Goal: Transaction & Acquisition: Subscribe to service/newsletter

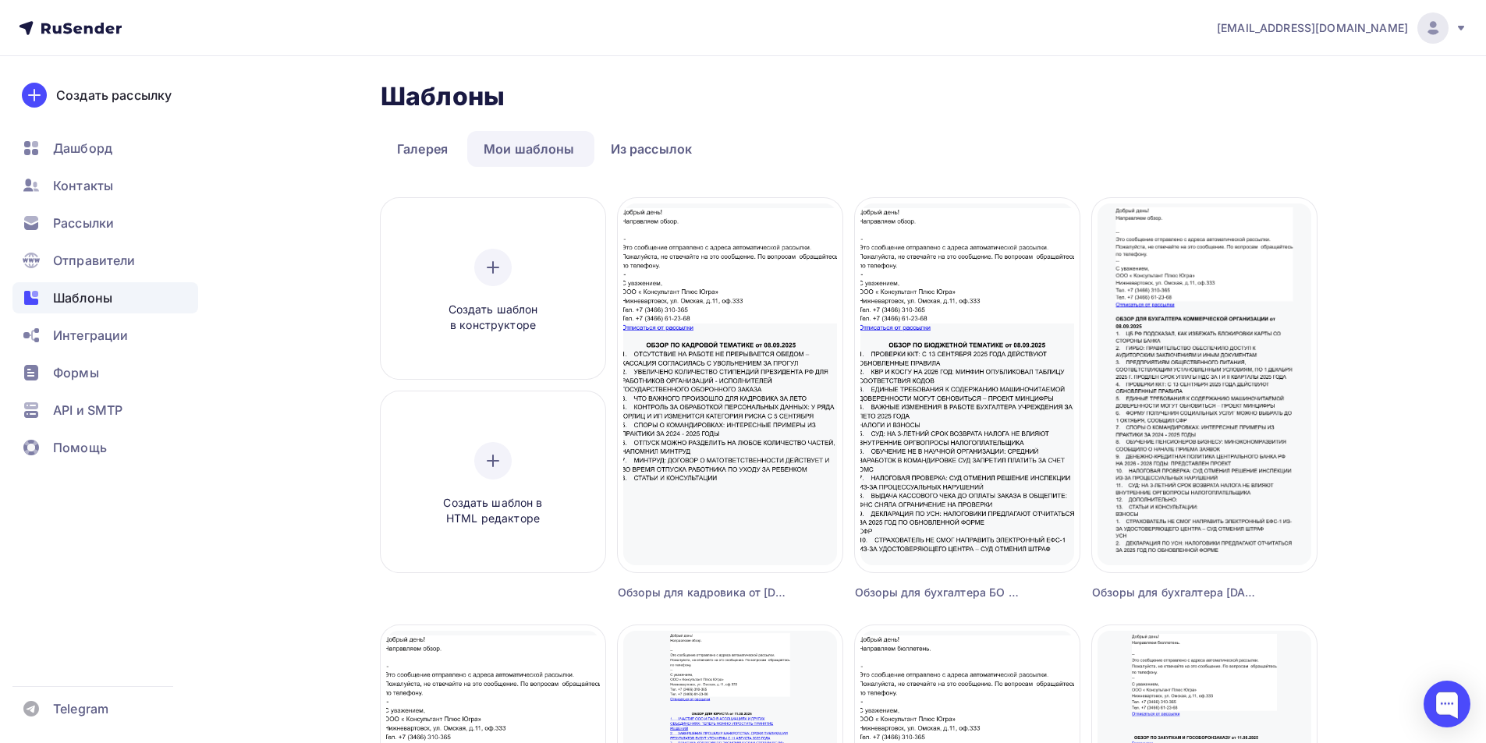
scroll to position [769, 0]
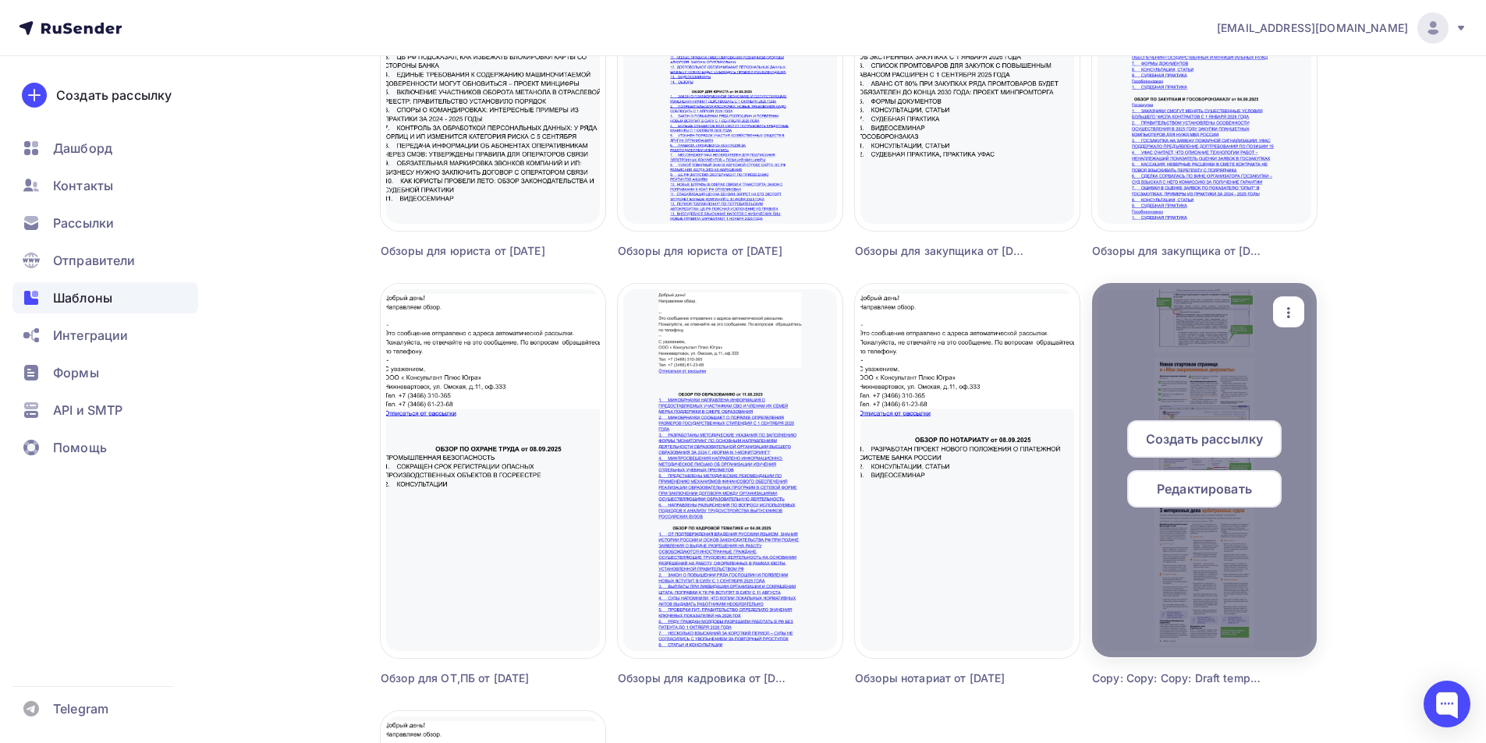
click at [1222, 493] on span "Редактировать" at bounding box center [1204, 489] width 95 height 19
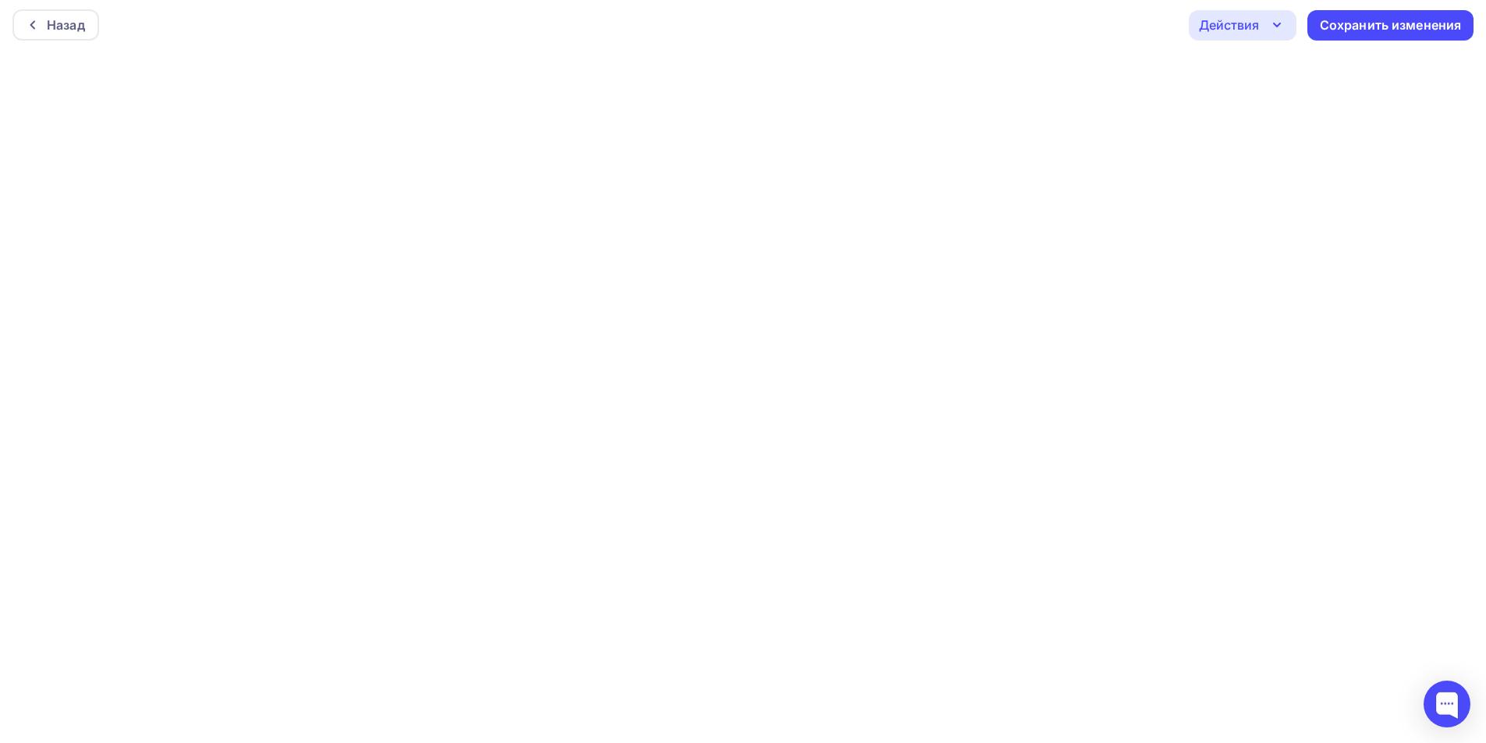
scroll to position [4, 0]
click at [1275, 24] on icon "button" at bounding box center [1277, 24] width 6 height 3
click at [1281, 24] on icon "button" at bounding box center [1277, 24] width 19 height 19
click at [60, 24] on div "Назад" at bounding box center [66, 24] width 38 height 19
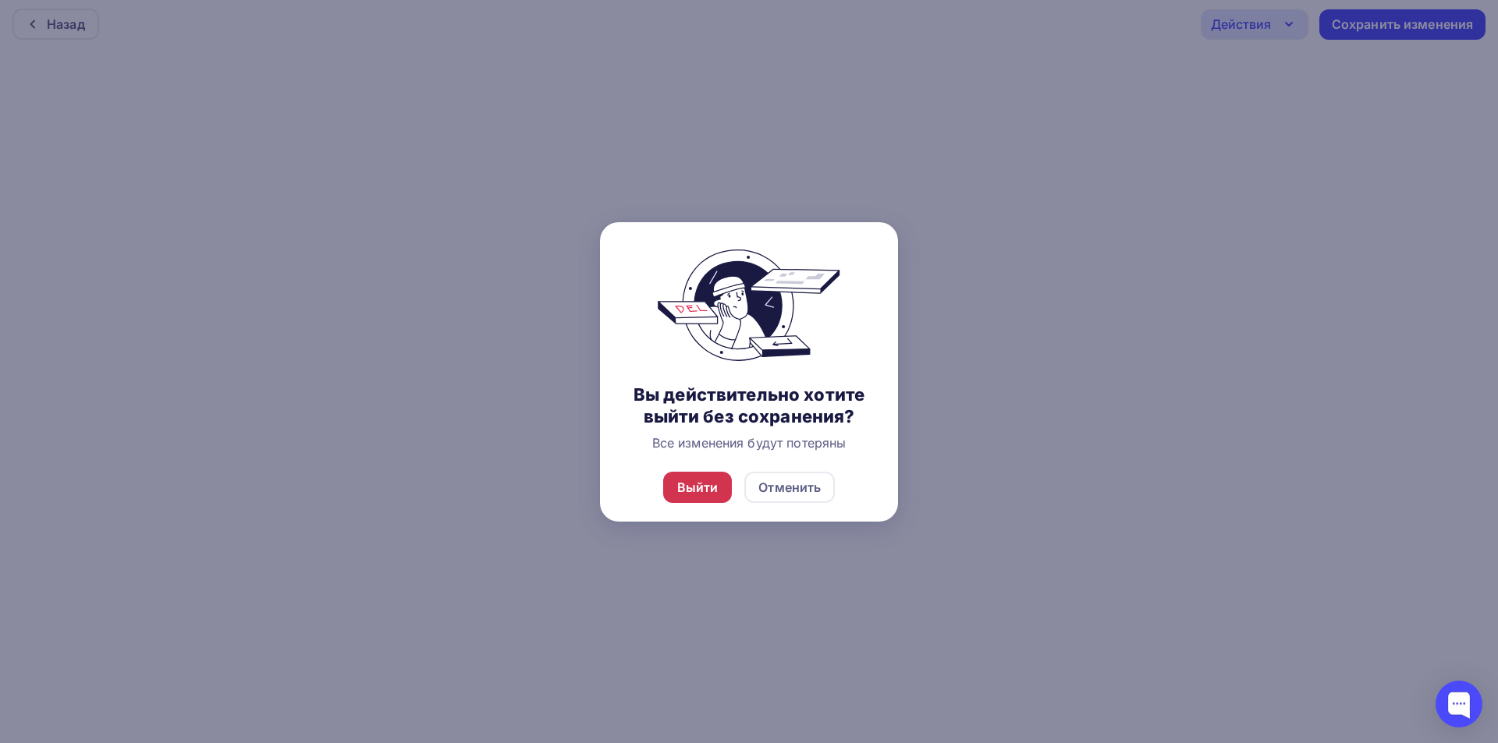
click at [699, 484] on div "Выйти" at bounding box center [697, 487] width 41 height 19
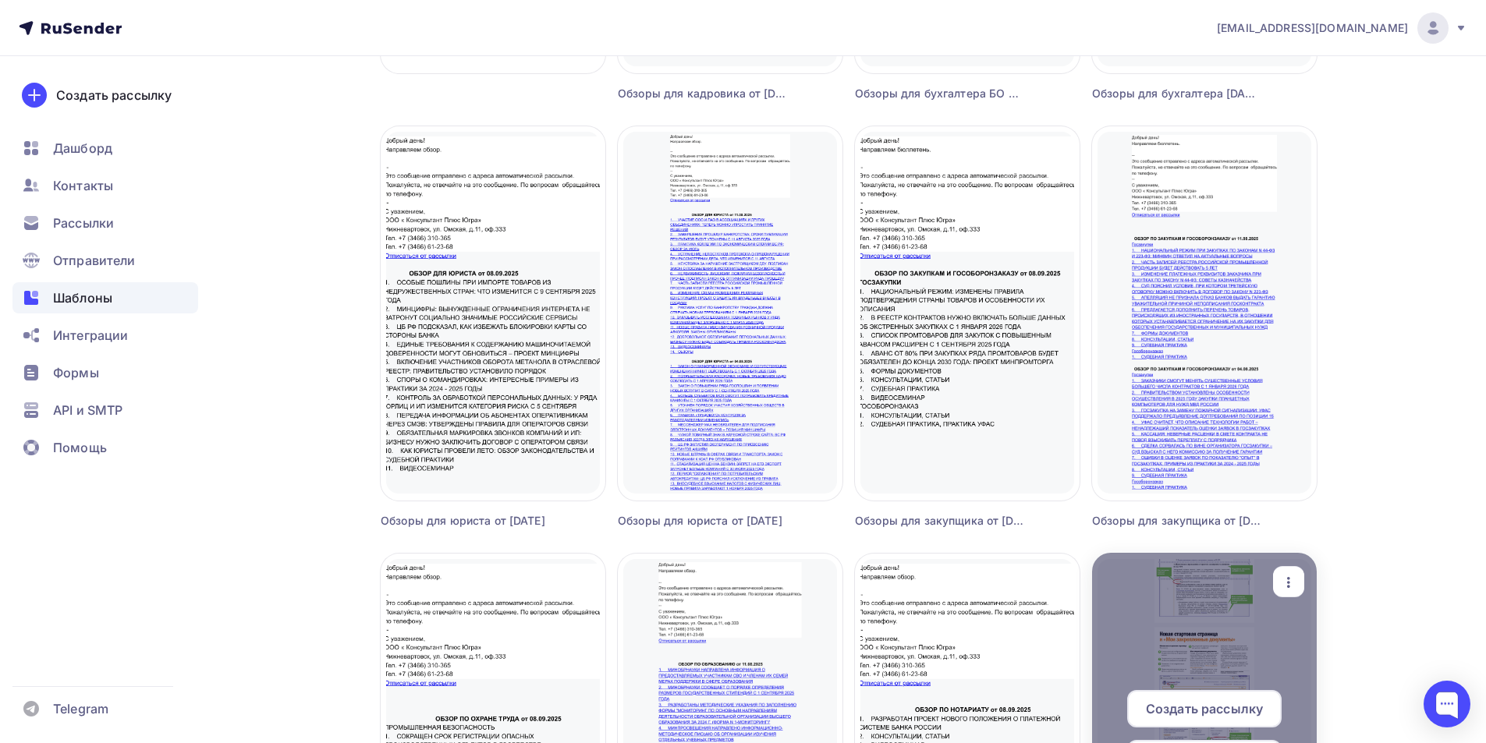
scroll to position [858, 0]
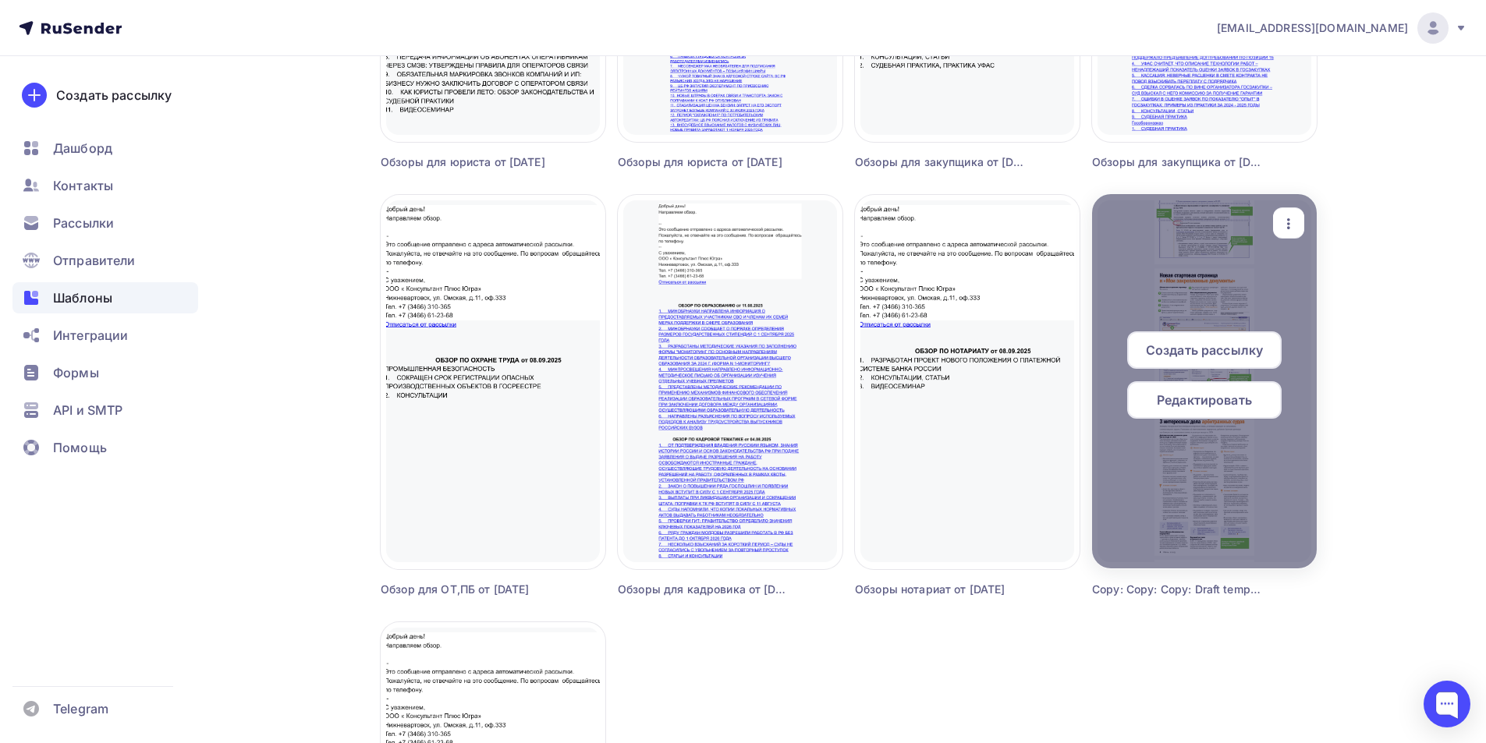
click at [1204, 406] on span "Редактировать" at bounding box center [1204, 400] width 95 height 19
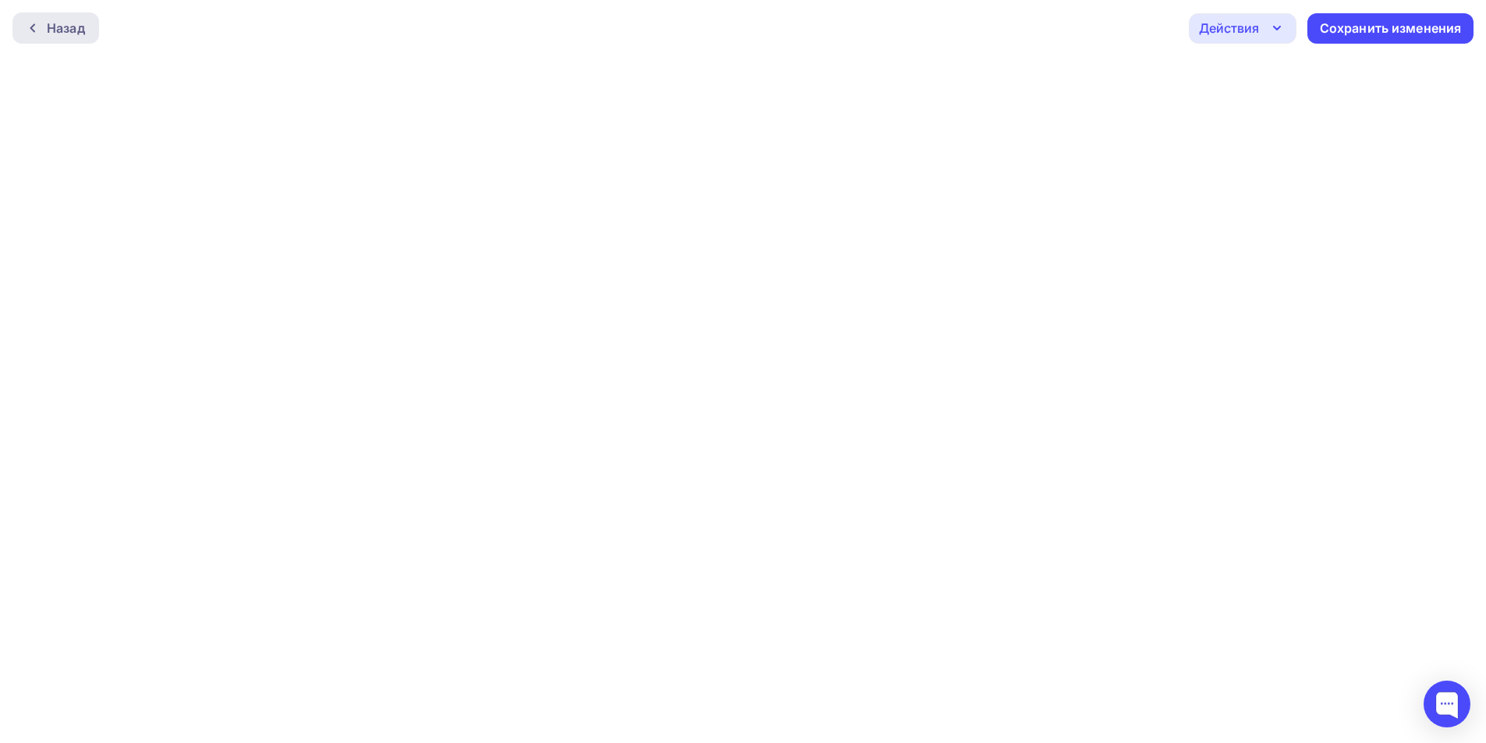
click at [62, 28] on div "Назад" at bounding box center [66, 28] width 38 height 19
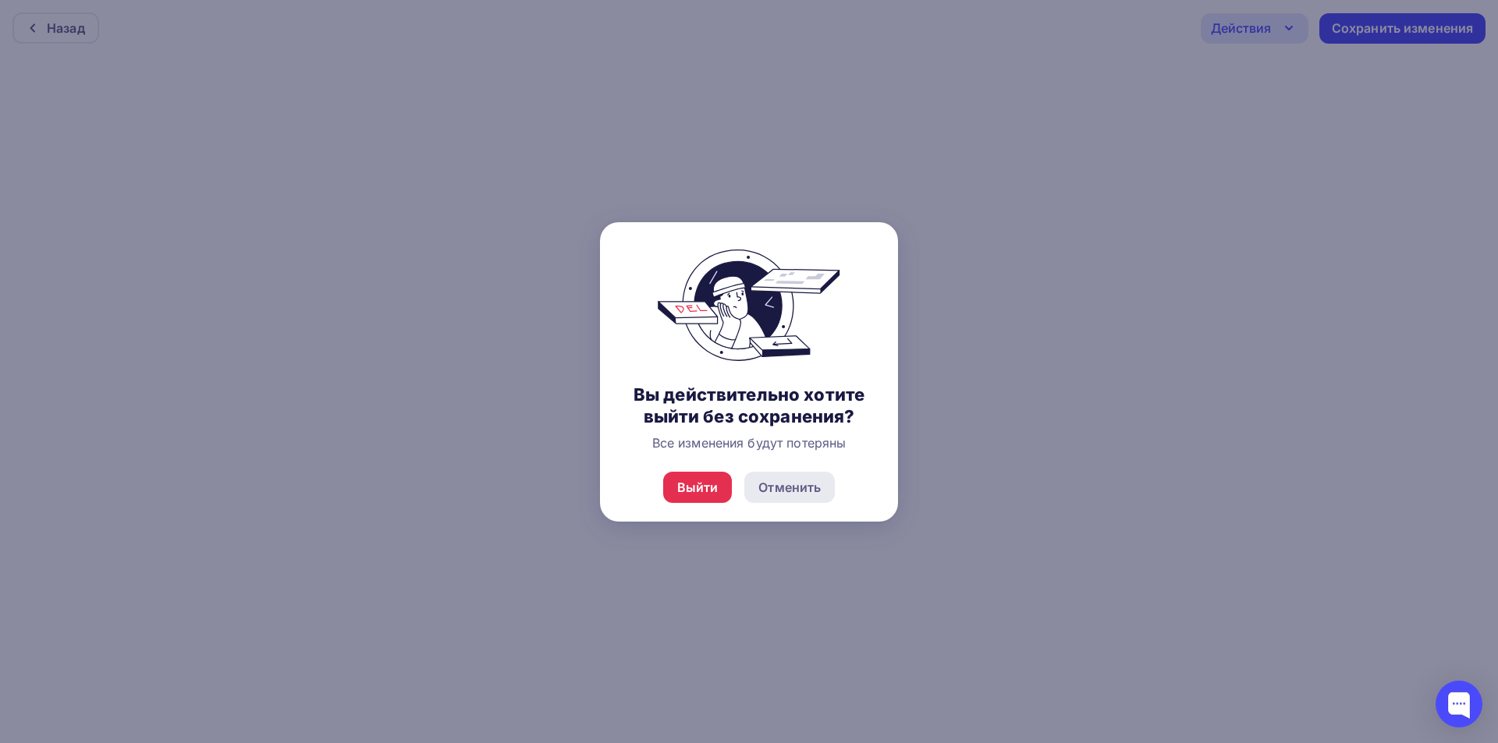
click at [767, 494] on div "Отменить" at bounding box center [789, 487] width 62 height 19
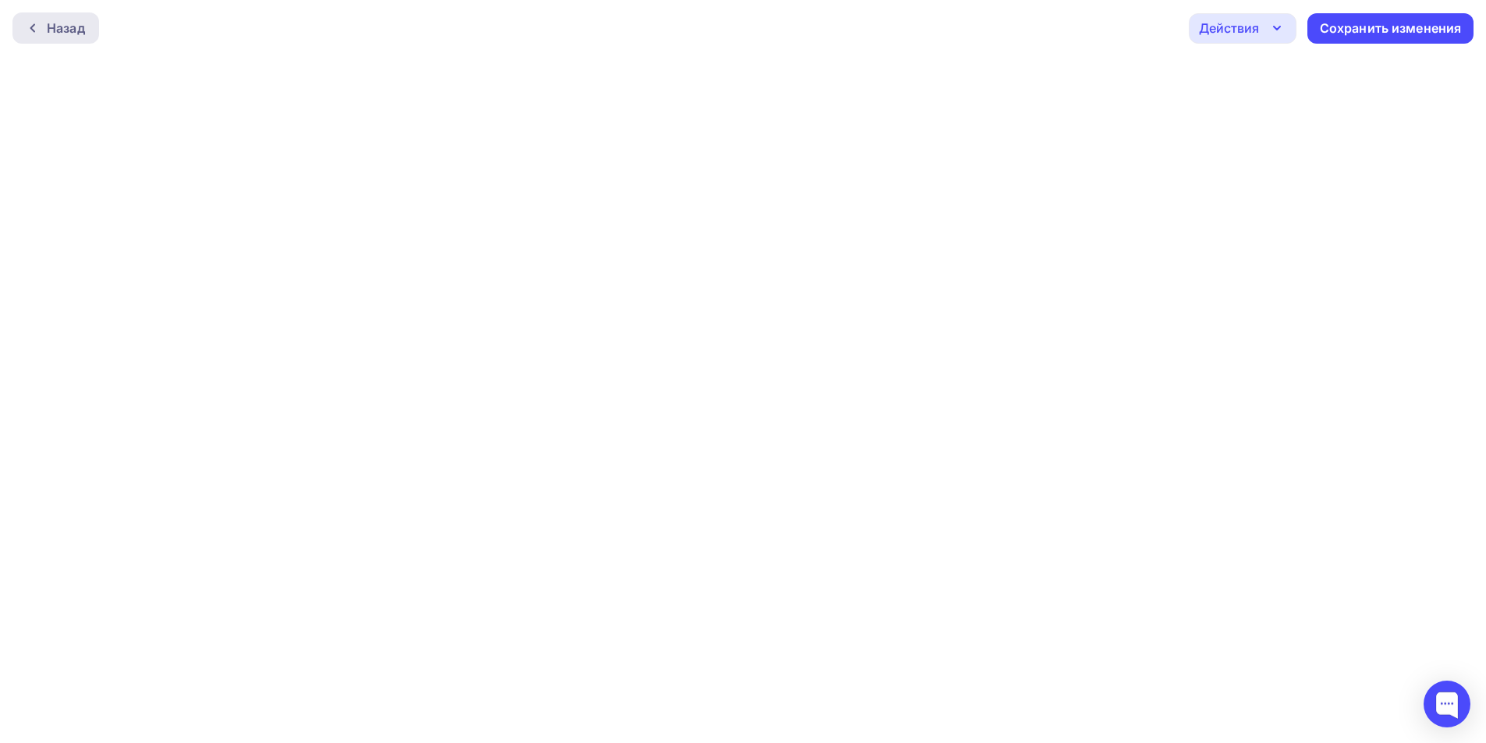
click at [20, 23] on div "Назад" at bounding box center [55, 27] width 87 height 31
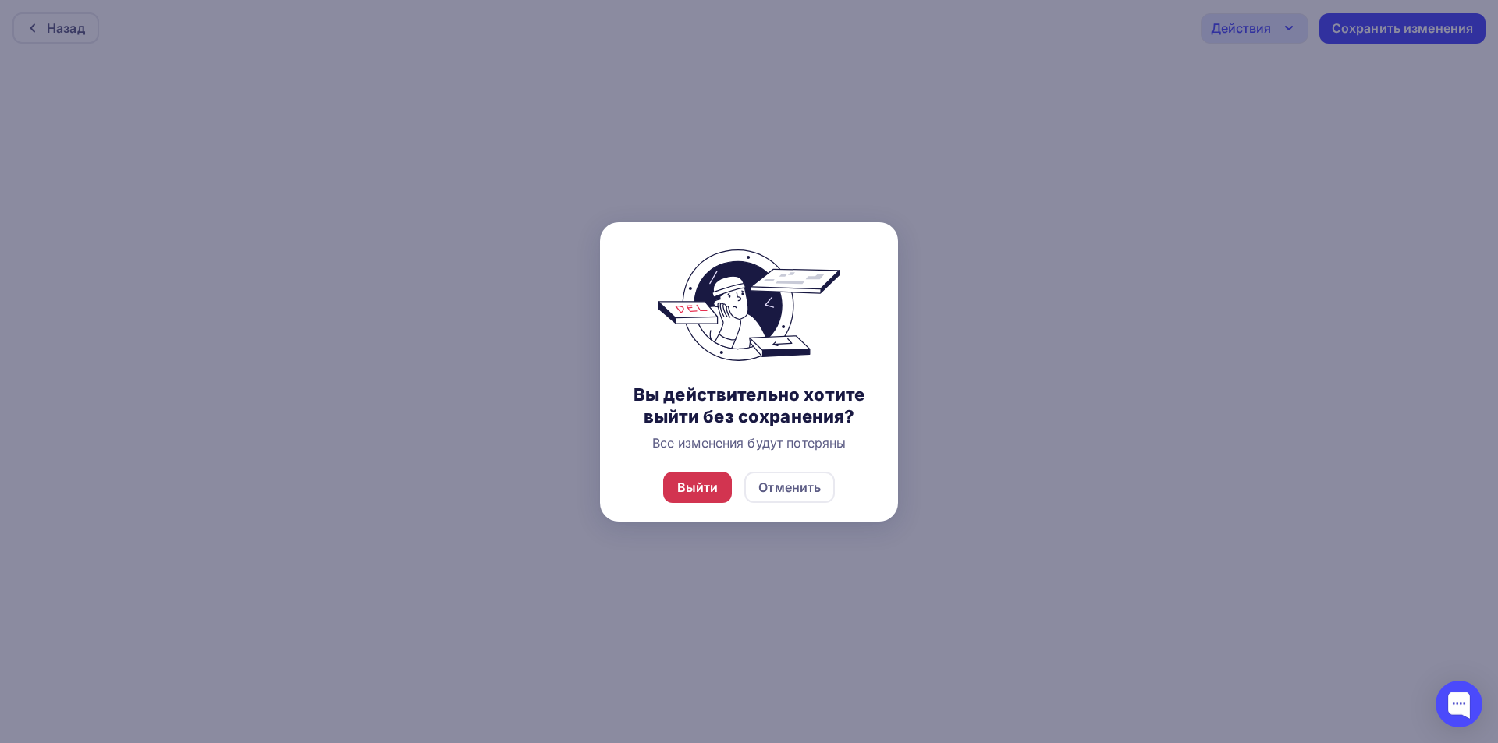
click at [691, 479] on div "Выйти" at bounding box center [697, 487] width 41 height 19
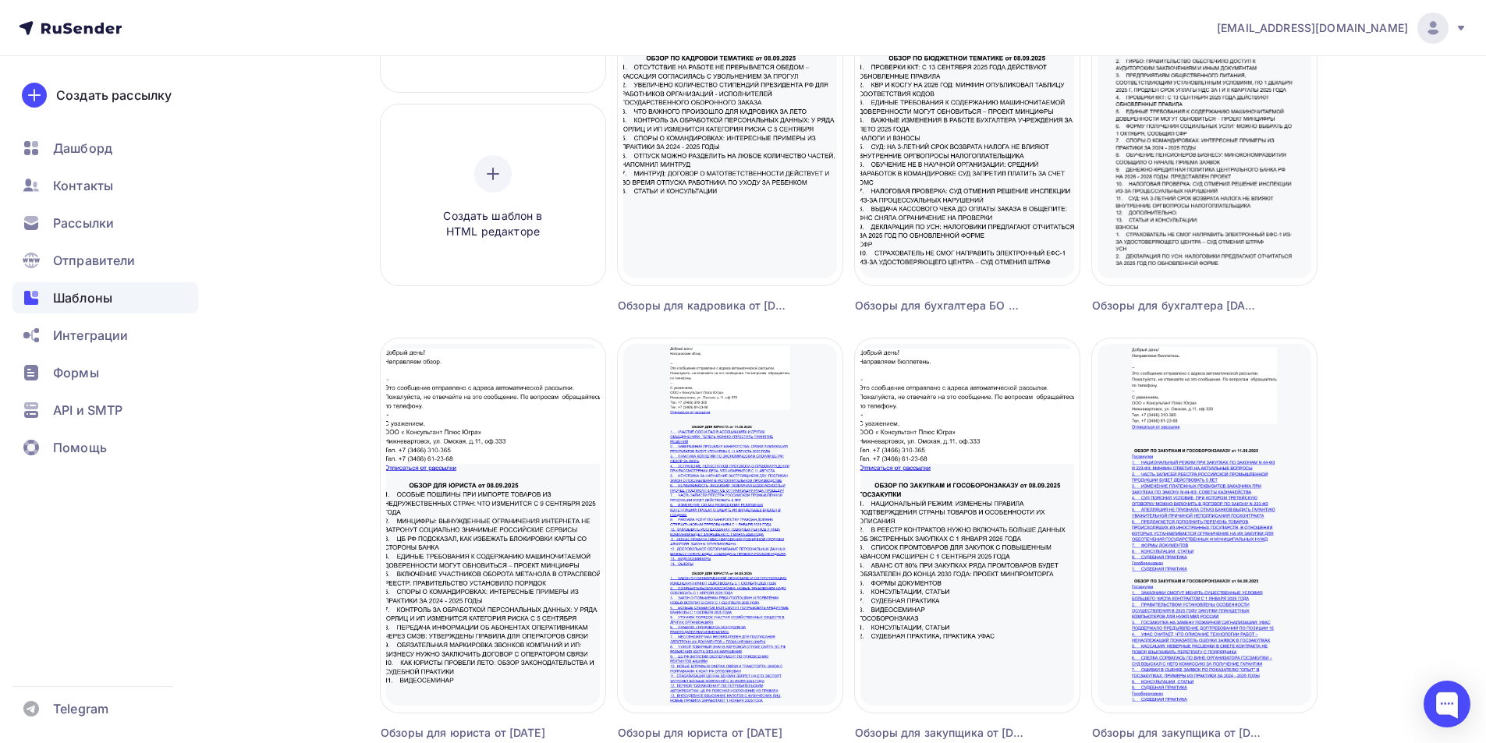
scroll to position [546, 0]
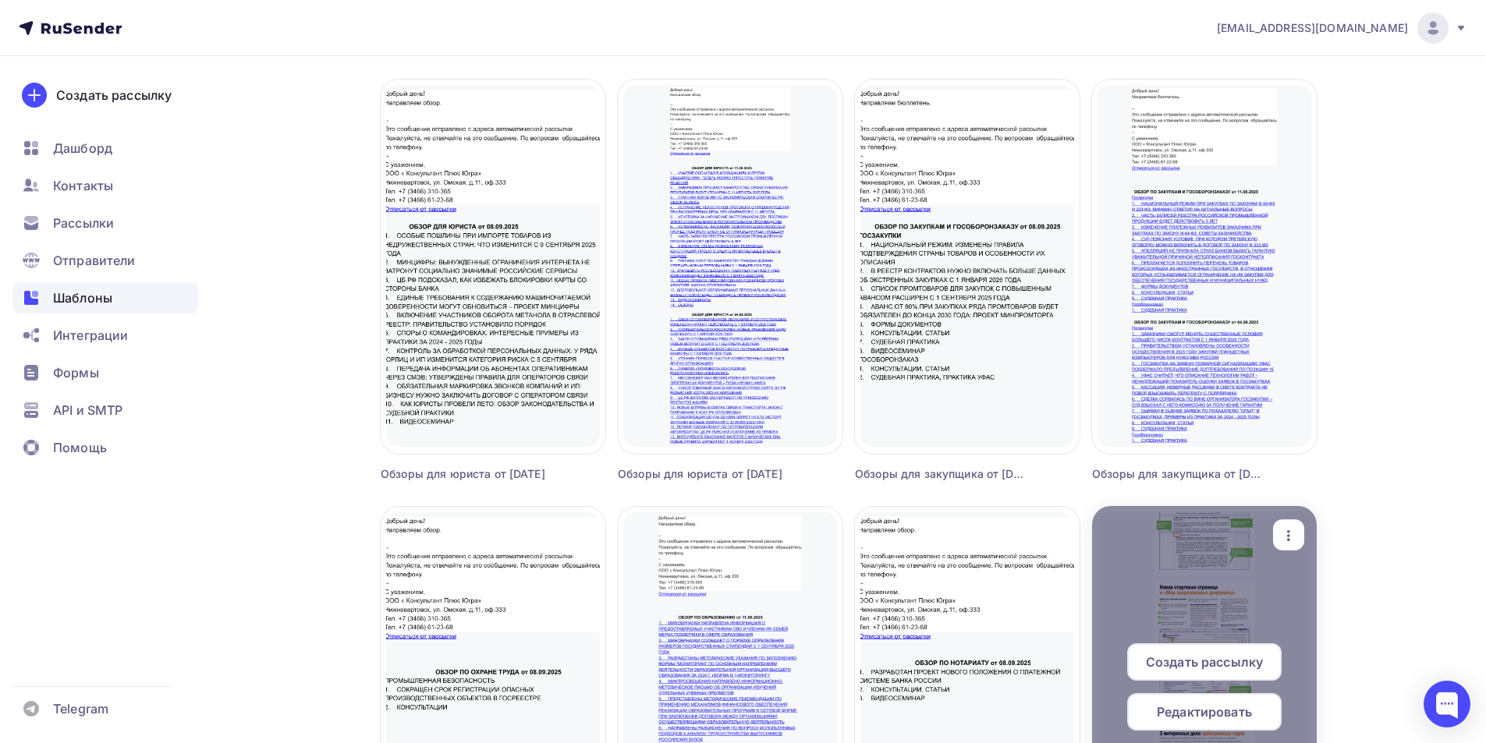
click at [1215, 714] on span "Редактировать" at bounding box center [1204, 712] width 95 height 19
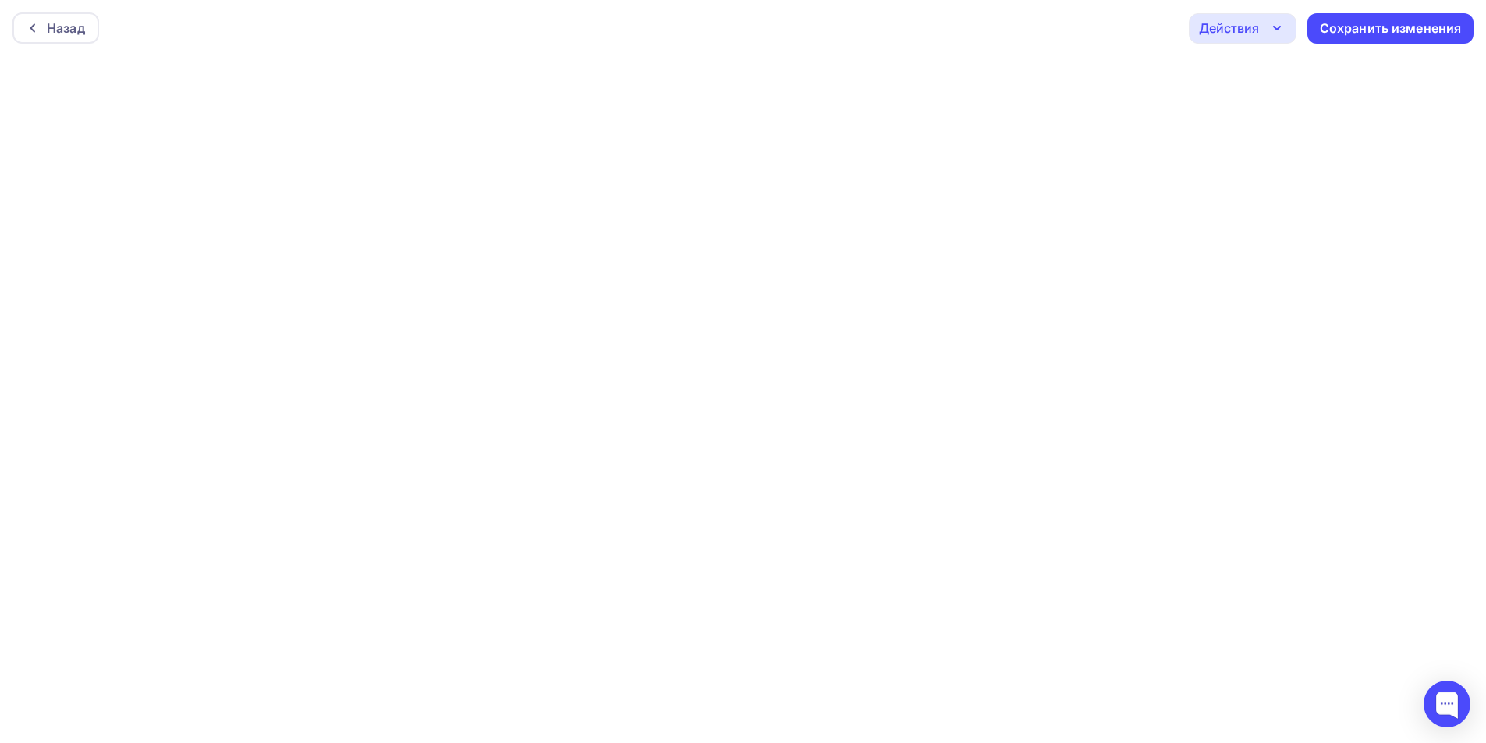
click at [1275, 34] on icon "button" at bounding box center [1277, 28] width 19 height 19
click at [1024, 24] on div "Назад Действия Отправить тестовое письмо Предпросмотр Выйти без сохранения Сохр…" at bounding box center [743, 28] width 1486 height 56
click at [37, 23] on icon at bounding box center [33, 28] width 12 height 12
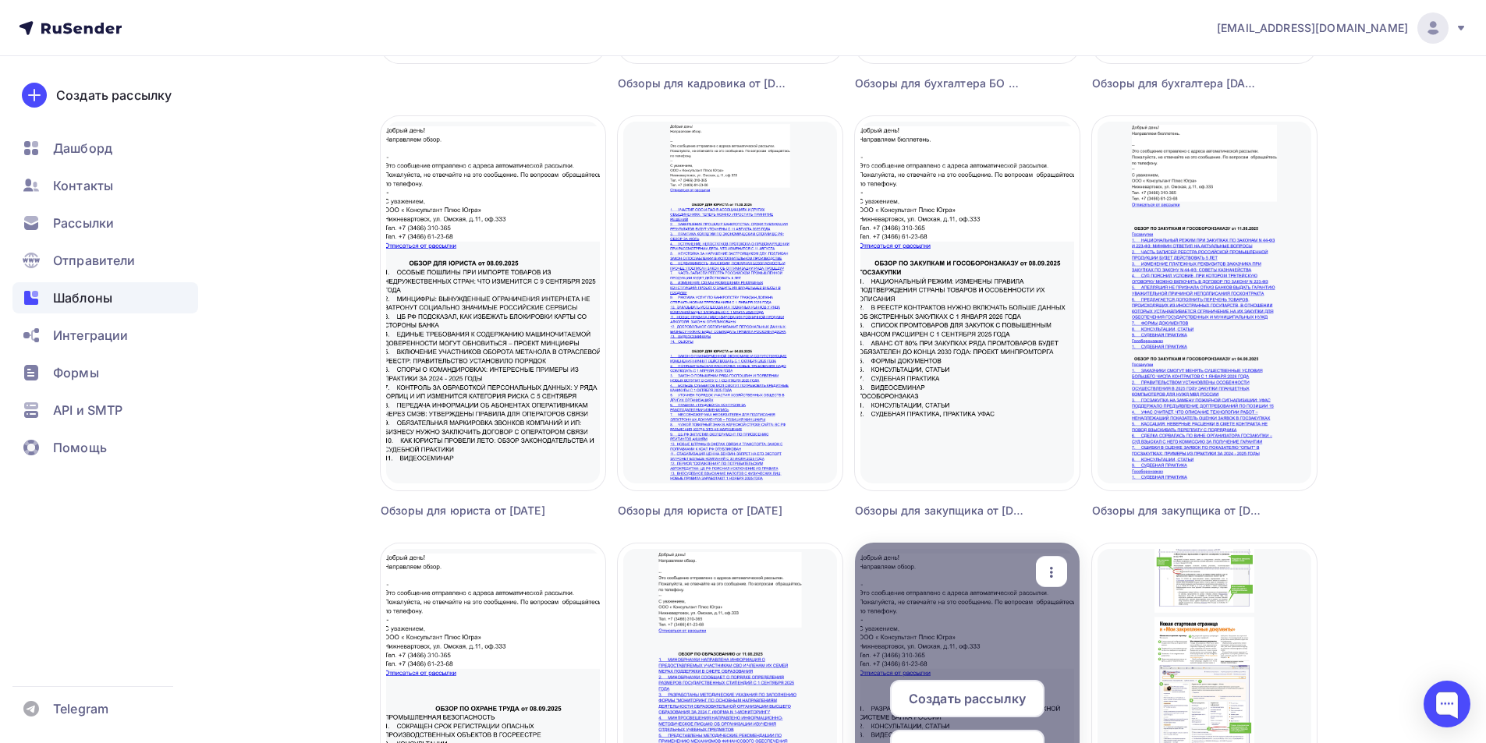
scroll to position [624, 0]
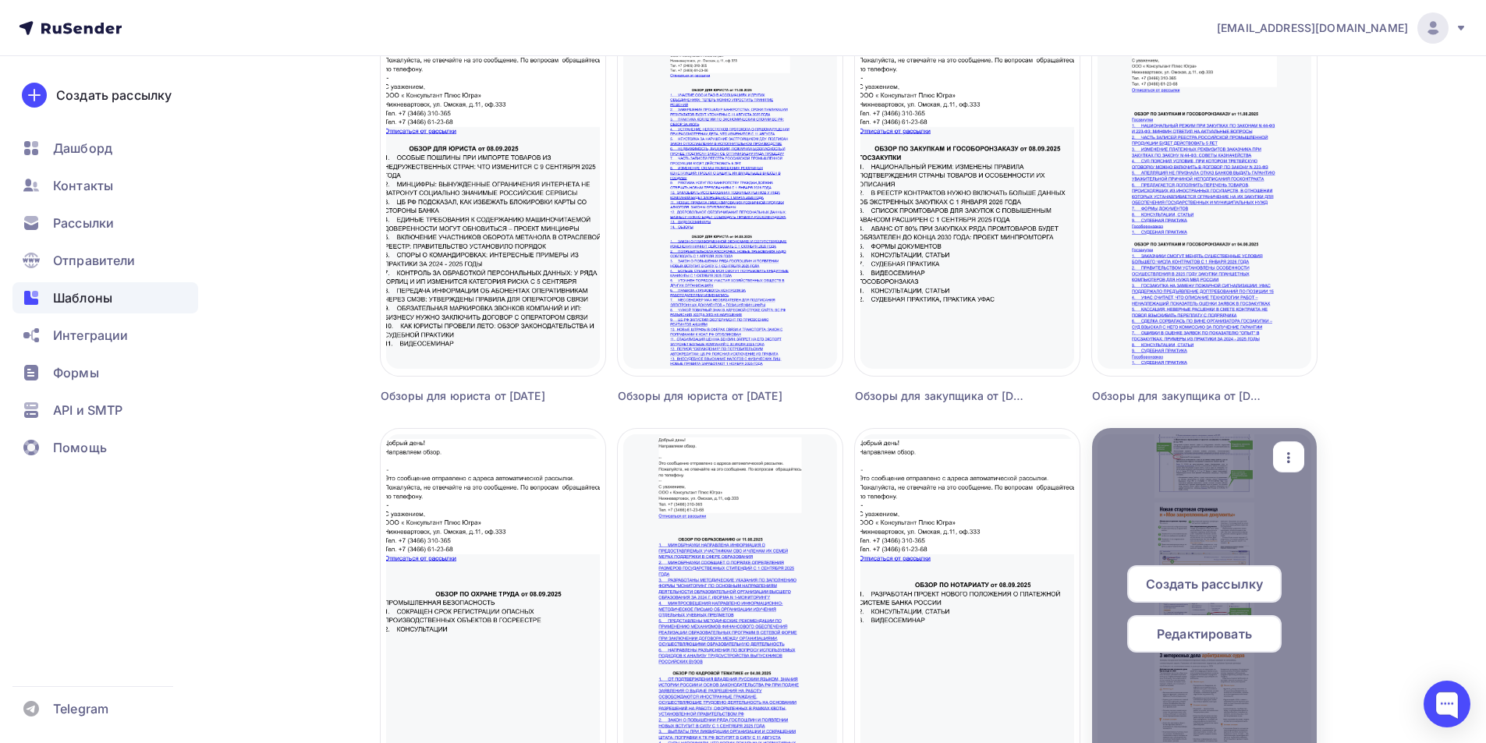
click at [1197, 626] on span "Редактировать" at bounding box center [1204, 634] width 95 height 19
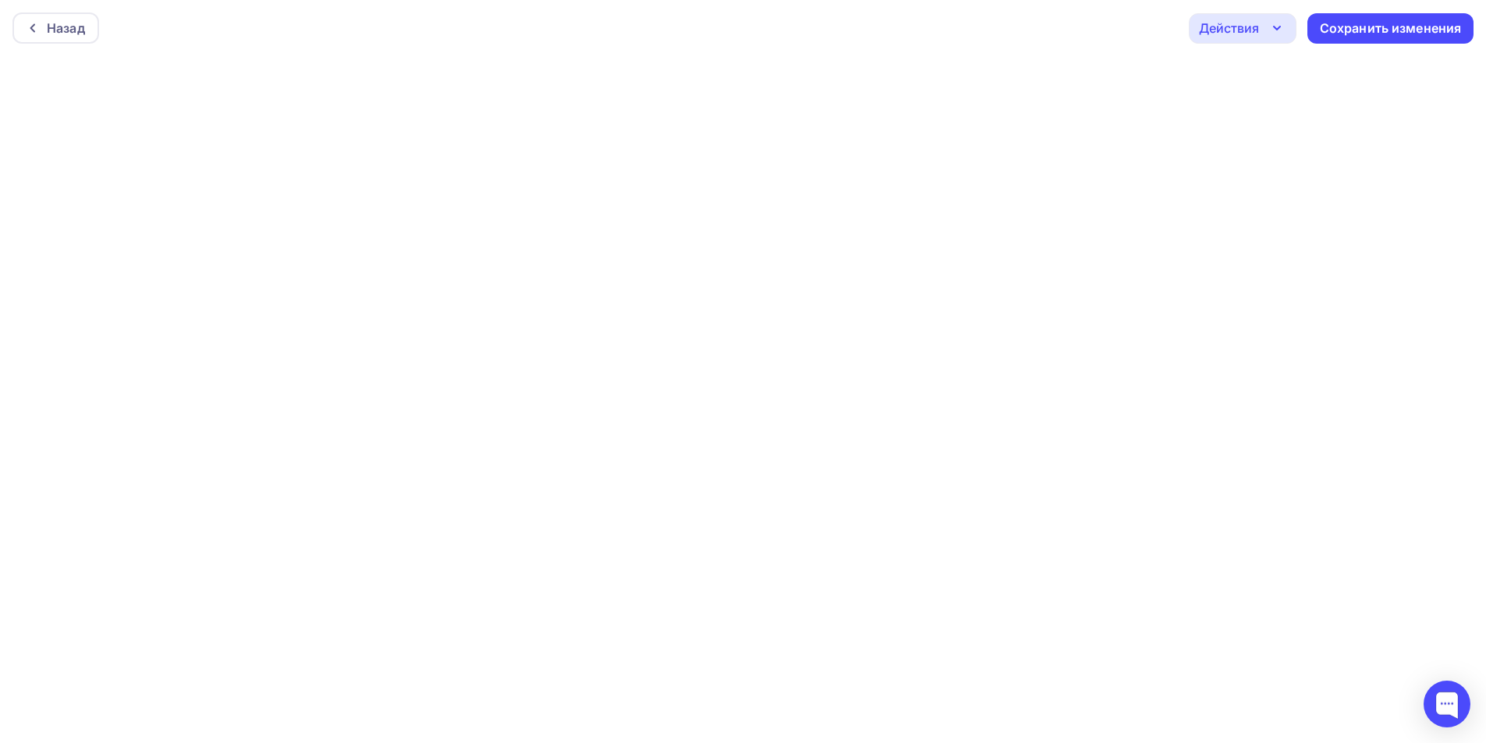
scroll to position [4, 0]
click at [1337, 26] on div "Сохранить изменения" at bounding box center [1391, 25] width 142 height 18
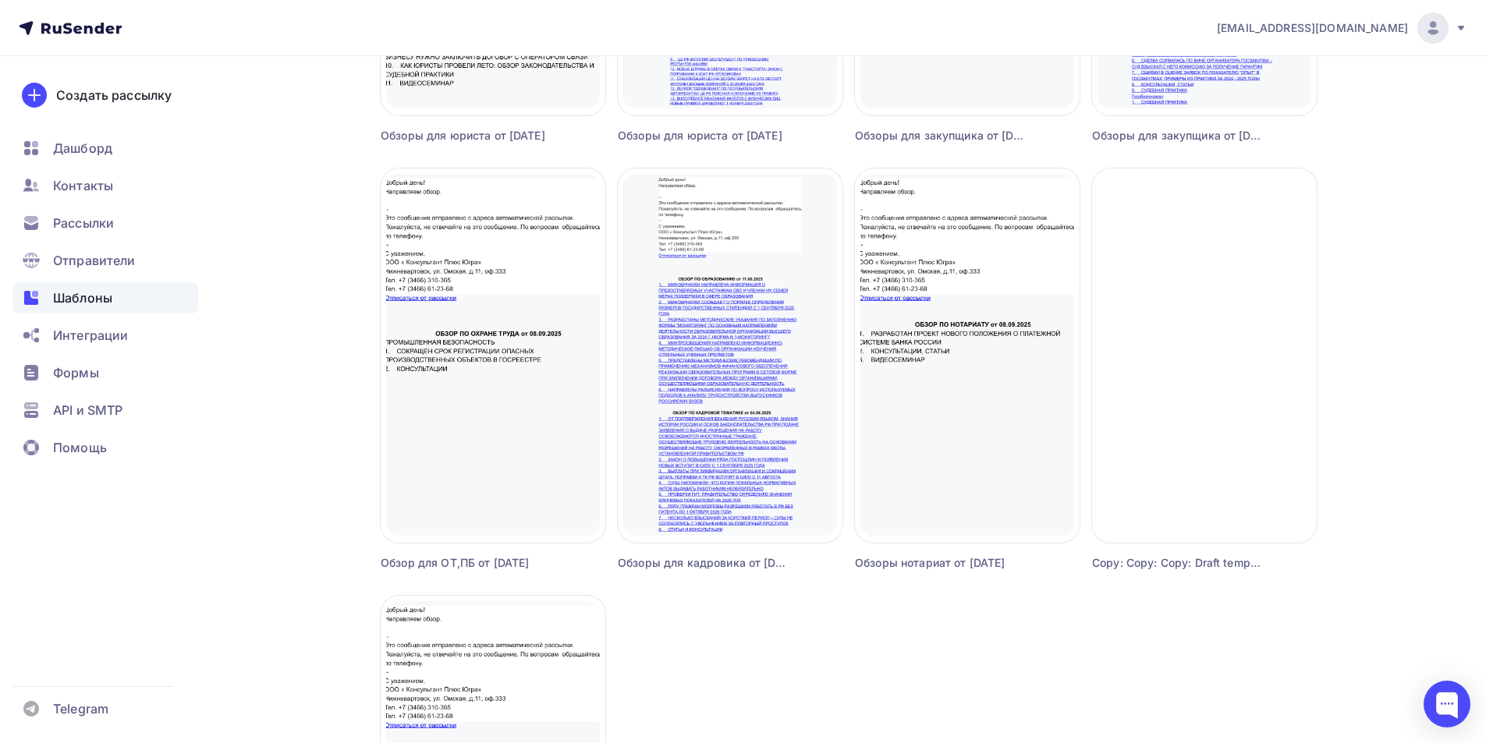
scroll to position [1315, 0]
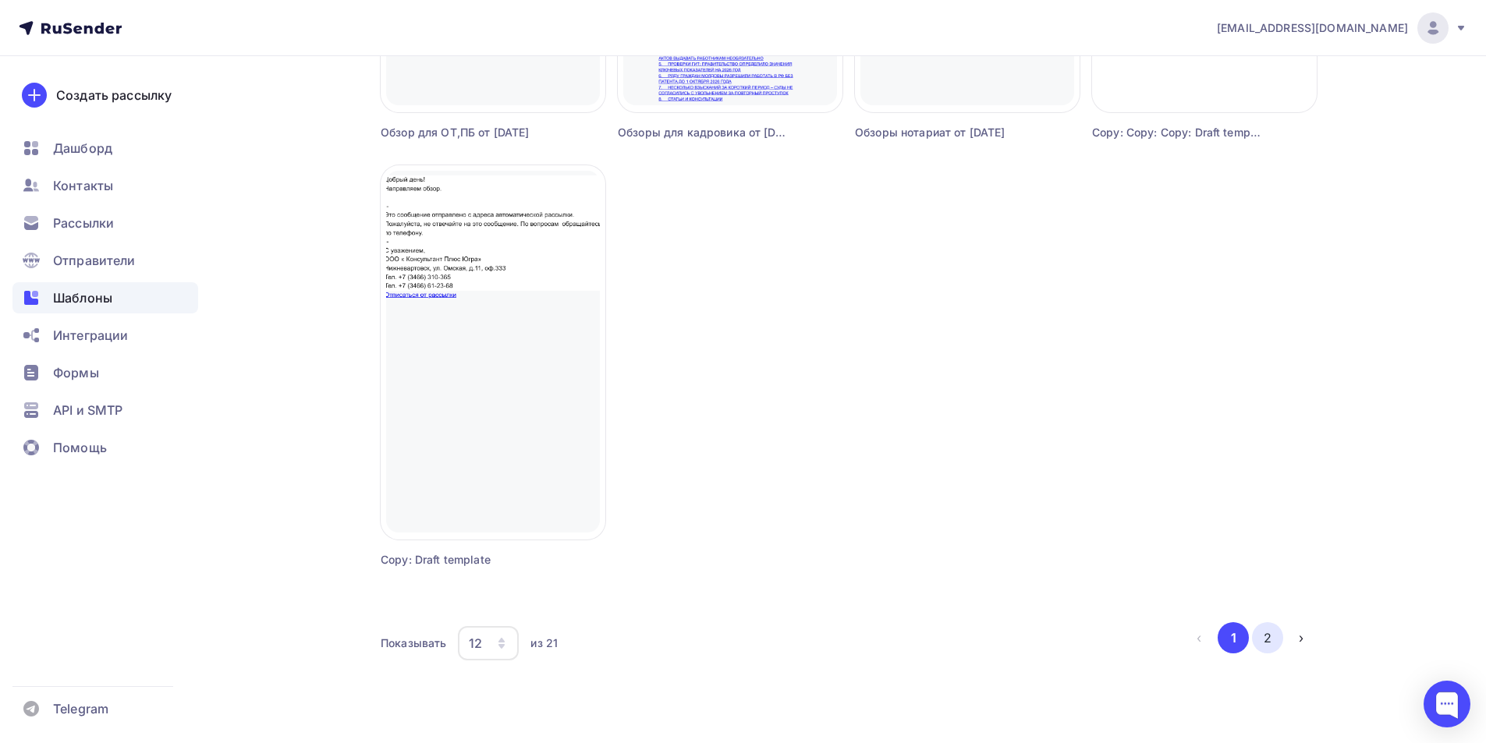
click at [1266, 631] on button "2" at bounding box center [1267, 637] width 31 height 31
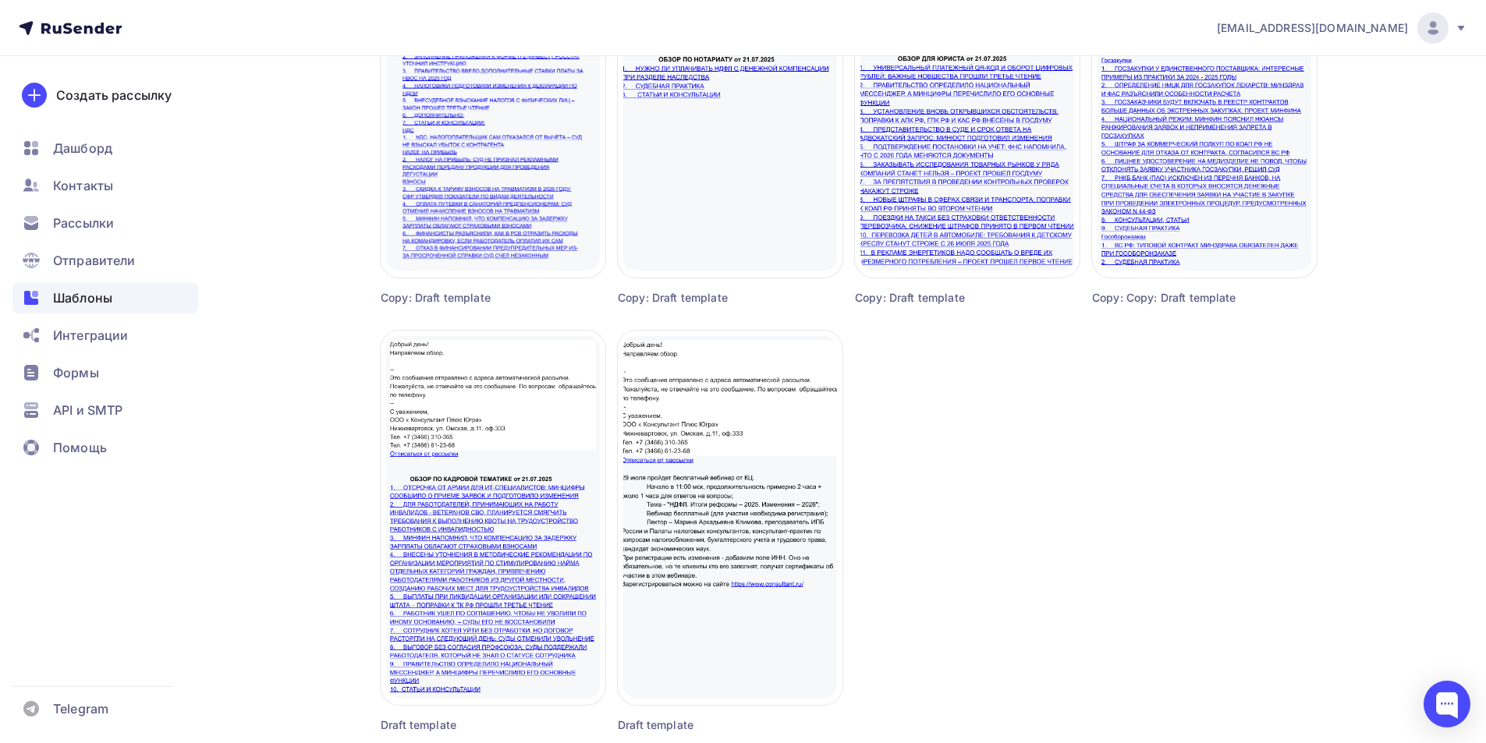
scroll to position [888, 0]
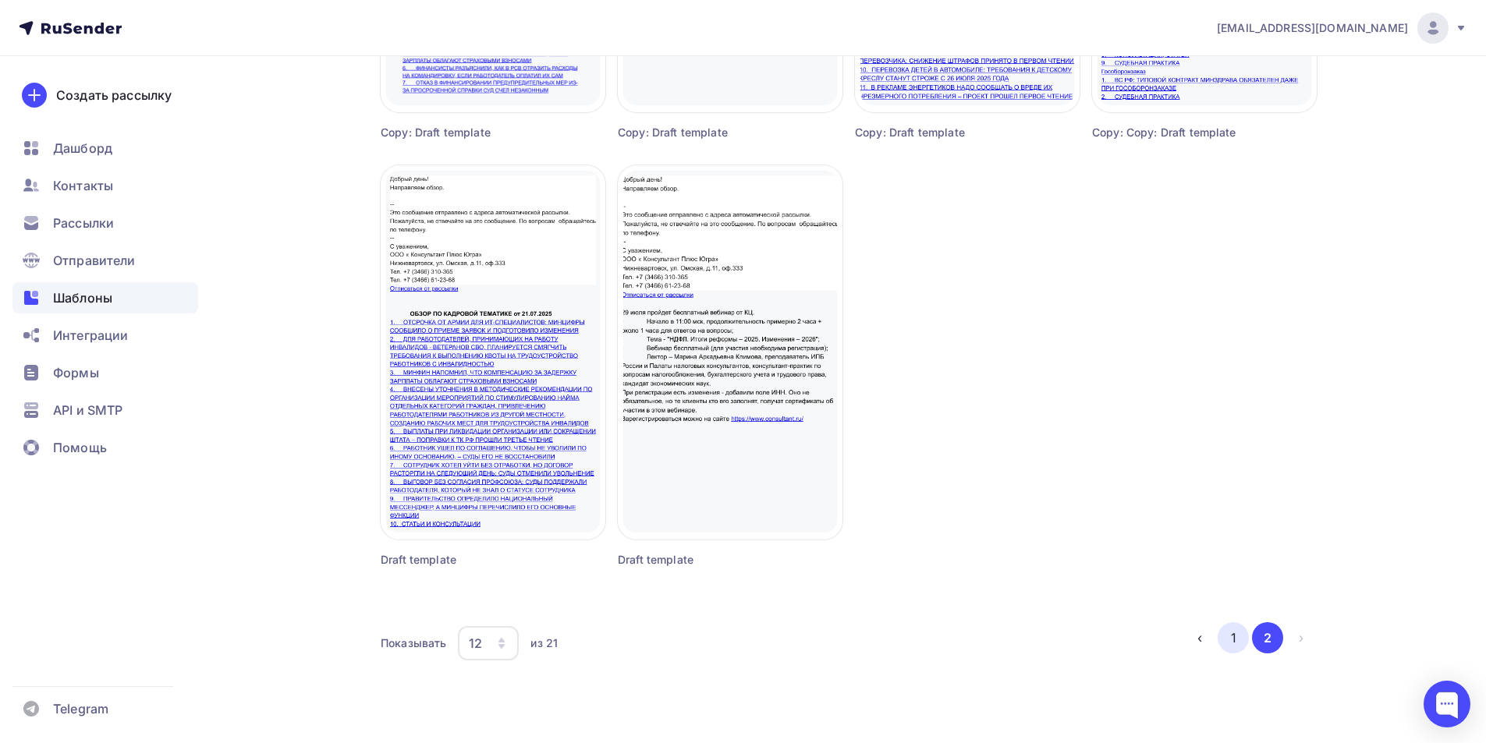
click at [1232, 640] on button "1" at bounding box center [1233, 637] width 31 height 31
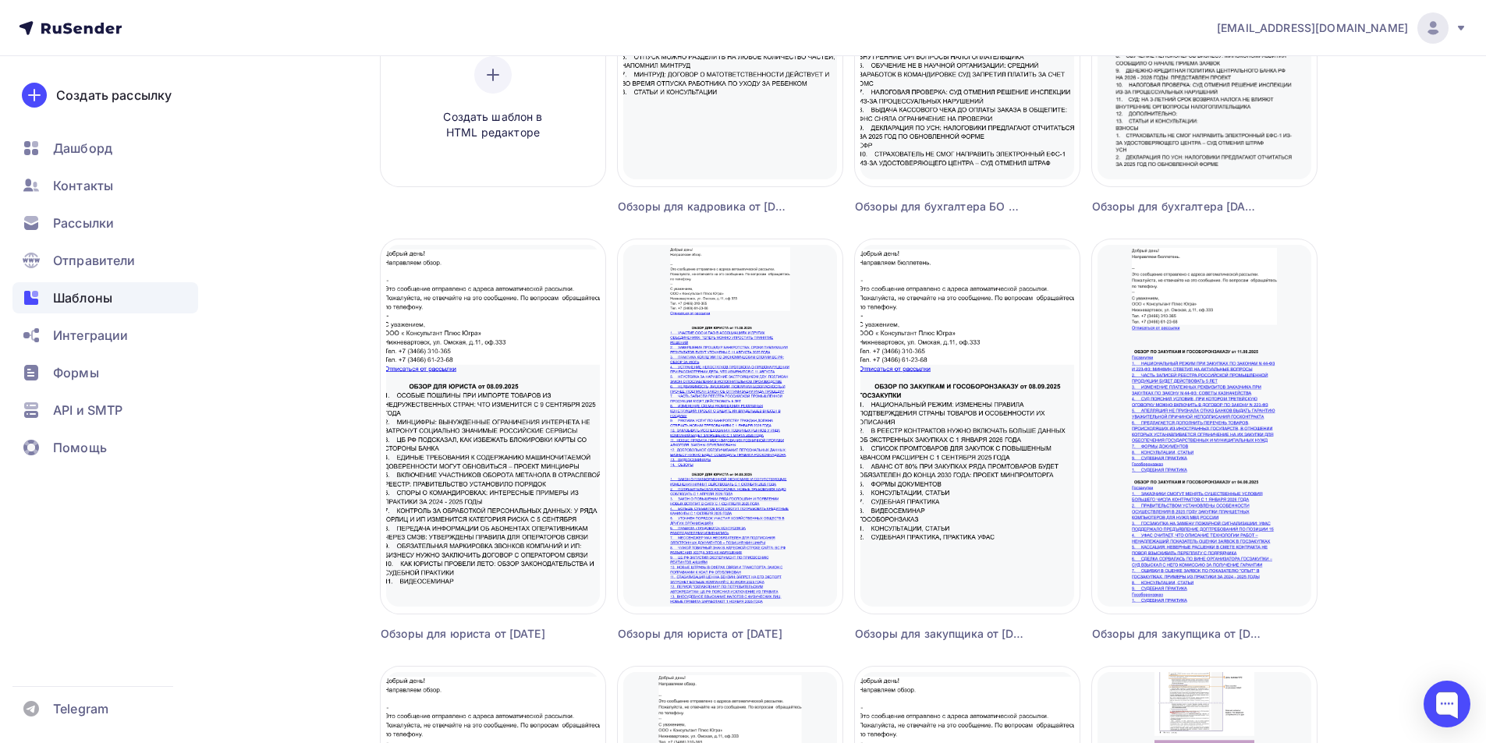
scroll to position [108, 0]
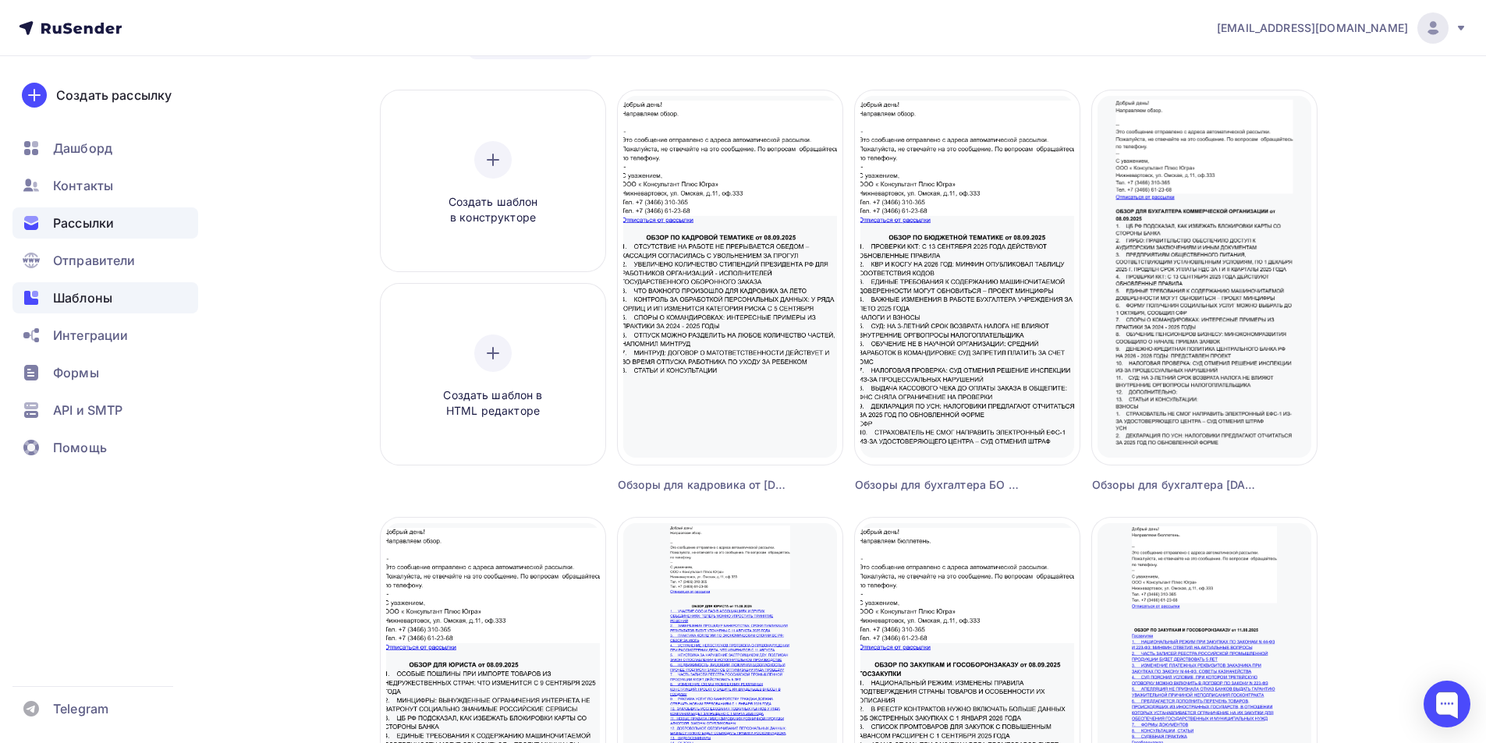
click at [79, 223] on span "Рассылки" at bounding box center [83, 223] width 61 height 19
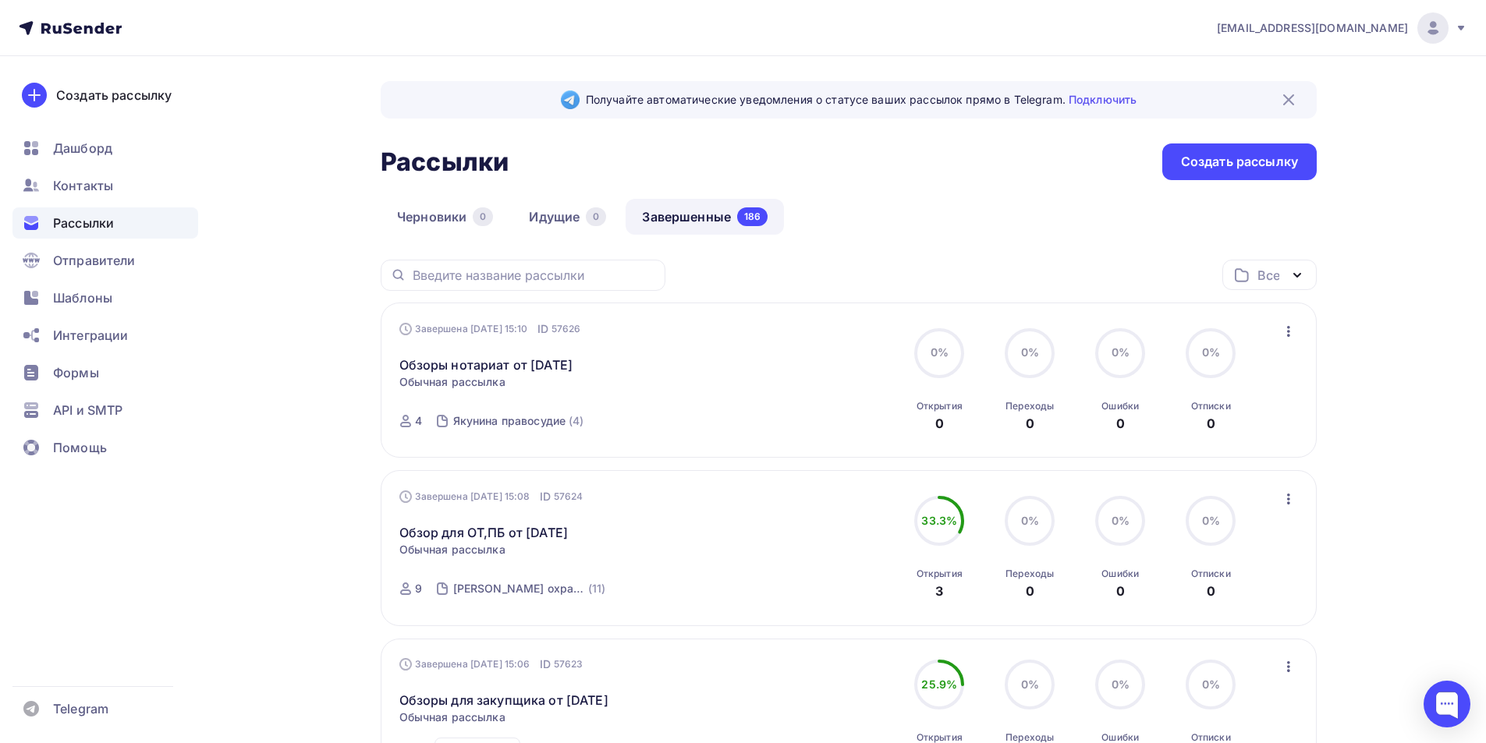
click at [1288, 329] on icon "button" at bounding box center [1288, 331] width 19 height 19
click at [1261, 441] on div "Копировать в новую" at bounding box center [1217, 434] width 160 height 19
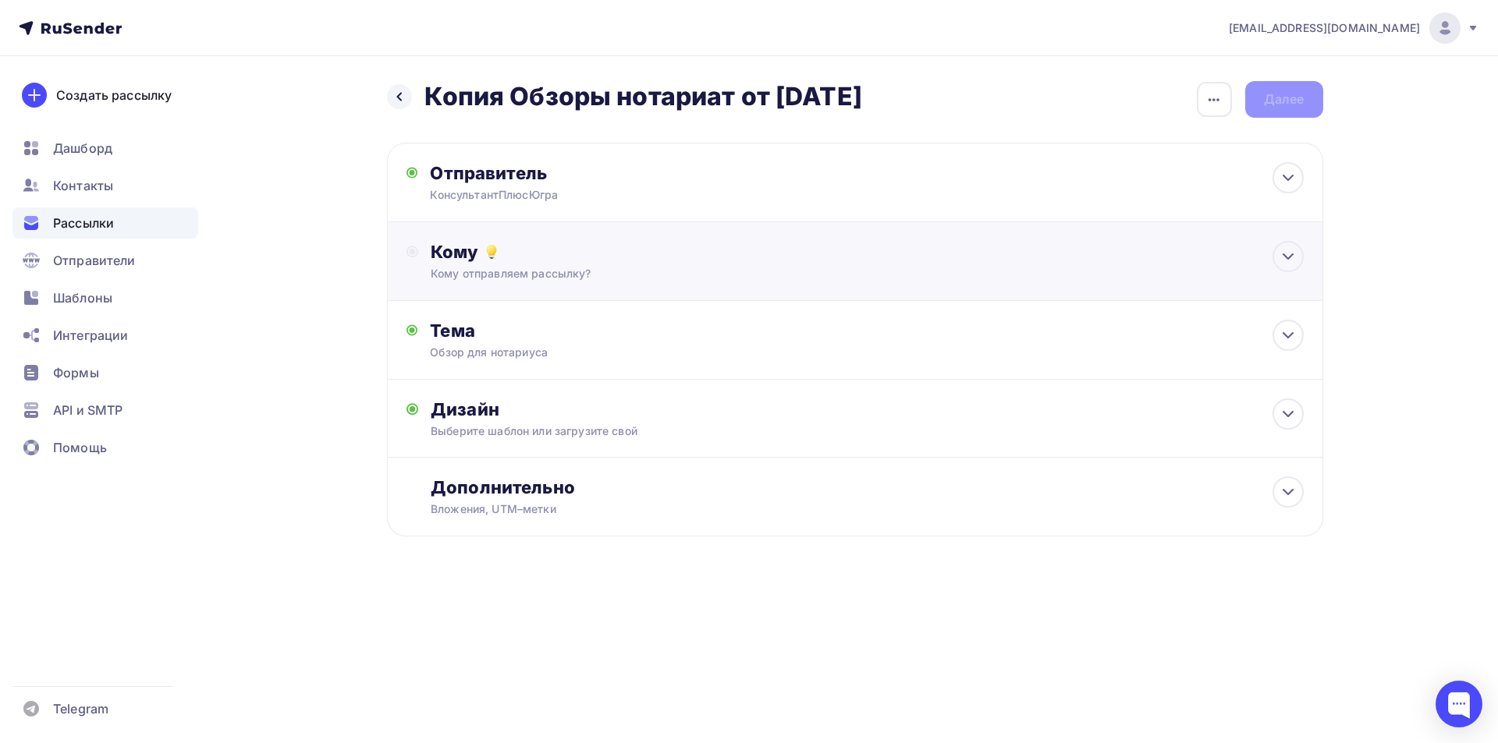
click at [463, 257] on div "Кому" at bounding box center [867, 252] width 872 height 22
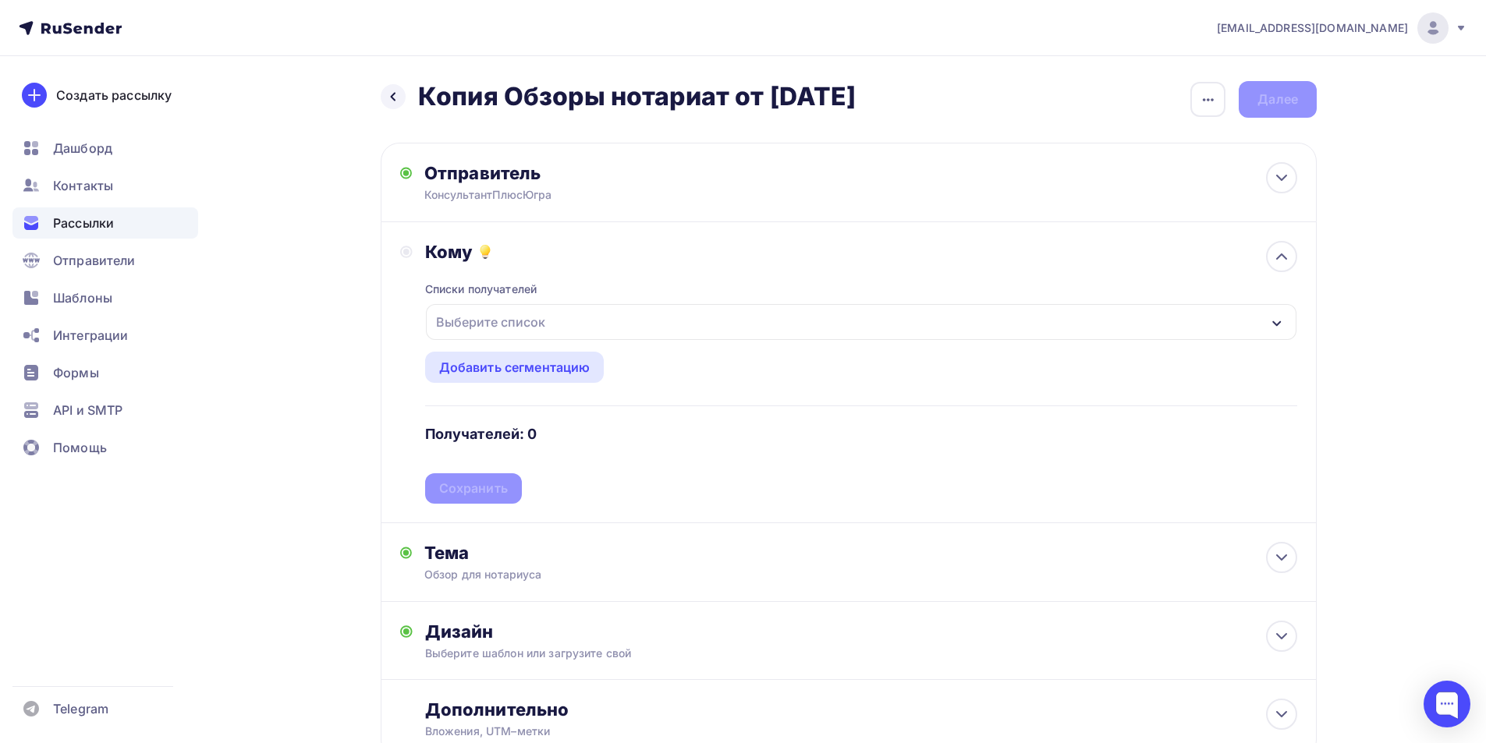
click at [1278, 321] on icon "button" at bounding box center [1277, 323] width 12 height 12
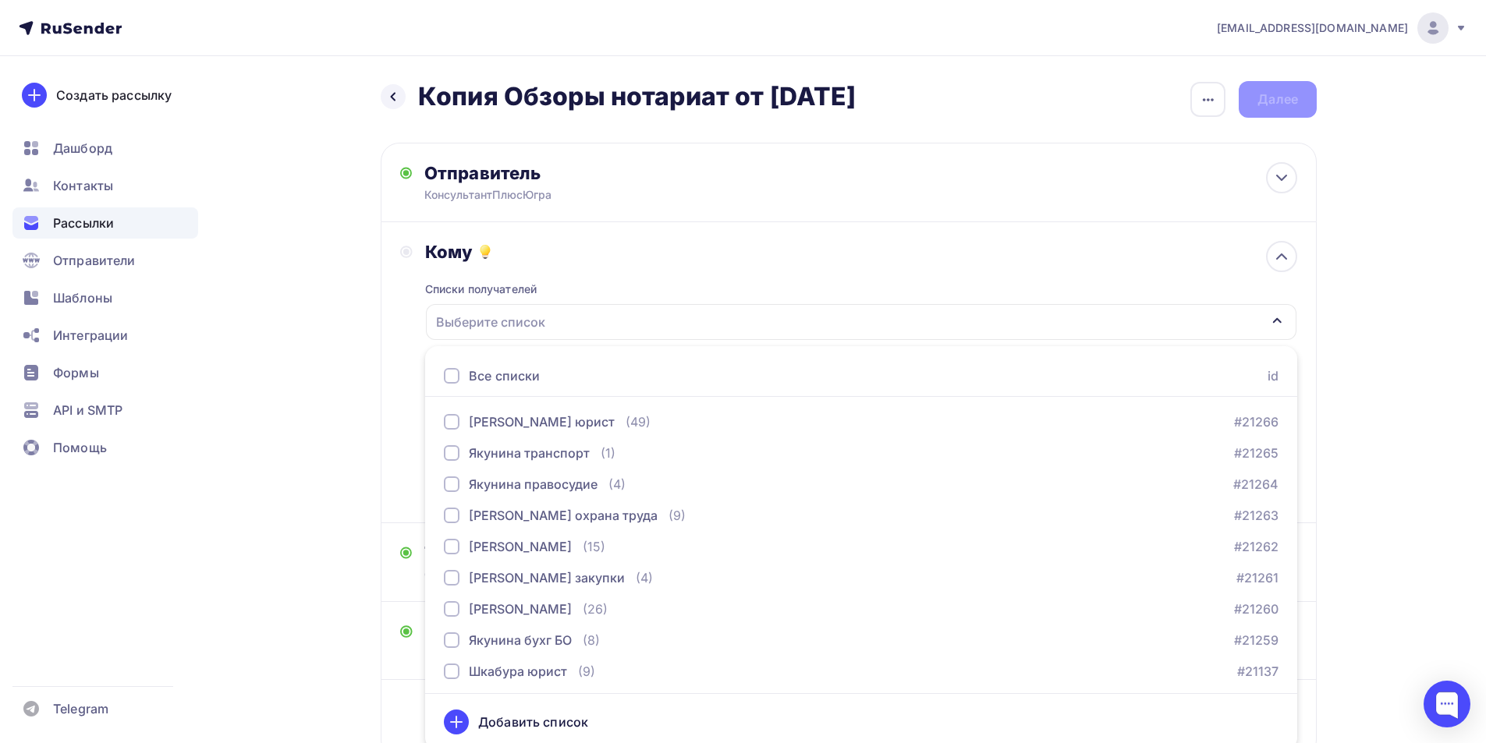
scroll to position [7, 0]
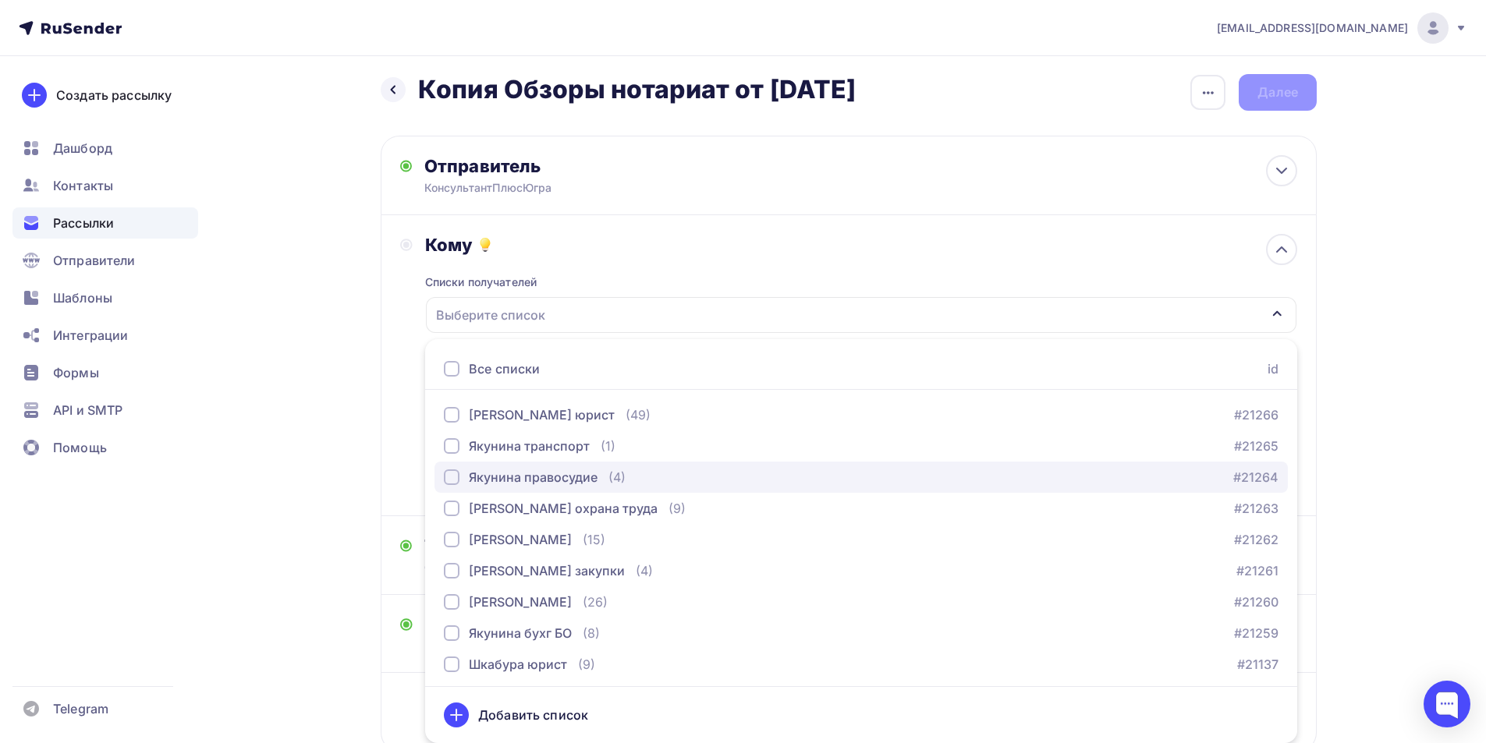
click at [454, 481] on div "button" at bounding box center [452, 478] width 16 height 16
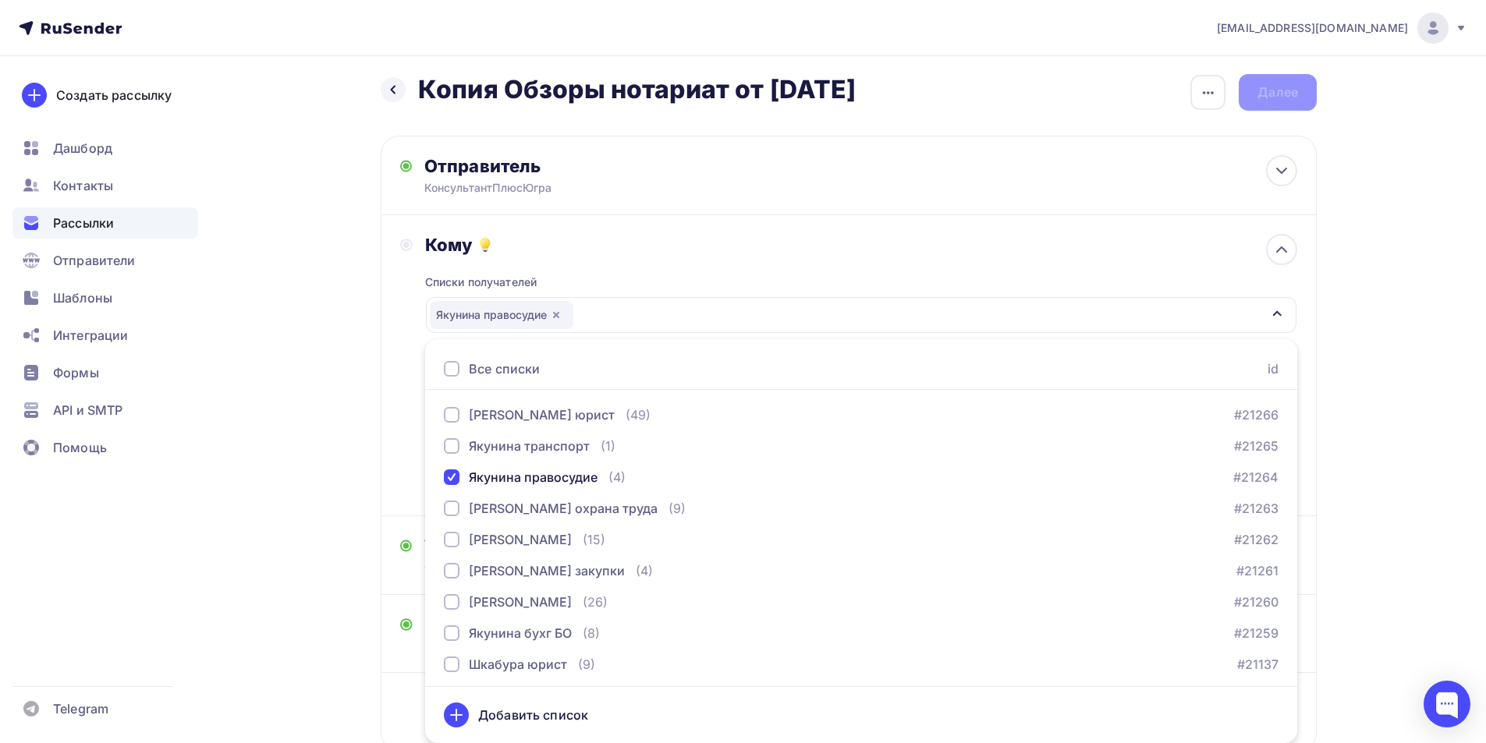
click at [413, 463] on div "Кому Списки получателей Якунина правосудие Все списки id Якунина юрист (49) #21…" at bounding box center [848, 365] width 897 height 263
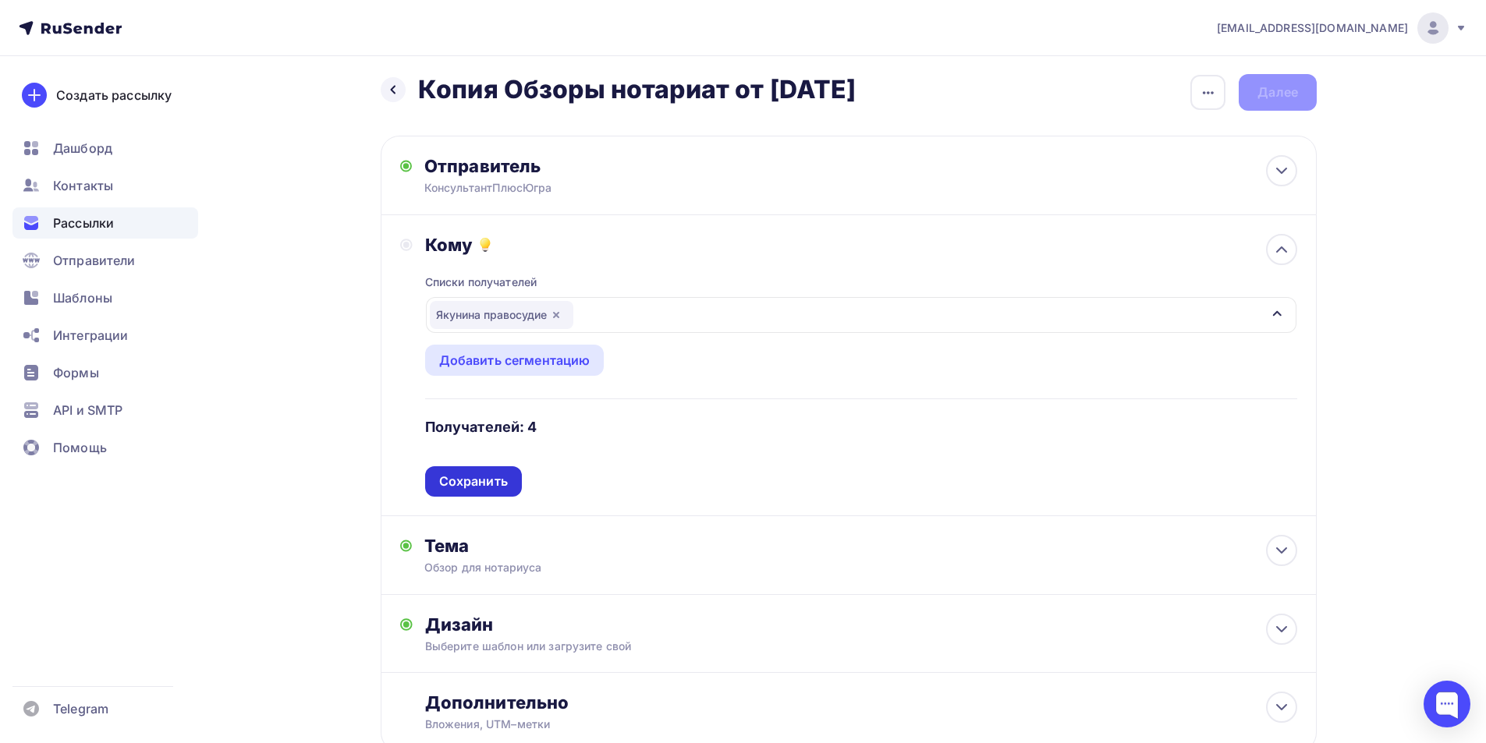
click at [463, 480] on div "Сохранить" at bounding box center [473, 482] width 69 height 18
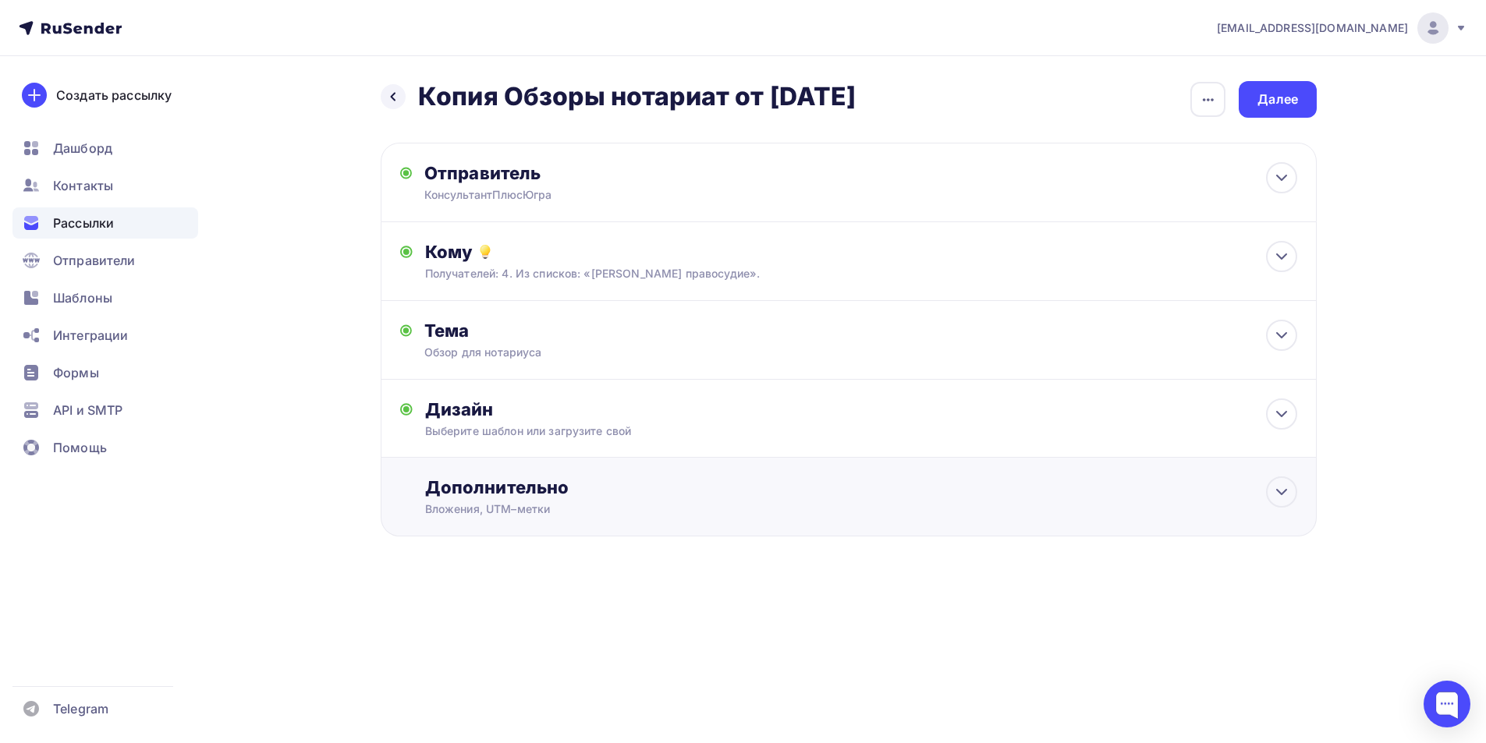
scroll to position [0, 0]
click at [491, 414] on div "Дизайн" at bounding box center [867, 410] width 872 height 22
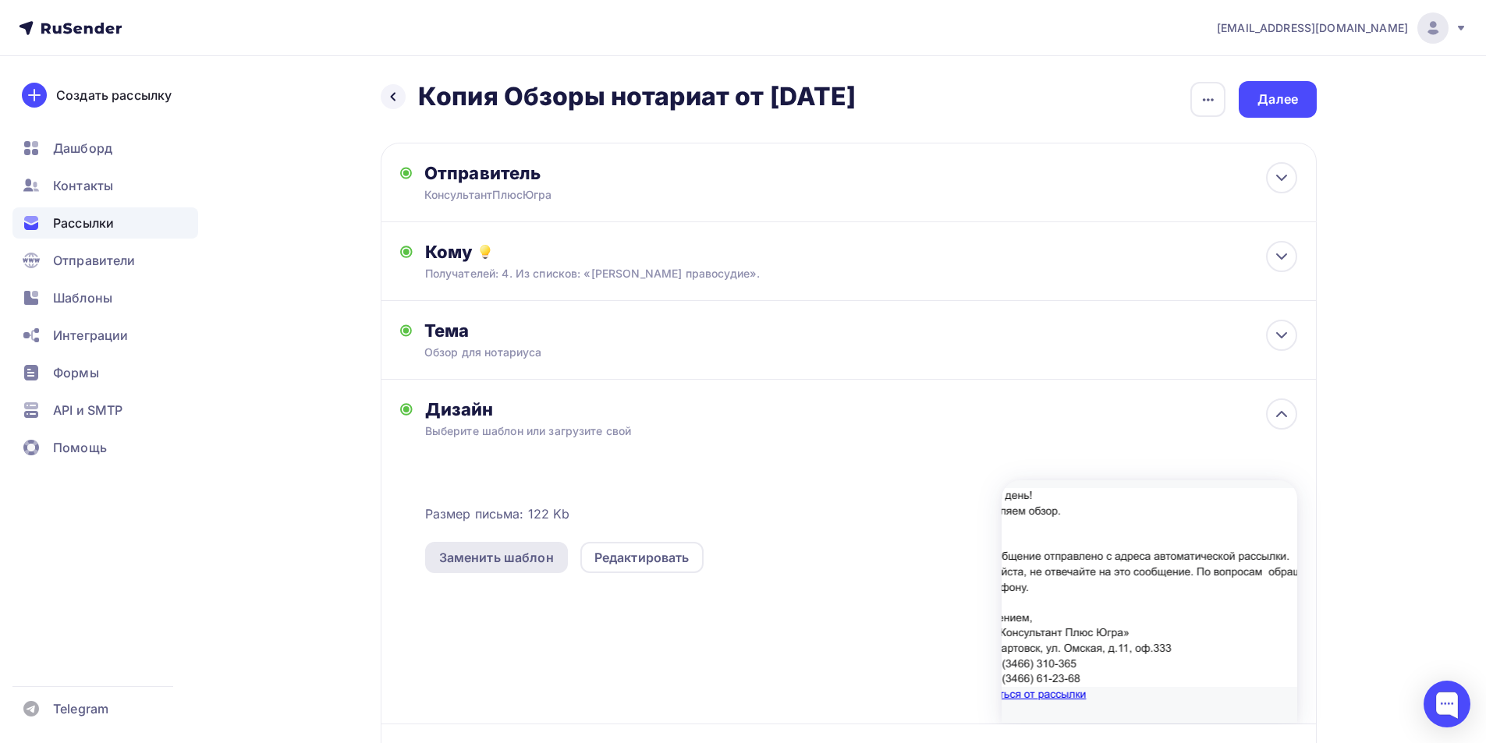
click at [524, 555] on div "Заменить шаблон" at bounding box center [496, 557] width 115 height 19
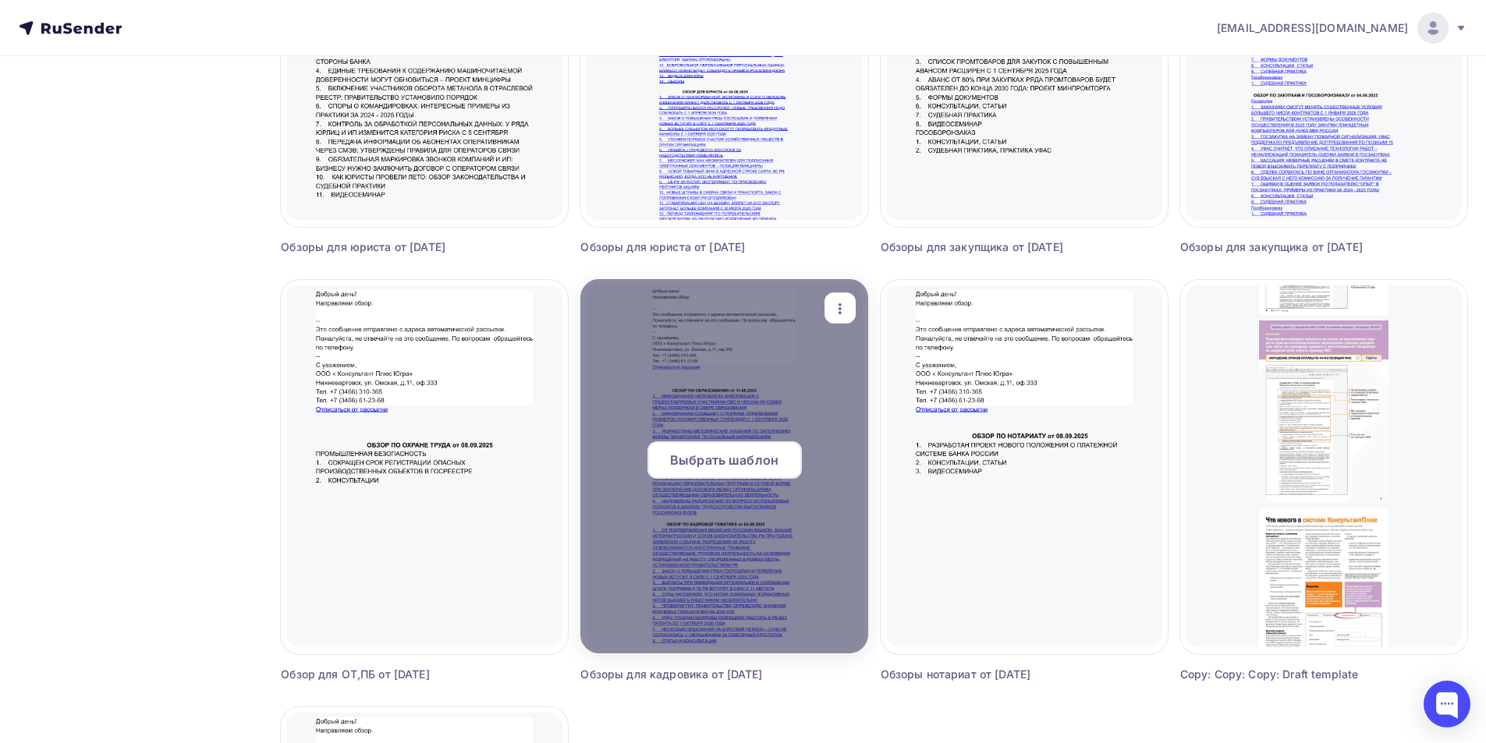
scroll to position [780, 0]
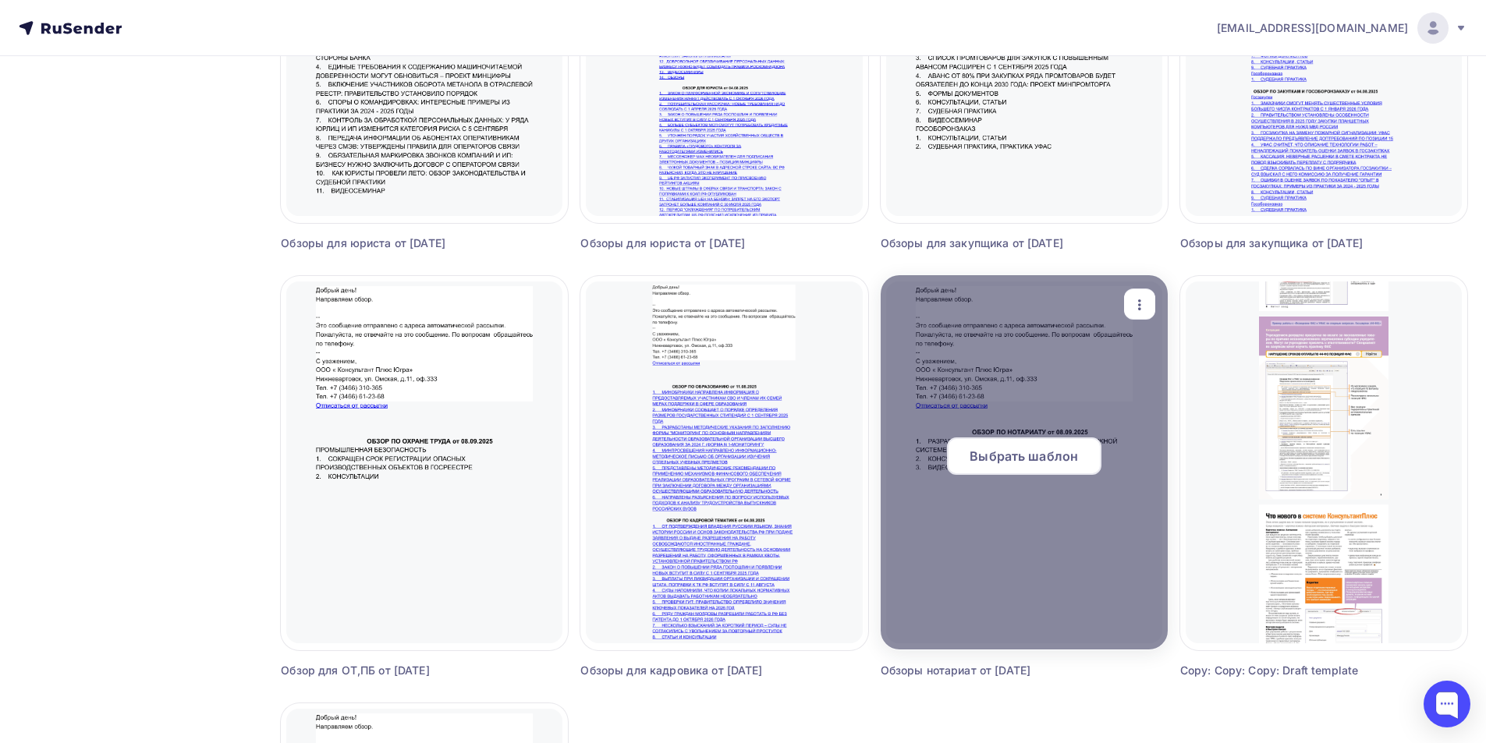
click at [1015, 463] on span "Выбрать шаблон" at bounding box center [1024, 456] width 108 height 19
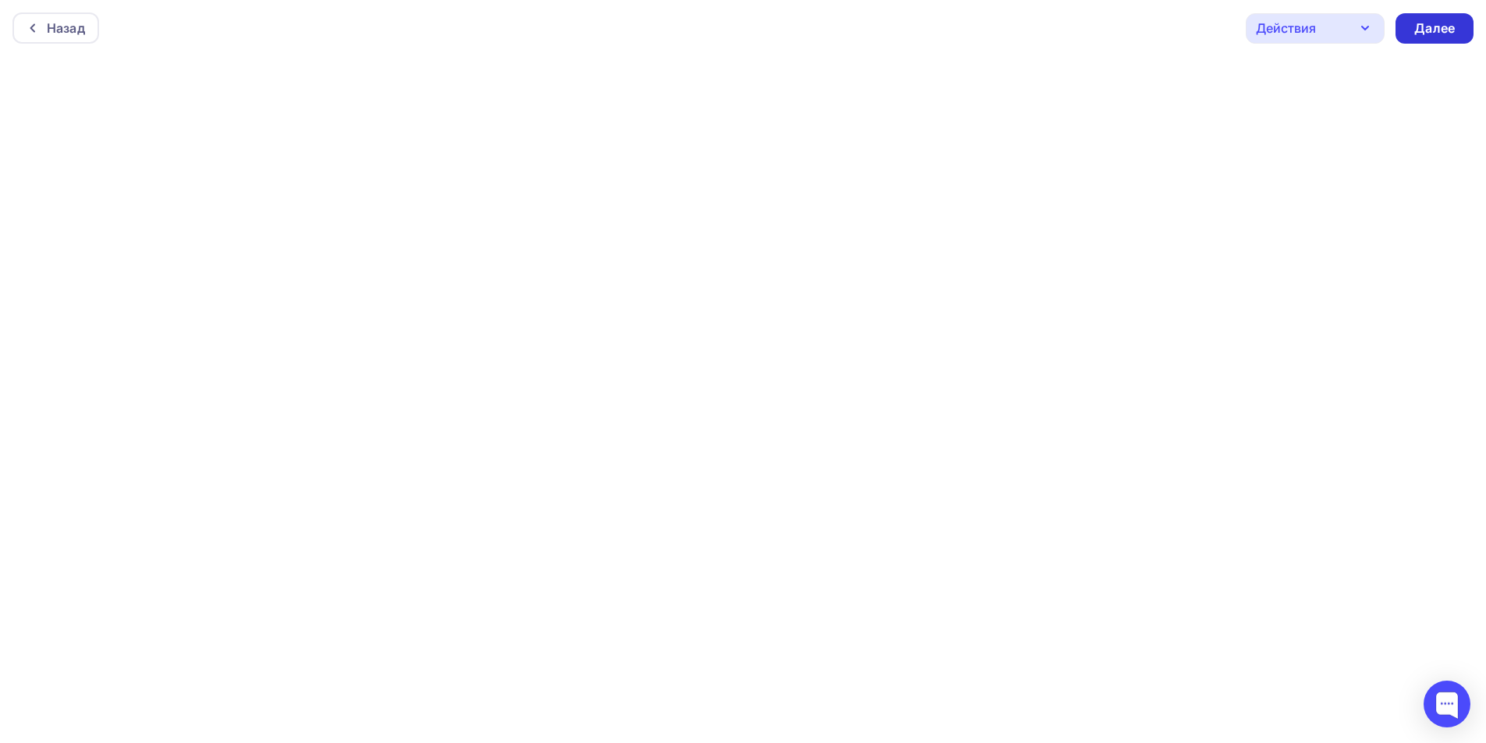
click at [1426, 24] on div "Далее" at bounding box center [1434, 29] width 41 height 18
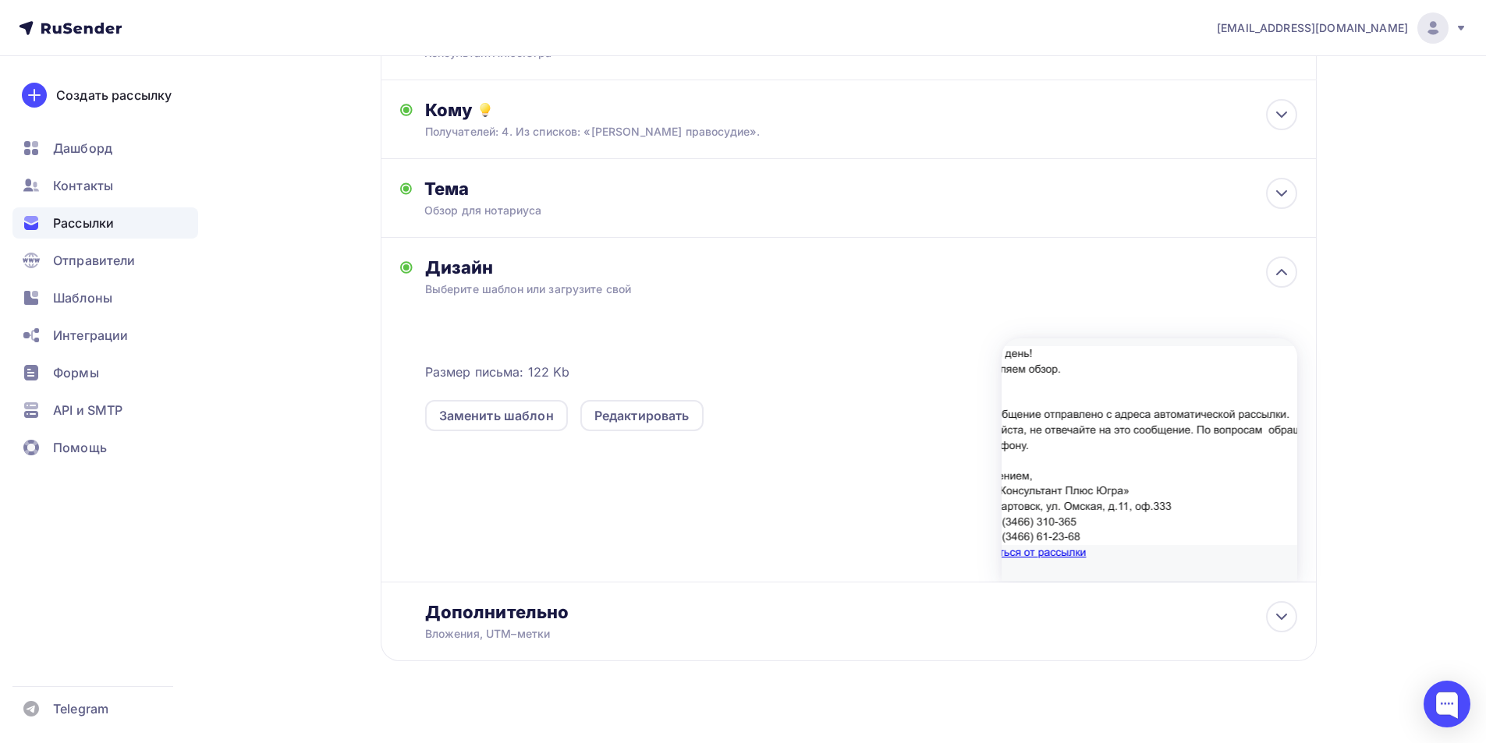
scroll to position [161, 0]
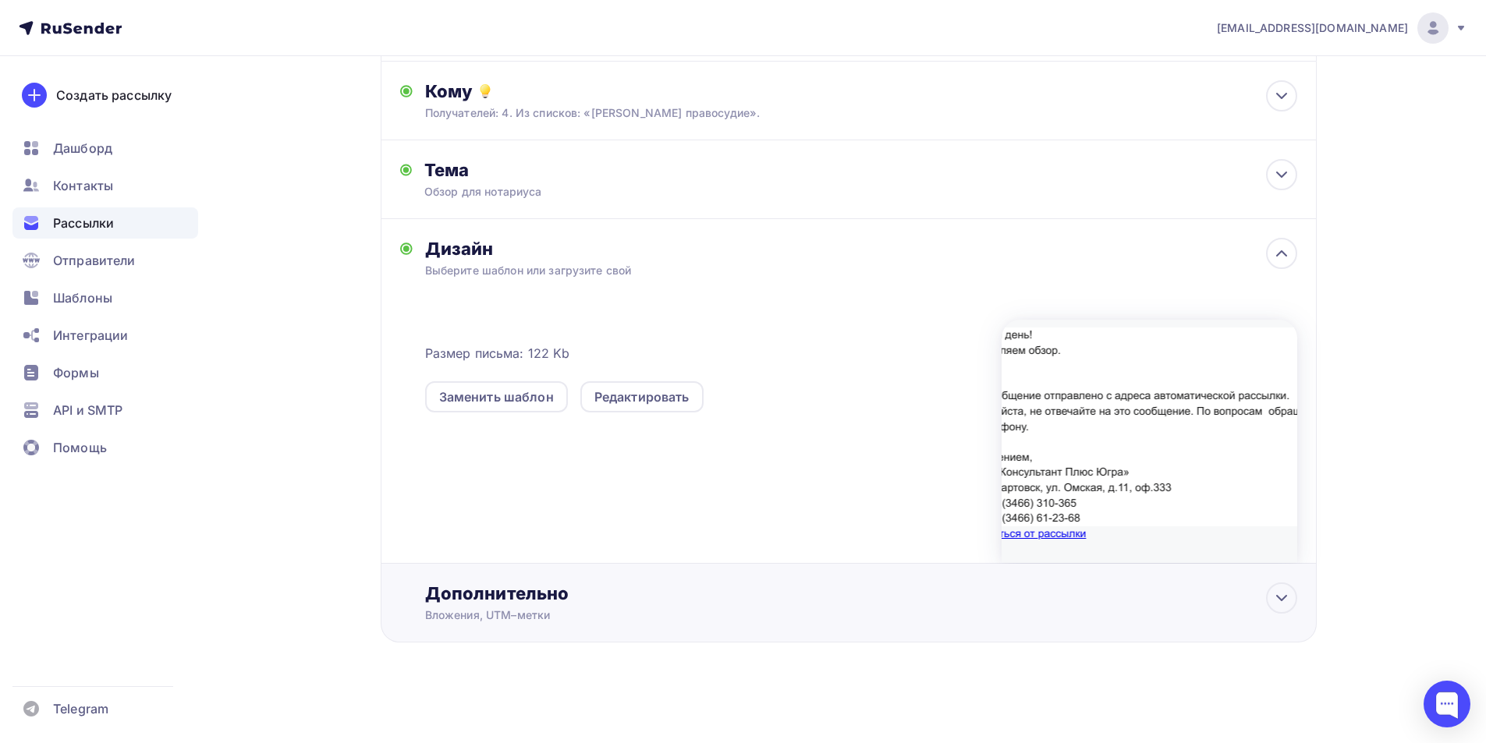
click at [534, 597] on div "Дополнительно" at bounding box center [861, 594] width 872 height 22
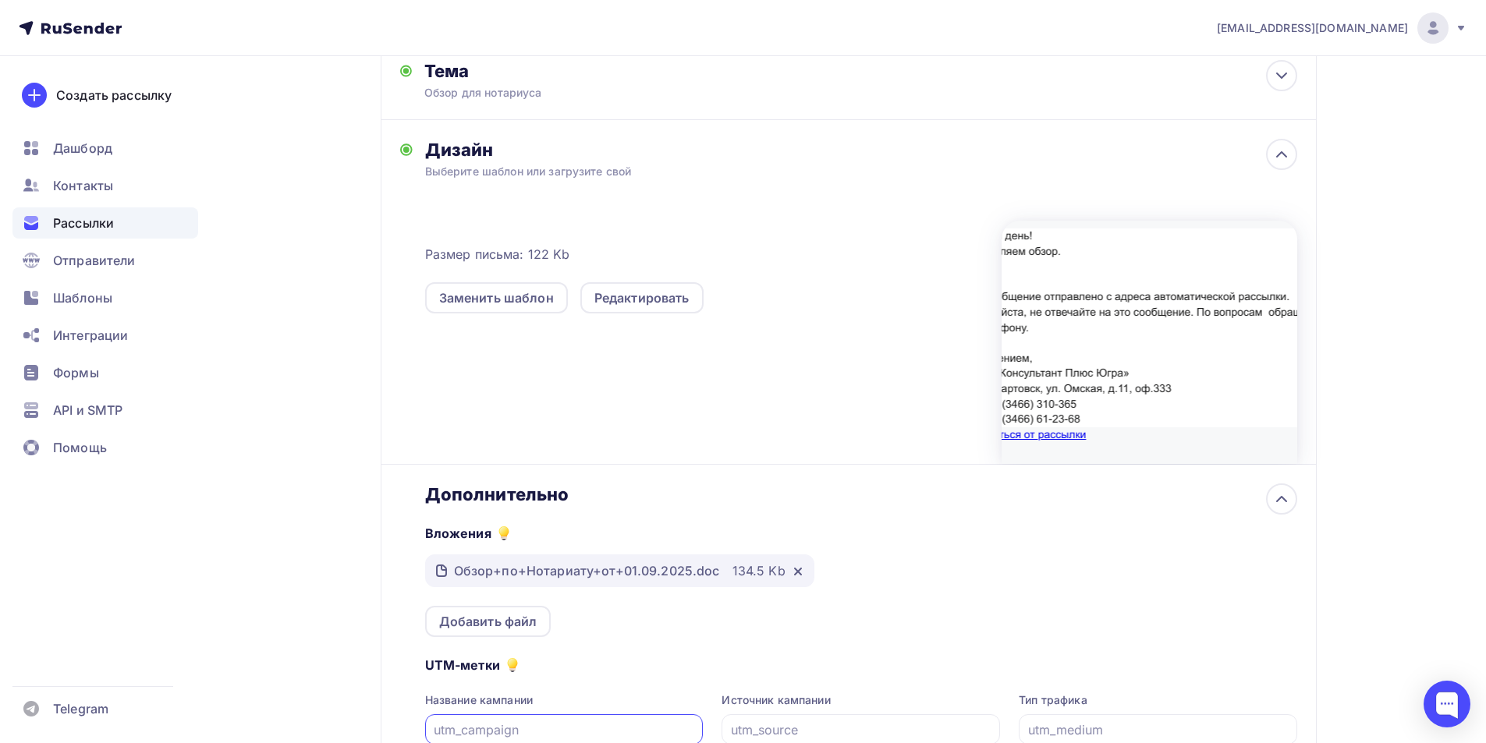
scroll to position [437, 0]
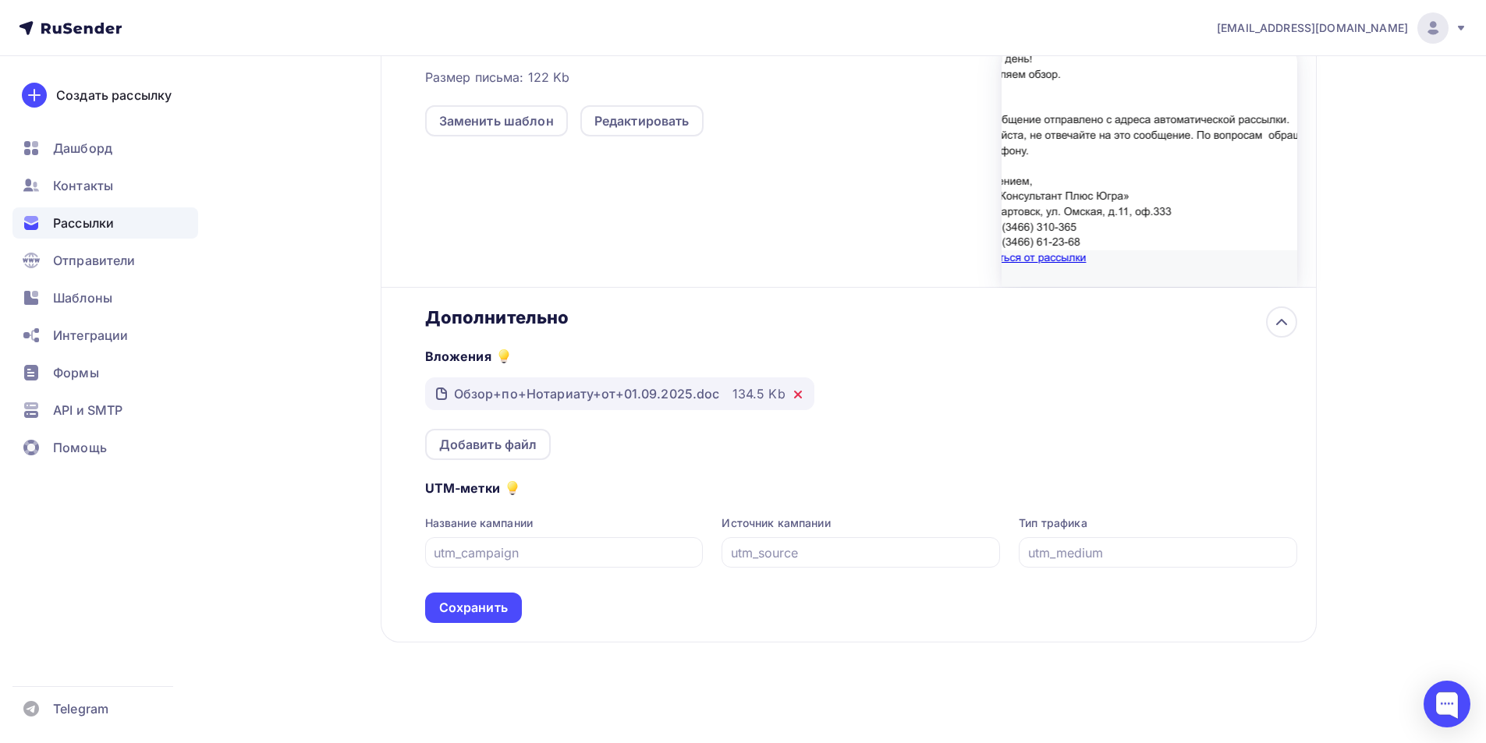
click at [792, 392] on icon at bounding box center [798, 394] width 12 height 12
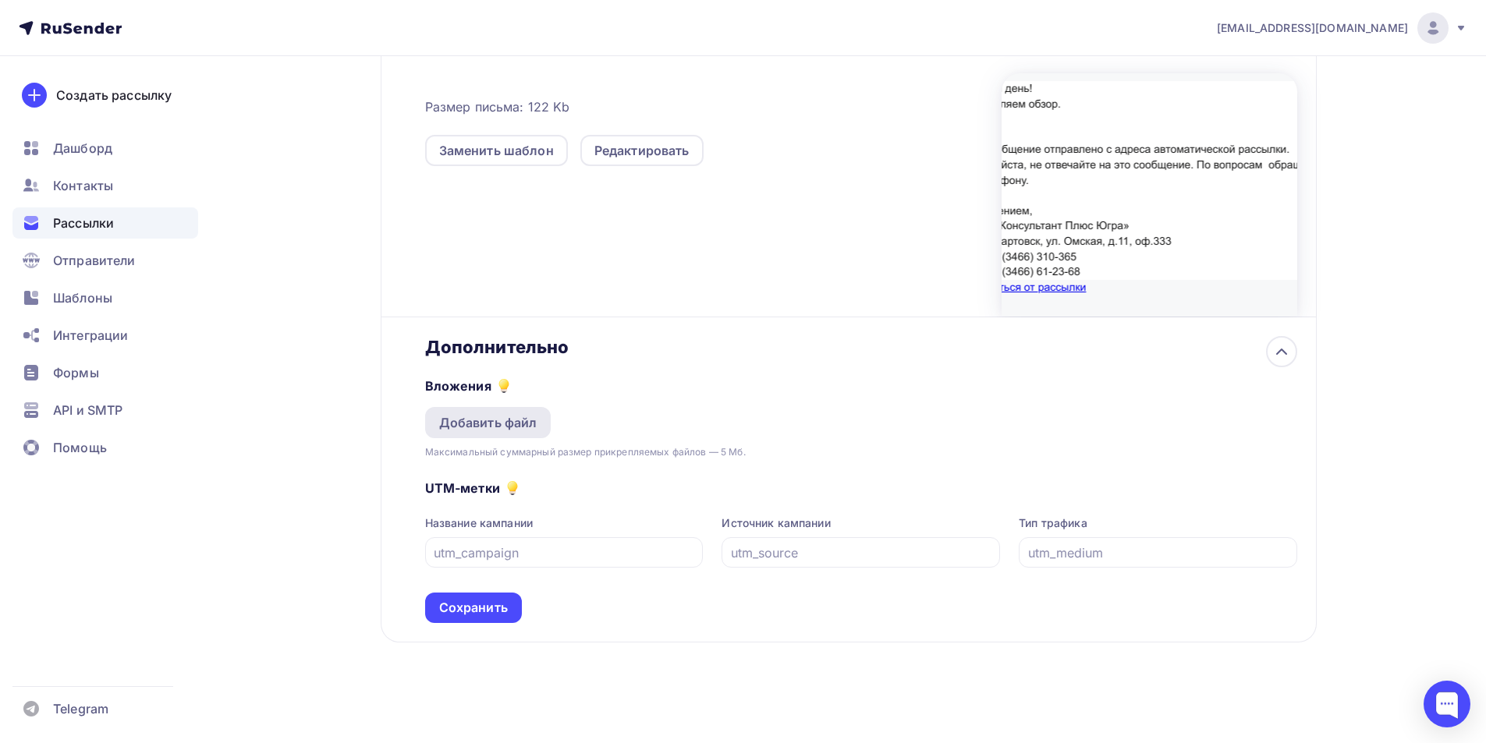
click at [513, 420] on div "Добавить файл" at bounding box center [488, 422] width 98 height 19
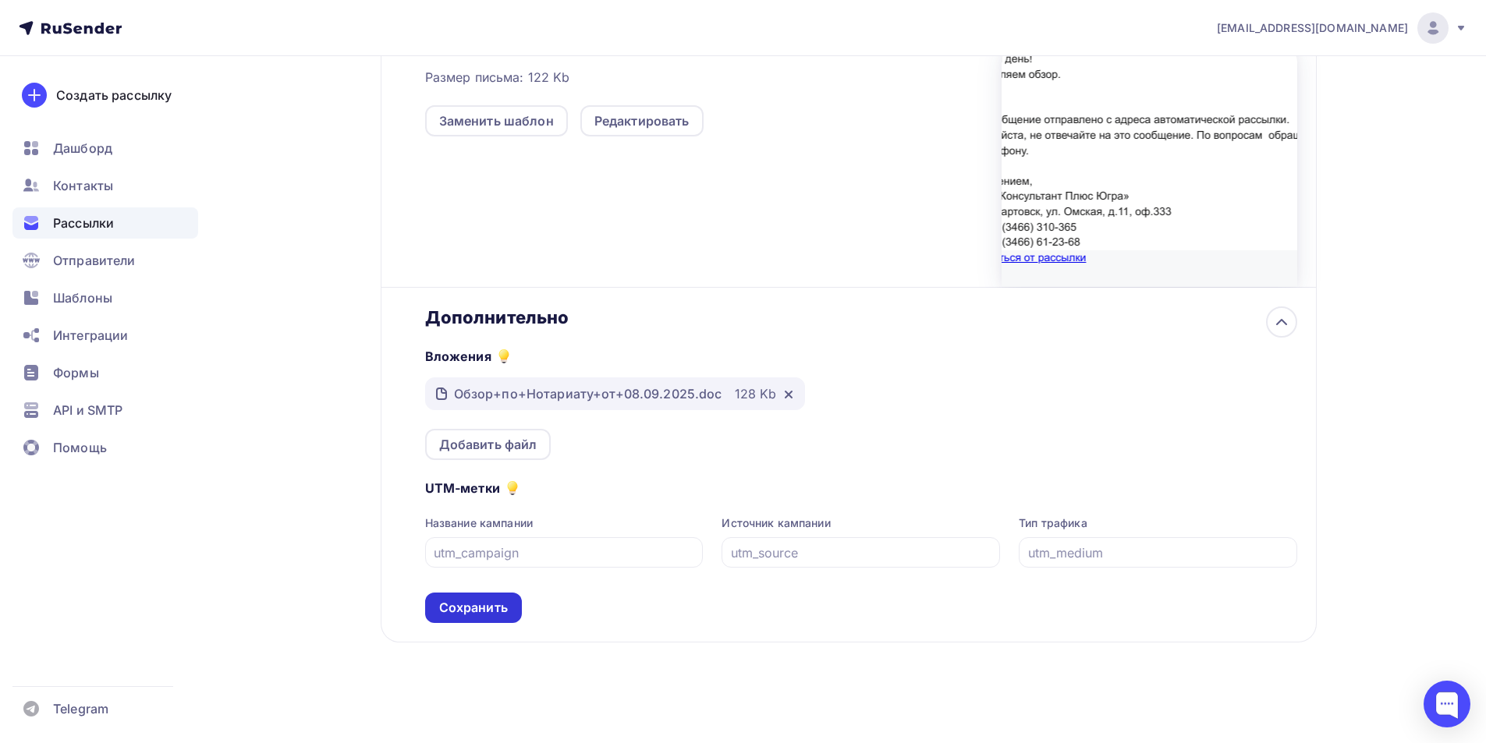
click at [483, 601] on div "Сохранить" at bounding box center [473, 608] width 69 height 18
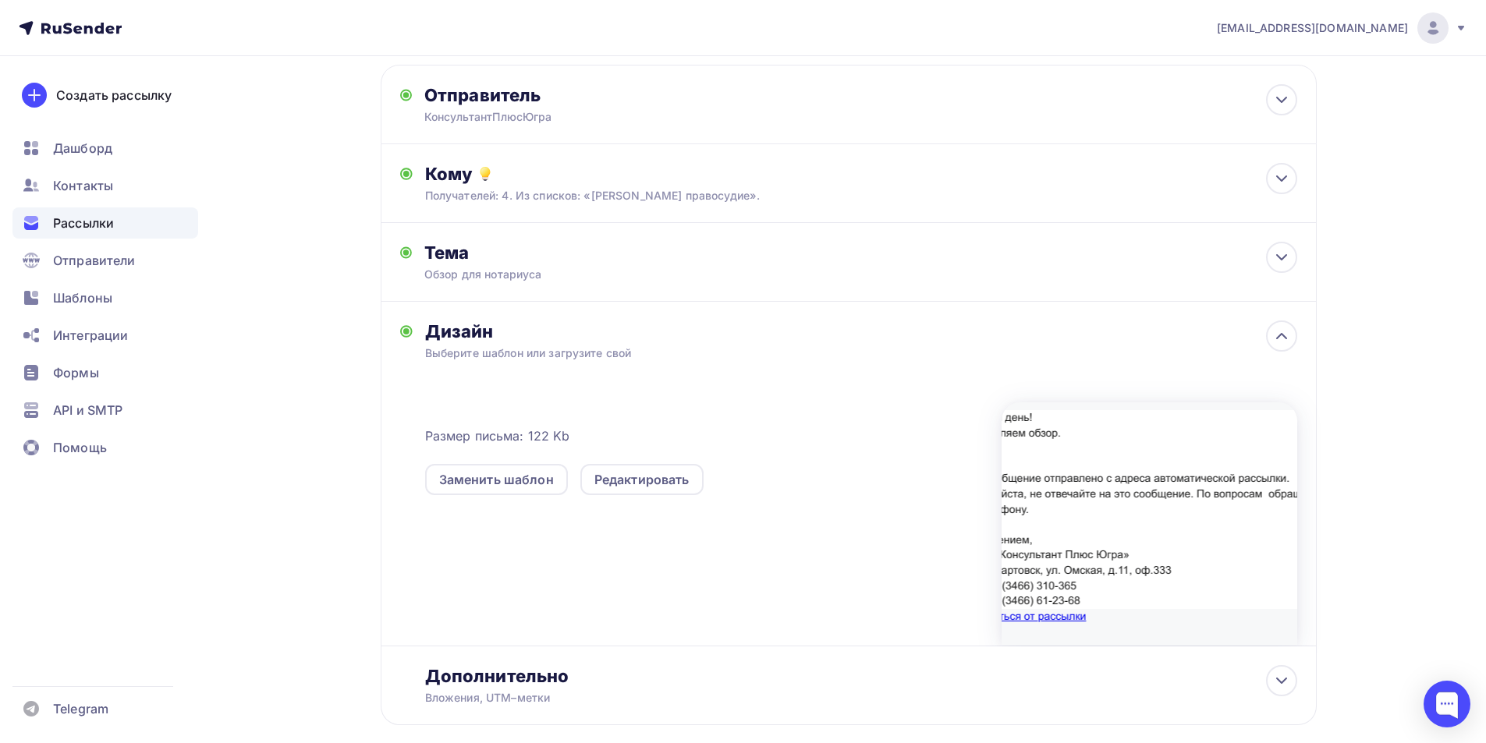
scroll to position [0, 0]
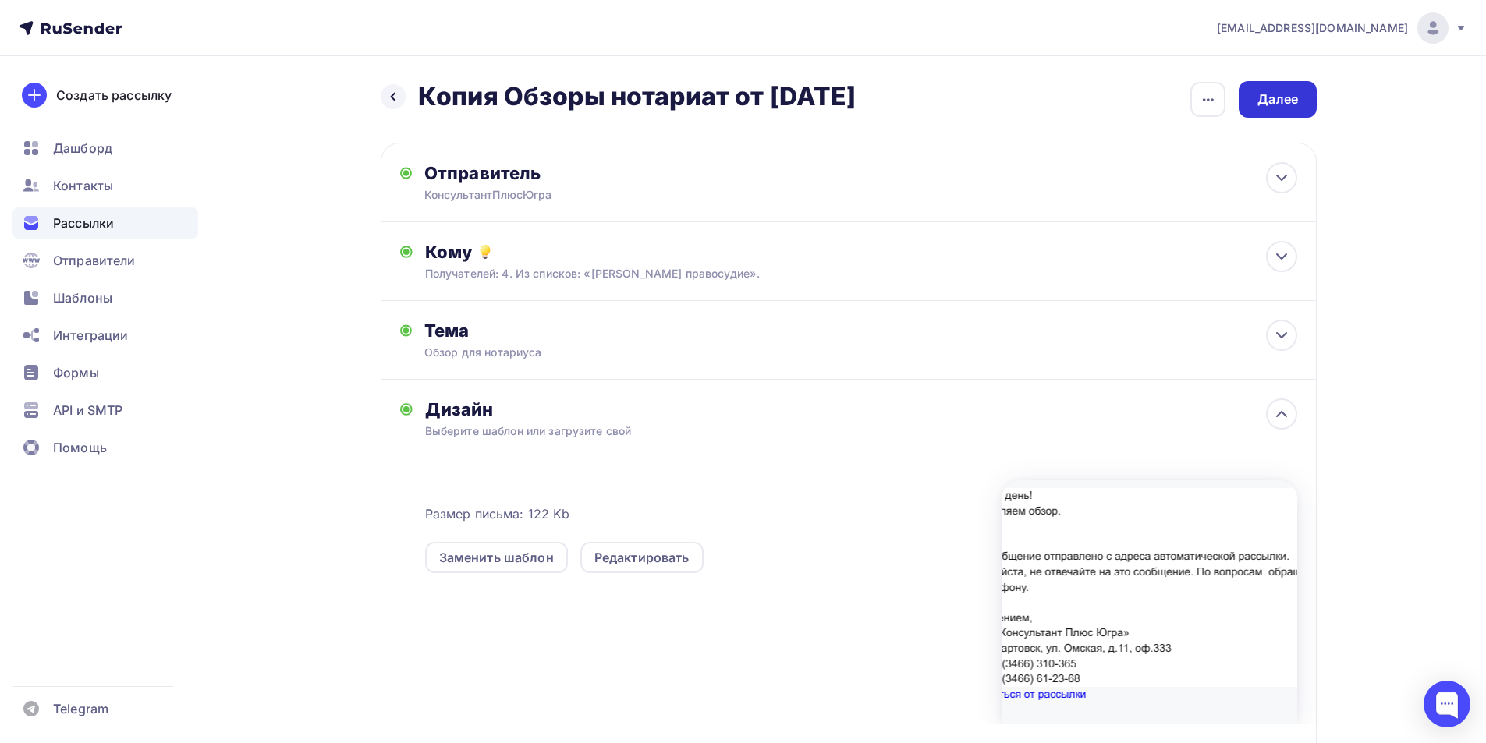
click at [1271, 104] on div "Далее" at bounding box center [1277, 99] width 41 height 18
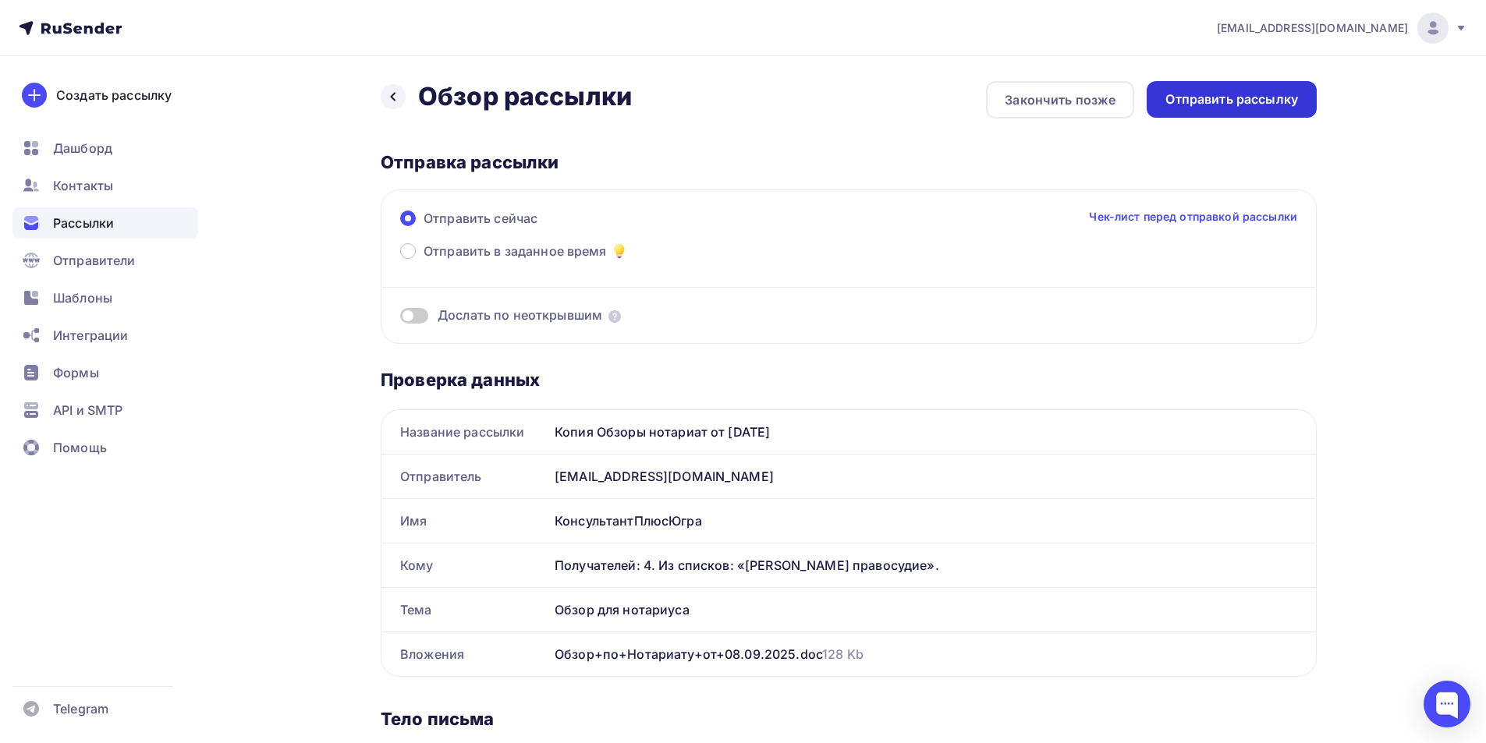
click at [1264, 105] on div "Отправить рассылку" at bounding box center [1231, 99] width 133 height 18
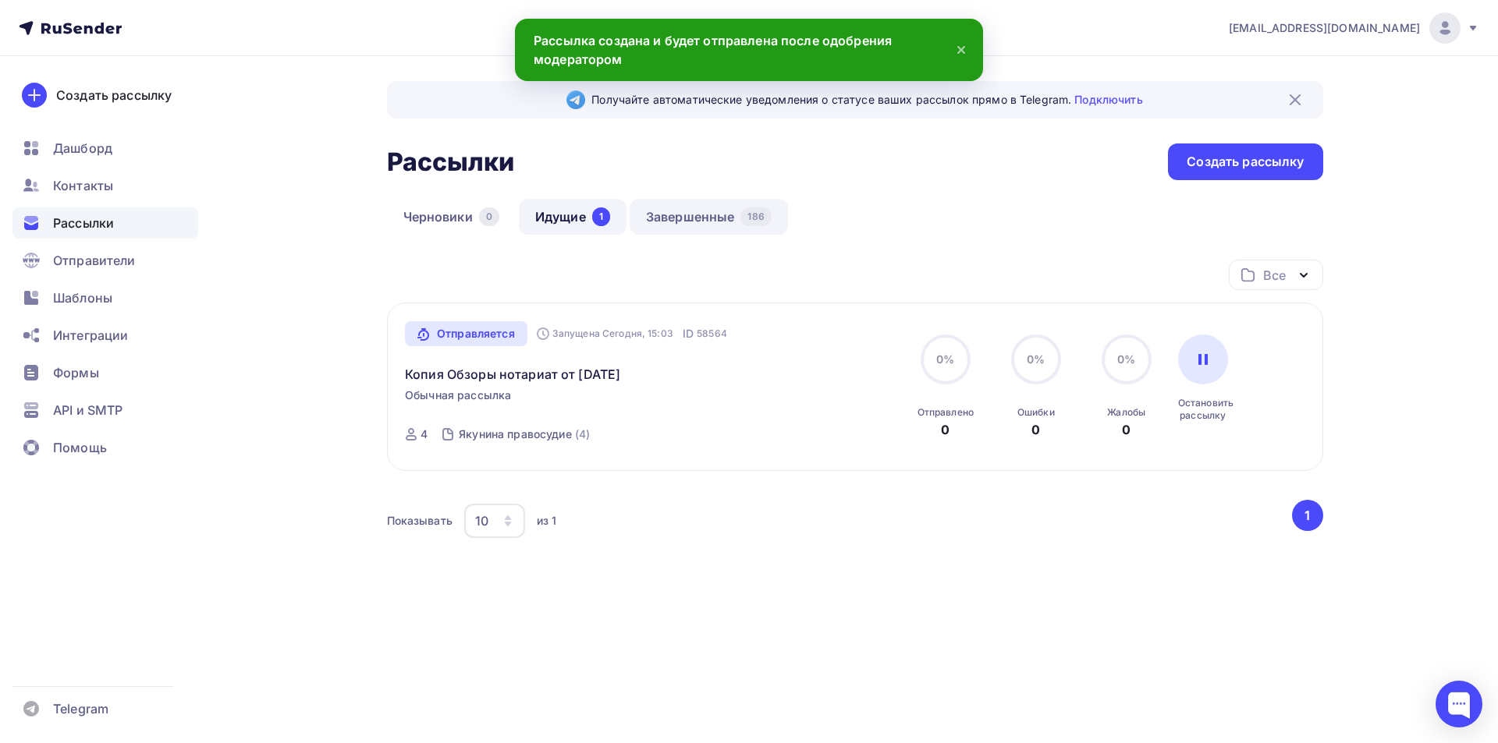
click at [689, 211] on link "Завершенные 186" at bounding box center [708, 217] width 158 height 36
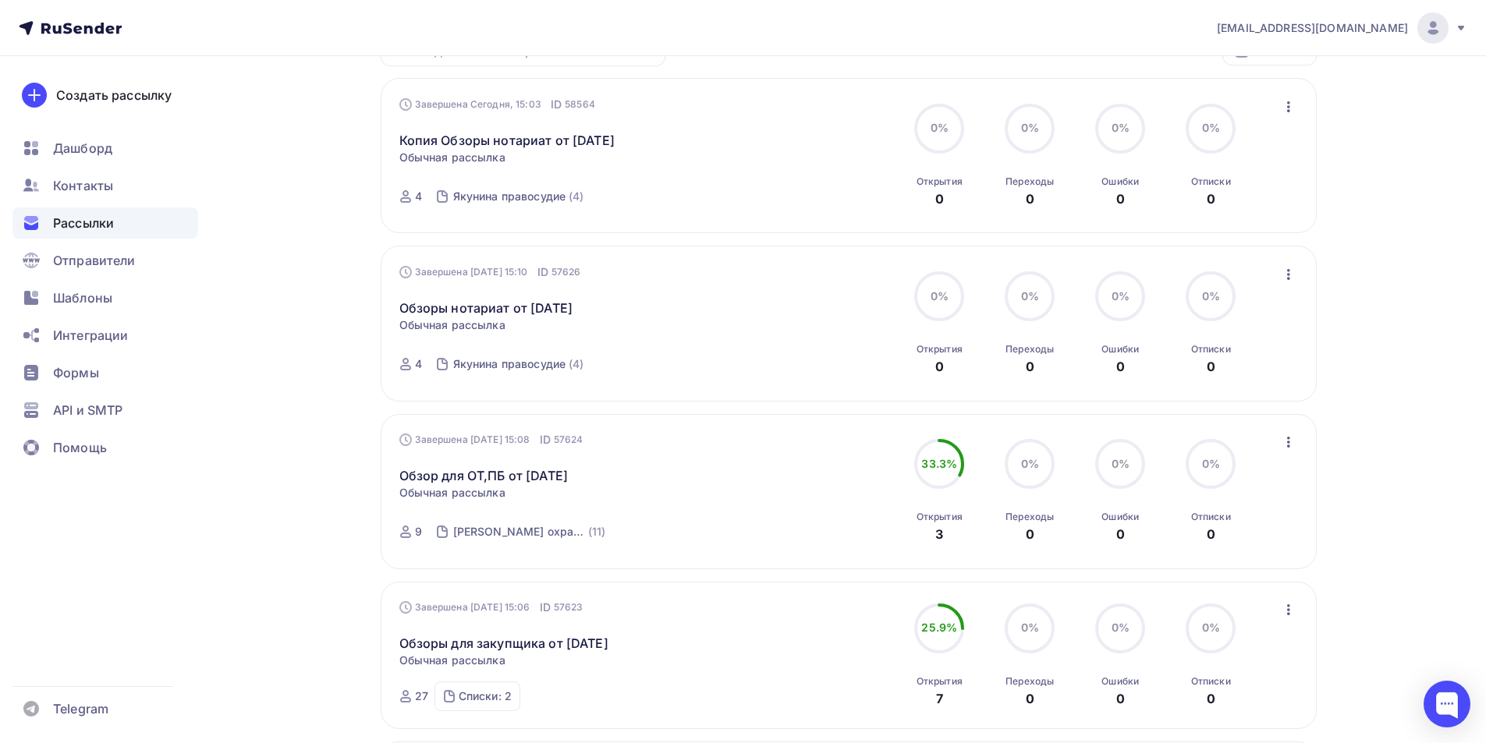
scroll to position [234, 0]
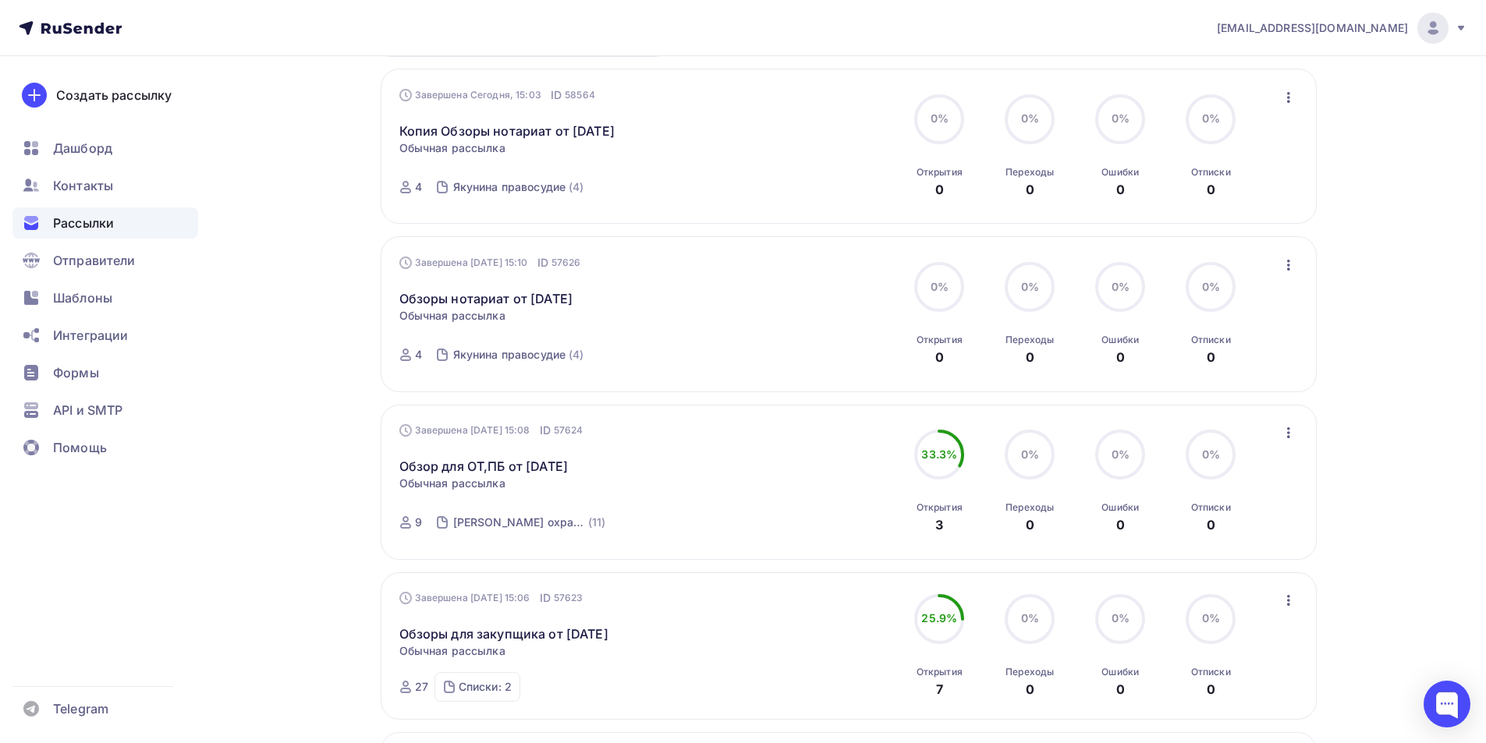
click at [1290, 434] on icon "button" at bounding box center [1288, 433] width 19 height 19
click at [1255, 540] on div "Копировать в новую" at bounding box center [1217, 536] width 160 height 19
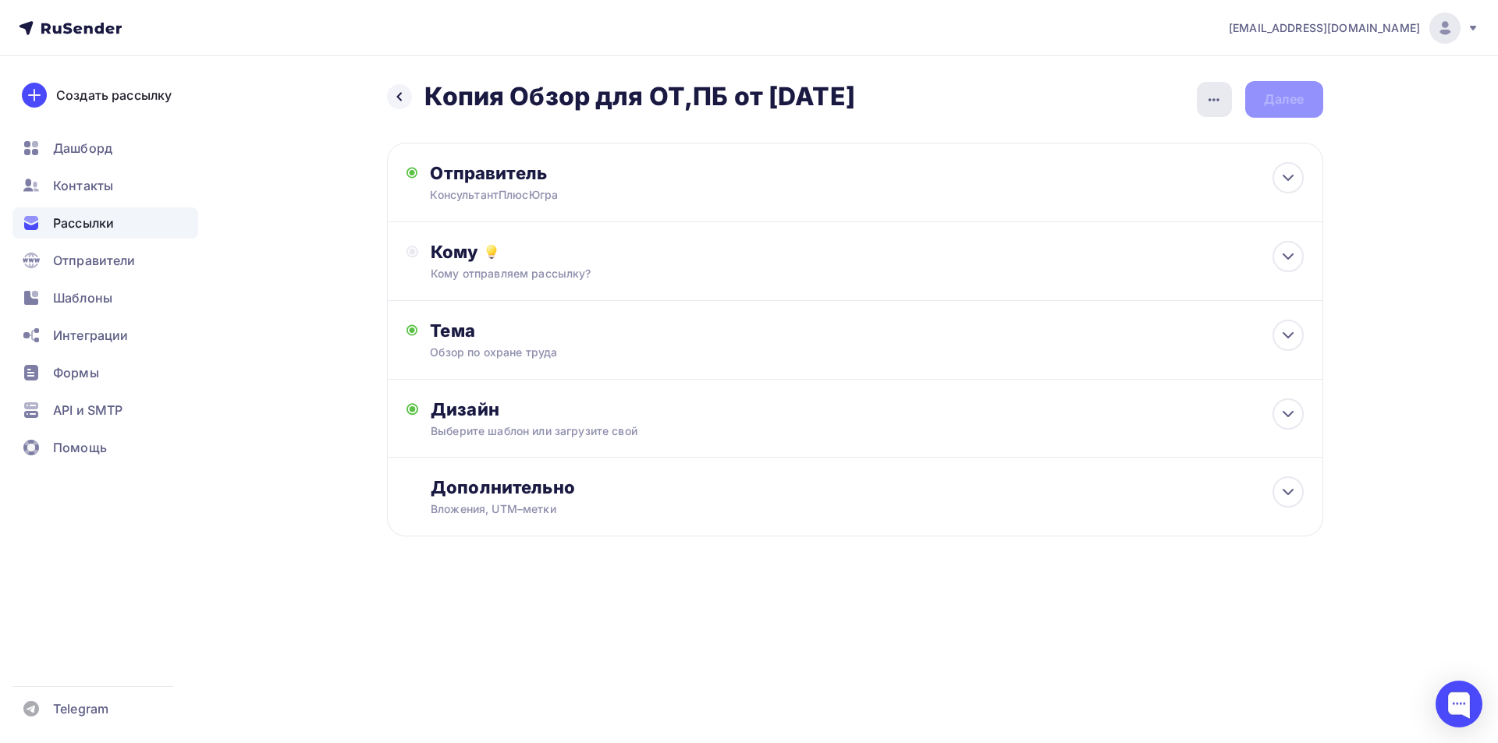
click at [1219, 101] on icon "button" at bounding box center [1213, 99] width 19 height 19
click at [1177, 181] on div "Переименовать рассылку" at bounding box center [1131, 179] width 193 height 19
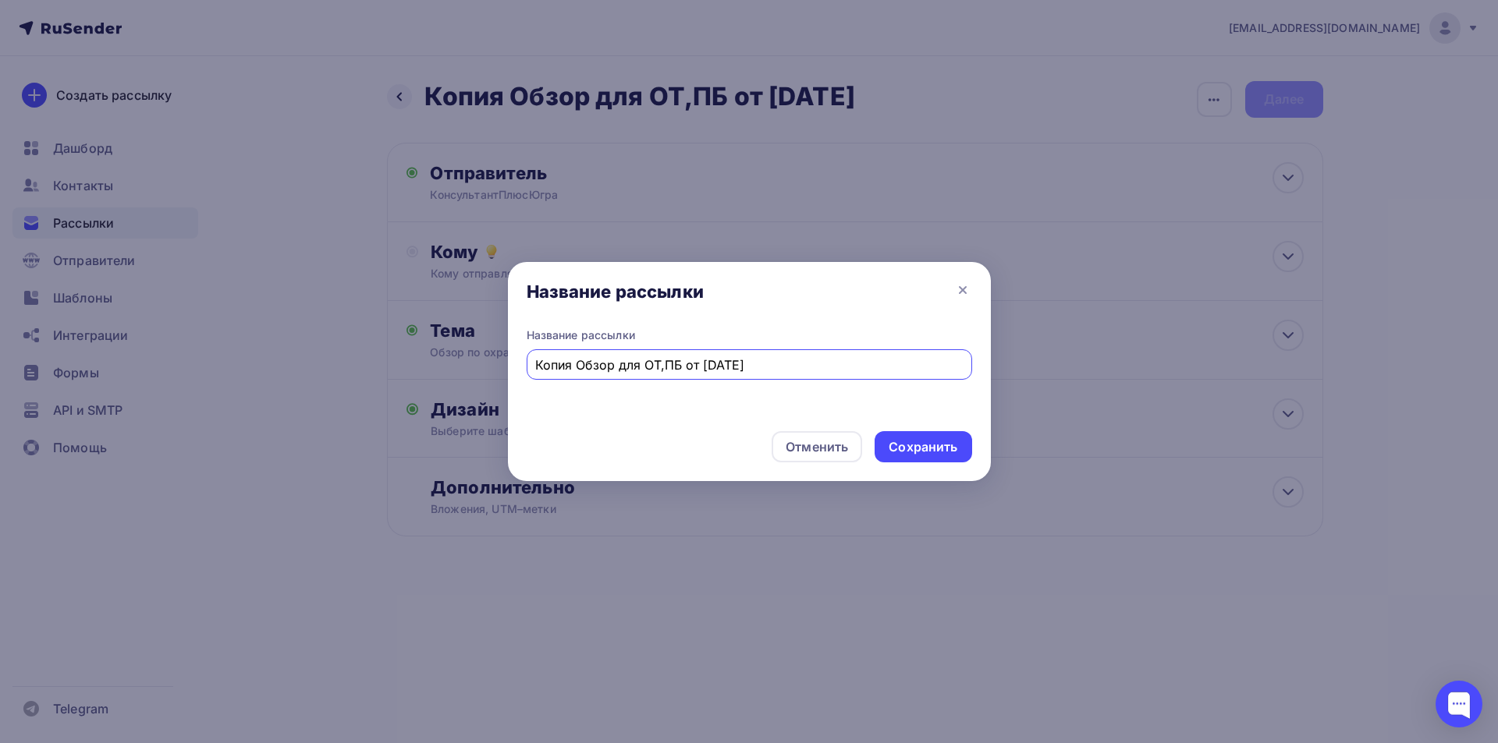
drag, startPoint x: 577, startPoint y: 367, endPoint x: 508, endPoint y: 367, distance: 69.4
click at [508, 367] on div "Название рассылки Копия Обзор для ОТ,ПБ от 01.09.25" at bounding box center [749, 373] width 483 height 91
click at [673, 365] on input "Обзор для ОТ,ПБ от [DATE]" at bounding box center [748, 365] width 427 height 19
type input "Обзор для ОТ,ПБ от [DATE]"
click at [903, 446] on div "Сохранить" at bounding box center [922, 447] width 69 height 18
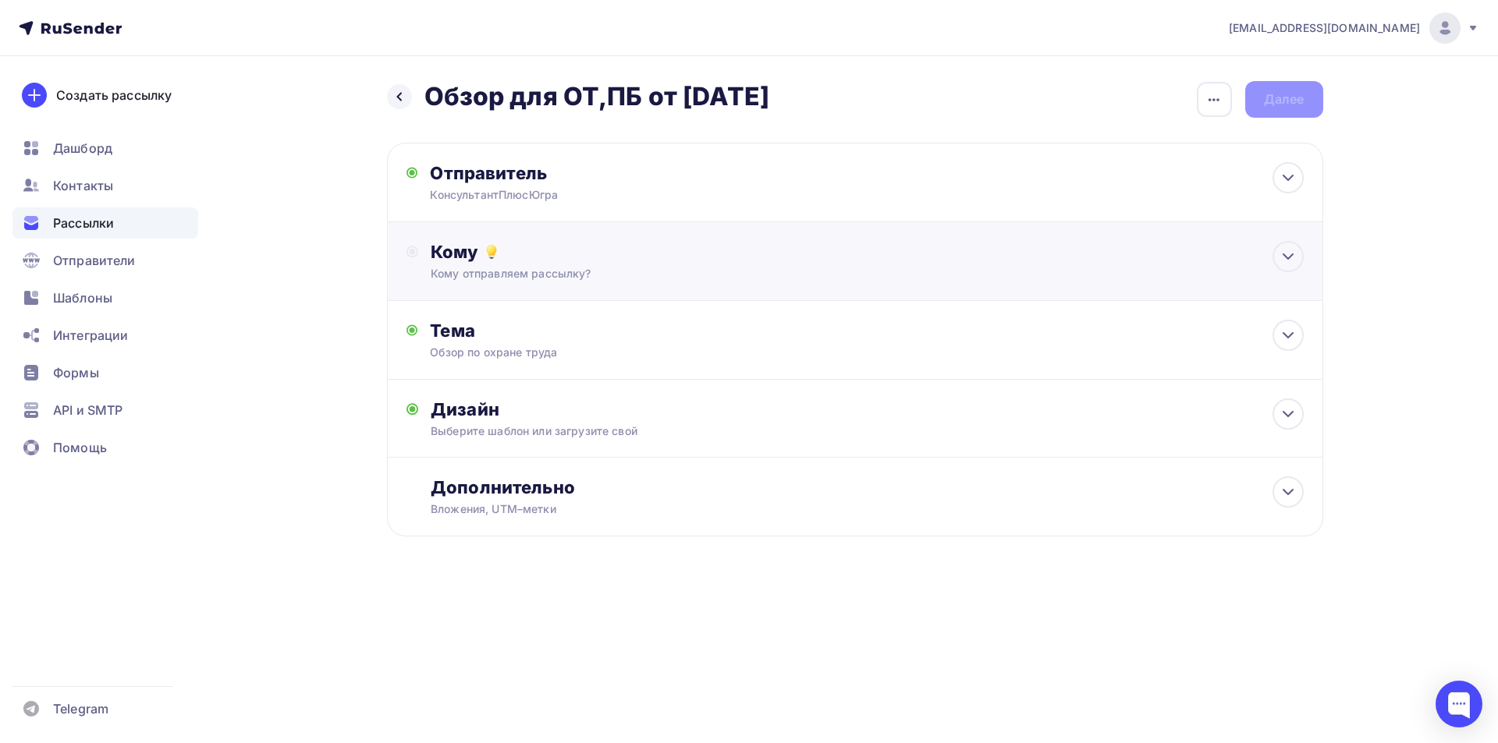
click at [457, 246] on div "Кому" at bounding box center [867, 252] width 872 height 22
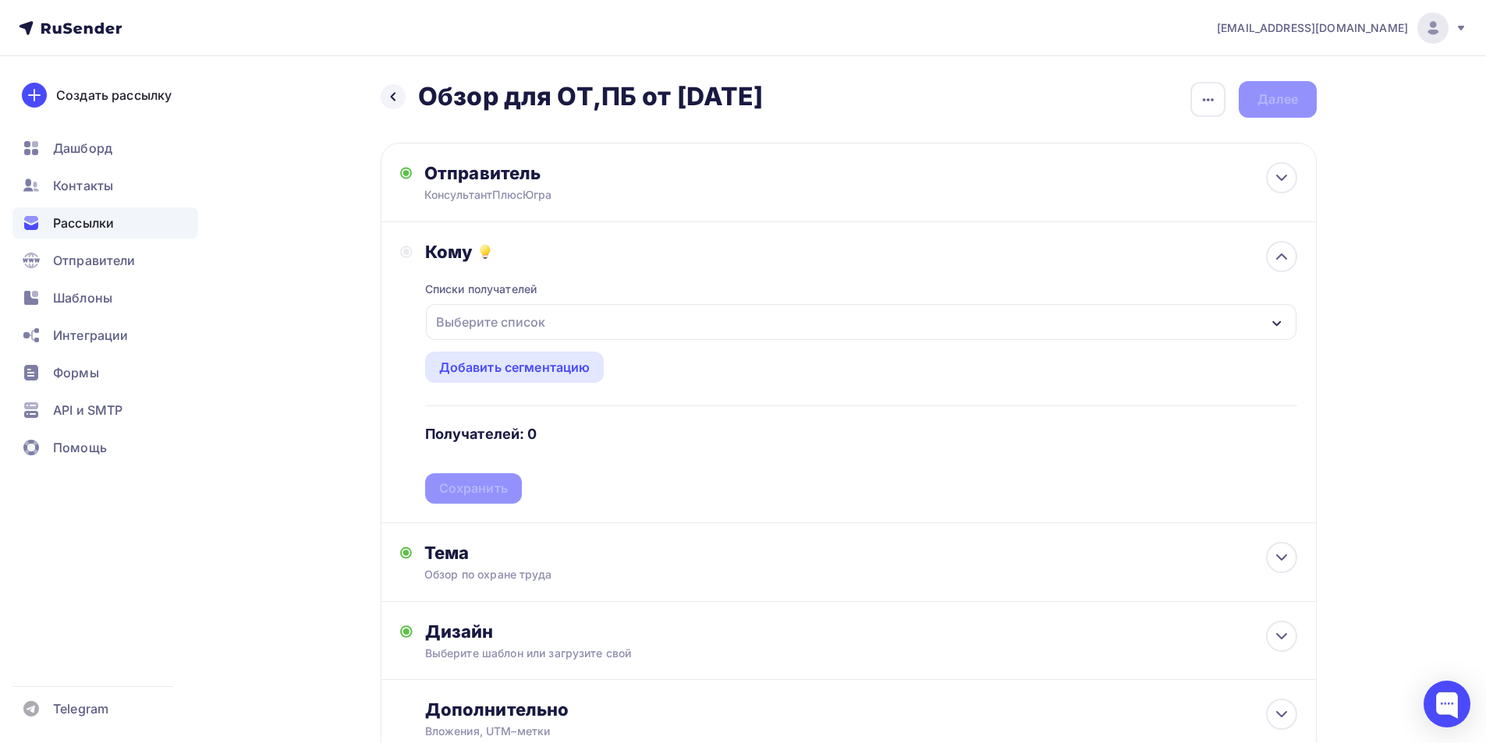
click at [1281, 325] on icon "button" at bounding box center [1277, 323] width 12 height 12
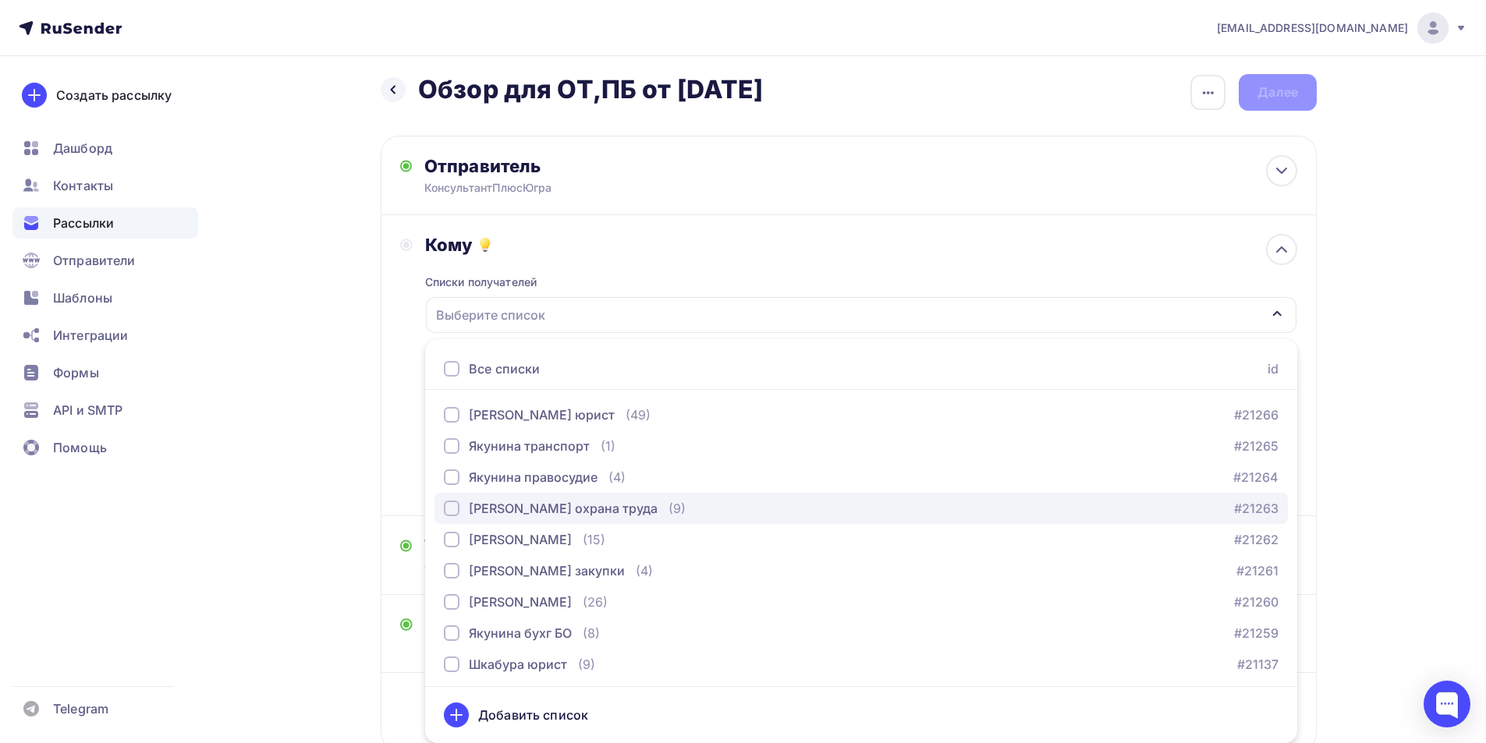
click at [450, 510] on div "button" at bounding box center [452, 509] width 16 height 16
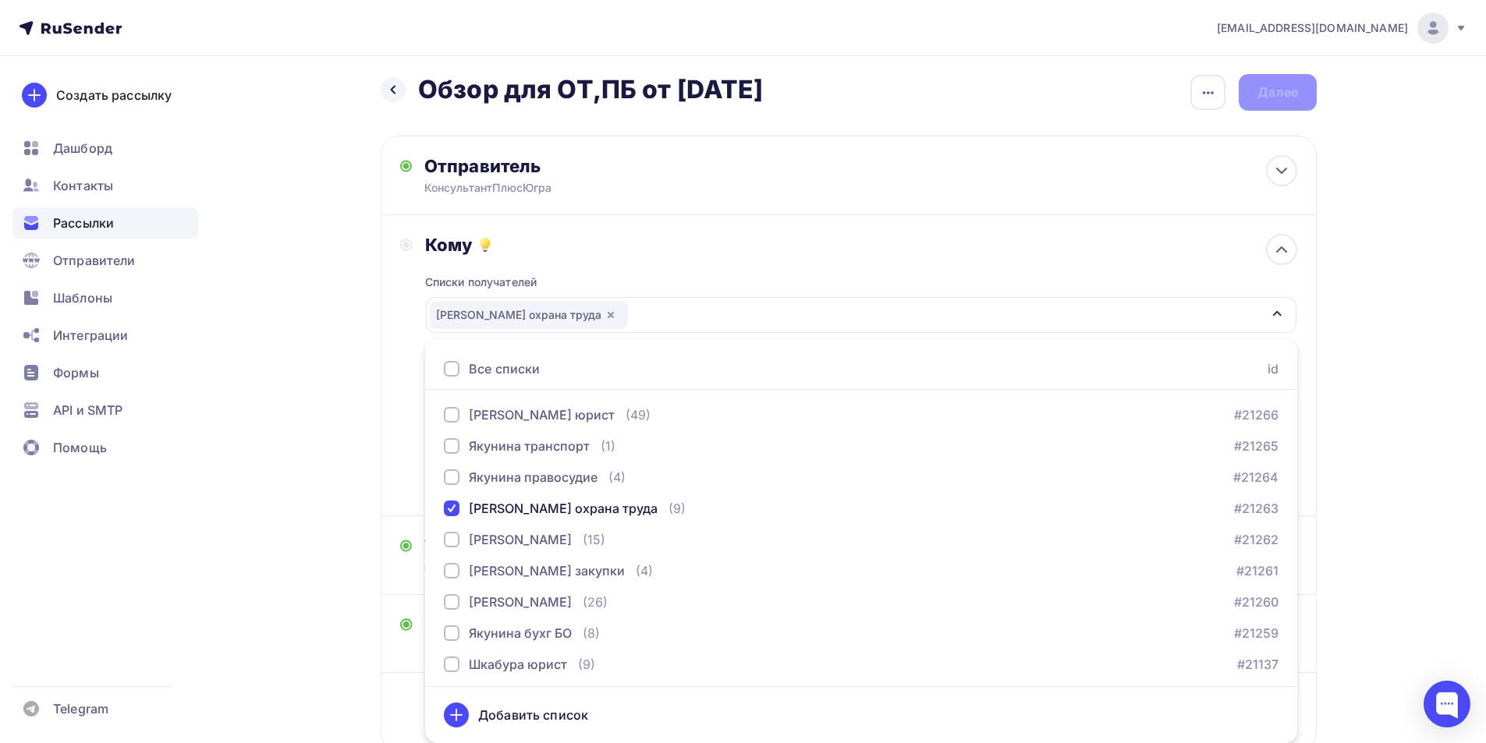
click at [405, 484] on div "Кому Списки получателей Якунина охрана труда Все списки id Якунина юрист (49) #…" at bounding box center [848, 365] width 897 height 263
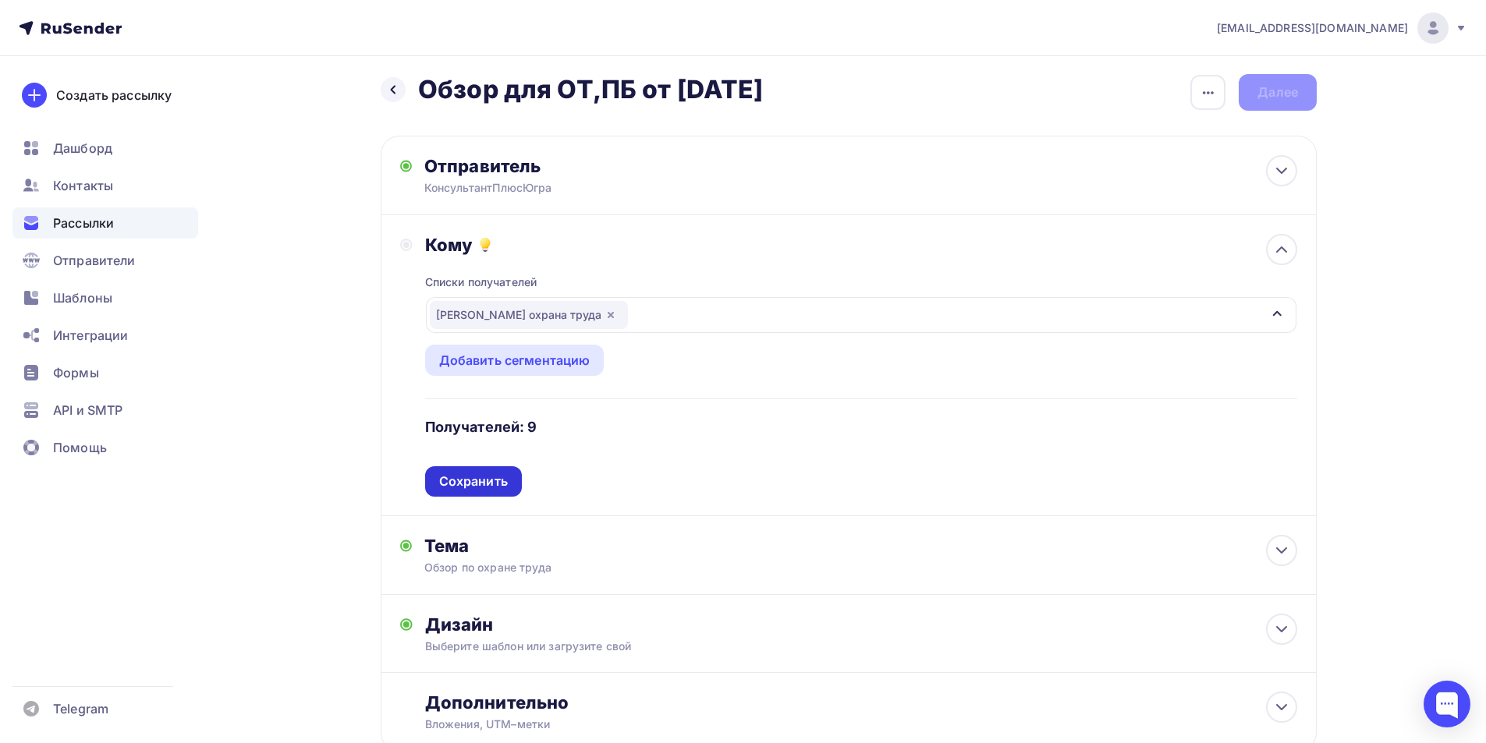
click at [473, 477] on div "Сохранить" at bounding box center [473, 482] width 69 height 18
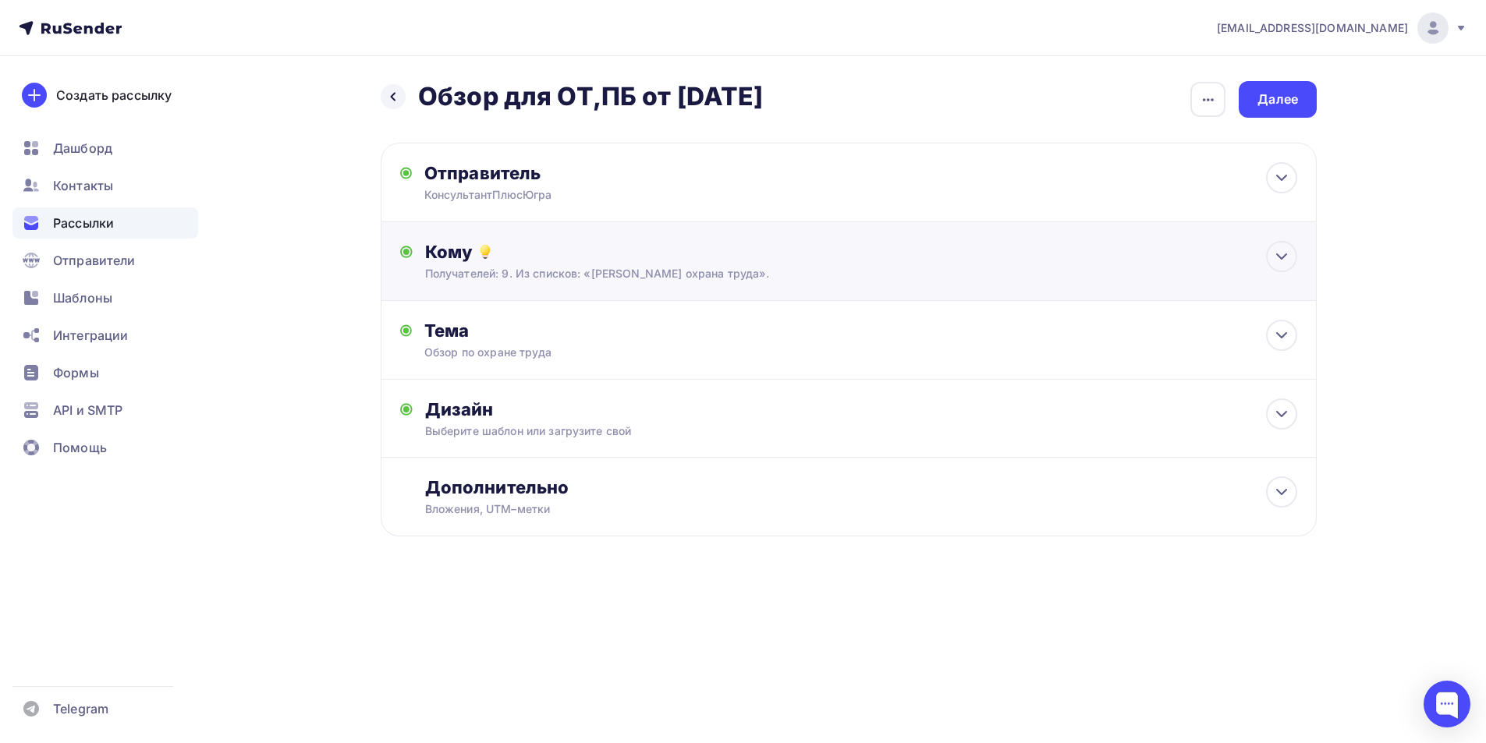
scroll to position [0, 0]
click at [469, 411] on div "Дизайн" at bounding box center [867, 410] width 872 height 22
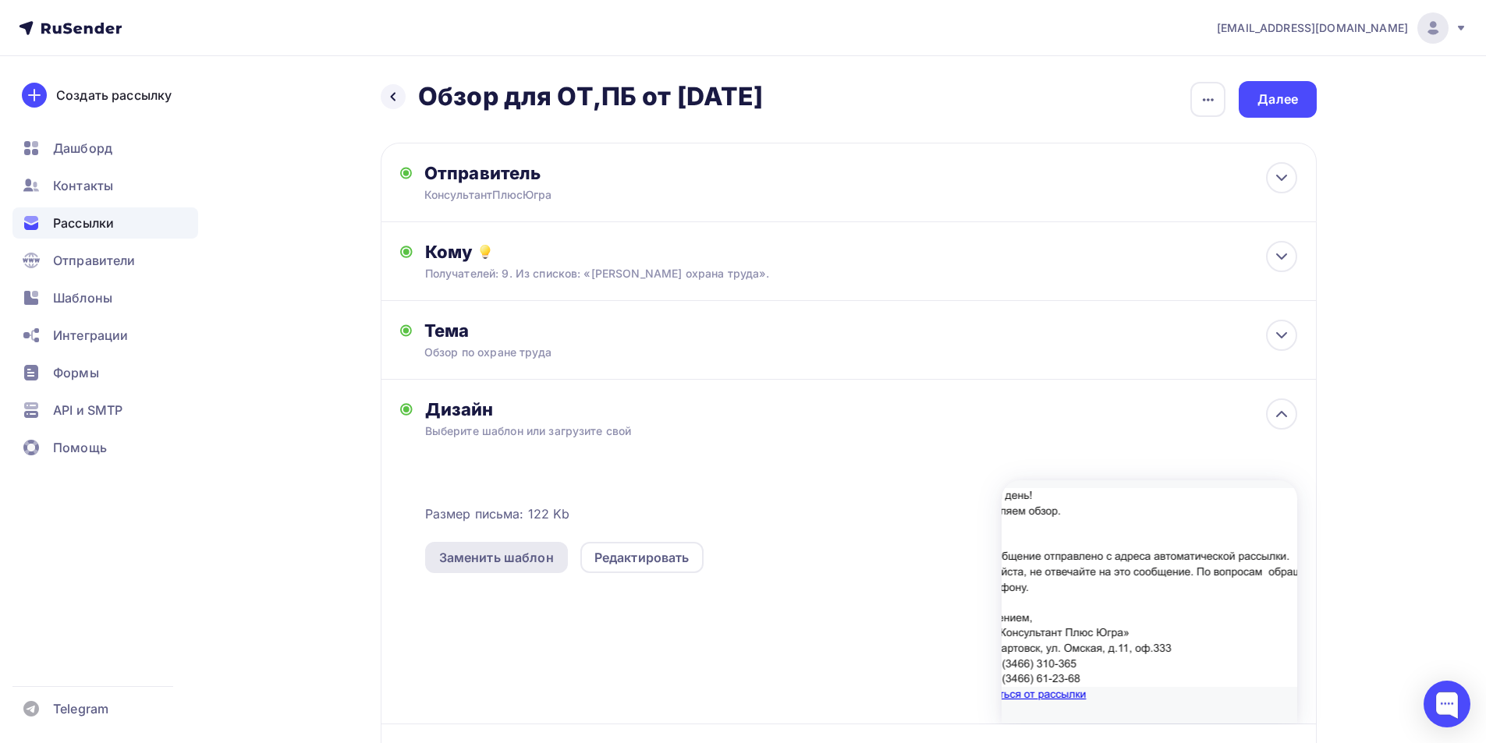
click at [531, 562] on div "Заменить шаблон" at bounding box center [496, 557] width 115 height 19
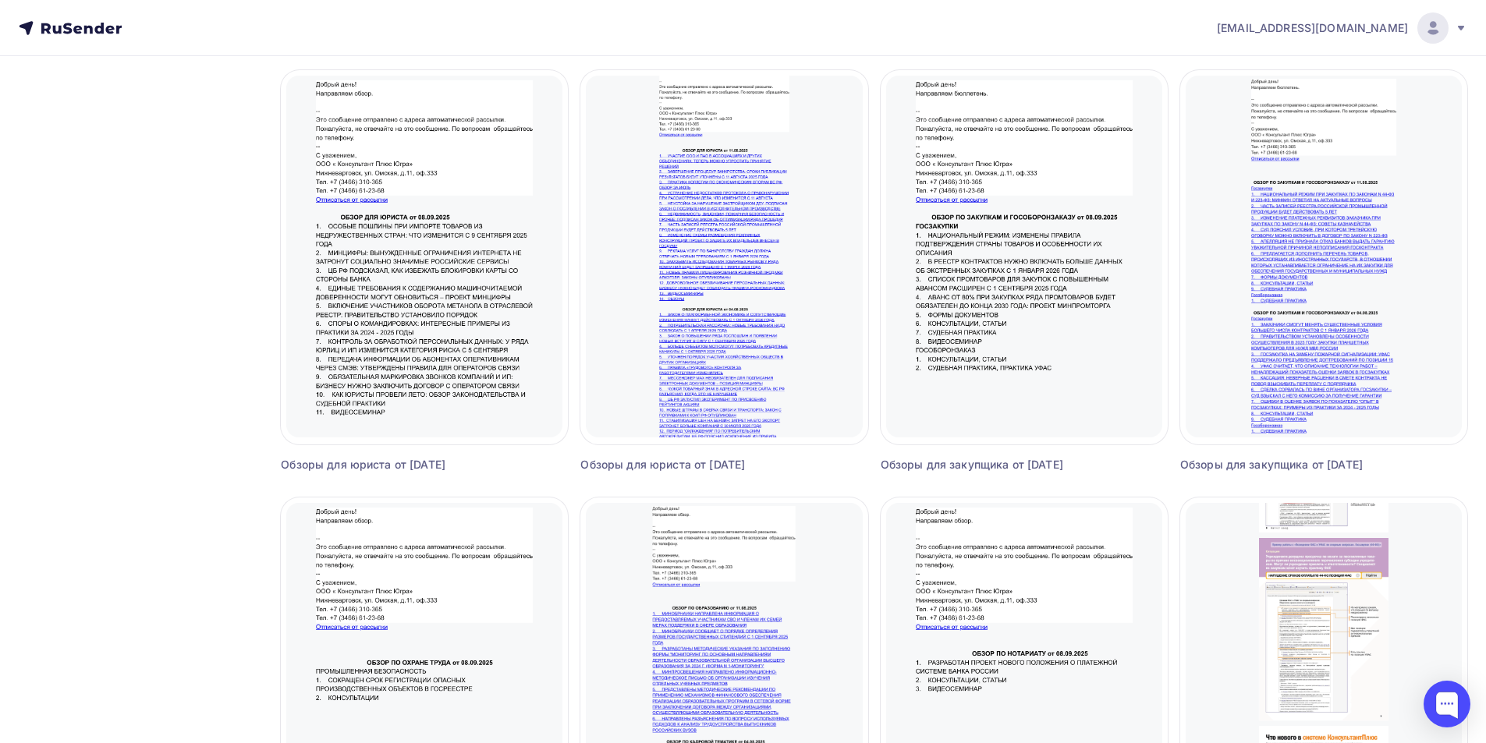
scroll to position [624, 0]
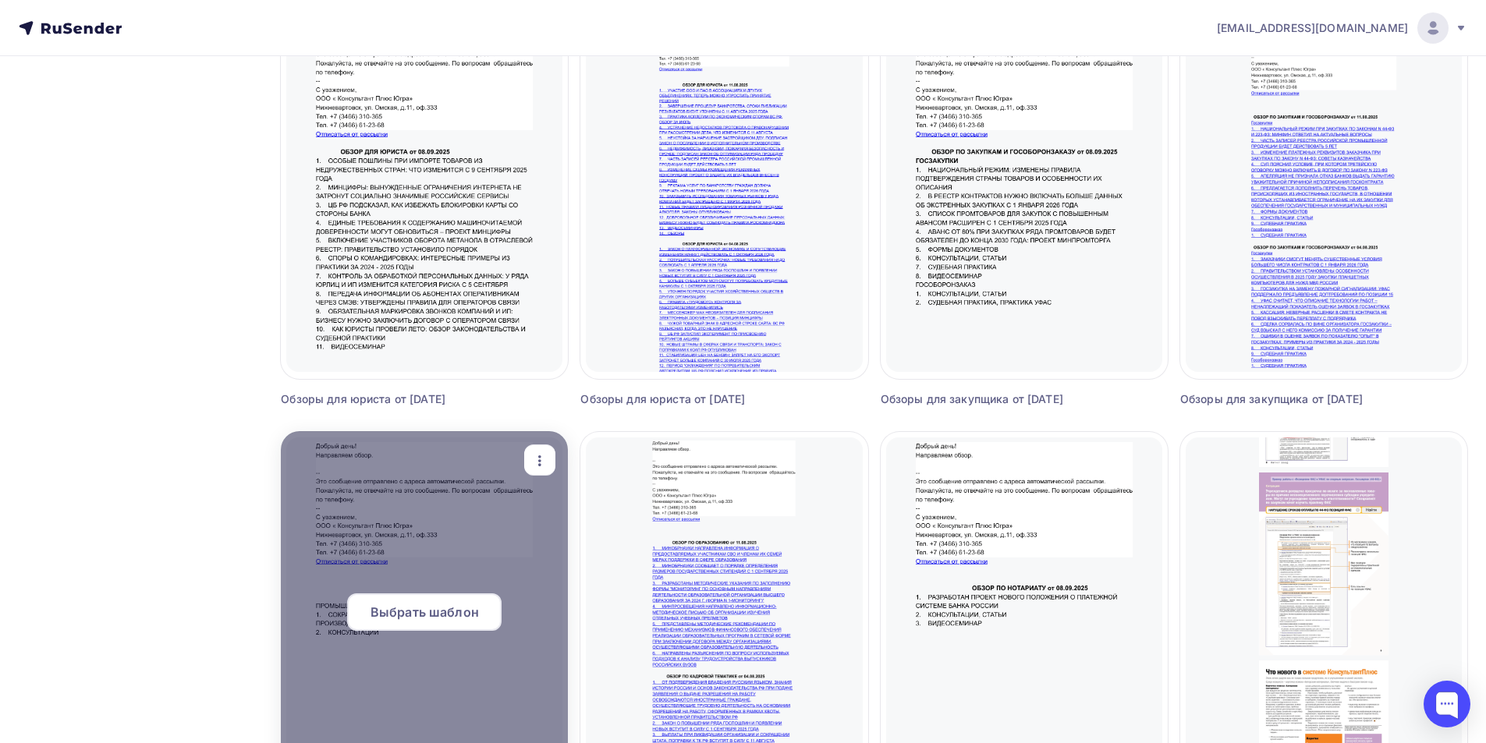
click at [381, 609] on span "Выбрать шаблон" at bounding box center [425, 612] width 108 height 19
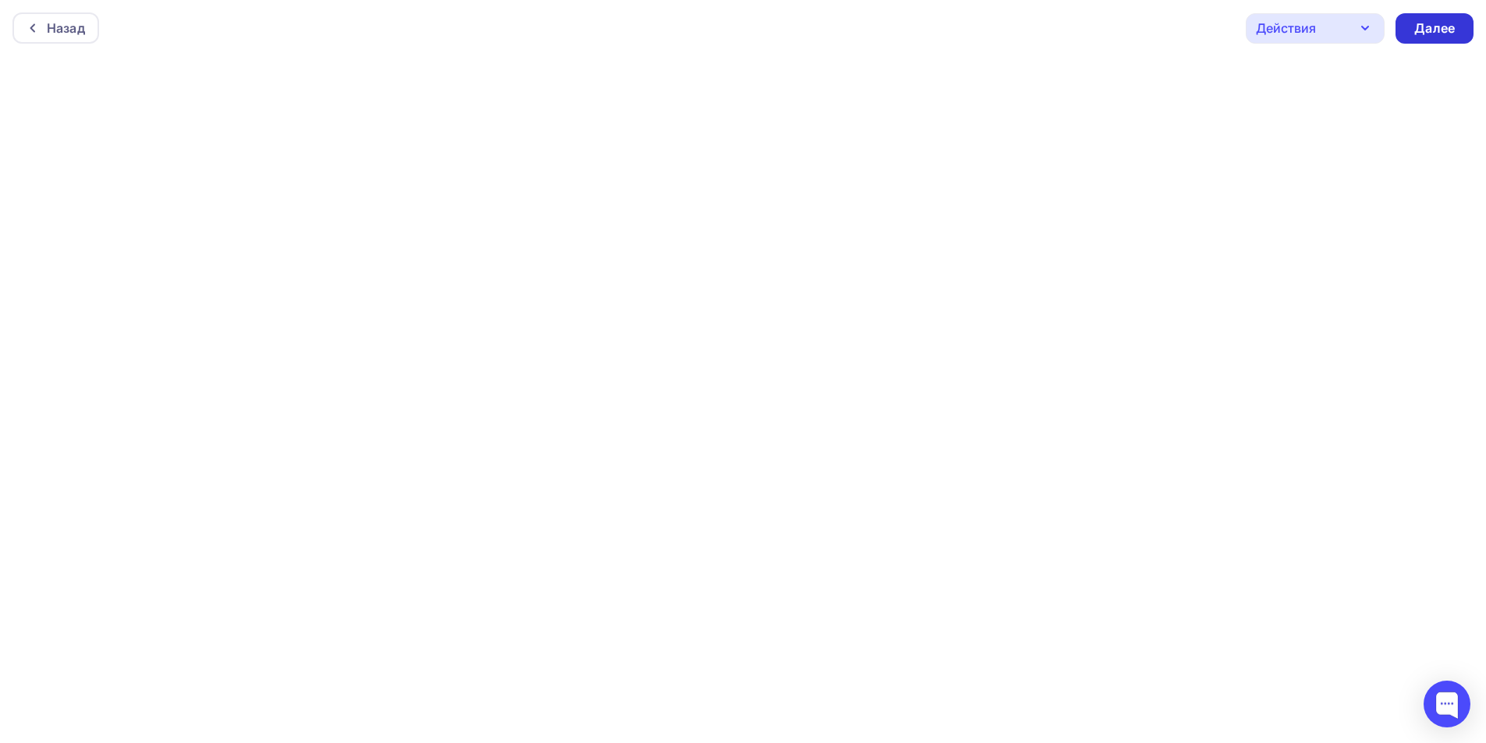
click at [1427, 30] on div "Далее" at bounding box center [1434, 29] width 41 height 18
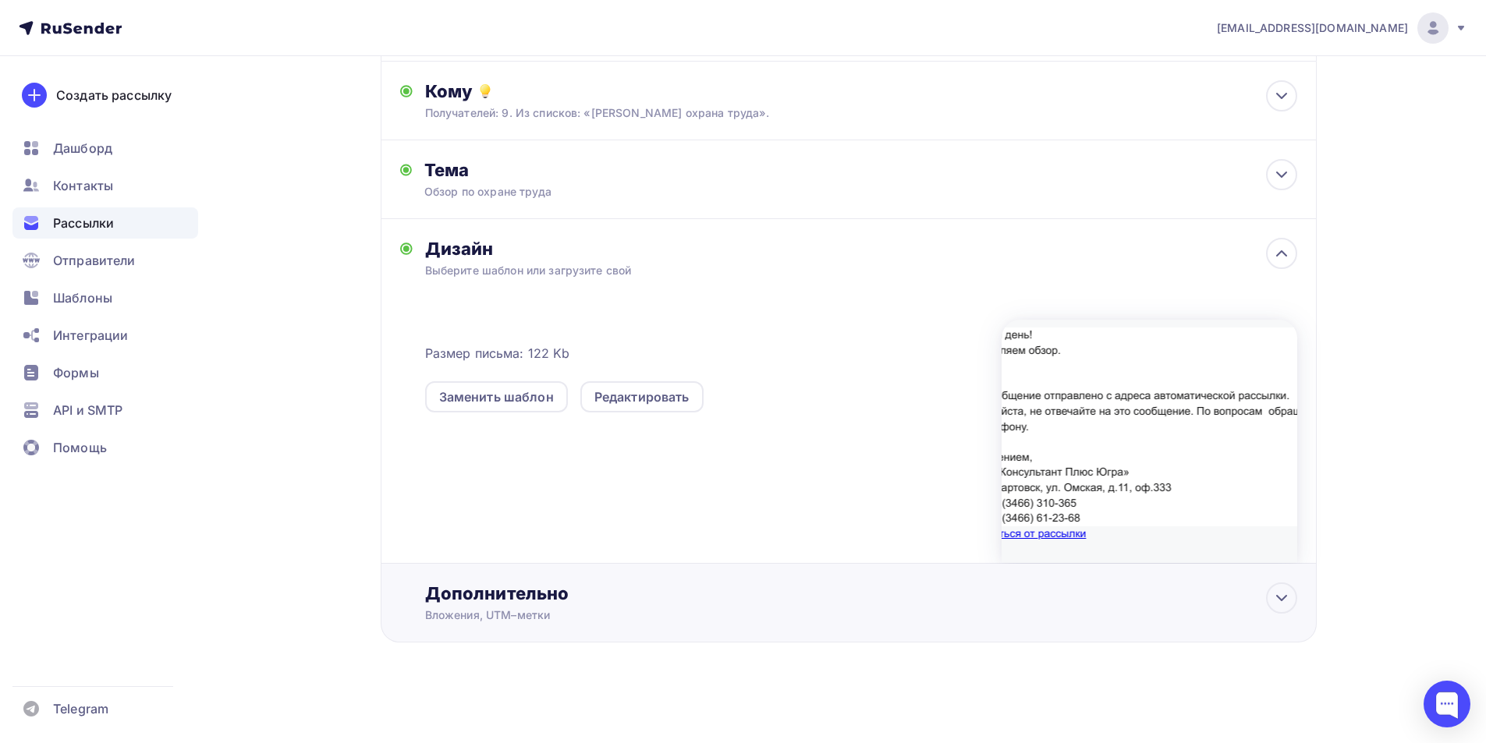
click at [505, 598] on div "Дополнительно" at bounding box center [861, 594] width 872 height 22
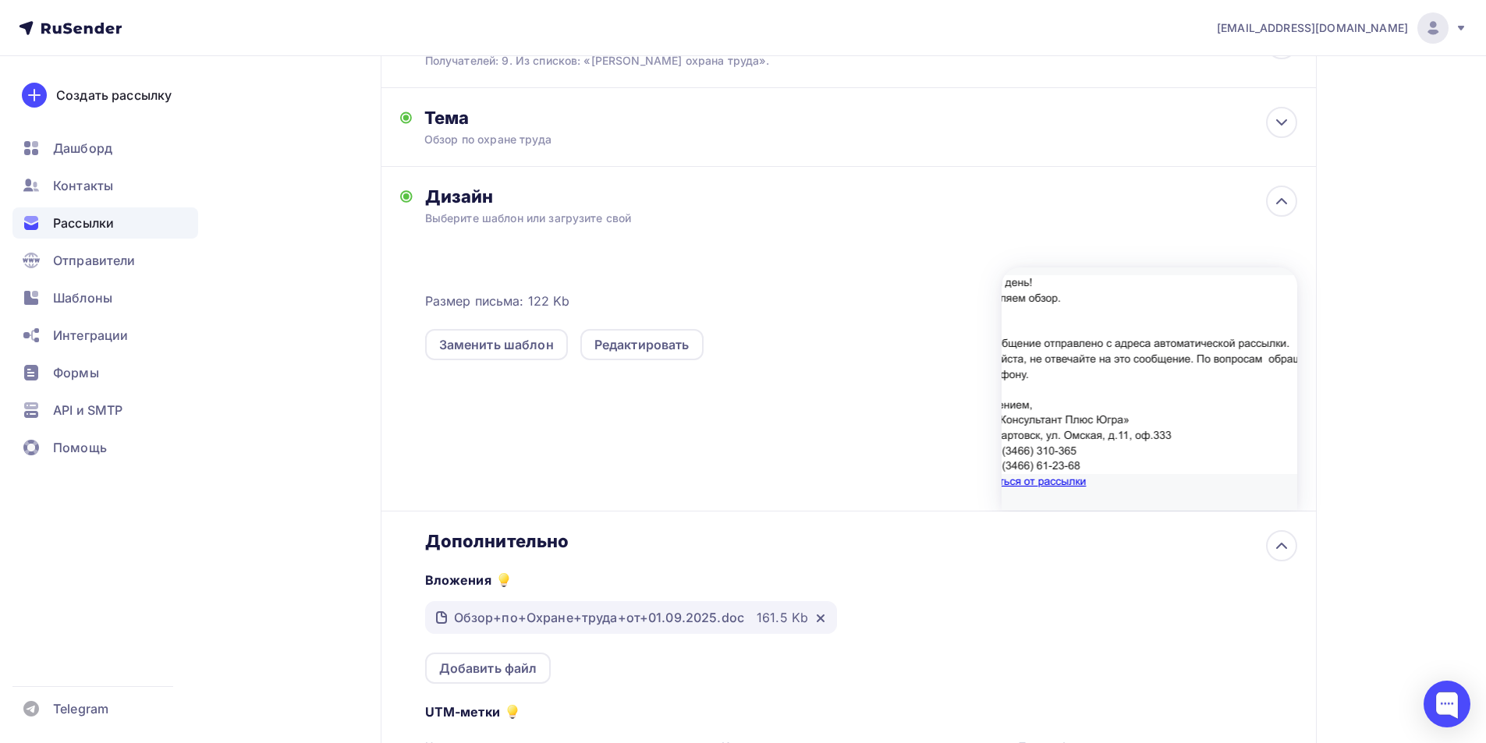
scroll to position [238, 0]
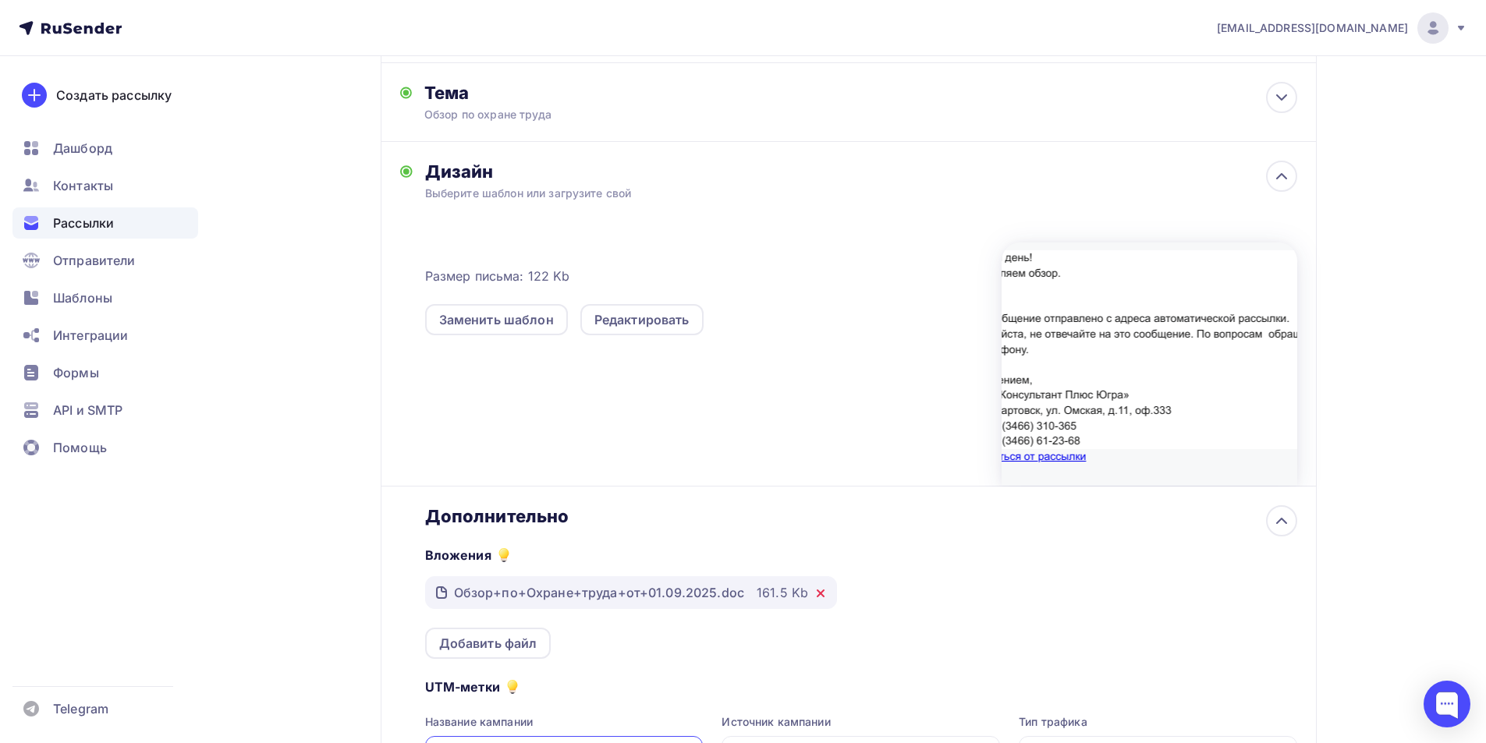
click at [817, 598] on icon at bounding box center [820, 593] width 12 height 12
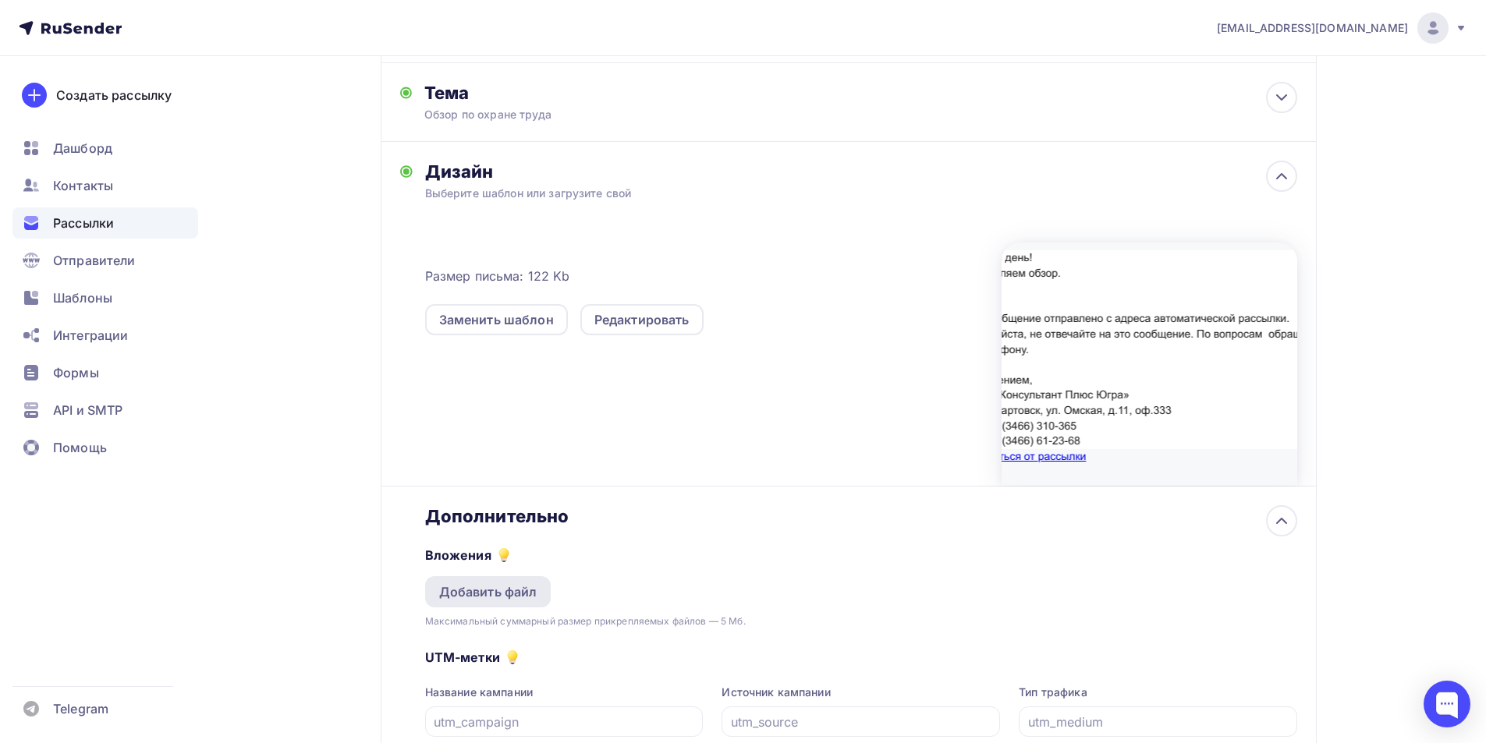
click at [519, 588] on div "Добавить файл" at bounding box center [488, 592] width 98 height 19
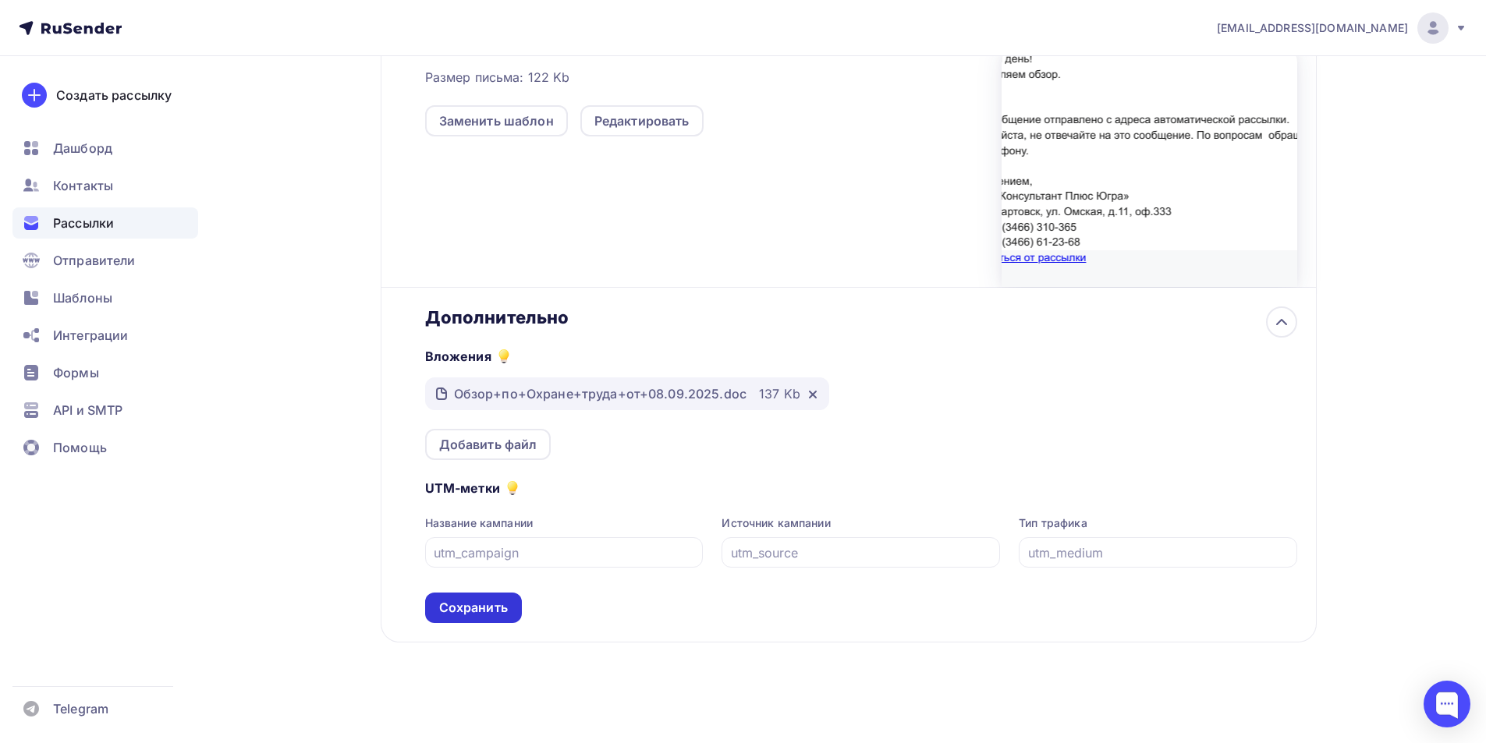
click at [498, 608] on div "Сохранить" at bounding box center [473, 608] width 69 height 18
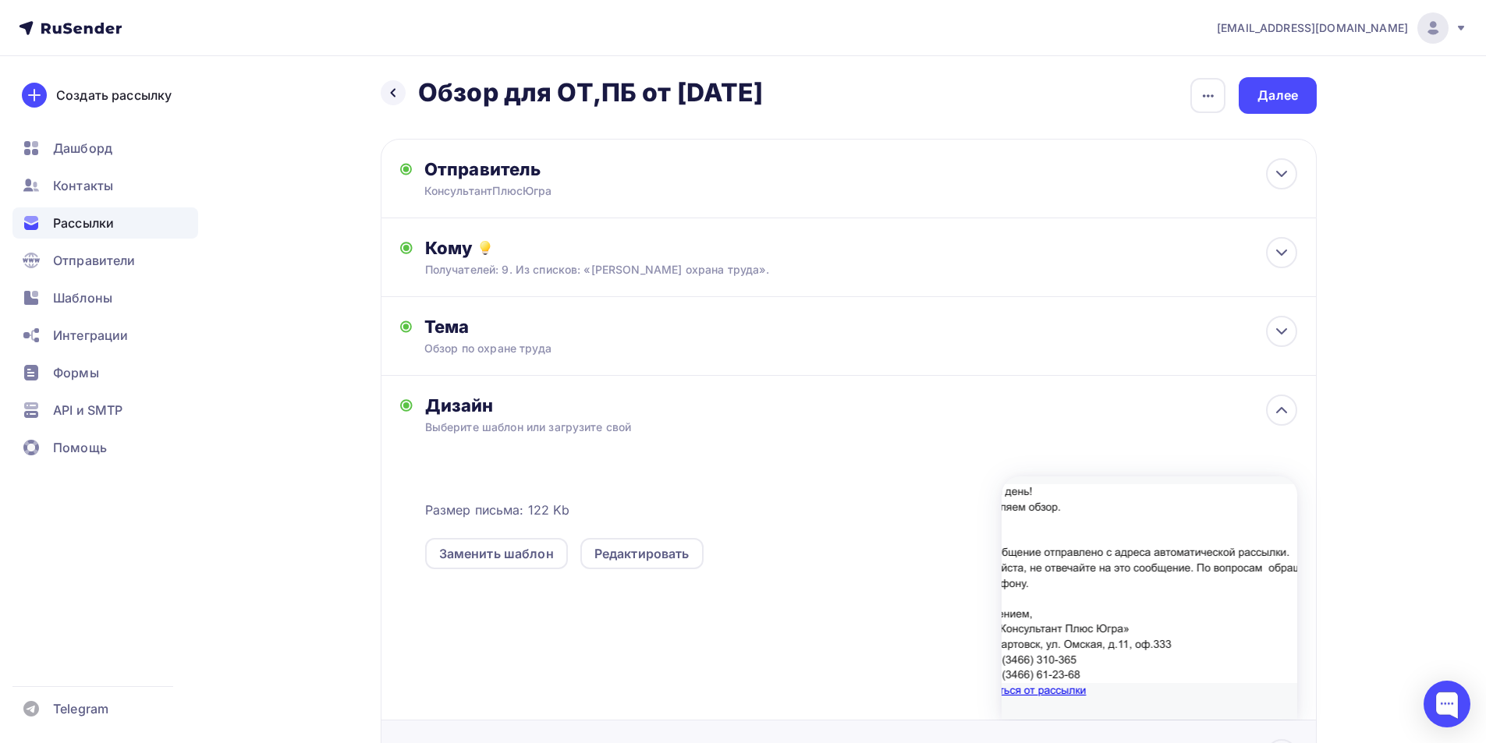
scroll to position [0, 0]
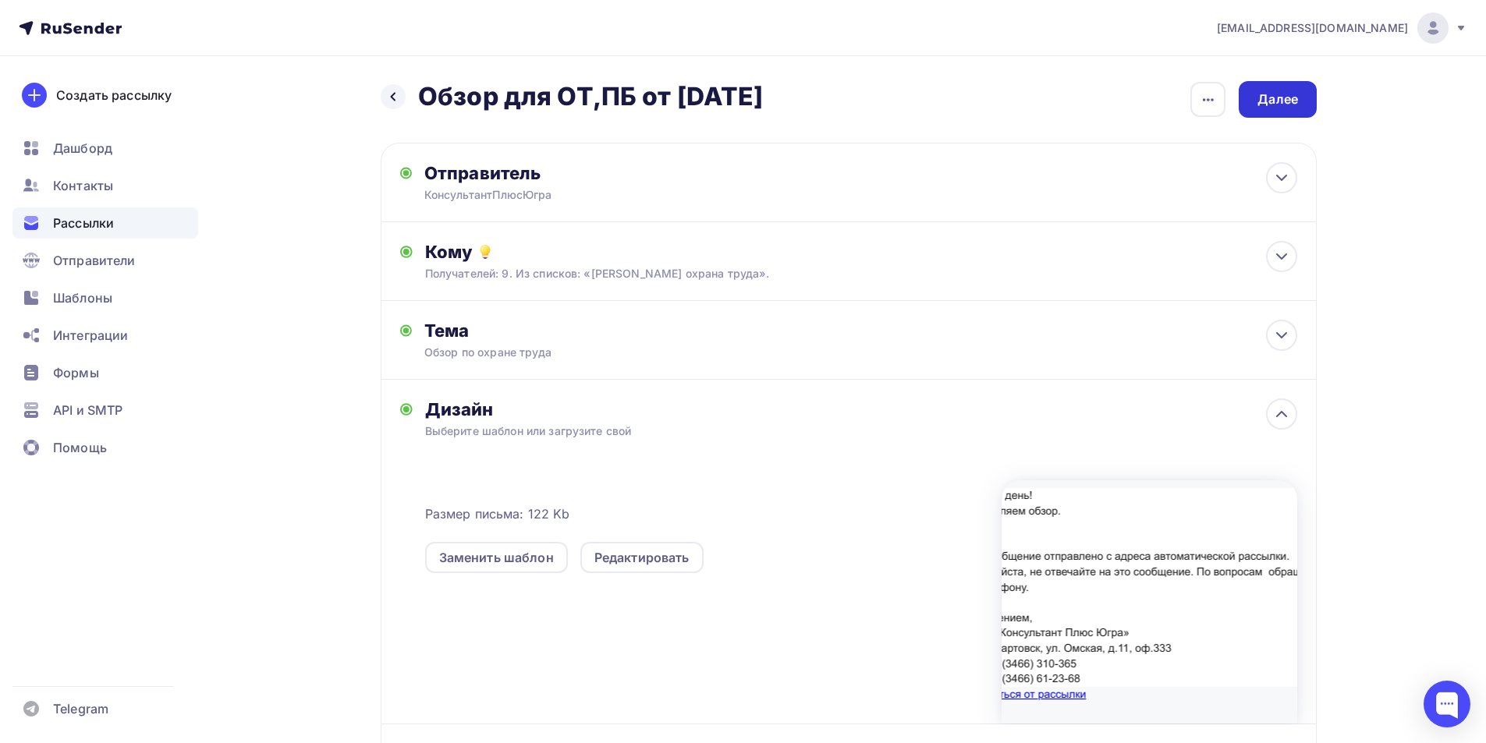
click at [1271, 97] on div "Далее" at bounding box center [1277, 99] width 41 height 18
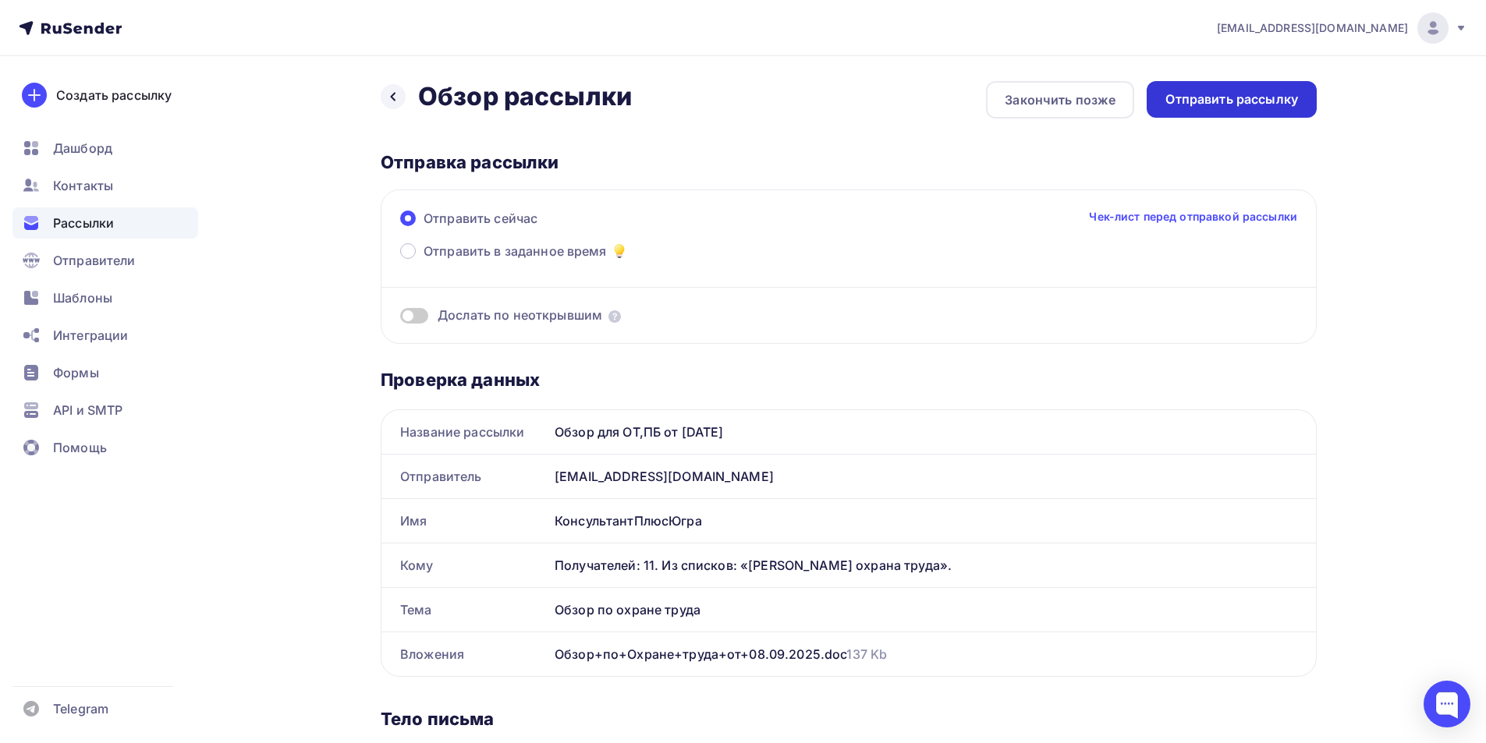
click at [1236, 101] on div "Отправить рассылку" at bounding box center [1231, 99] width 133 height 18
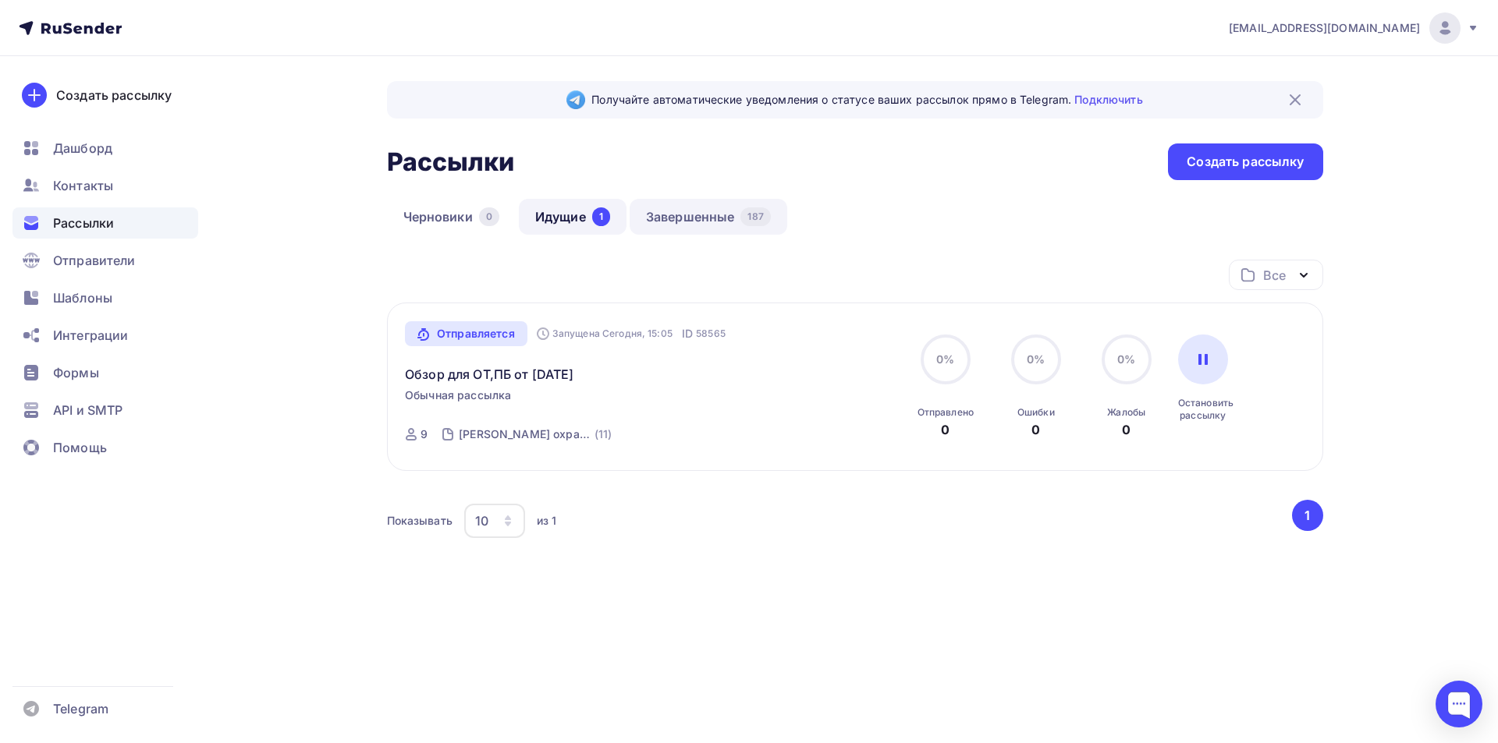
click at [692, 215] on link "Завершенные 187" at bounding box center [708, 217] width 158 height 36
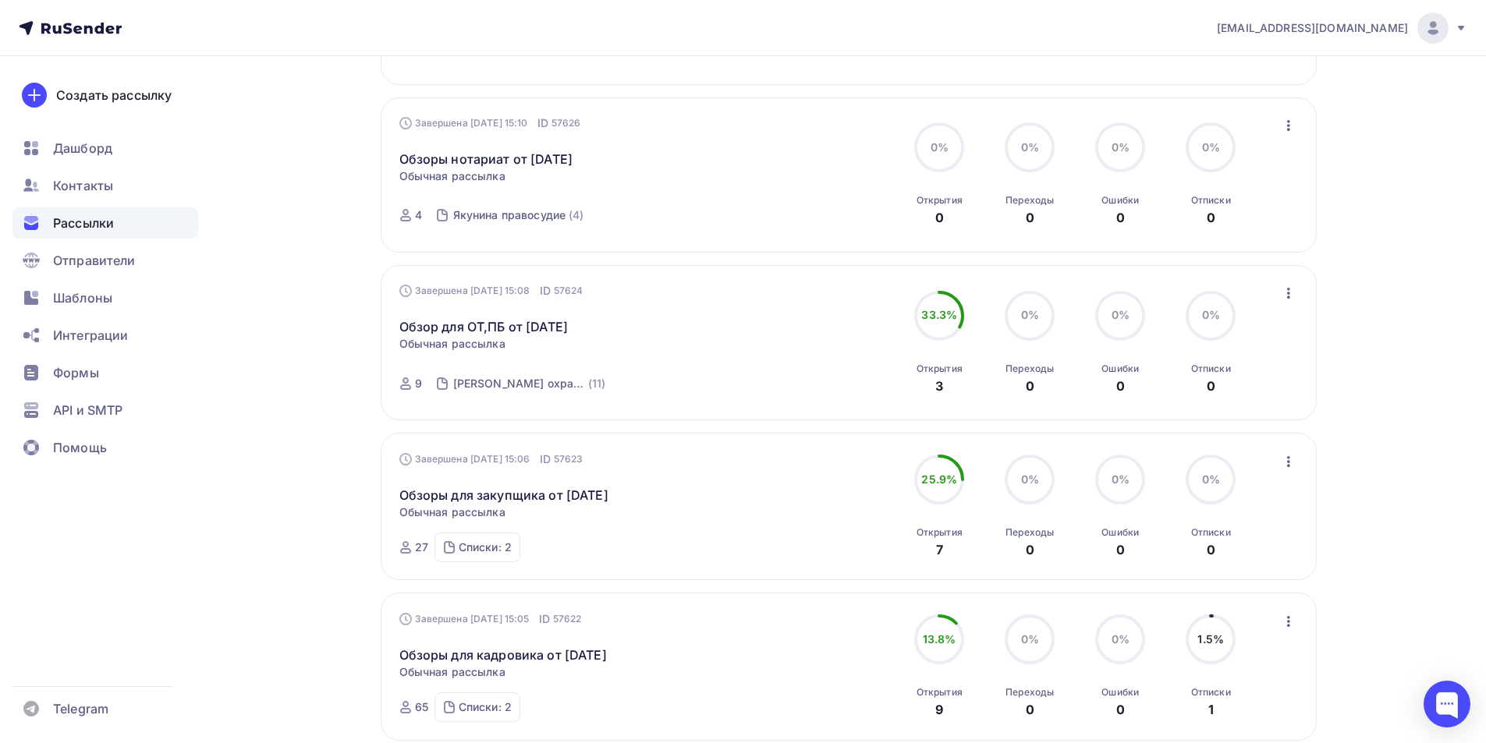
scroll to position [624, 0]
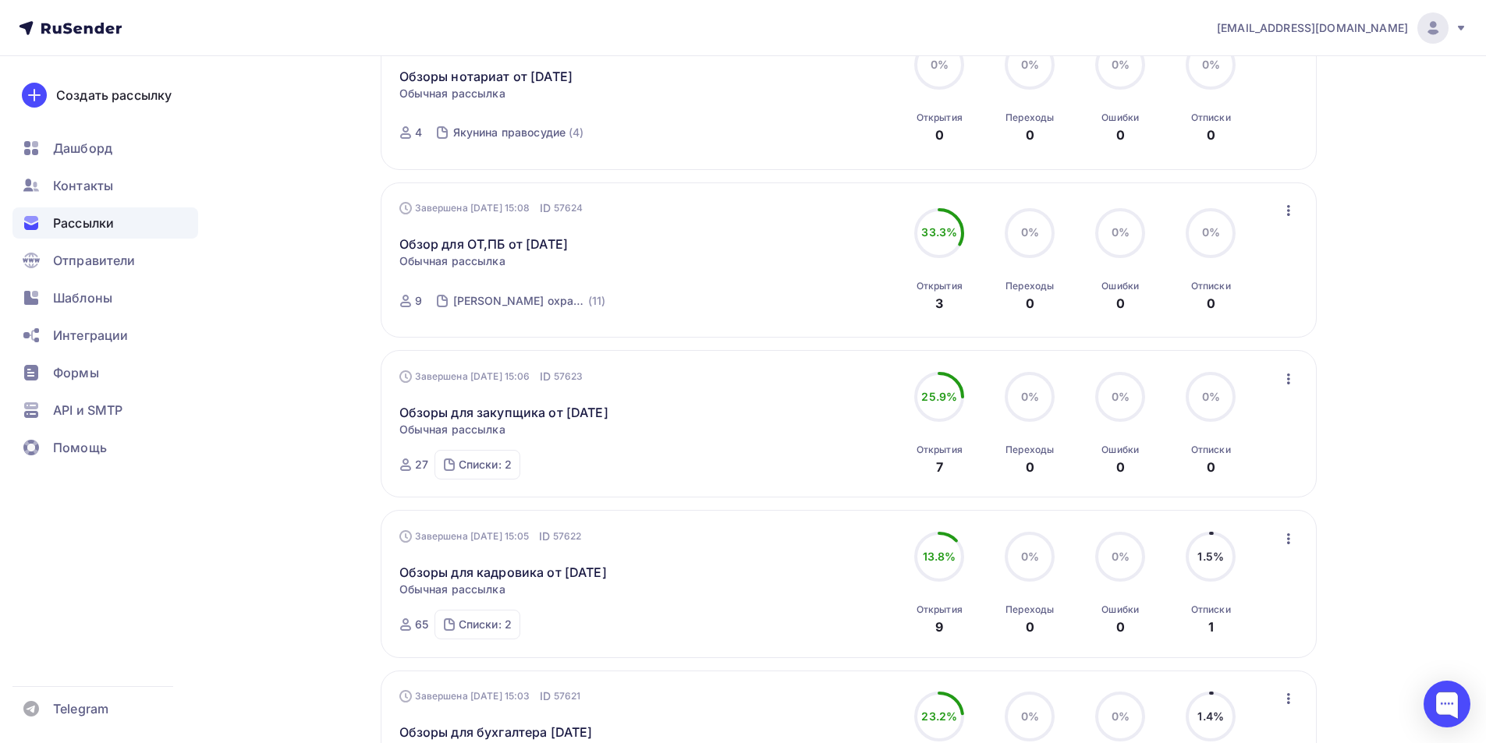
click at [1289, 381] on icon "button" at bounding box center [1288, 379] width 19 height 19
click at [1246, 486] on div "Копировать в новую" at bounding box center [1217, 482] width 160 height 19
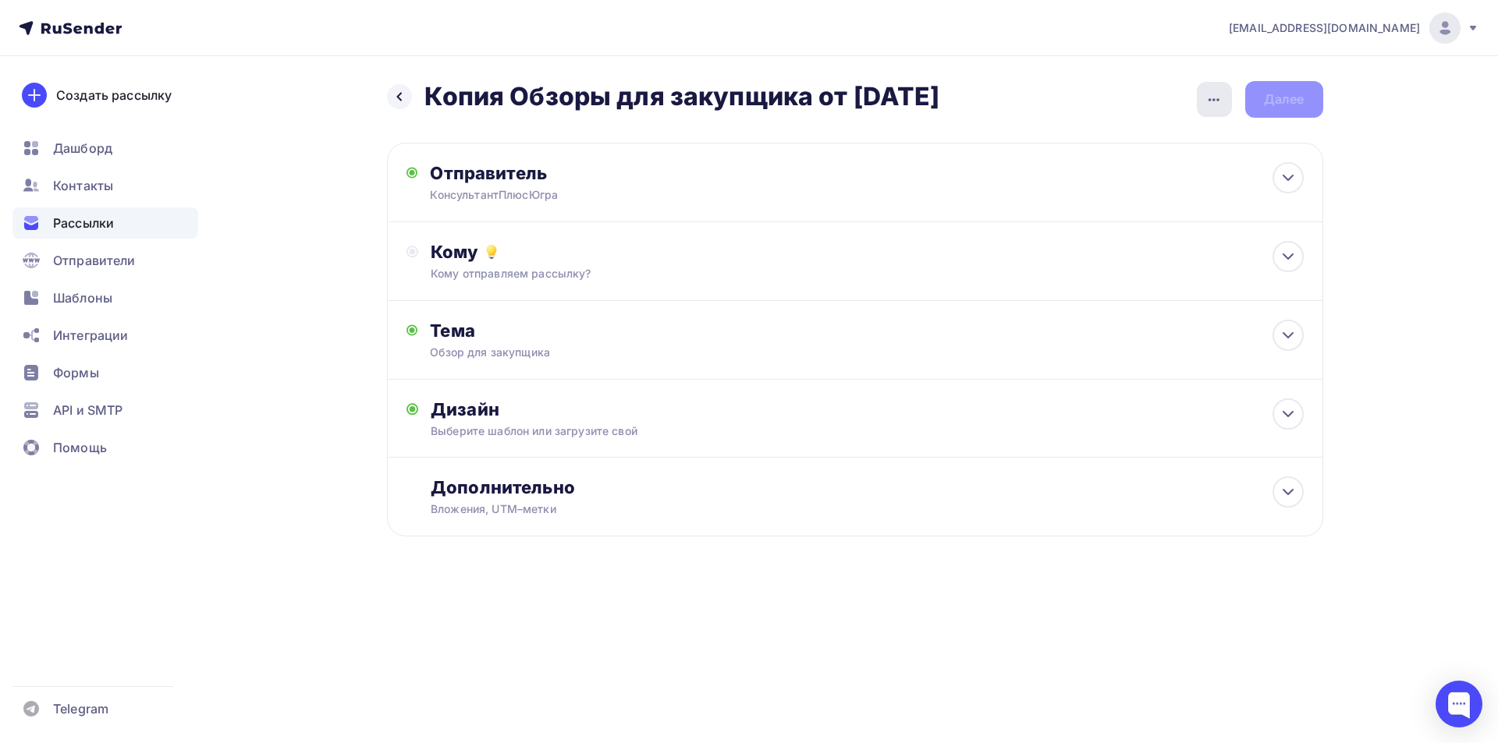
click at [1211, 102] on icon "button" at bounding box center [1213, 99] width 19 height 19
click at [1174, 185] on div "Переименовать рассылку" at bounding box center [1131, 179] width 193 height 19
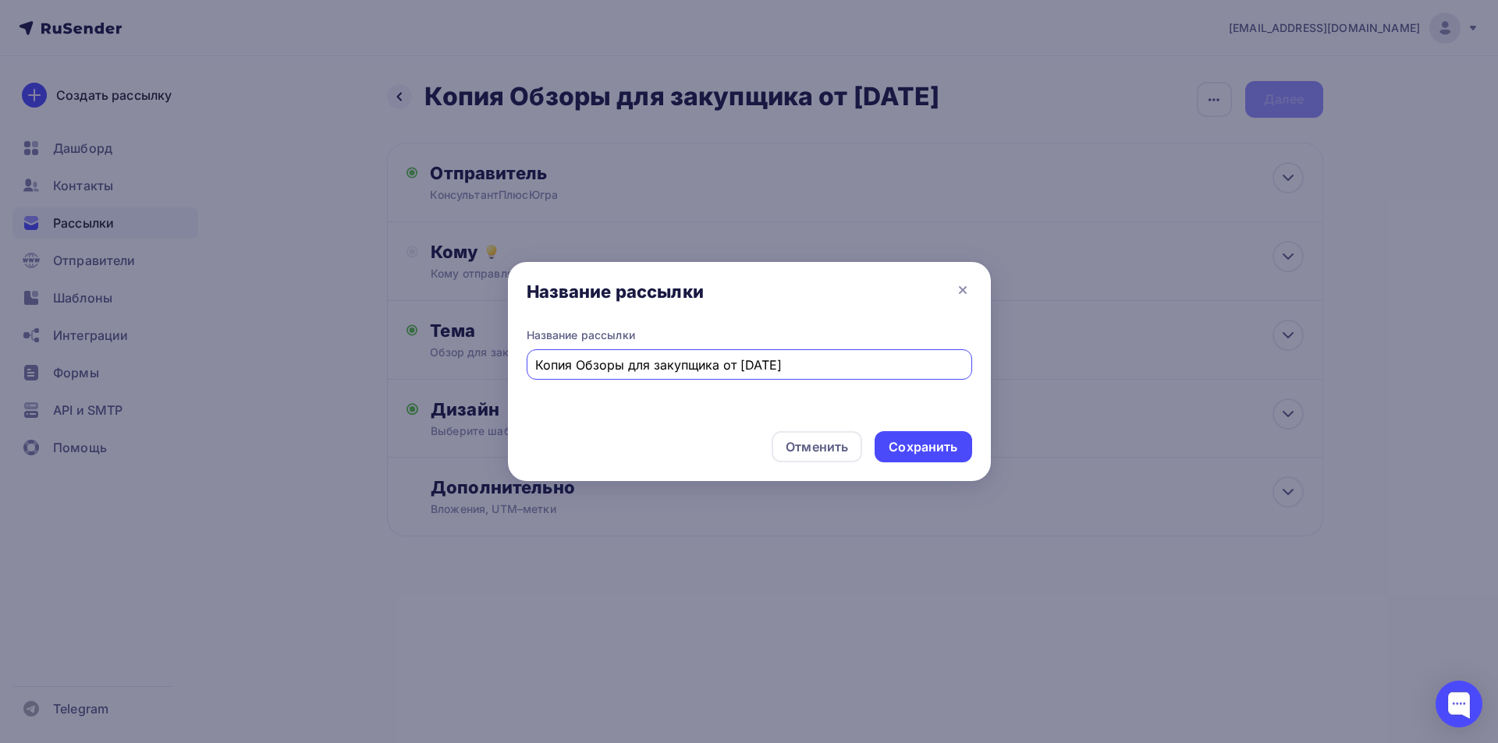
drag, startPoint x: 573, startPoint y: 364, endPoint x: 511, endPoint y: 357, distance: 62.8
click at [511, 357] on div "Название рассылки Копия Обзоры для закупщика от 01.09.25" at bounding box center [749, 373] width 483 height 91
click at [710, 366] on input "Обзоры для закупщика от [DATE]" at bounding box center [748, 365] width 427 height 19
type input "Обзоры для закупщика от [DATE]"
click at [903, 442] on div "Сохранить" at bounding box center [922, 447] width 69 height 18
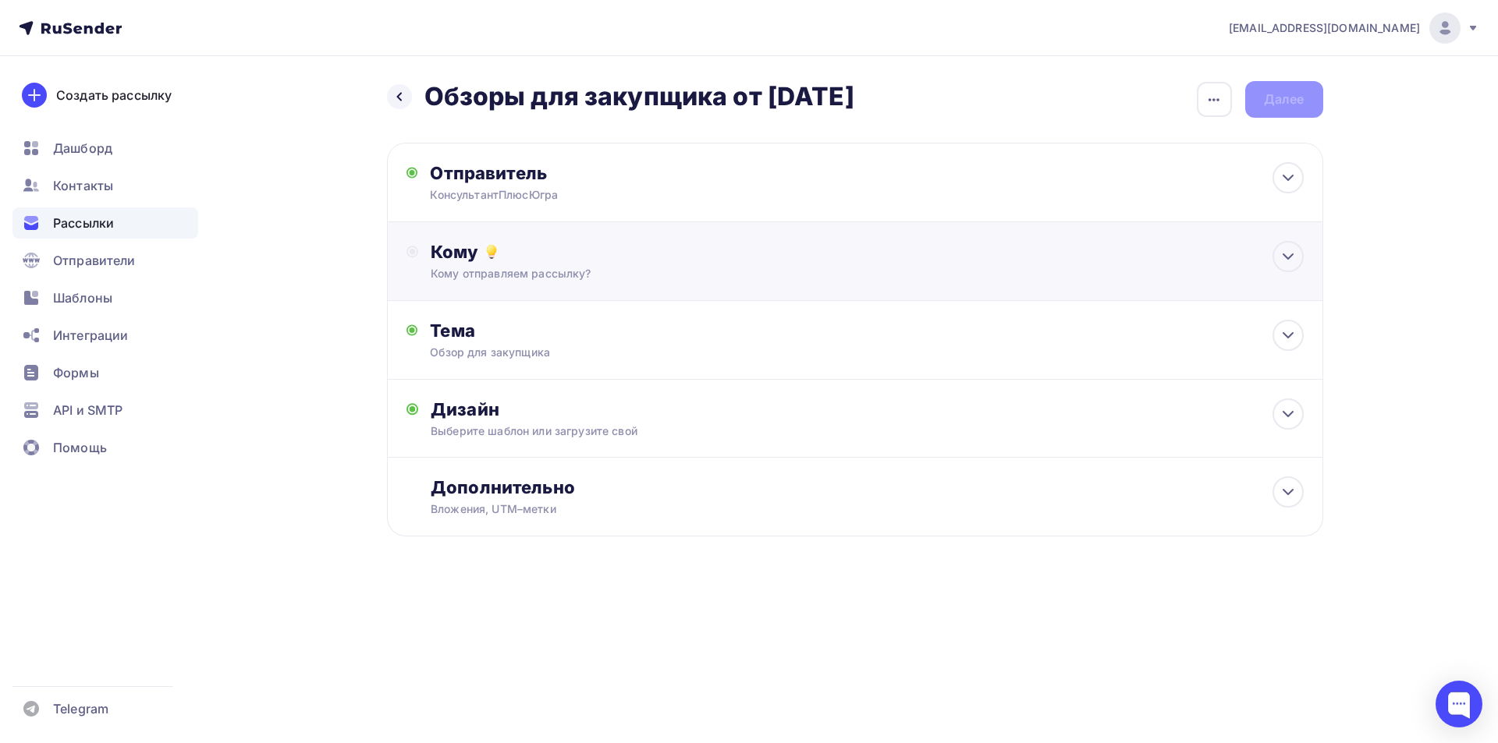
click at [452, 246] on div "Кому" at bounding box center [867, 252] width 872 height 22
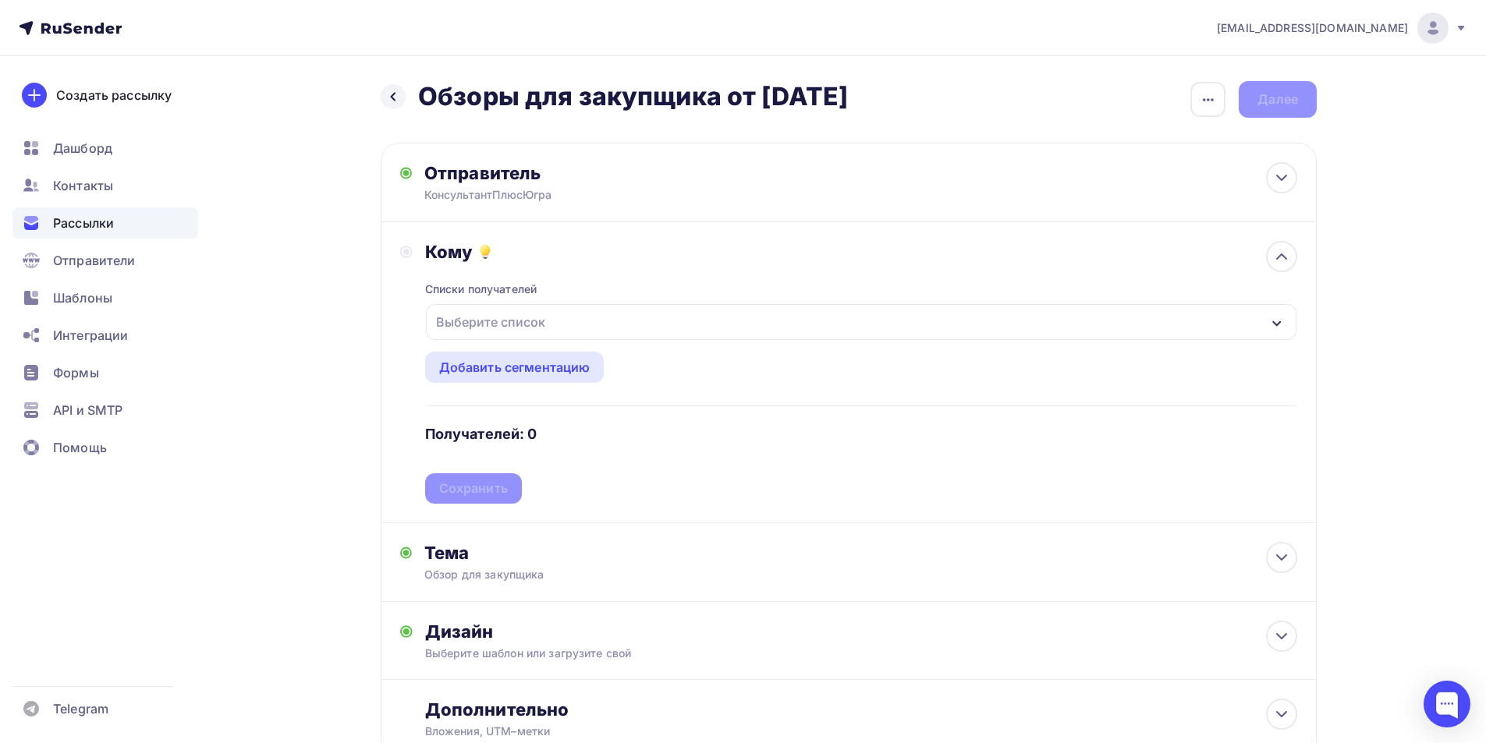
click at [1282, 321] on icon "button" at bounding box center [1277, 323] width 12 height 12
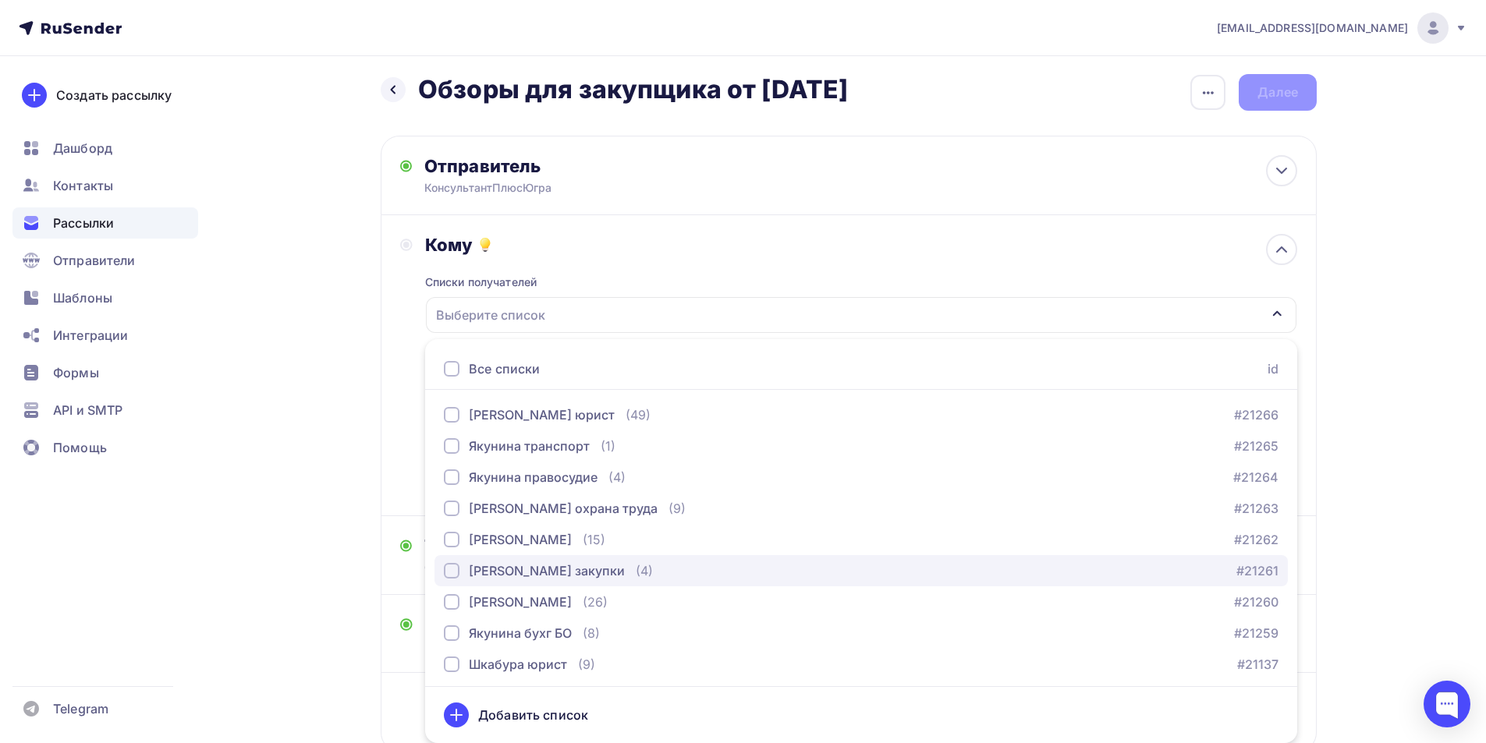
click at [452, 571] on div "button" at bounding box center [452, 571] width 16 height 16
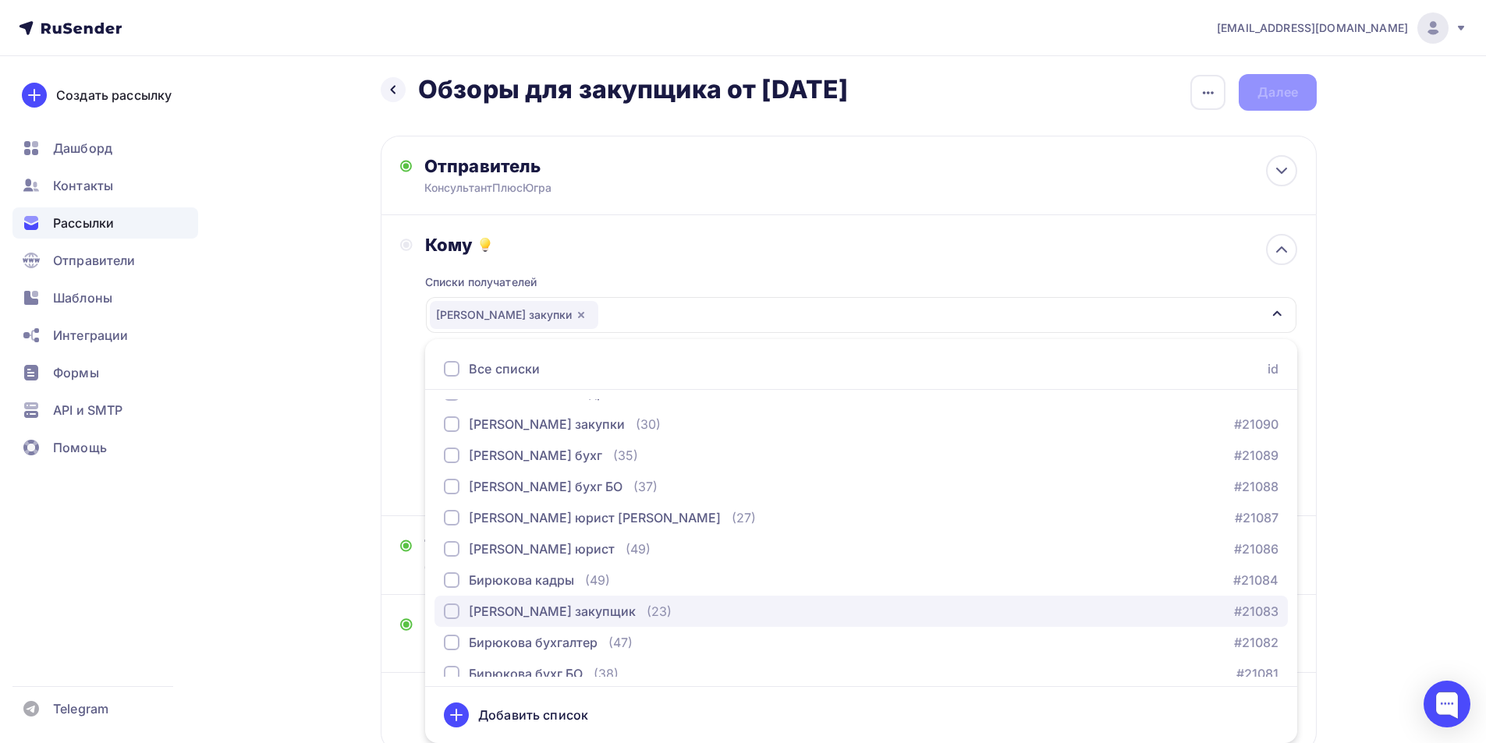
scroll to position [546, 0]
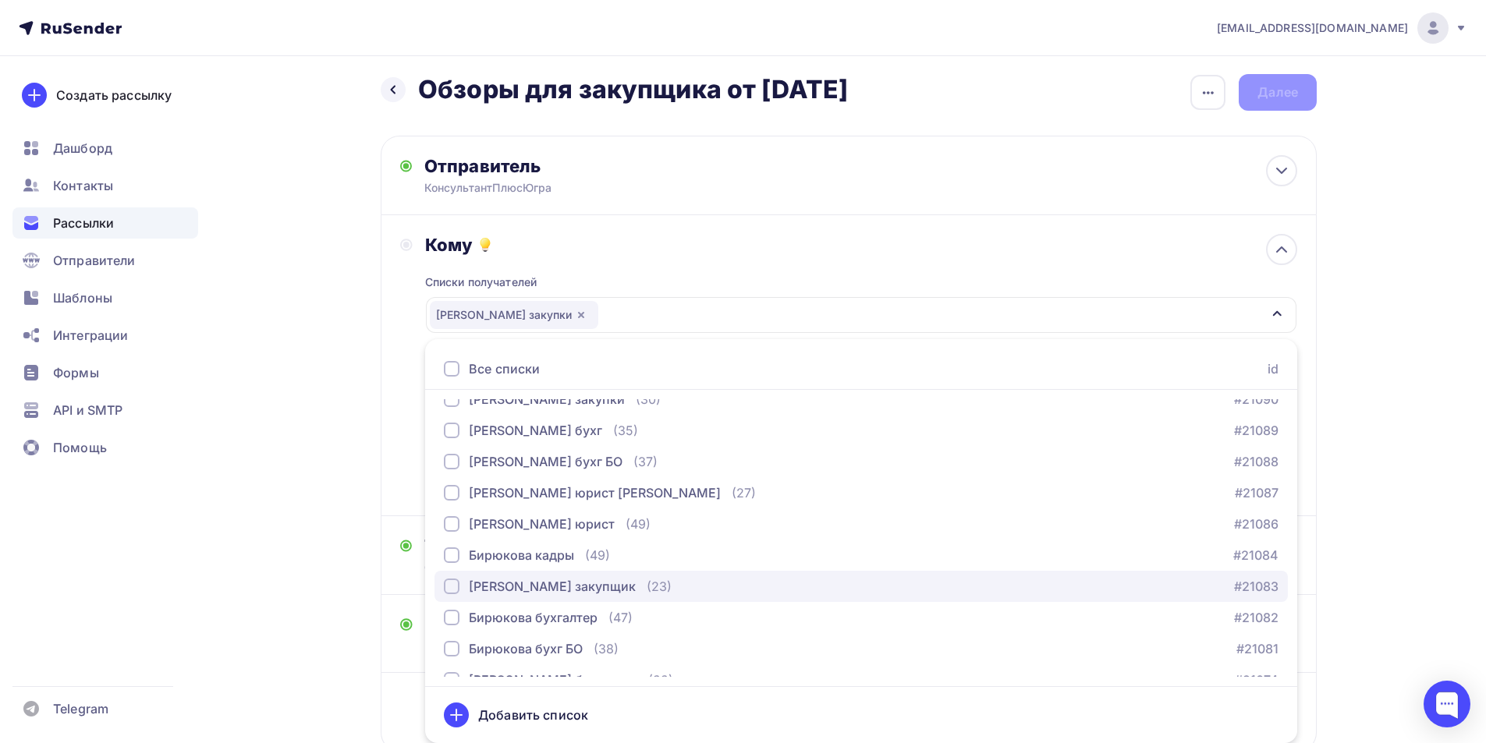
click at [453, 585] on div "button" at bounding box center [452, 587] width 16 height 16
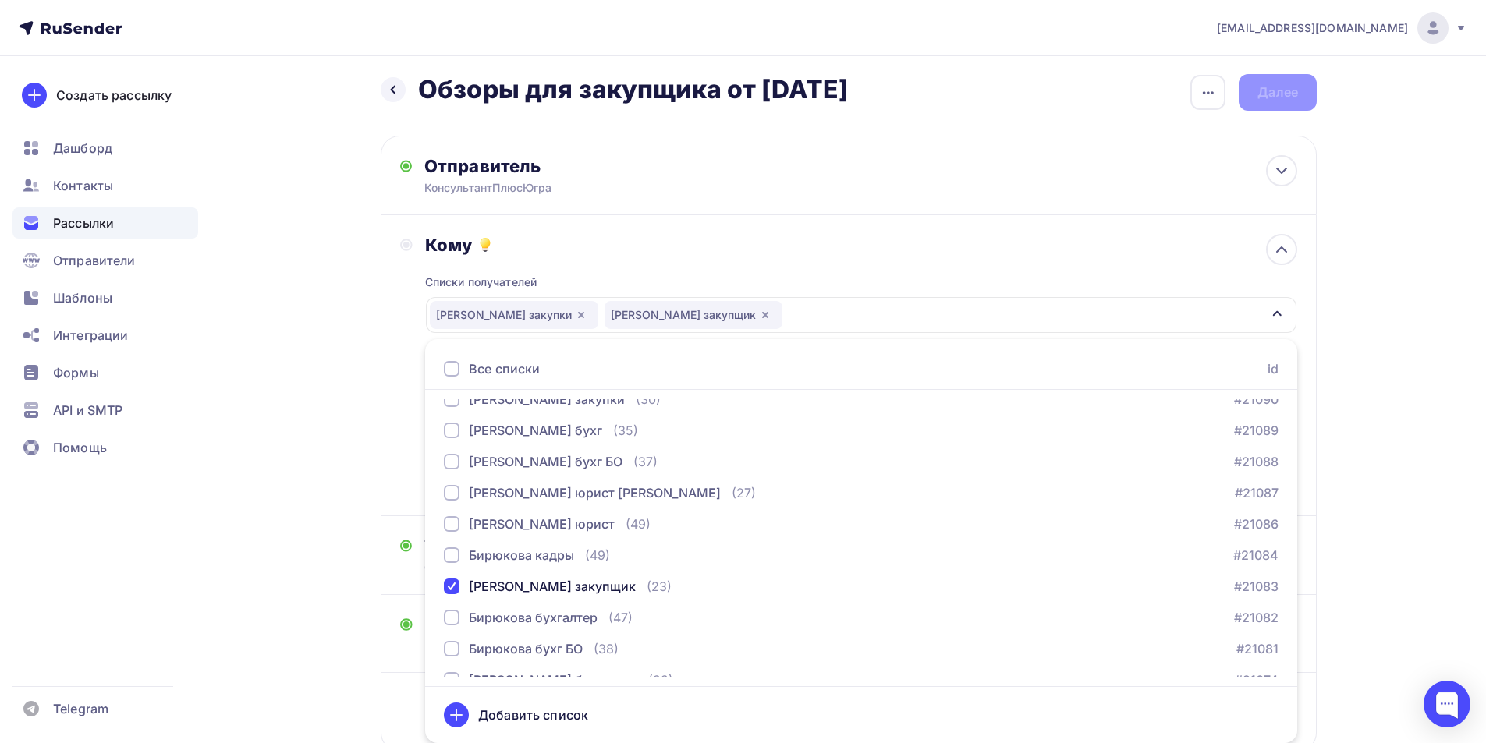
click at [395, 493] on div "Кому Списки получателей Якунина закупки Бирюкова закупщик Все списки id Якунина…" at bounding box center [849, 365] width 936 height 301
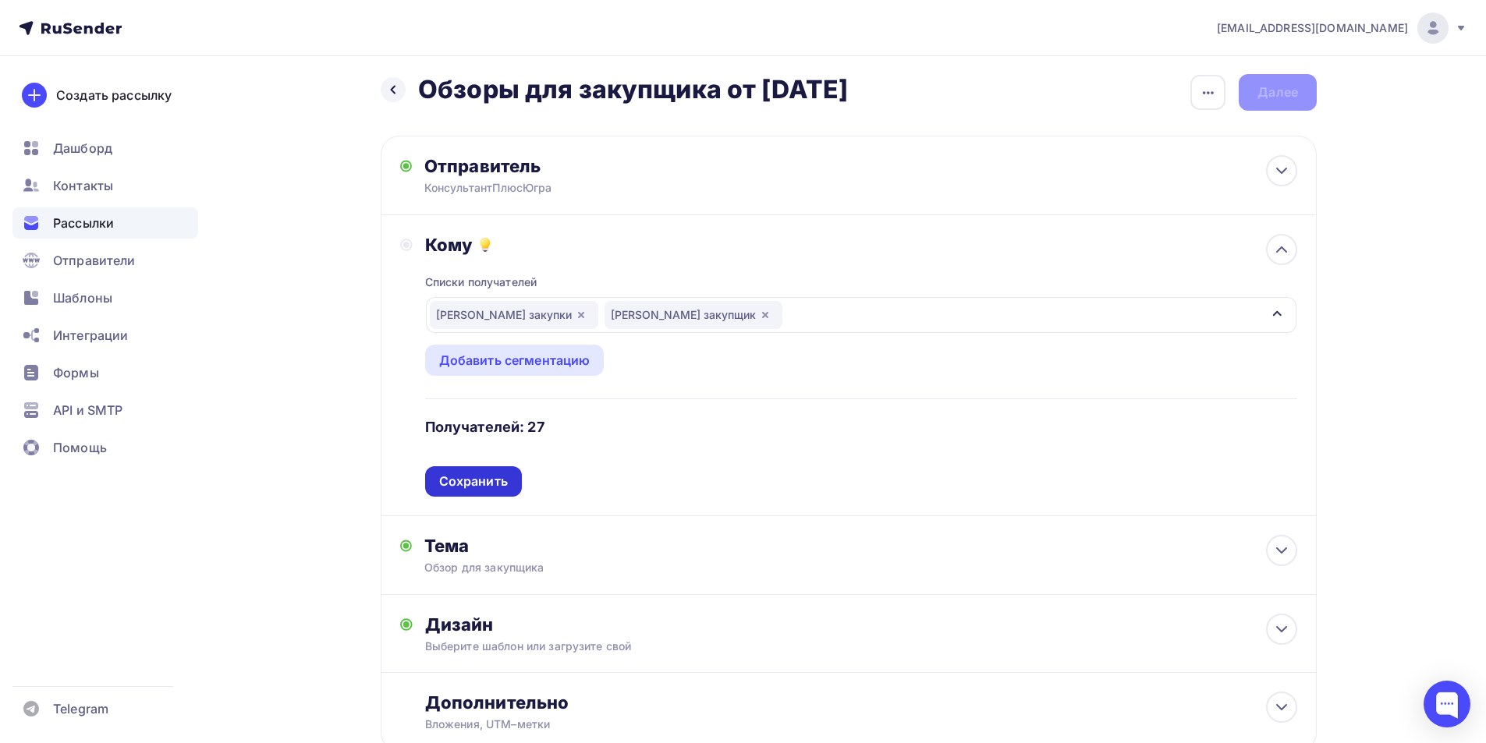
click at [492, 495] on div "Сохранить" at bounding box center [473, 481] width 97 height 30
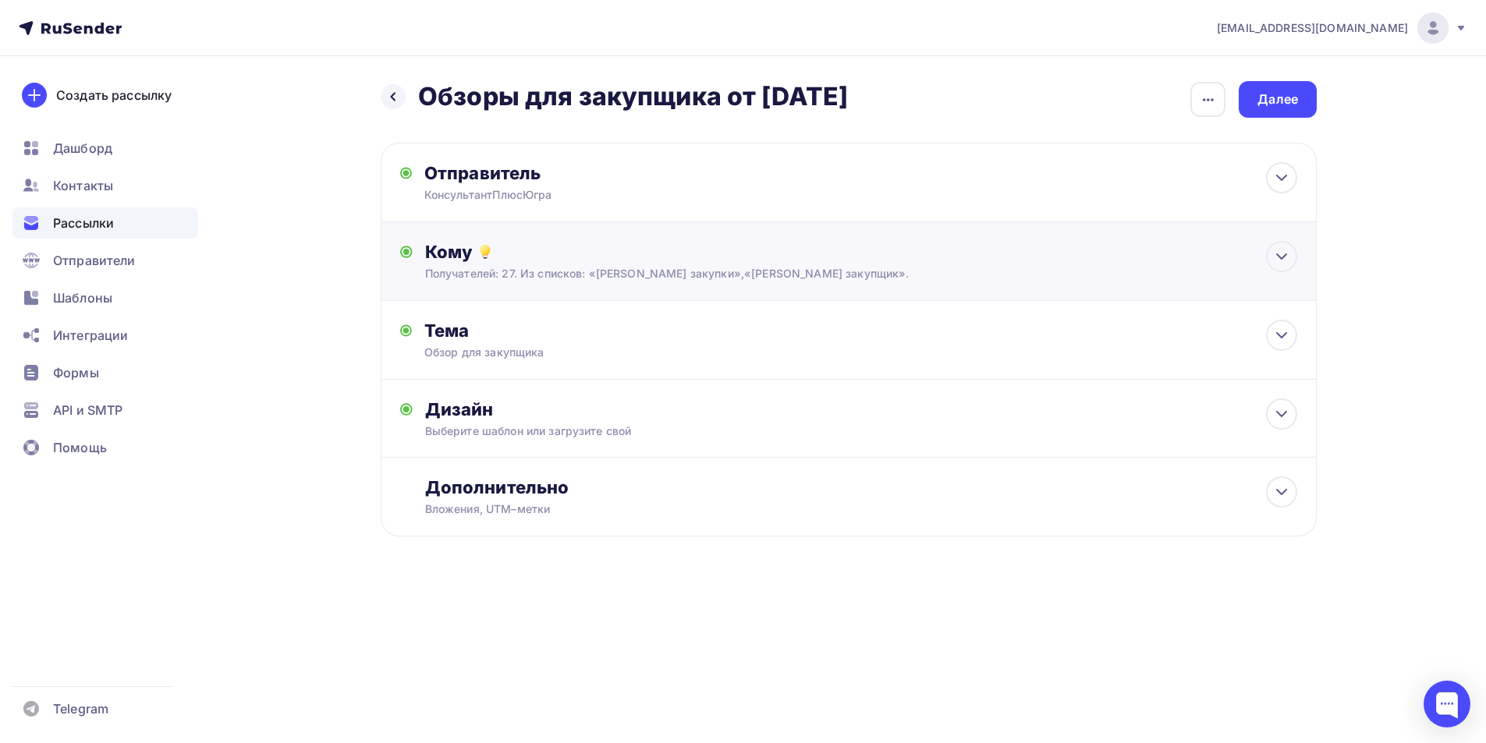
scroll to position [0, 0]
click at [488, 406] on div "Дизайн" at bounding box center [867, 410] width 872 height 22
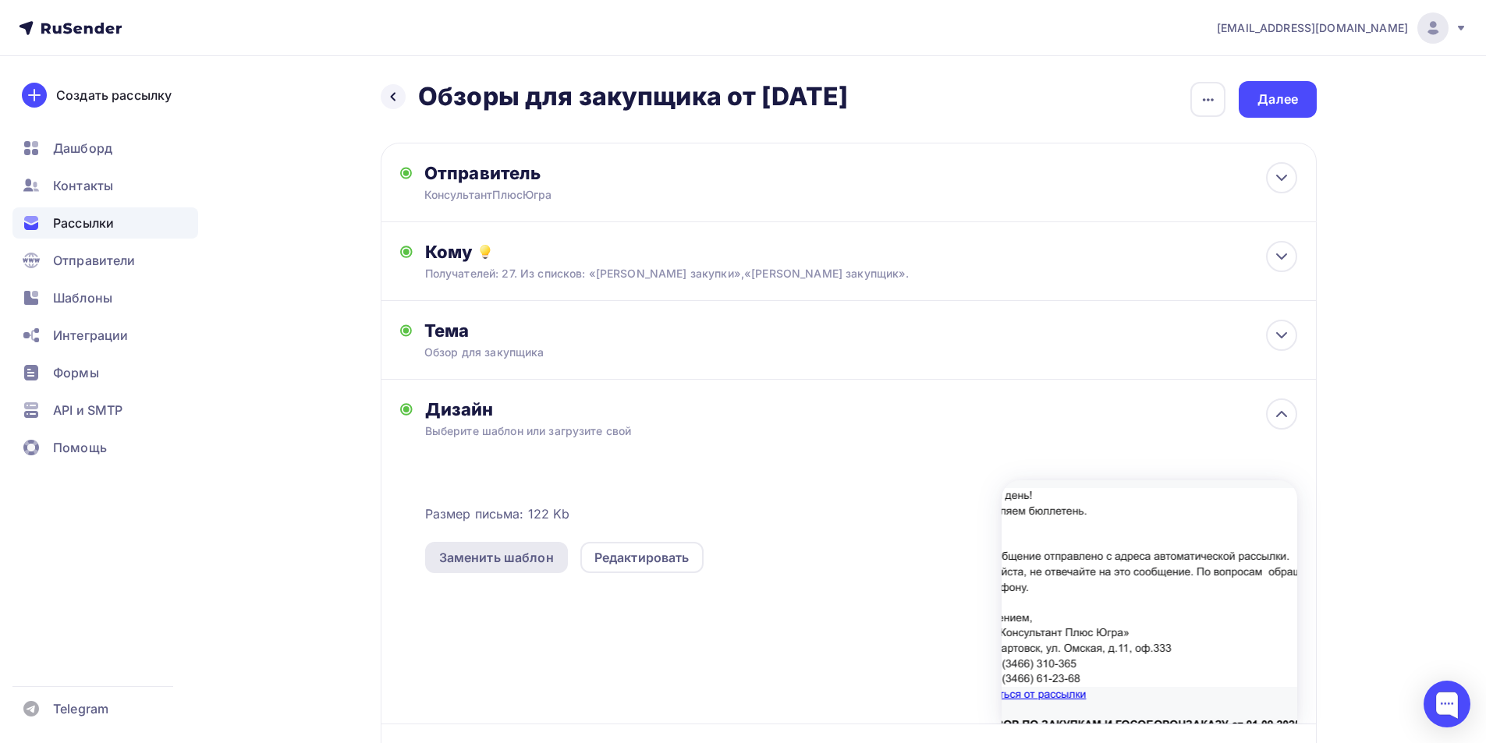
click at [481, 548] on div "Заменить шаблон" at bounding box center [496, 557] width 143 height 31
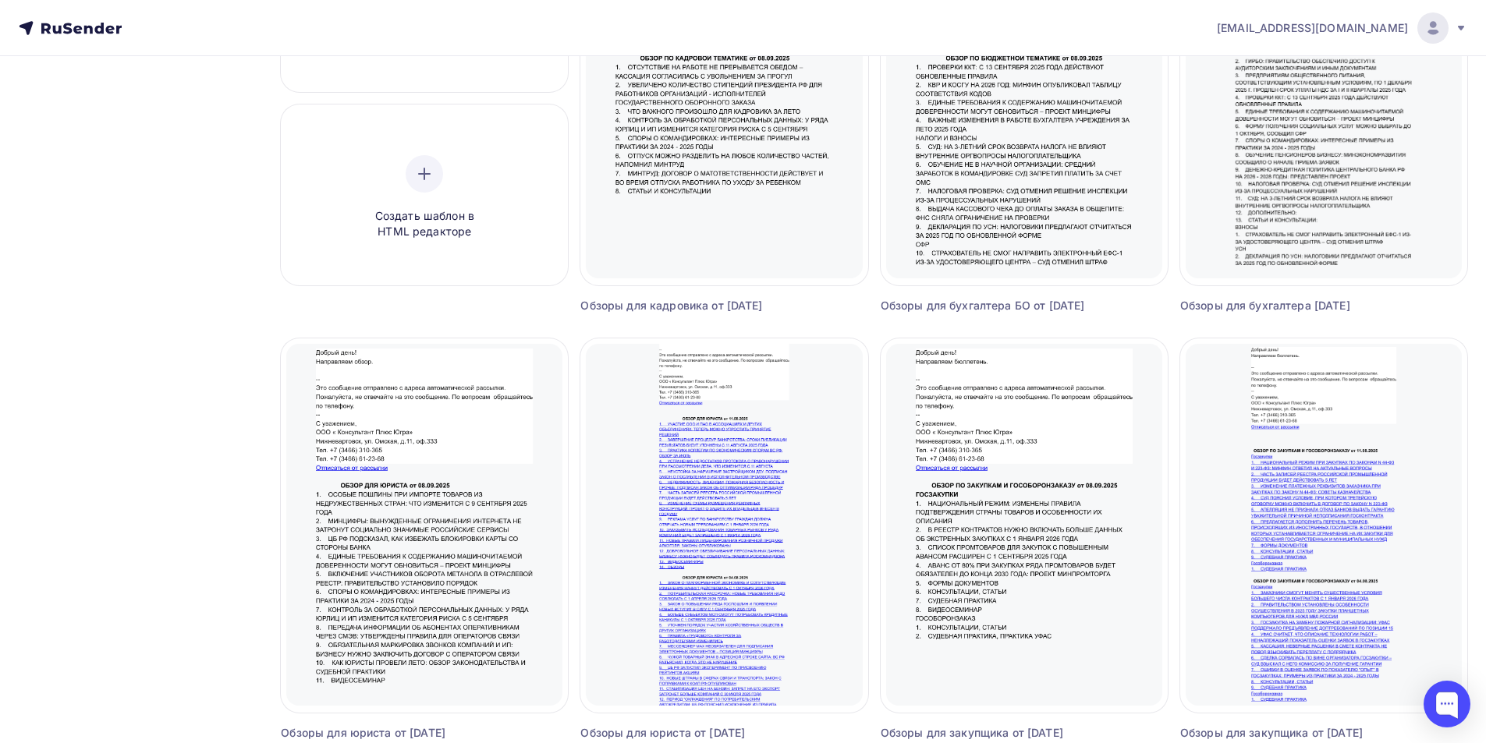
scroll to position [312, 0]
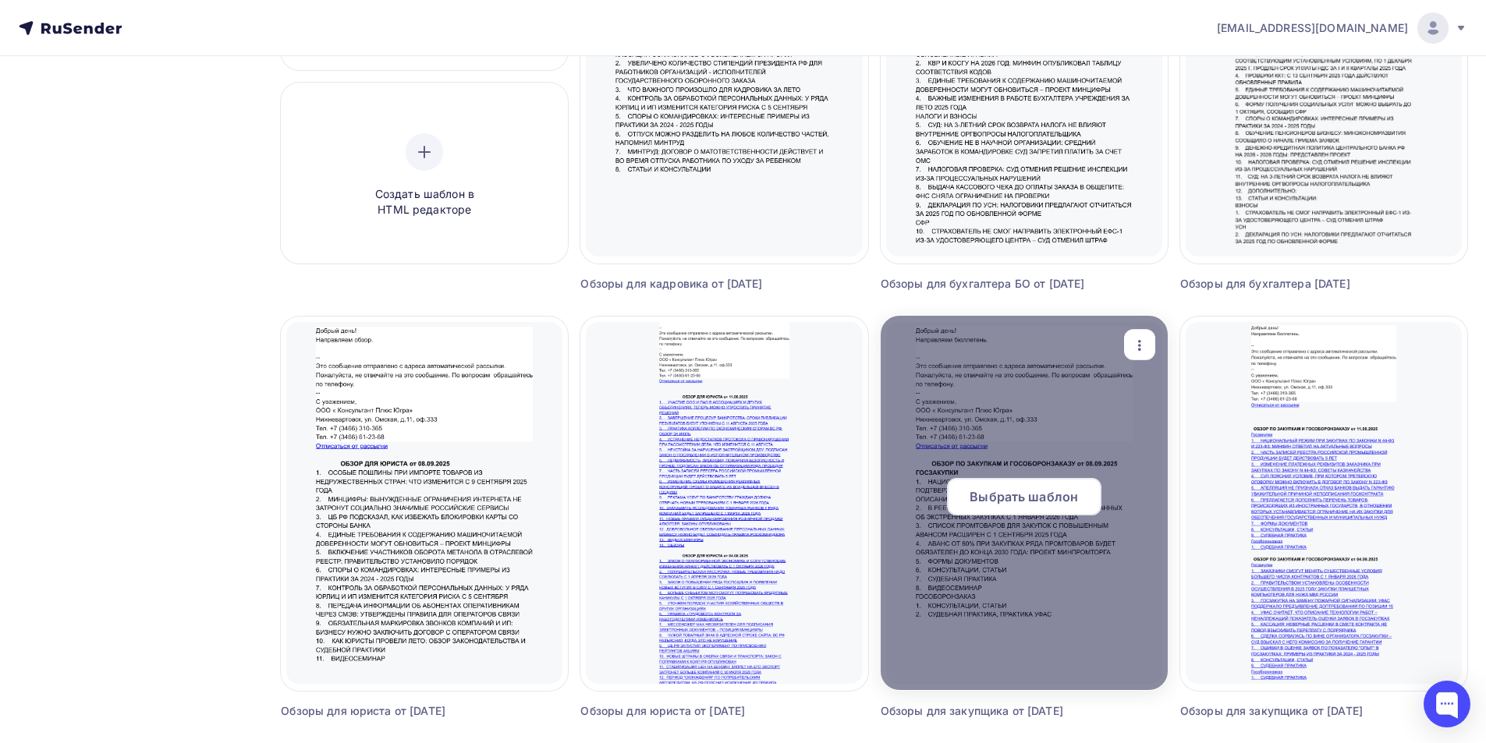
click at [1002, 500] on span "Выбрать шаблон" at bounding box center [1024, 497] width 108 height 19
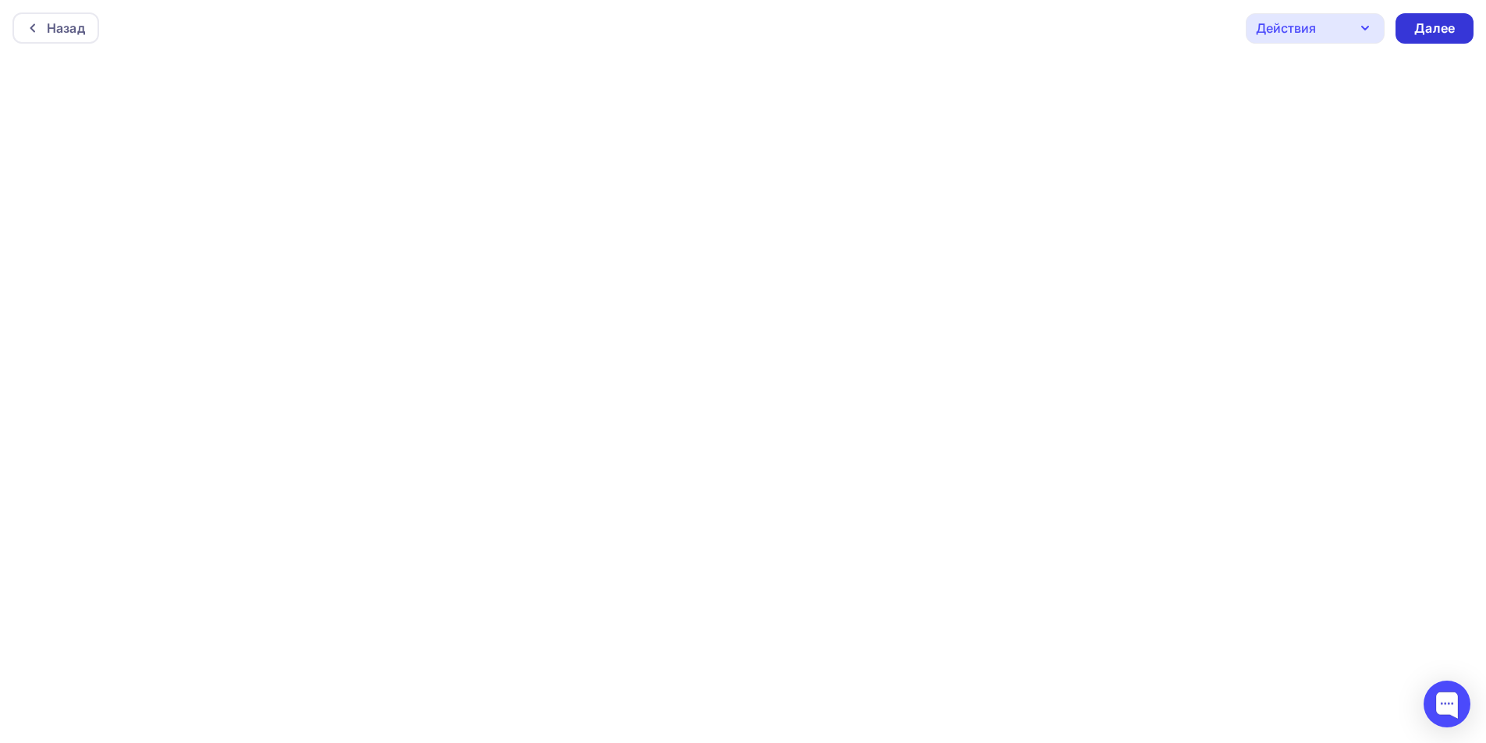
click at [1439, 20] on div "Далее" at bounding box center [1434, 29] width 41 height 18
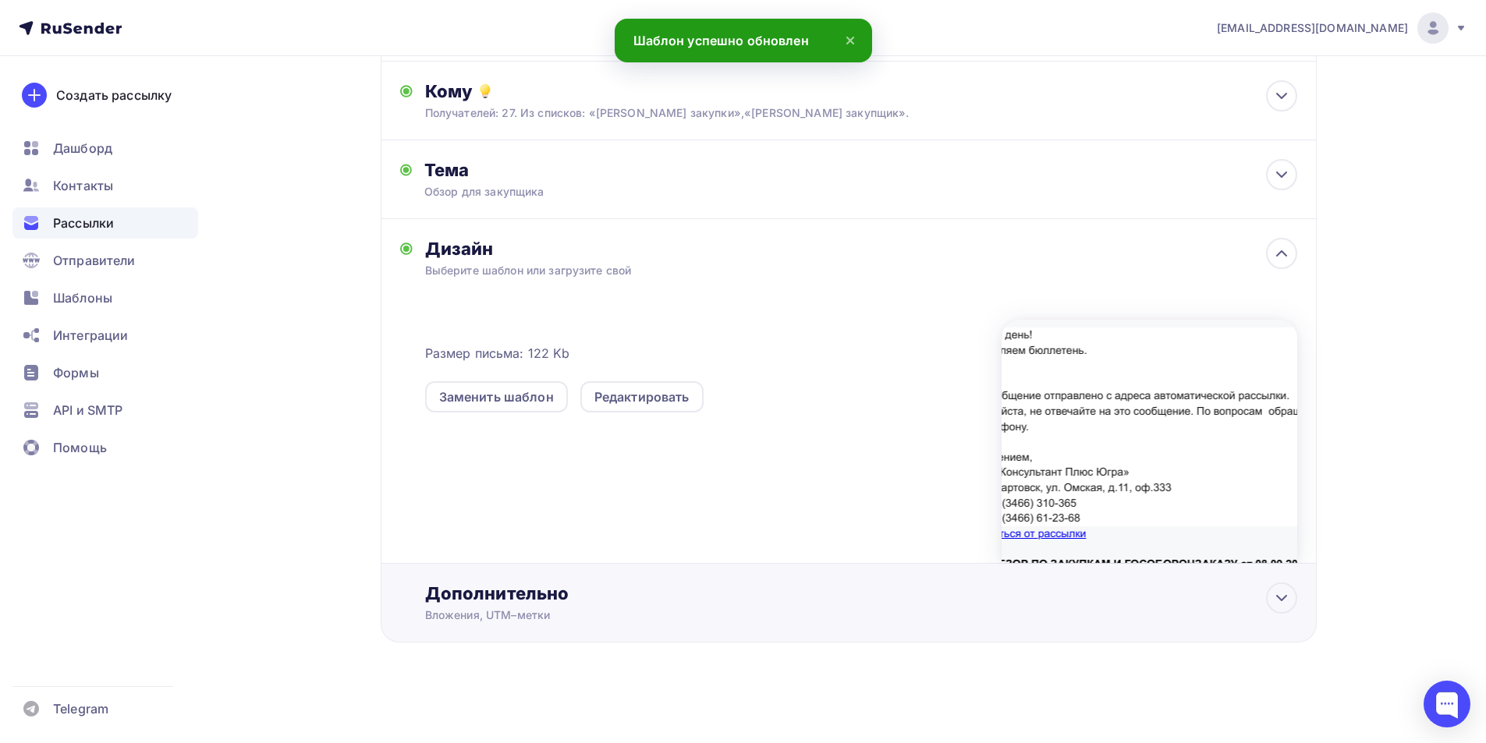
click at [497, 597] on div "Дополнительно" at bounding box center [861, 594] width 872 height 22
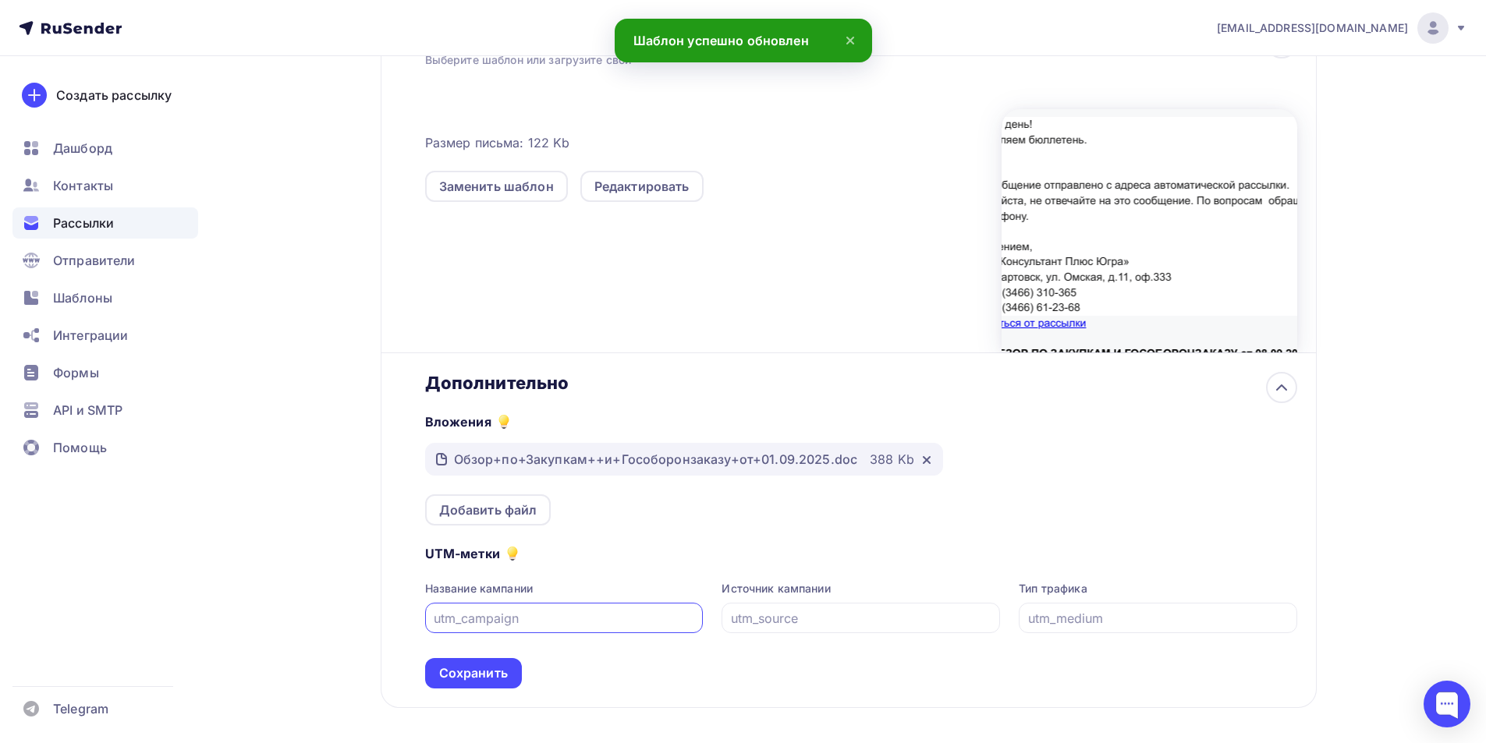
scroll to position [394, 0]
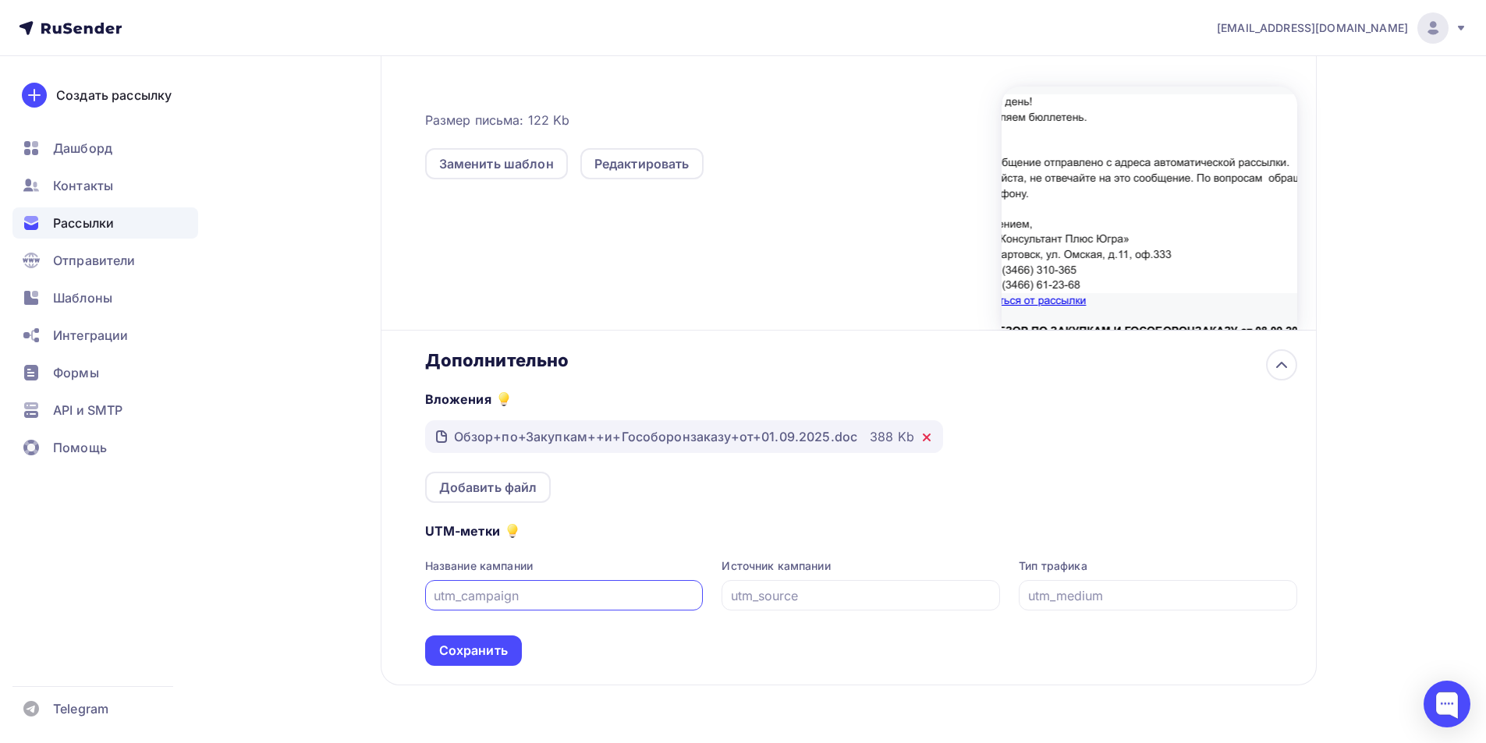
click at [920, 432] on icon at bounding box center [926, 437] width 12 height 12
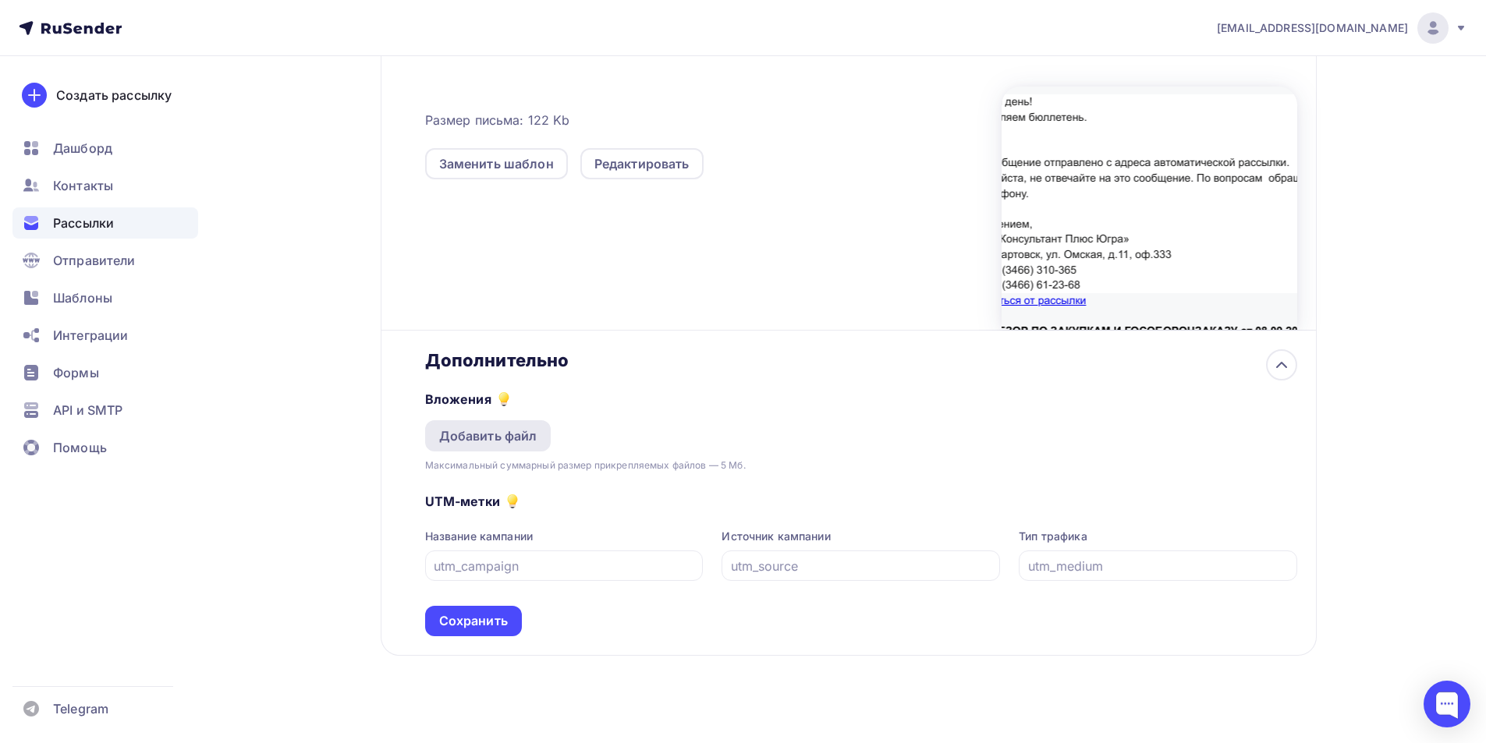
click at [521, 436] on div "Добавить файл" at bounding box center [488, 436] width 98 height 19
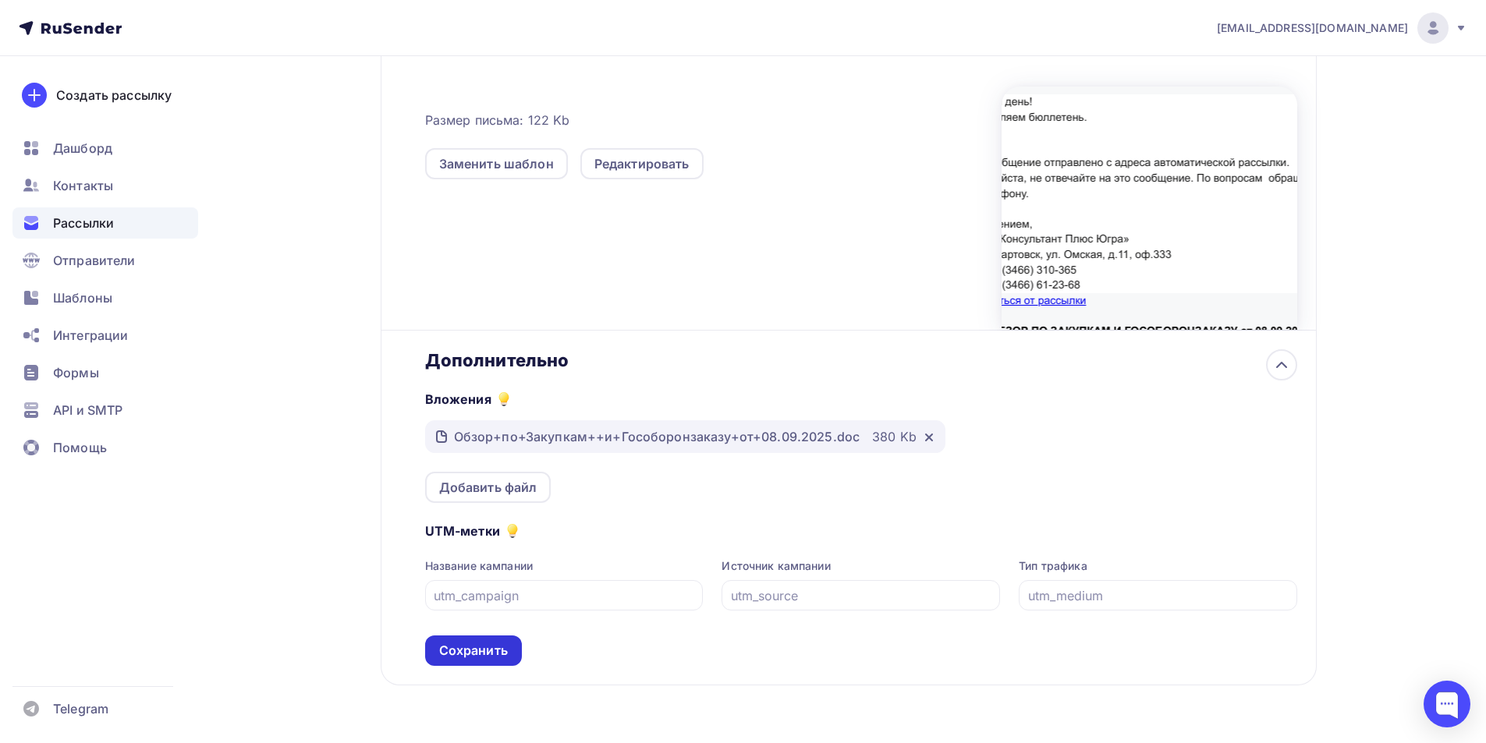
click at [461, 641] on div "Сохранить" at bounding box center [473, 651] width 97 height 30
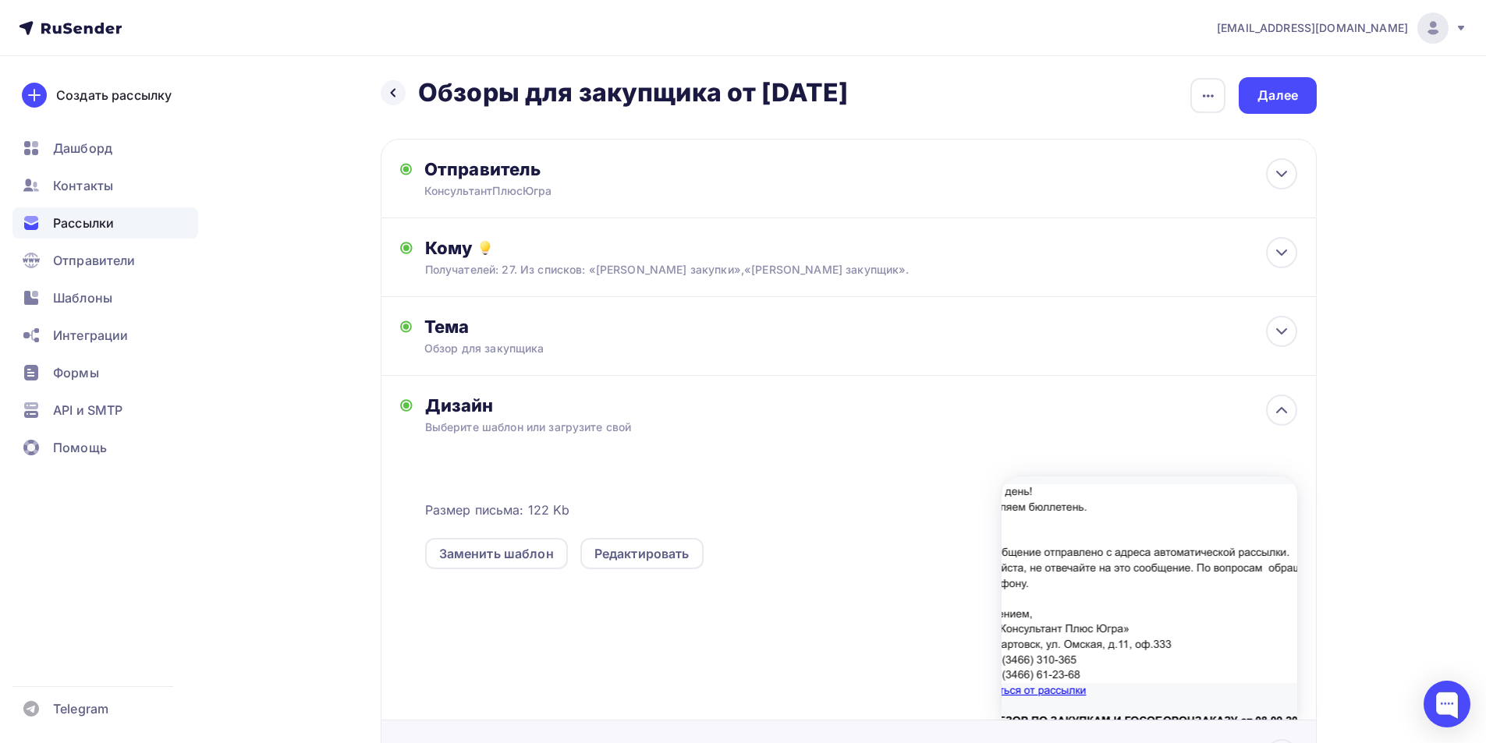
scroll to position [0, 0]
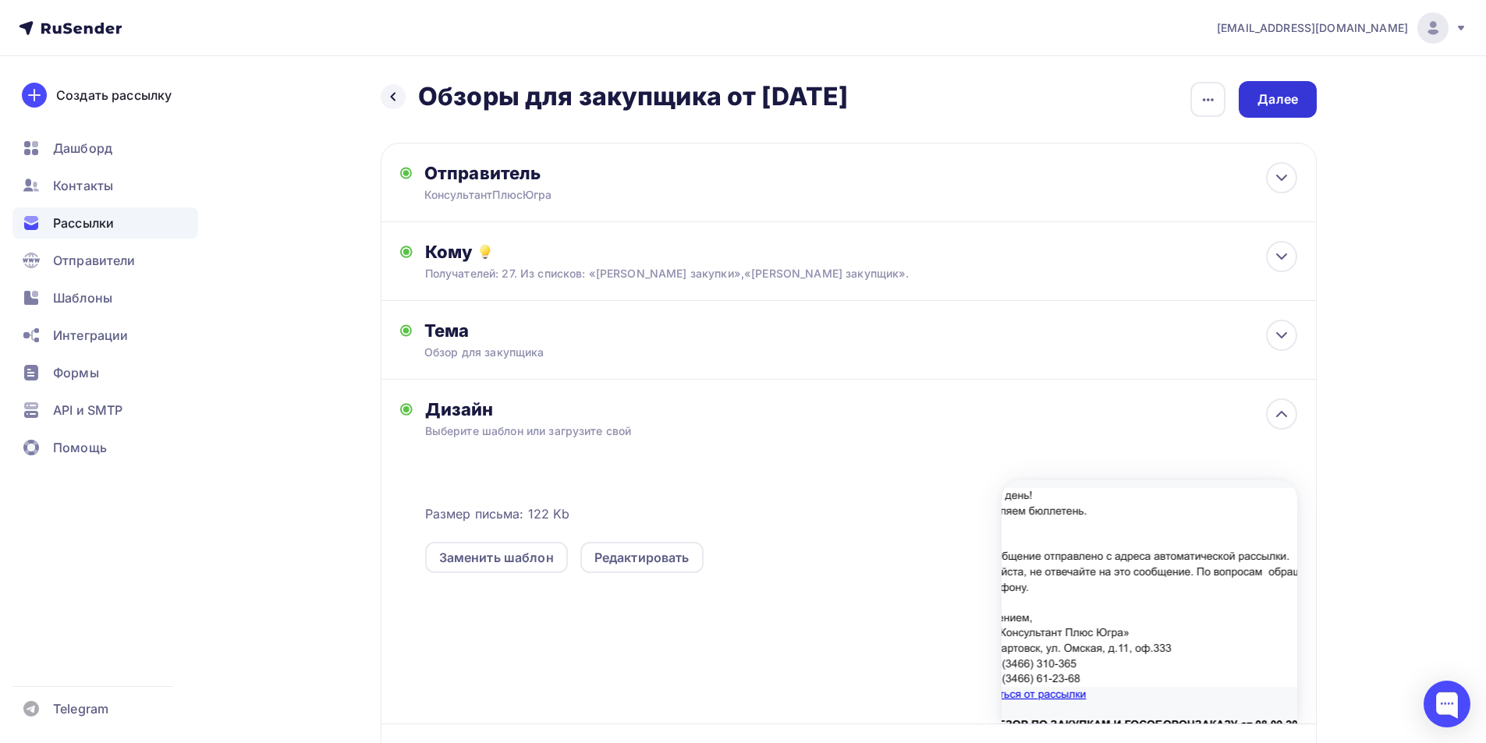
click at [1269, 103] on div "Далее" at bounding box center [1277, 99] width 41 height 18
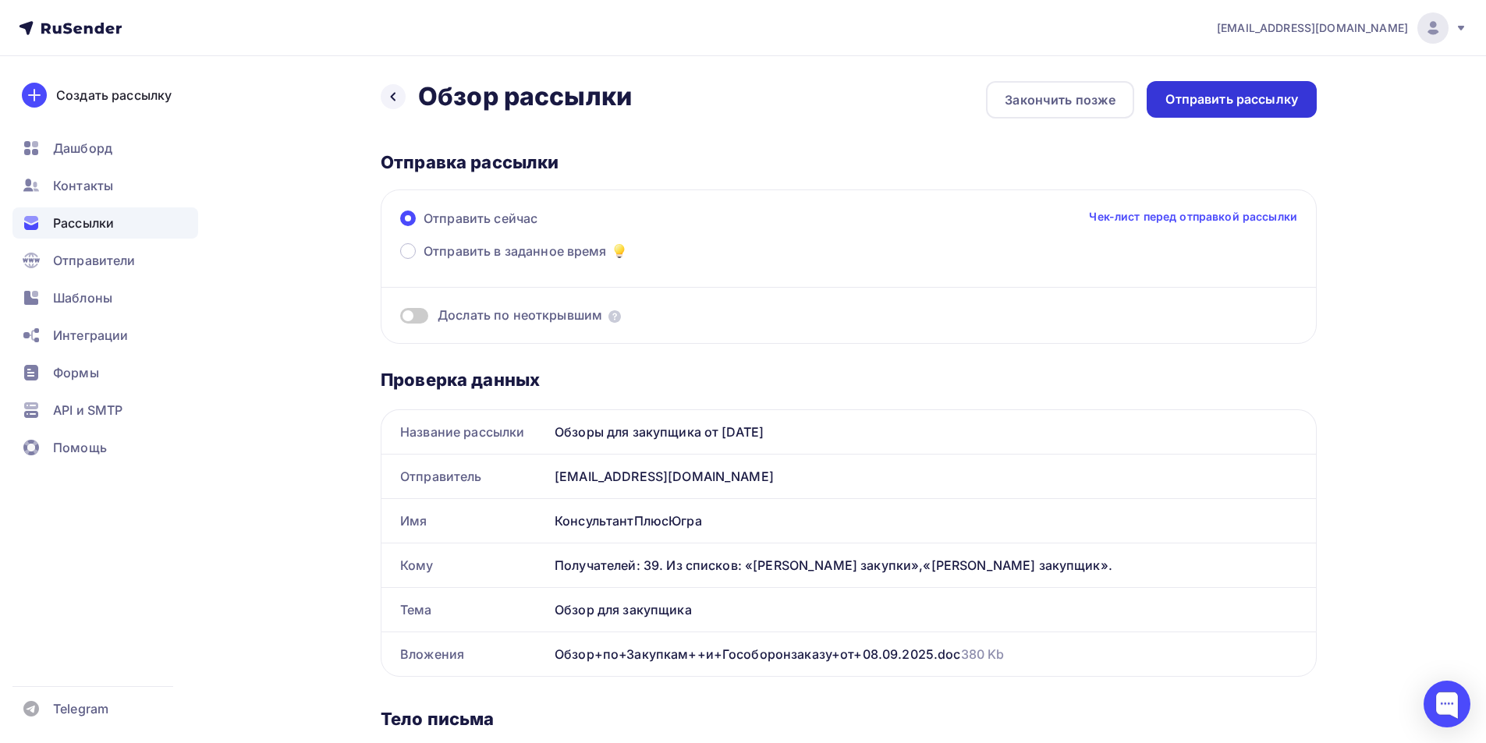
click at [1199, 108] on div "Отправить рассылку" at bounding box center [1231, 99] width 133 height 18
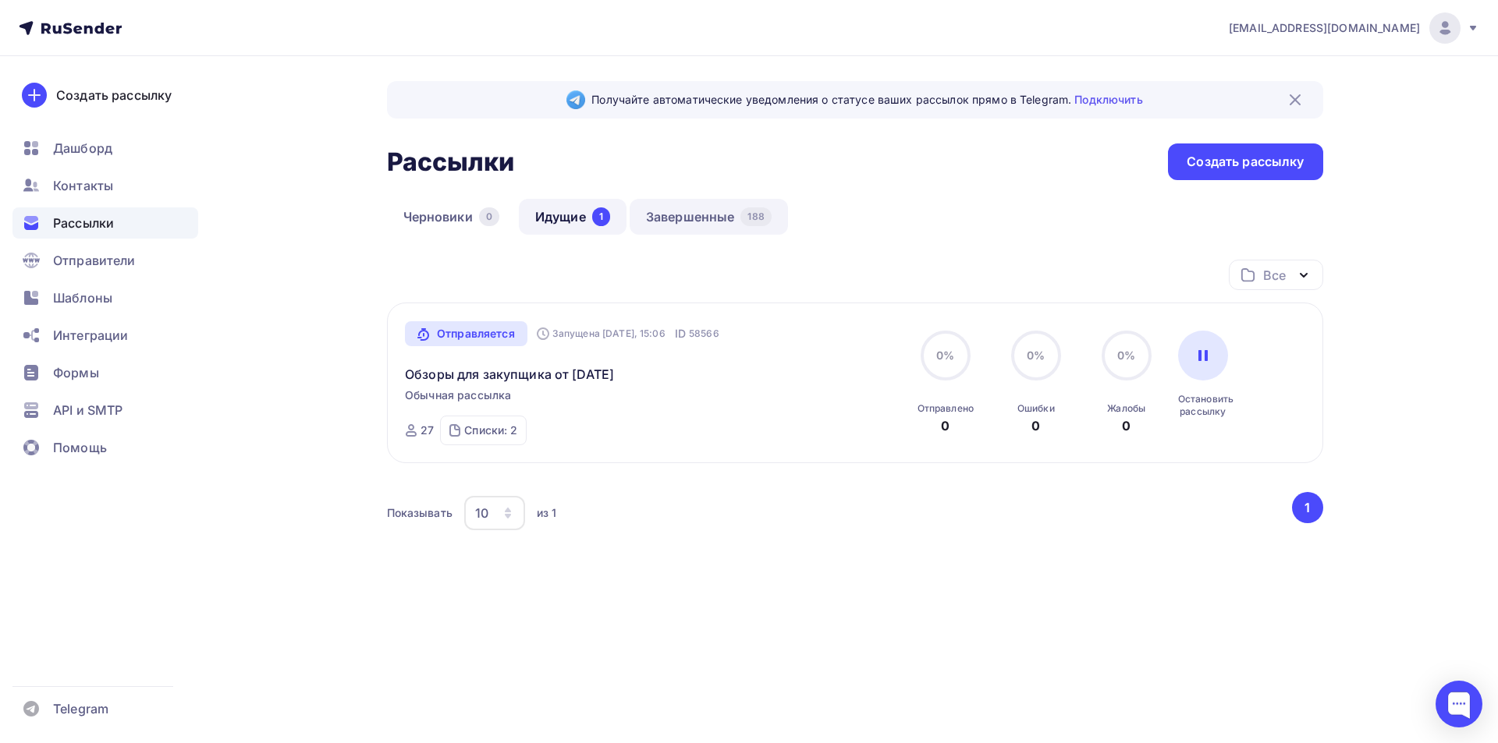
click at [664, 219] on link "Завершенные 188" at bounding box center [708, 217] width 158 height 36
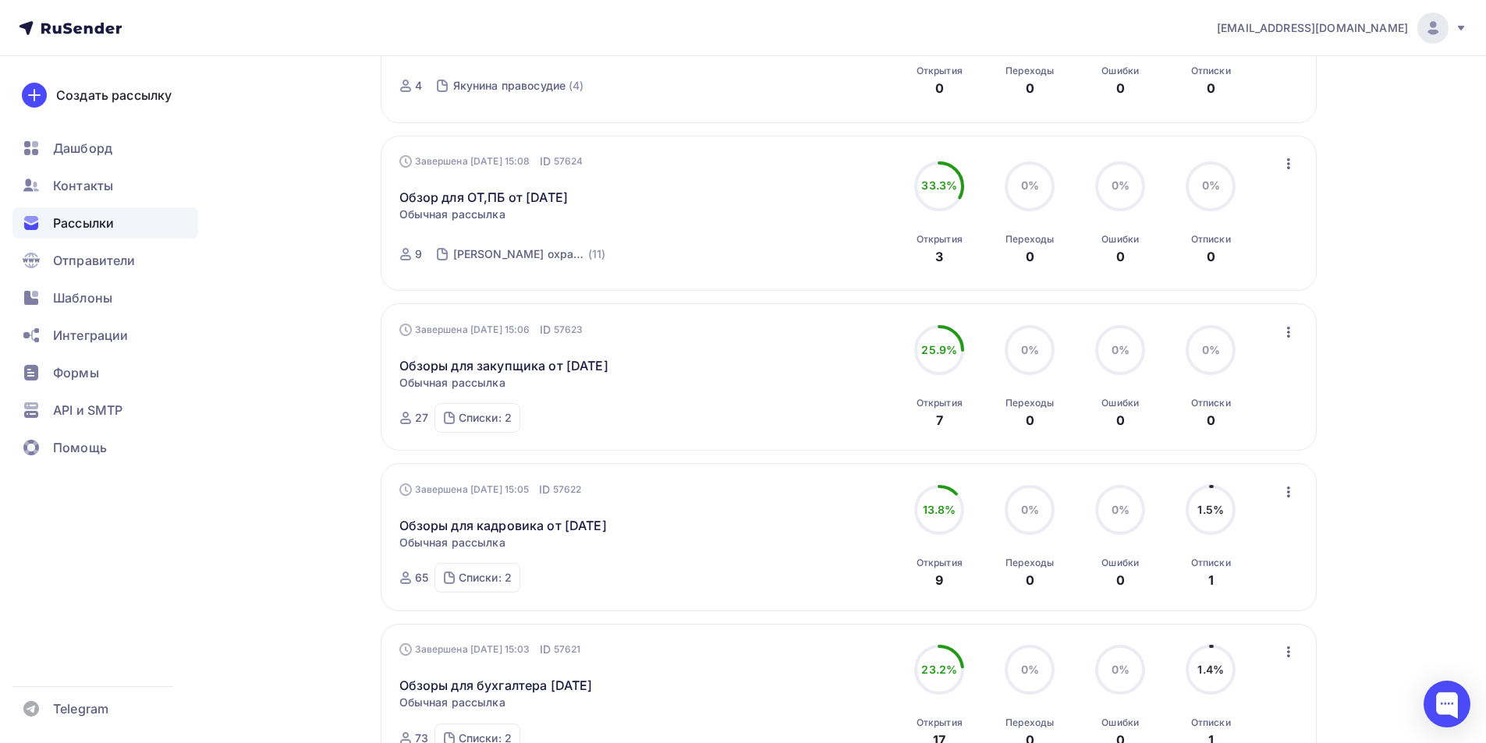
scroll to position [702, 0]
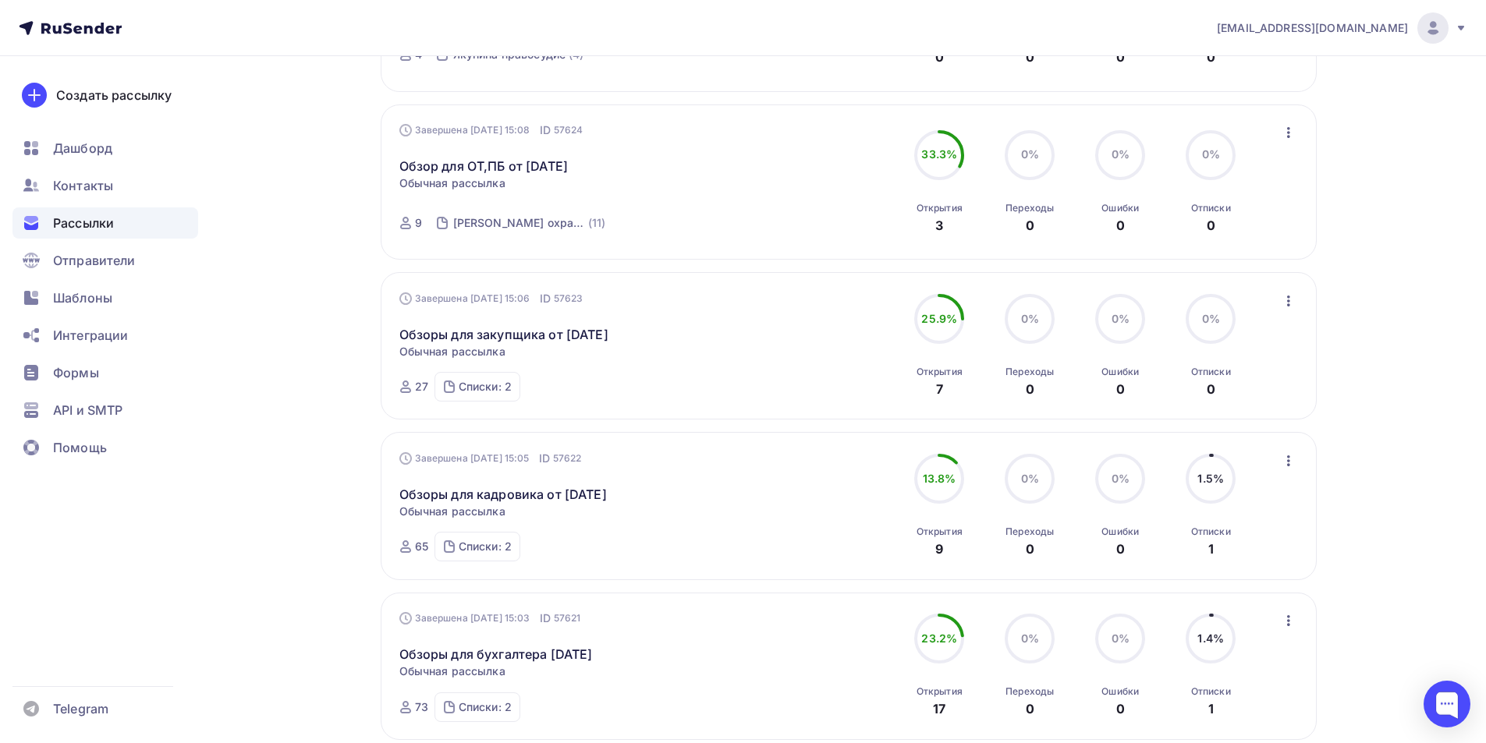
click at [1288, 459] on icon "button" at bounding box center [1288, 461] width 19 height 19
click at [1244, 568] on div "Копировать в новую" at bounding box center [1217, 564] width 160 height 19
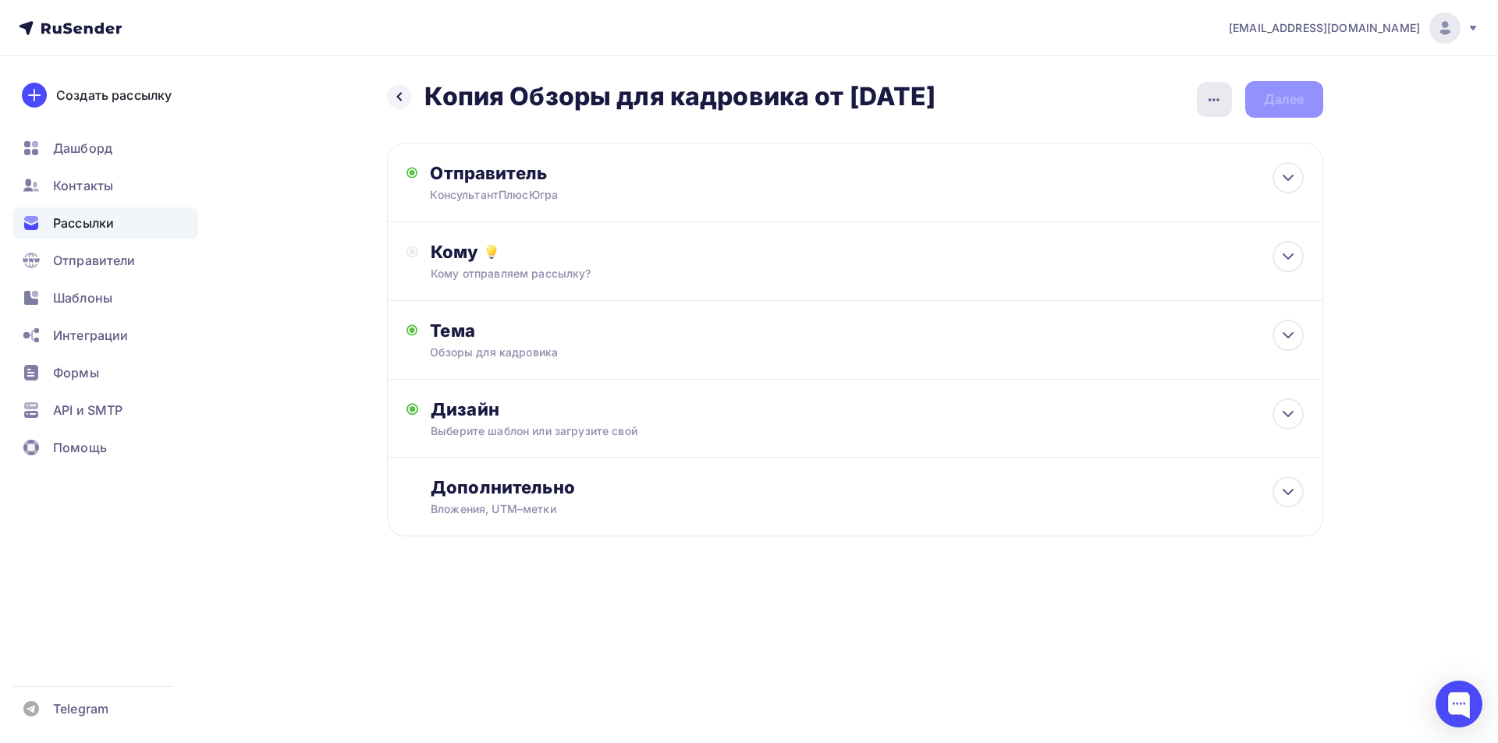
click at [1218, 105] on icon "button" at bounding box center [1213, 99] width 19 height 19
click at [1163, 181] on div "Переименовать рассылку" at bounding box center [1131, 179] width 193 height 19
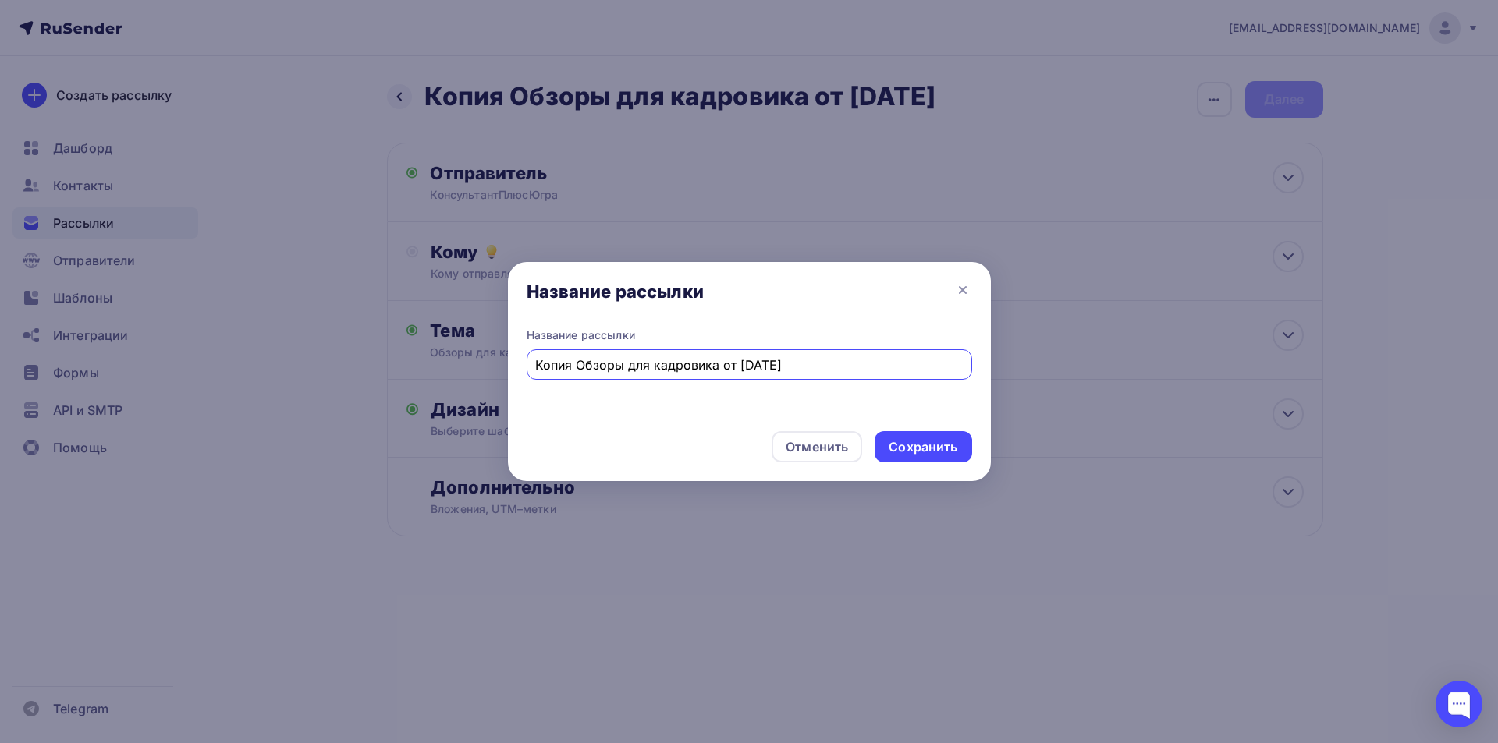
drag, startPoint x: 576, startPoint y: 367, endPoint x: 514, endPoint y: 362, distance: 62.6
click at [514, 362] on div "Название рассылки Копия Обзоры для кадровика от 01.09.25" at bounding box center [749, 373] width 483 height 91
click at [709, 366] on input "Обзоры для кадровика от [DATE]" at bounding box center [748, 365] width 427 height 19
type input "Обзоры для кадровика от [DATE]"
click at [899, 443] on div "Сохранить" at bounding box center [922, 447] width 69 height 18
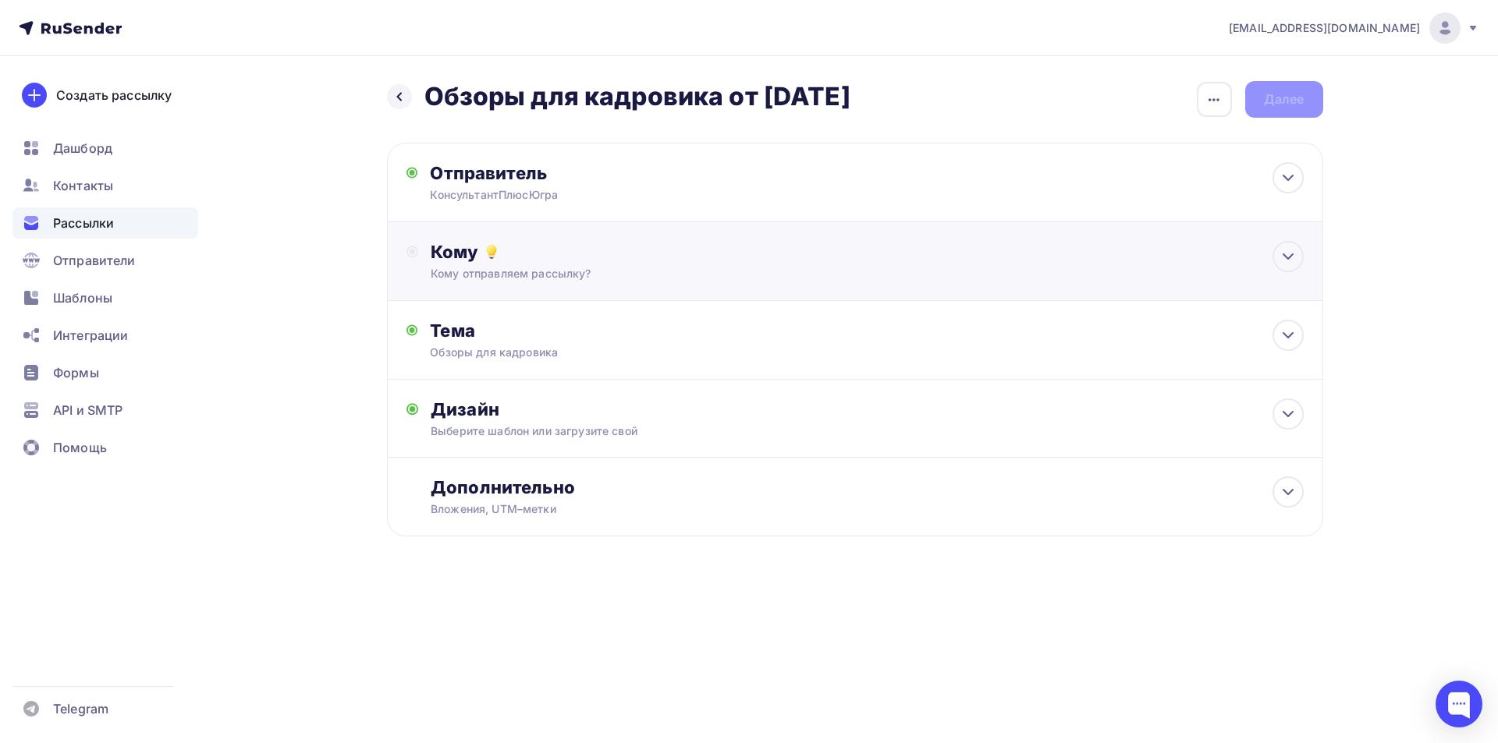
click at [455, 257] on div "Кому" at bounding box center [867, 252] width 872 height 22
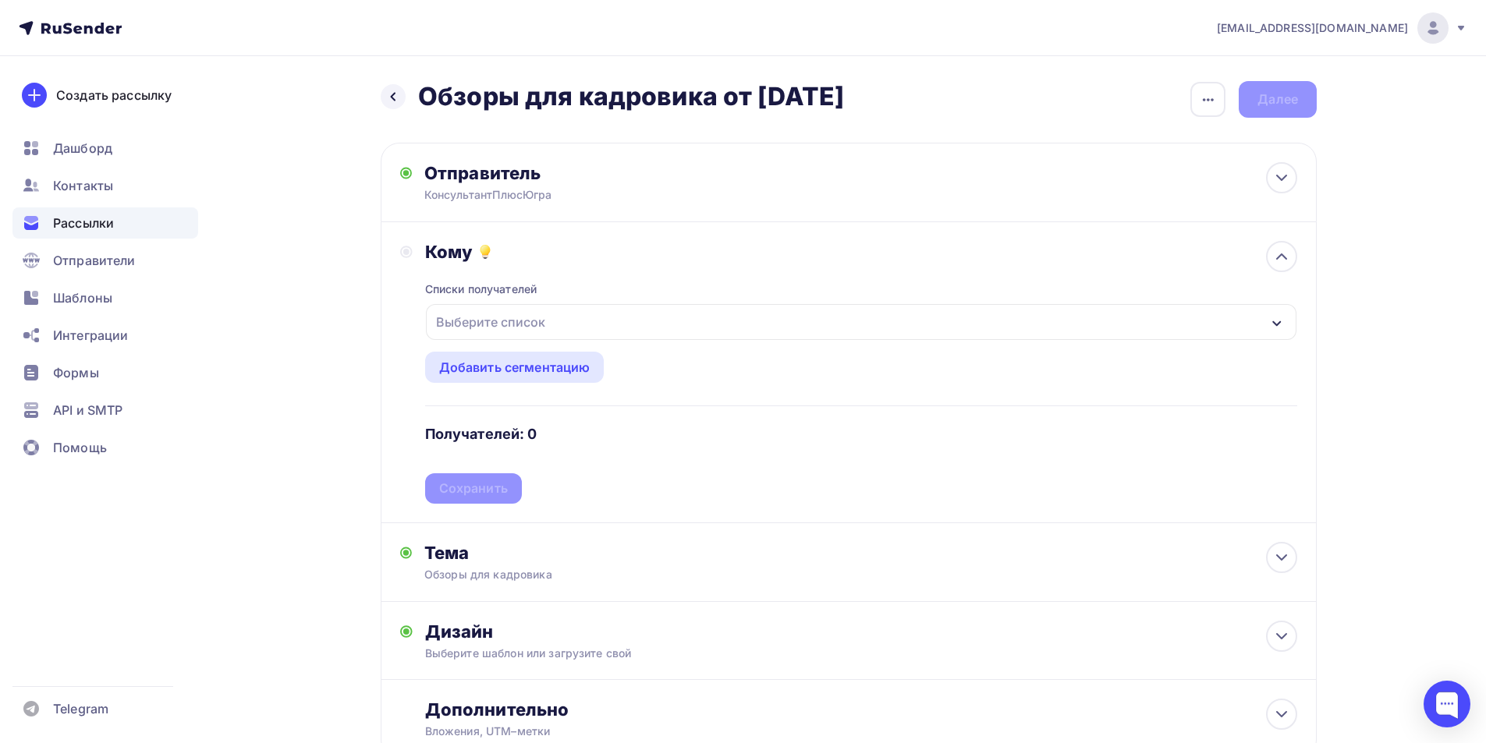
click at [1276, 318] on icon "button" at bounding box center [1277, 323] width 12 height 12
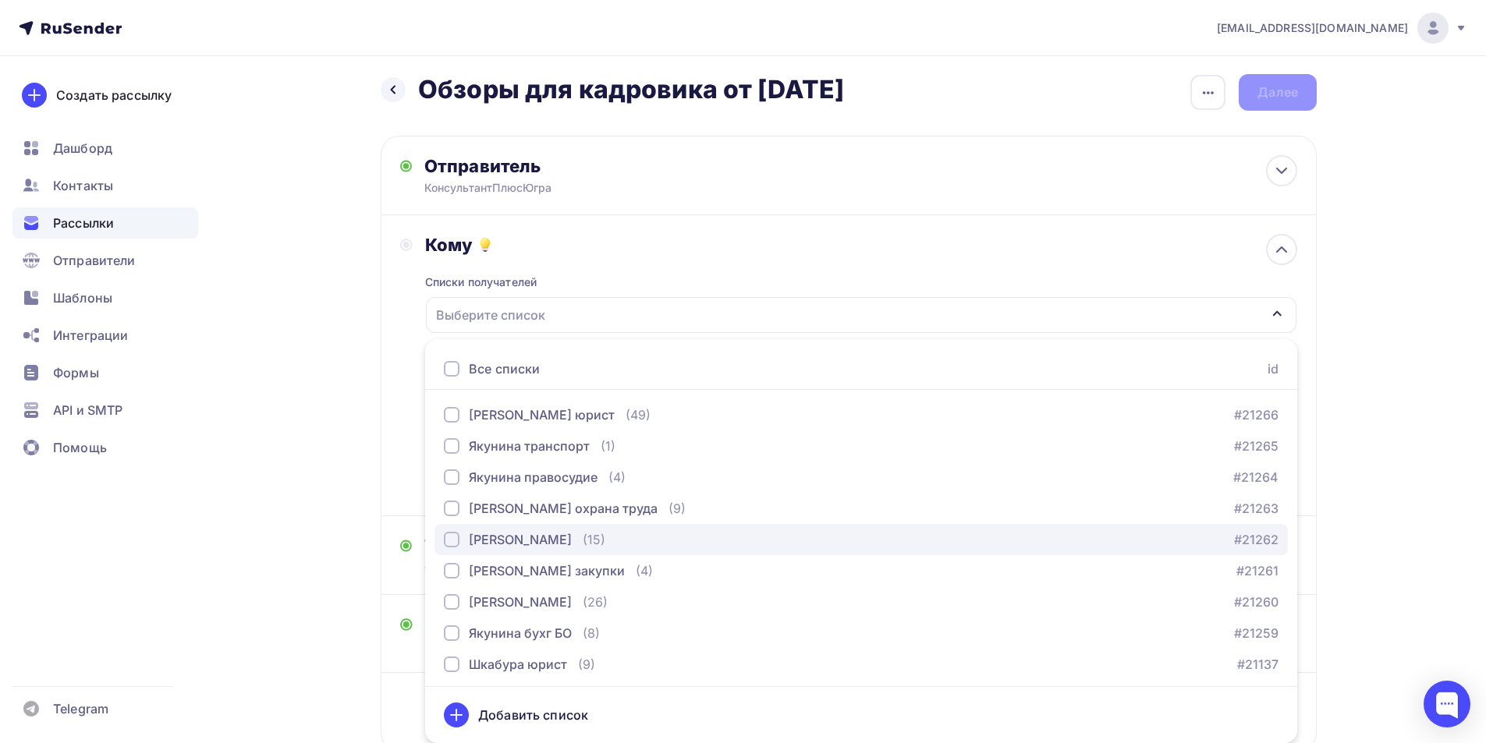
click at [448, 537] on div "button" at bounding box center [452, 540] width 16 height 16
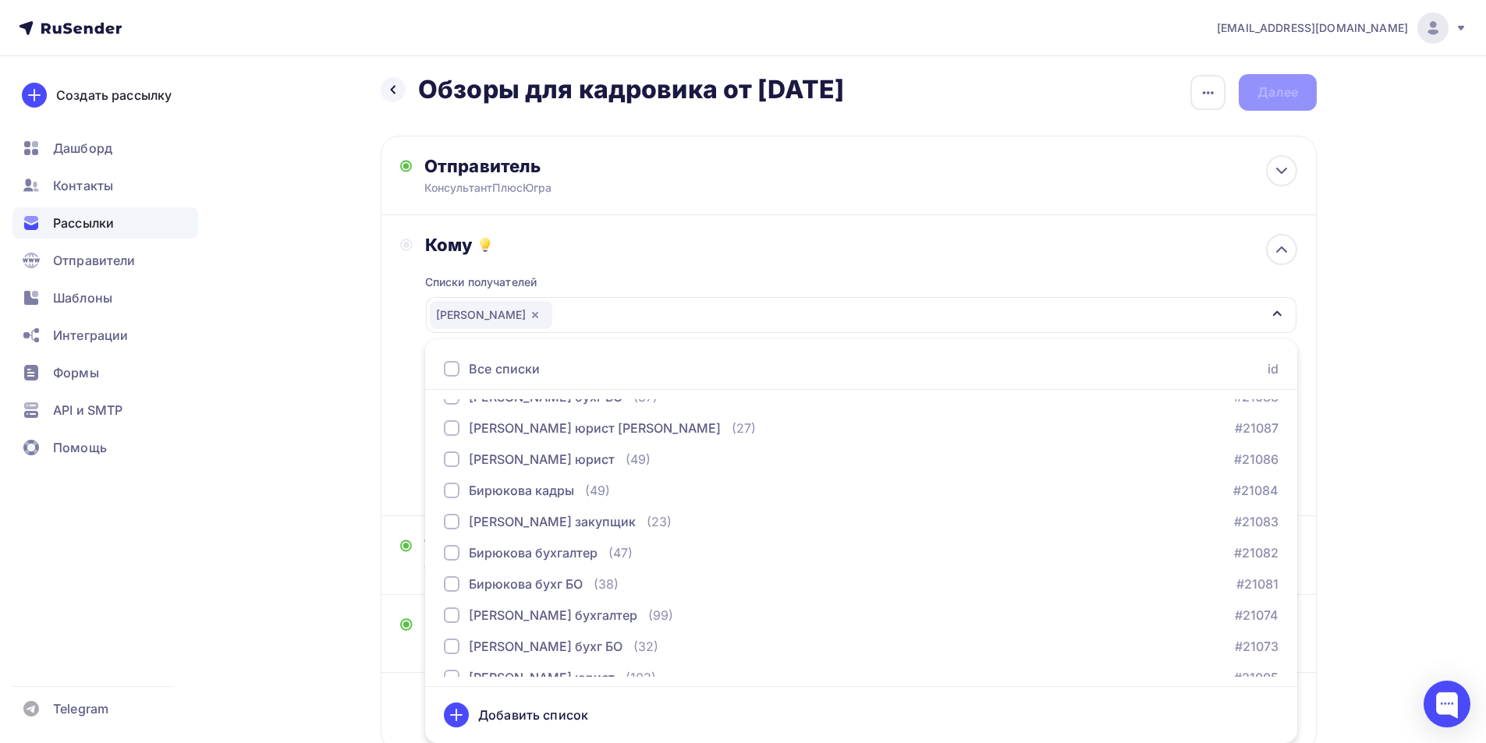
scroll to position [624, 0]
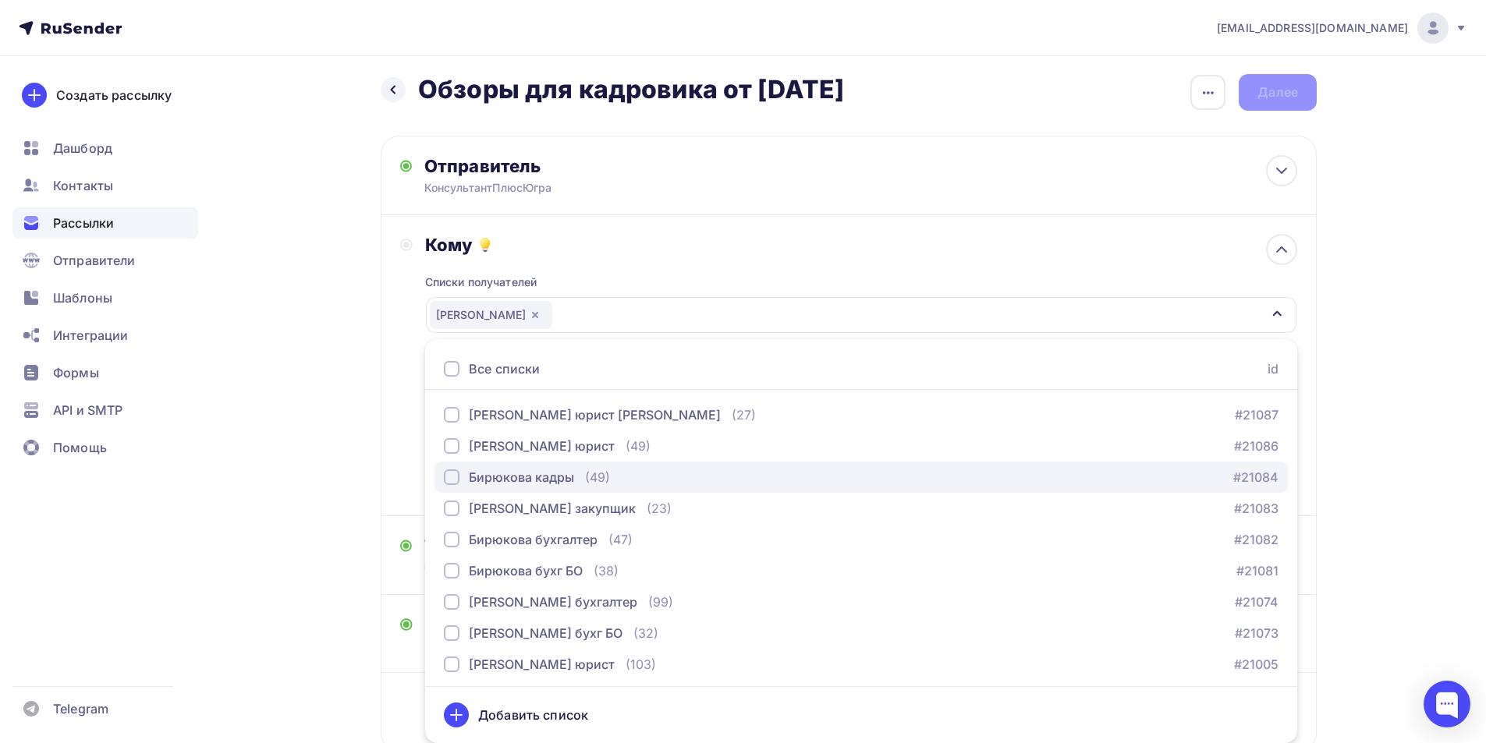
click at [455, 480] on div "button" at bounding box center [452, 478] width 16 height 16
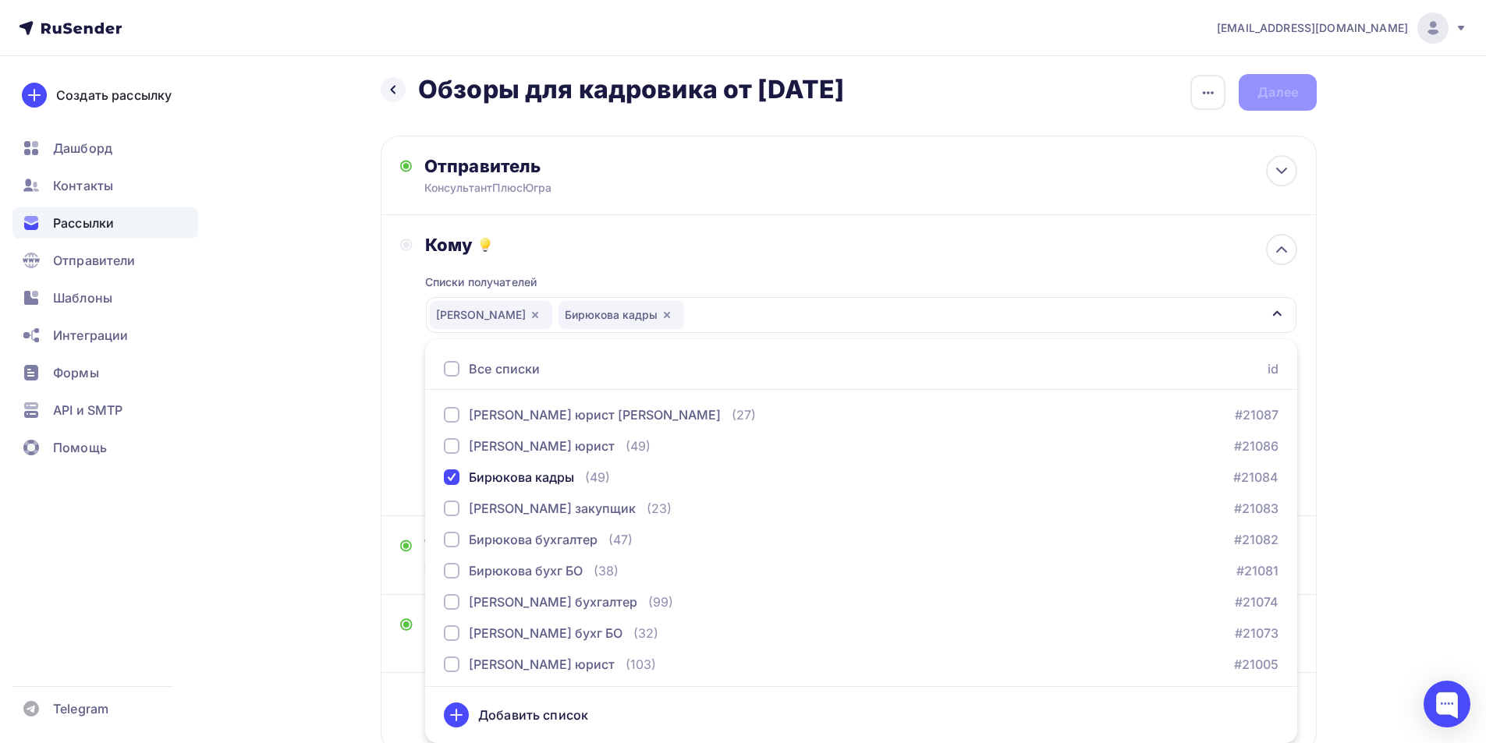
click at [402, 473] on div "Кому Списки получателей Якунина кадры Бирюкова кадры Все списки id Якунина юрис…" at bounding box center [848, 365] width 897 height 263
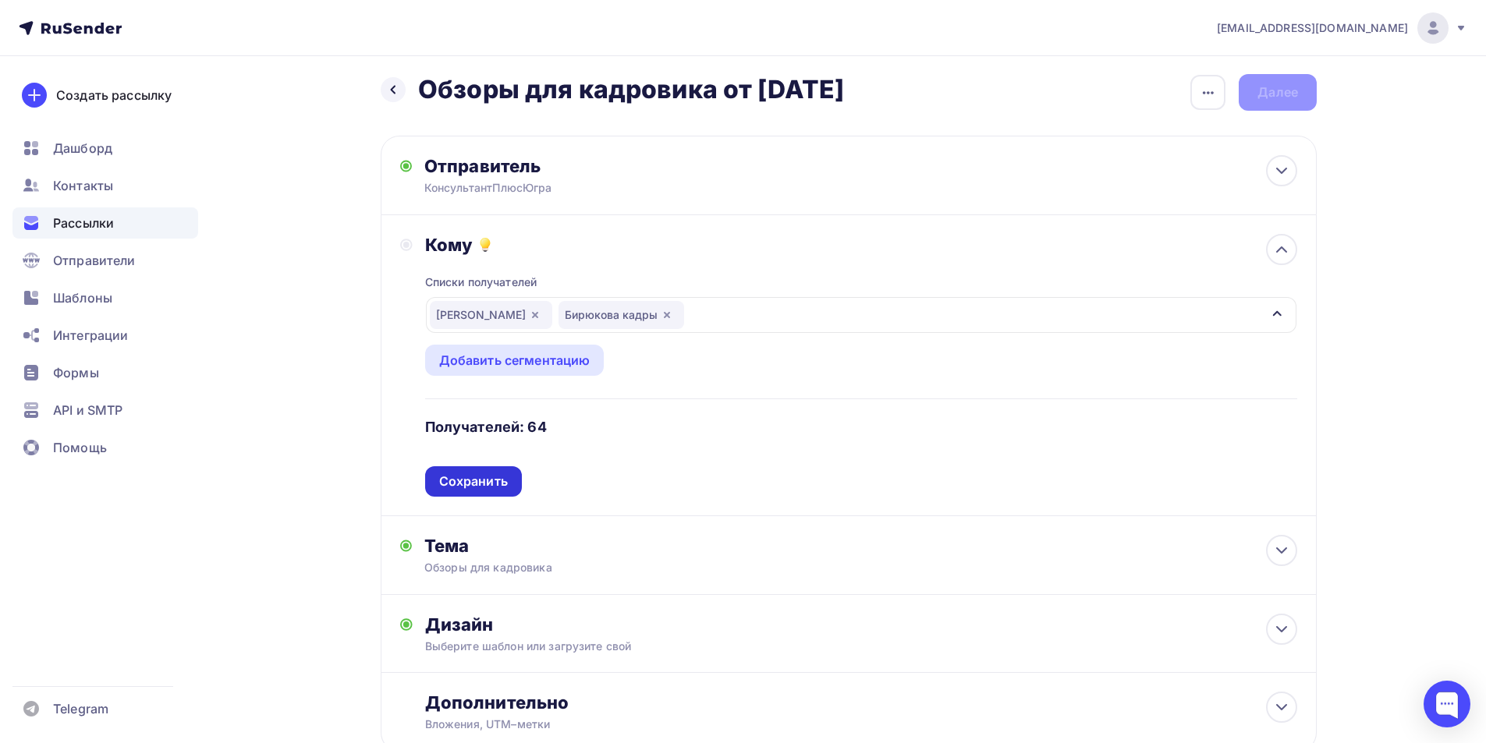
click at [477, 484] on div "Сохранить" at bounding box center [473, 482] width 69 height 18
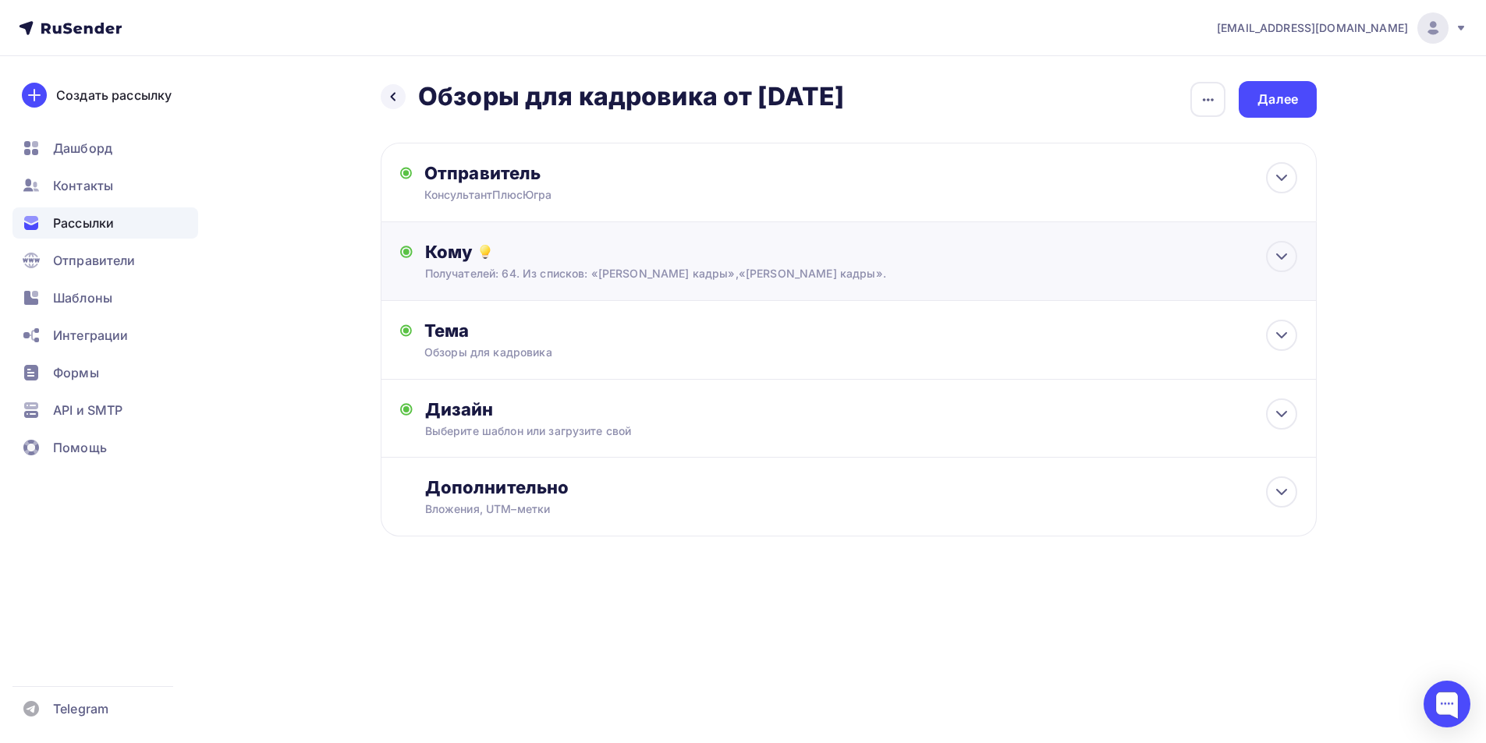
scroll to position [0, 0]
click at [453, 412] on div "Дизайн" at bounding box center [867, 410] width 872 height 22
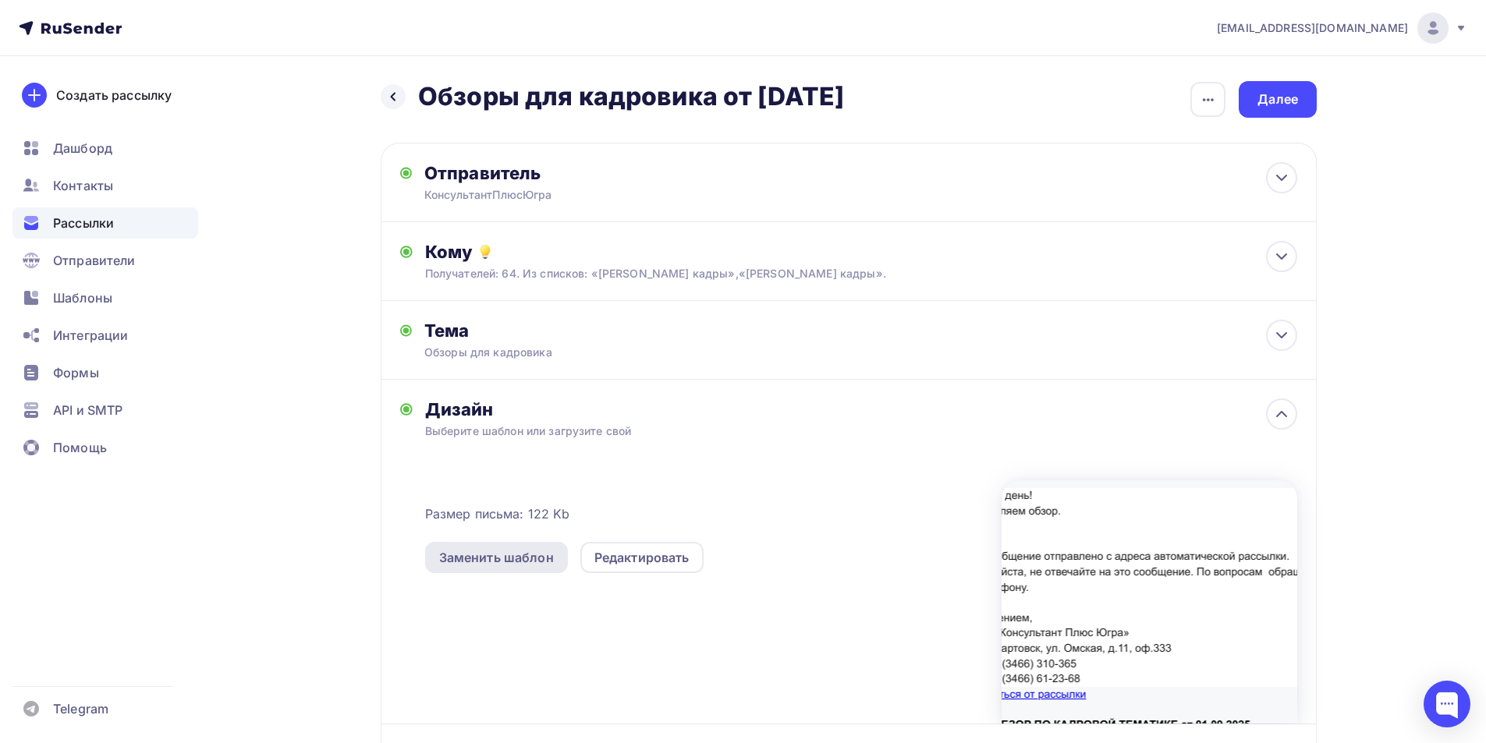
click at [528, 562] on div "Заменить шаблон" at bounding box center [496, 557] width 115 height 19
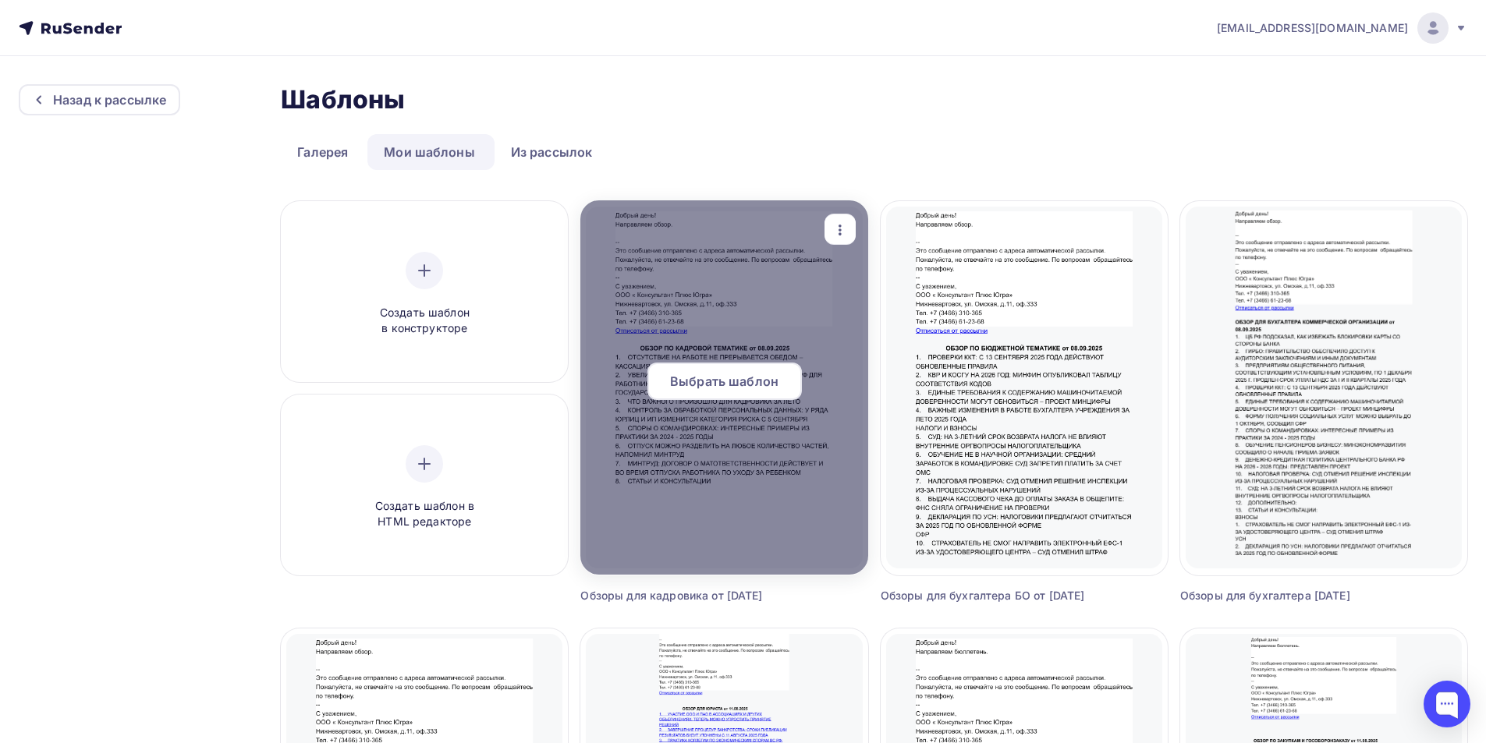
click at [739, 383] on span "Выбрать шаблон" at bounding box center [724, 381] width 108 height 19
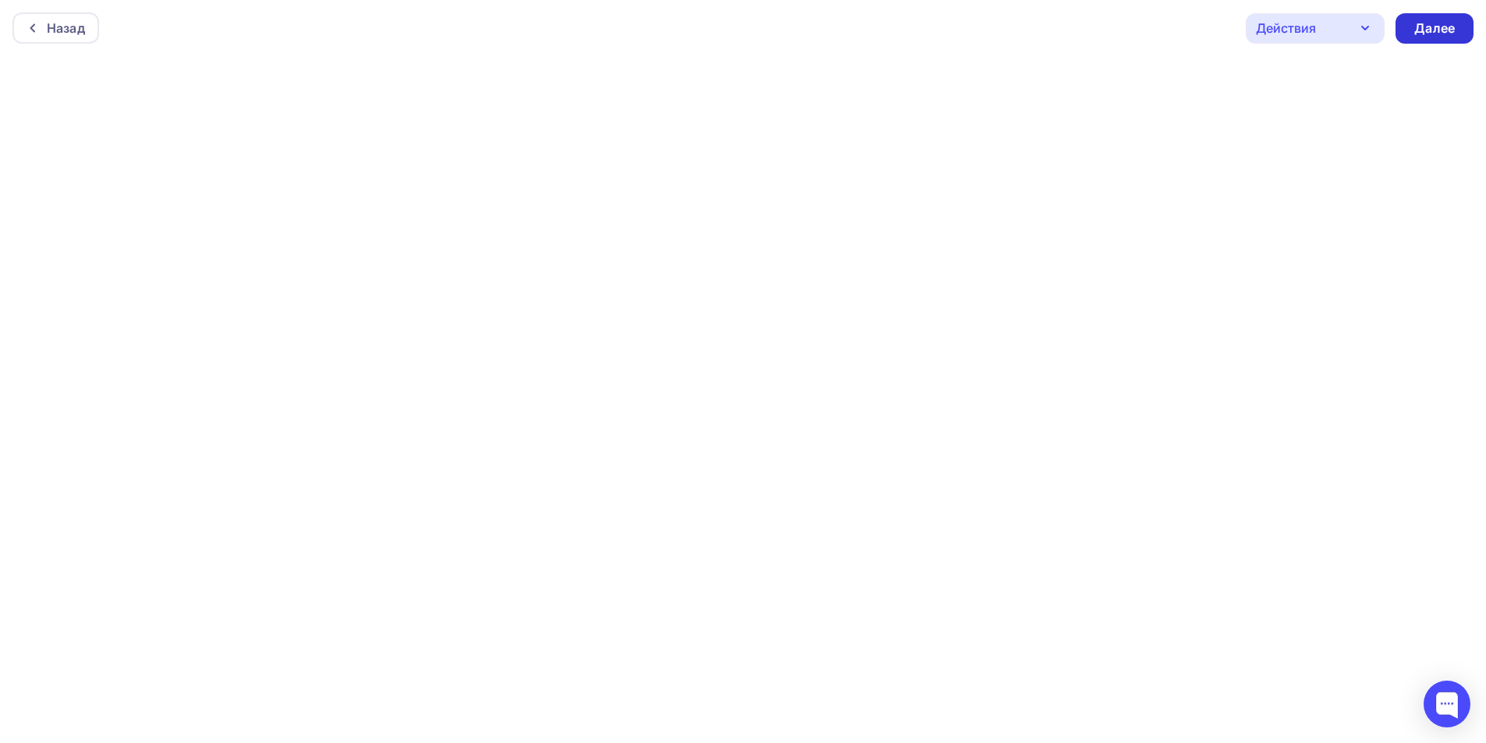
click at [1422, 24] on div "Далее" at bounding box center [1434, 29] width 41 height 18
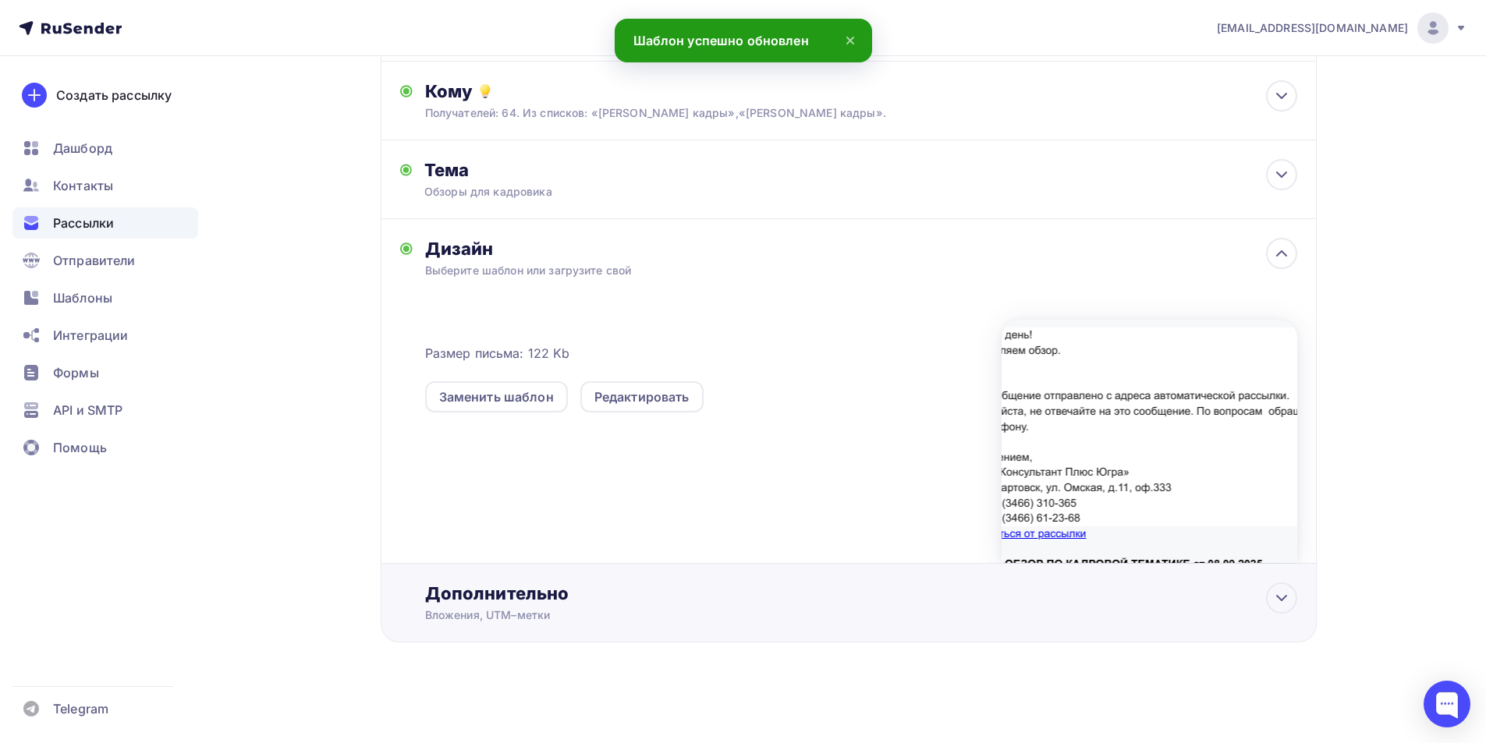
click at [519, 587] on div "Дополнительно" at bounding box center [861, 594] width 872 height 22
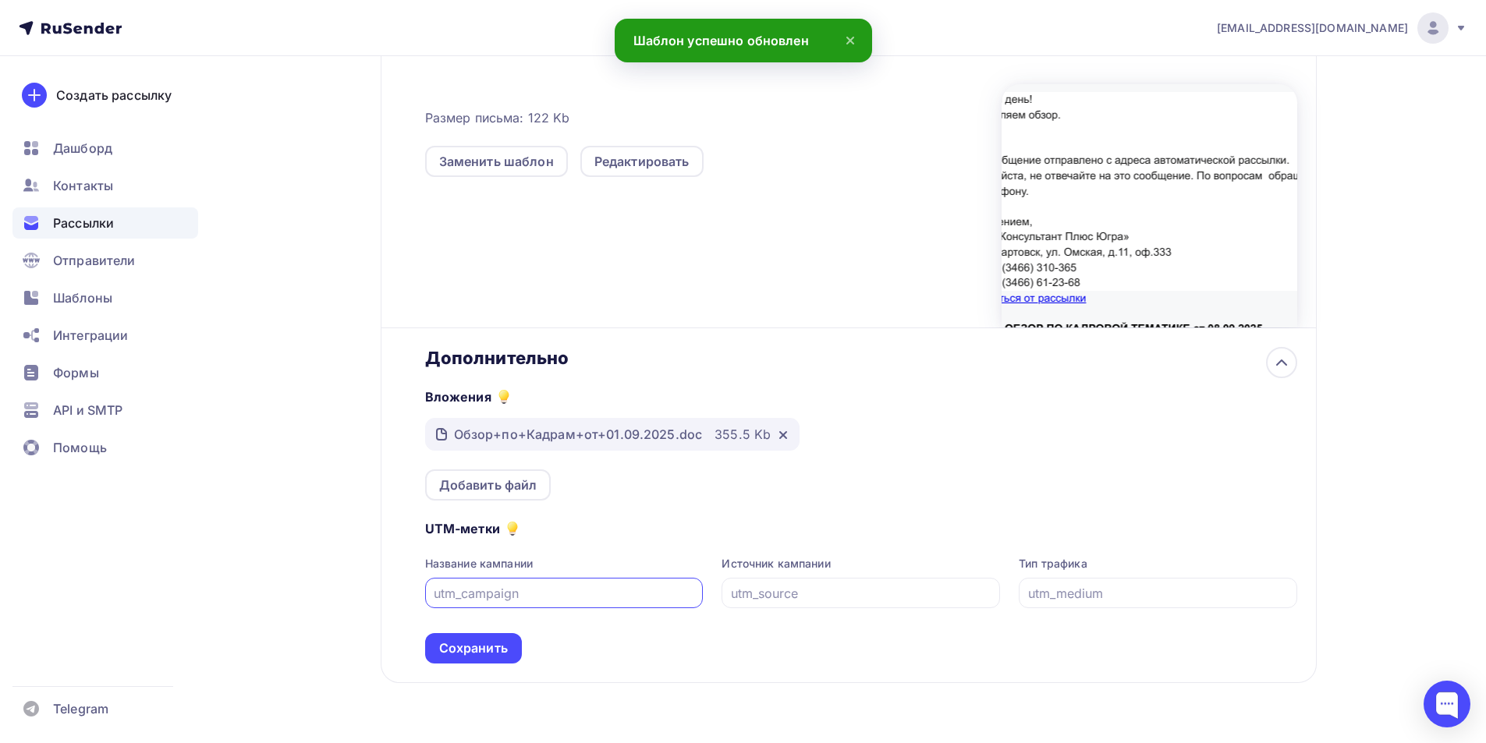
scroll to position [437, 0]
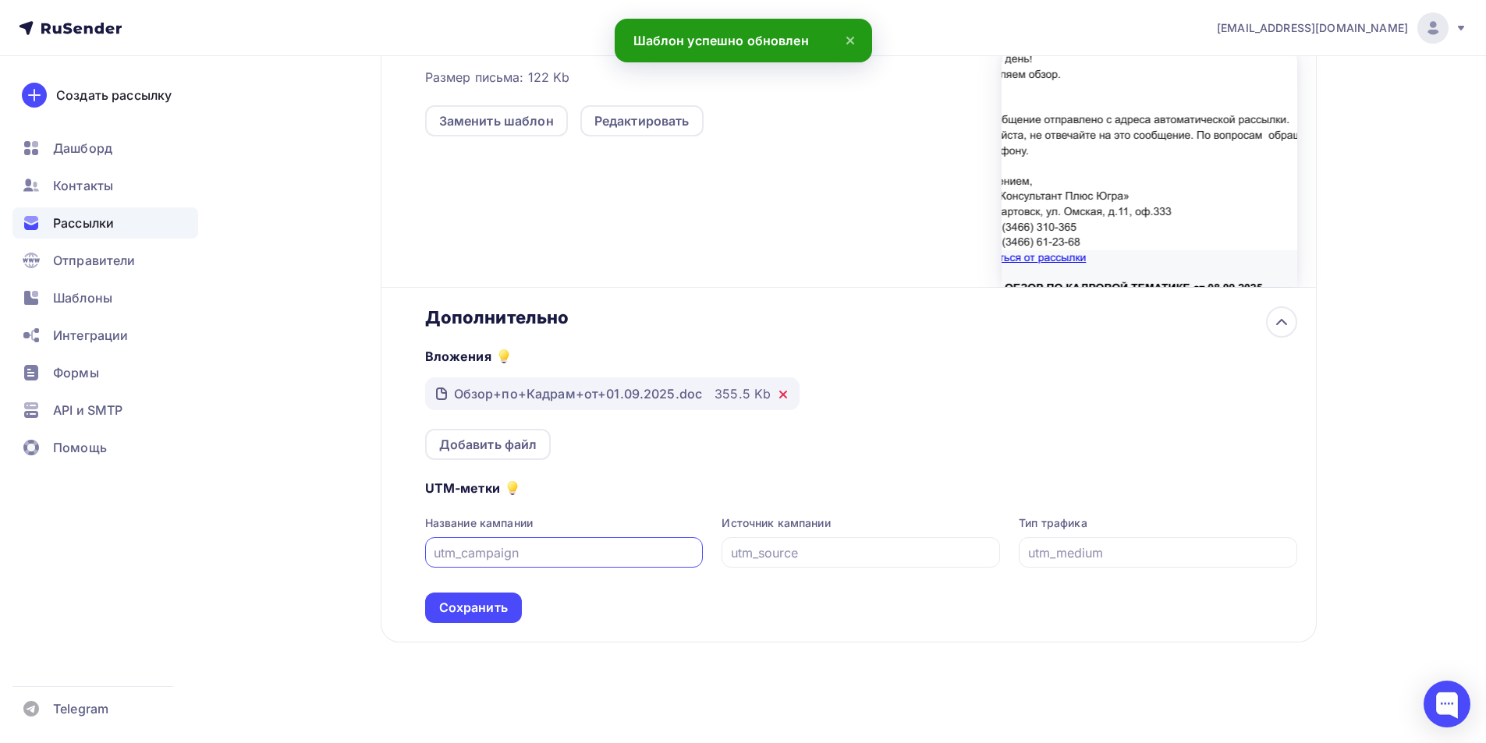
click at [782, 396] on icon at bounding box center [783, 394] width 12 height 12
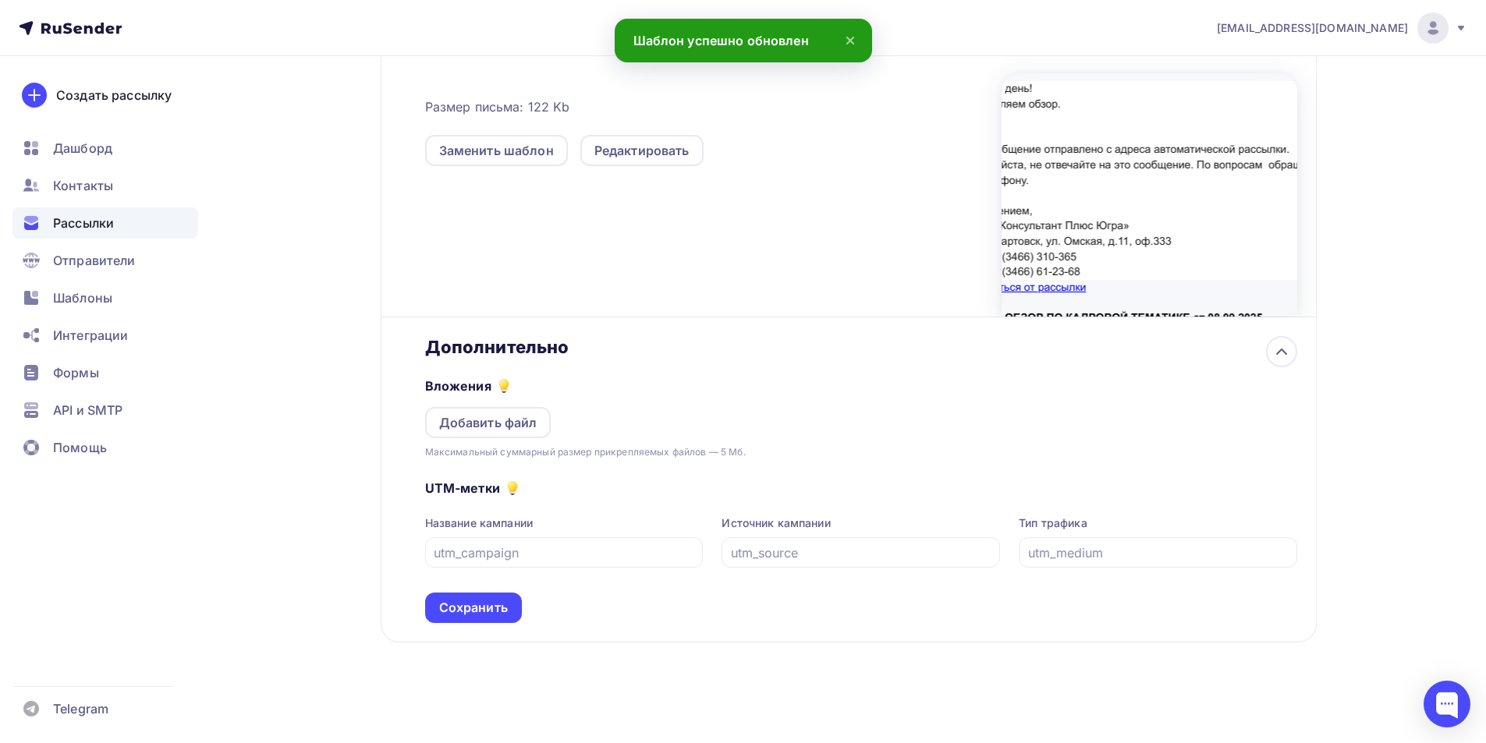
scroll to position [407, 0]
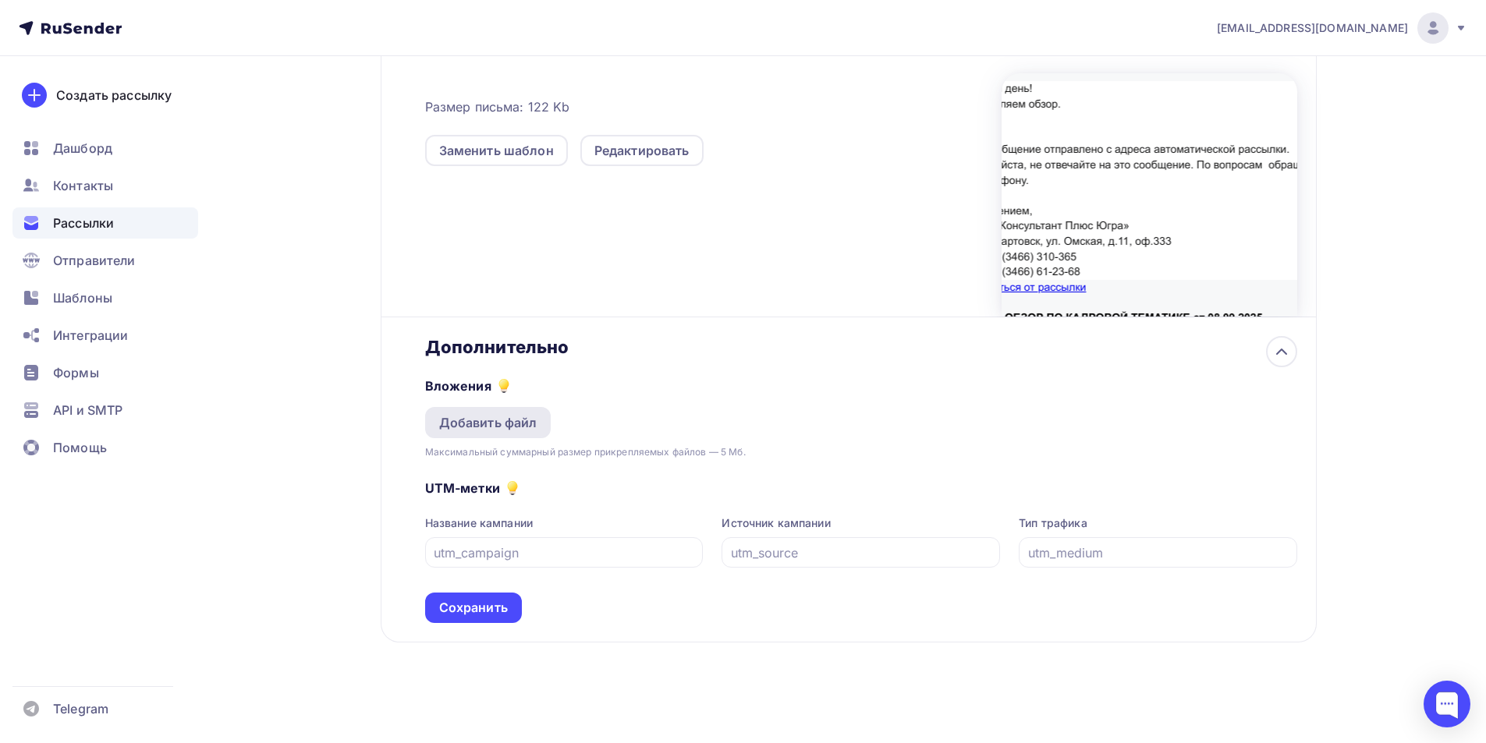
click at [529, 418] on div "Добавить файл" at bounding box center [488, 422] width 98 height 19
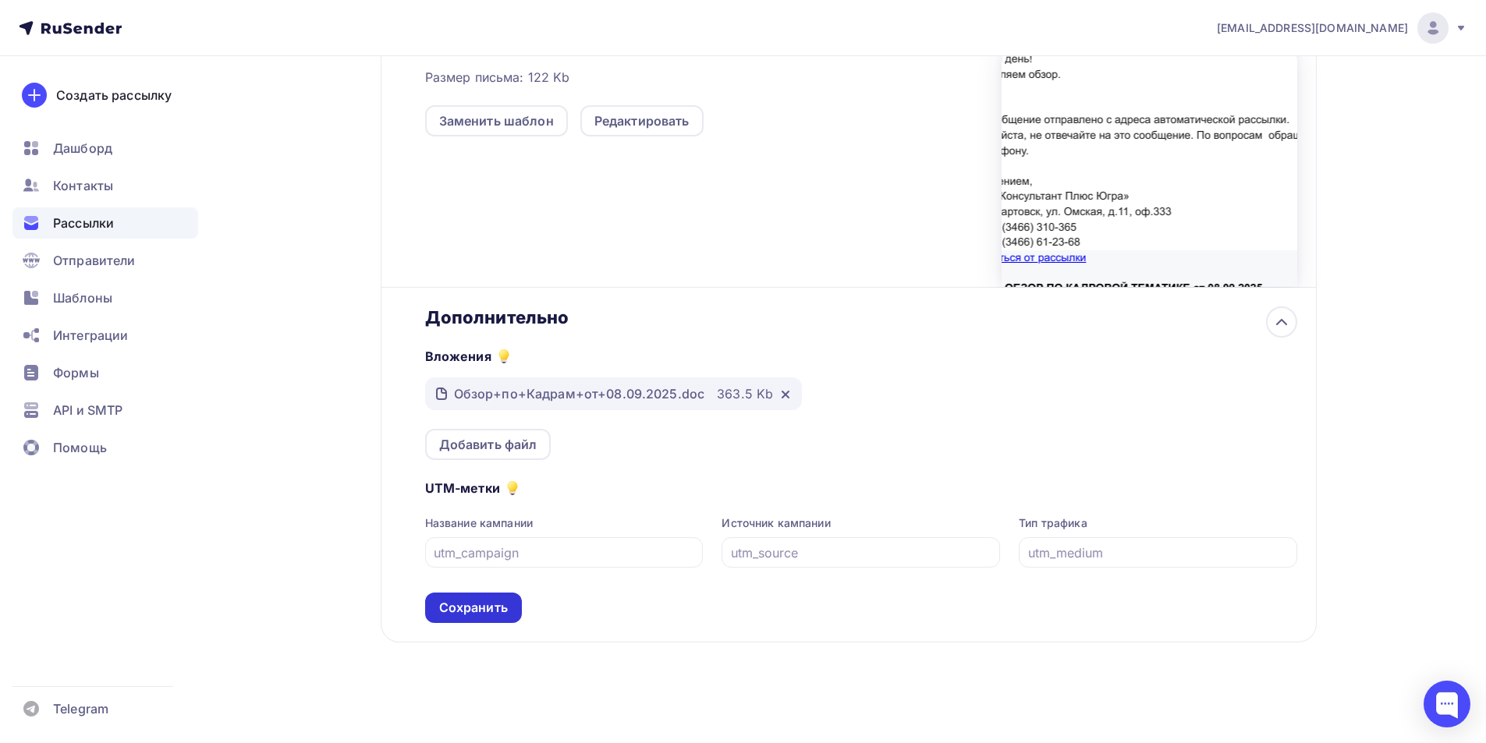
click at [480, 605] on div "Сохранить" at bounding box center [473, 608] width 69 height 18
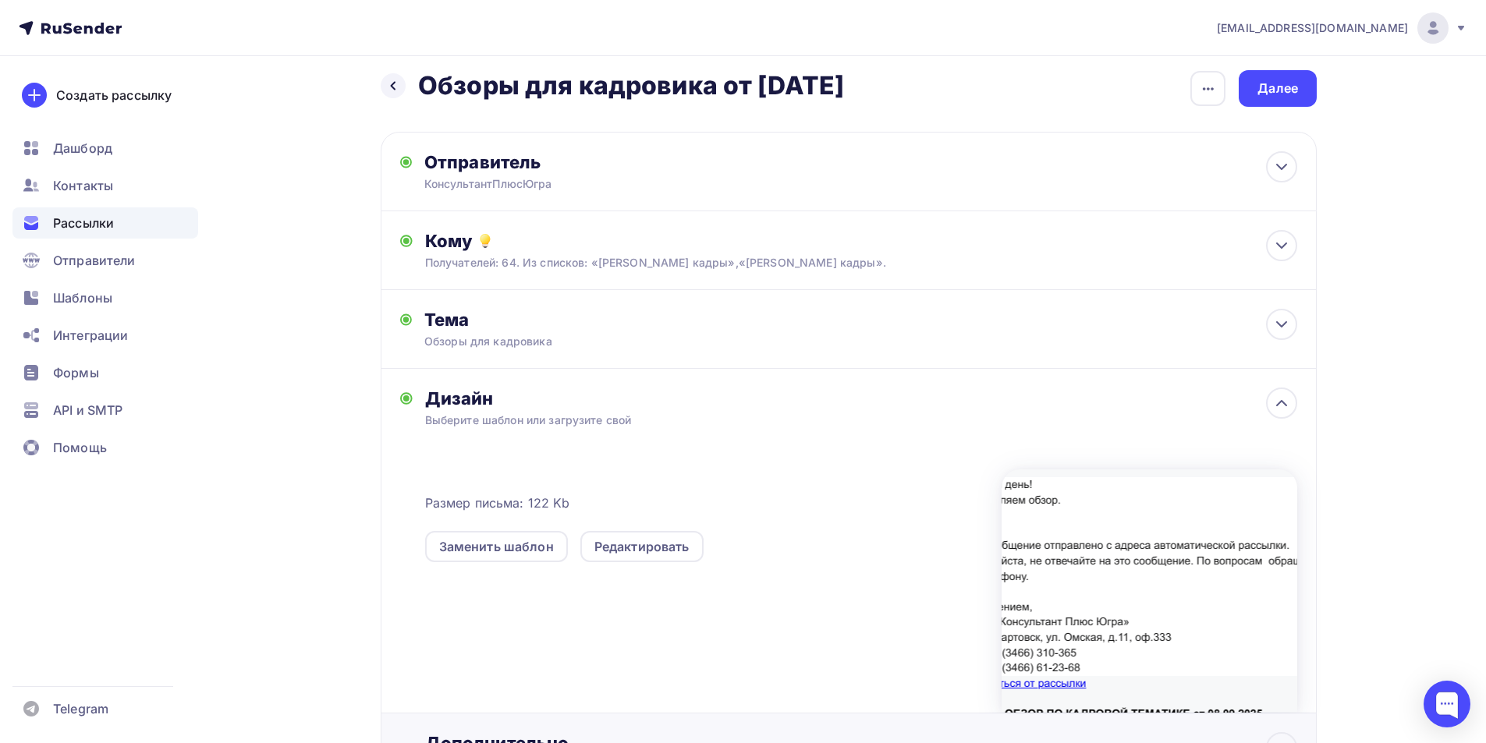
scroll to position [0, 0]
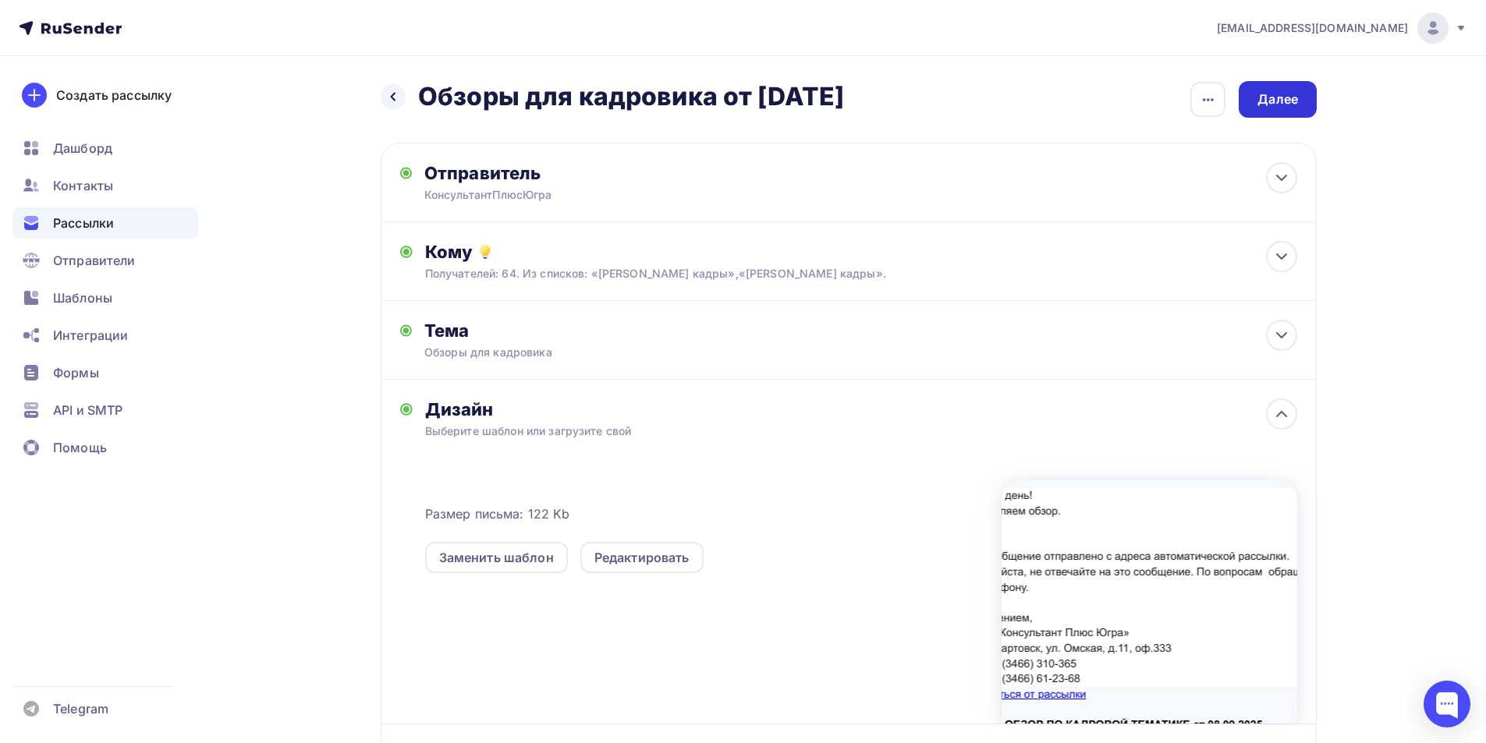
click at [1279, 105] on div "Далее" at bounding box center [1277, 99] width 41 height 18
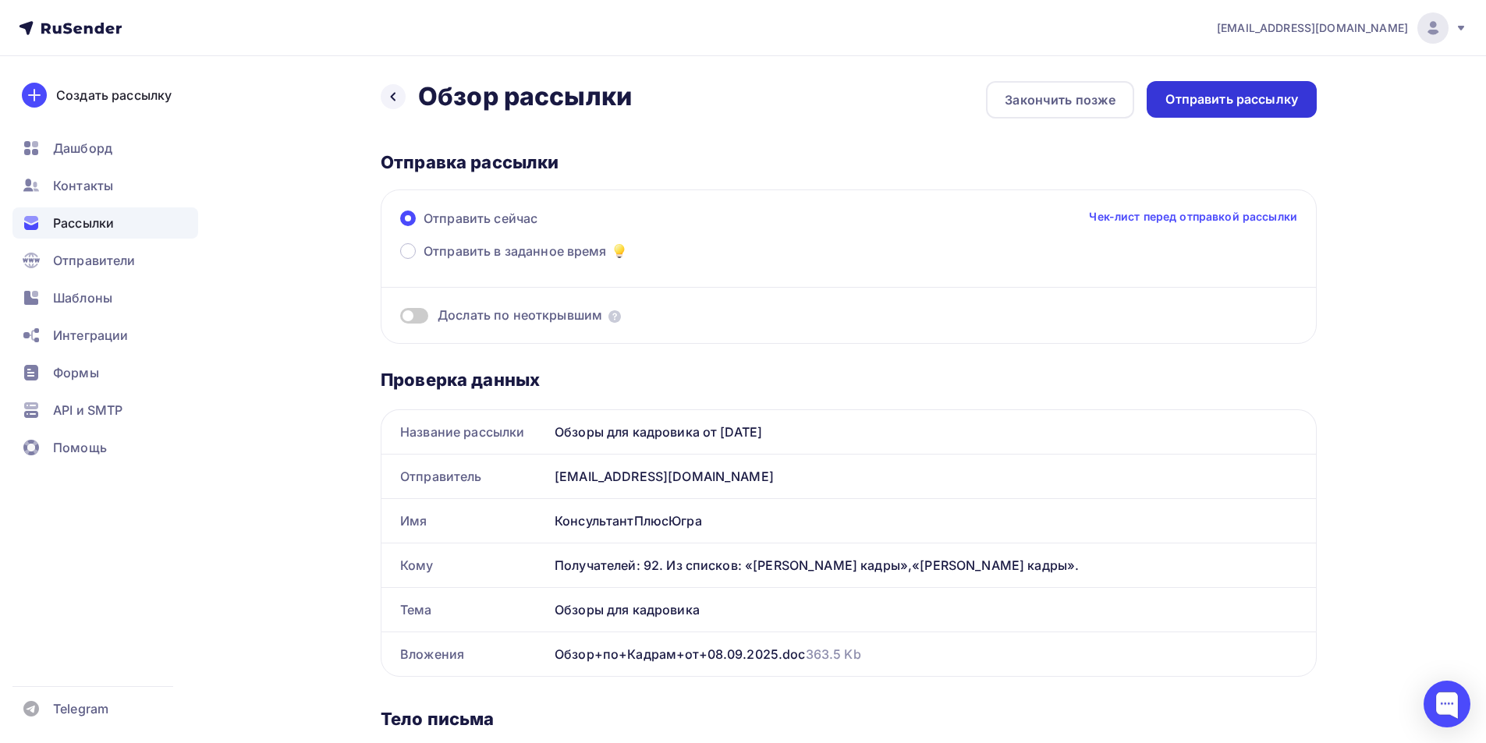
click at [1229, 94] on div "Отправить рассылку" at bounding box center [1231, 99] width 133 height 18
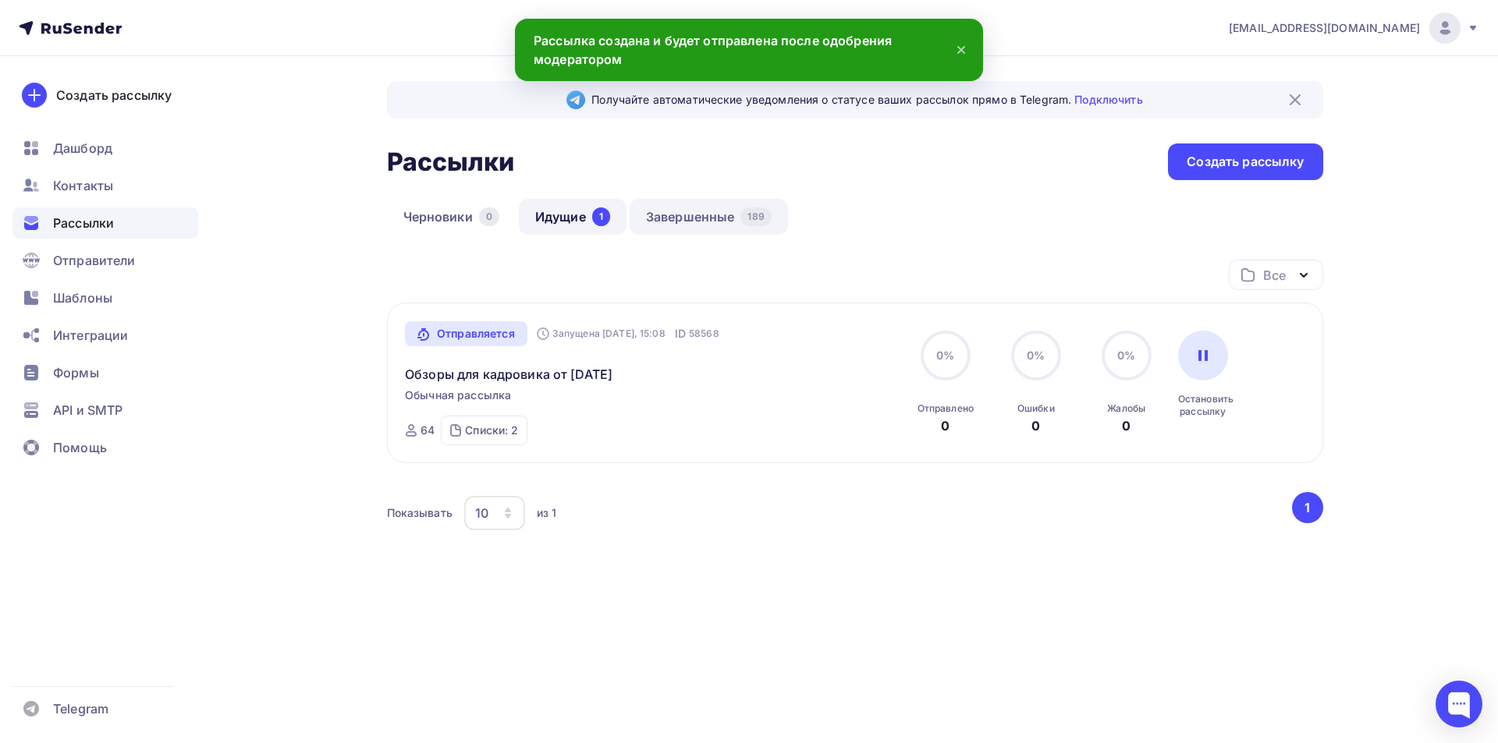
click at [693, 218] on link "Завершенные 189" at bounding box center [708, 217] width 158 height 36
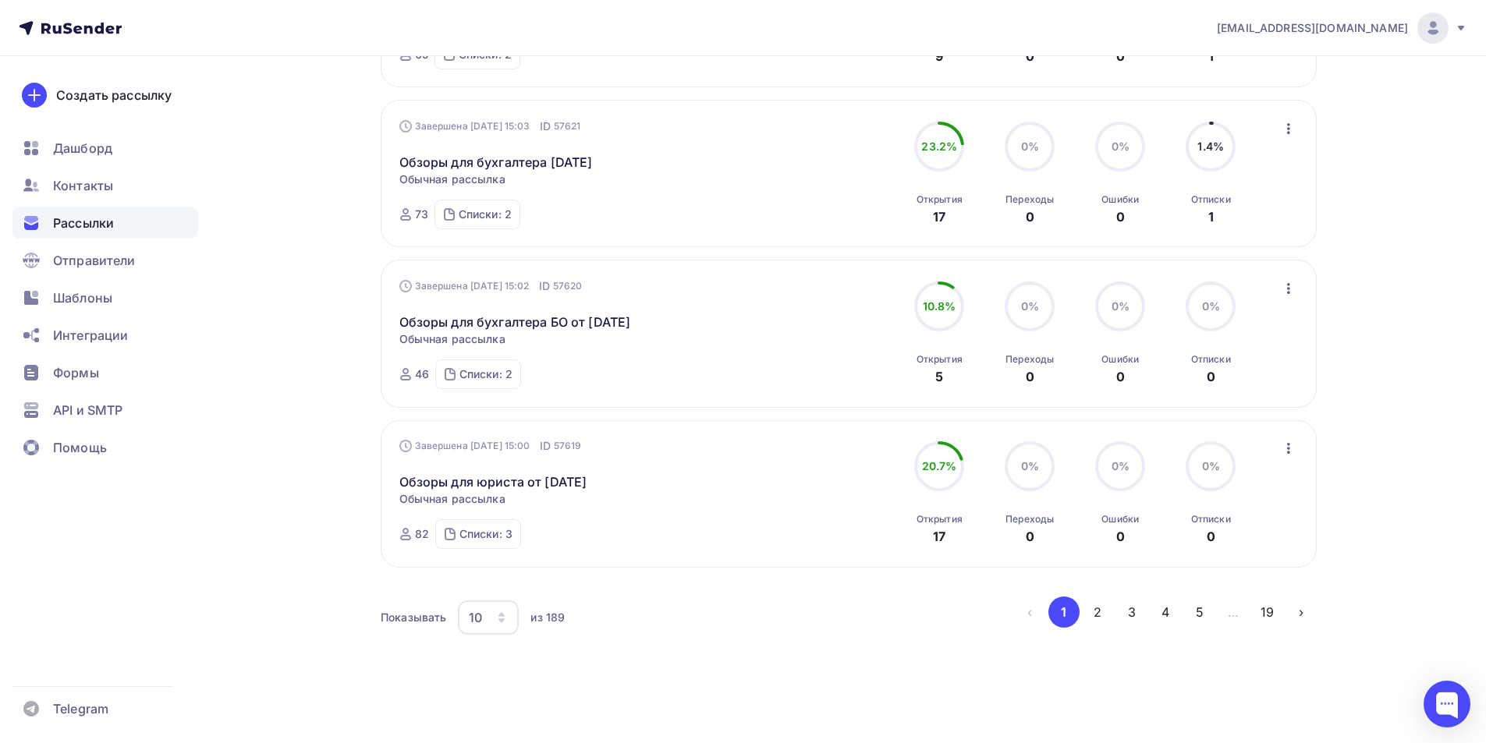
scroll to position [1367, 0]
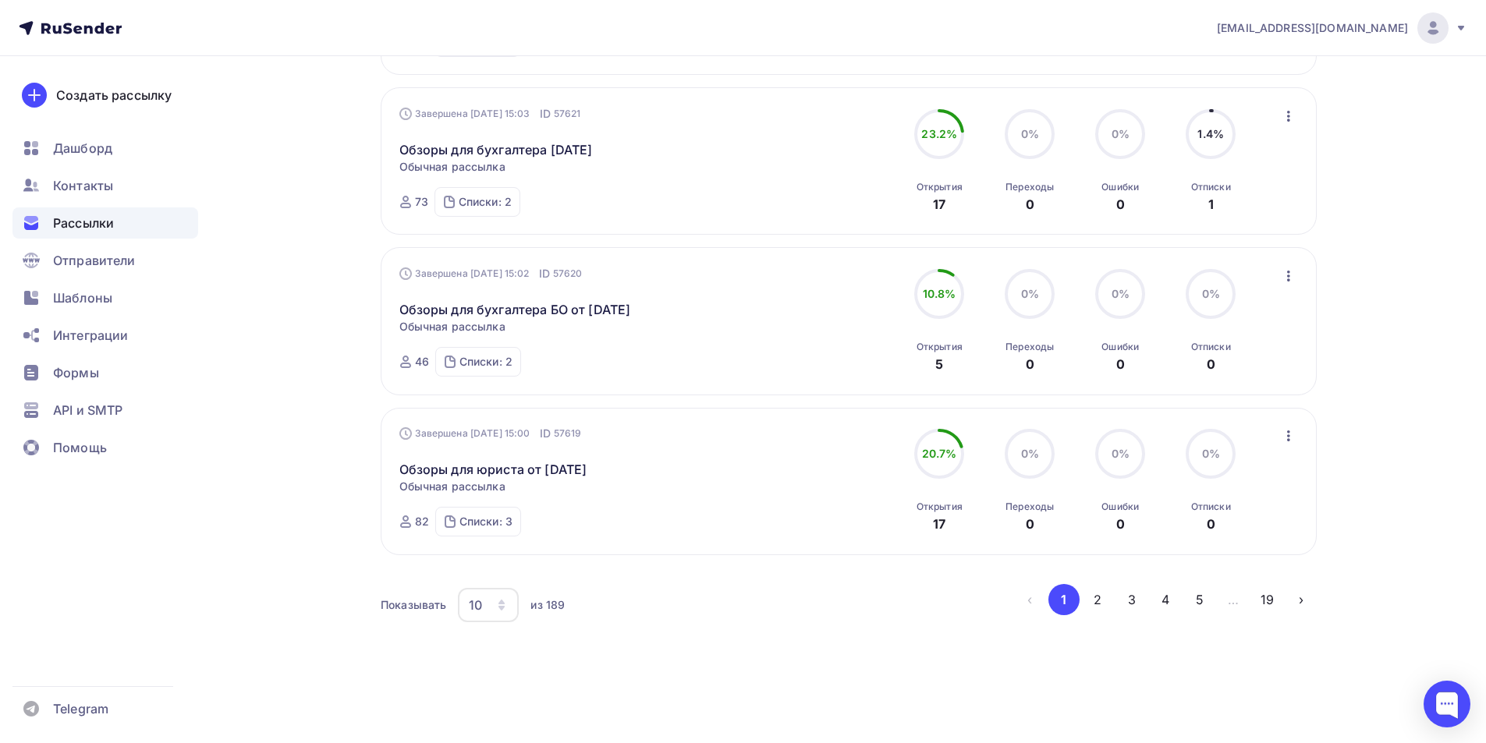
click at [1282, 433] on icon "button" at bounding box center [1288, 436] width 19 height 19
click at [1236, 536] on div "Копировать в новую" at bounding box center [1217, 539] width 160 height 19
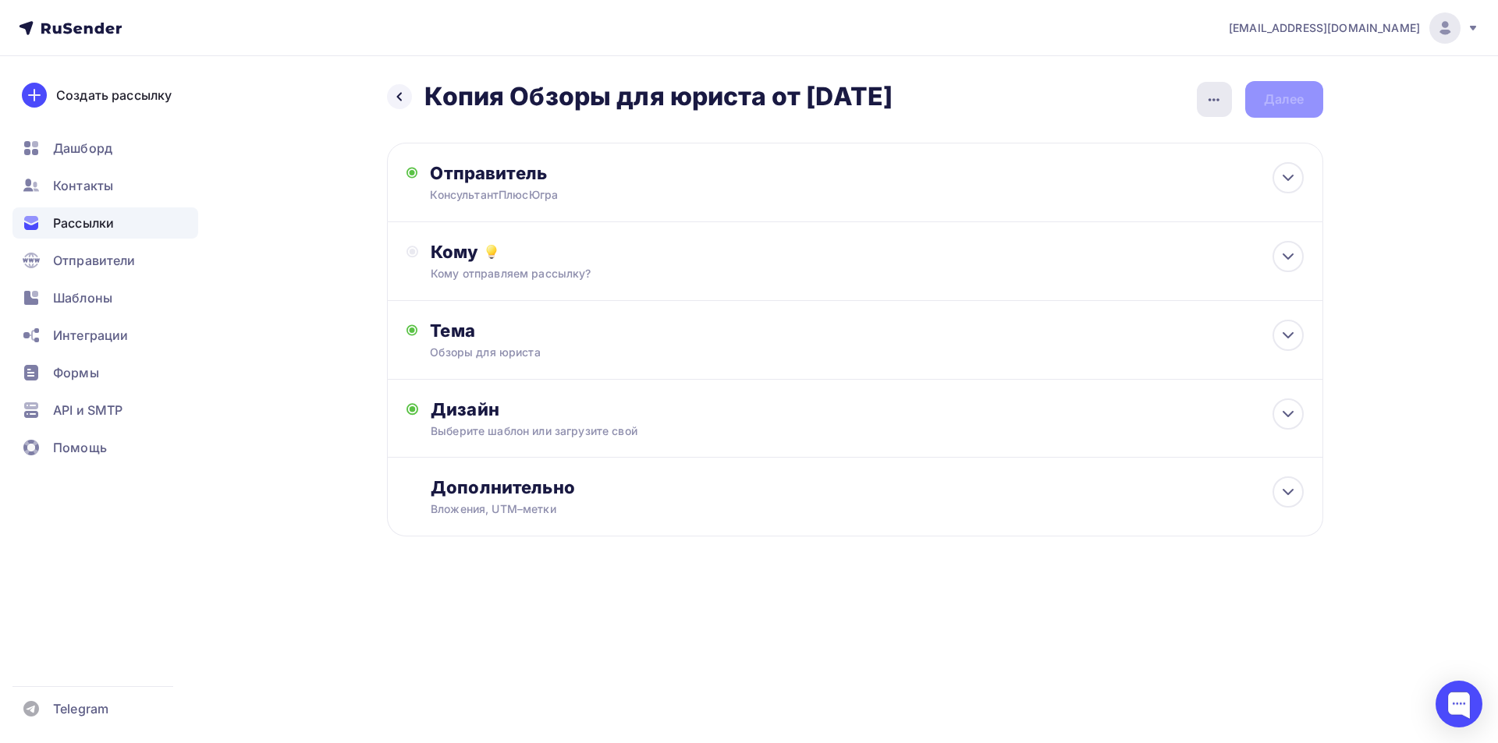
click at [1217, 101] on icon "button" at bounding box center [1213, 99] width 19 height 19
click at [1191, 179] on div "Переименовать рассылку" at bounding box center [1131, 179] width 193 height 19
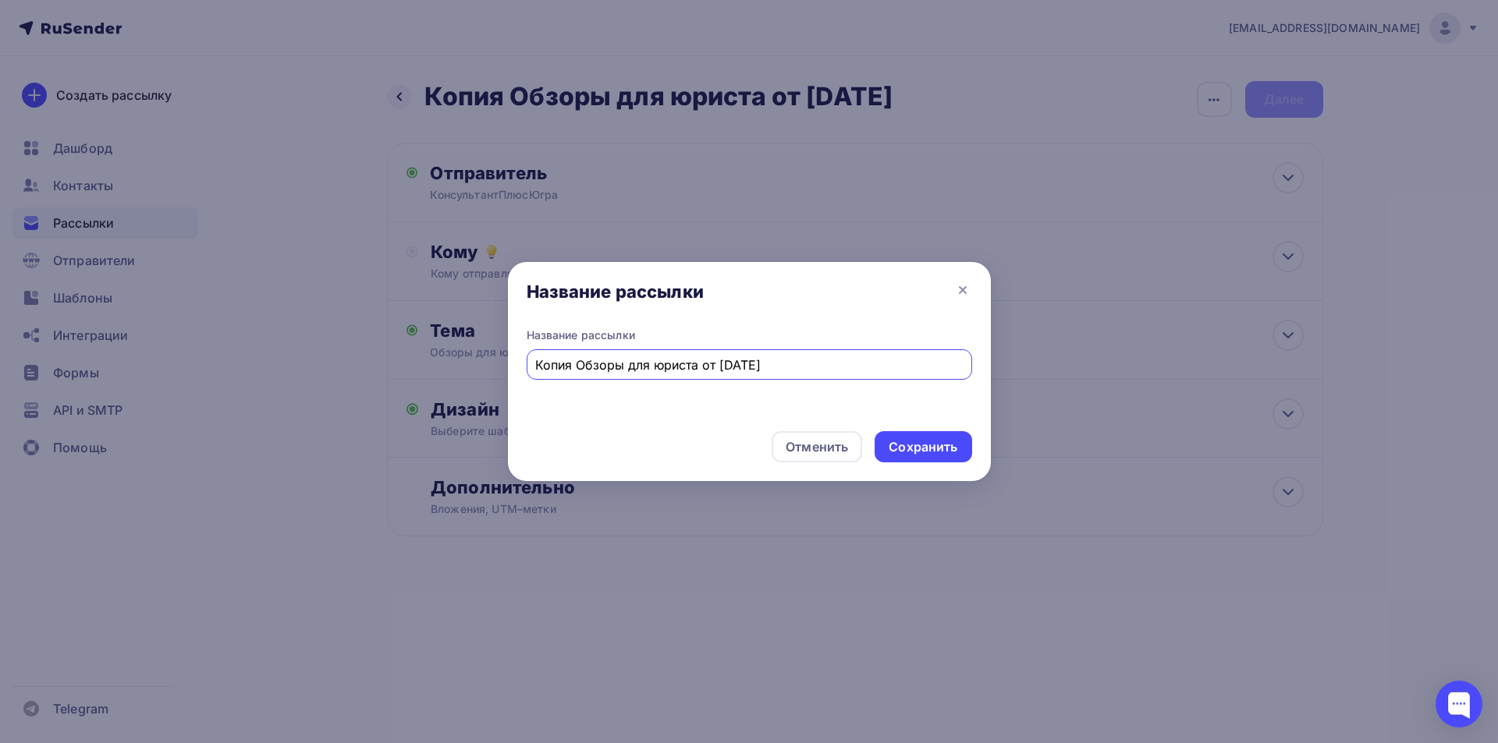
drag, startPoint x: 575, startPoint y: 361, endPoint x: 526, endPoint y: 364, distance: 49.2
click at [527, 364] on div "Копия Обзоры для юриста от 01.09.25" at bounding box center [749, 364] width 445 height 30
click at [690, 367] on input "Обзоры для юриста от [DATE]" at bounding box center [748, 365] width 427 height 19
type input "Обзоры для юриста от [DATE]"
click at [931, 448] on div "Сохранить" at bounding box center [922, 447] width 69 height 18
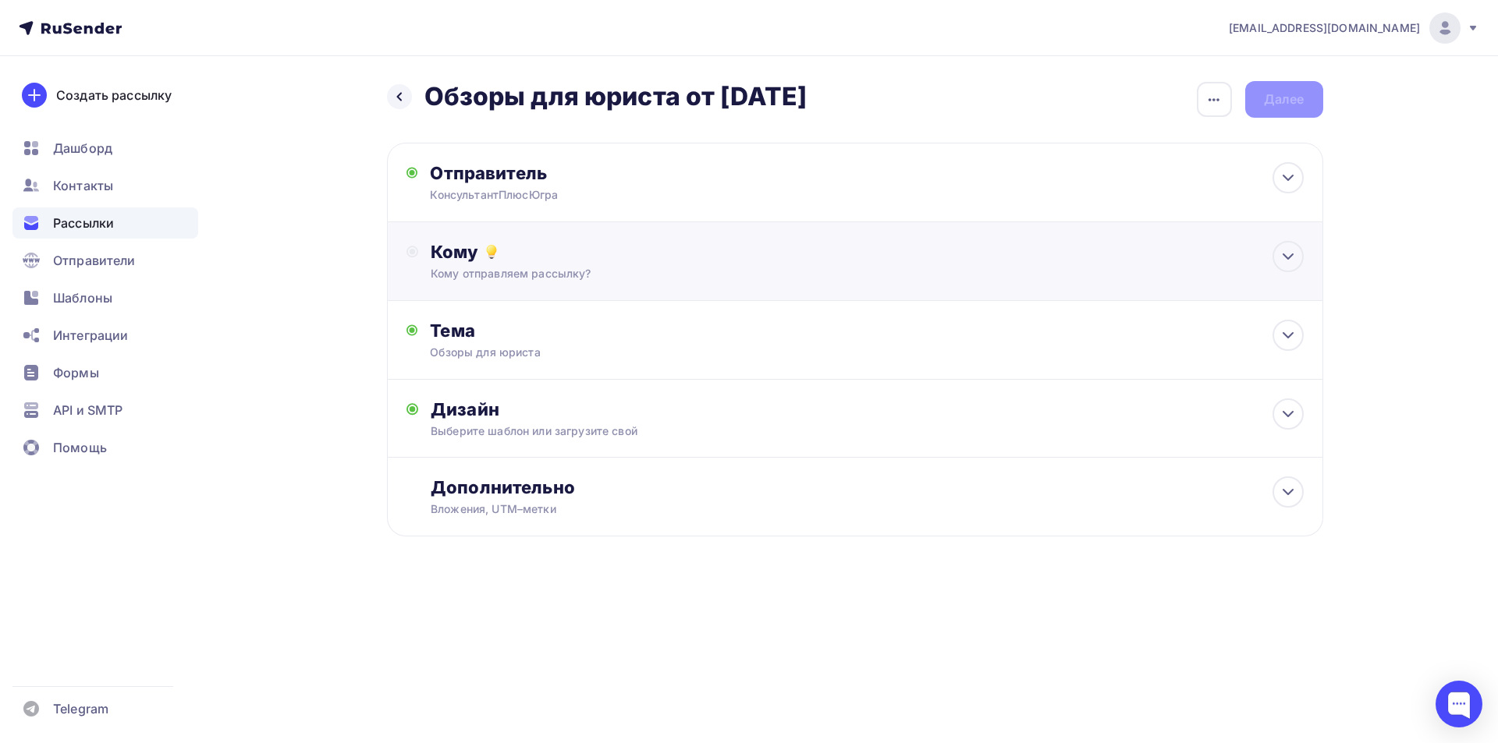
click at [452, 249] on div "Кому" at bounding box center [867, 252] width 872 height 22
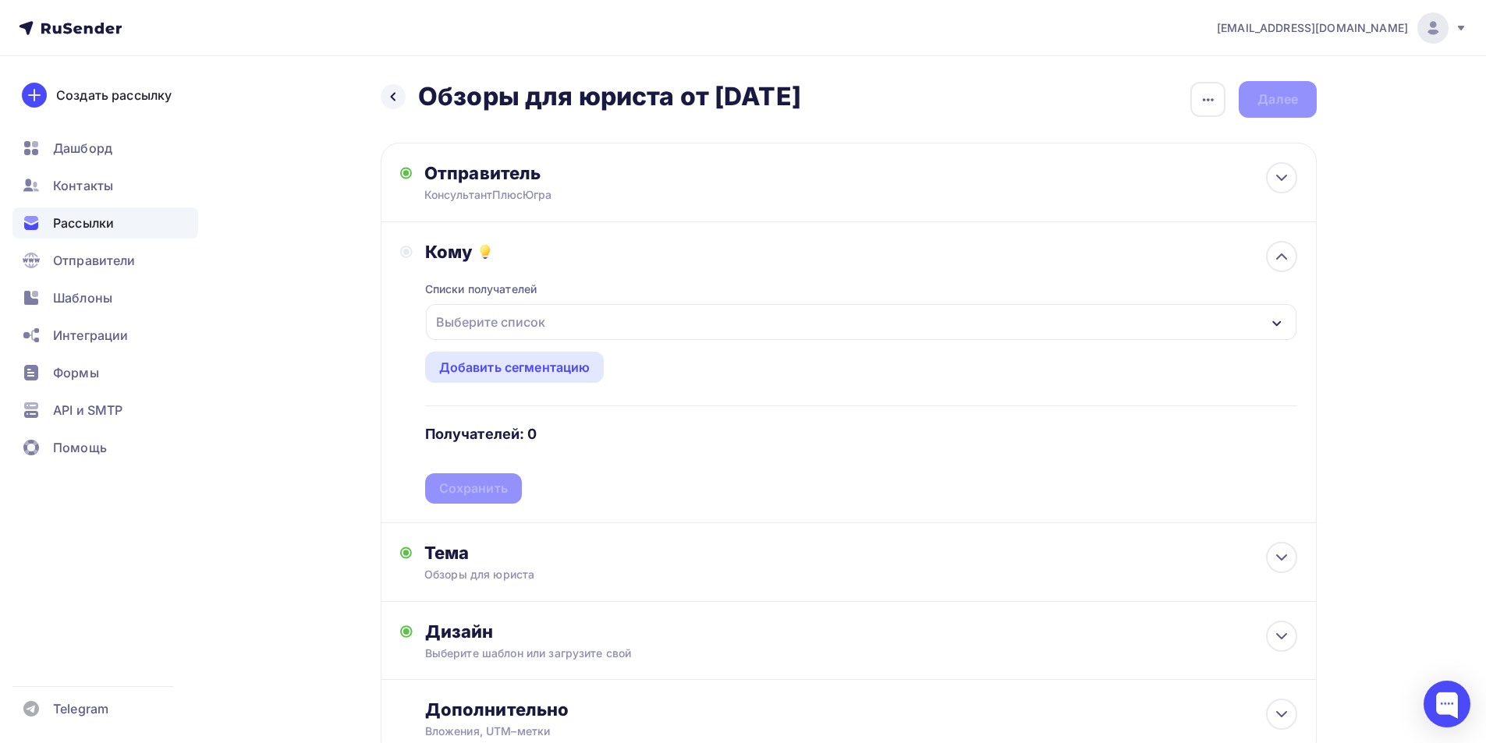
click at [1276, 323] on icon "button" at bounding box center [1277, 323] width 12 height 12
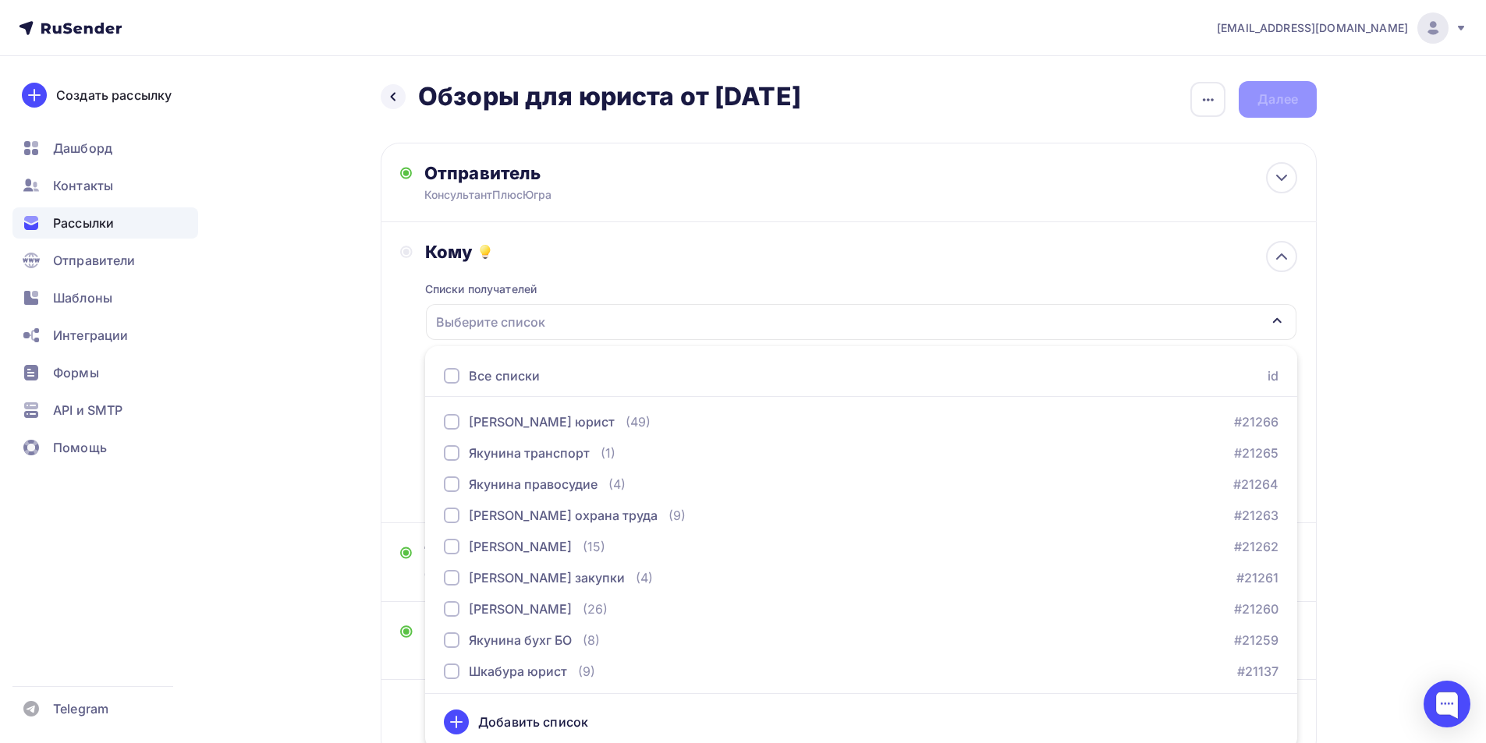
scroll to position [7, 0]
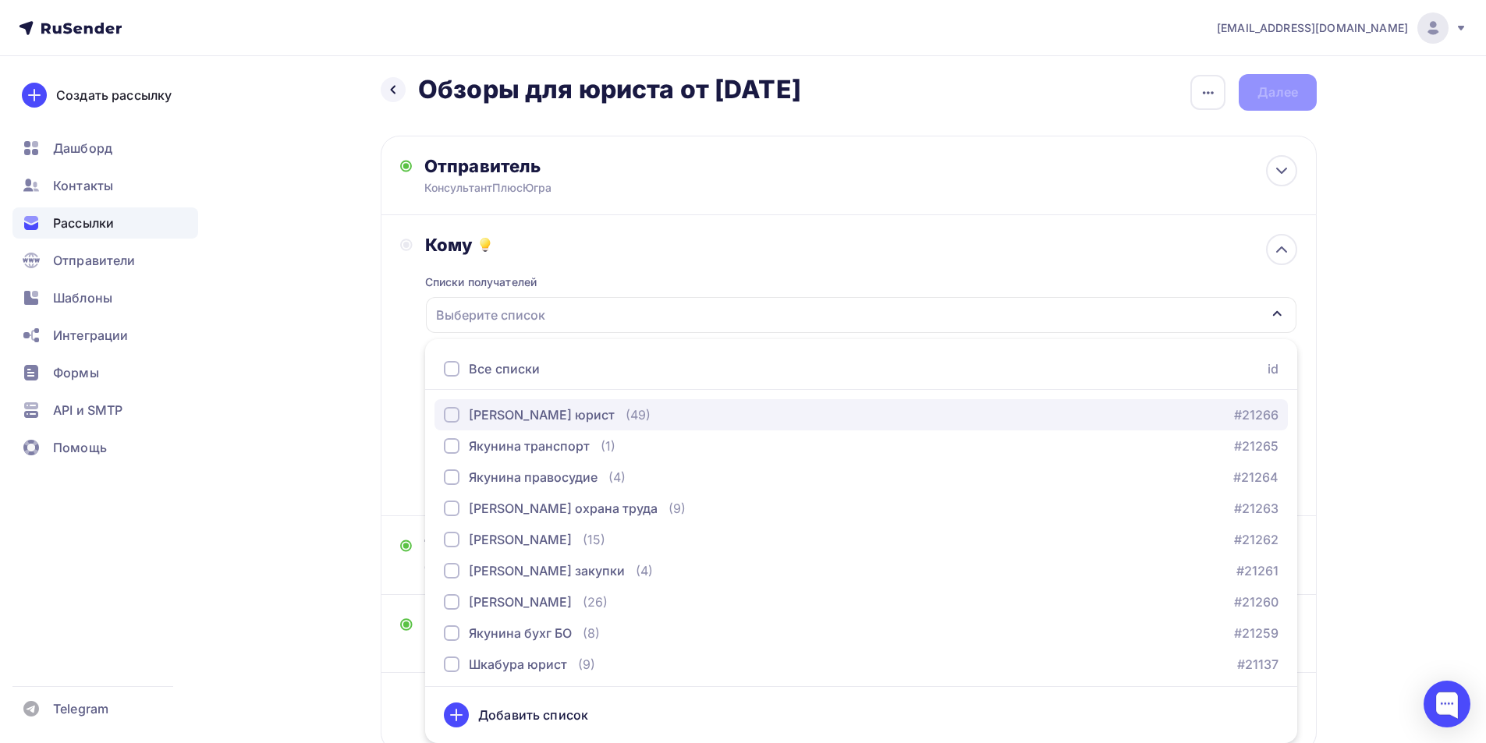
click at [454, 413] on div "button" at bounding box center [452, 415] width 16 height 16
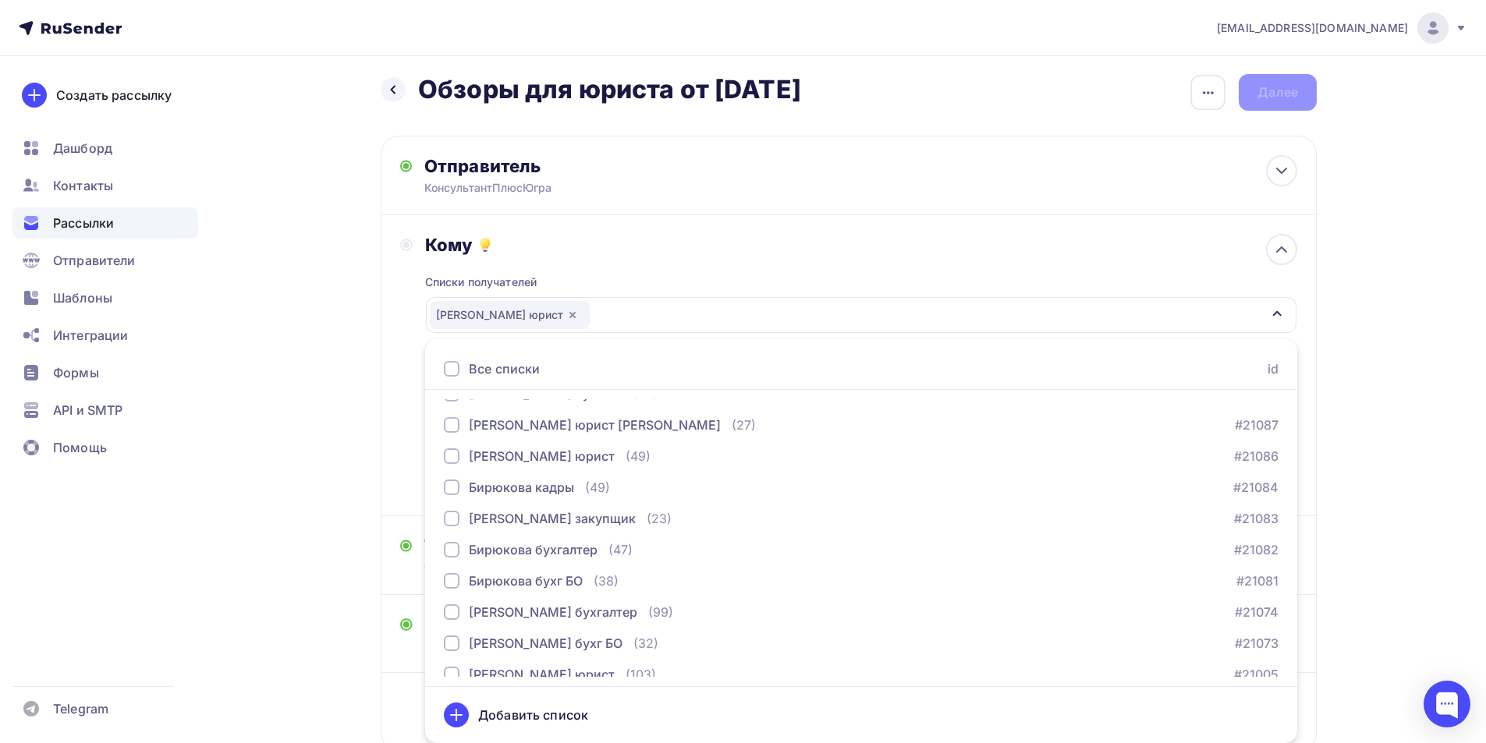
scroll to position [624, 0]
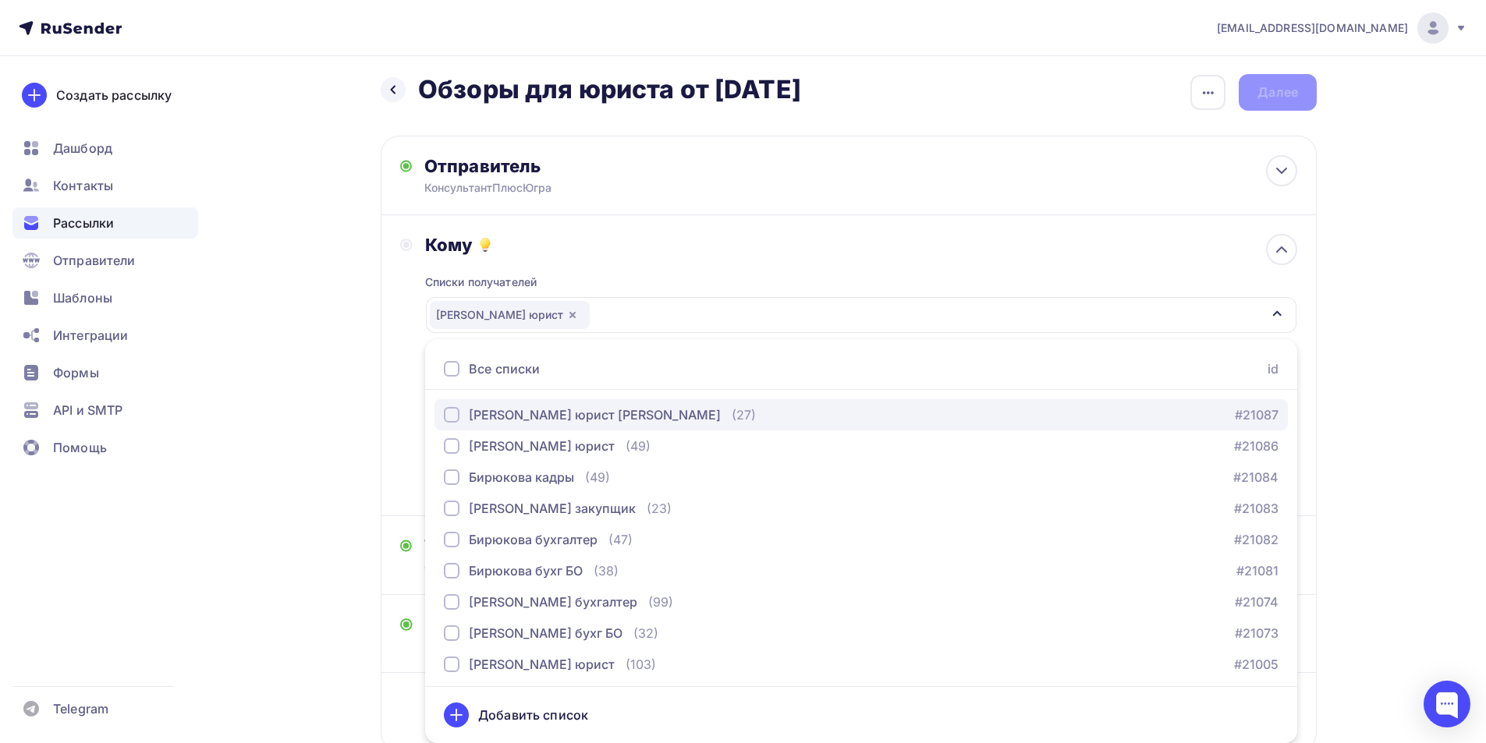
click at [449, 417] on div "button" at bounding box center [452, 415] width 16 height 16
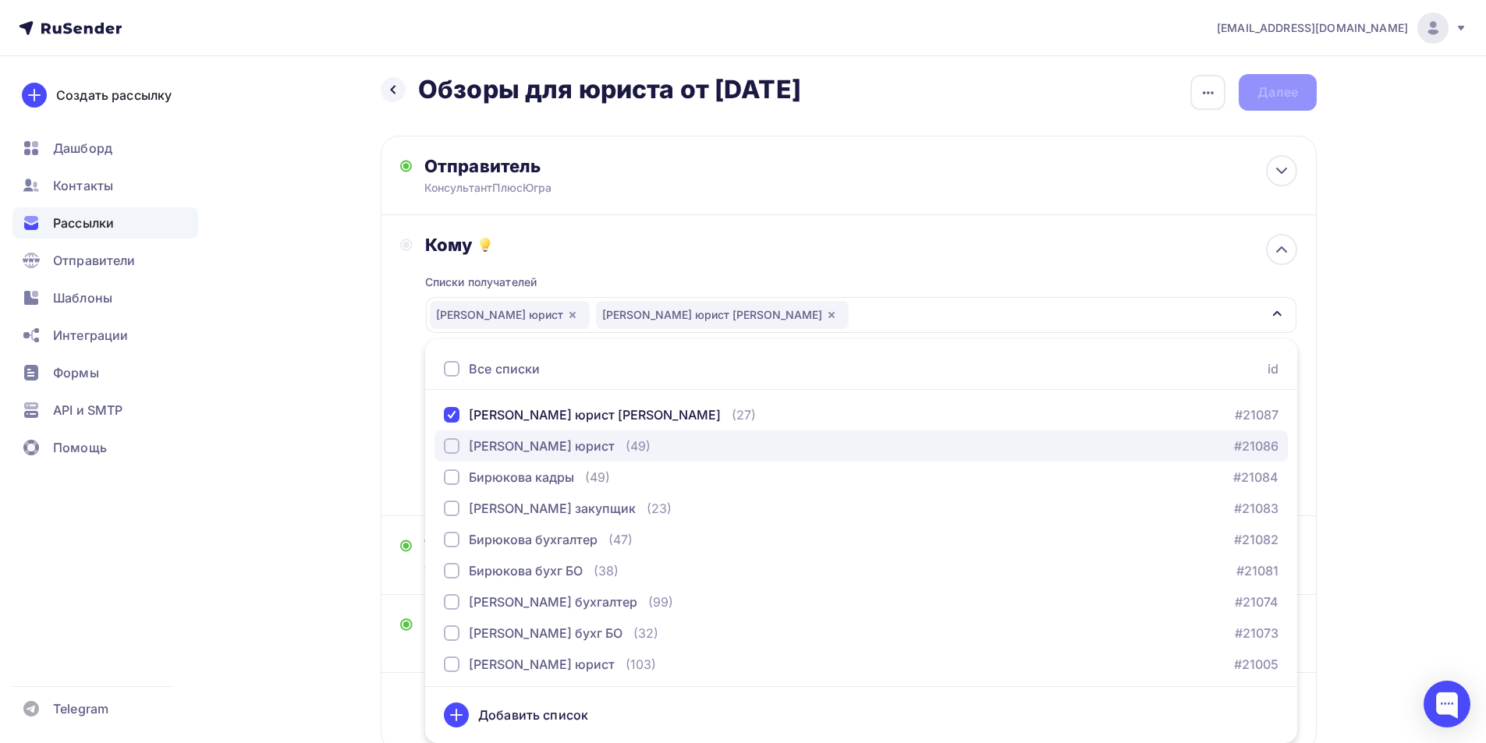
click at [456, 445] on div "button" at bounding box center [452, 446] width 16 height 16
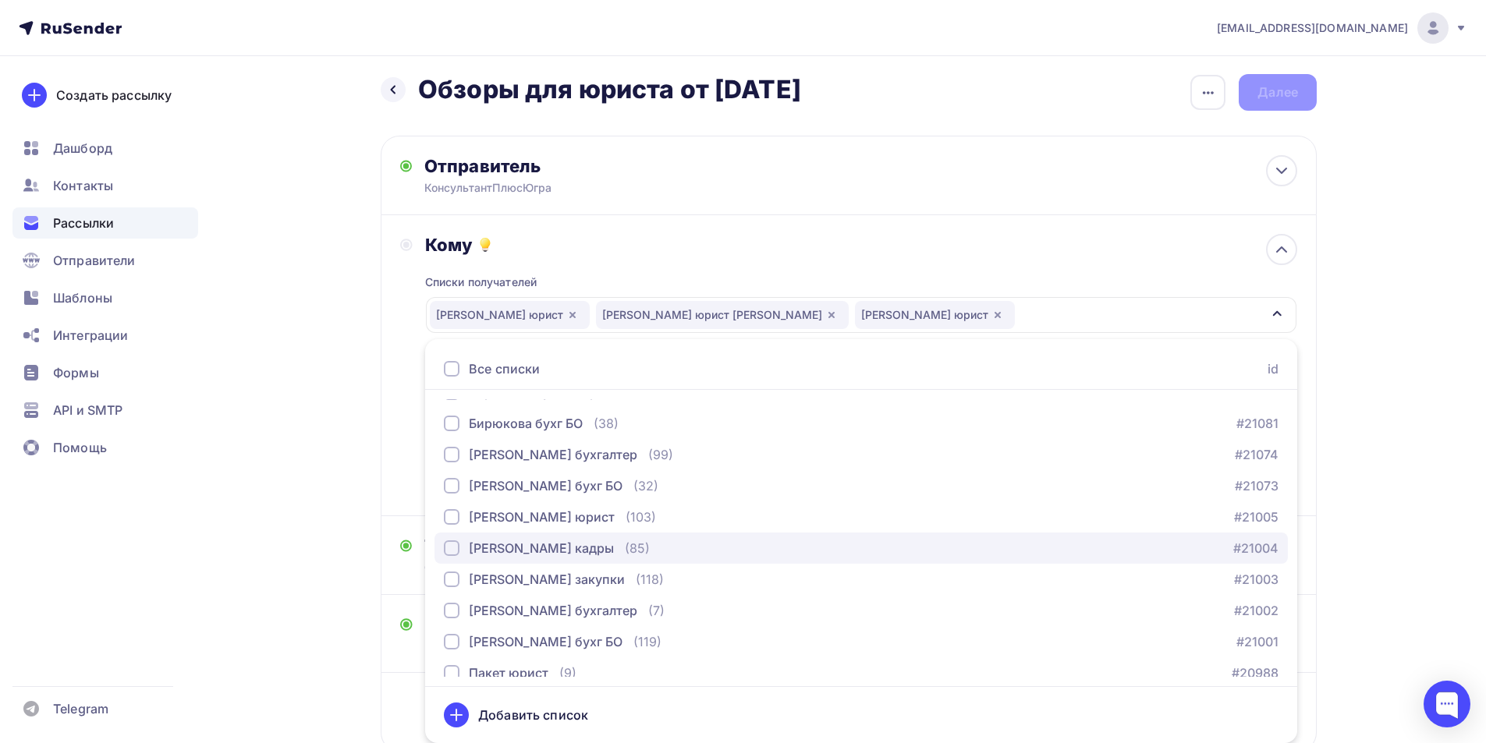
scroll to position [780, 0]
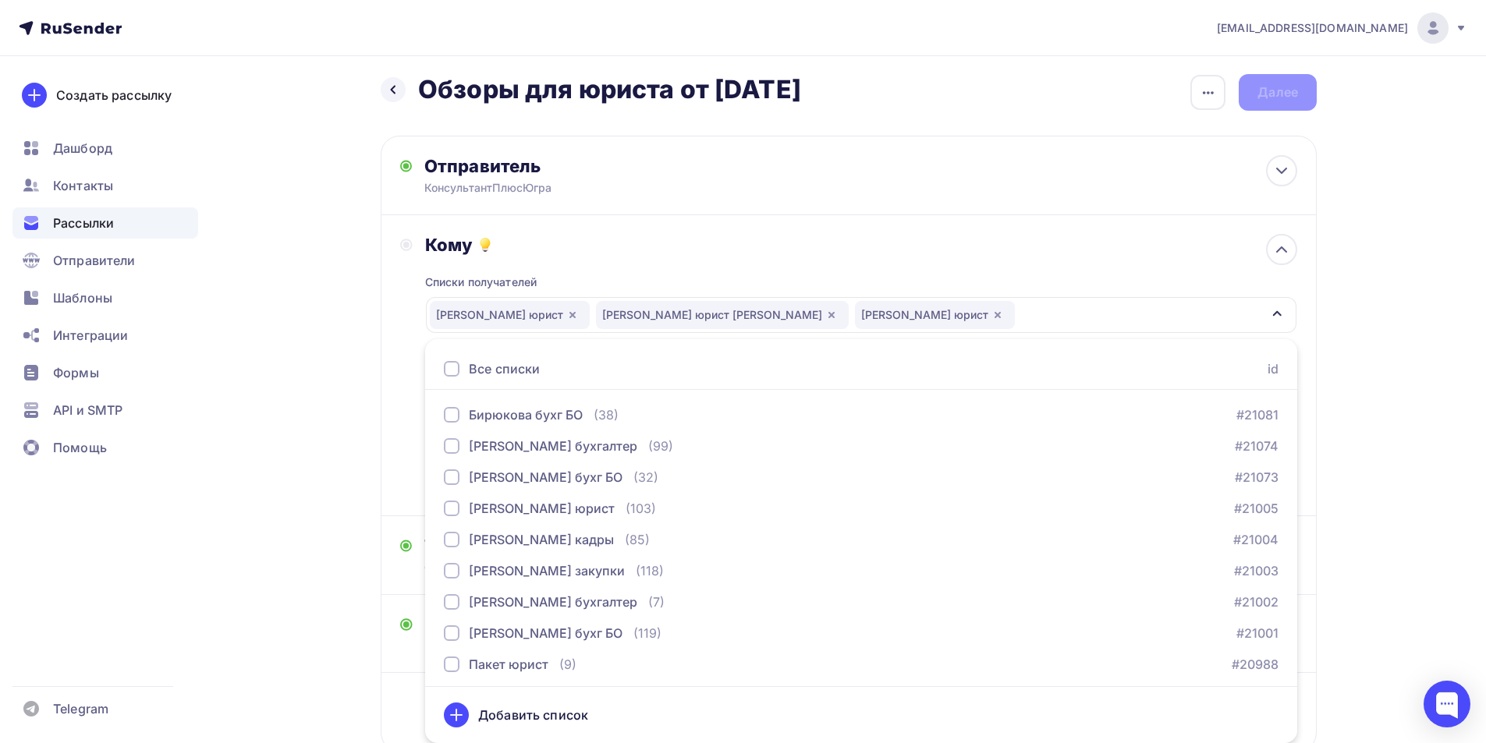
click at [411, 449] on div "Кому Списки получателей Якунина юрист Бирюкова юрист БО Бирюкова юрист Все спис…" at bounding box center [848, 365] width 897 height 263
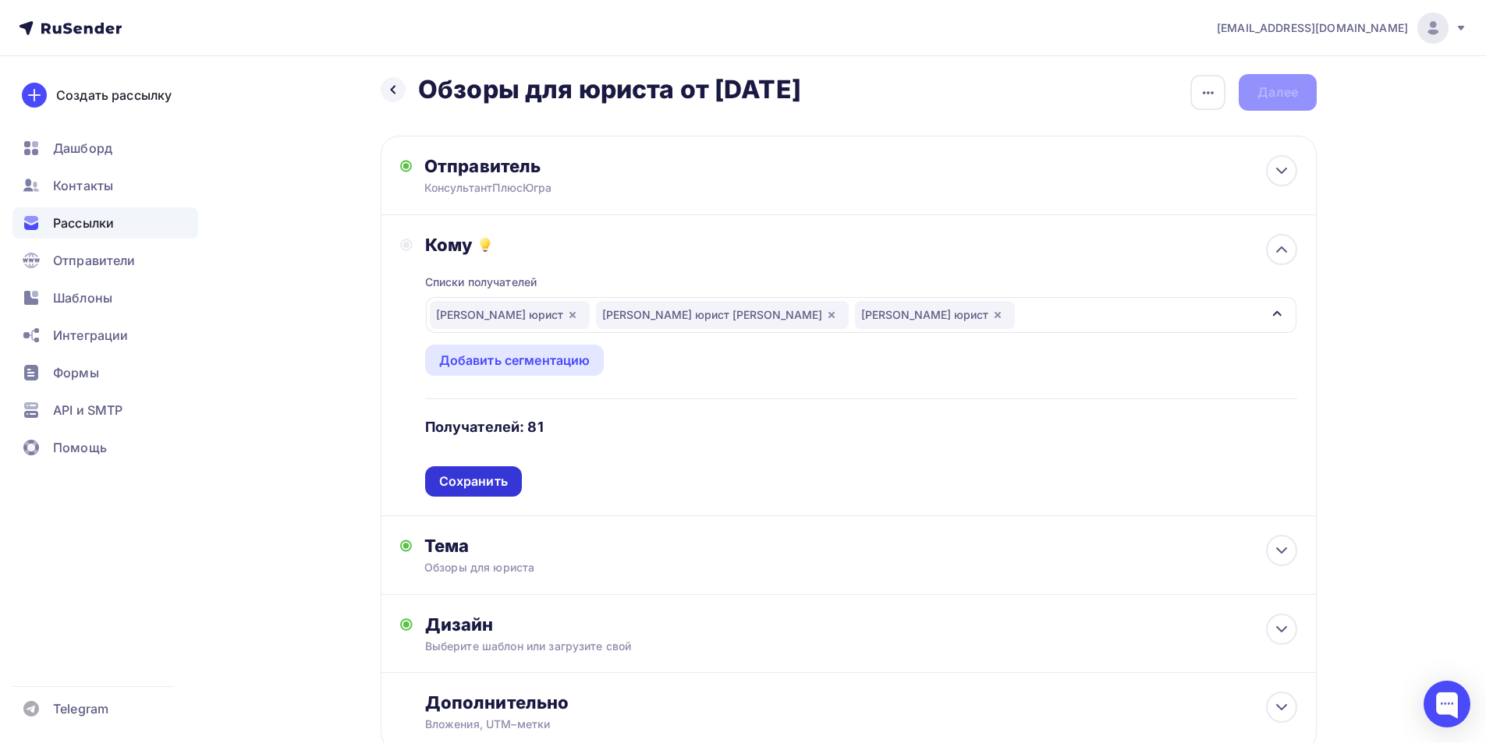
click at [452, 472] on div "Сохранить" at bounding box center [473, 481] width 97 height 30
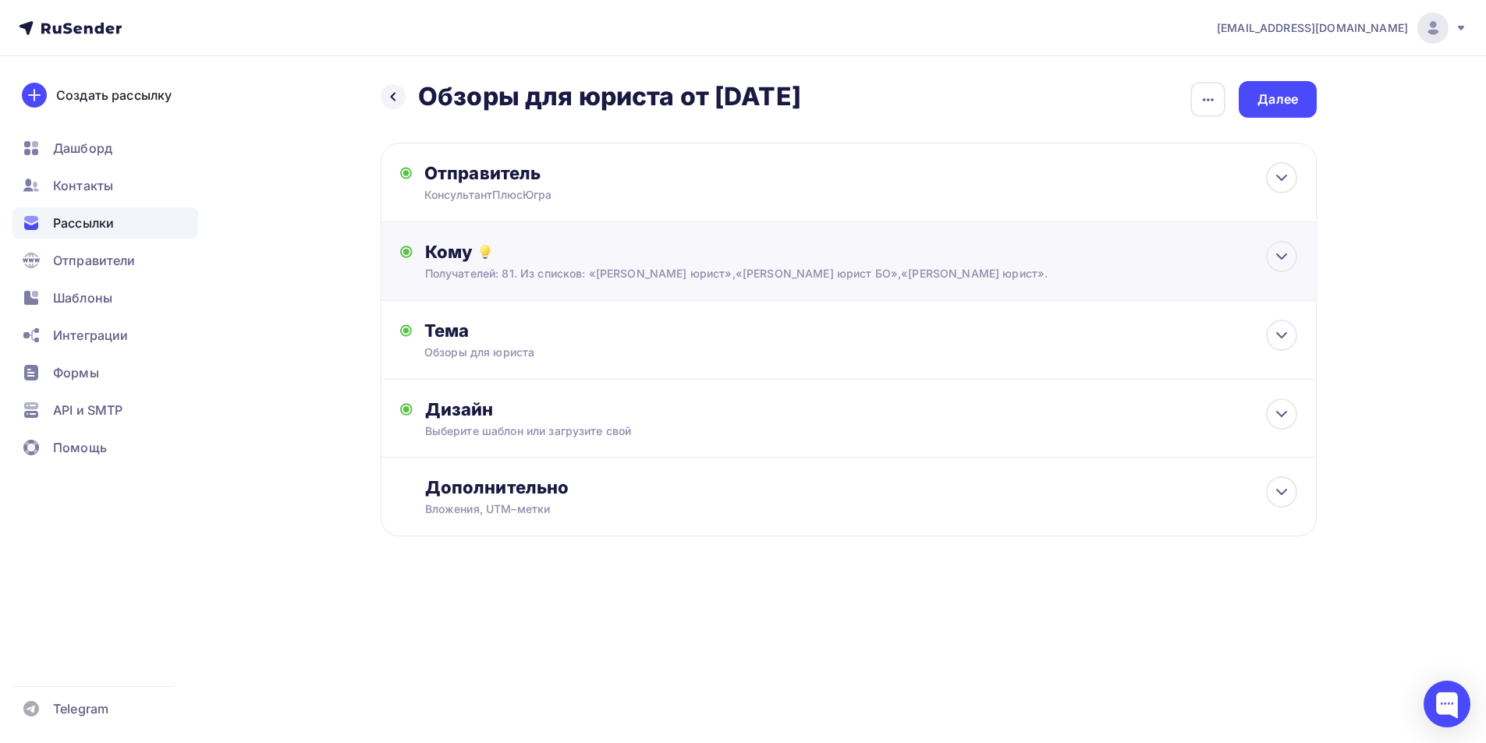
scroll to position [0, 0]
click at [460, 410] on div "Дизайн" at bounding box center [867, 410] width 872 height 22
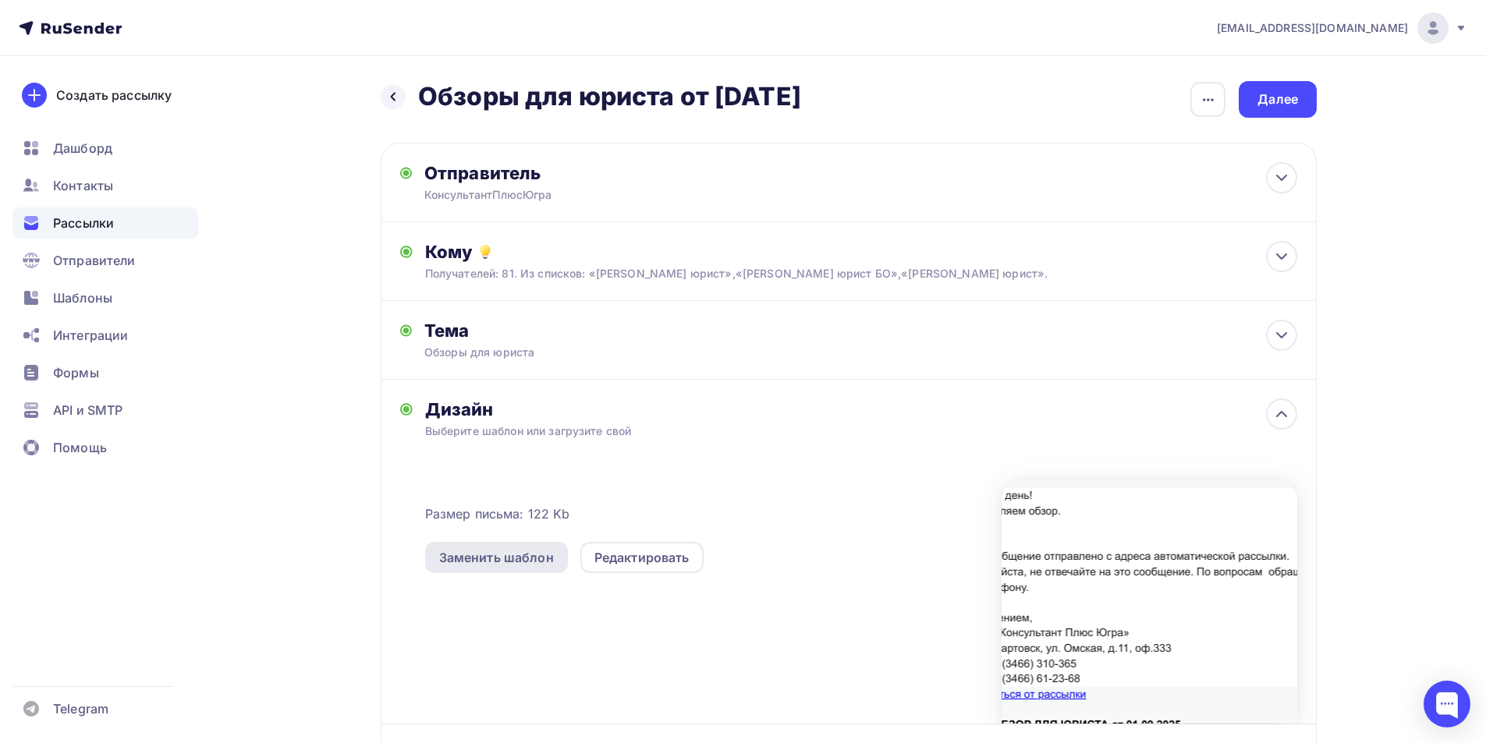
click at [513, 553] on div "Заменить шаблон" at bounding box center [496, 557] width 115 height 19
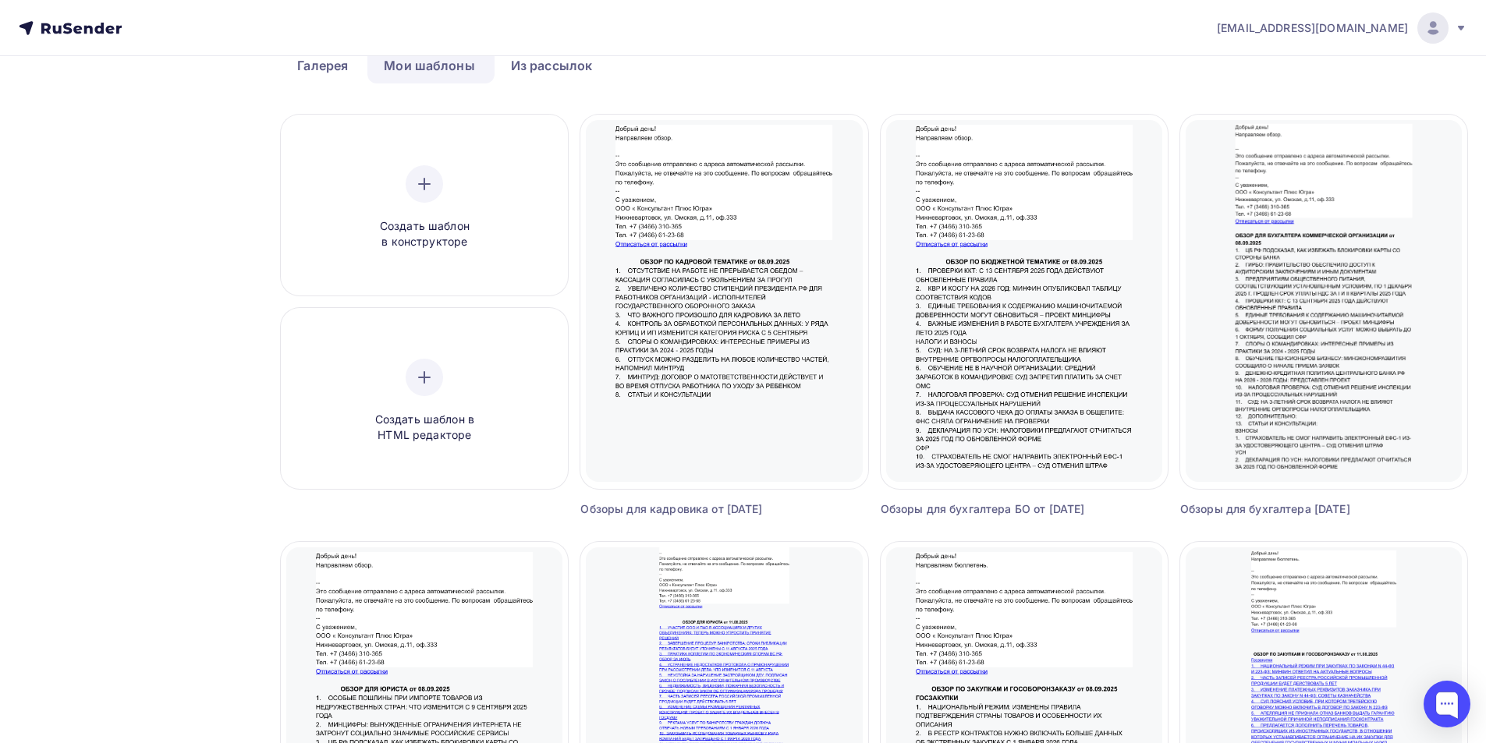
scroll to position [312, 0]
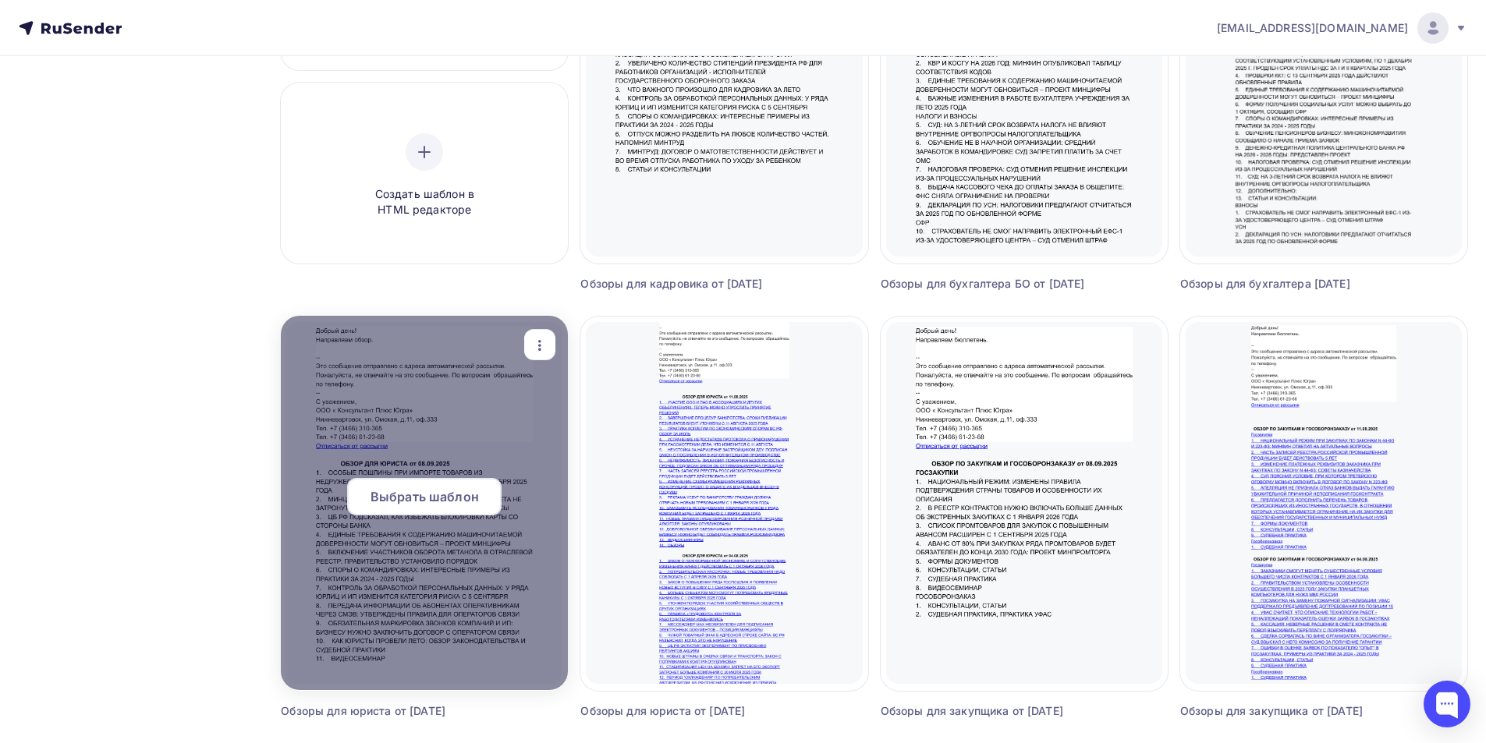
click at [419, 493] on span "Выбрать шаблон" at bounding box center [425, 497] width 108 height 19
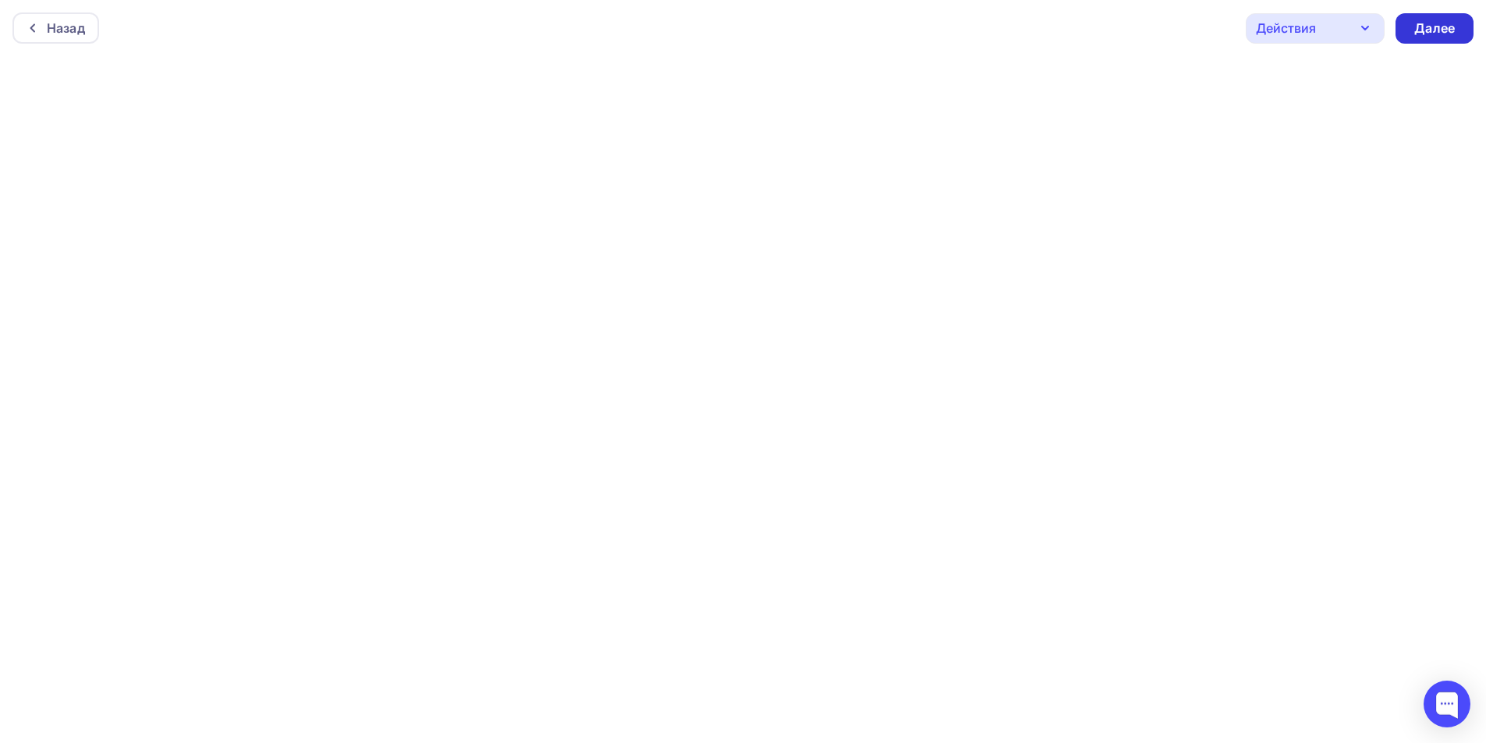
click at [1431, 30] on div "Далее" at bounding box center [1434, 29] width 41 height 18
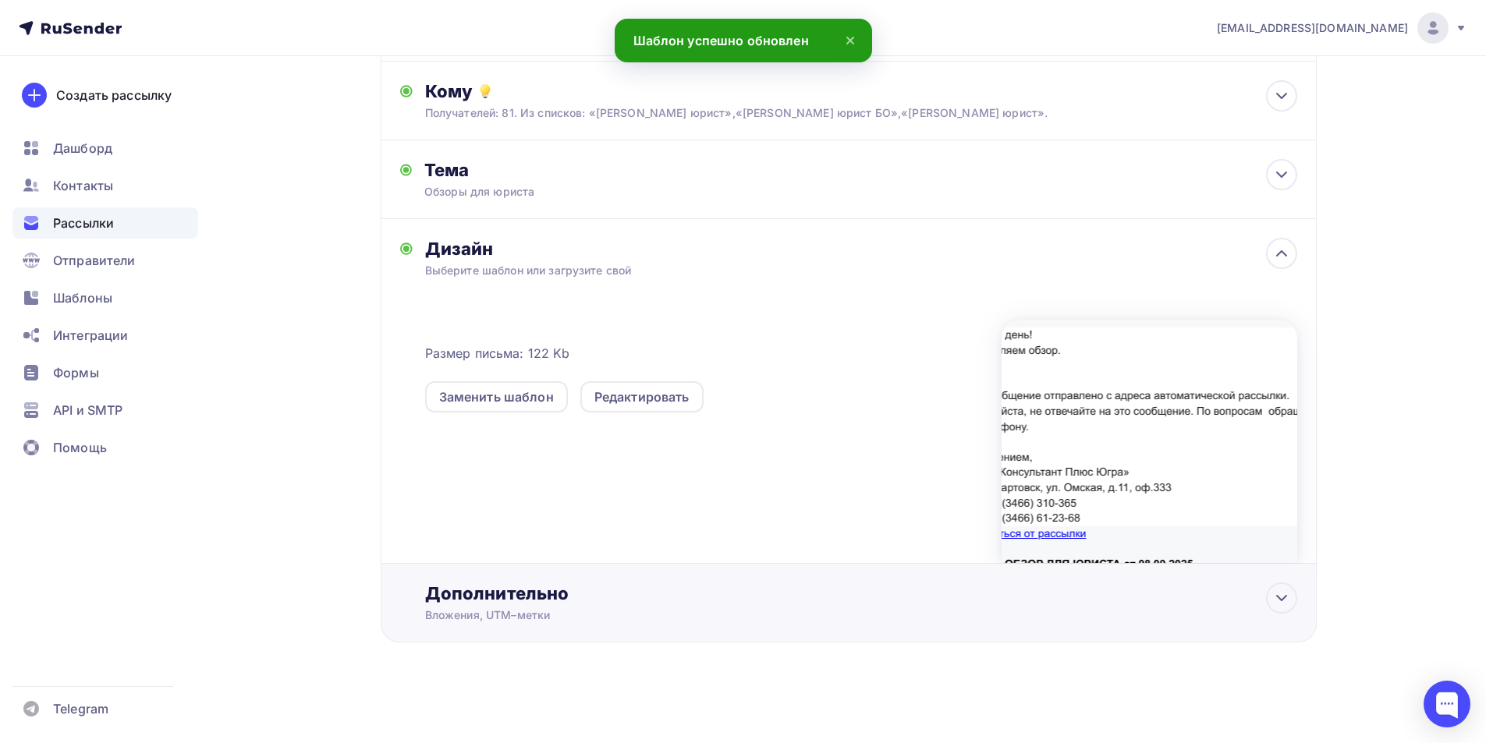
click at [495, 598] on div "Дополнительно" at bounding box center [861, 594] width 872 height 22
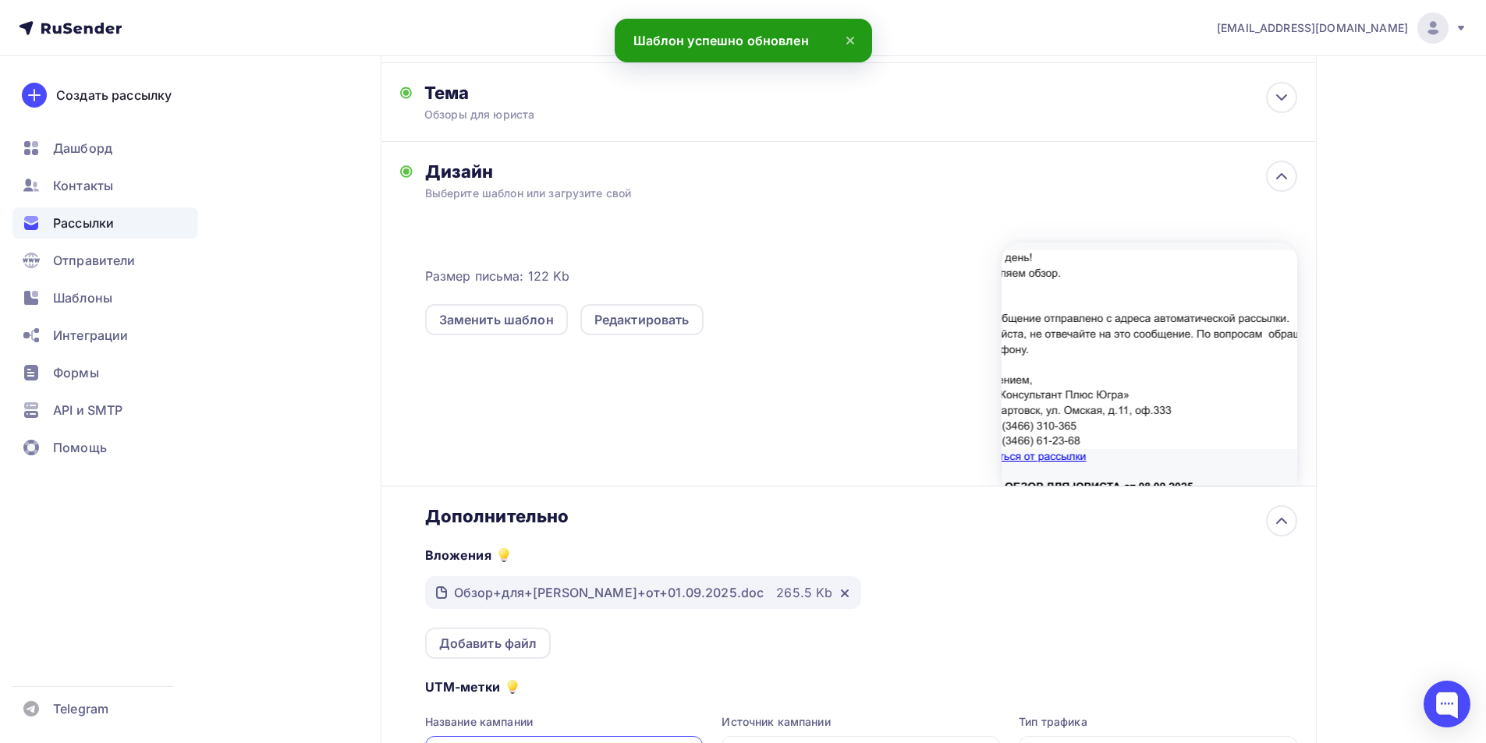
scroll to position [437, 0]
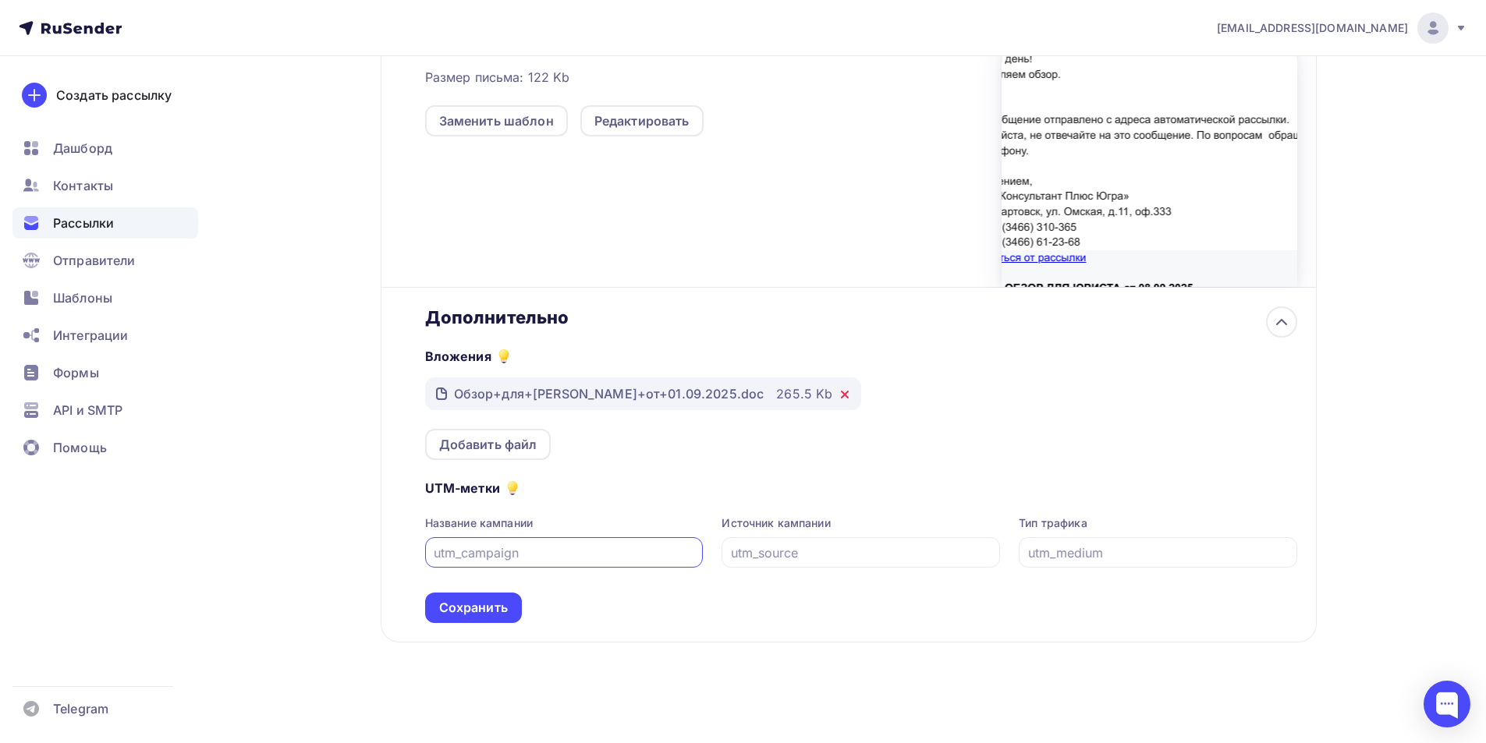
click at [842, 396] on icon at bounding box center [845, 395] width 6 height 6
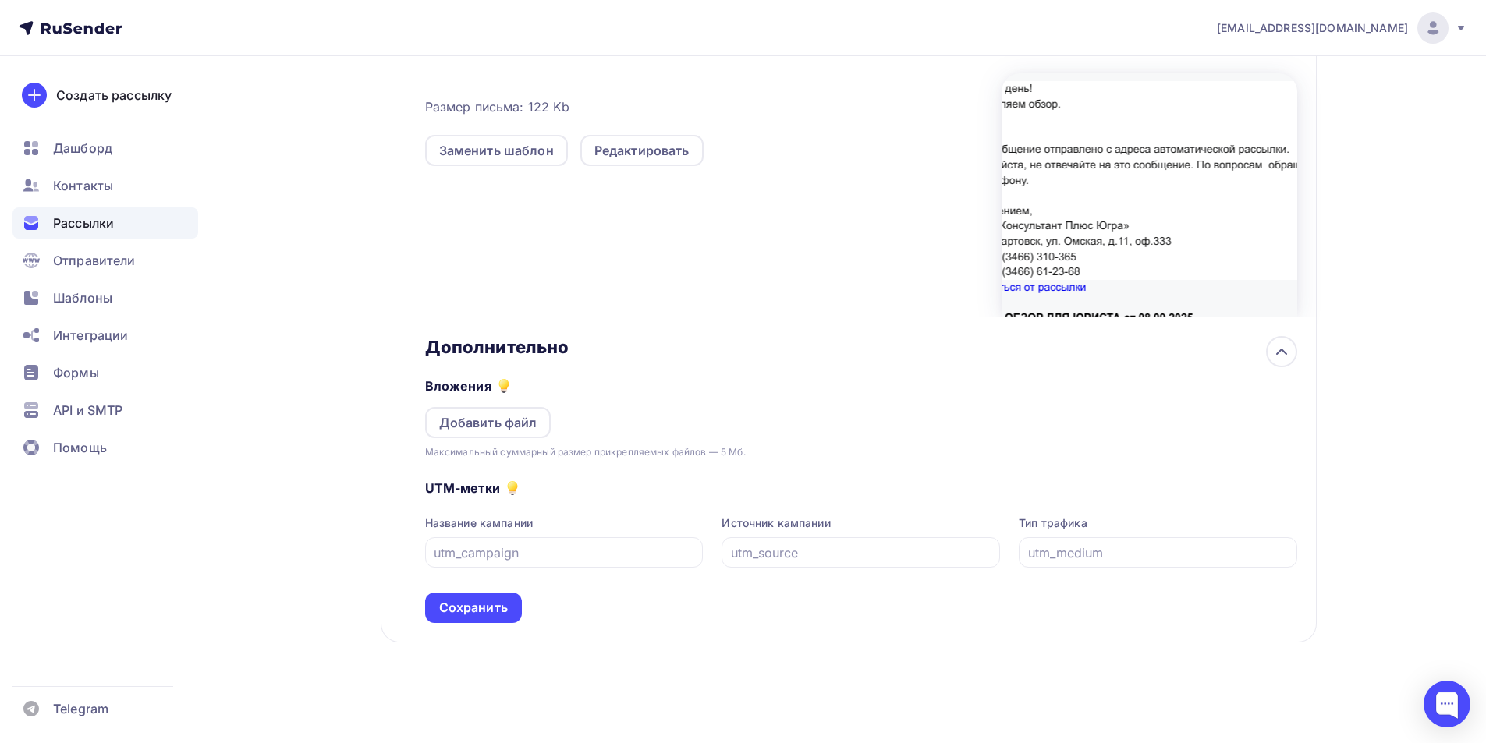
scroll to position [407, 0]
click at [504, 422] on div "Добавить файл" at bounding box center [488, 422] width 98 height 19
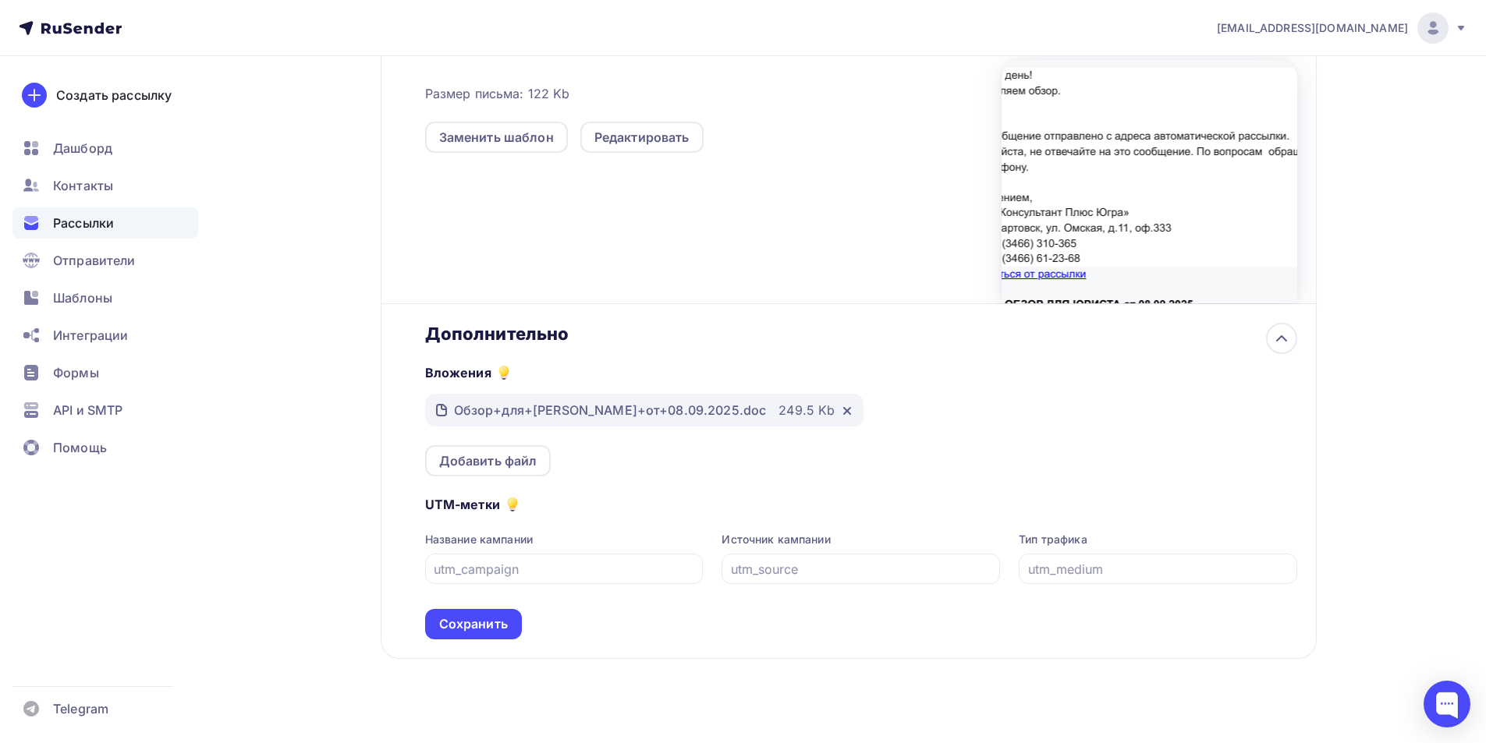
scroll to position [437, 0]
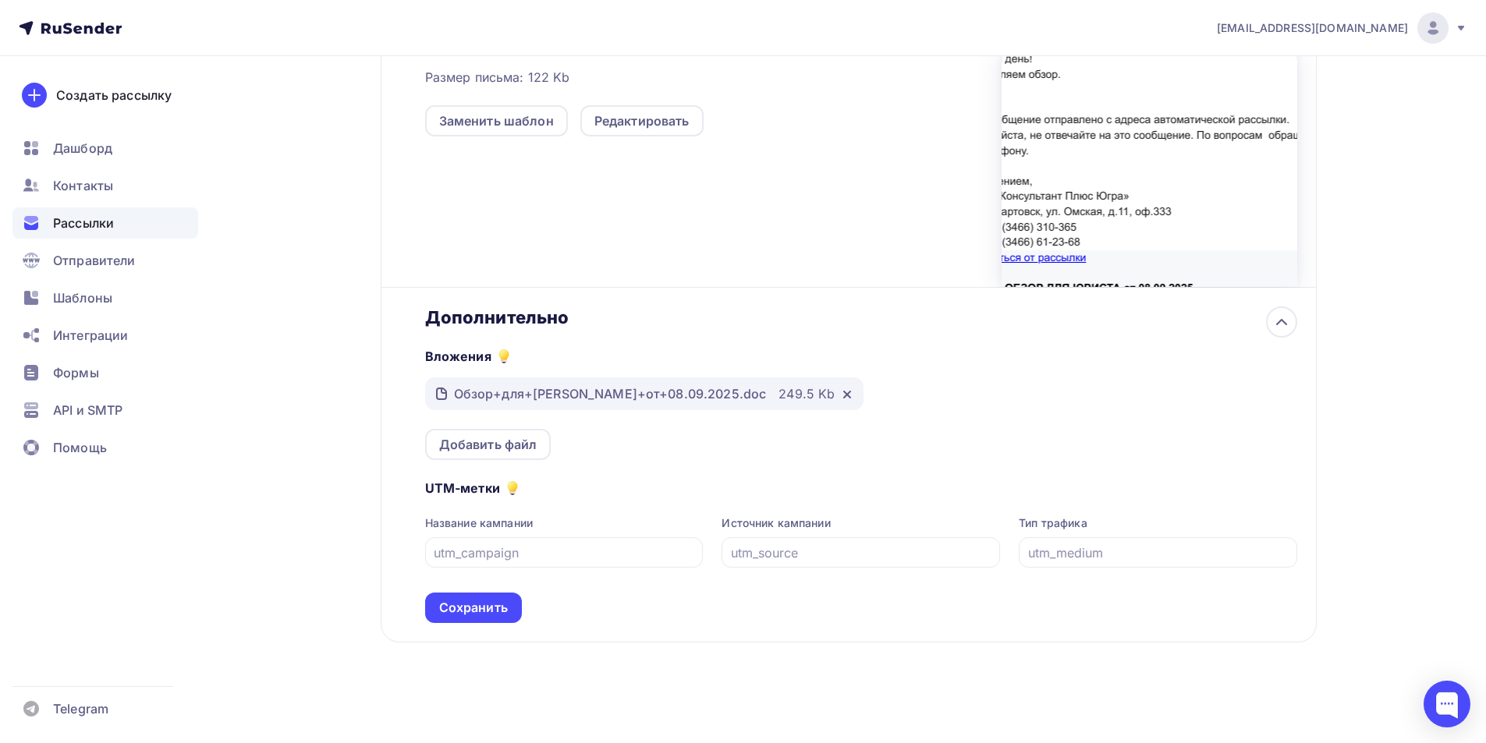
click at [480, 611] on div "Сохранить" at bounding box center [473, 608] width 69 height 18
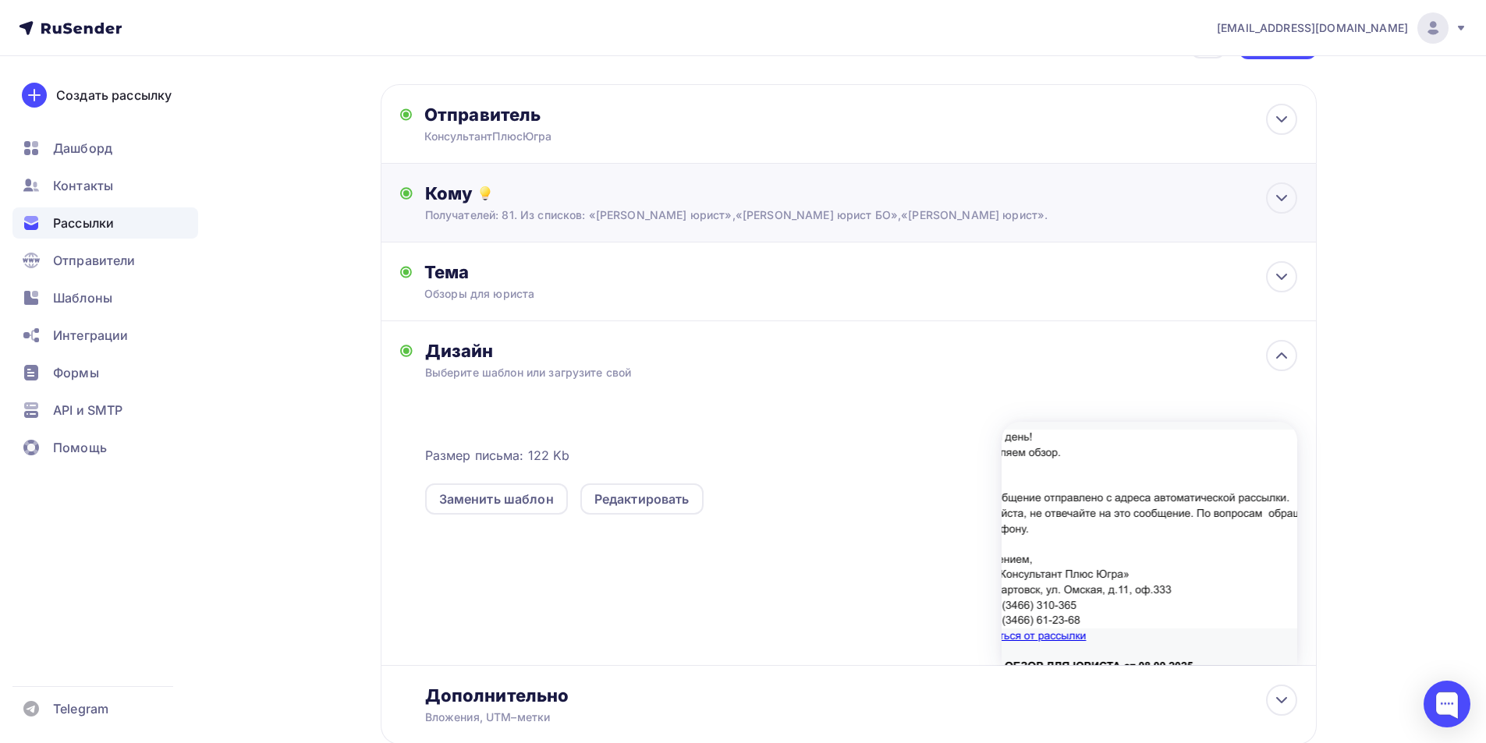
scroll to position [0, 0]
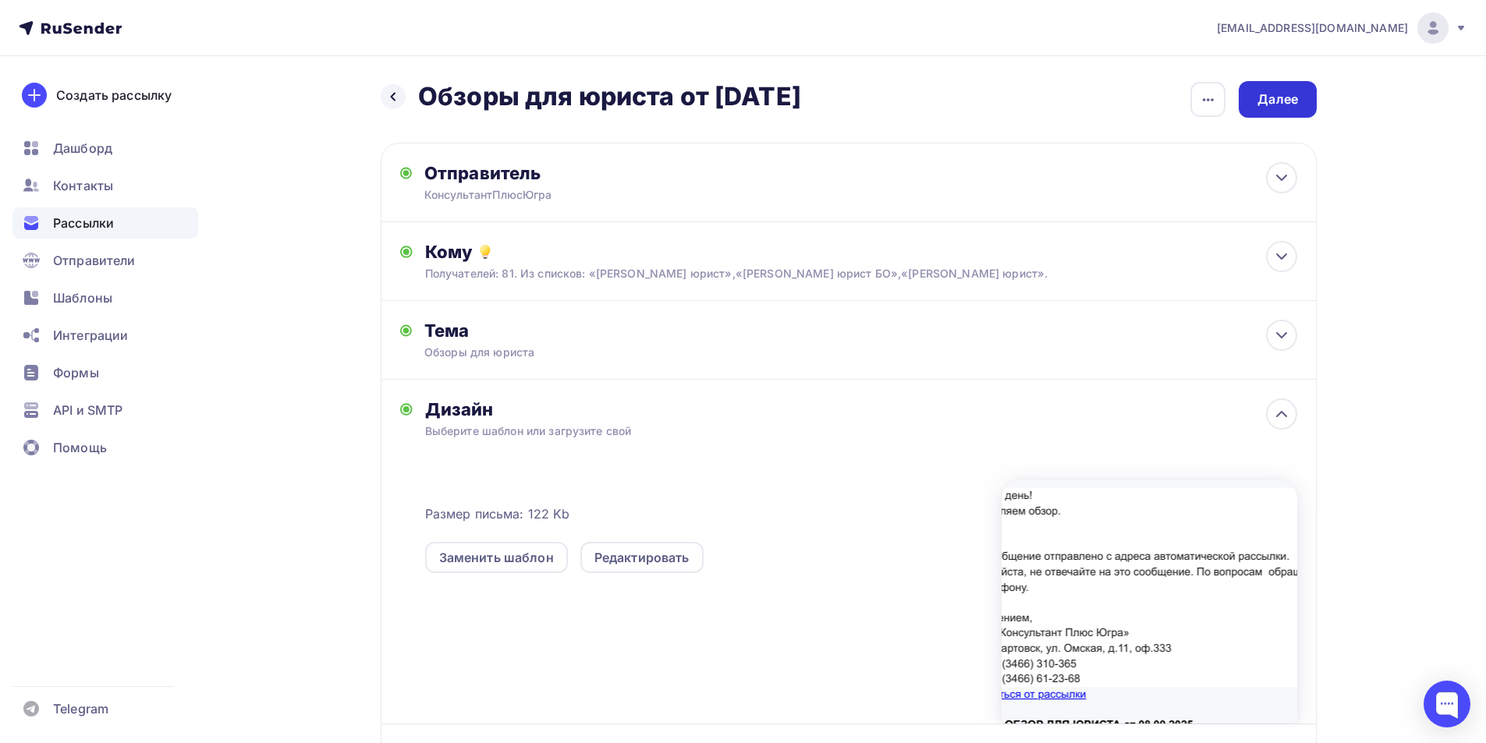
click at [1284, 101] on div "Далее" at bounding box center [1277, 99] width 41 height 18
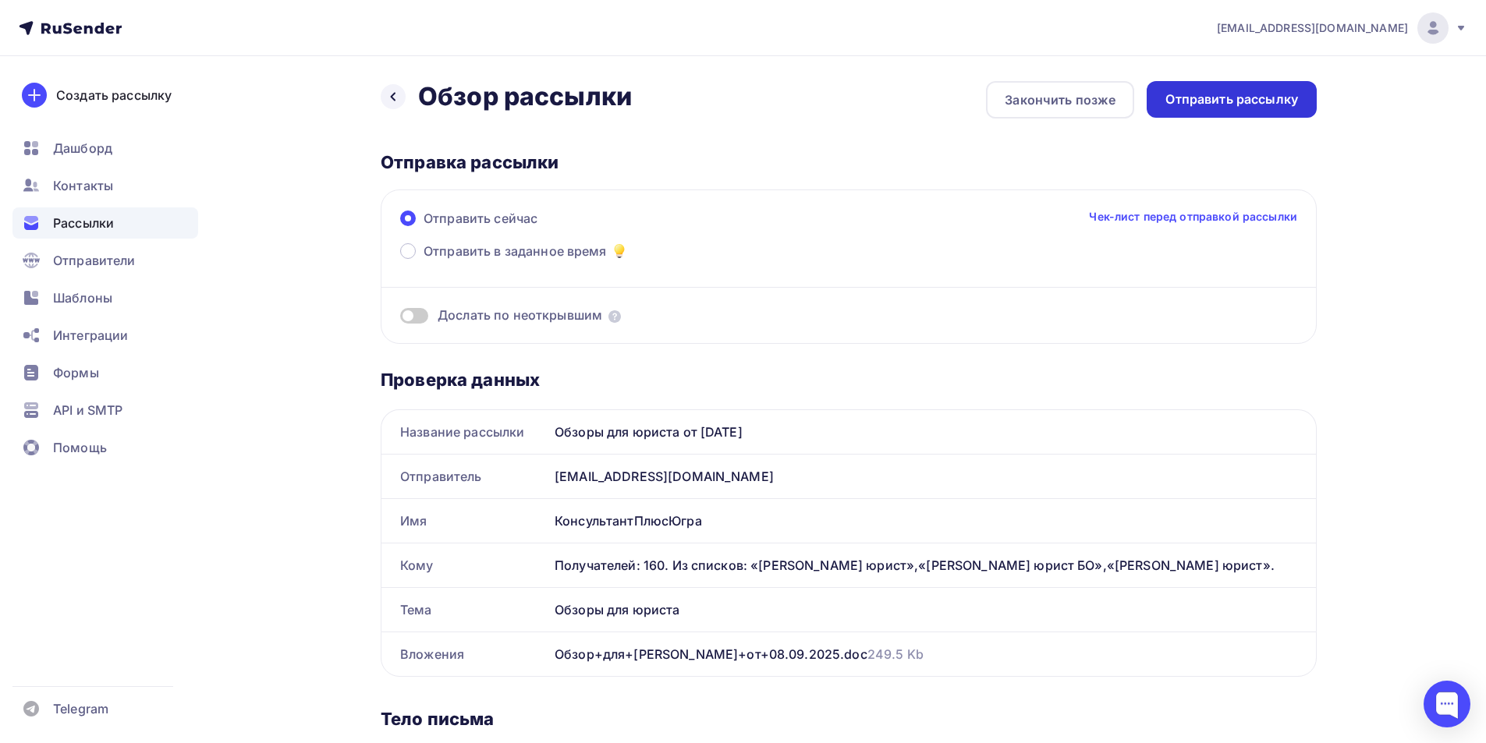
click at [1200, 97] on div "Отправить рассылку" at bounding box center [1231, 99] width 133 height 18
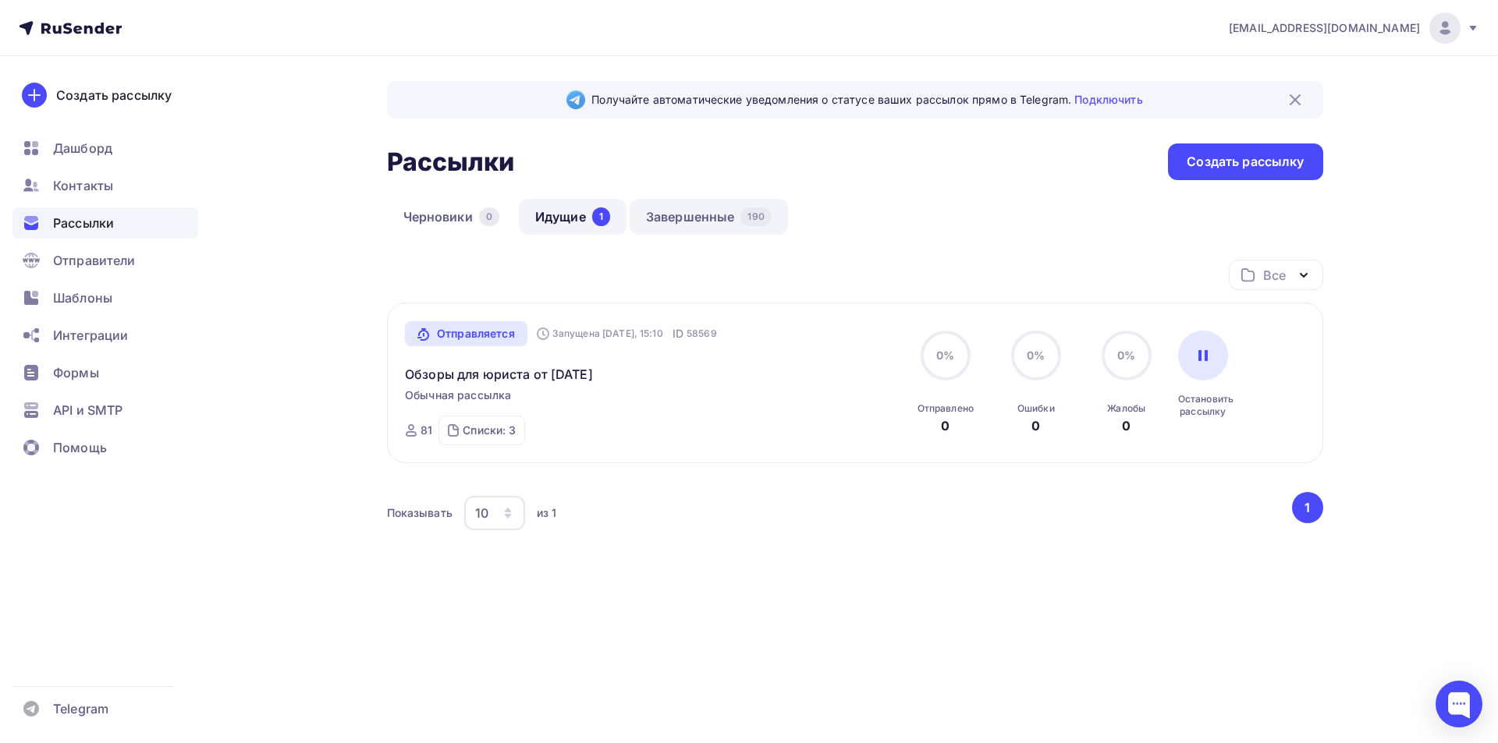
click at [699, 218] on link "Завершенные 190" at bounding box center [708, 217] width 158 height 36
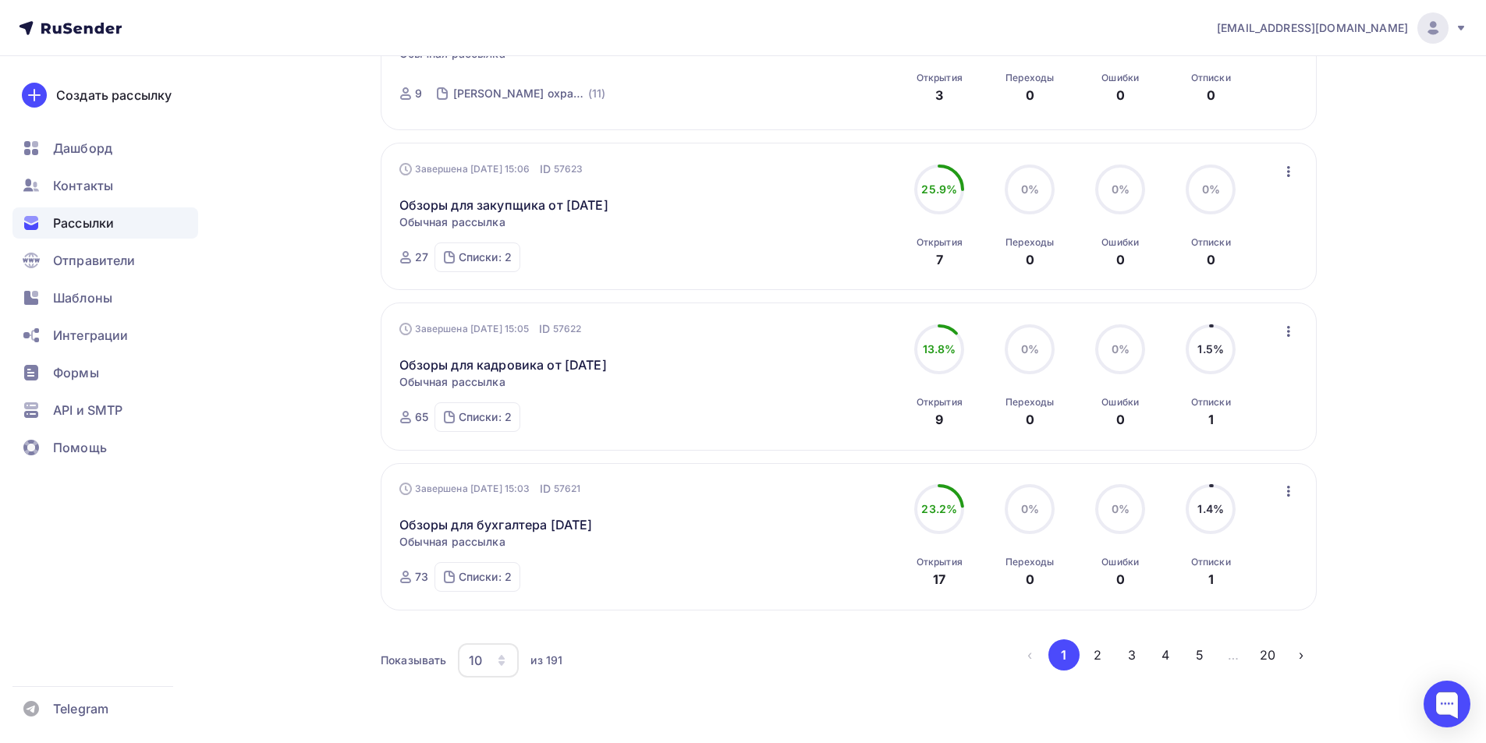
scroll to position [1367, 0]
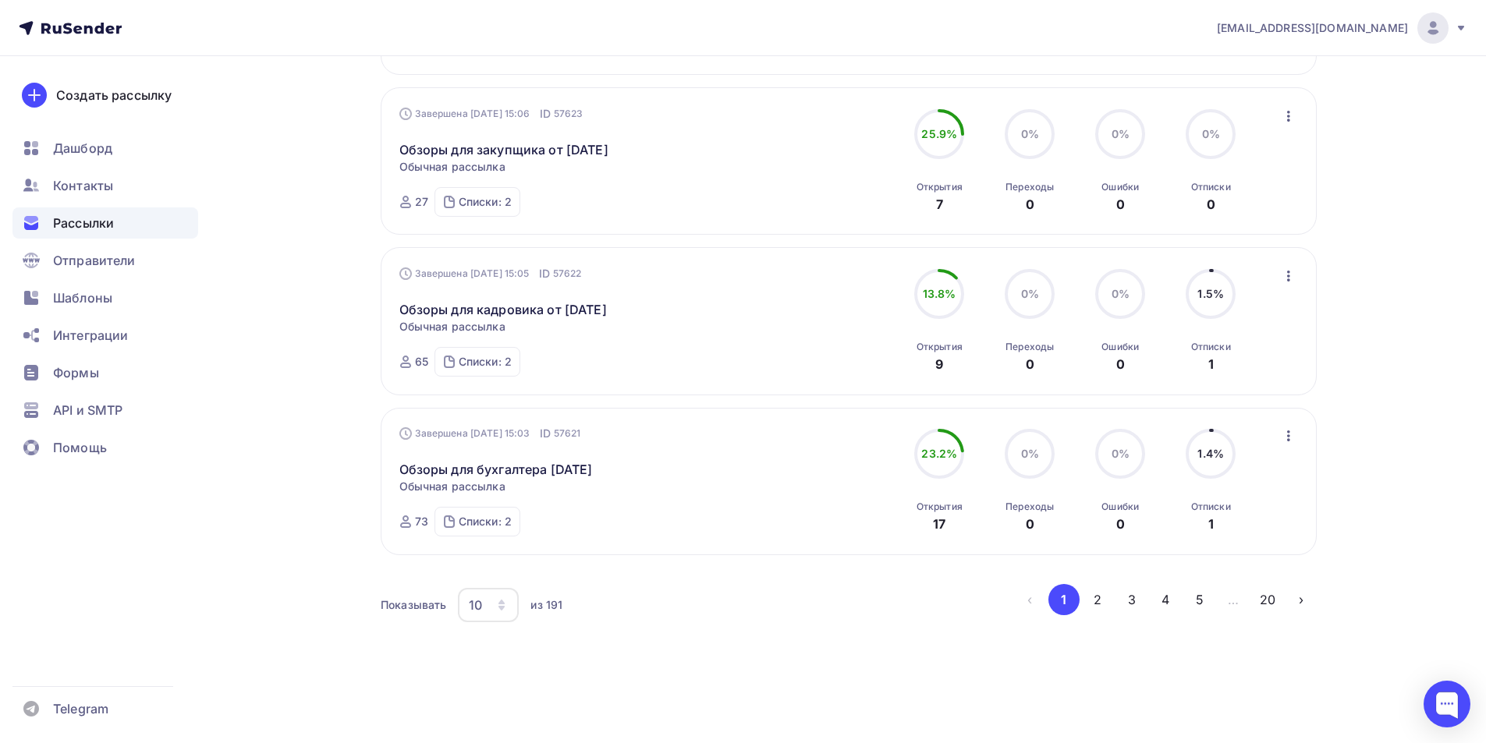
click at [1292, 439] on icon "button" at bounding box center [1288, 436] width 19 height 19
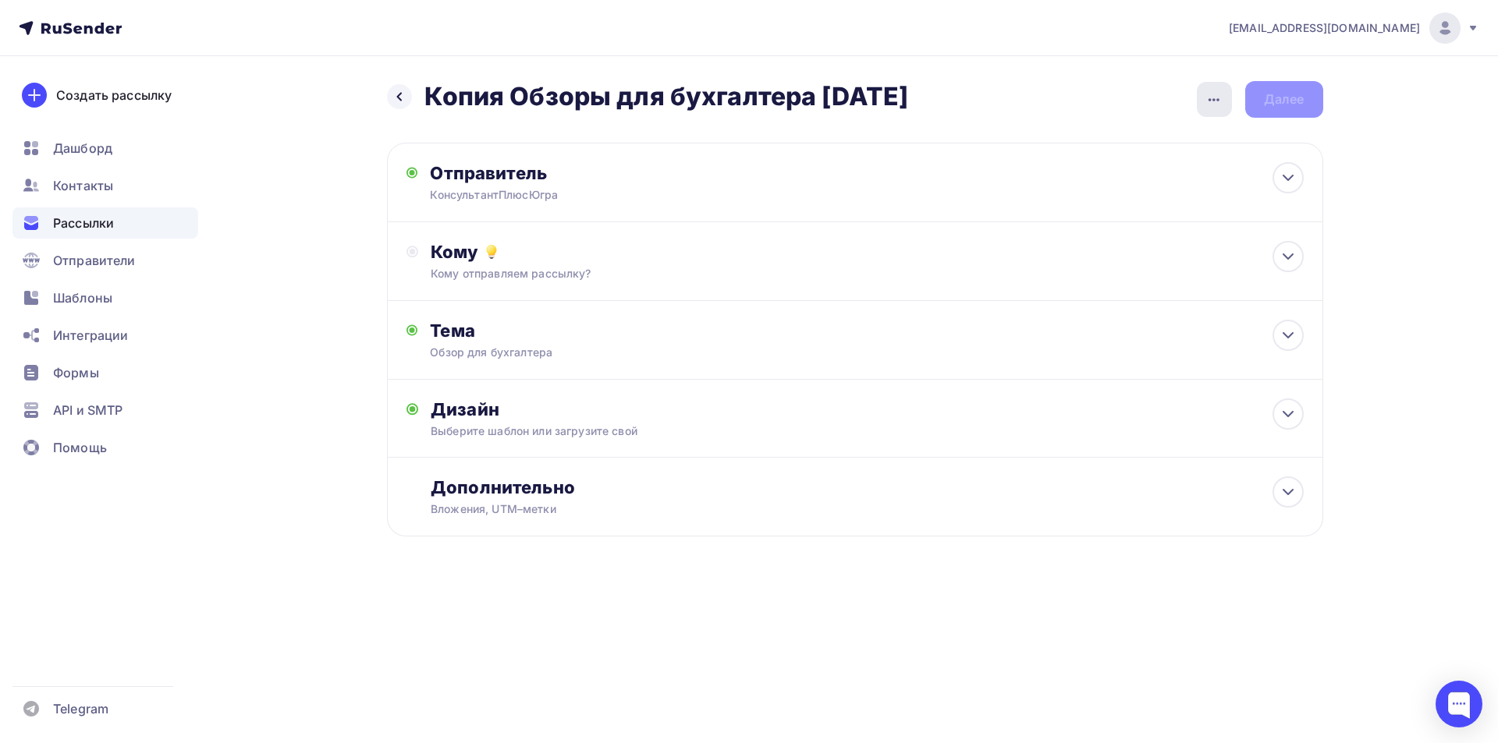
click at [1222, 94] on icon "button" at bounding box center [1213, 99] width 19 height 19
click at [1194, 184] on div "Переименовать рассылку" at bounding box center [1131, 179] width 193 height 19
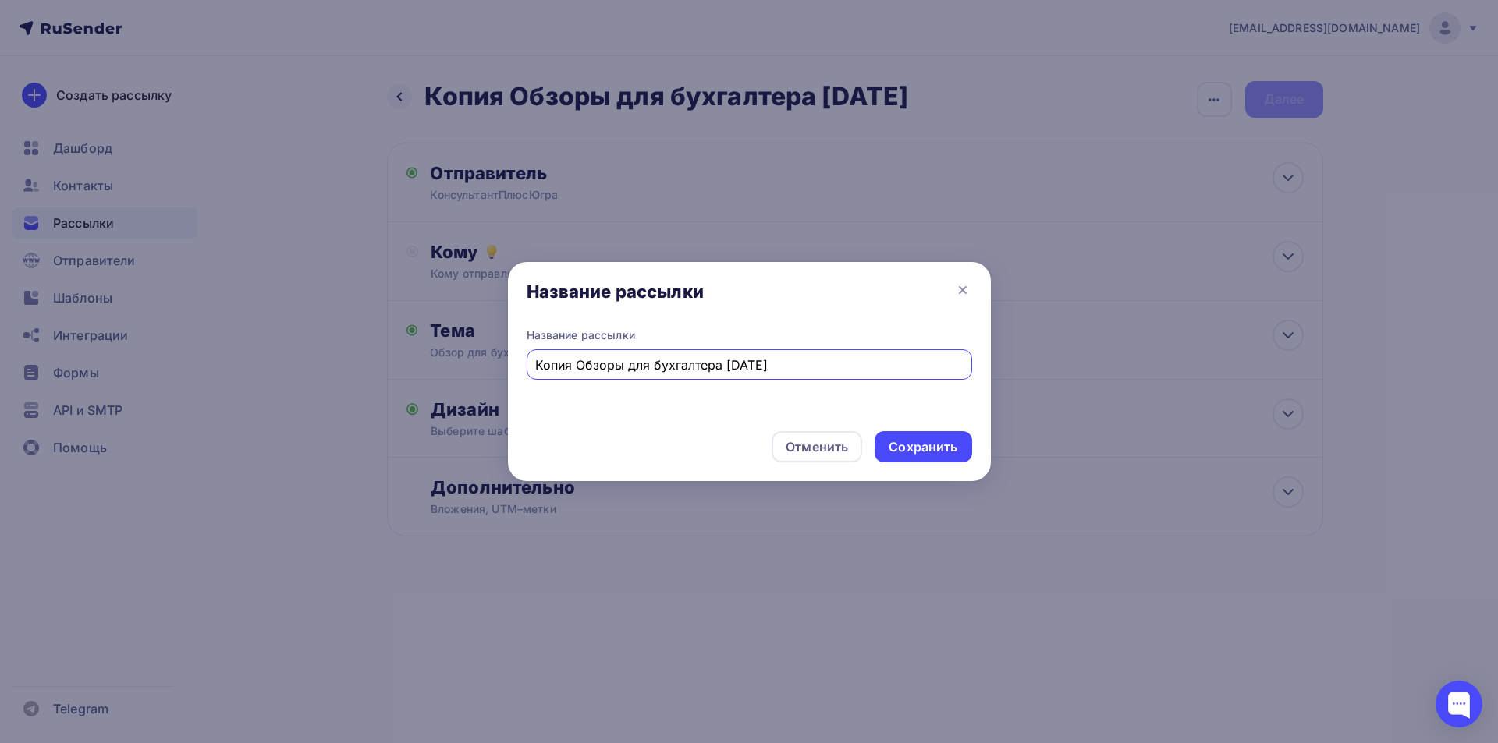
drag, startPoint x: 576, startPoint y: 367, endPoint x: 512, endPoint y: 366, distance: 64.0
click at [512, 366] on div "Название рассылки Копия Обзоры для бухгалтера [DATE]" at bounding box center [749, 373] width 483 height 91
drag, startPoint x: 690, startPoint y: 368, endPoint x: 734, endPoint y: 404, distance: 56.5
click at [691, 368] on input "Обзоры для бухгалтера [DATE]" at bounding box center [748, 365] width 427 height 19
type input "Обзоры для бухгалтера [DATE]"
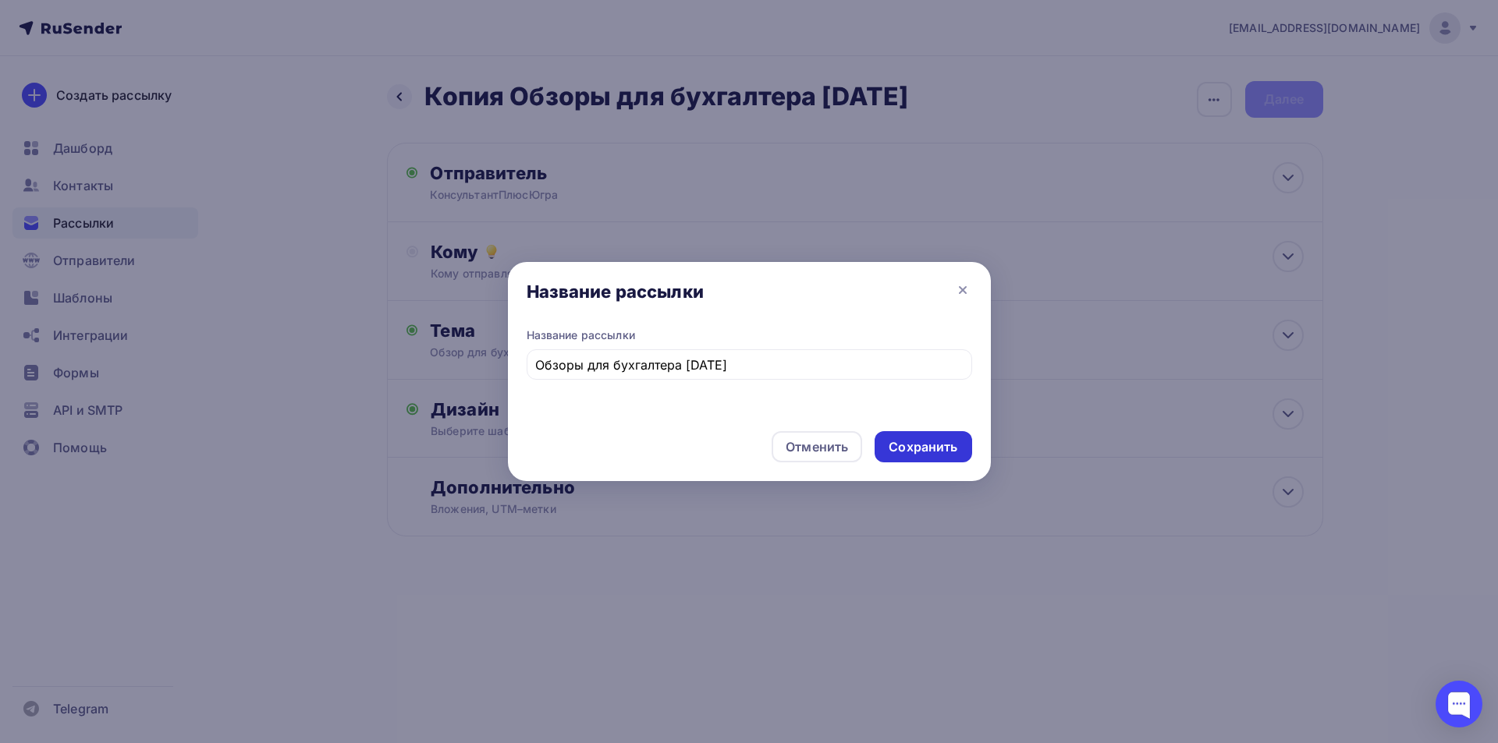
click at [911, 449] on div "Сохранить" at bounding box center [922, 447] width 69 height 18
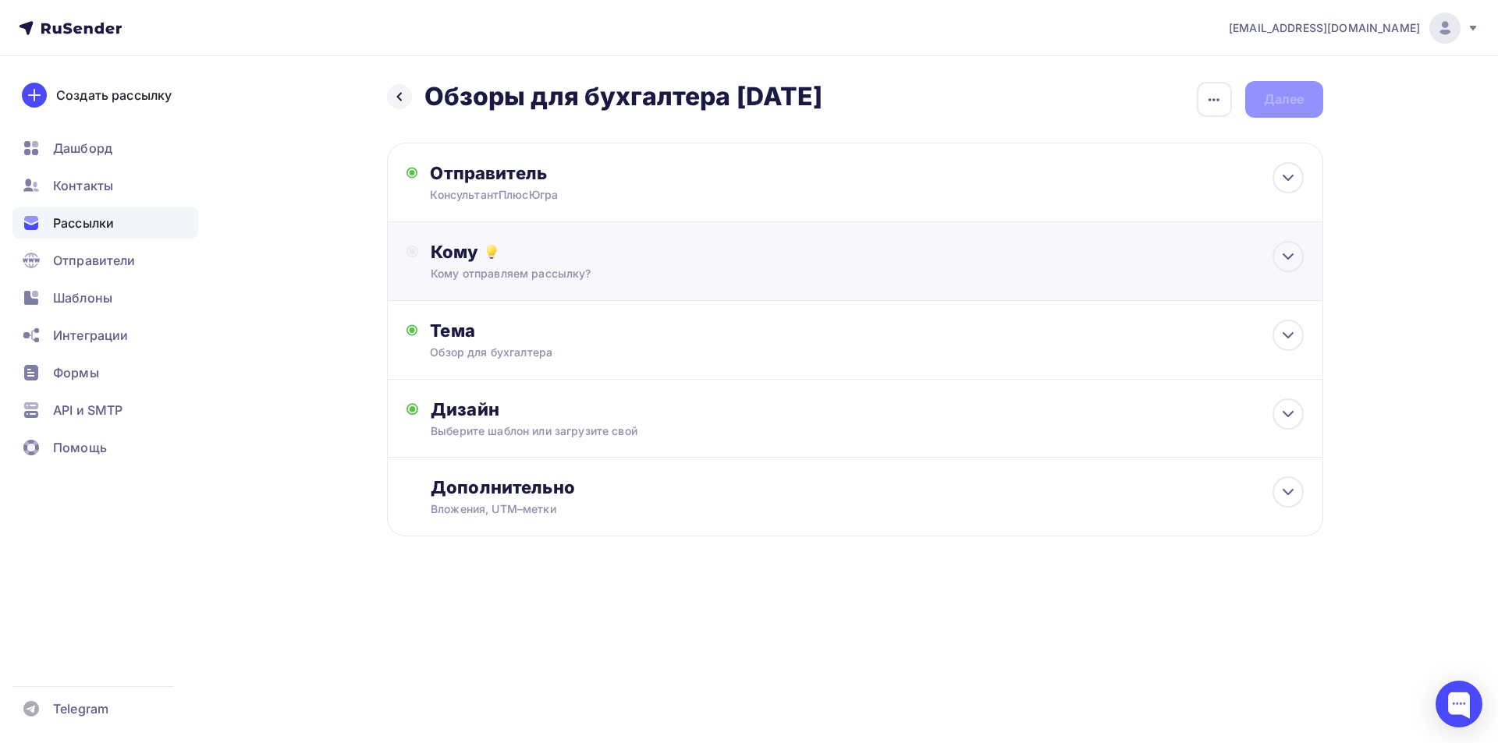
click at [464, 248] on div "Кому" at bounding box center [867, 252] width 872 height 22
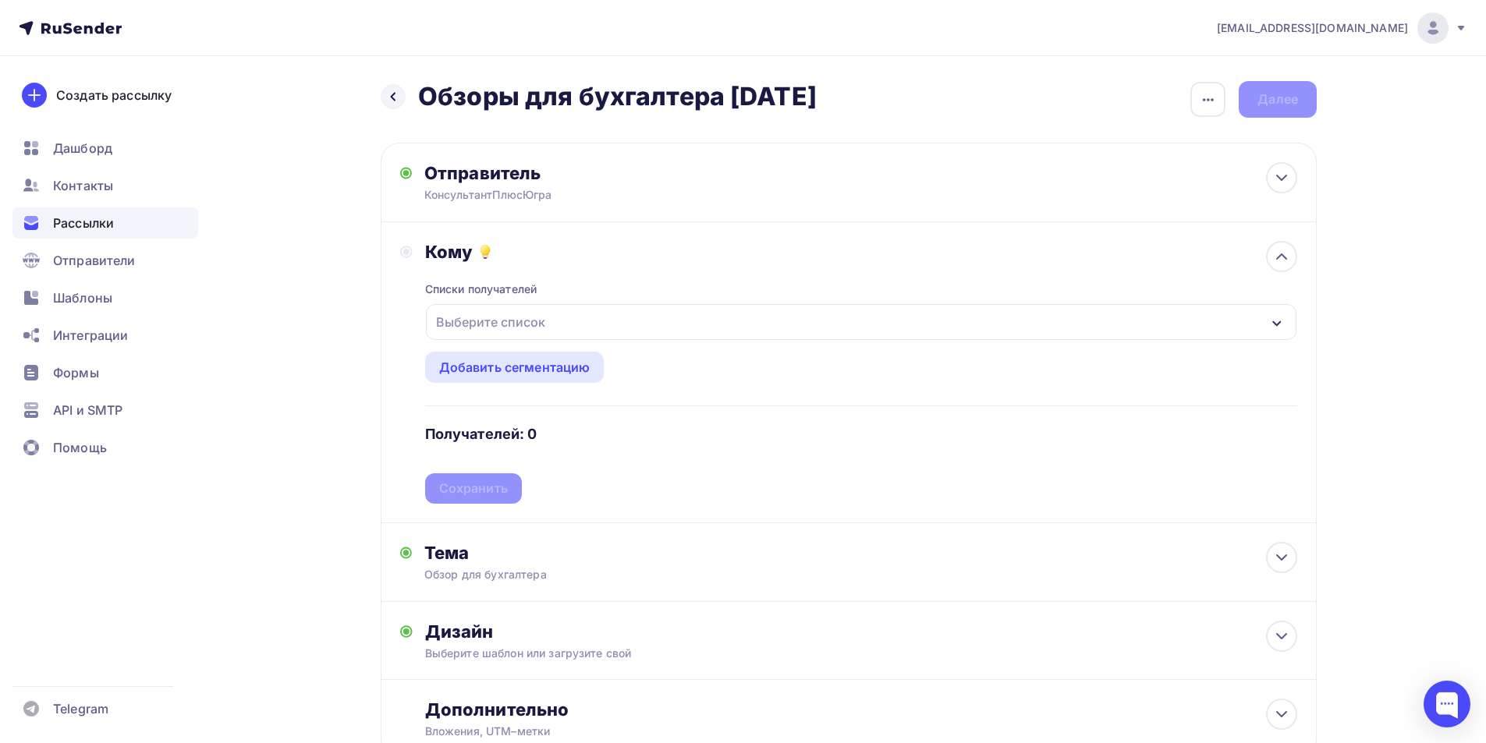
click at [1284, 324] on div "Выберите список" at bounding box center [861, 322] width 871 height 36
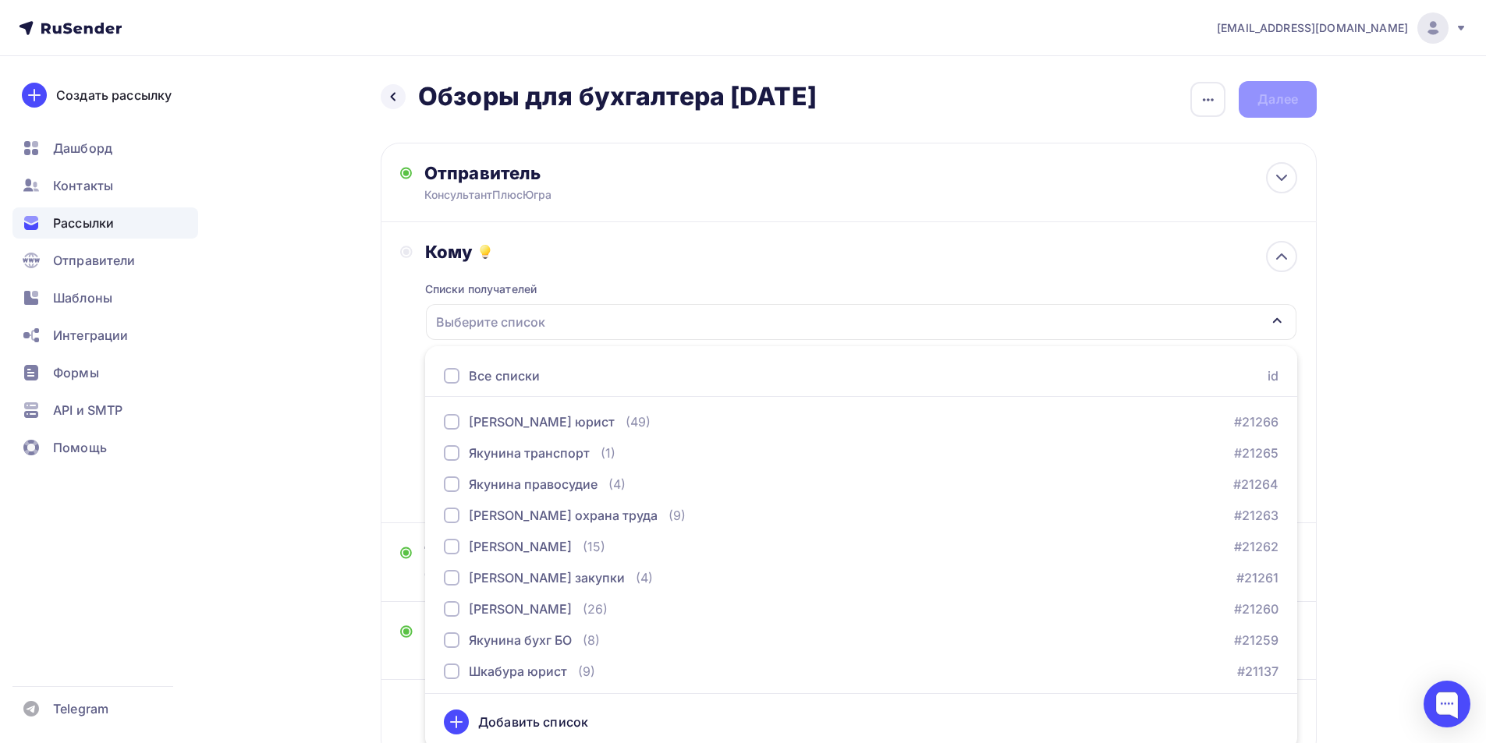
scroll to position [7, 0]
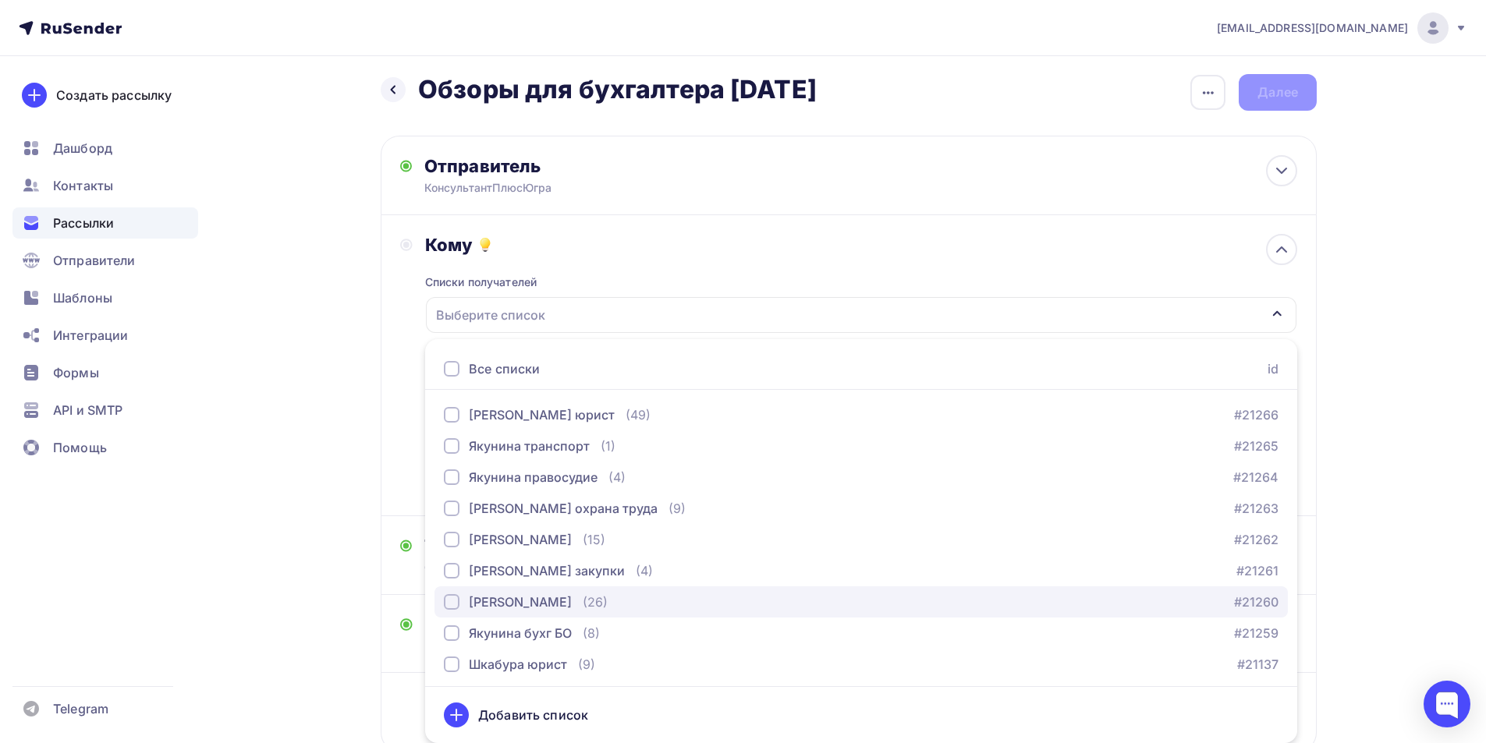
click at [456, 604] on div "button" at bounding box center [452, 602] width 16 height 16
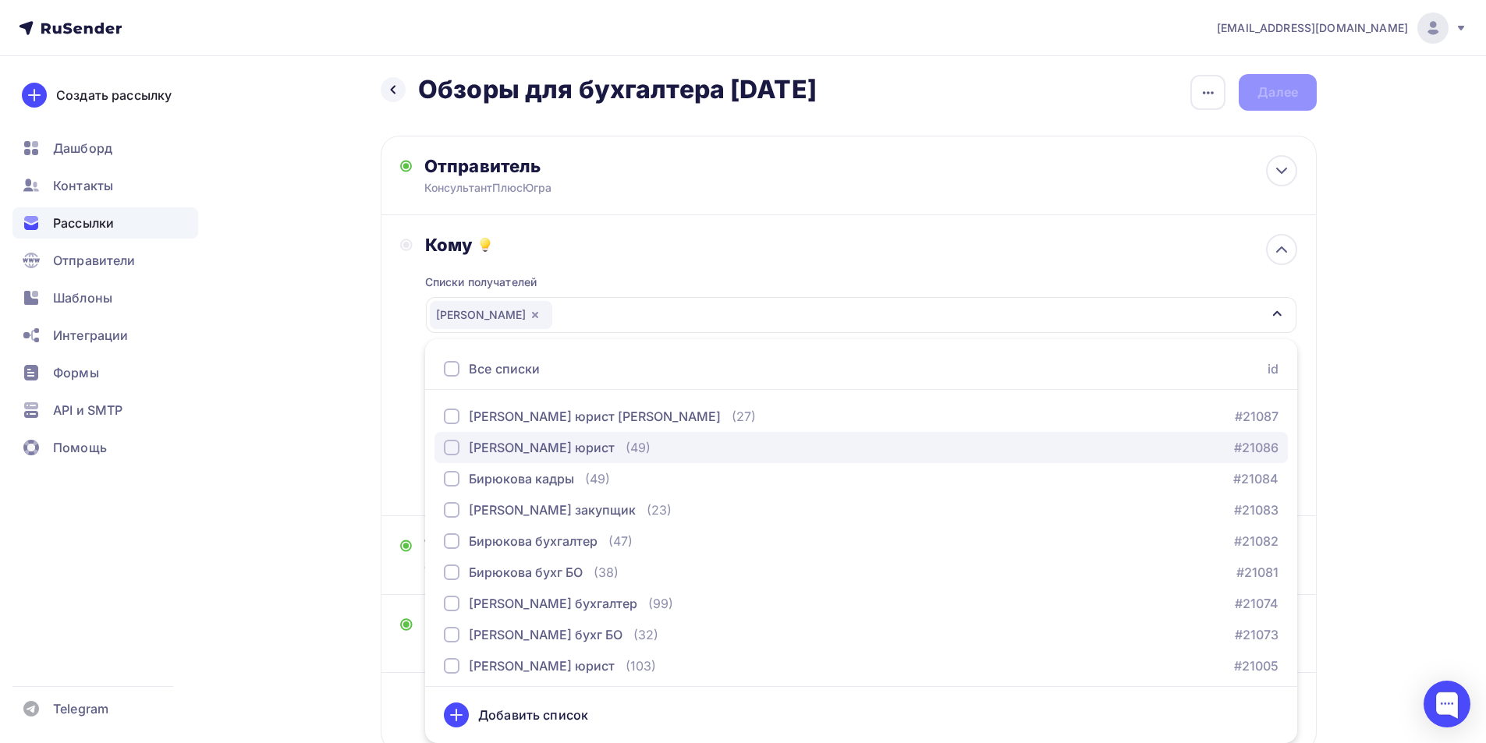
scroll to position [624, 0]
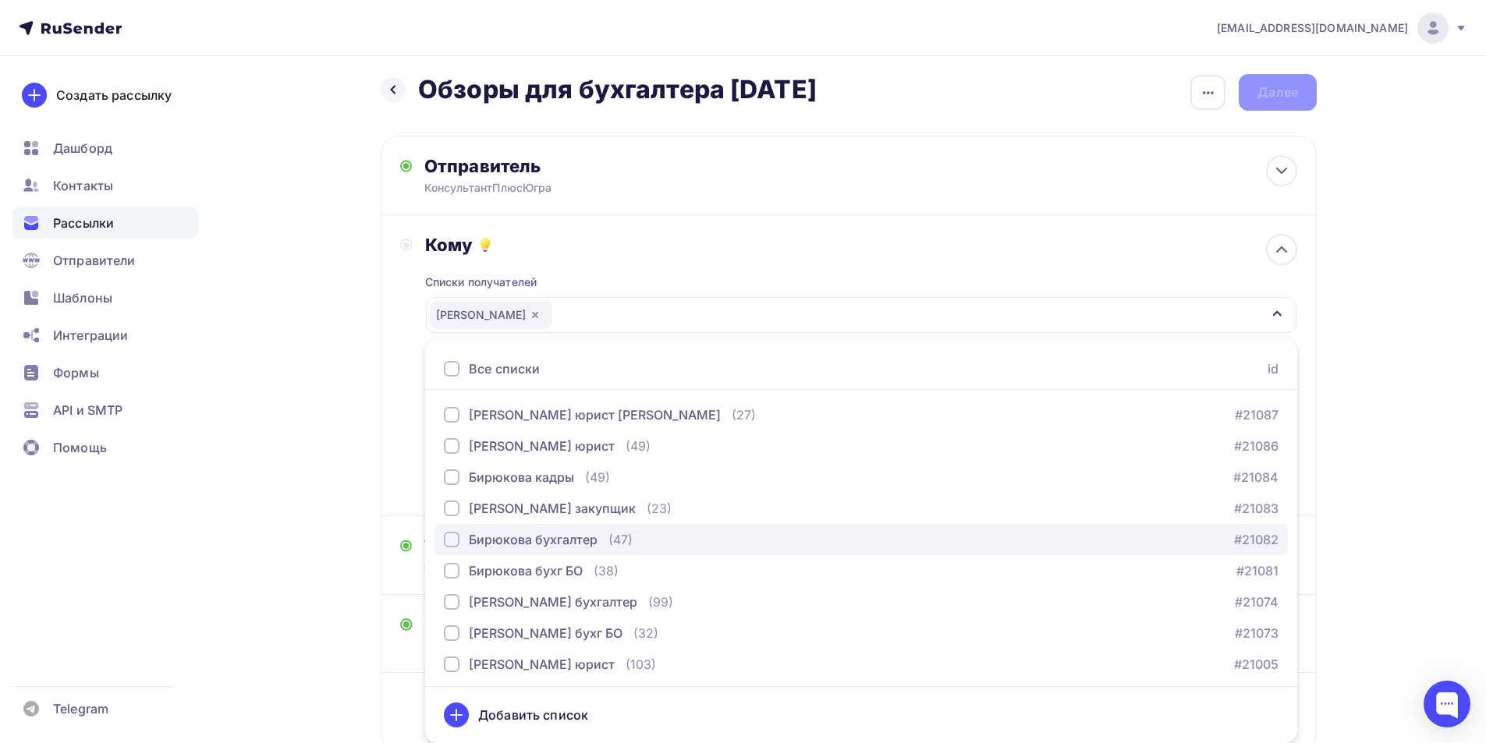
click at [456, 543] on div "button" at bounding box center [452, 540] width 16 height 16
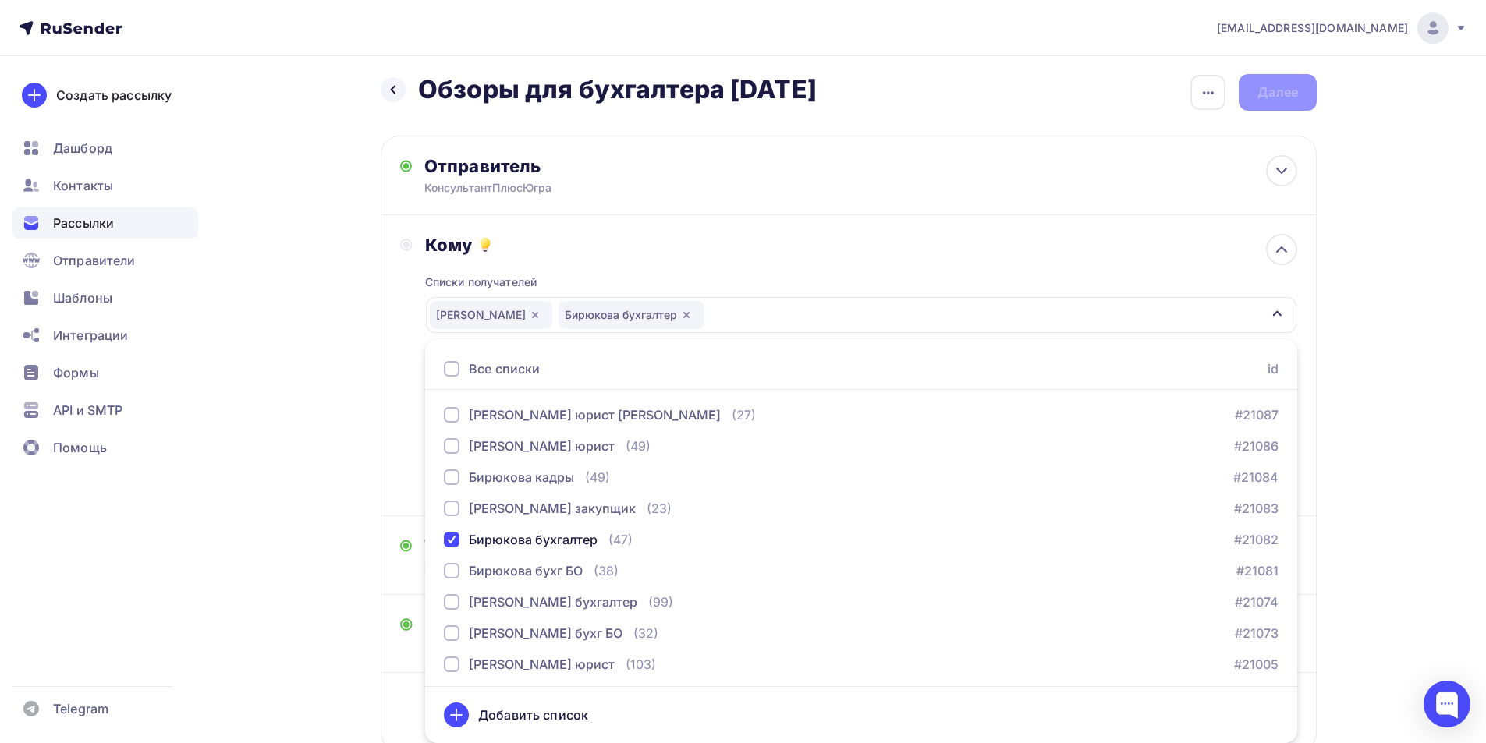
click at [406, 488] on div "Кому Списки получателей [PERSON_NAME] бухг [PERSON_NAME] бухгалтер Все списки i…" at bounding box center [848, 365] width 897 height 263
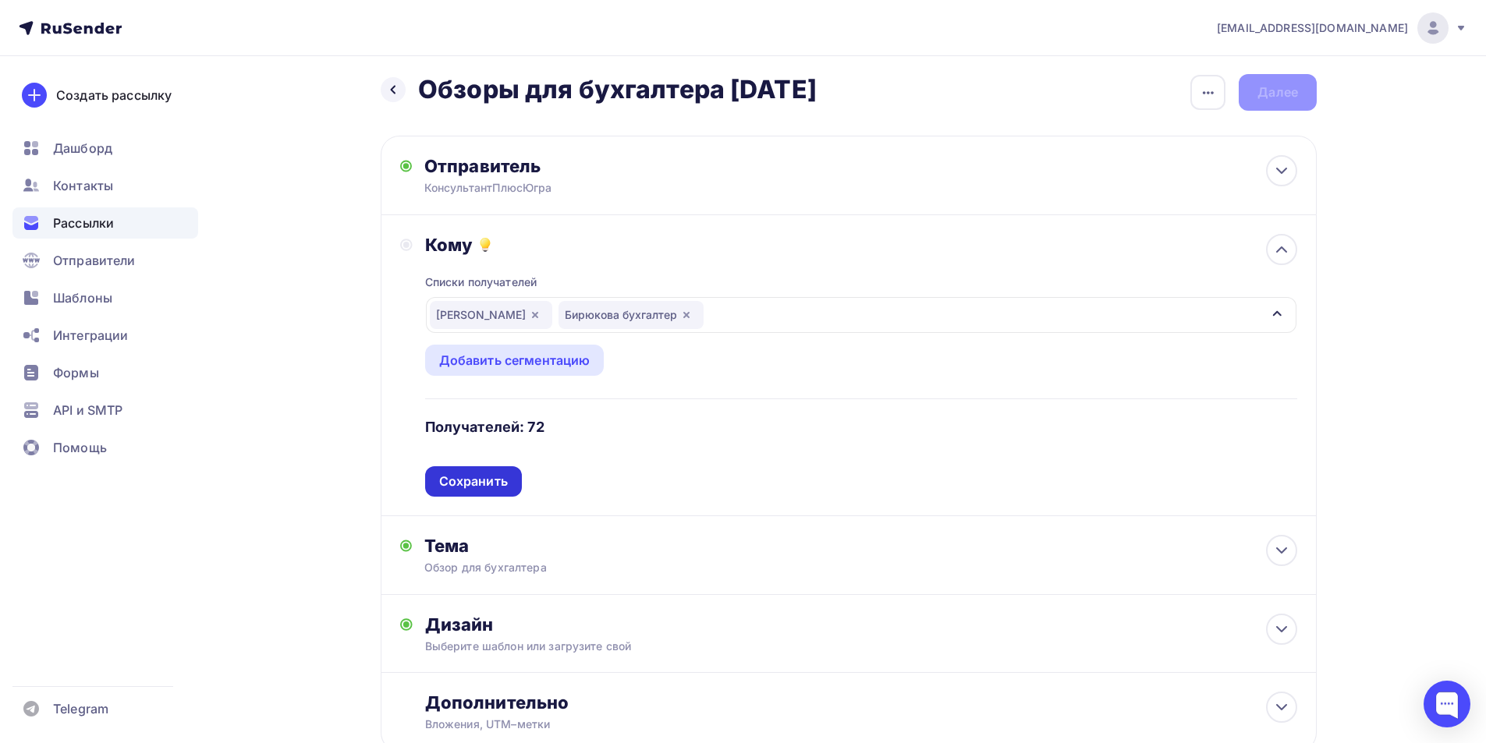
click at [463, 484] on div "Сохранить" at bounding box center [473, 482] width 69 height 18
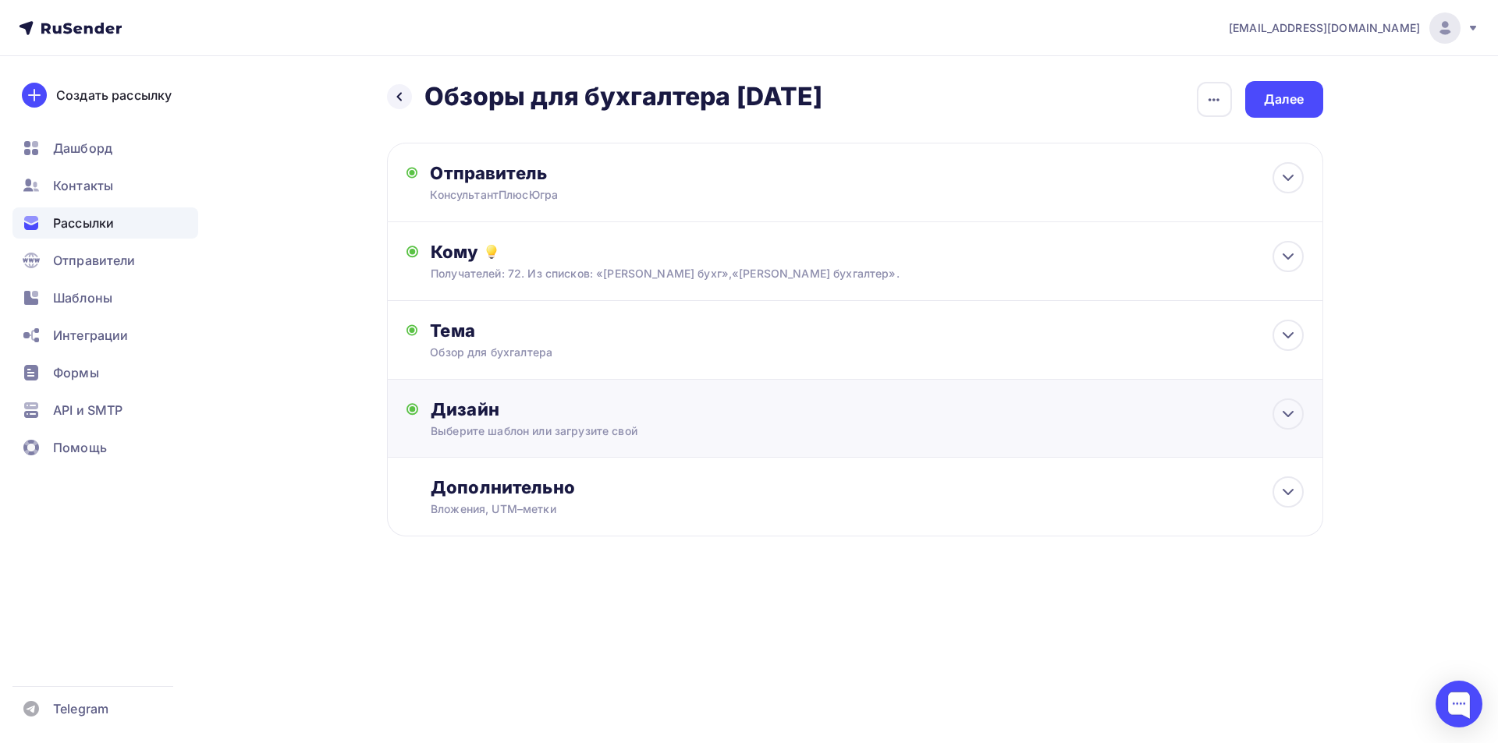
click at [483, 414] on div "Дизайн" at bounding box center [867, 410] width 872 height 22
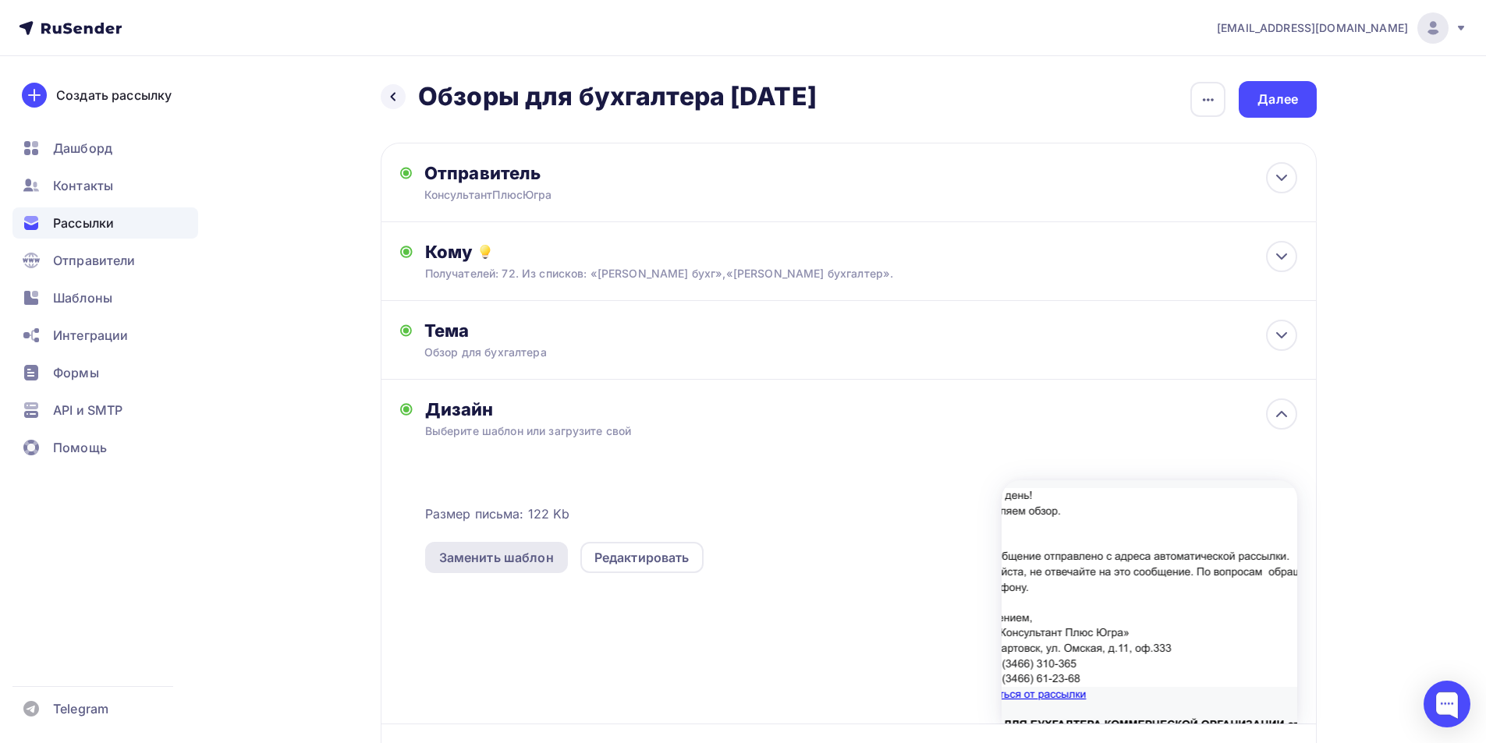
click at [508, 556] on div "Заменить шаблон" at bounding box center [496, 557] width 115 height 19
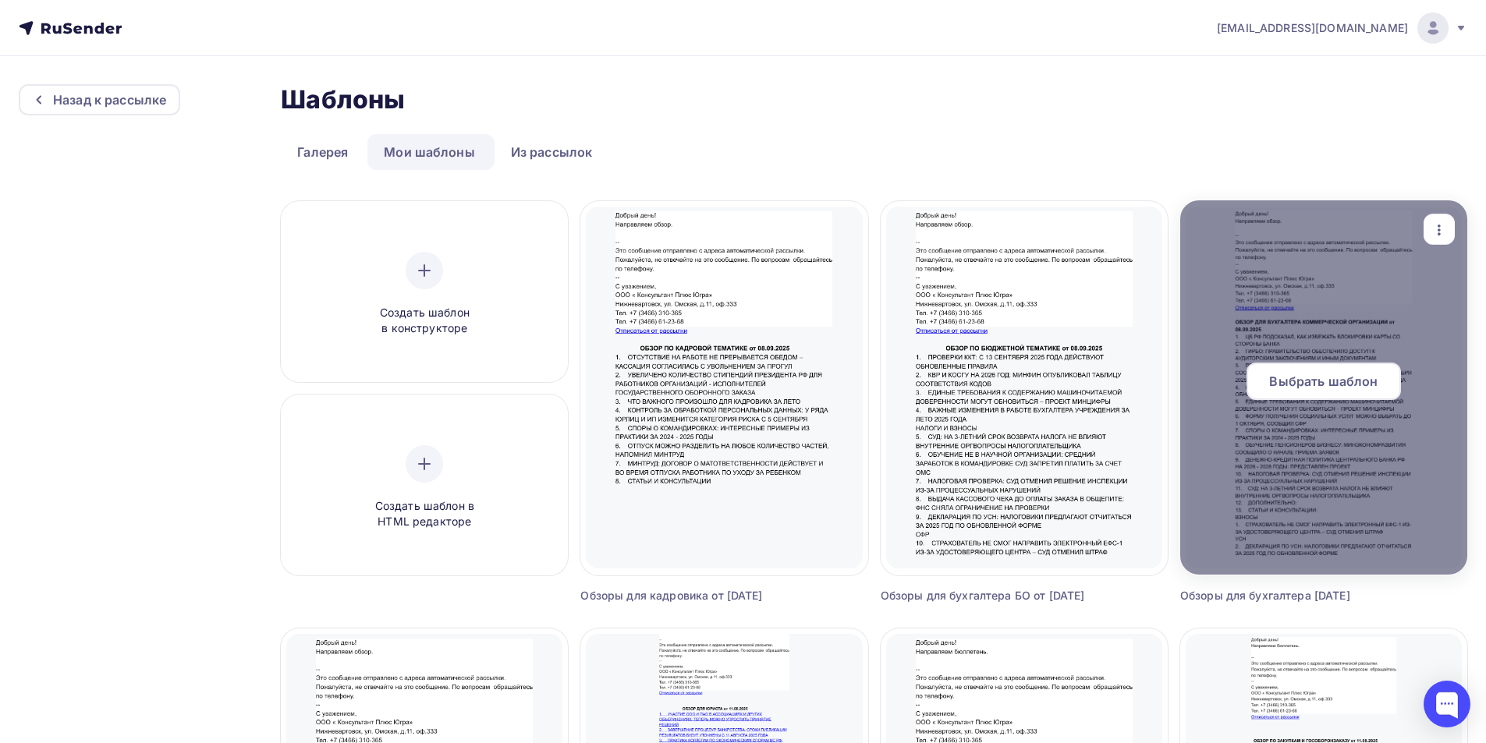
click at [1306, 375] on span "Выбрать шаблон" at bounding box center [1323, 381] width 108 height 19
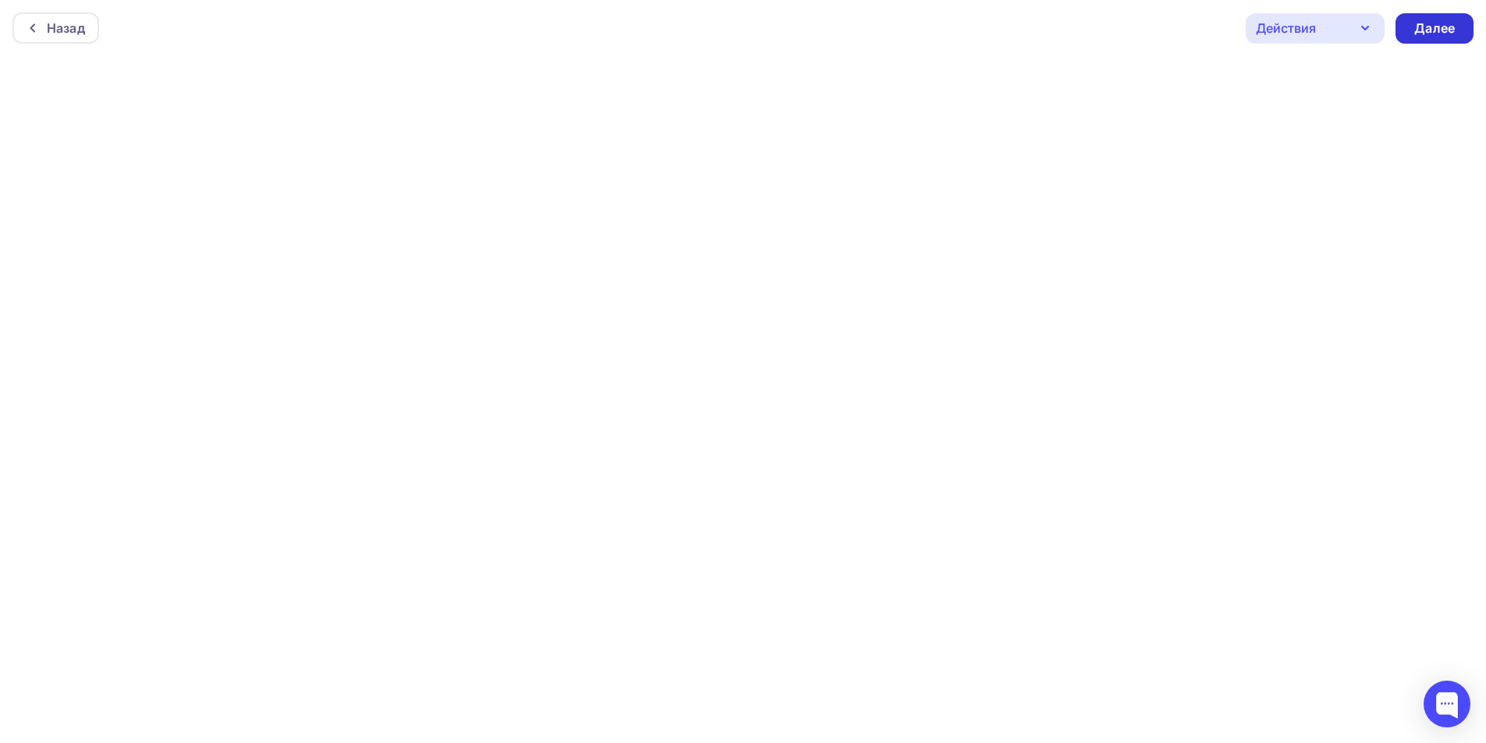
click at [1434, 27] on div "Далее" at bounding box center [1434, 29] width 41 height 18
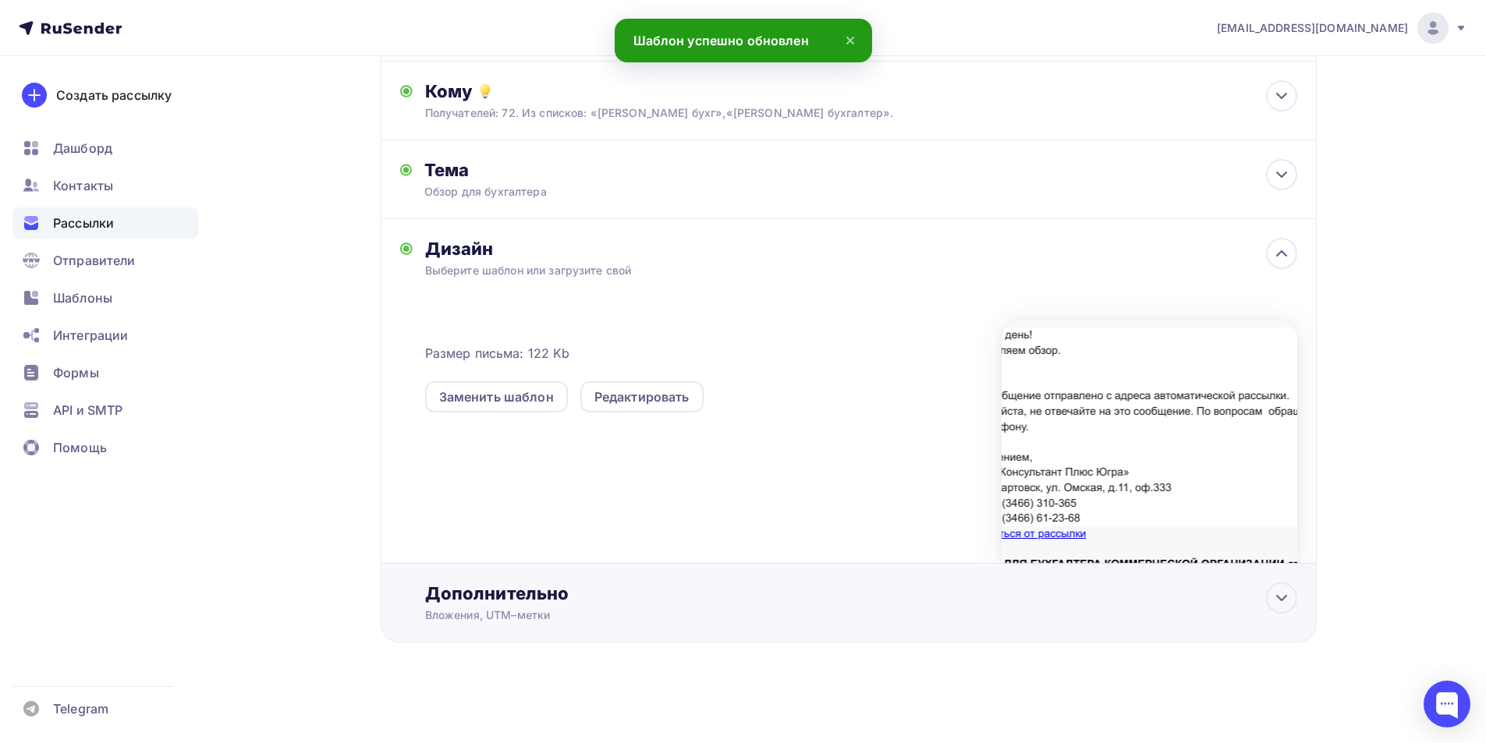
click at [502, 594] on div "Дополнительно" at bounding box center [861, 594] width 872 height 22
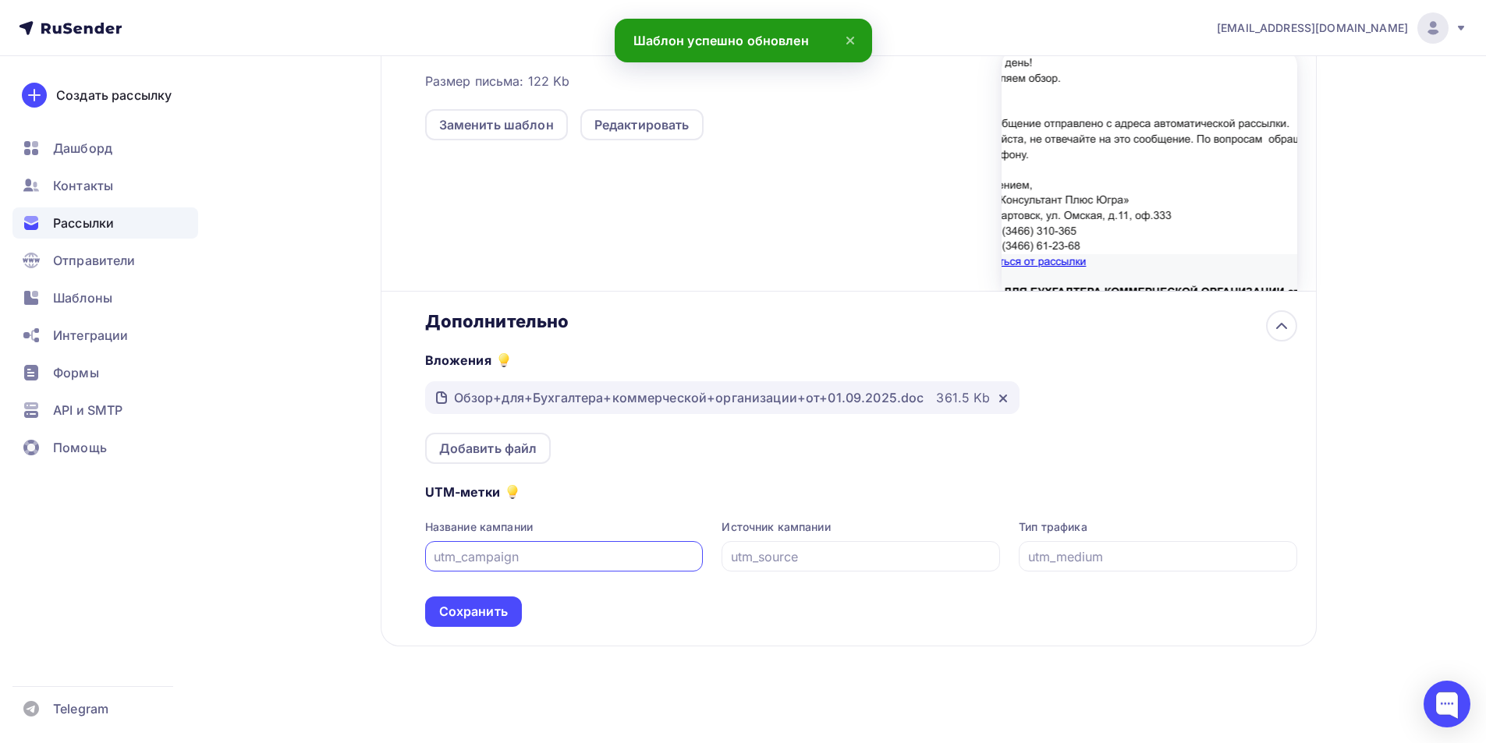
scroll to position [437, 0]
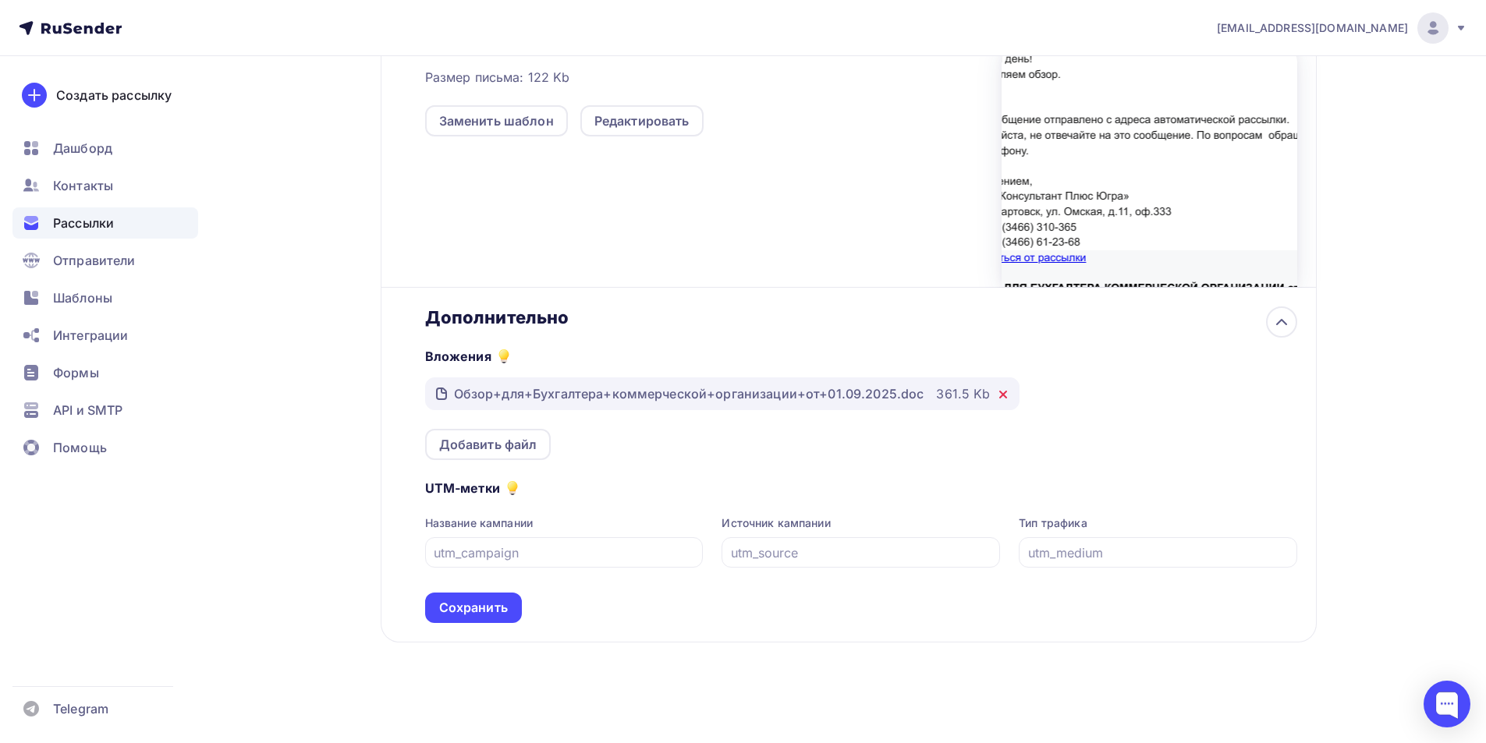
click at [1000, 395] on icon at bounding box center [1003, 395] width 6 height 6
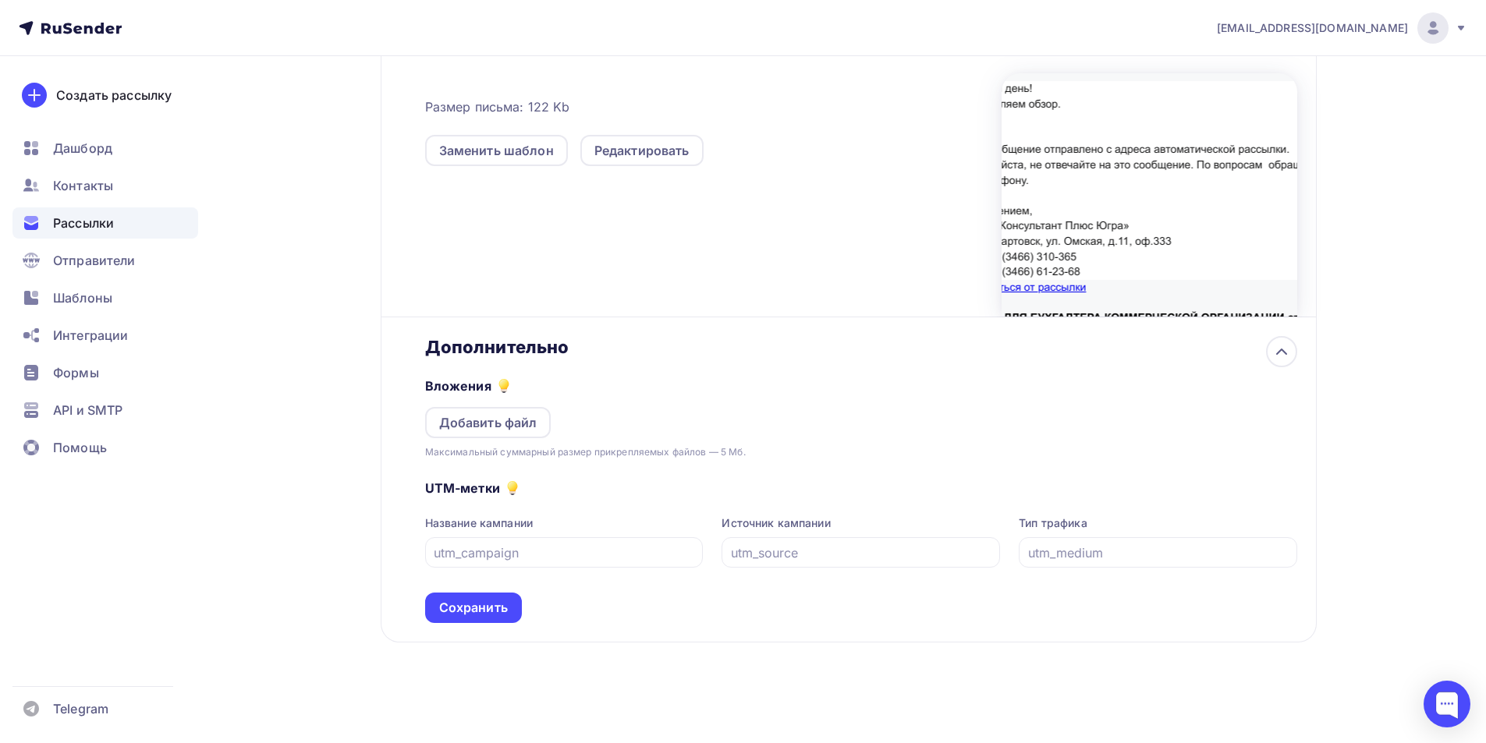
scroll to position [407, 0]
click at [512, 427] on div "Добавить файл" at bounding box center [488, 422] width 98 height 19
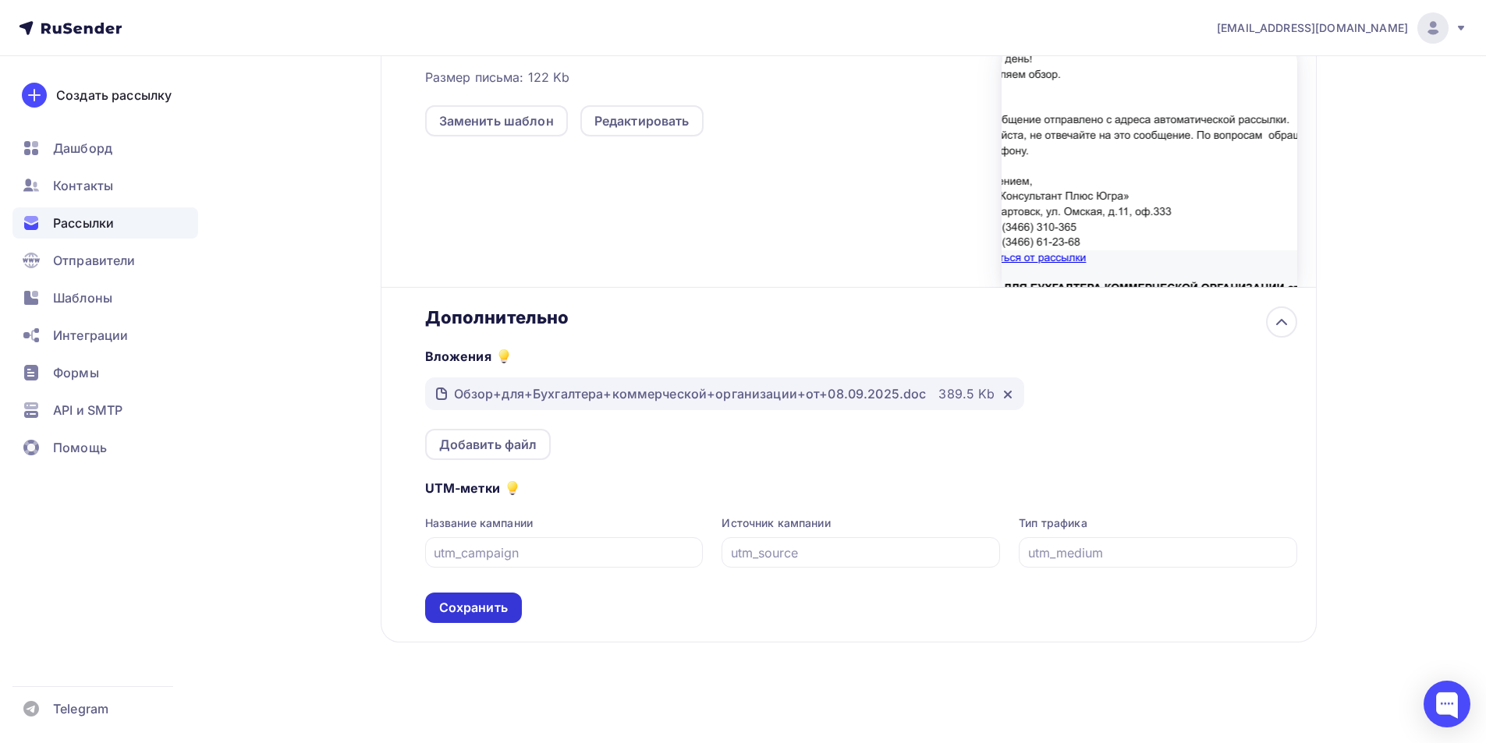
click at [472, 607] on div "Сохранить" at bounding box center [473, 608] width 69 height 18
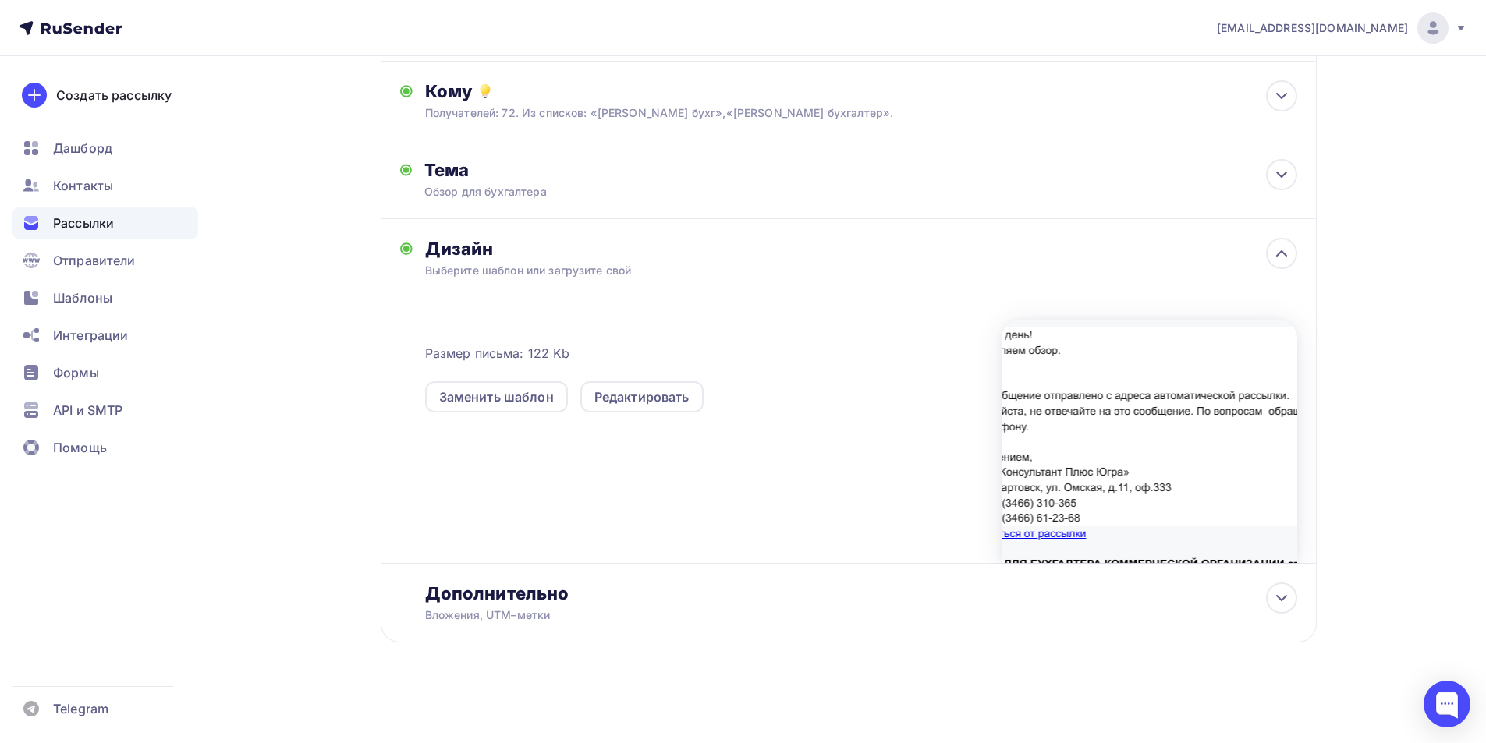
scroll to position [0, 0]
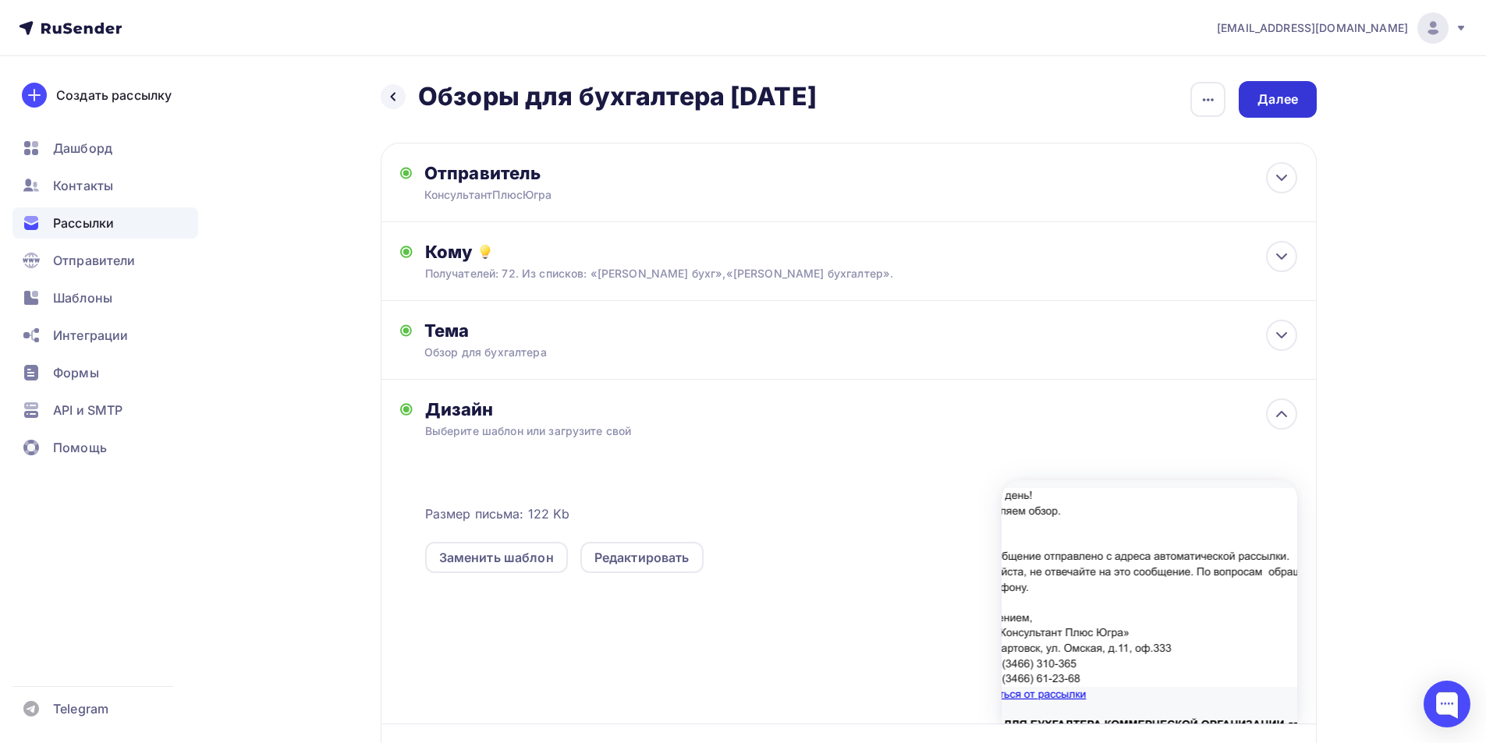
click at [1267, 96] on div "Далее" at bounding box center [1277, 99] width 41 height 18
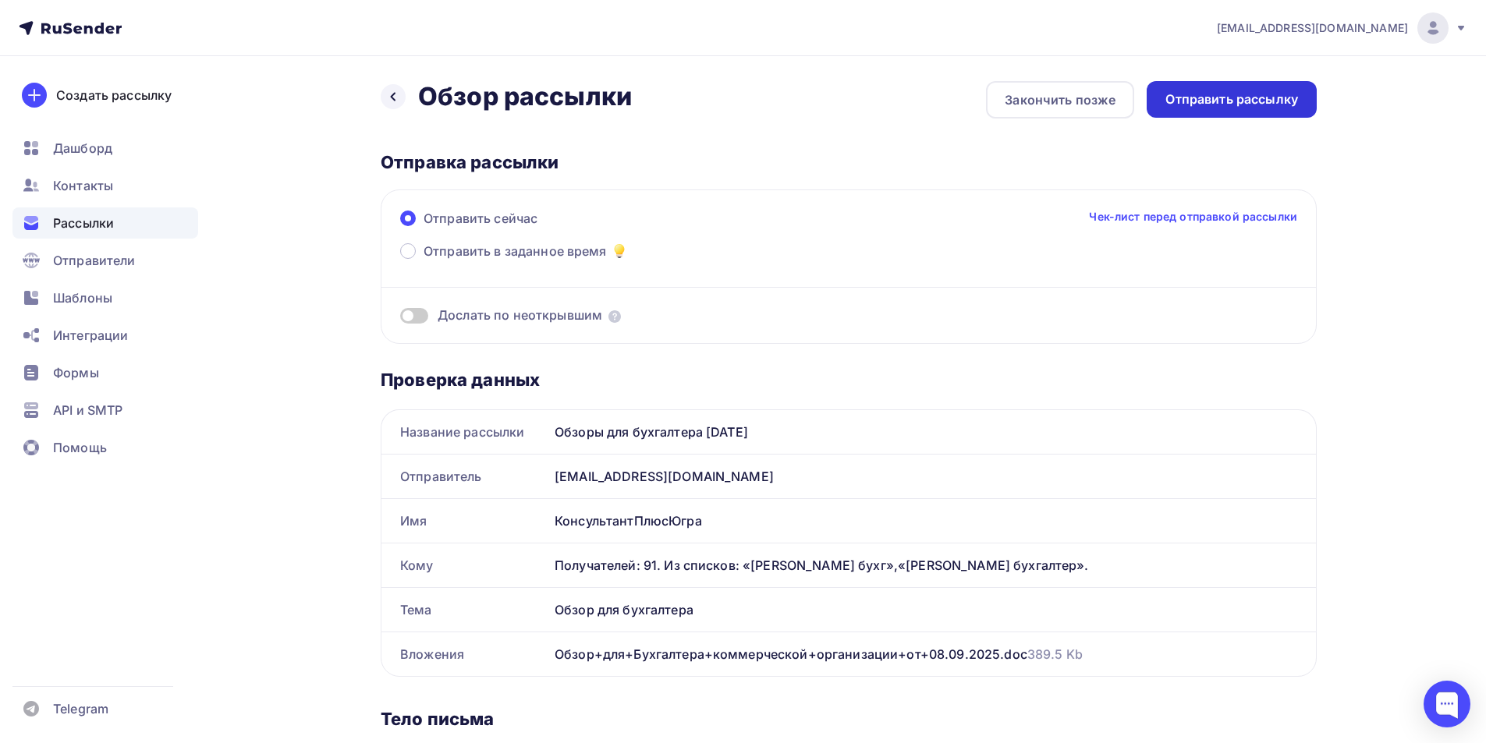
click at [1205, 98] on div "Отправить рассылку" at bounding box center [1231, 99] width 133 height 18
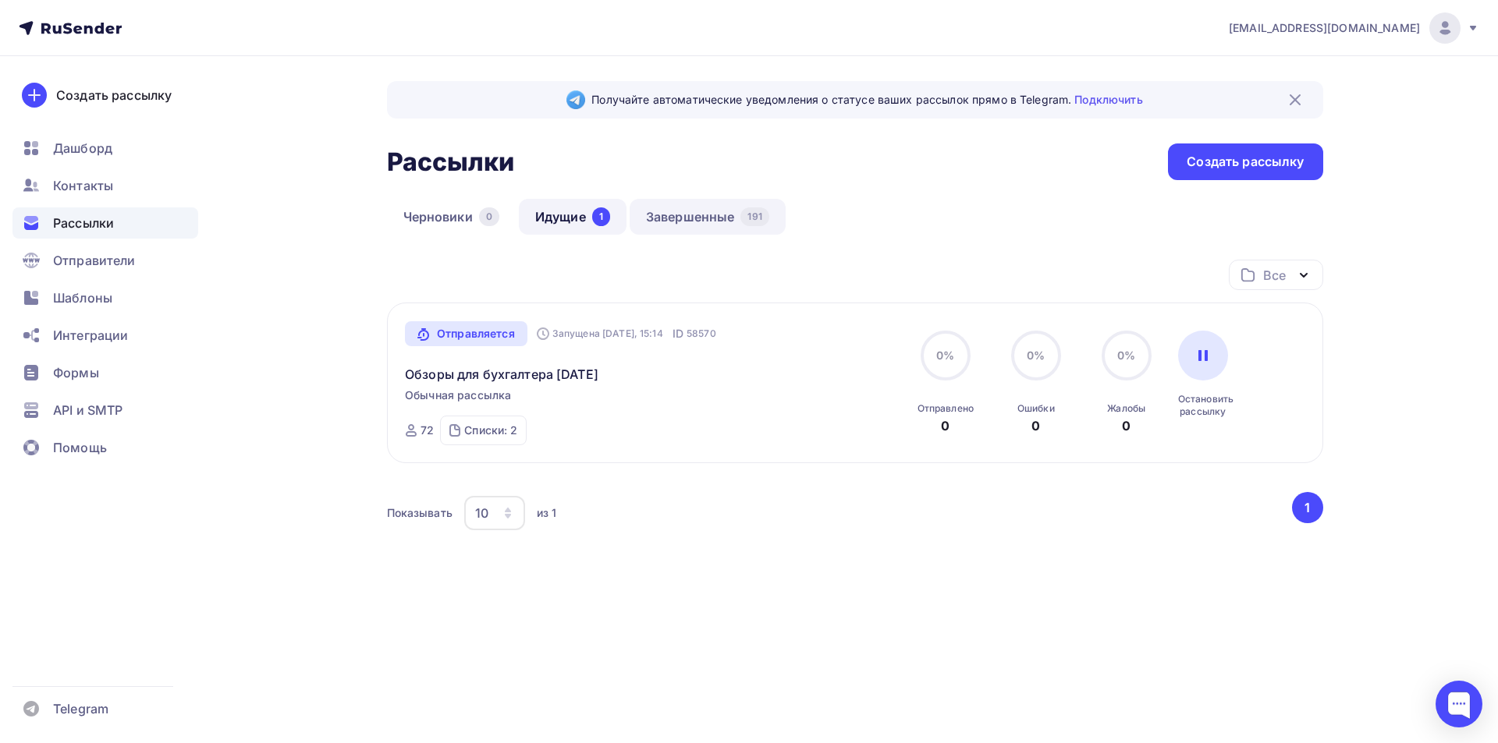
click at [699, 215] on link "Завершенные 191" at bounding box center [707, 217] width 156 height 36
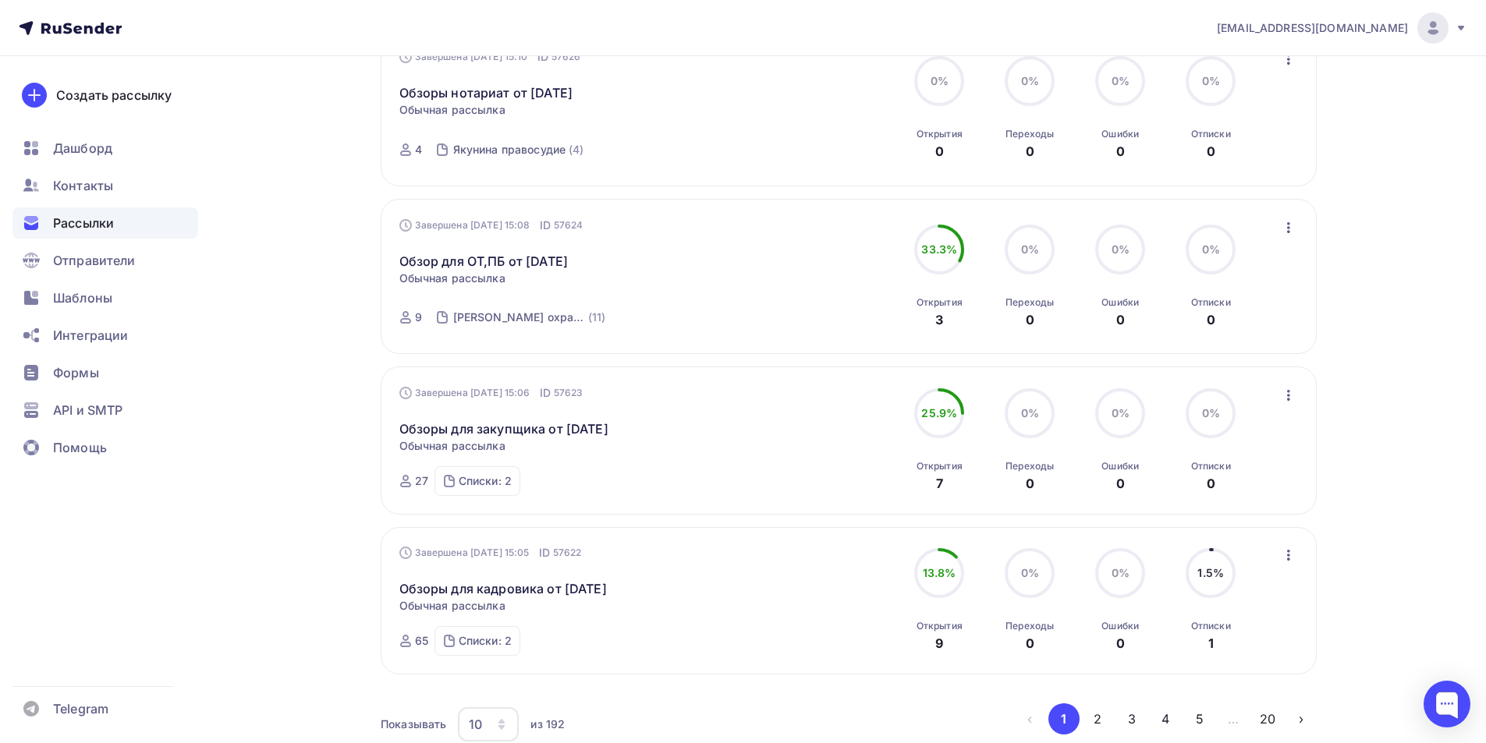
scroll to position [1367, 0]
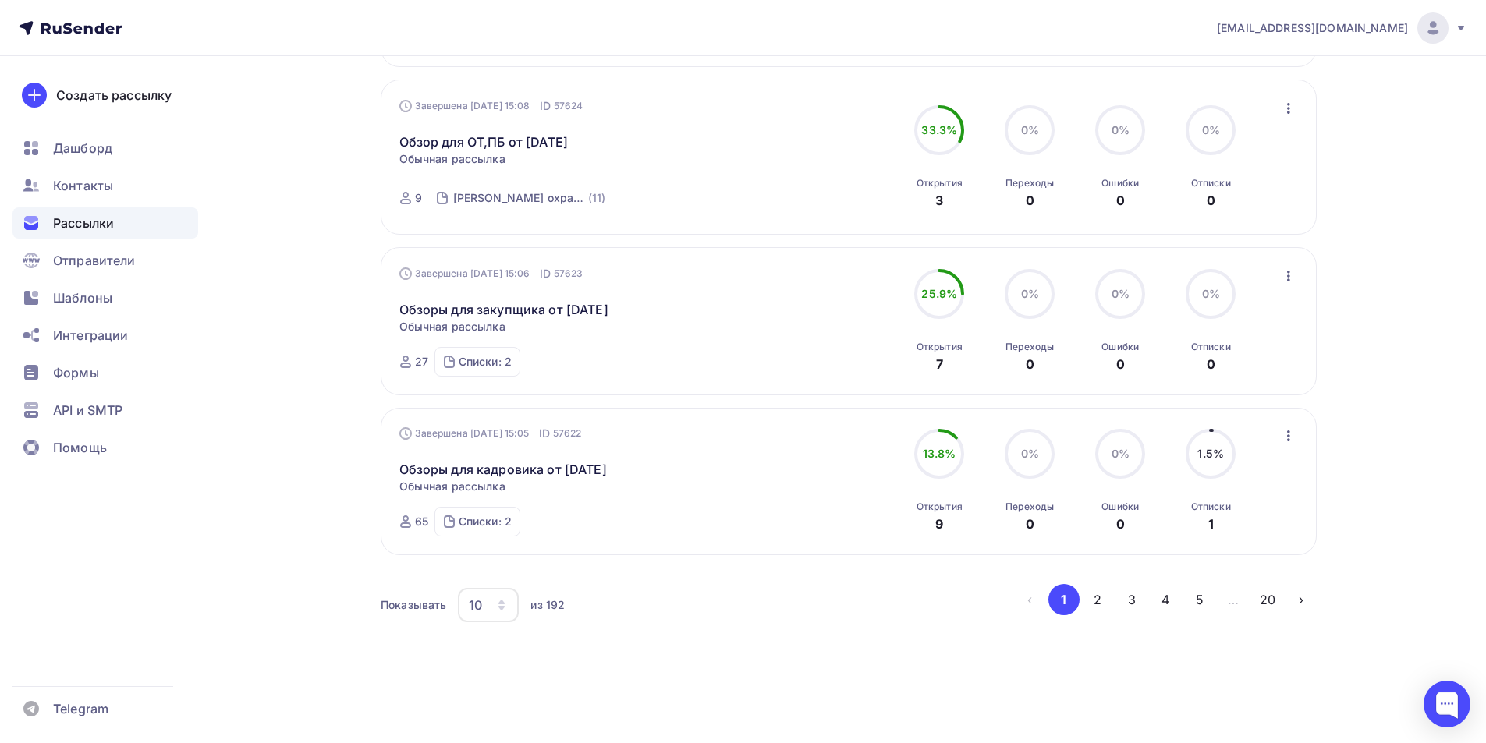
click at [505, 601] on icon "button" at bounding box center [501, 605] width 12 height 12
click at [481, 523] on div "50" at bounding box center [551, 525] width 150 height 19
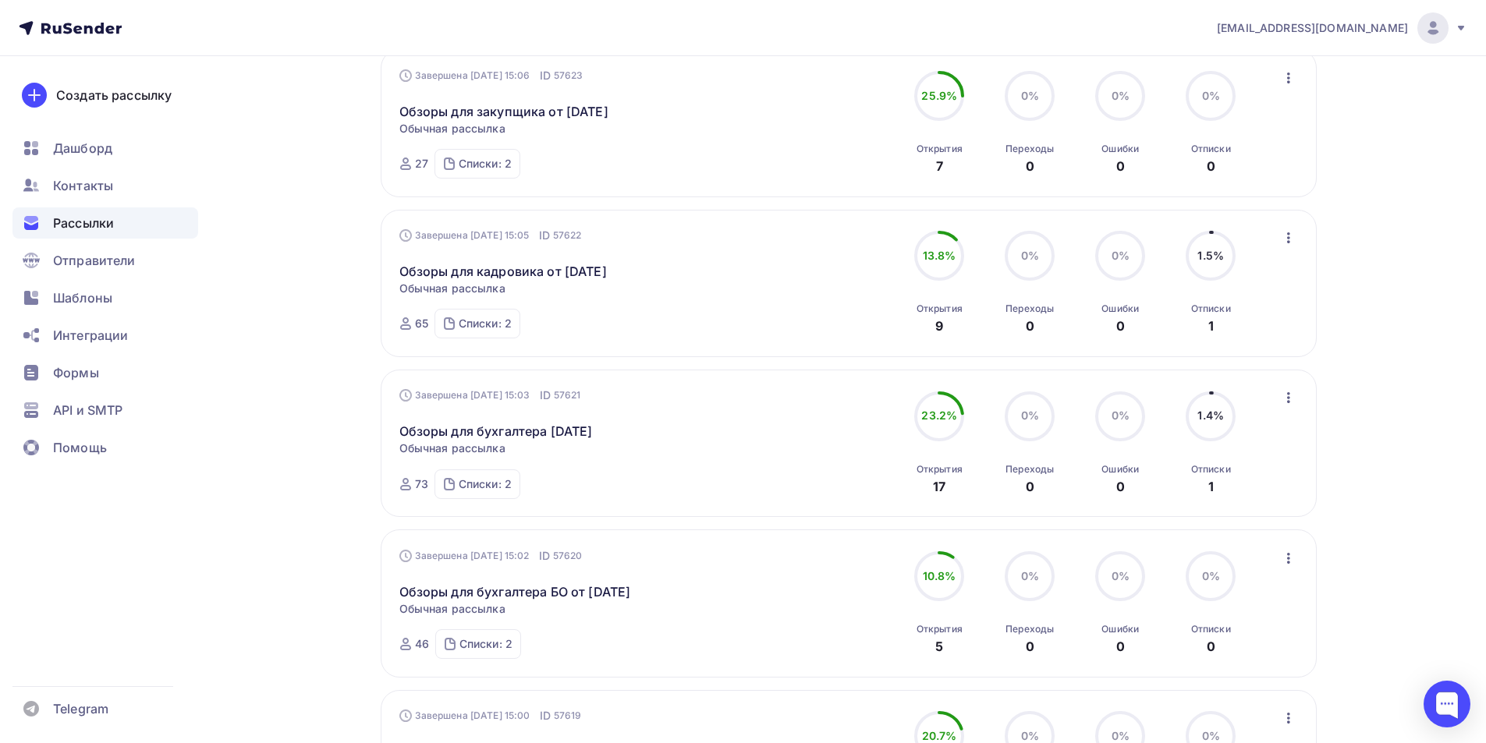
scroll to position [1567, 0]
click at [1289, 556] on icon "button" at bounding box center [1288, 557] width 19 height 19
click at [1248, 663] on div "Копировать в новую" at bounding box center [1217, 660] width 160 height 19
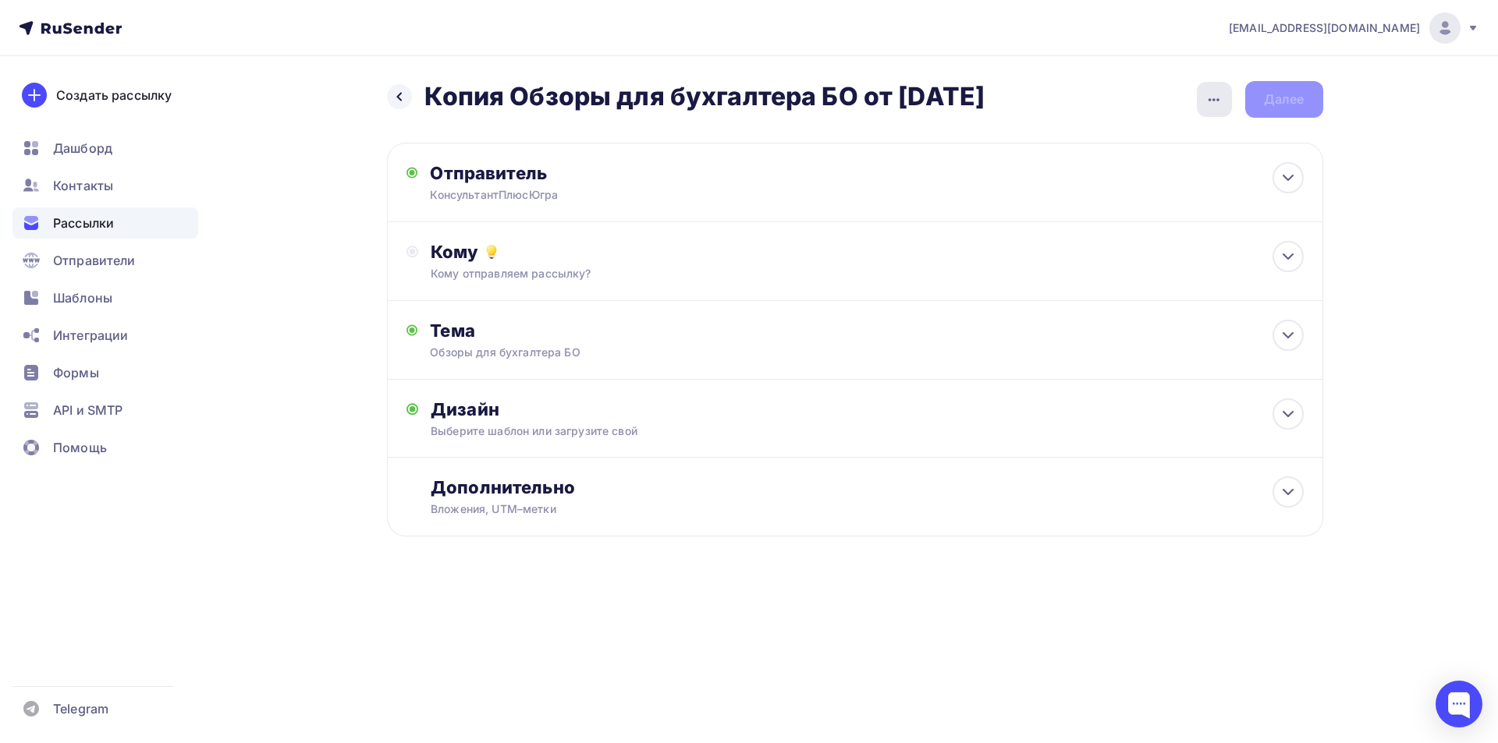
click at [1210, 104] on icon "button" at bounding box center [1213, 99] width 19 height 19
click at [1191, 177] on div "Переименовать рассылку" at bounding box center [1131, 179] width 193 height 19
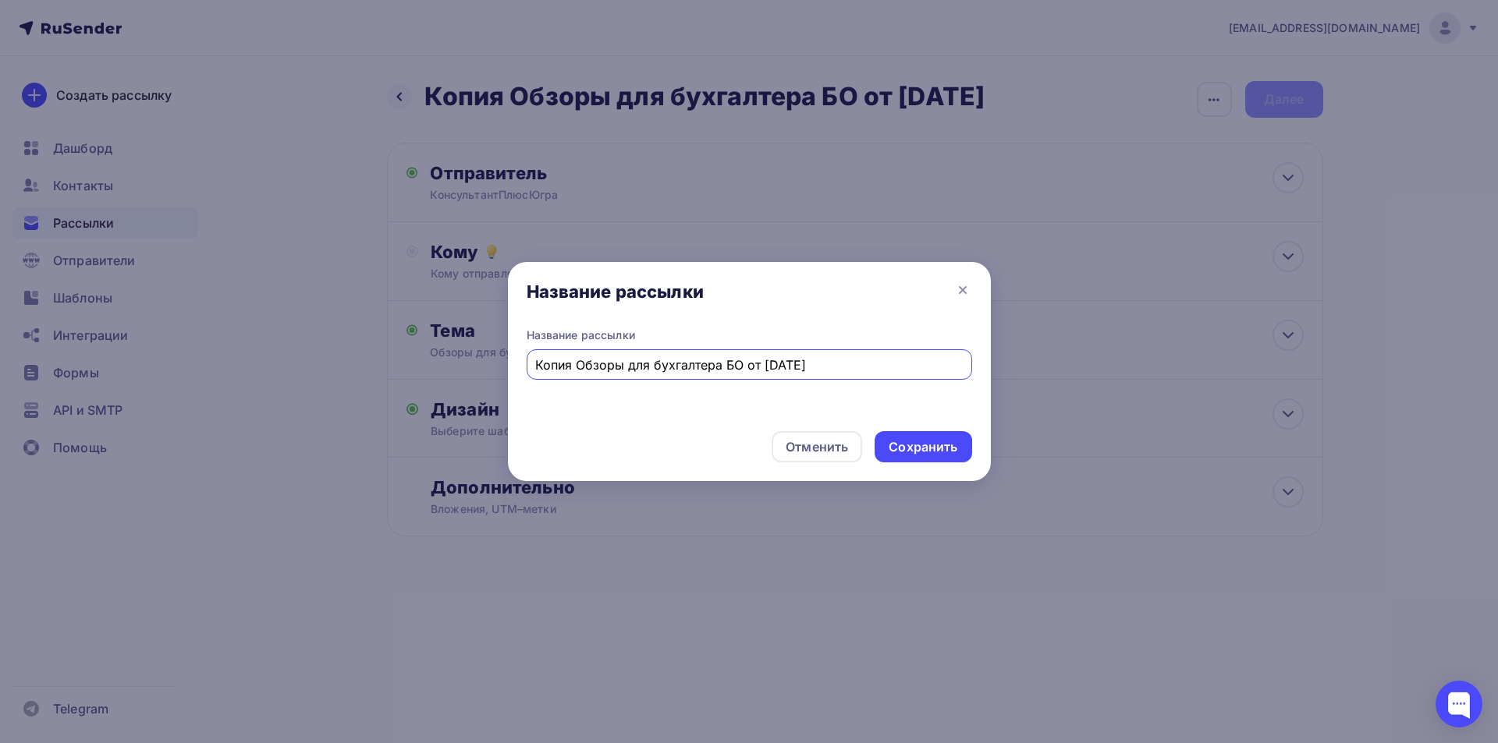
drag, startPoint x: 575, startPoint y: 364, endPoint x: 516, endPoint y: 363, distance: 59.3
click at [516, 363] on div "Название рассылки Копия Обзоры для бухгалтера БО от [DATE]" at bounding box center [749, 373] width 483 height 91
click at [732, 366] on input "Обзоры для бухгалтера БО от [DATE]" at bounding box center [748, 365] width 427 height 19
type input "Обзоры для бухгалтера БО от [DATE]"
click at [917, 449] on div "Сохранить" at bounding box center [922, 447] width 69 height 18
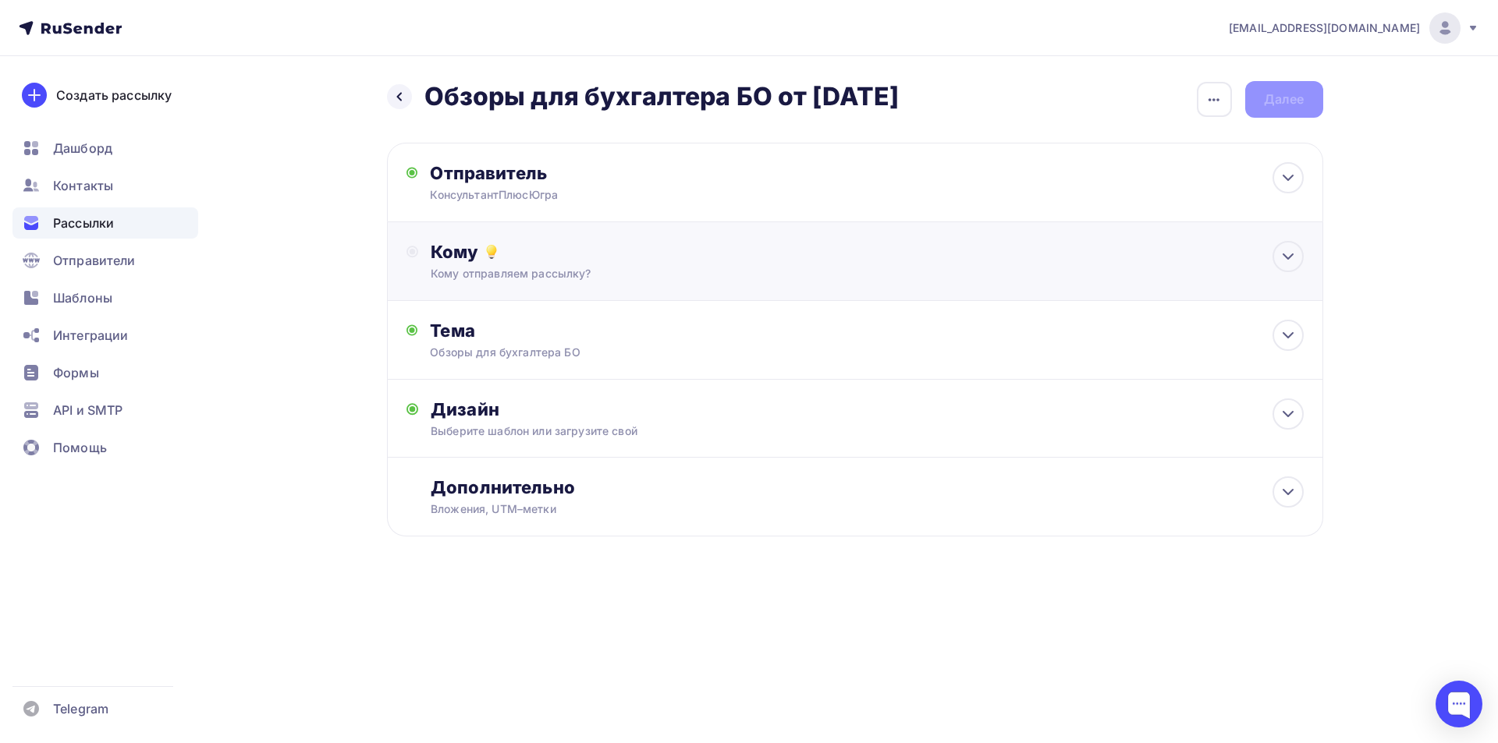
click at [456, 246] on div "Кому" at bounding box center [867, 252] width 872 height 22
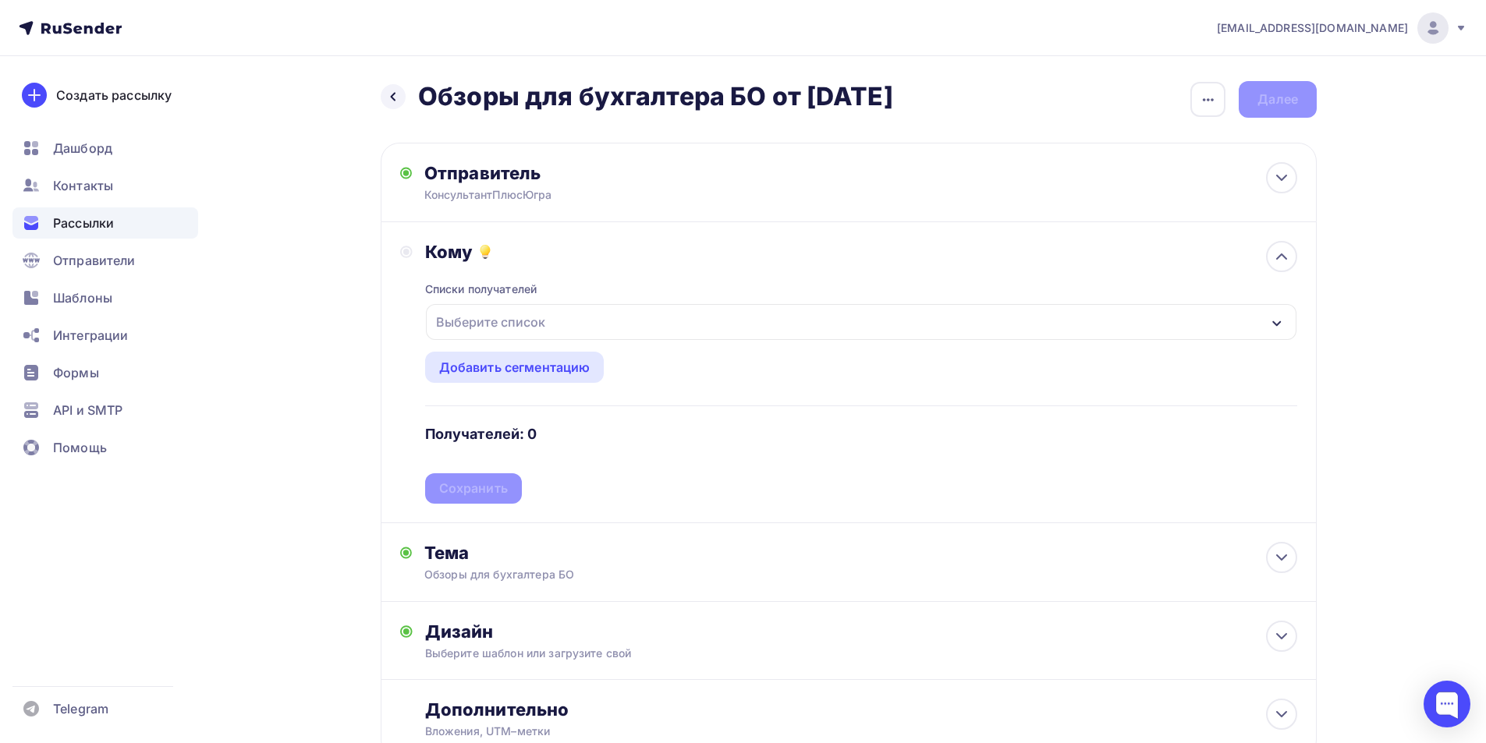
click at [1275, 324] on icon "button" at bounding box center [1276, 323] width 9 height 5
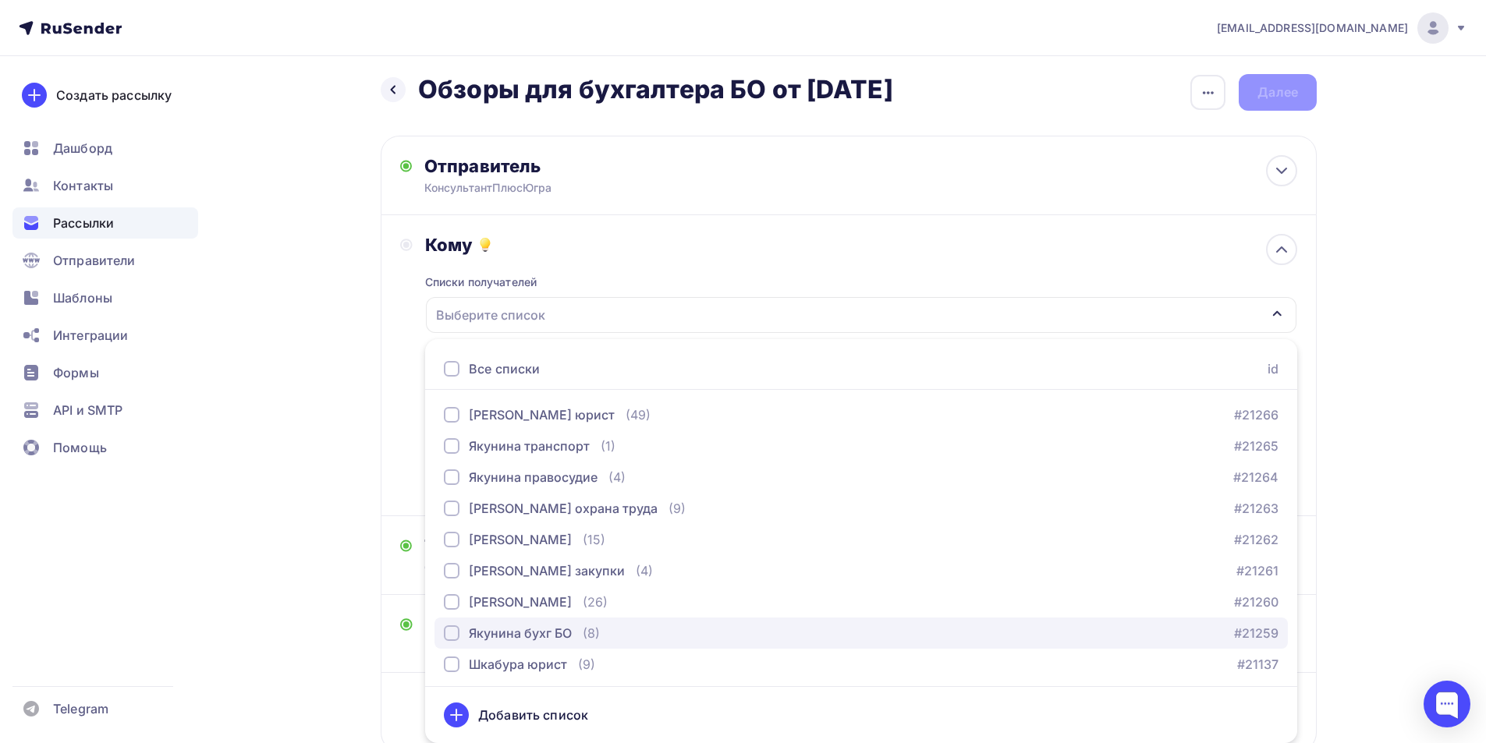
click at [451, 634] on div "button" at bounding box center [452, 634] width 16 height 16
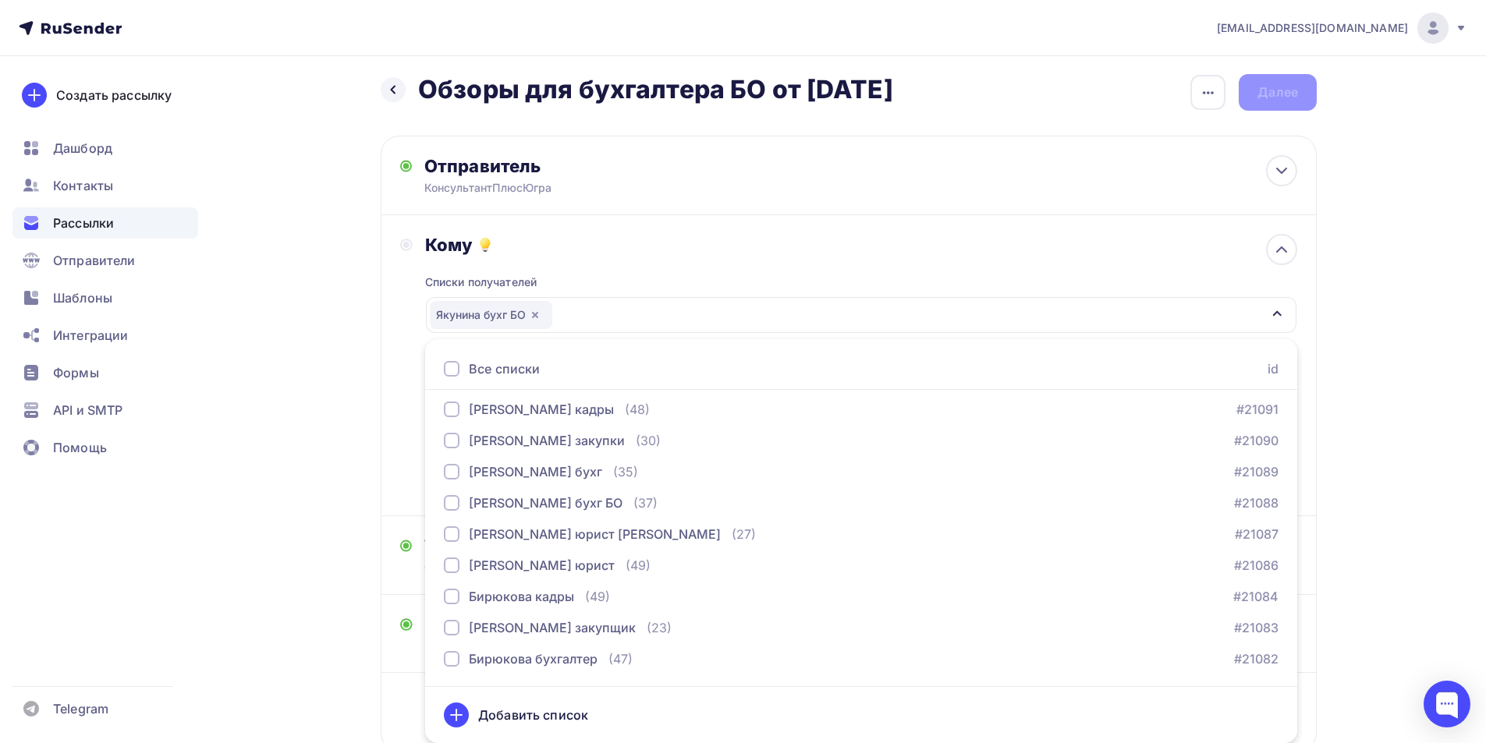
scroll to position [546, 0]
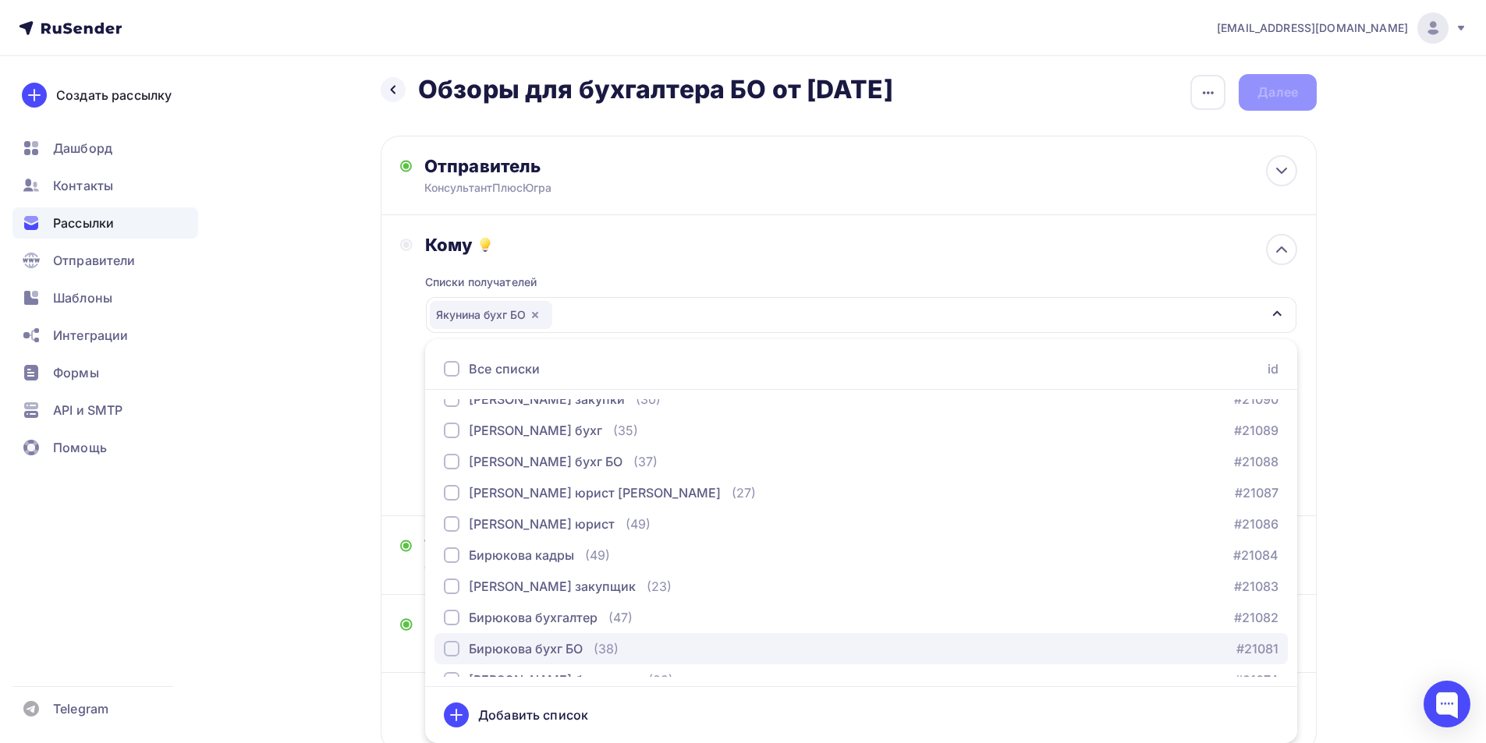
click at [456, 647] on div "button" at bounding box center [452, 649] width 16 height 16
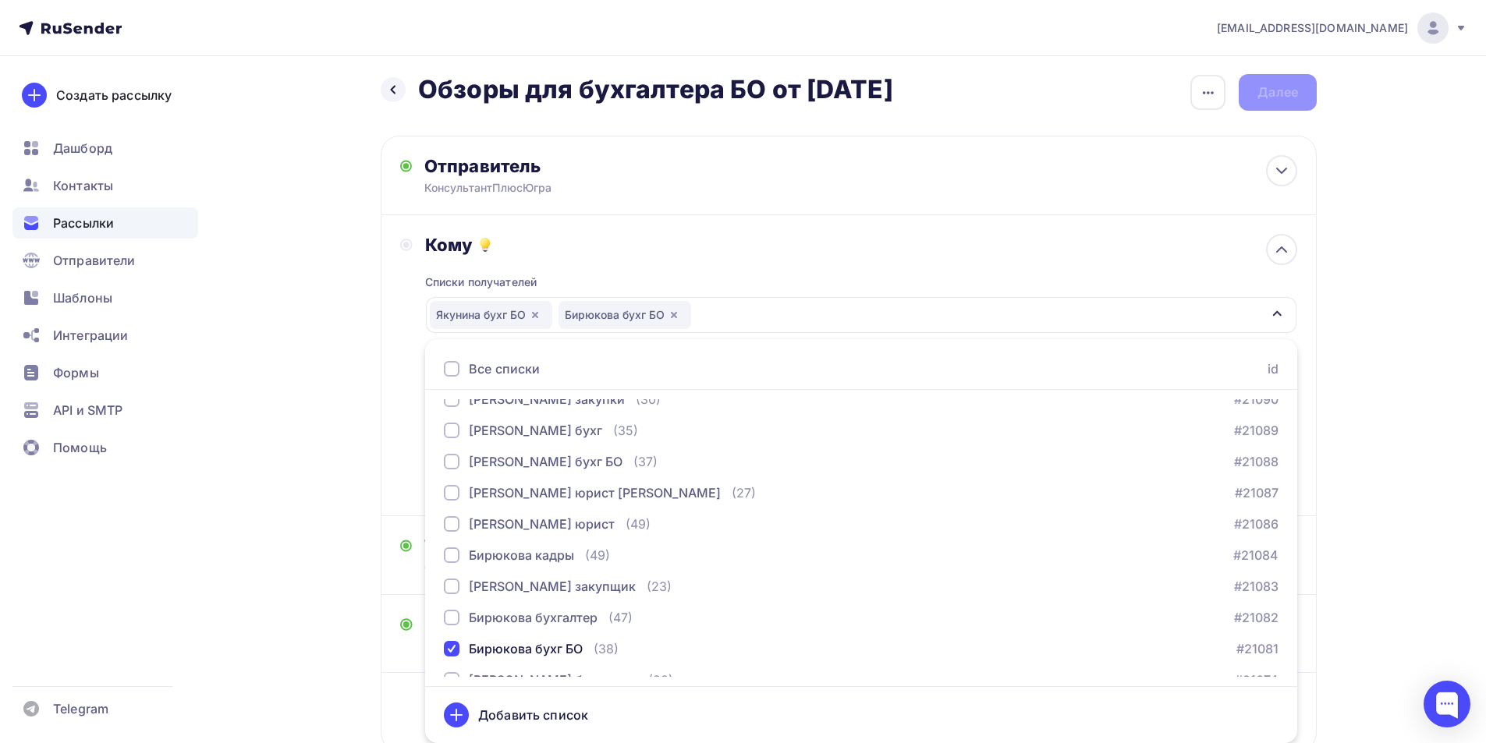
click at [401, 485] on div "Кому Списки получателей [PERSON_NAME] бухг [PERSON_NAME] бухг БО Все списки id …" at bounding box center [848, 365] width 897 height 263
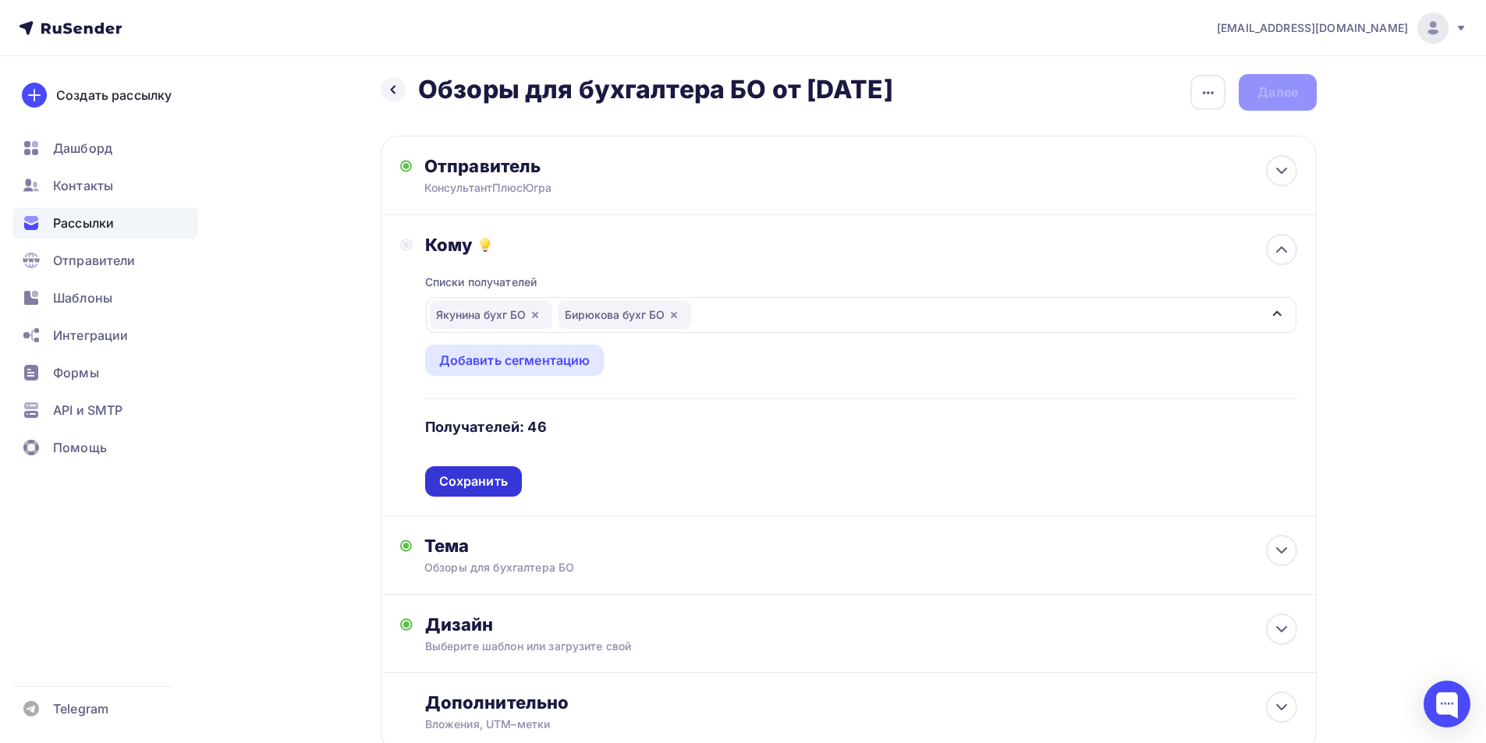
click at [491, 478] on div "Сохранить" at bounding box center [473, 482] width 69 height 18
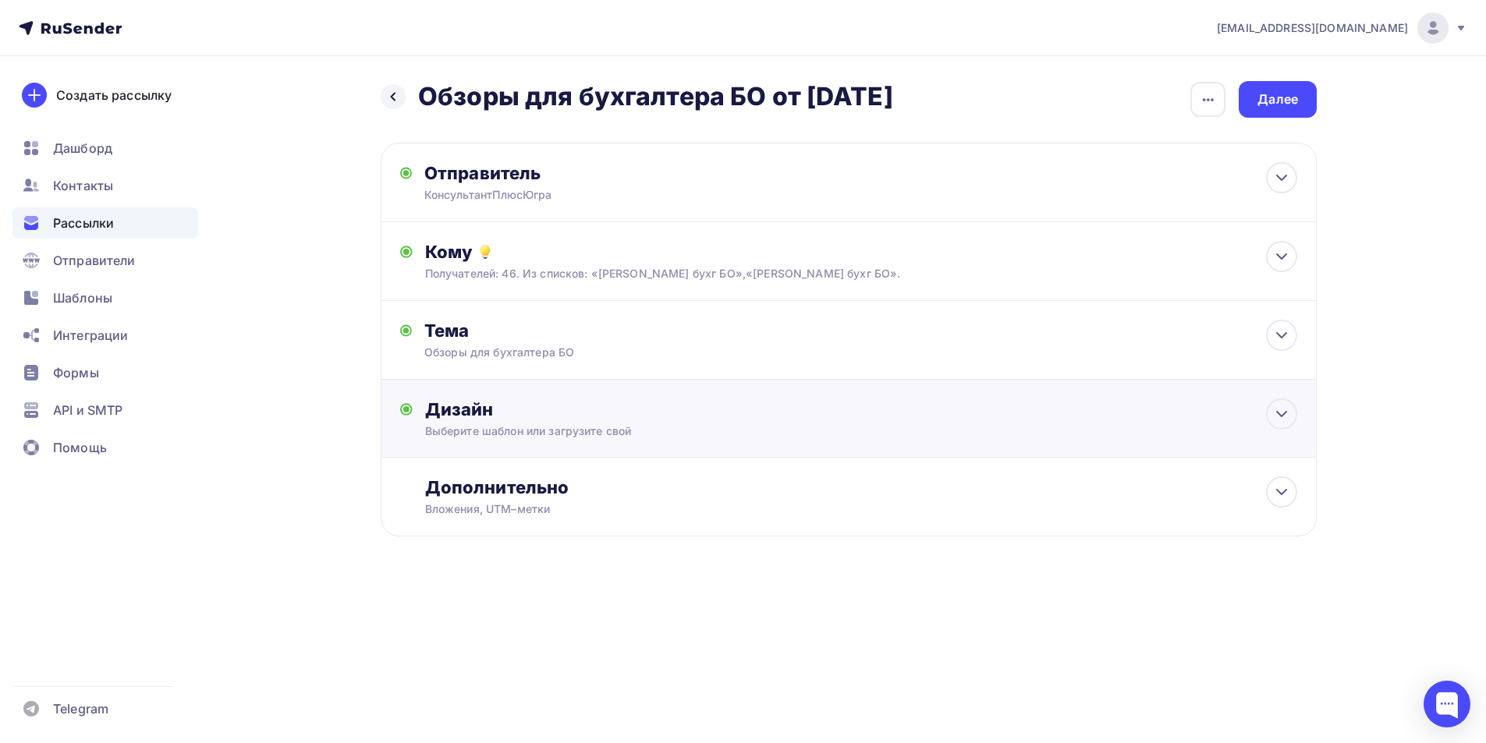
scroll to position [0, 0]
click at [470, 411] on div "Дизайн" at bounding box center [867, 410] width 872 height 22
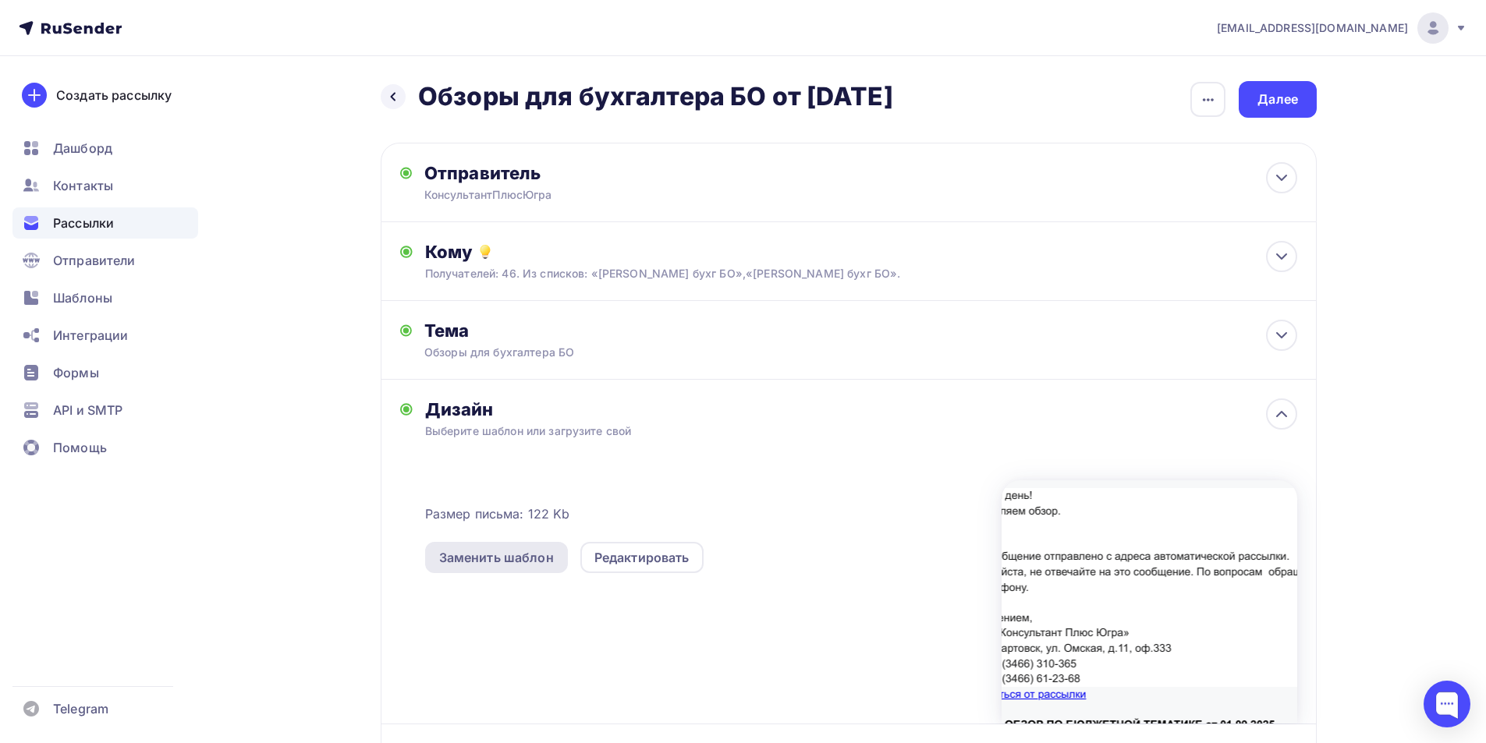
click at [533, 555] on div "Заменить шаблон" at bounding box center [496, 557] width 115 height 19
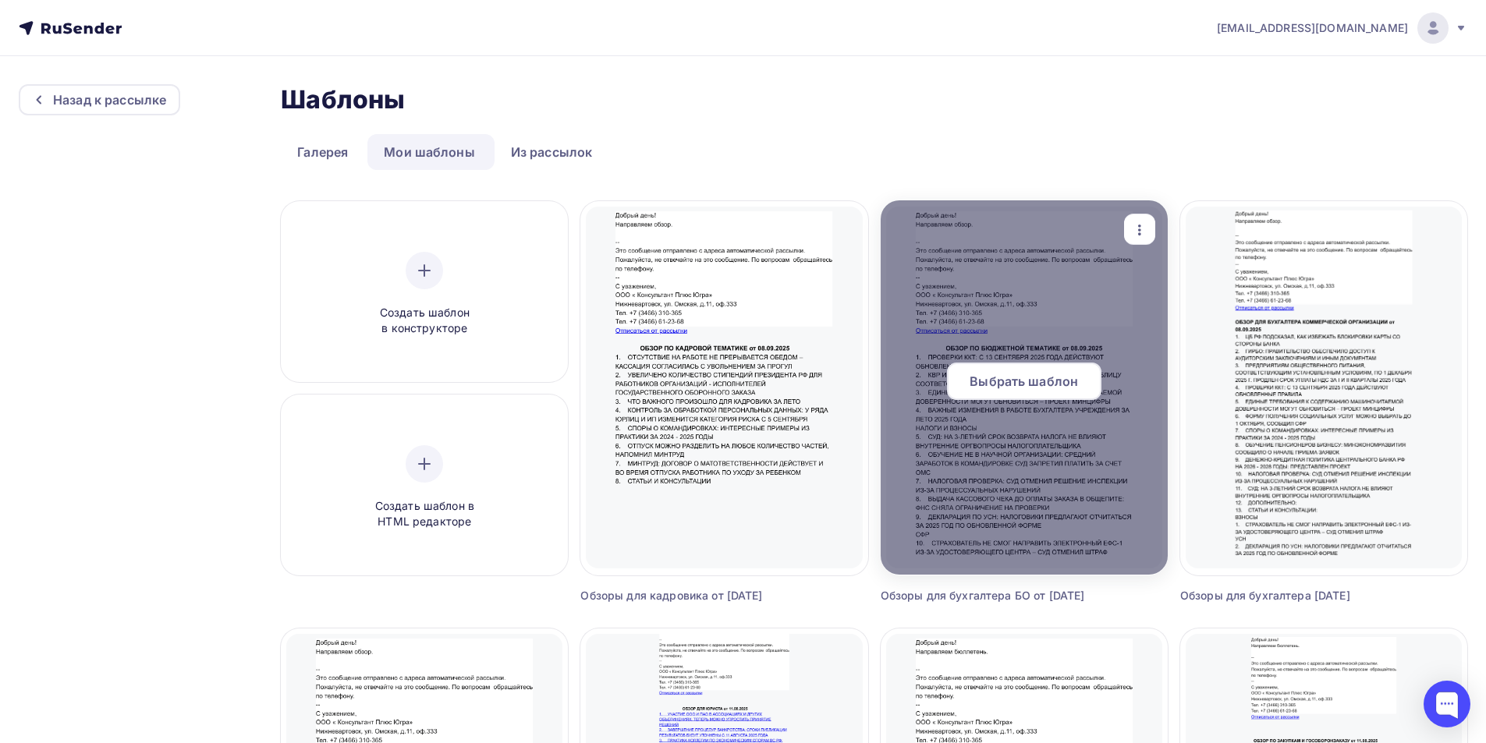
click at [1026, 381] on span "Выбрать шаблон" at bounding box center [1024, 381] width 108 height 19
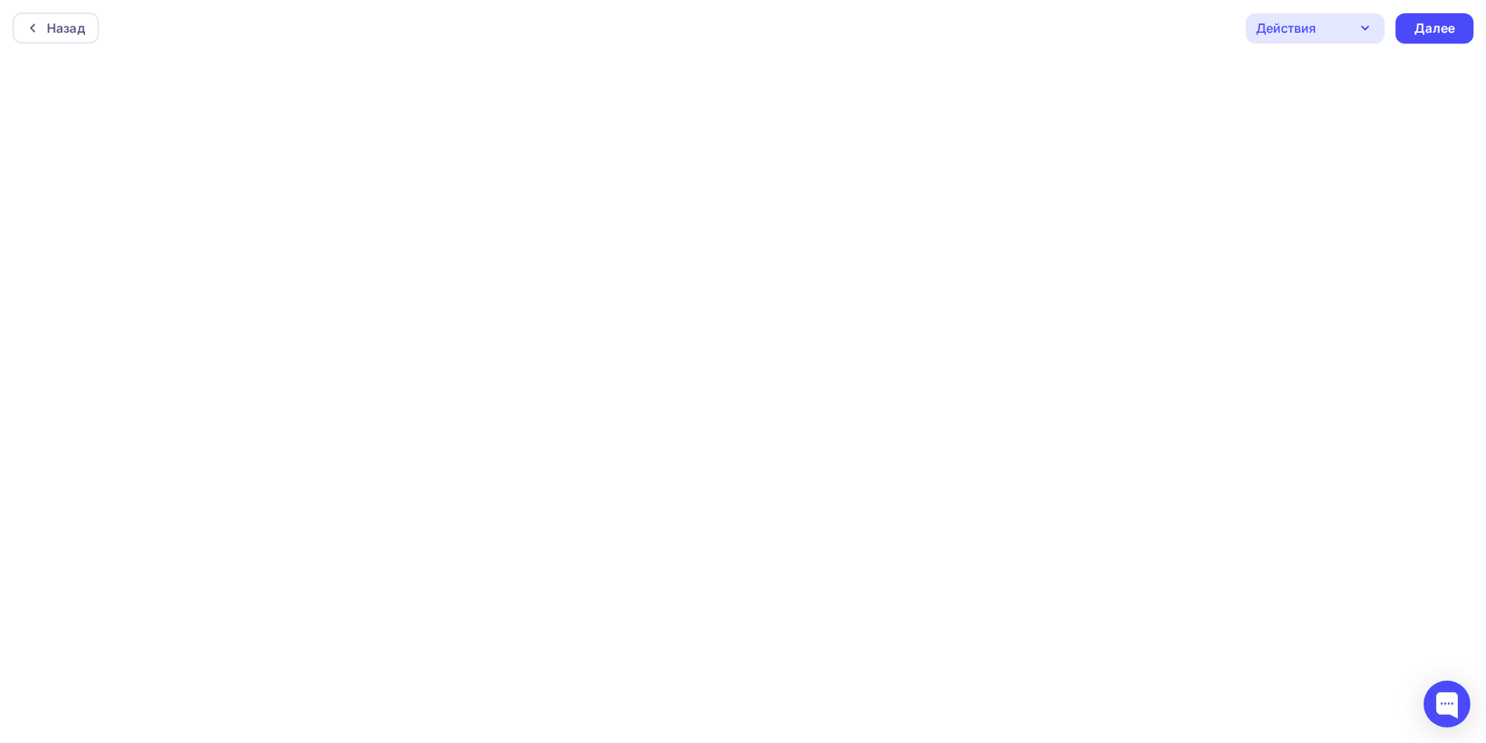
scroll to position [4, 0]
click at [1437, 27] on div "Далее" at bounding box center [1434, 25] width 41 height 18
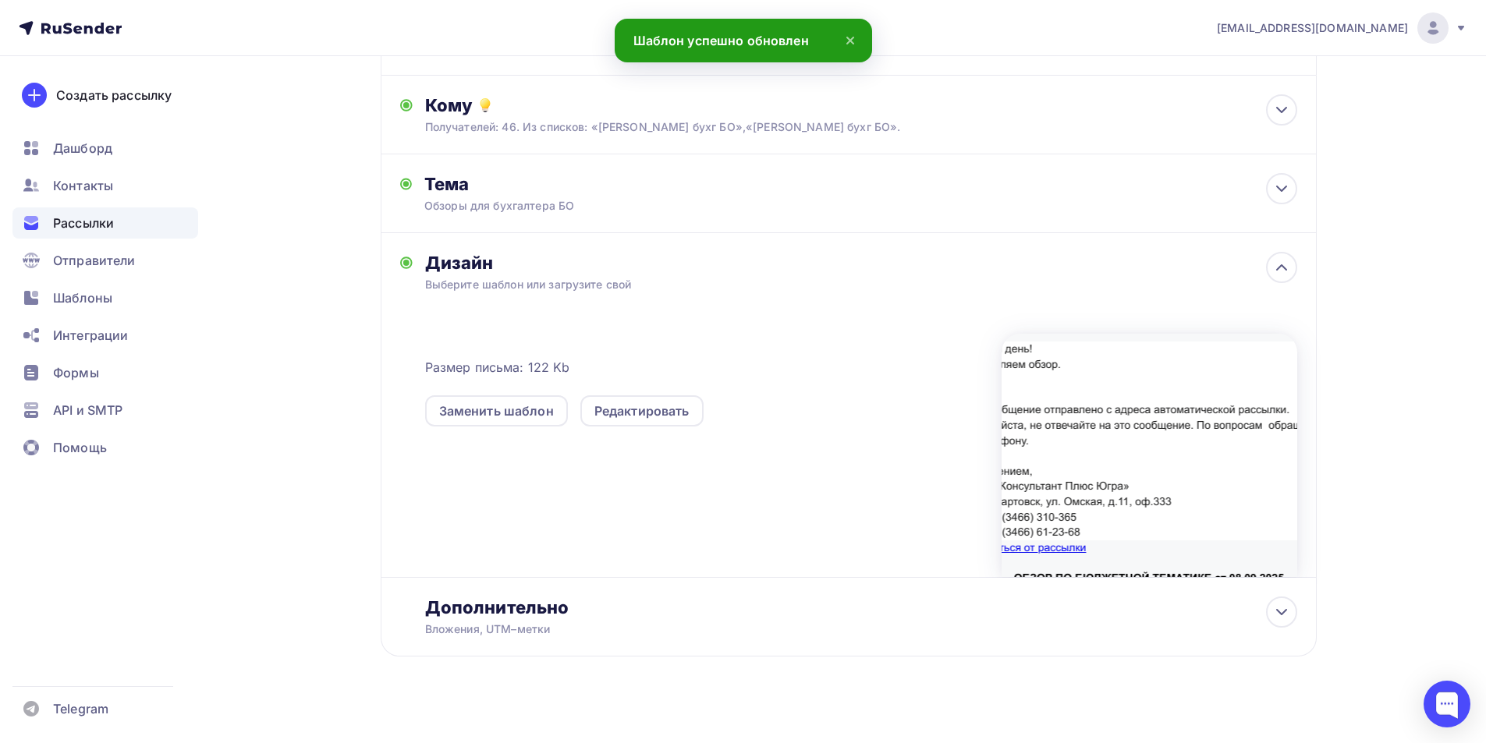
scroll to position [161, 0]
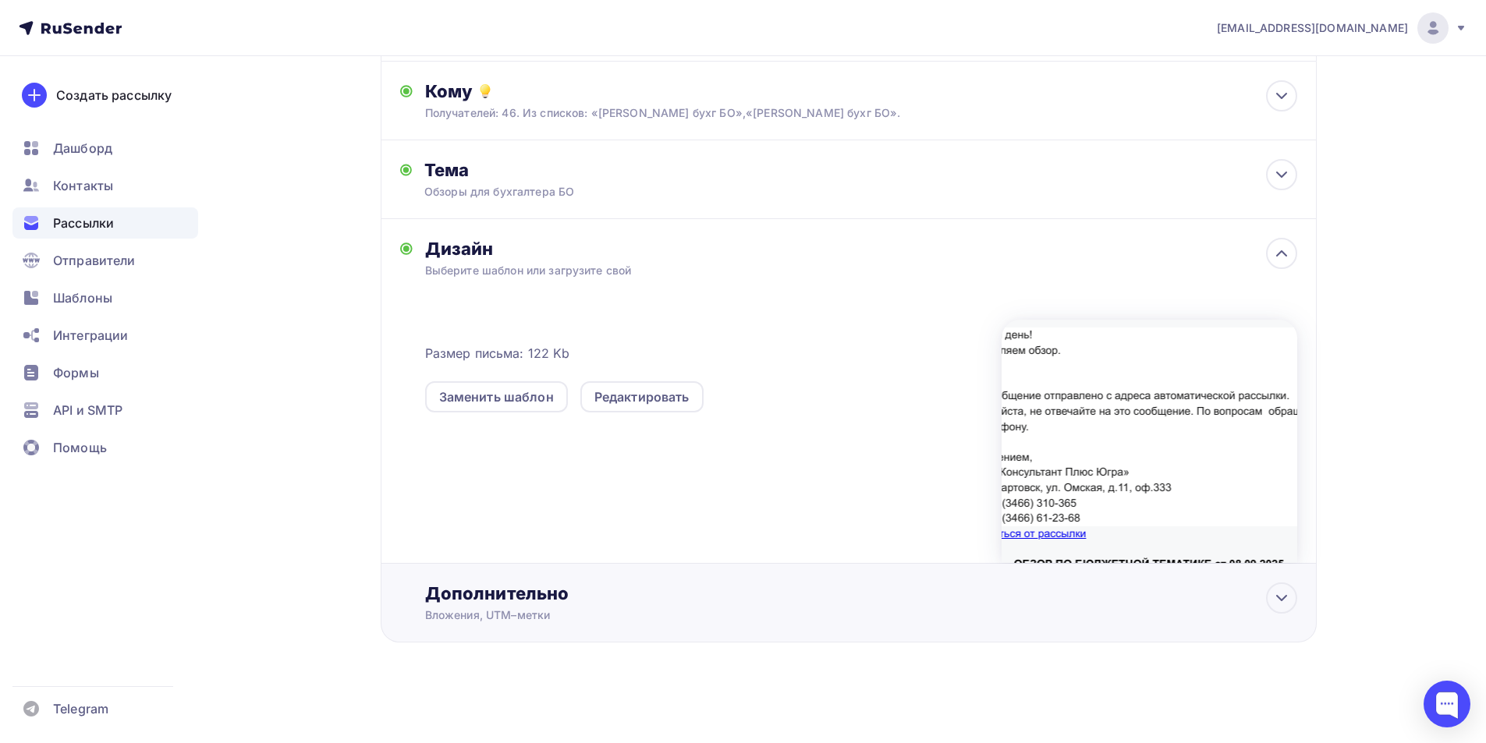
click at [520, 598] on div "Дополнительно" at bounding box center [861, 594] width 872 height 22
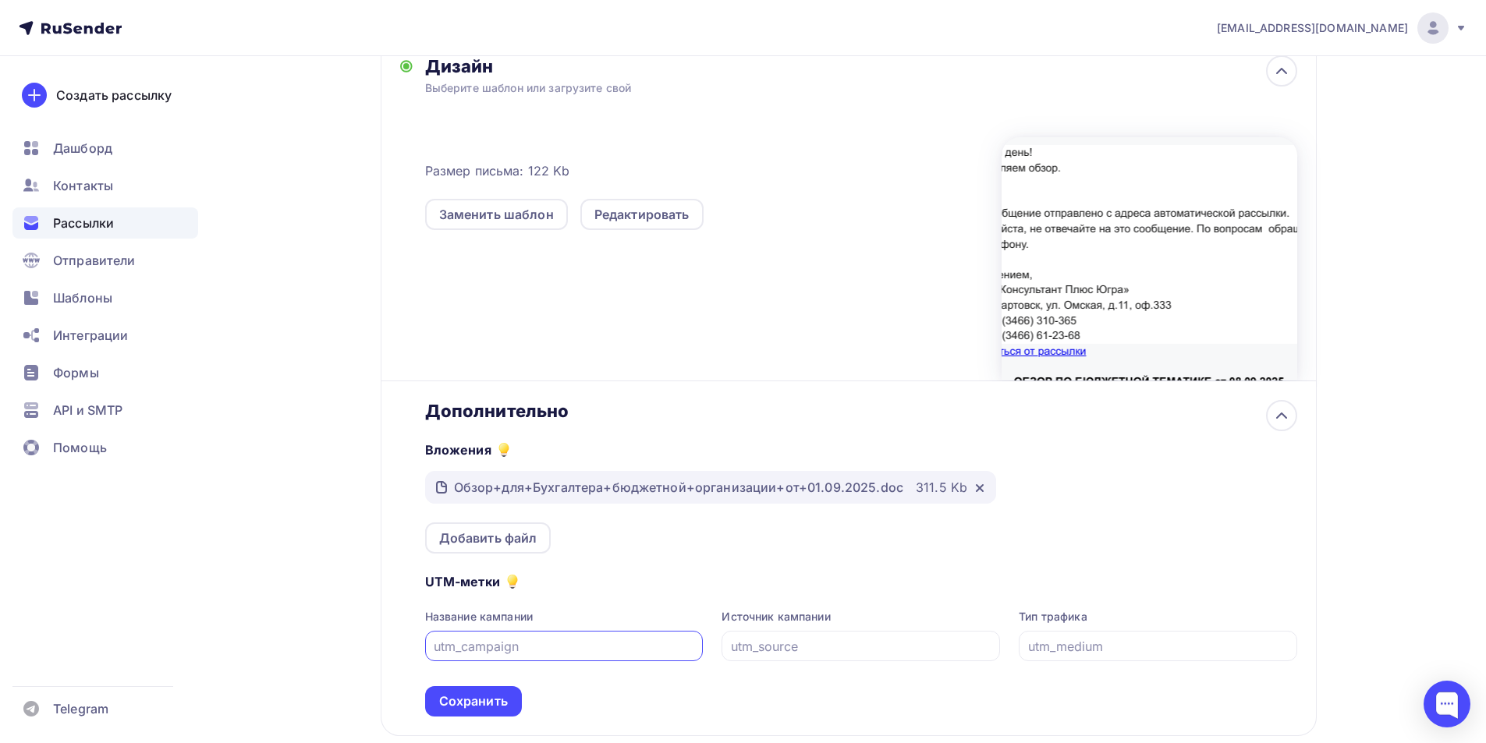
scroll to position [394, 0]
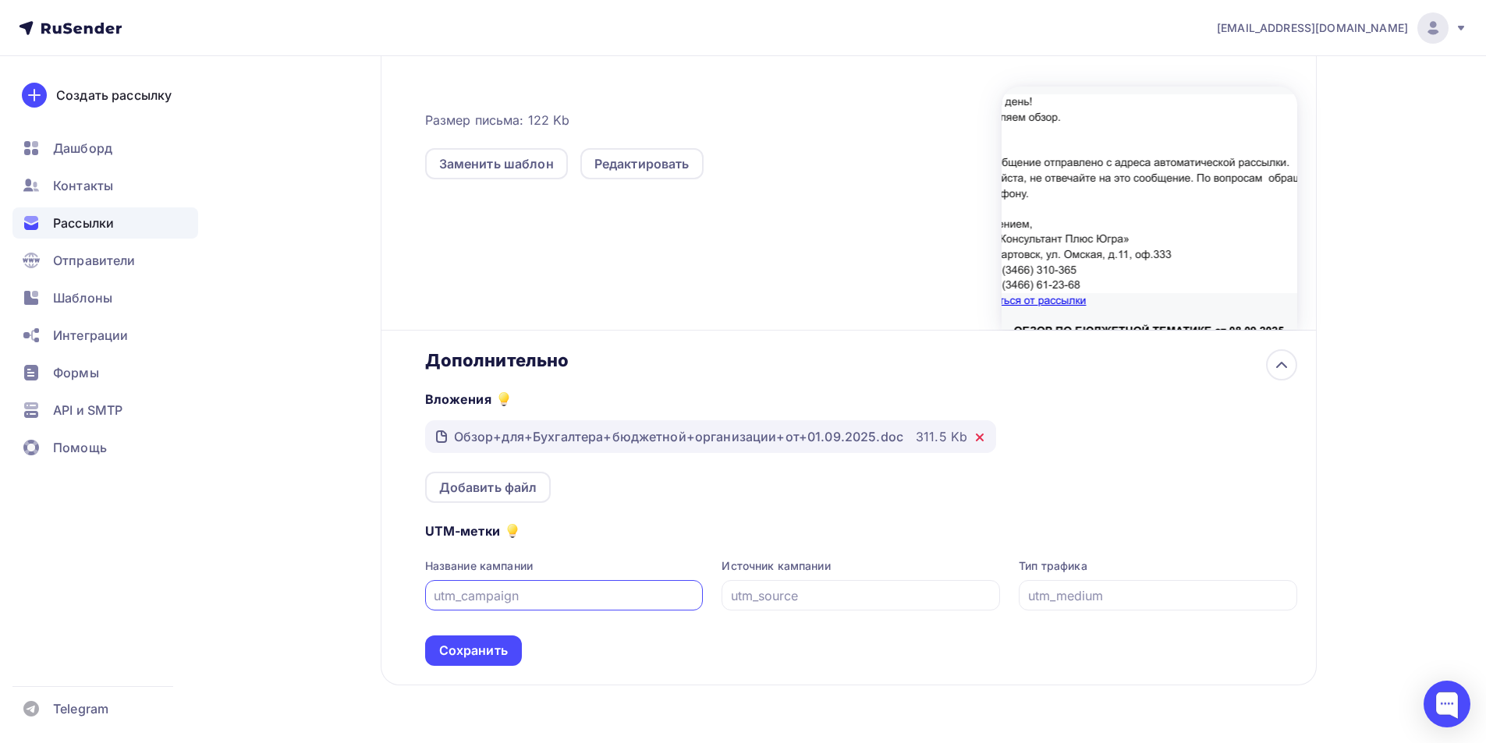
click at [977, 439] on icon at bounding box center [980, 437] width 6 height 6
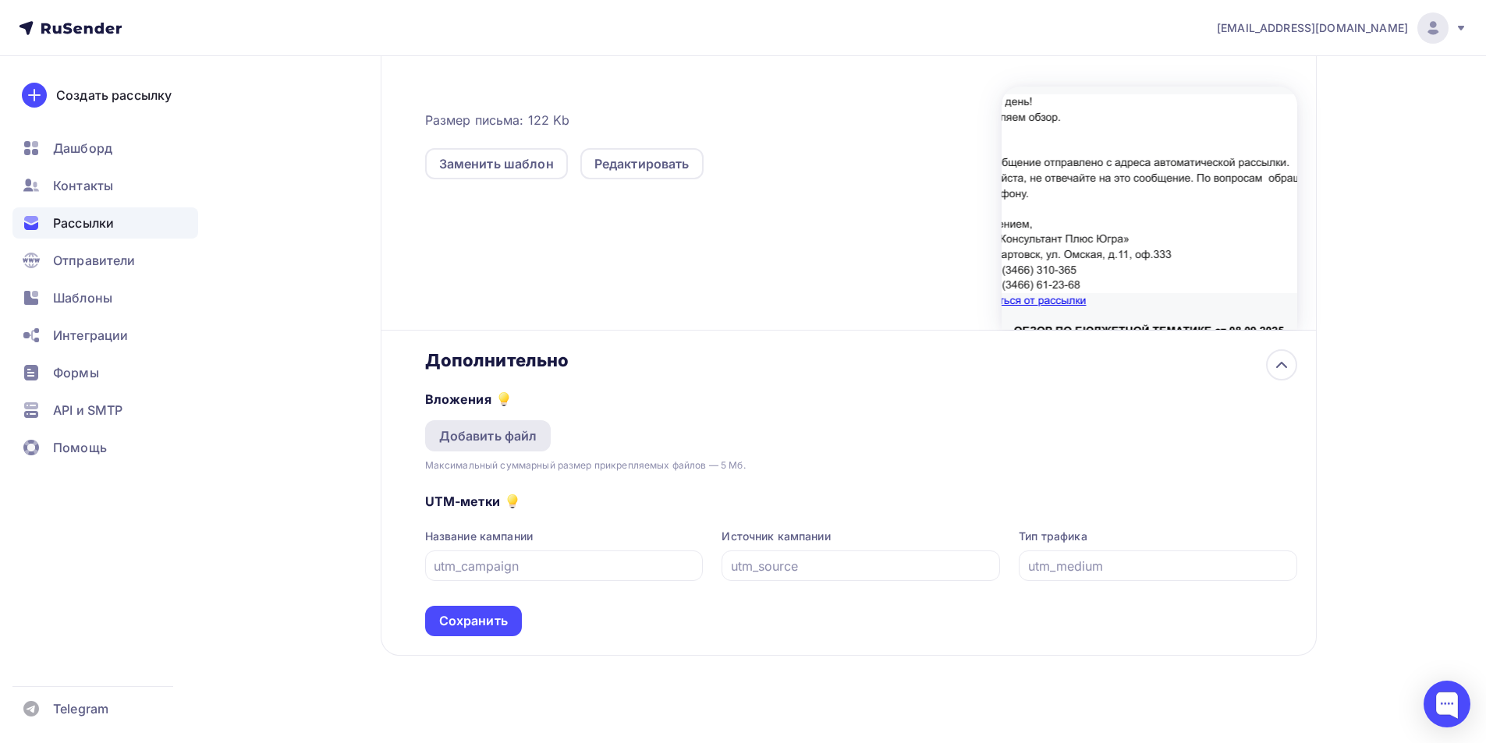
click at [502, 438] on div "Добавить файл" at bounding box center [488, 436] width 98 height 19
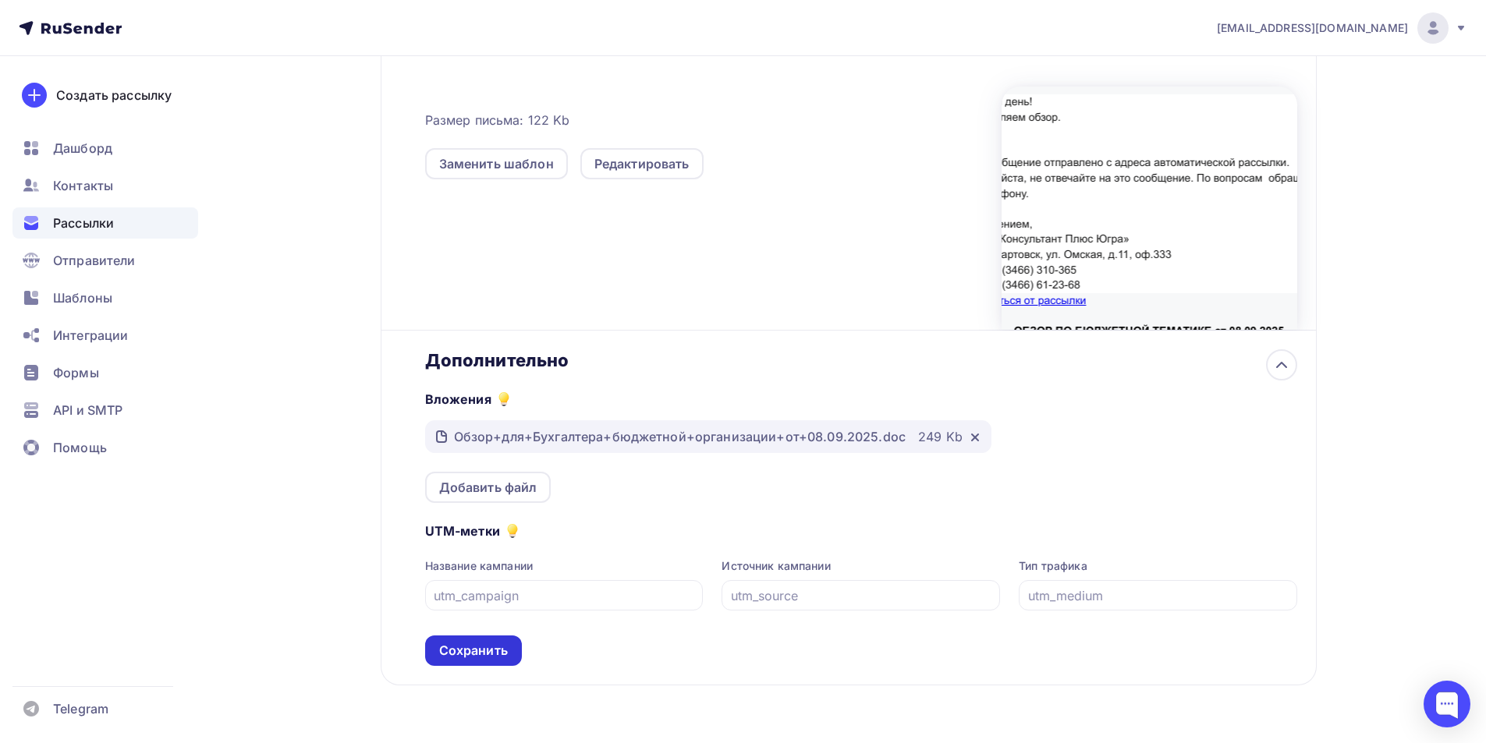
click at [470, 652] on div "Сохранить" at bounding box center [473, 651] width 69 height 18
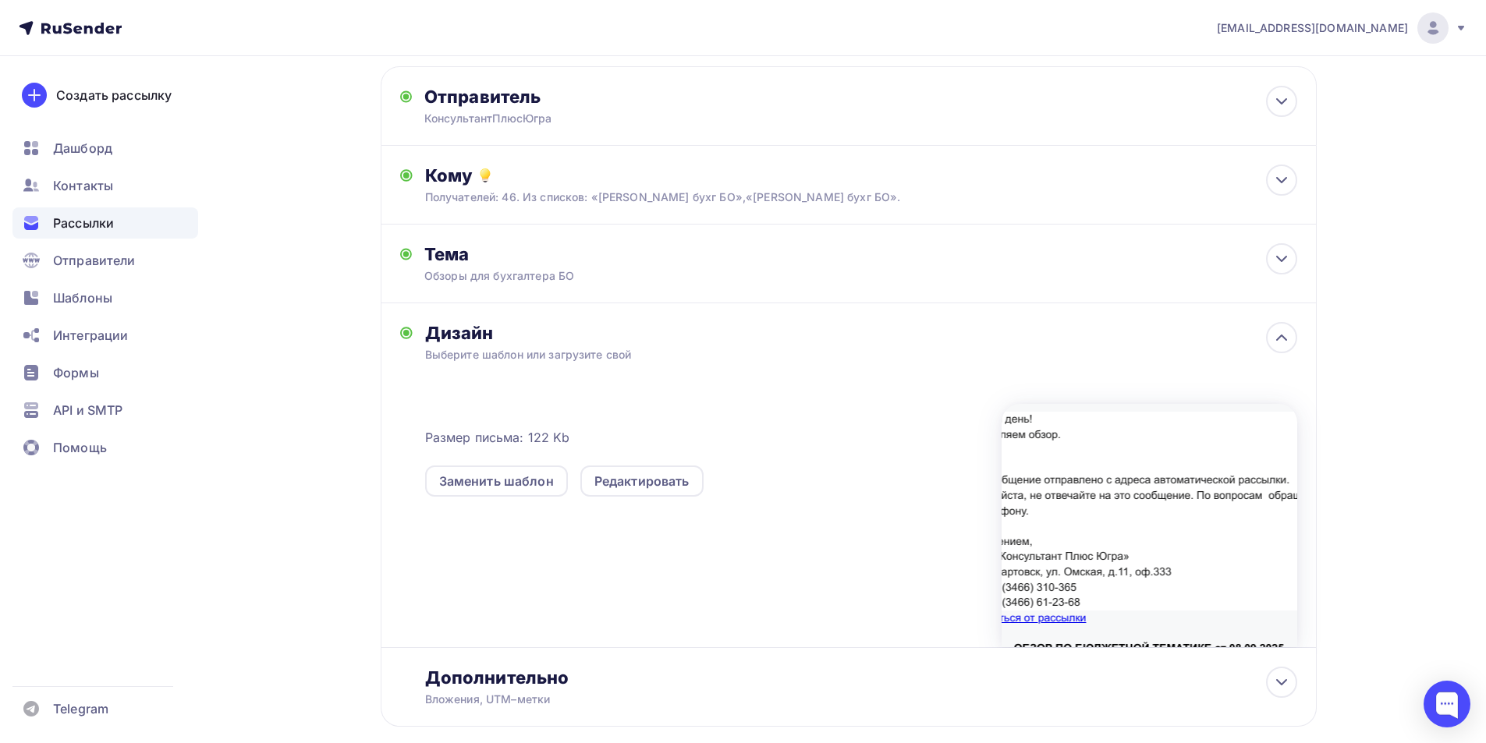
scroll to position [0, 0]
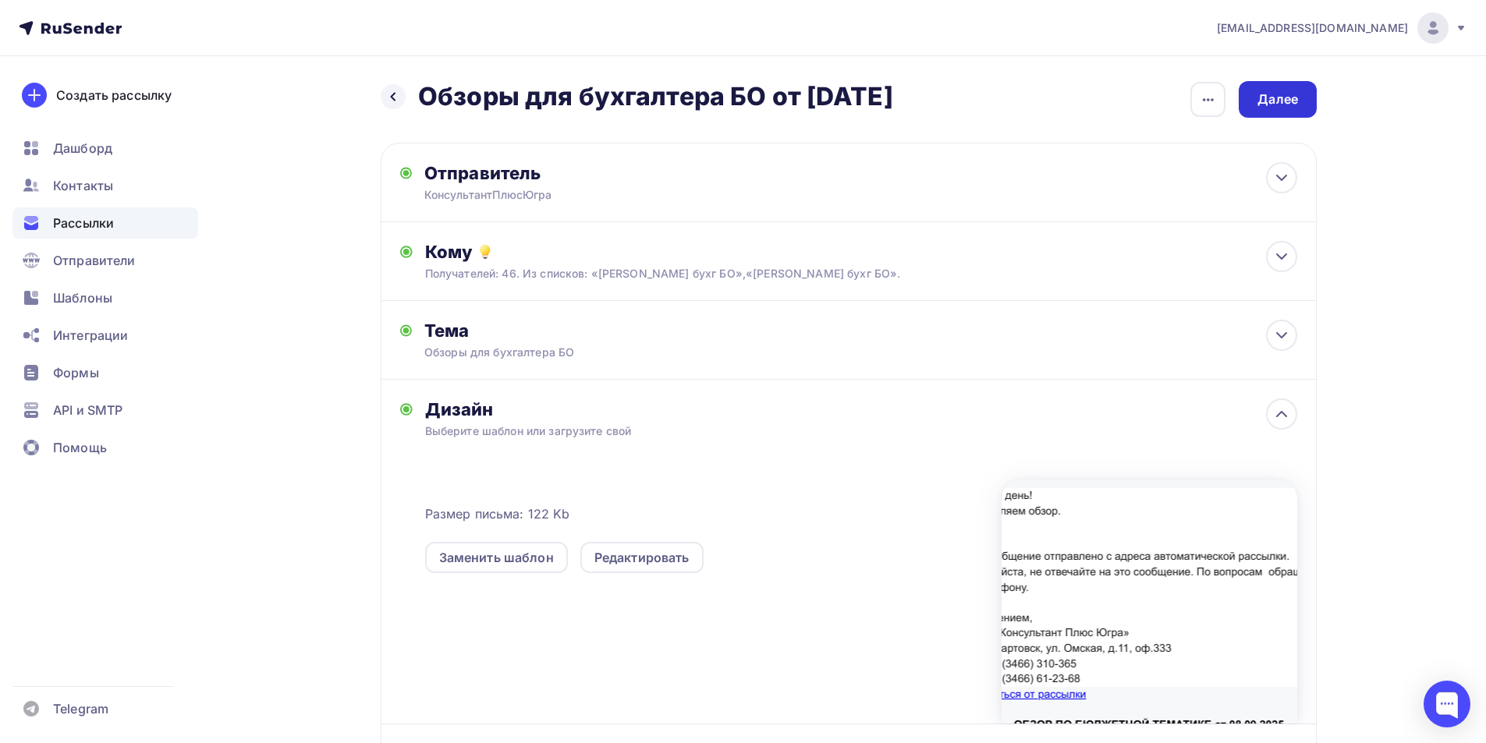
click at [1298, 100] on div "Далее" at bounding box center [1278, 99] width 78 height 37
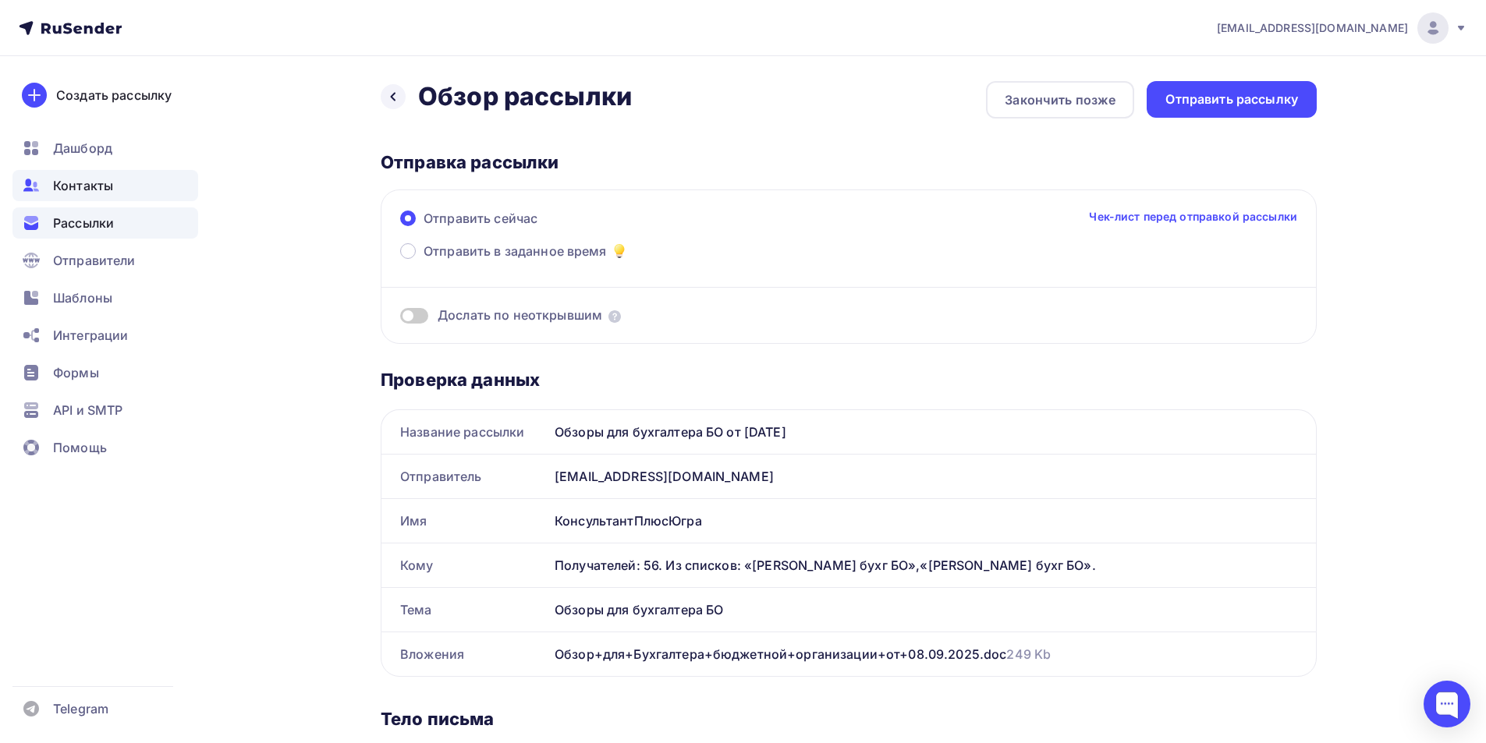
click at [98, 183] on span "Контакты" at bounding box center [83, 185] width 60 height 19
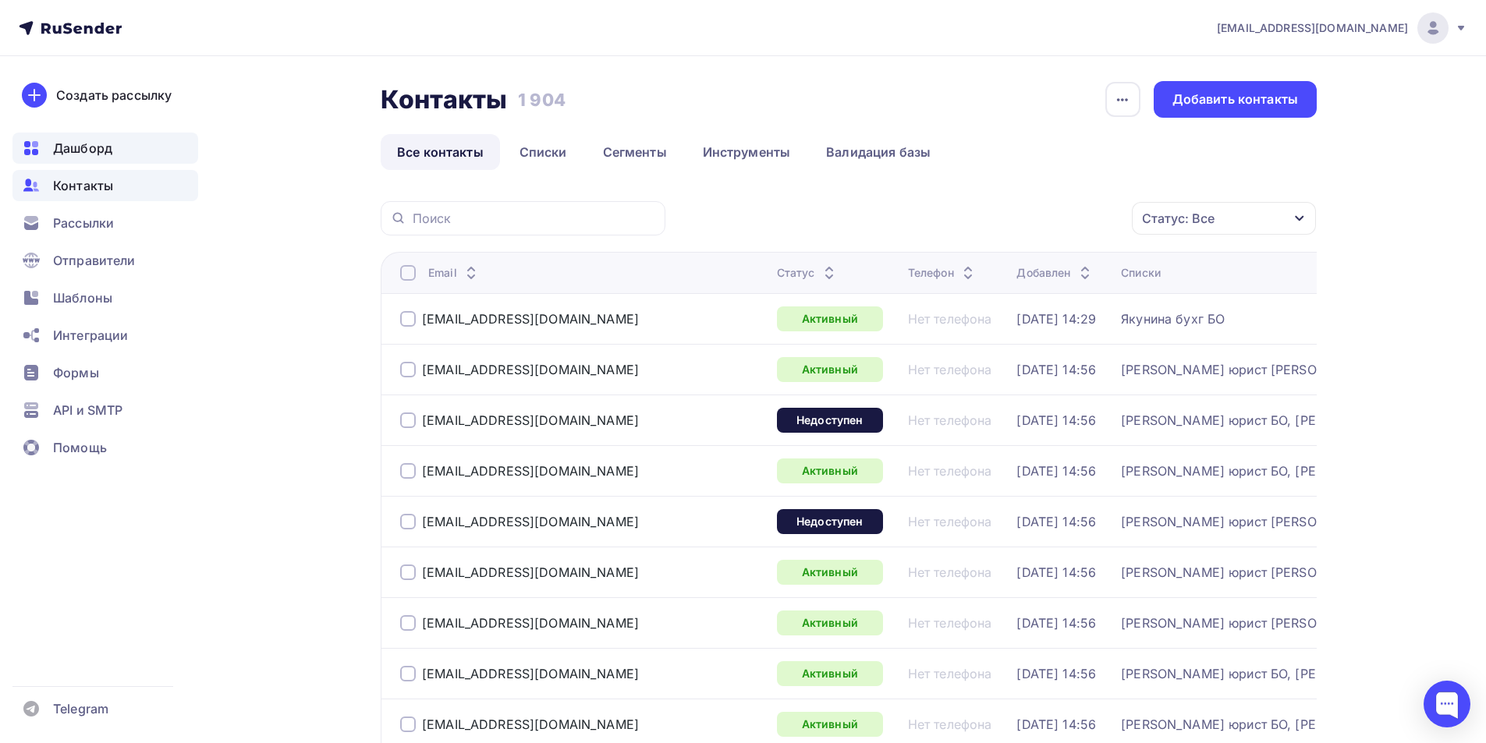
click at [81, 152] on span "Дашборд" at bounding box center [82, 148] width 59 height 19
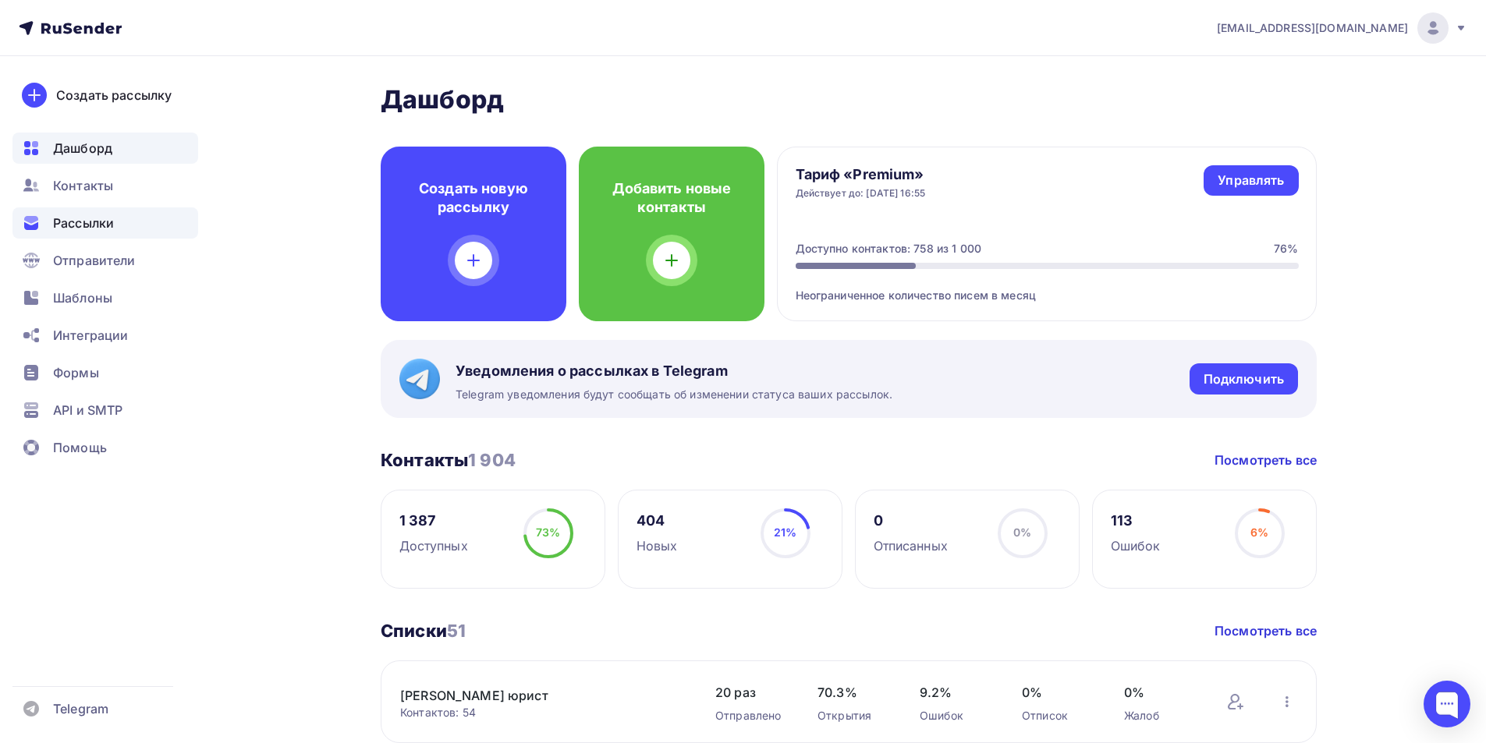
click at [94, 214] on span "Рассылки" at bounding box center [83, 223] width 61 height 19
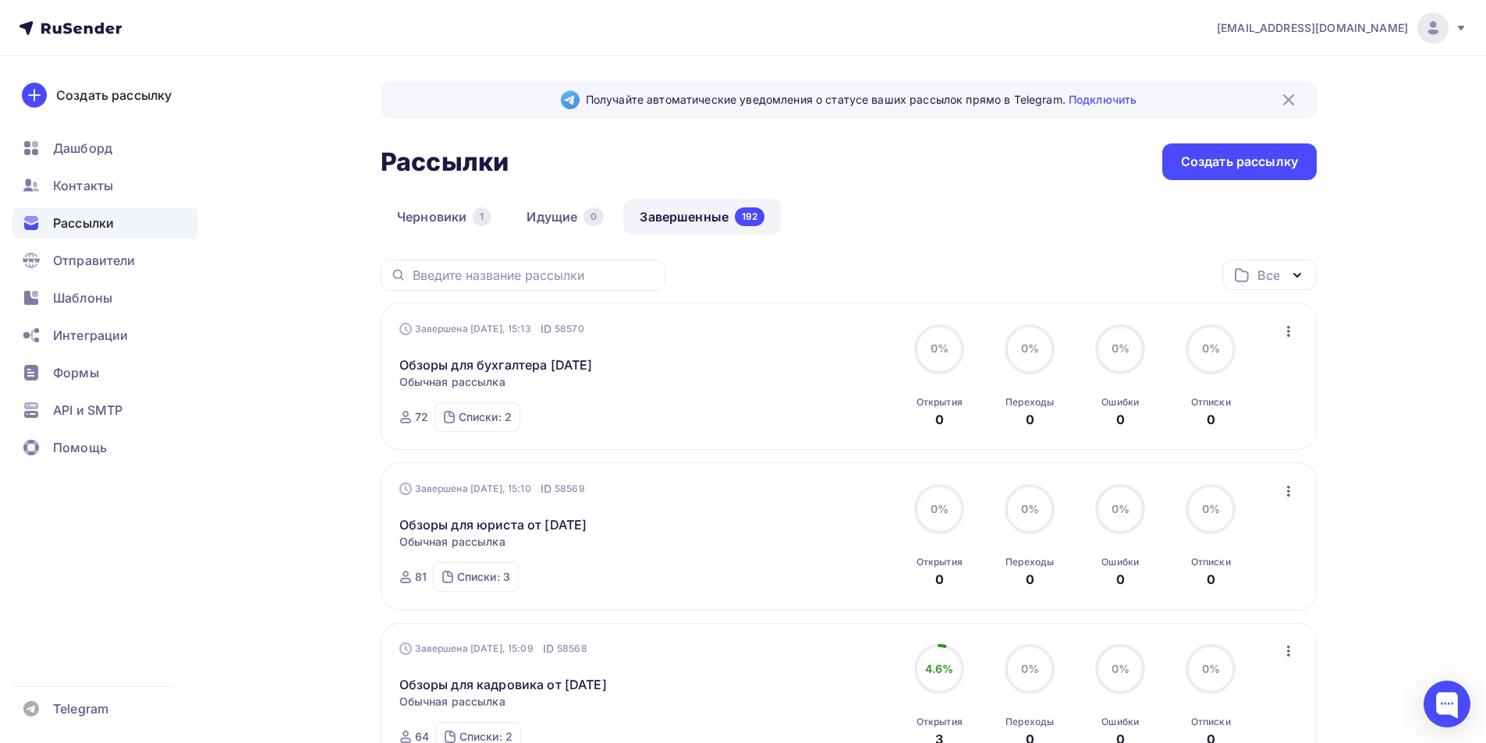
click at [78, 223] on span "Рассылки" at bounding box center [83, 223] width 61 height 19
click at [70, 296] on span "Шаблоны" at bounding box center [82, 298] width 59 height 19
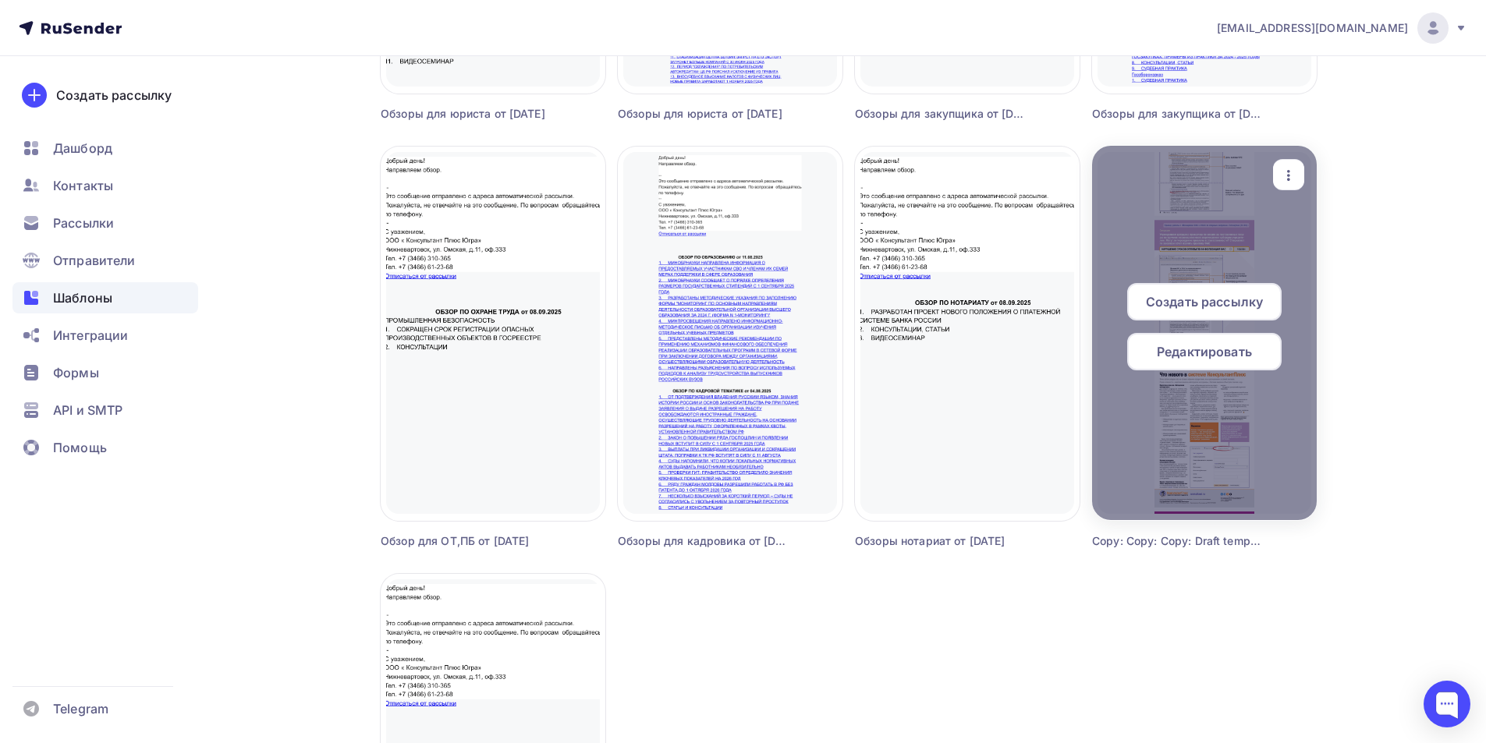
scroll to position [936, 0]
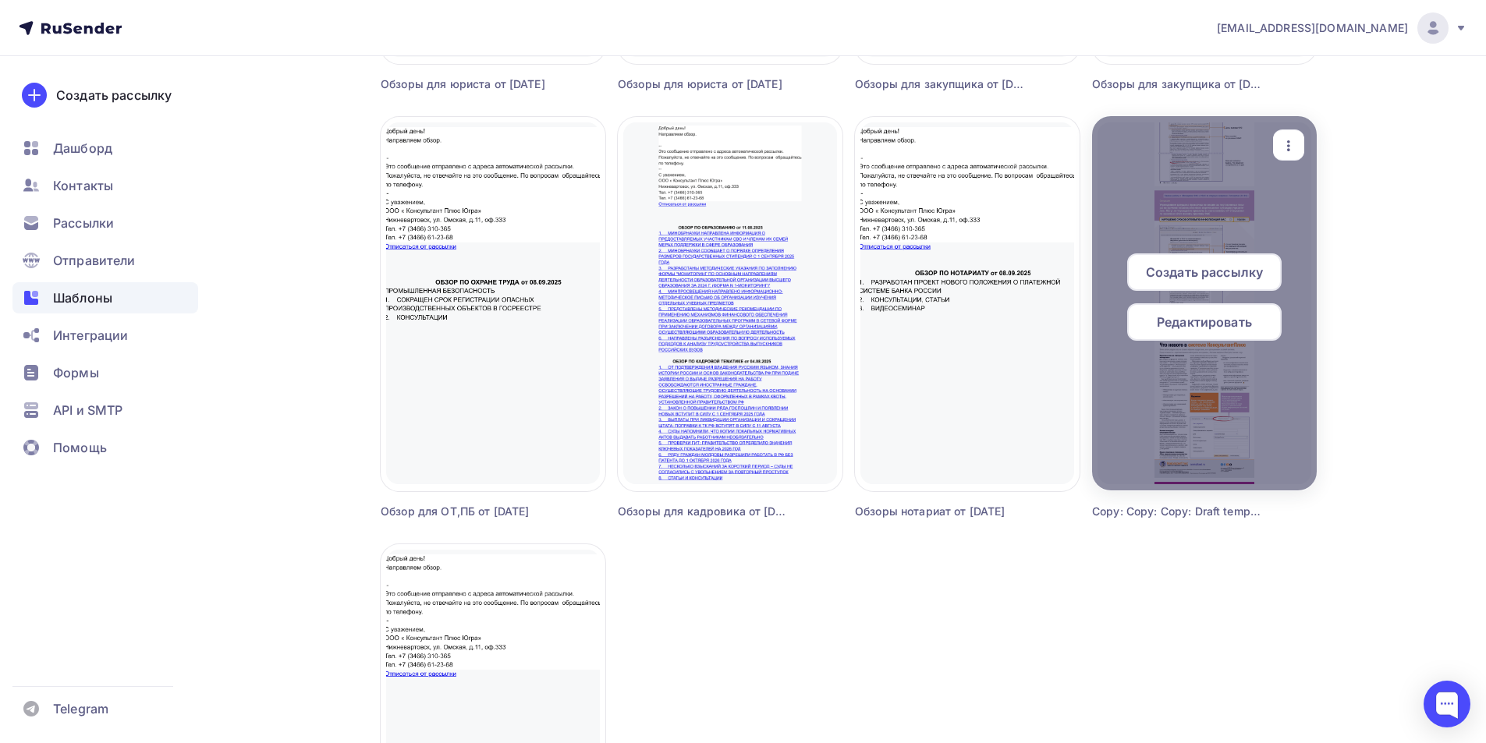
click at [1241, 317] on span "Редактировать" at bounding box center [1204, 322] width 95 height 19
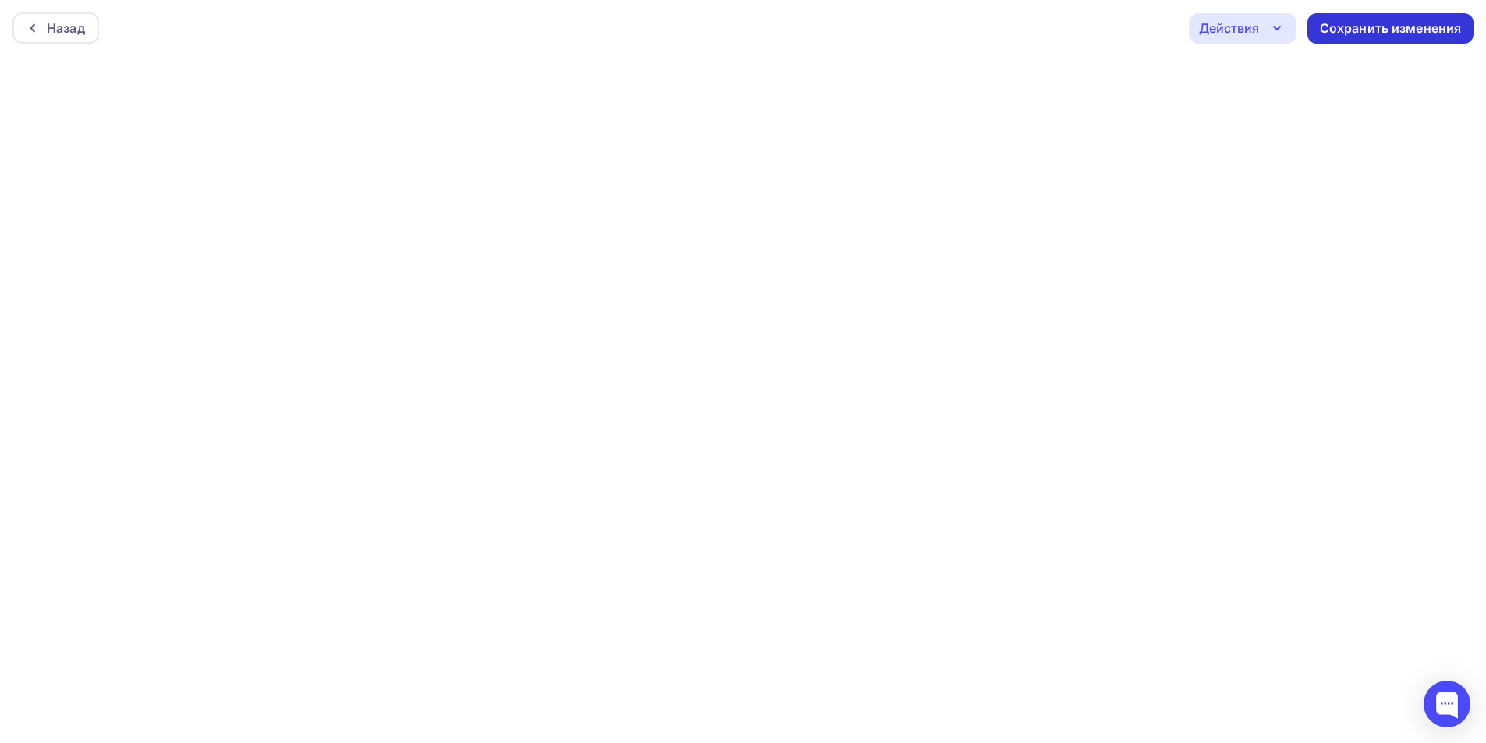
click at [1387, 34] on div "Сохранить изменения" at bounding box center [1391, 29] width 142 height 18
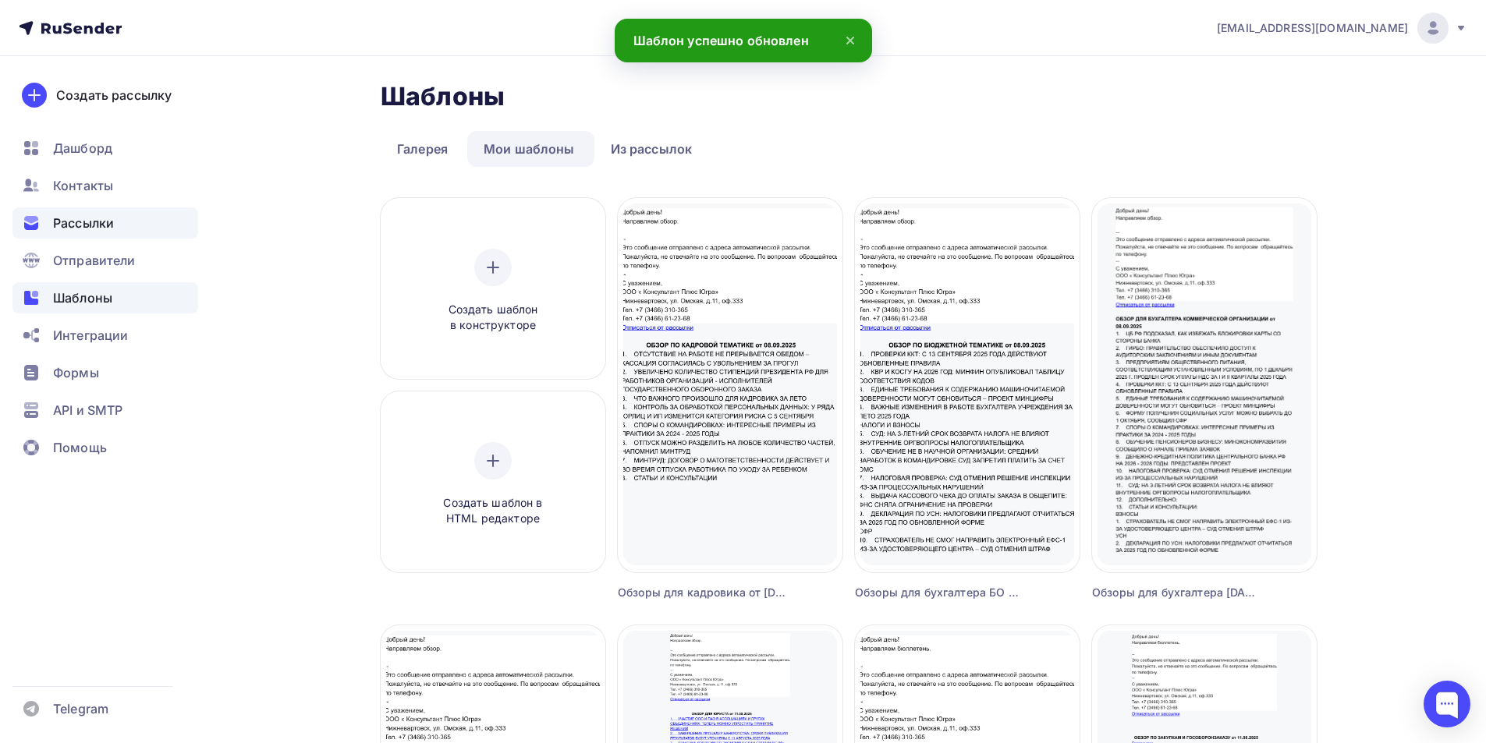
click at [107, 211] on div "Рассылки" at bounding box center [105, 222] width 186 height 31
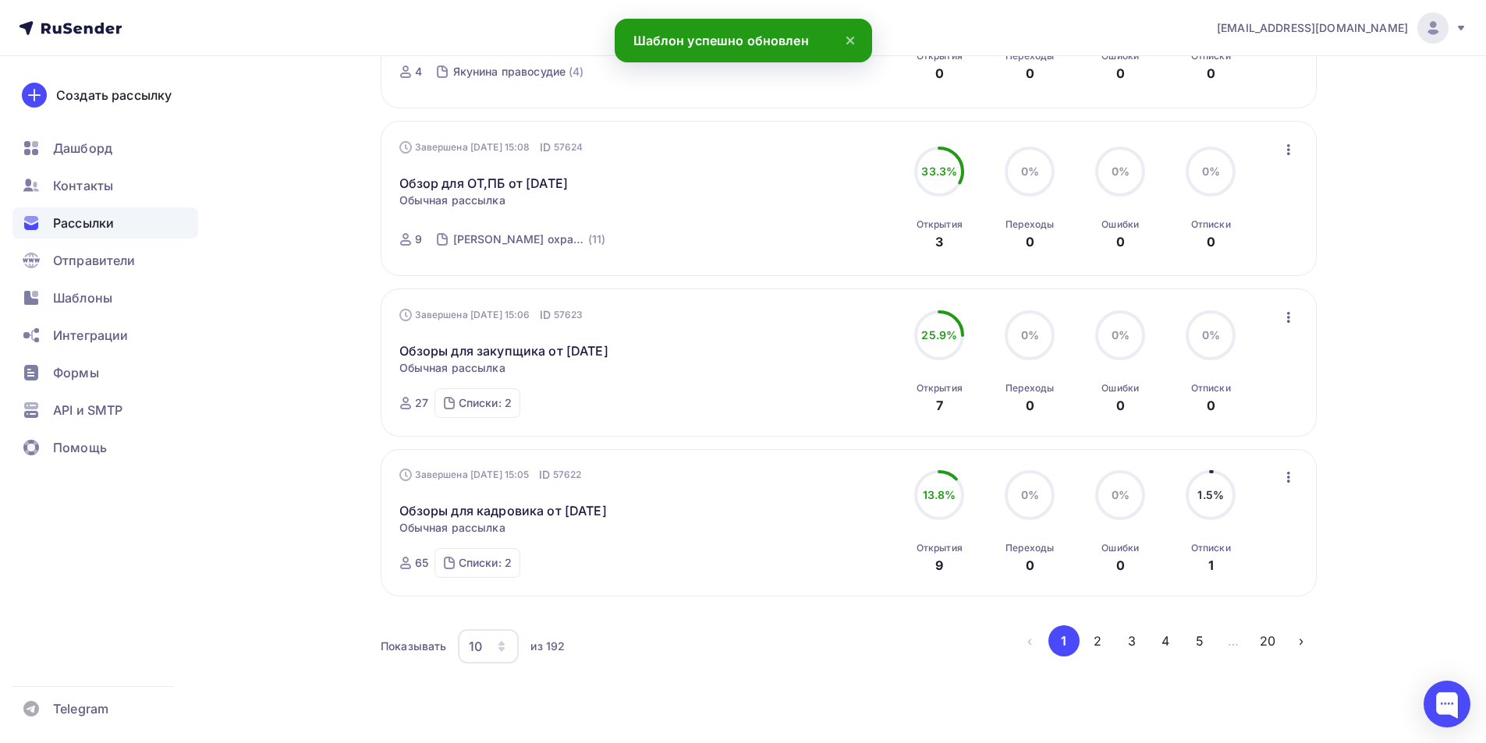
scroll to position [1367, 0]
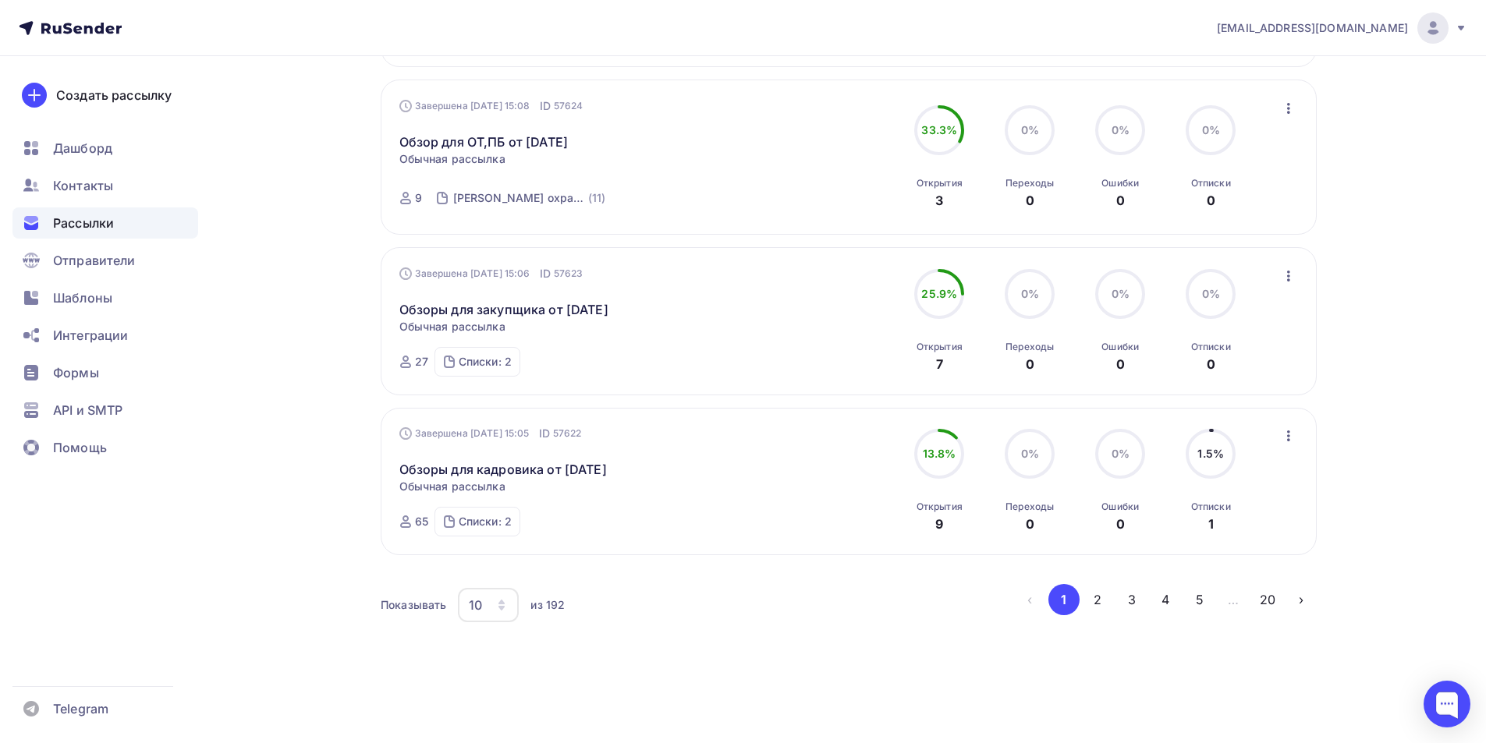
click at [503, 601] on icon "button" at bounding box center [501, 602] width 6 height 5
click at [489, 559] on div "100" at bounding box center [551, 557] width 150 height 19
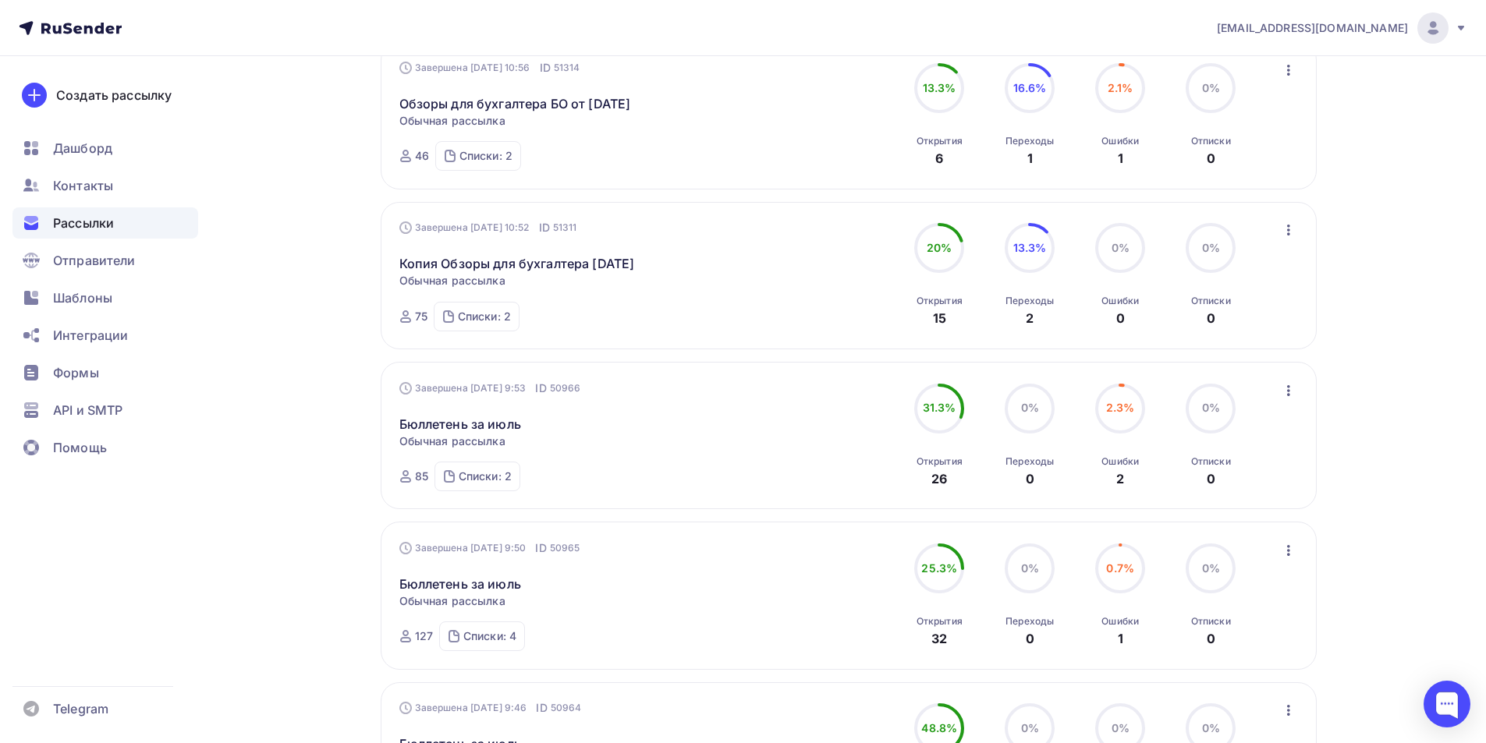
scroll to position [10538, 0]
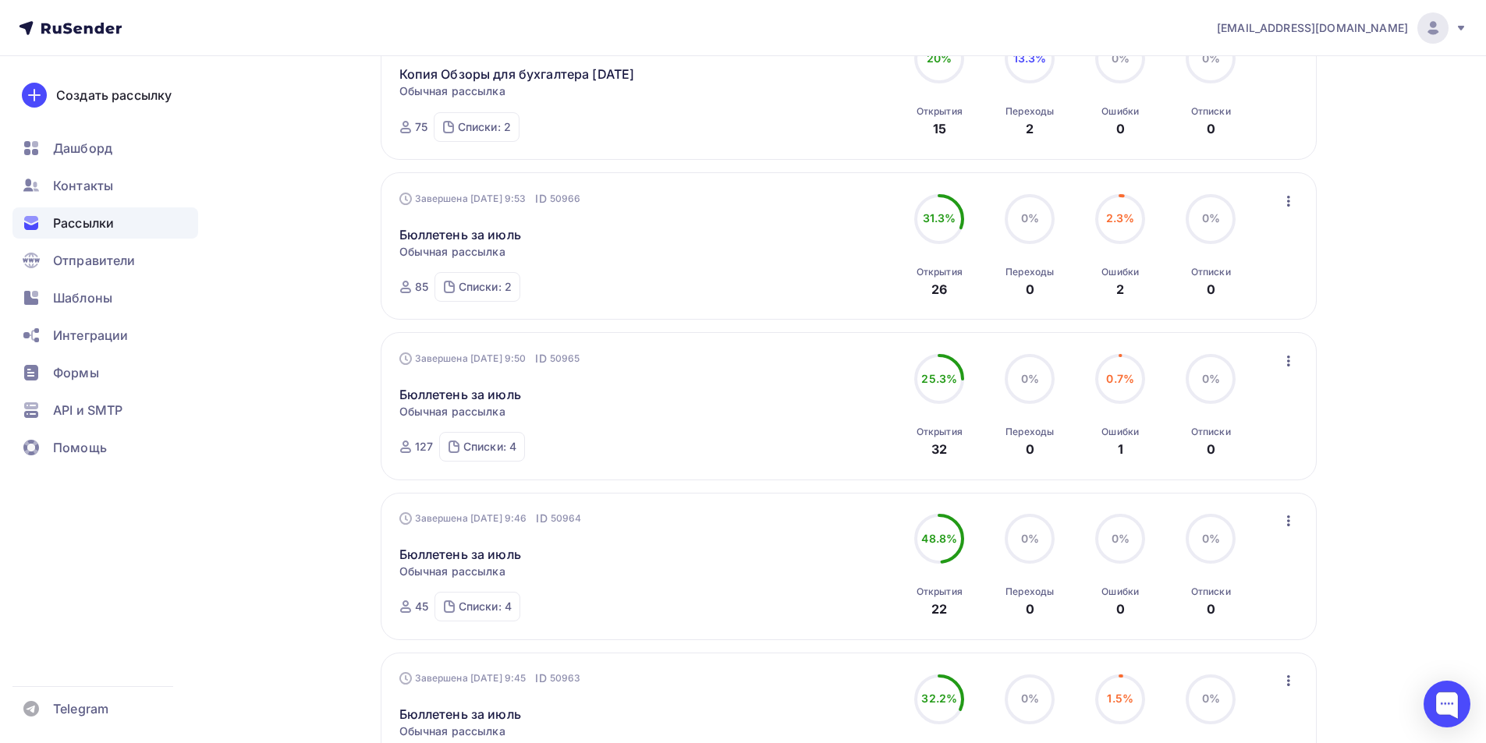
click at [1286, 200] on icon "button" at bounding box center [1288, 201] width 19 height 19
click at [1271, 305] on div "Копировать в новую" at bounding box center [1217, 304] width 160 height 19
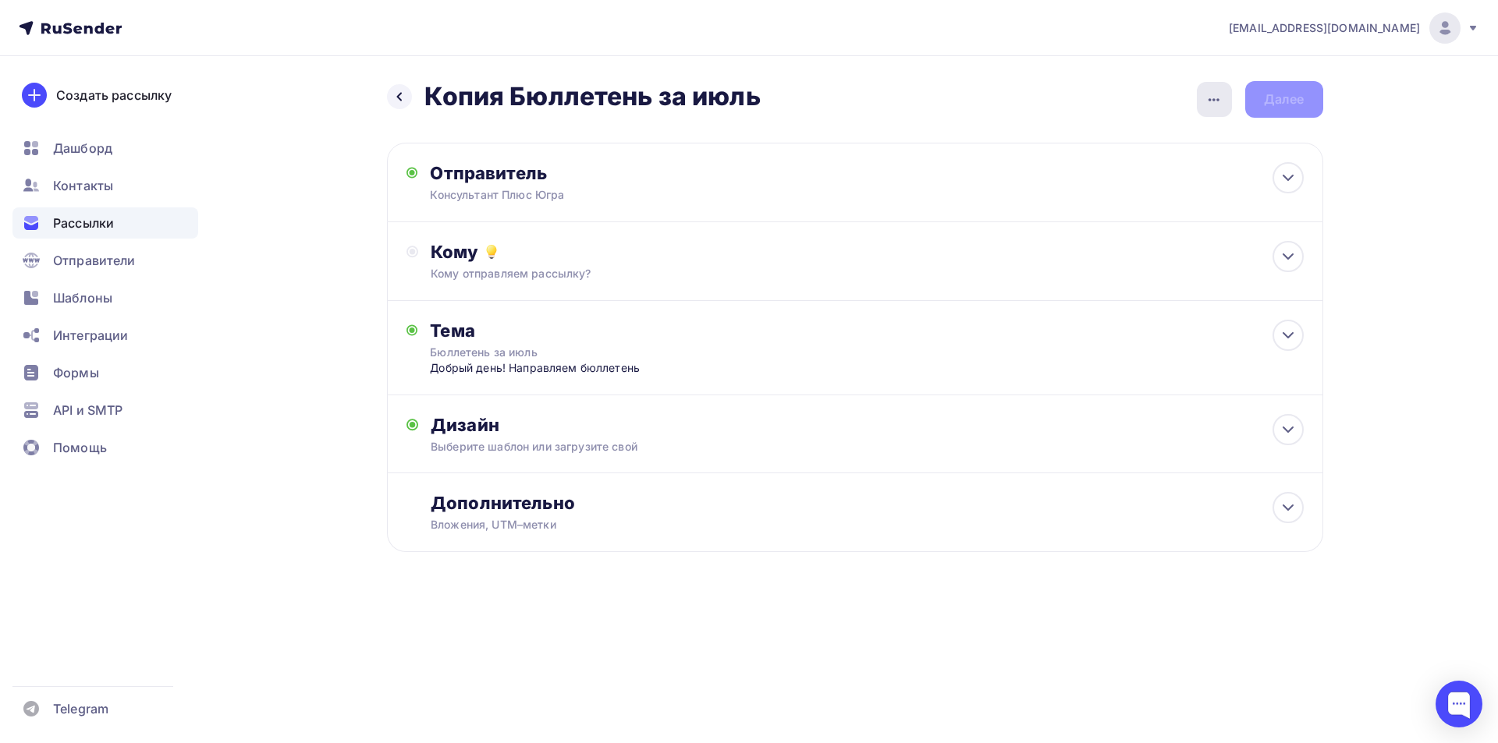
click at [1213, 100] on icon "button" at bounding box center [1213, 99] width 11 height 3
click at [1164, 183] on div "Переименовать рассылку" at bounding box center [1131, 179] width 193 height 19
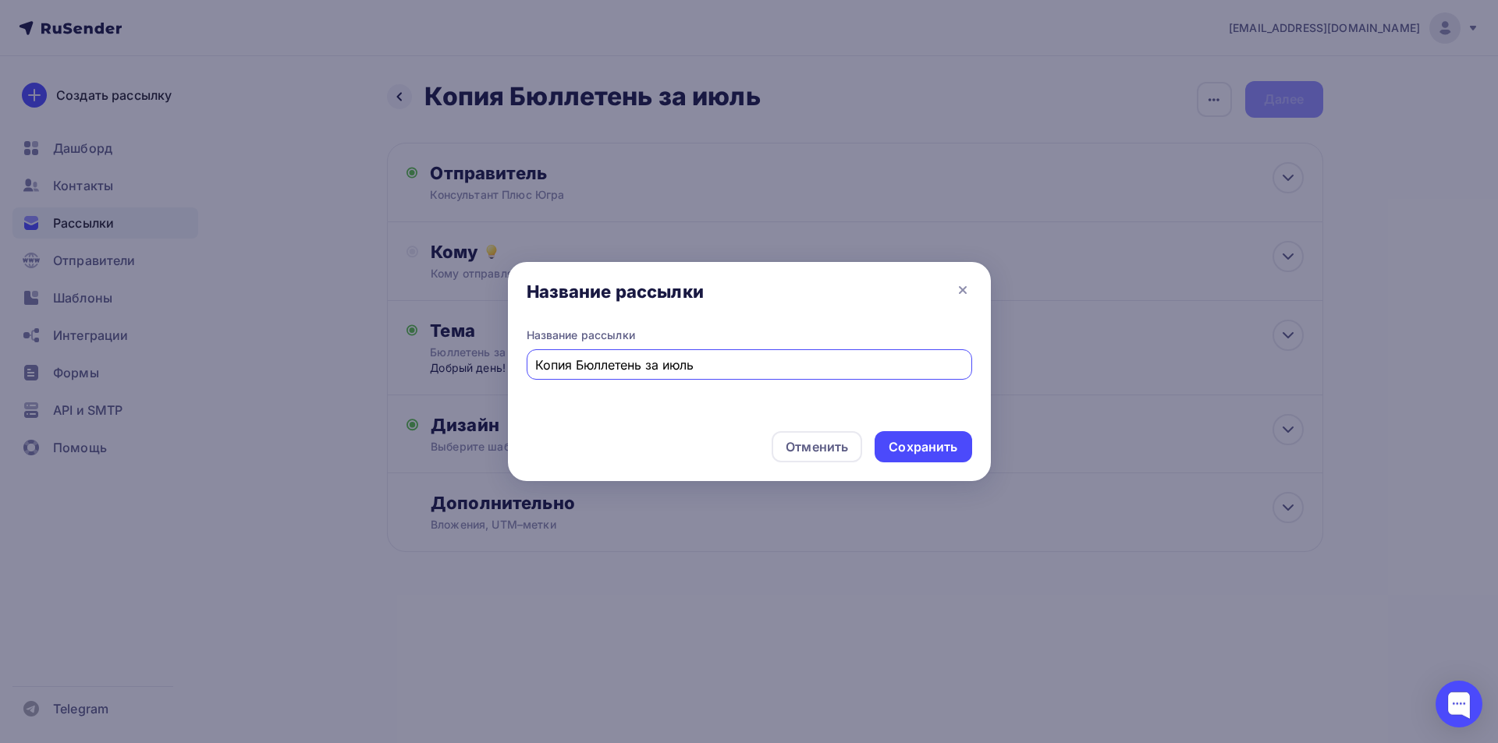
drag, startPoint x: 573, startPoint y: 368, endPoint x: 519, endPoint y: 359, distance: 55.4
click at [519, 359] on div "Название рассылки Копия Бюллетень за июль" at bounding box center [749, 373] width 483 height 91
drag, startPoint x: 661, startPoint y: 365, endPoint x: 625, endPoint y: 365, distance: 35.9
click at [625, 365] on input "Бюллетень за июль" at bounding box center [748, 365] width 427 height 19
type input "Бюллетень за август и сентябрь"
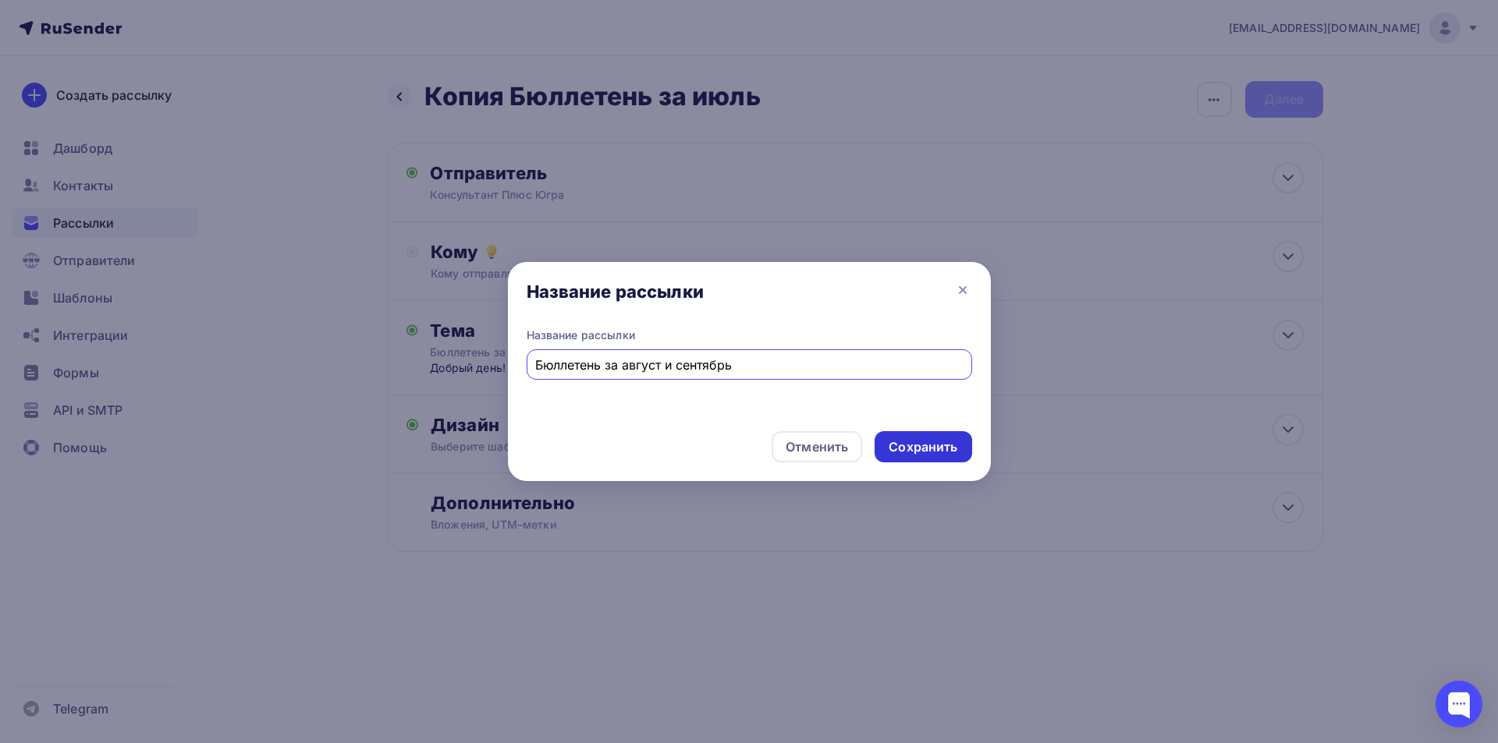
click at [897, 450] on div "Сохранить" at bounding box center [922, 447] width 69 height 18
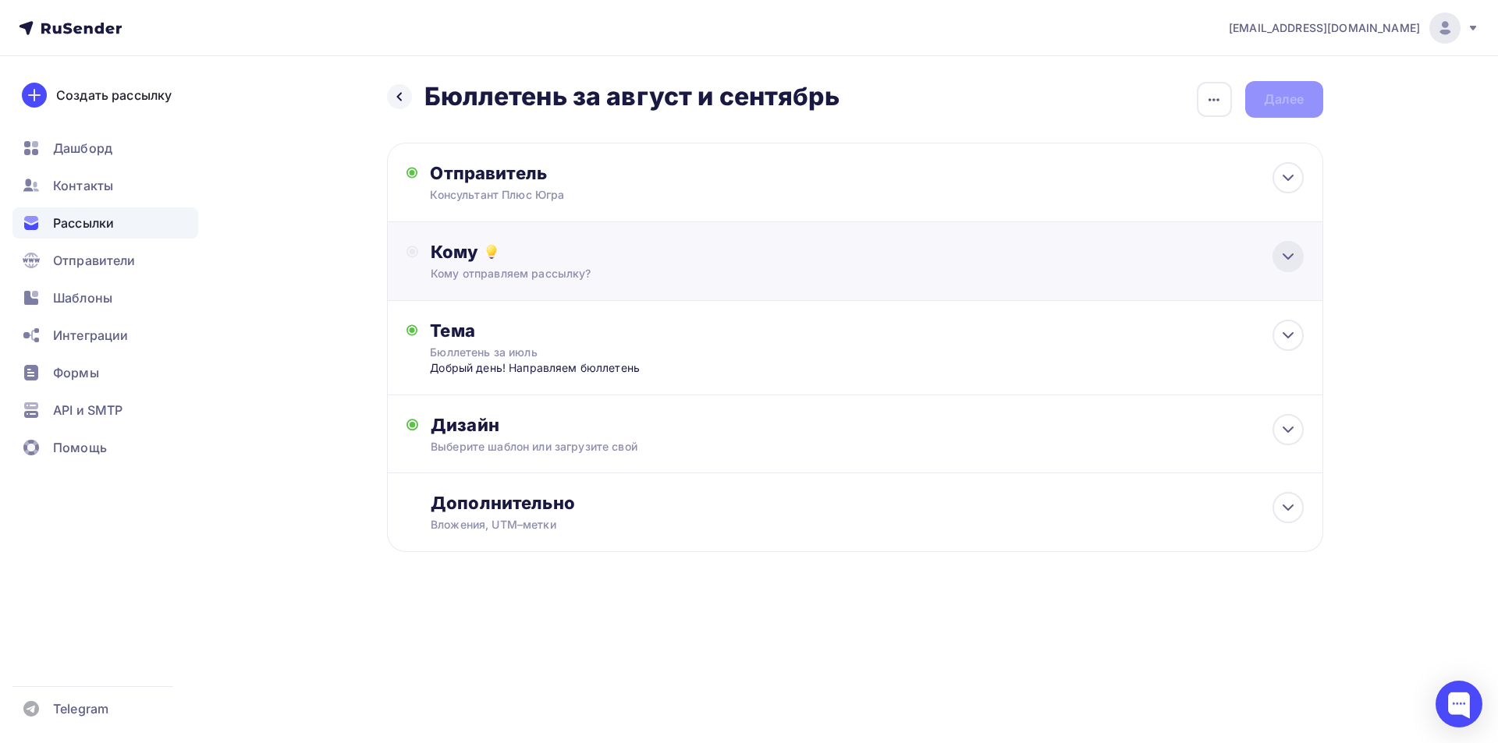
click at [1286, 255] on icon at bounding box center [1287, 256] width 19 height 19
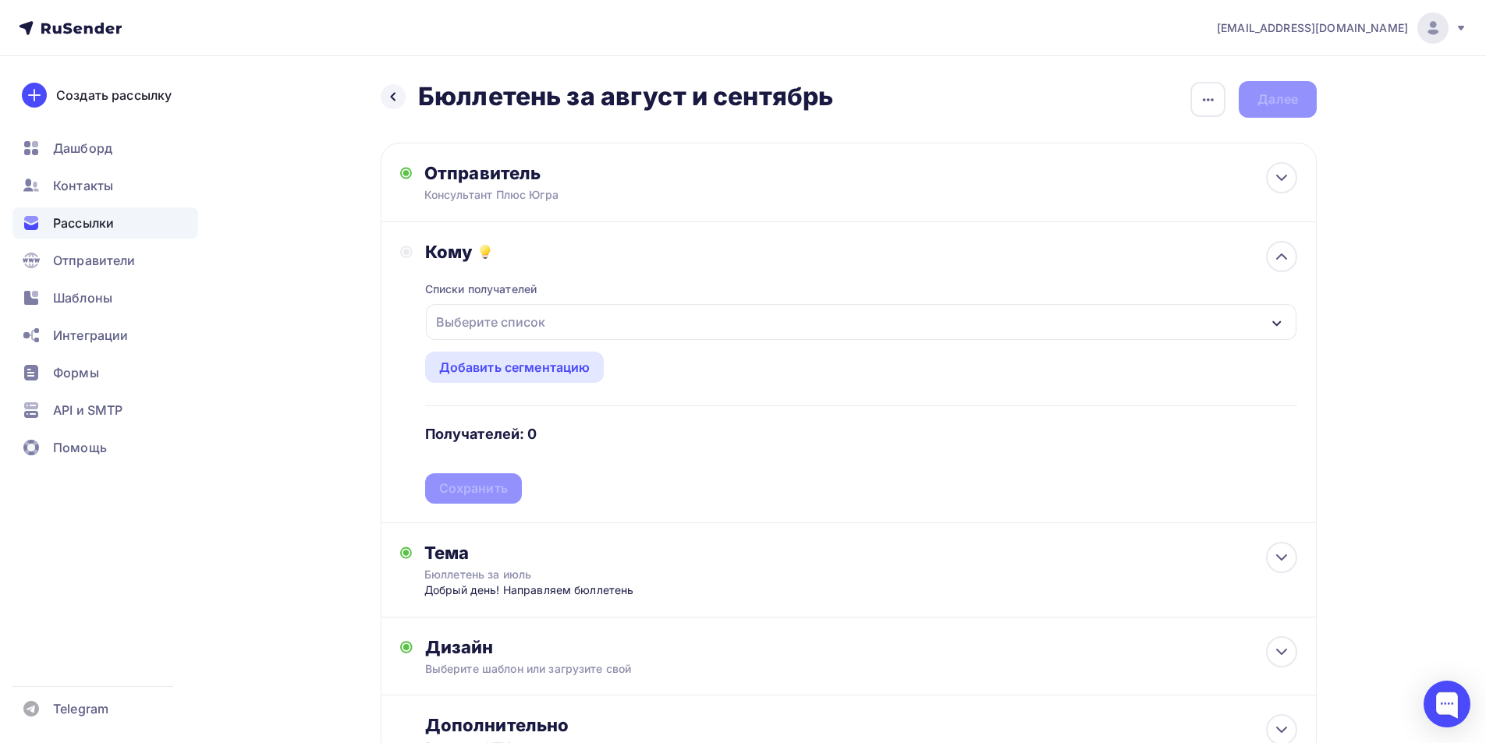
click at [1269, 319] on div "Выберите список" at bounding box center [861, 322] width 871 height 36
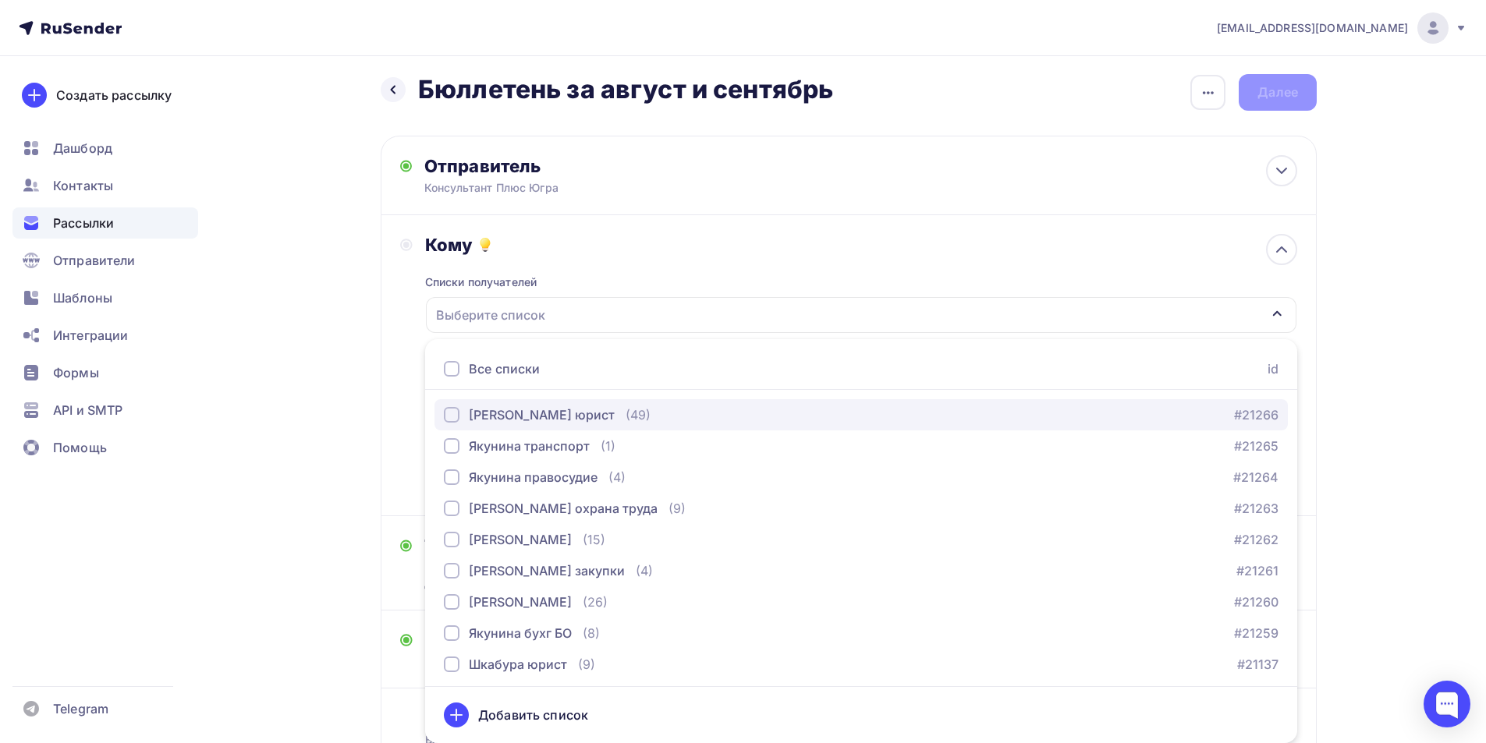
click at [456, 410] on div "button" at bounding box center [452, 415] width 16 height 16
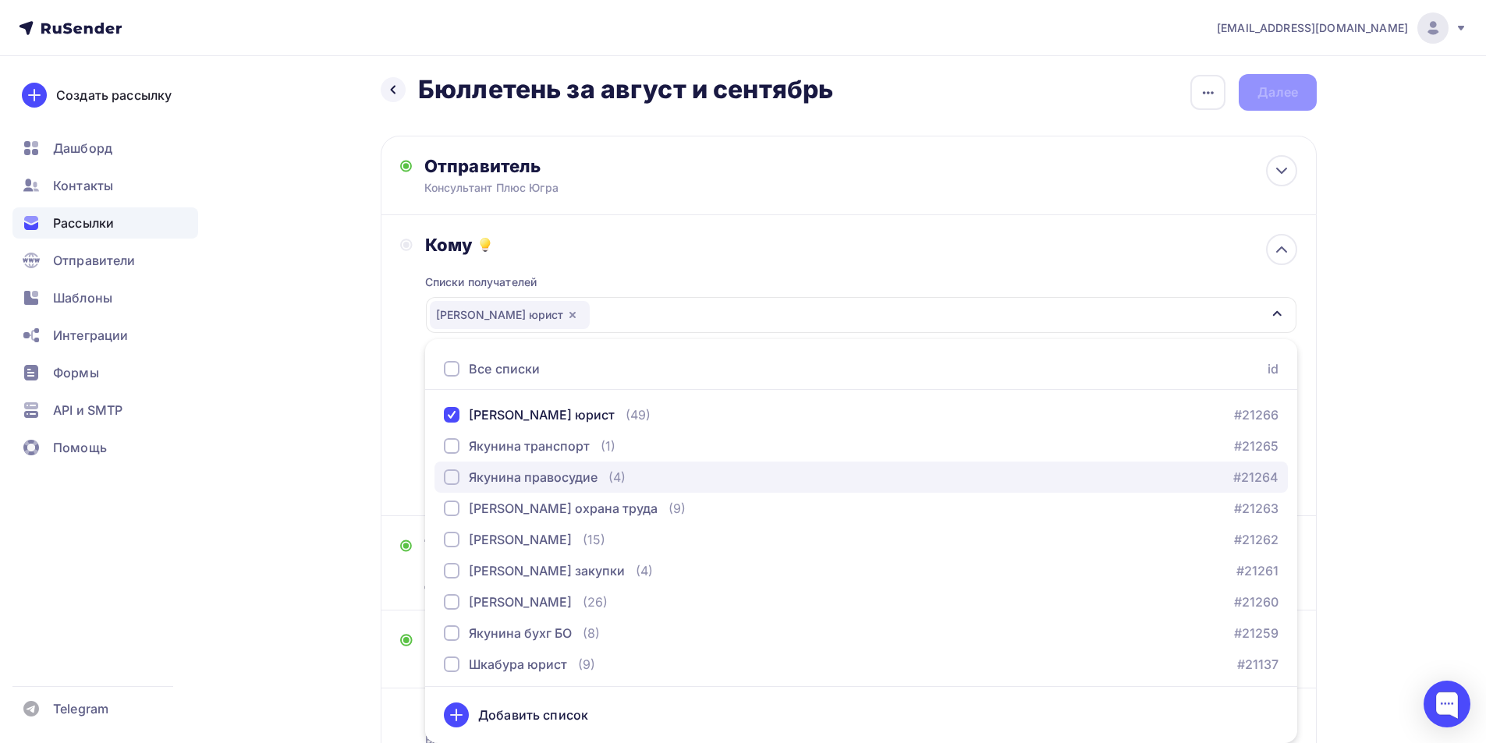
click at [450, 479] on div "button" at bounding box center [452, 478] width 16 height 16
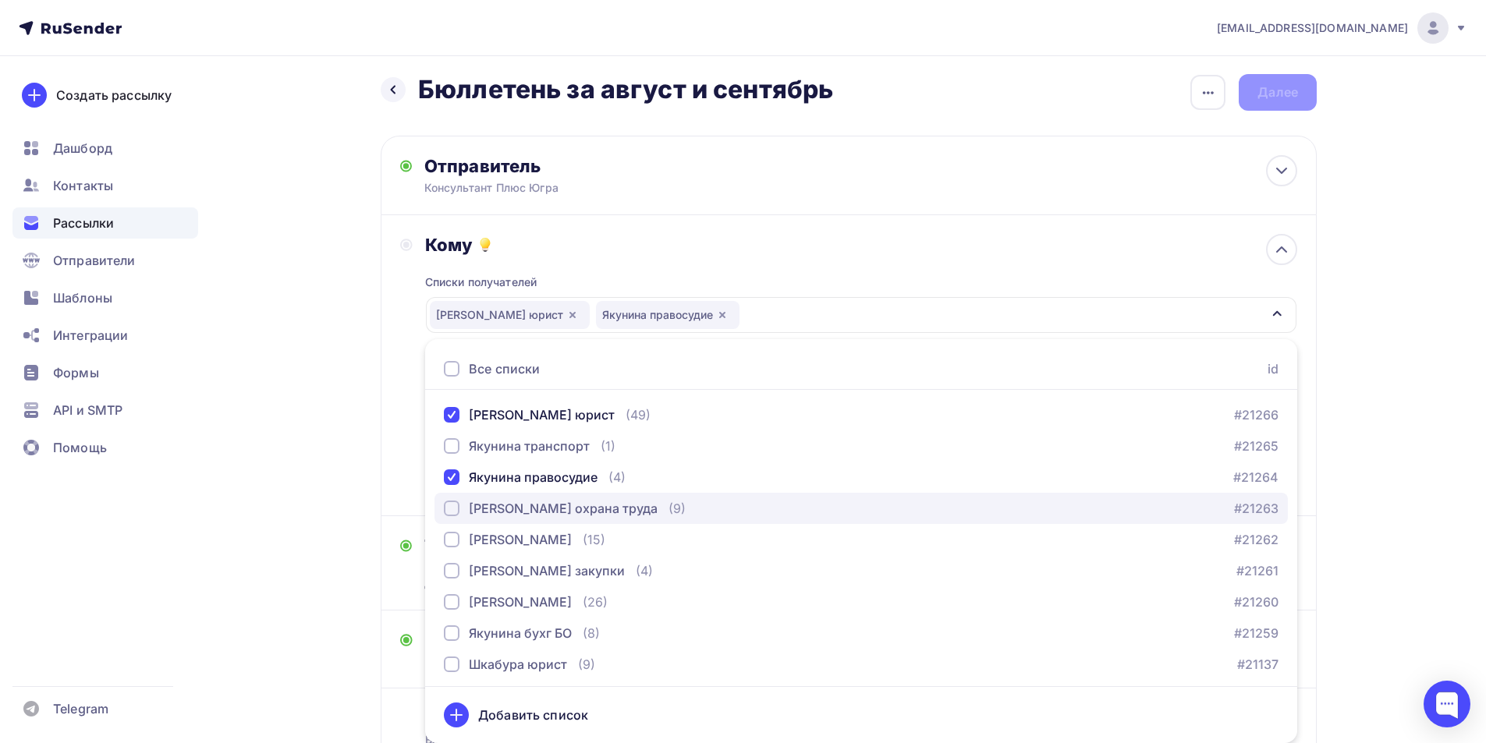
click at [454, 509] on div "button" at bounding box center [452, 509] width 16 height 16
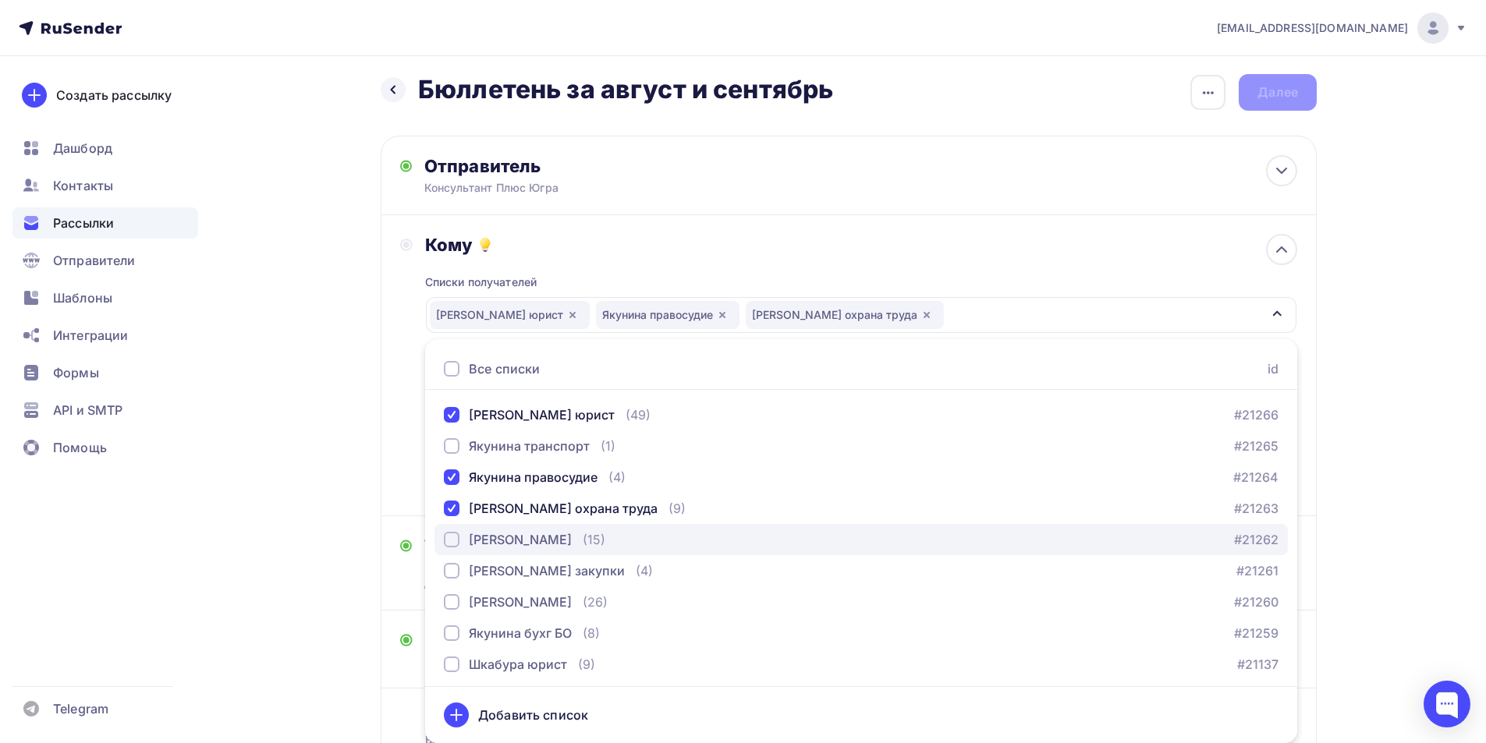
click at [453, 537] on div "button" at bounding box center [452, 540] width 16 height 16
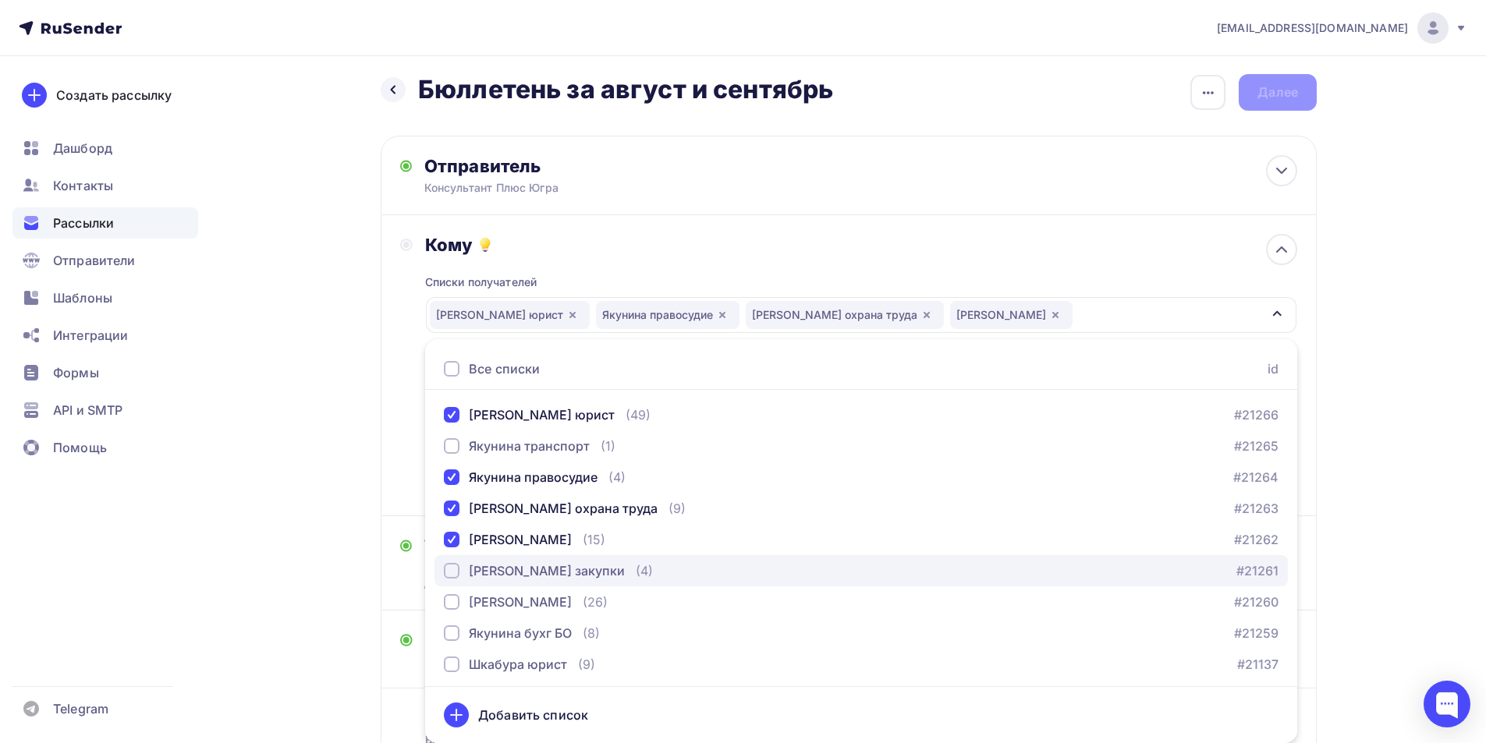
click at [452, 573] on div "button" at bounding box center [452, 571] width 16 height 16
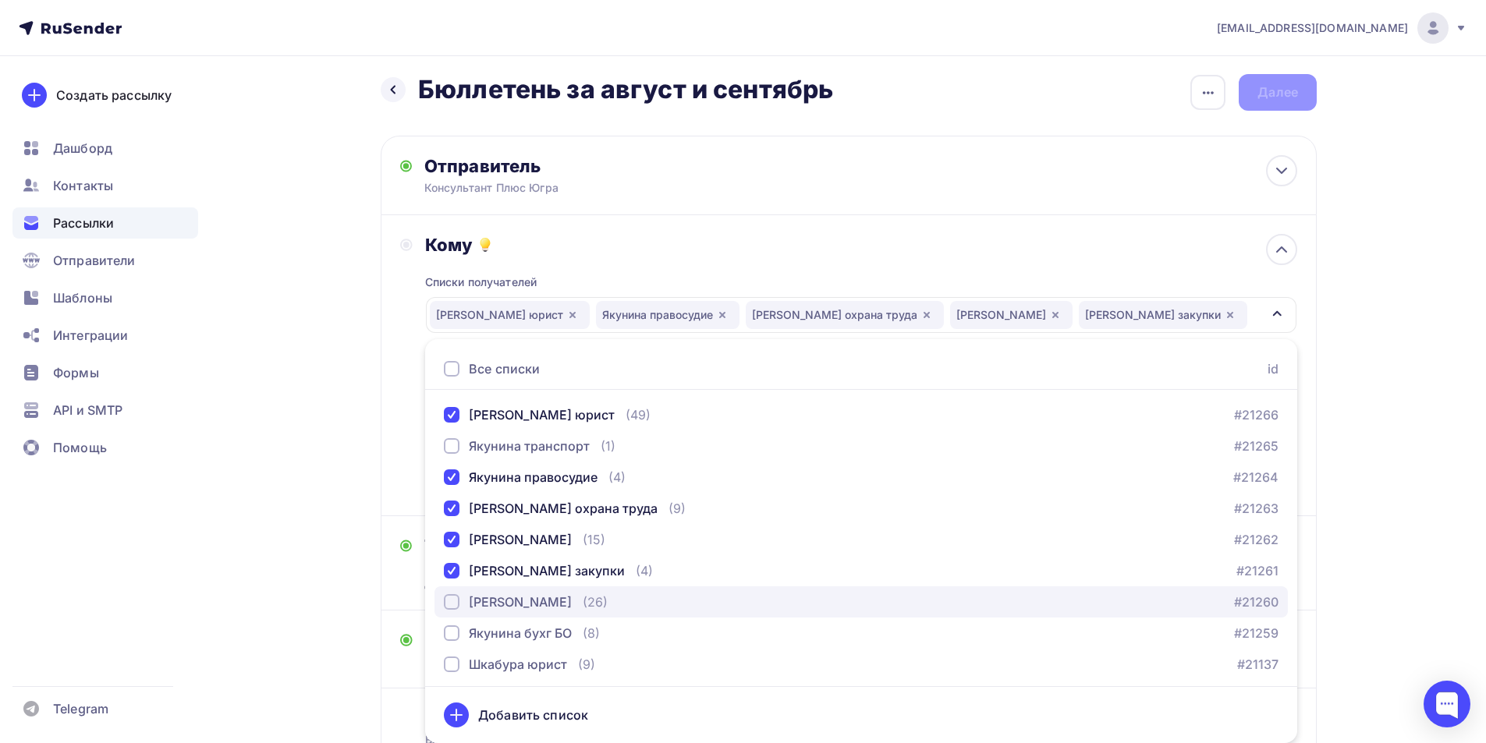
click at [453, 601] on div "button" at bounding box center [452, 602] width 16 height 16
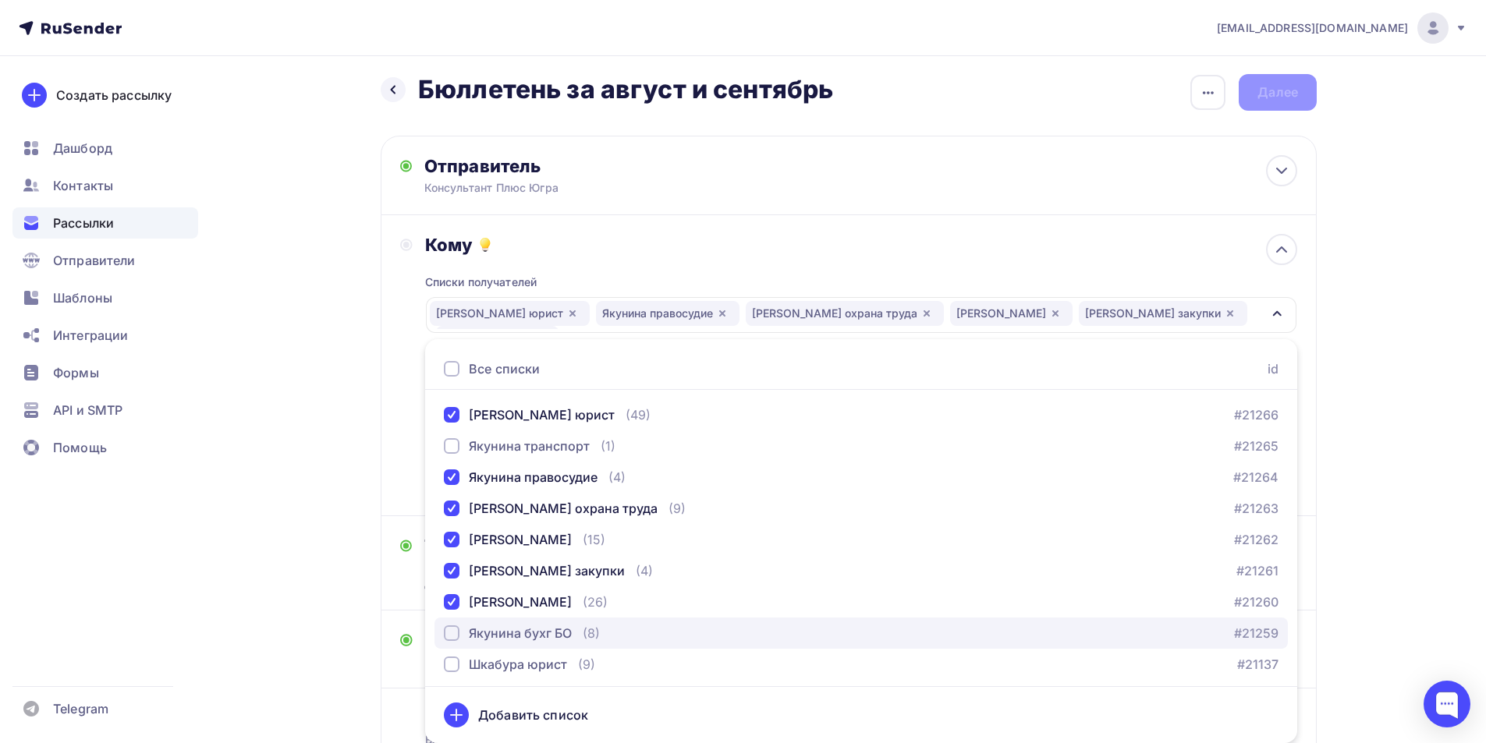
click at [456, 633] on div "button" at bounding box center [452, 634] width 16 height 16
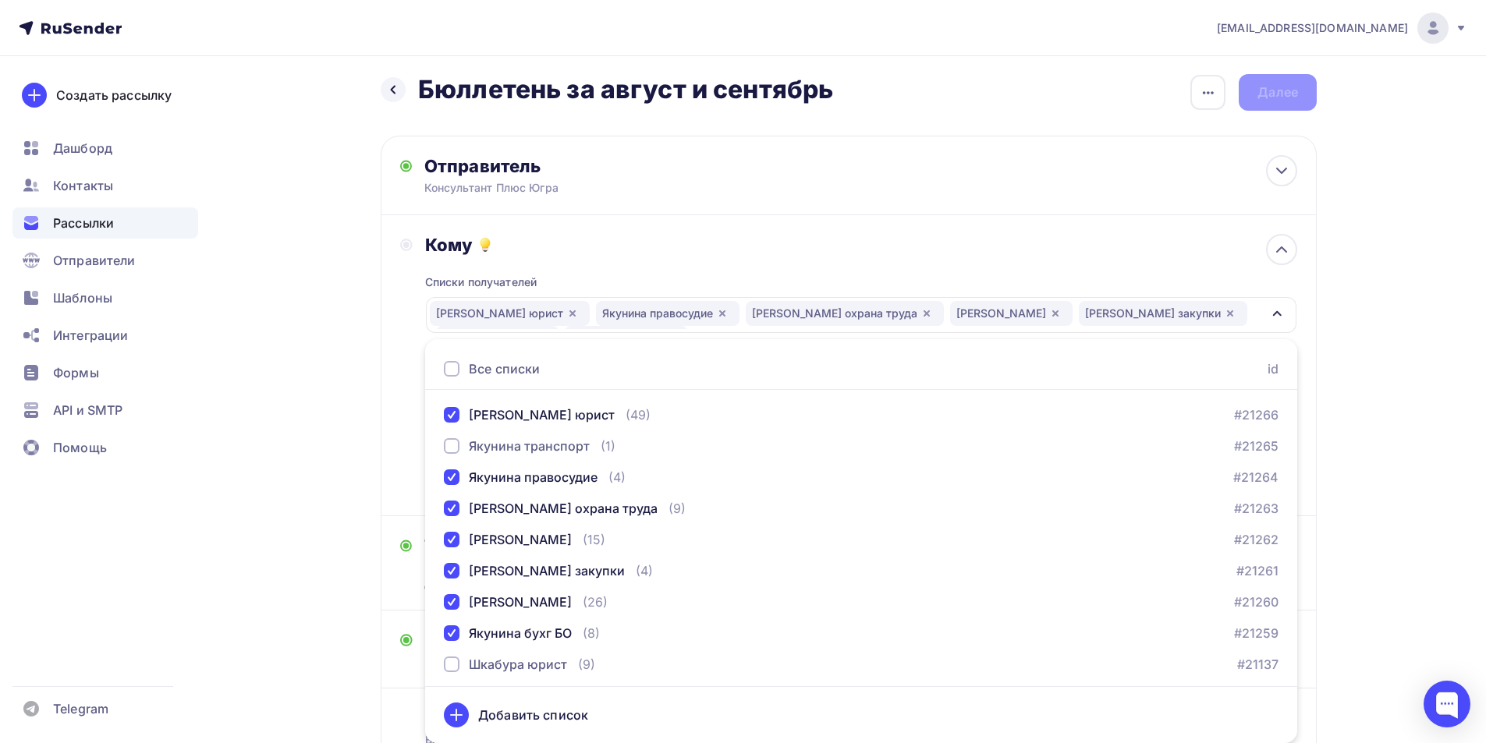
click at [394, 385] on div "Кому Списки получателей [PERSON_NAME] юрист [PERSON_NAME] правосудие [PERSON_NA…" at bounding box center [849, 365] width 936 height 301
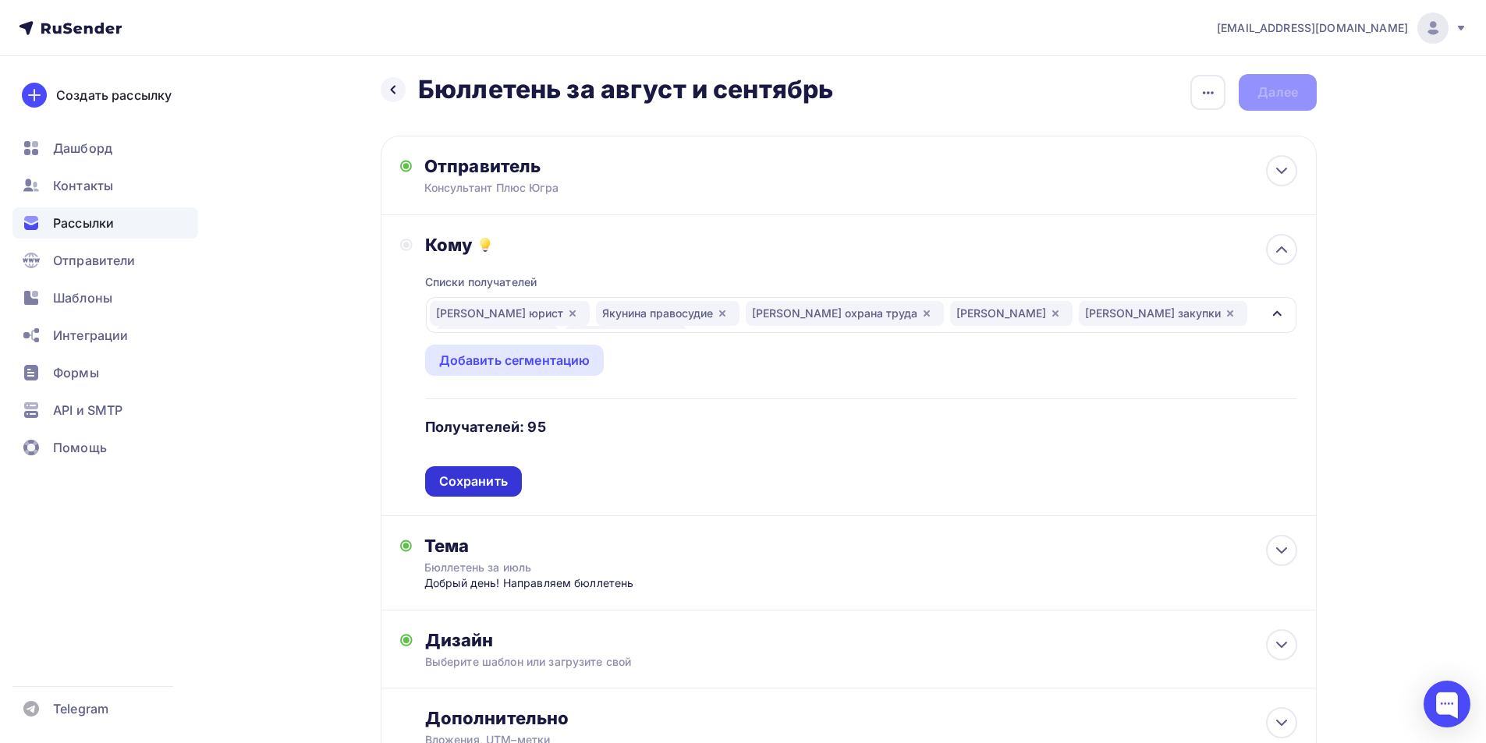
click at [484, 482] on div "Сохранить" at bounding box center [473, 482] width 69 height 18
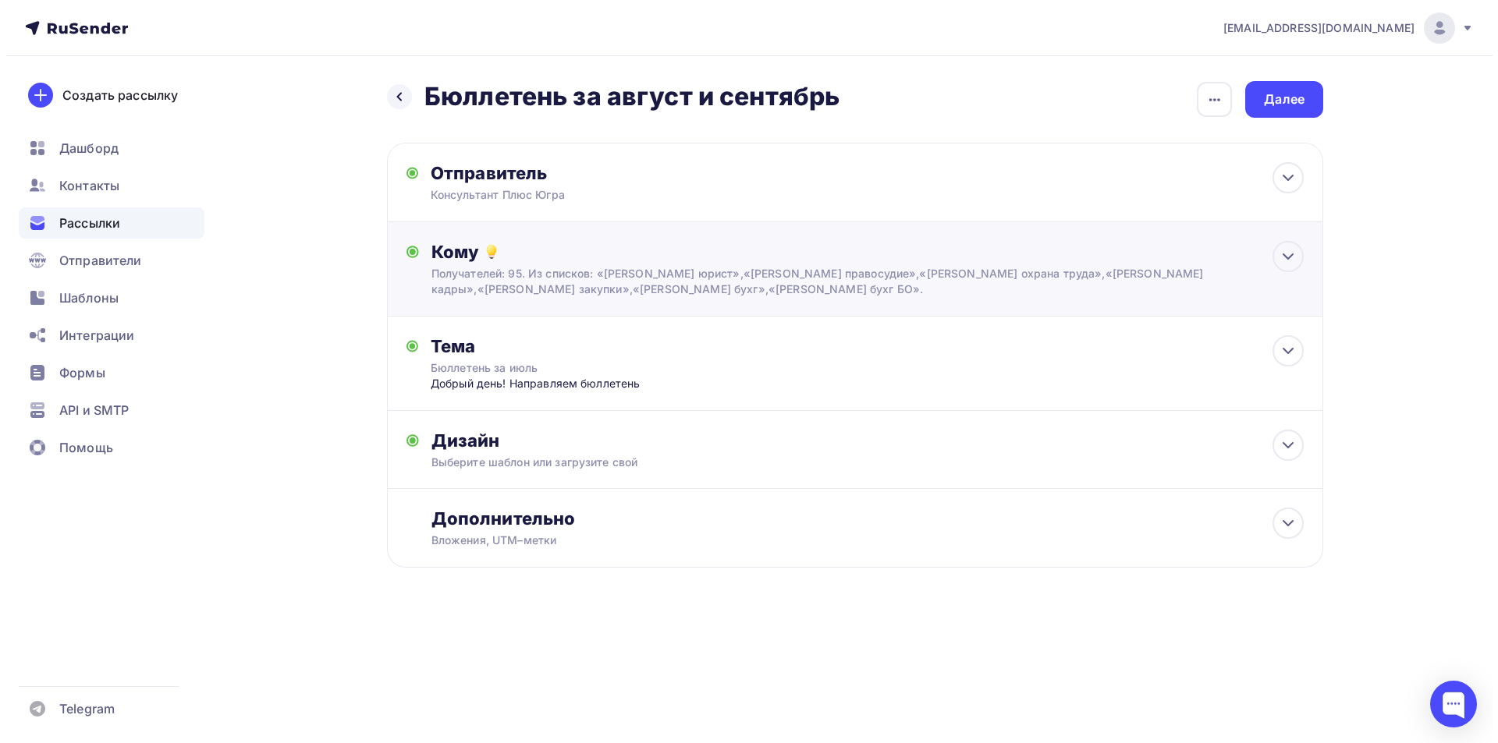
scroll to position [0, 0]
click at [458, 347] on div "Тема" at bounding box center [584, 346] width 308 height 22
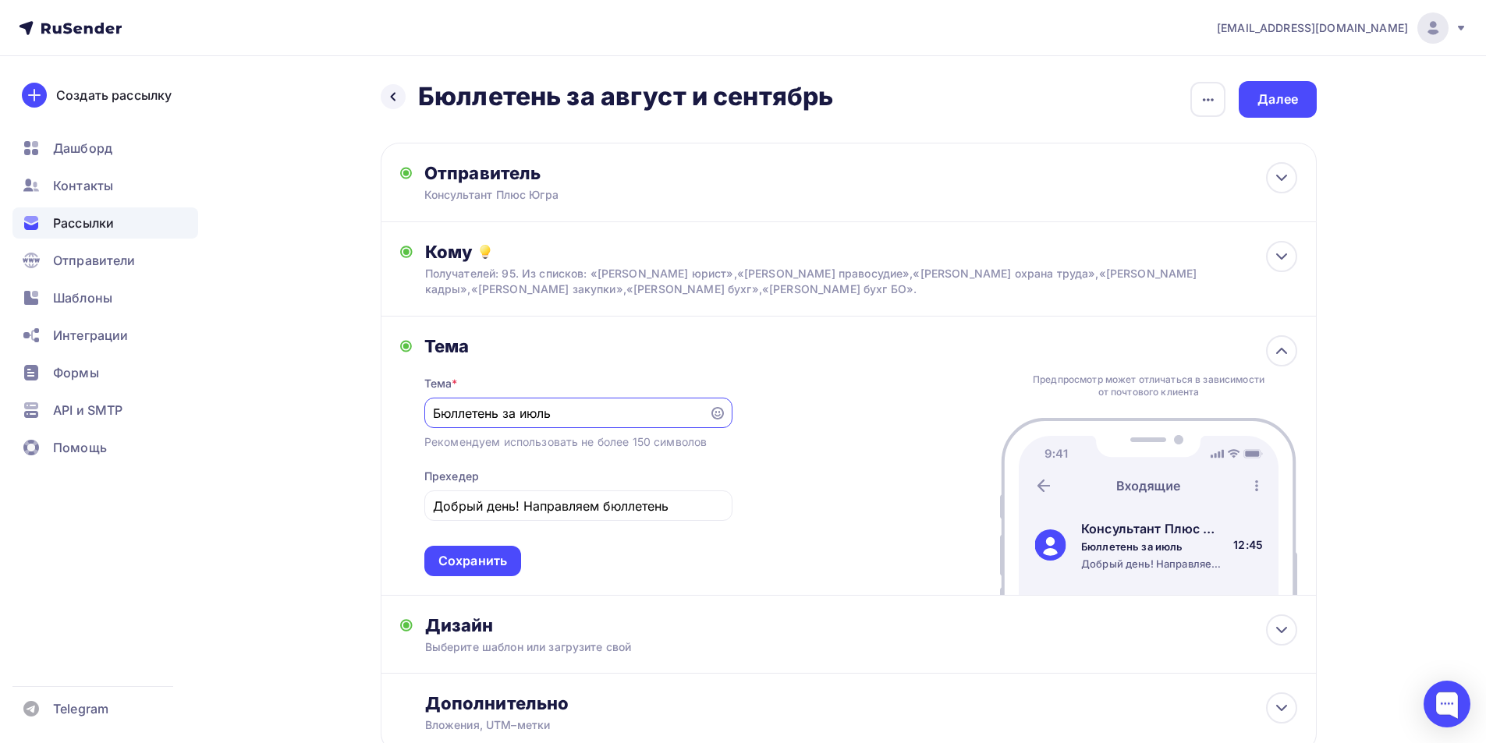
drag, startPoint x: 560, startPoint y: 417, endPoint x: 521, endPoint y: 416, distance: 39.0
click at [521, 416] on input "Бюллетень за июль" at bounding box center [566, 413] width 267 height 19
type input "Бюллетень за август и сентябрь"
click at [445, 558] on div "Сохранить" at bounding box center [472, 561] width 69 height 18
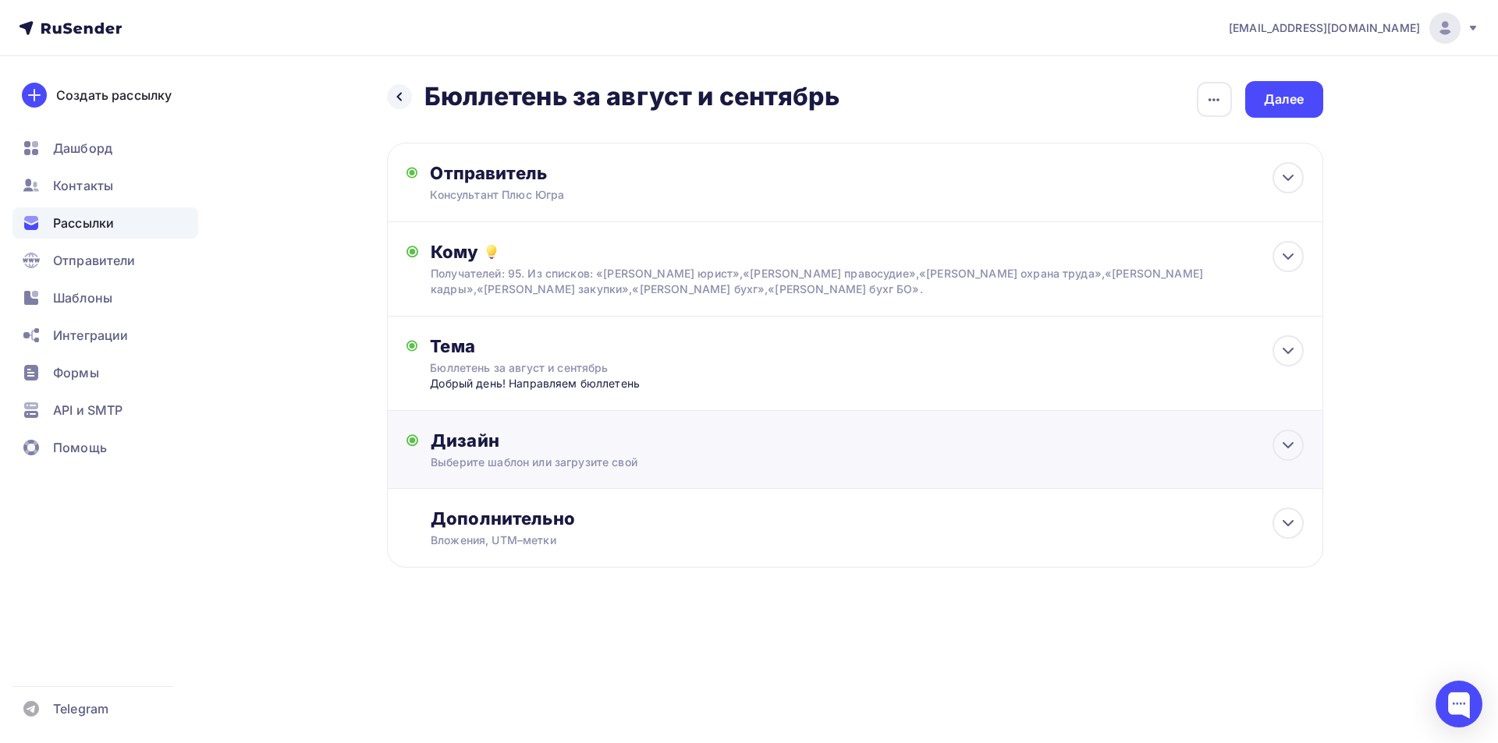
click at [468, 438] on div "Дизайн" at bounding box center [867, 441] width 872 height 22
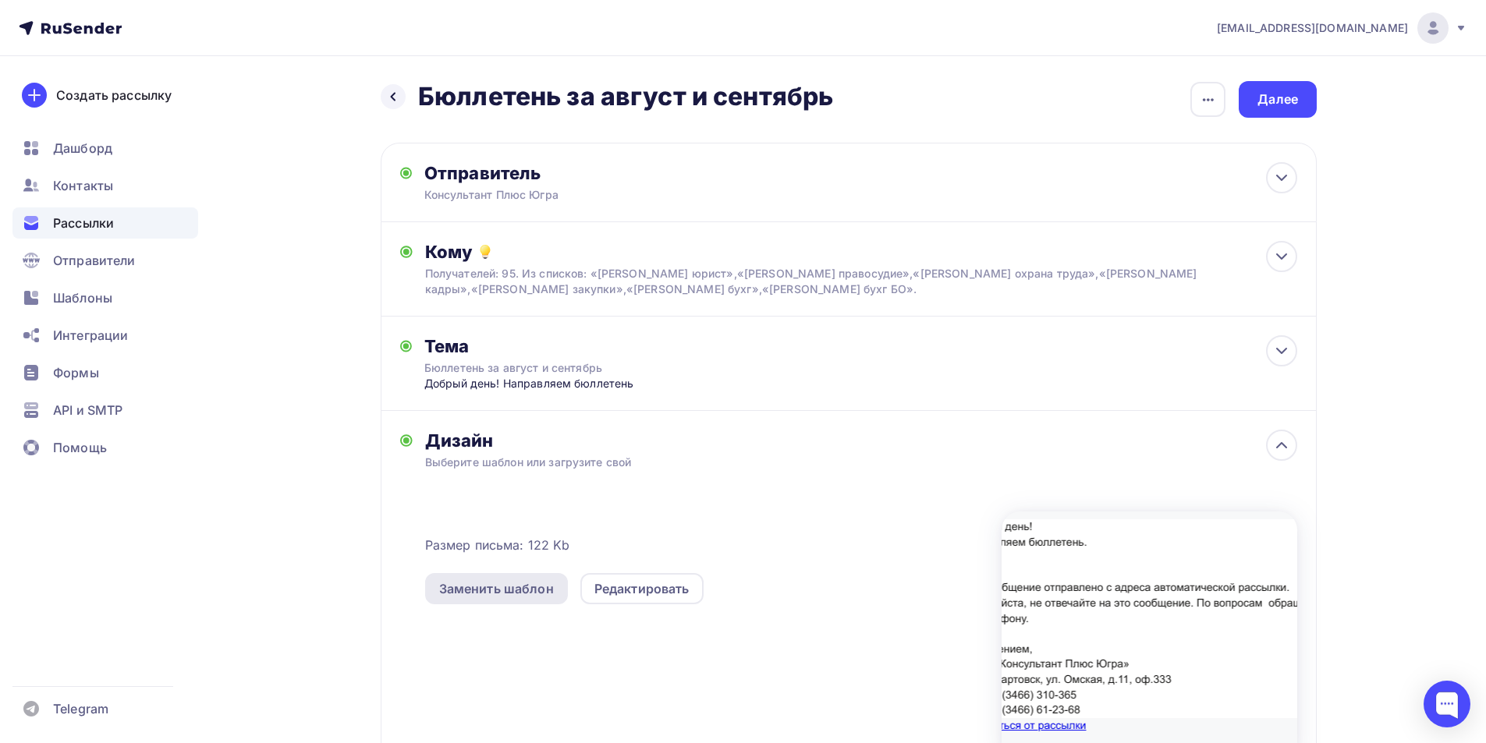
click at [531, 588] on div "Заменить шаблон" at bounding box center [496, 589] width 115 height 19
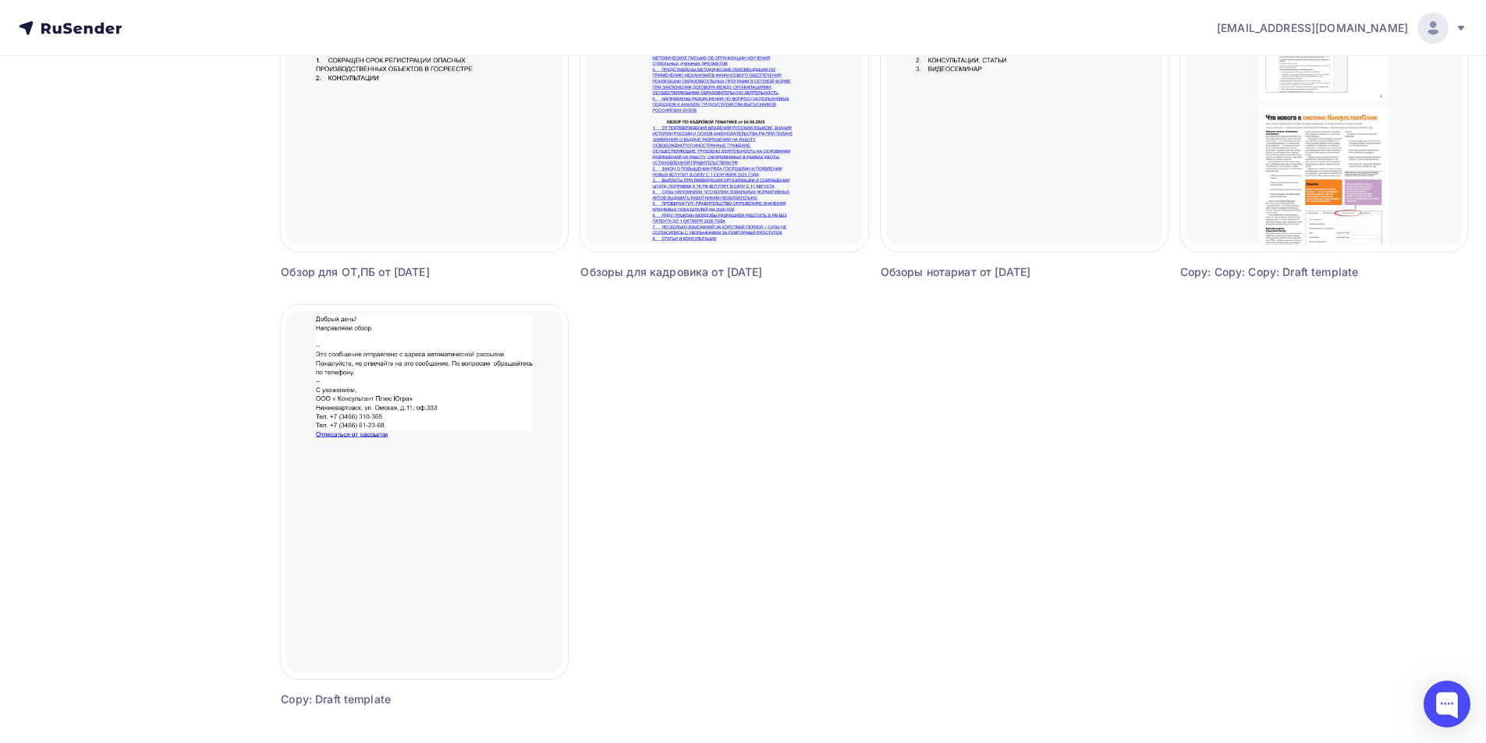
scroll to position [1284, 0]
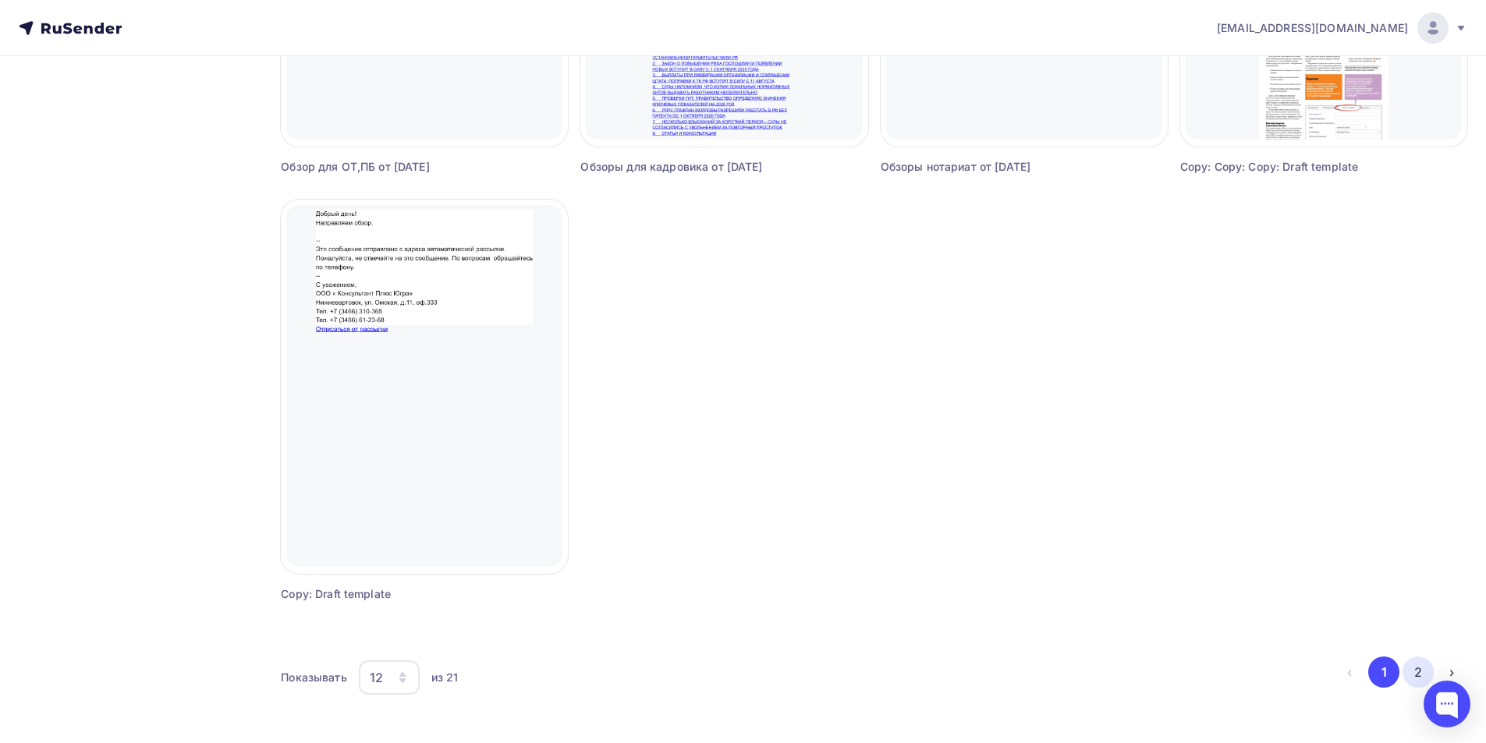
click at [1418, 672] on button "2" at bounding box center [1418, 672] width 31 height 31
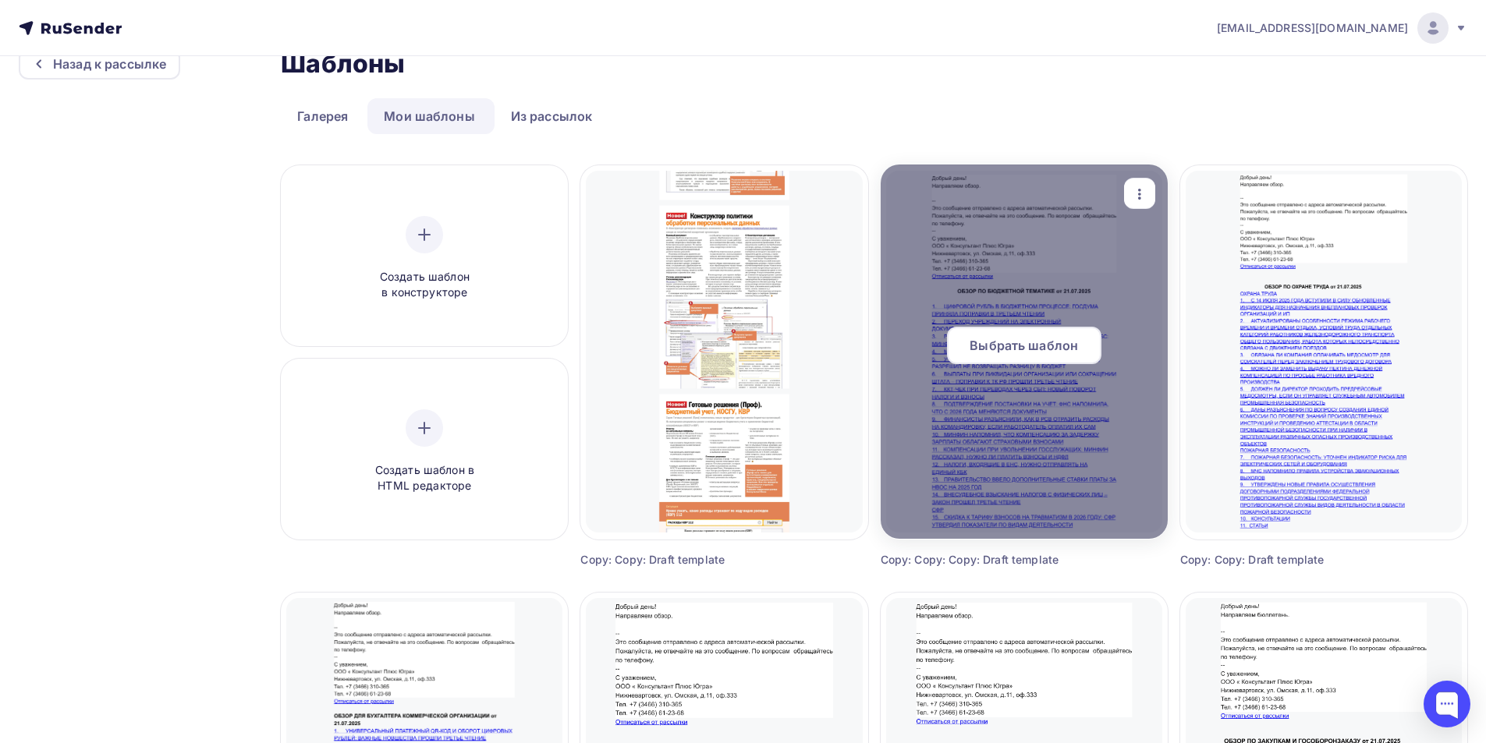
scroll to position [0, 0]
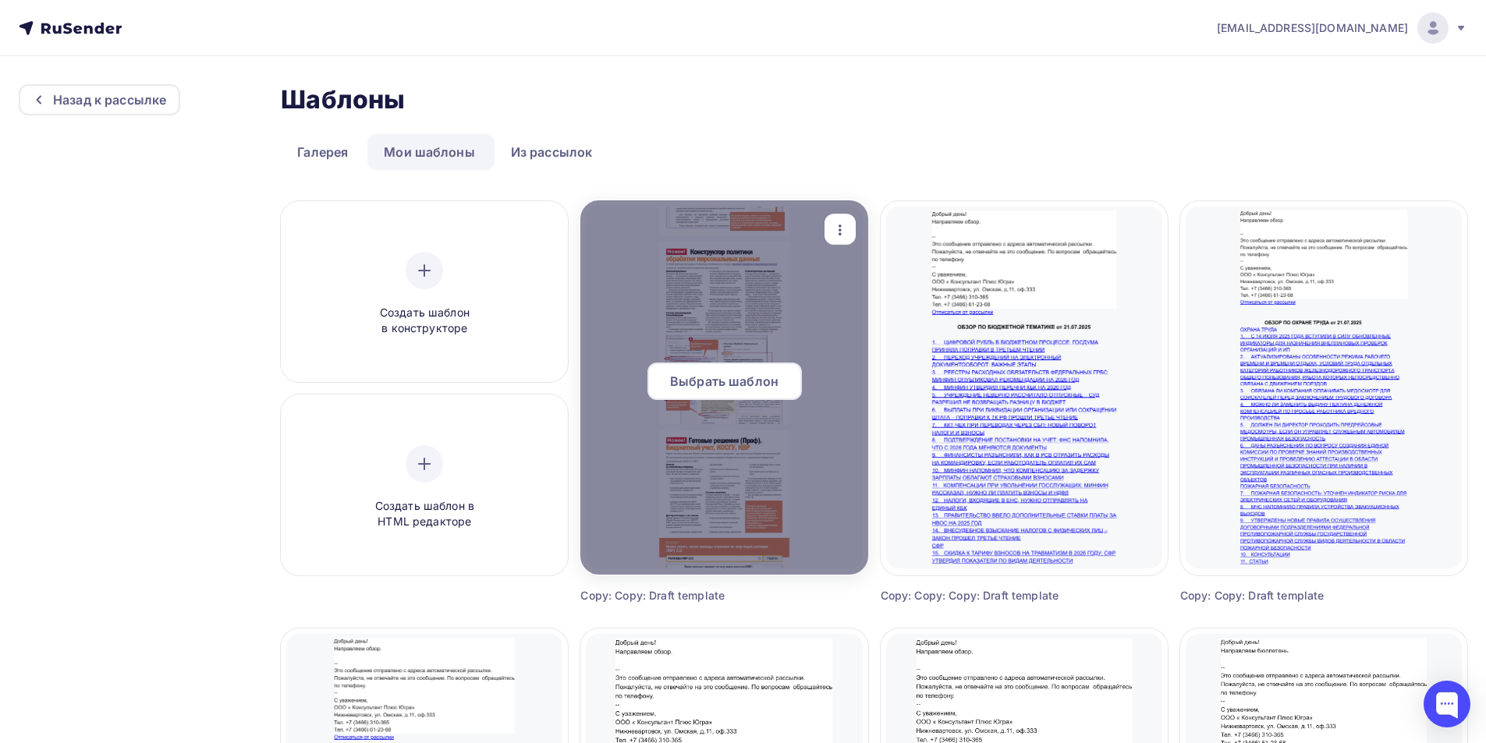
click at [703, 381] on span "Выбрать шаблон" at bounding box center [724, 381] width 108 height 19
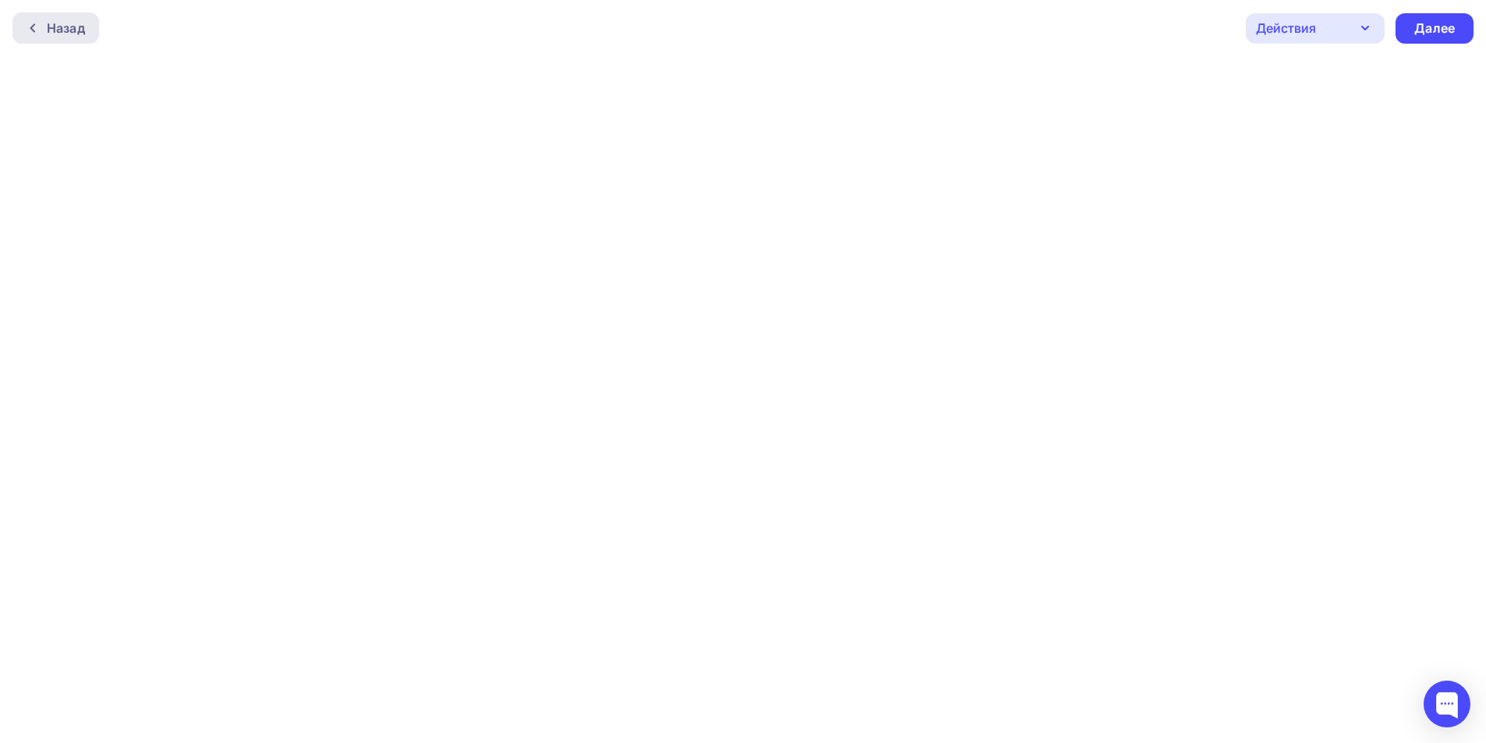
click at [47, 28] on div "Назад" at bounding box center [66, 28] width 38 height 19
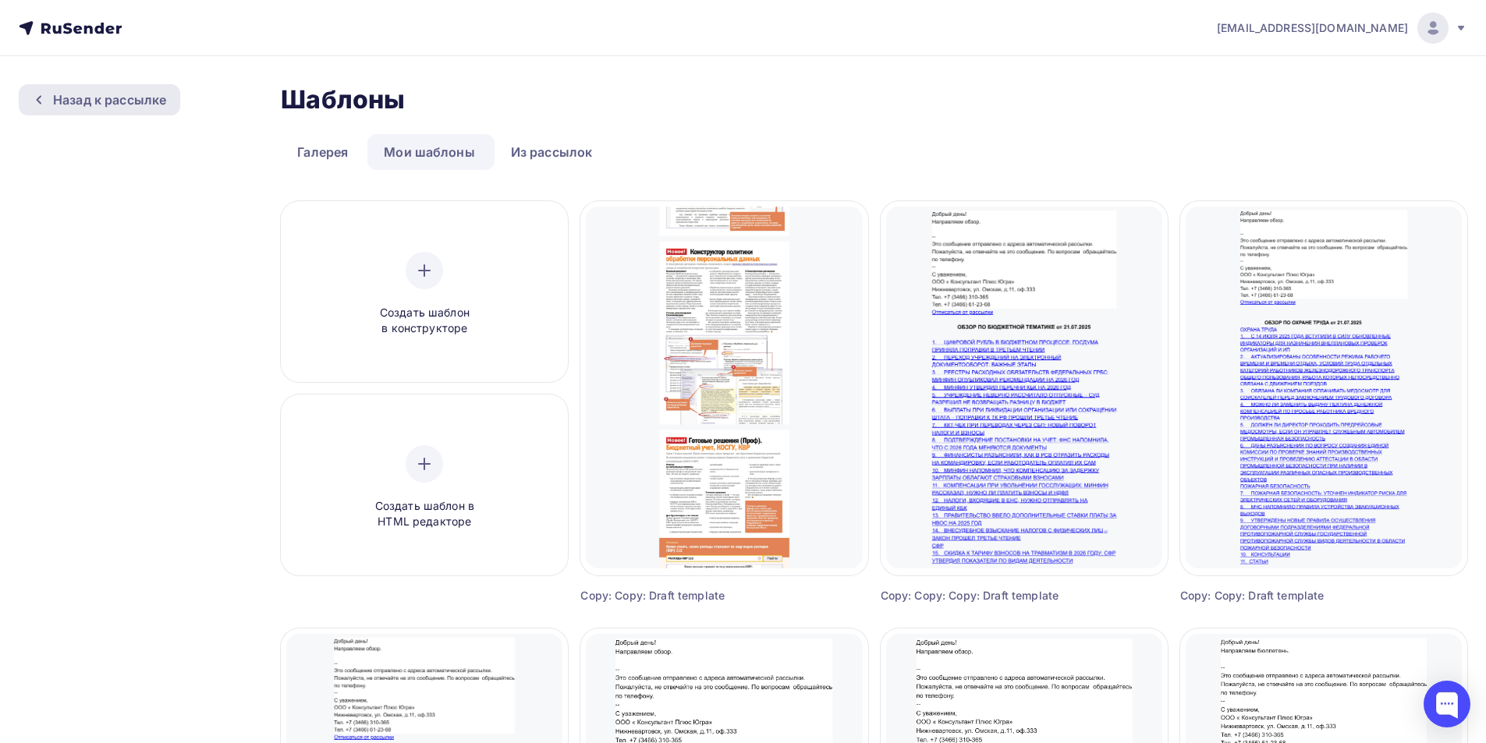
click at [90, 105] on div "Назад к рассылке" at bounding box center [109, 99] width 113 height 19
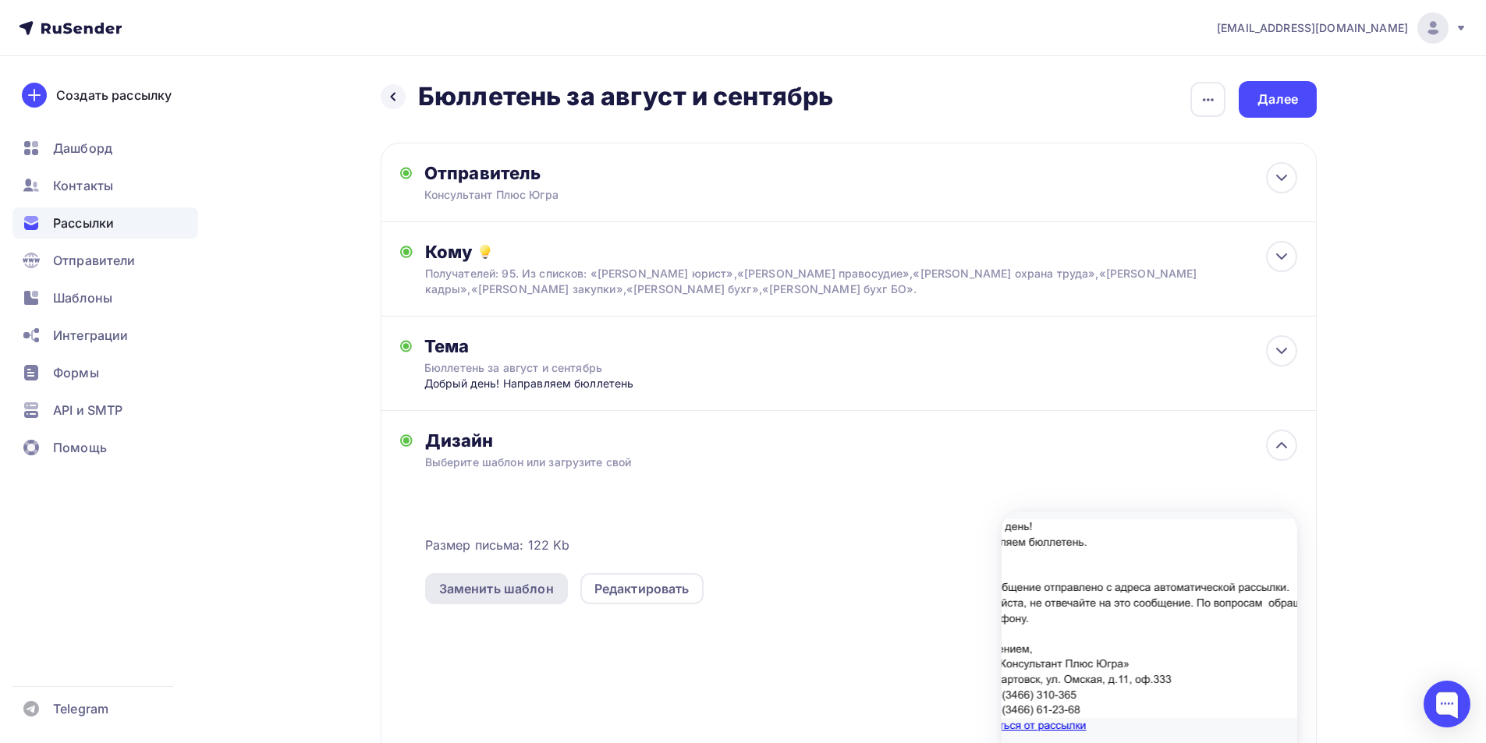
click at [491, 592] on div "Заменить шаблон" at bounding box center [496, 589] width 115 height 19
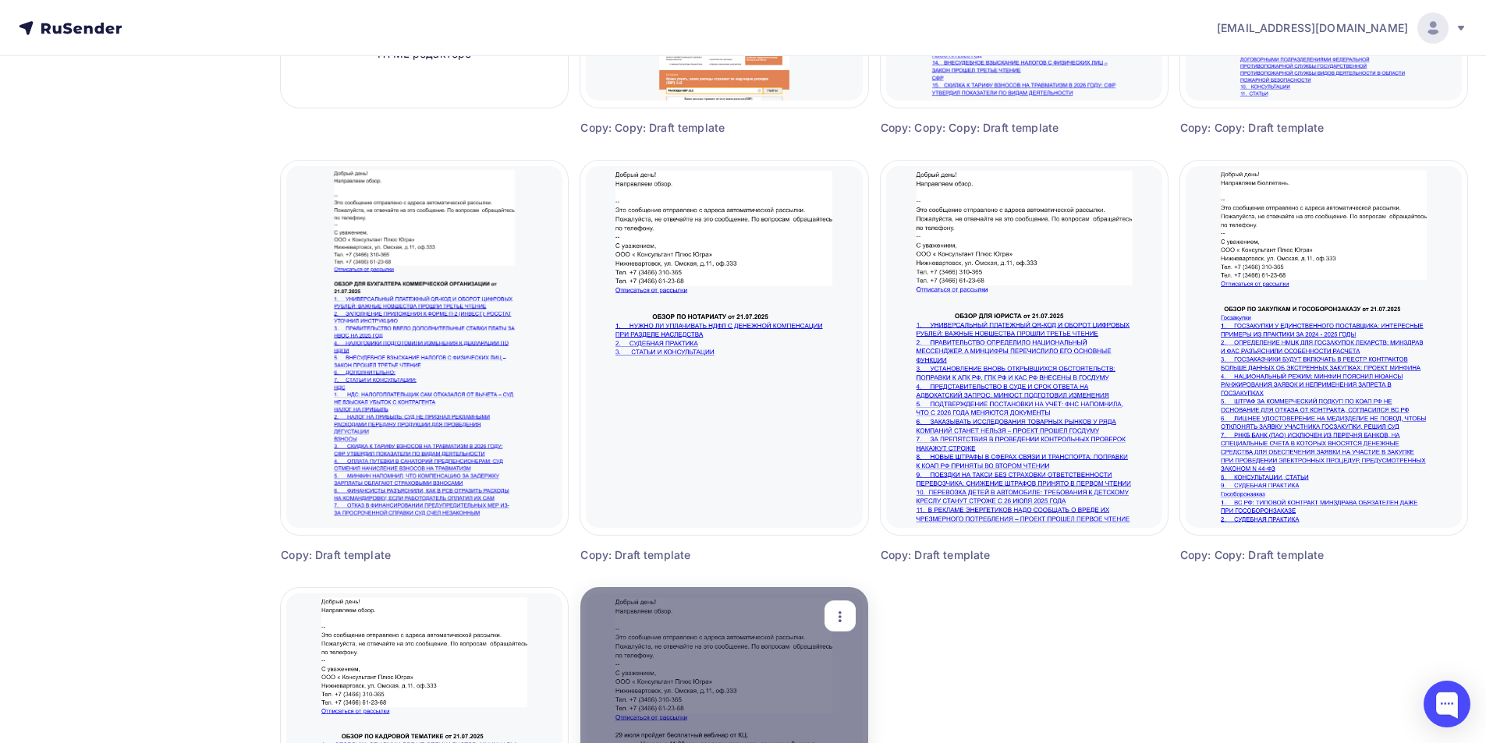
scroll to position [856, 0]
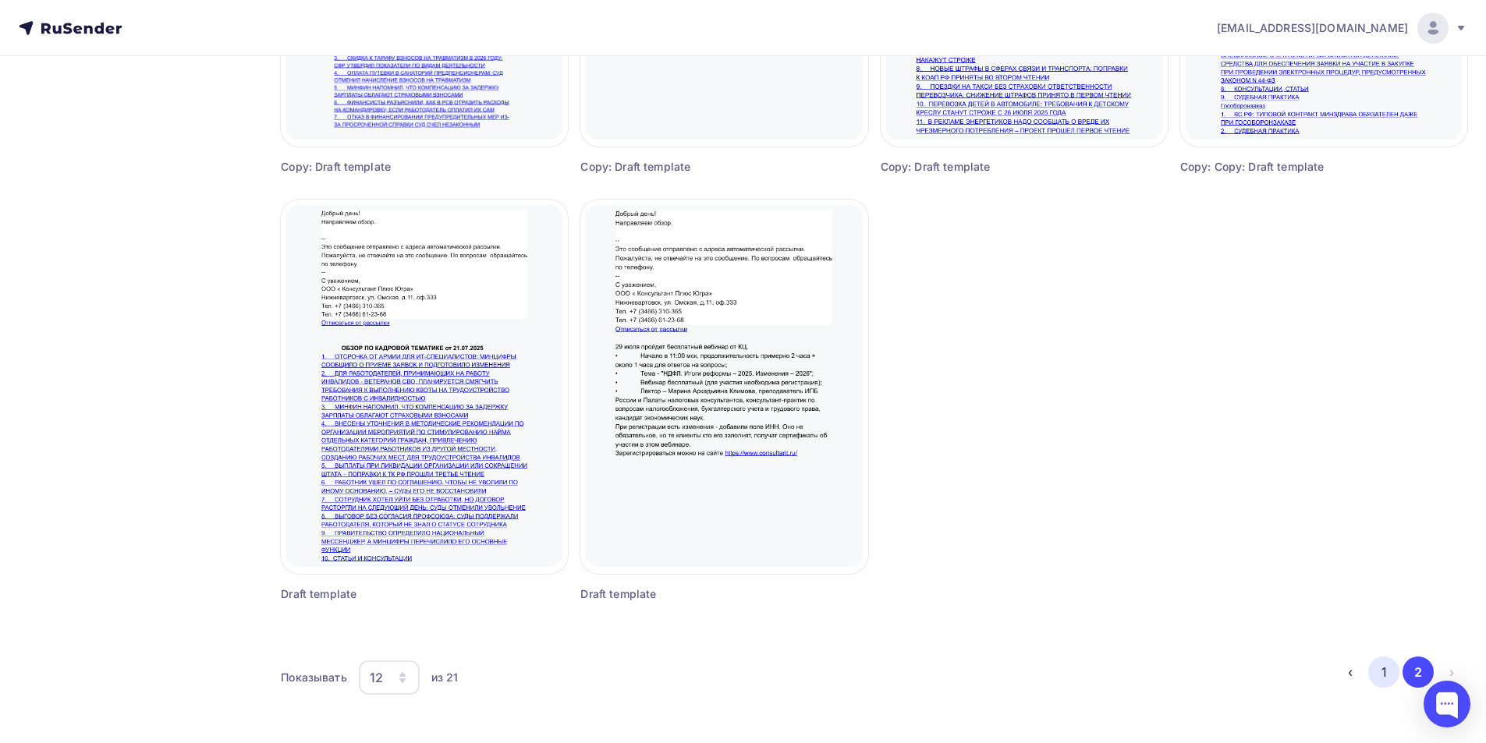
click at [1385, 675] on button "1" at bounding box center [1383, 672] width 31 height 31
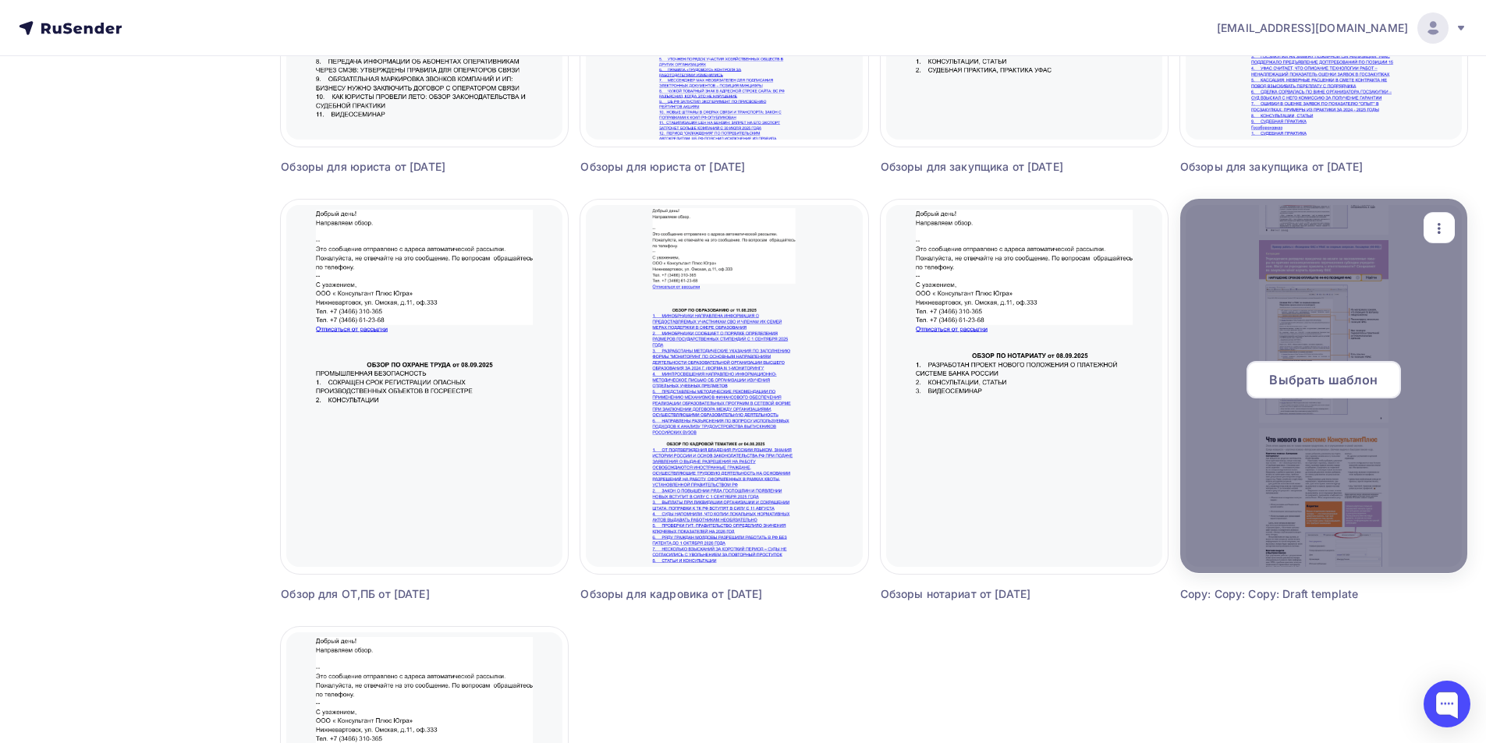
click at [1317, 379] on span "Выбрать шаблон" at bounding box center [1323, 380] width 108 height 19
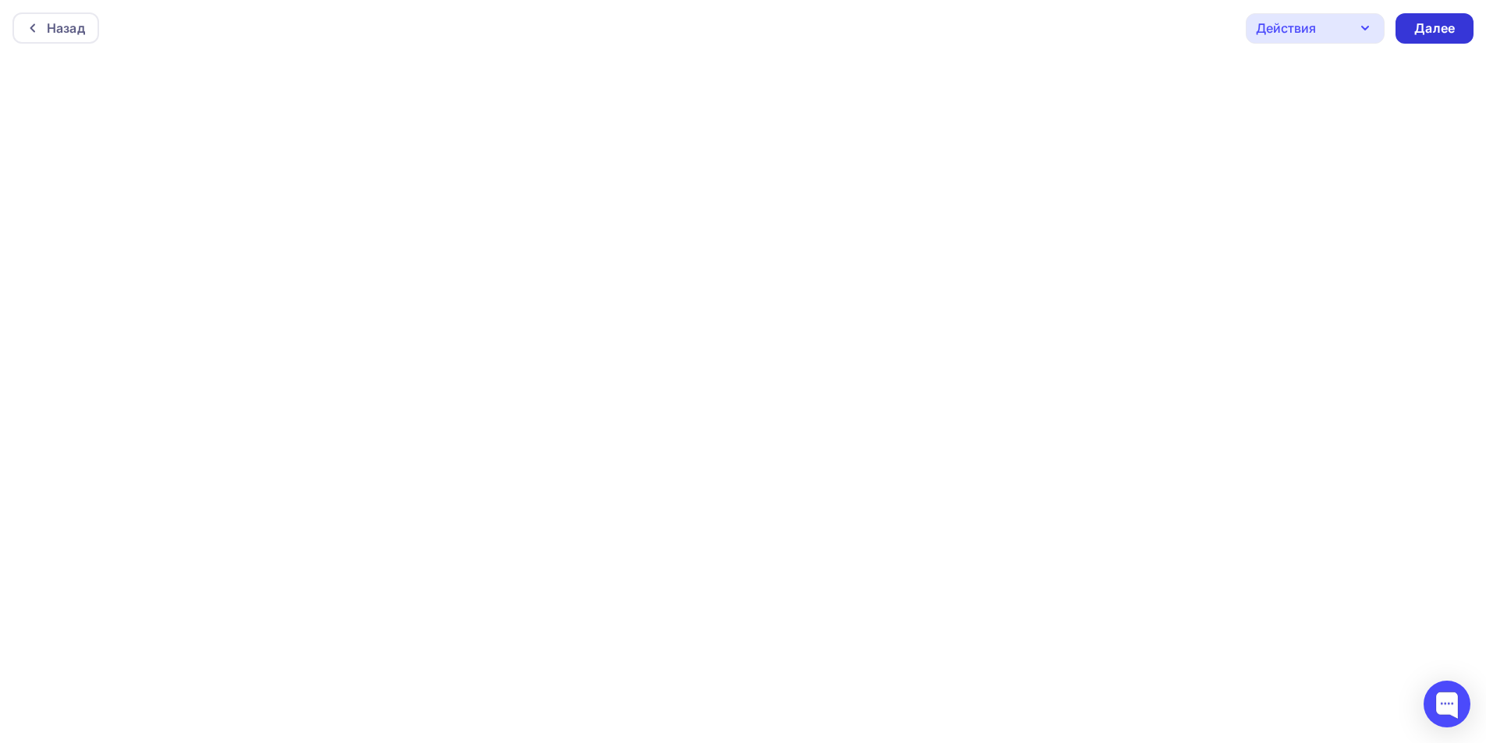
click at [1443, 37] on div "Далее" at bounding box center [1434, 28] width 78 height 30
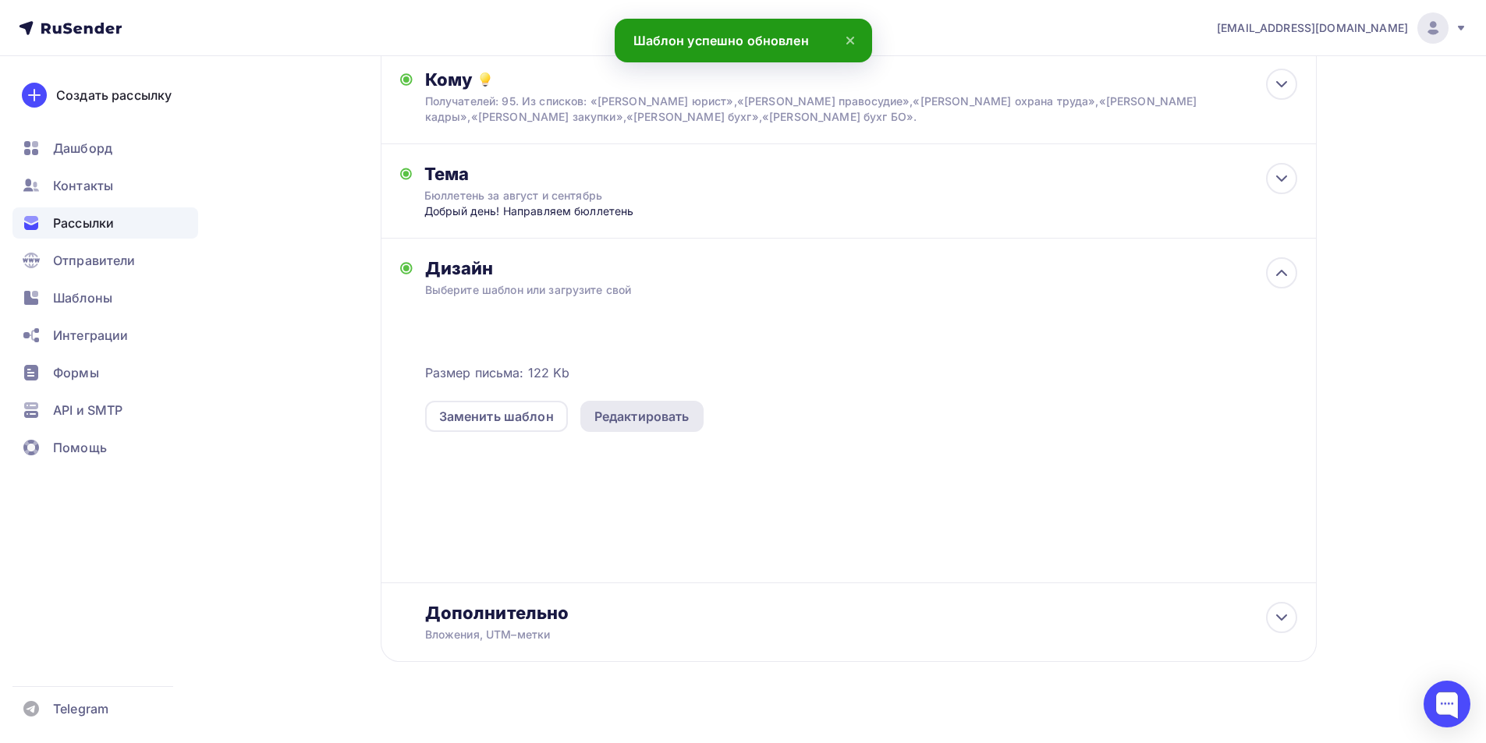
scroll to position [192, 0]
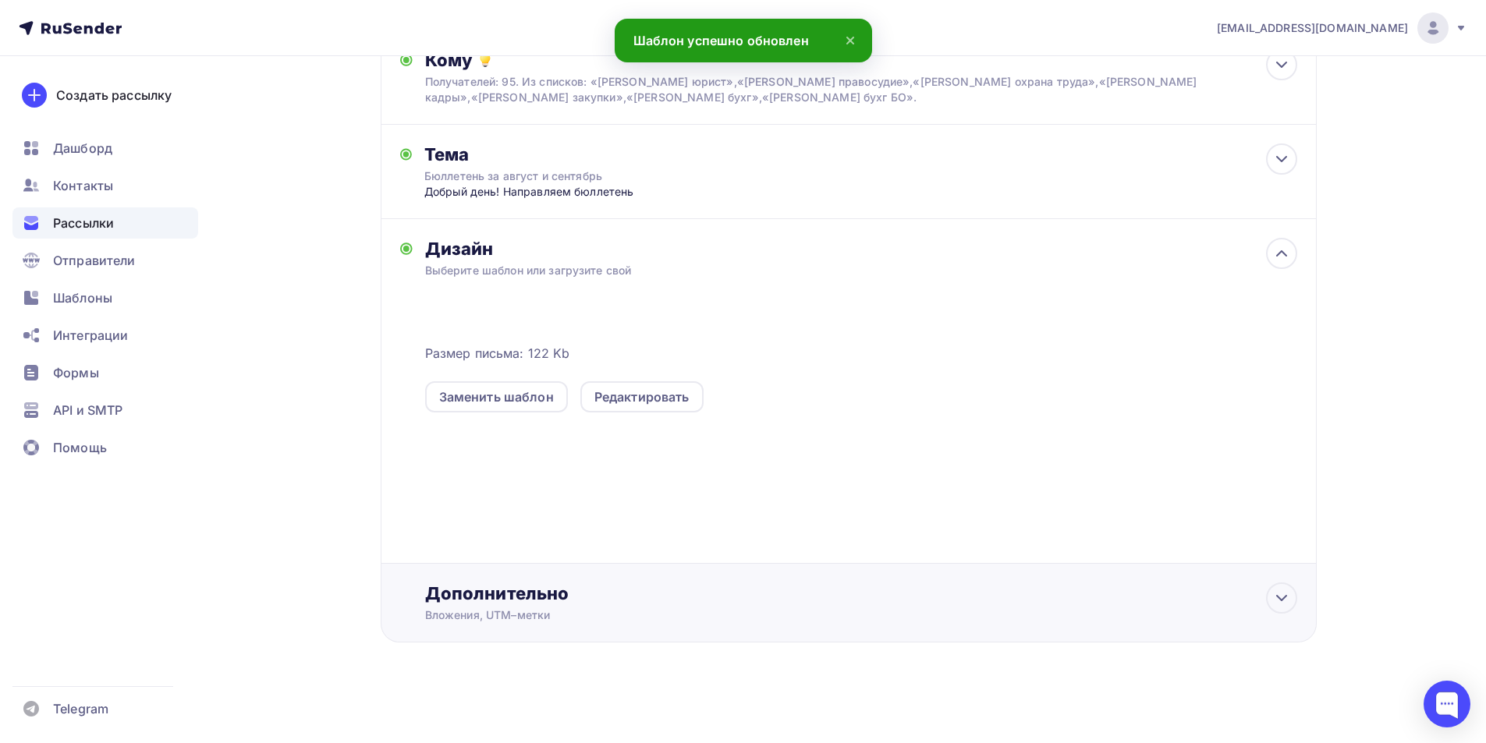
click at [509, 594] on div "Дополнительно" at bounding box center [861, 594] width 872 height 22
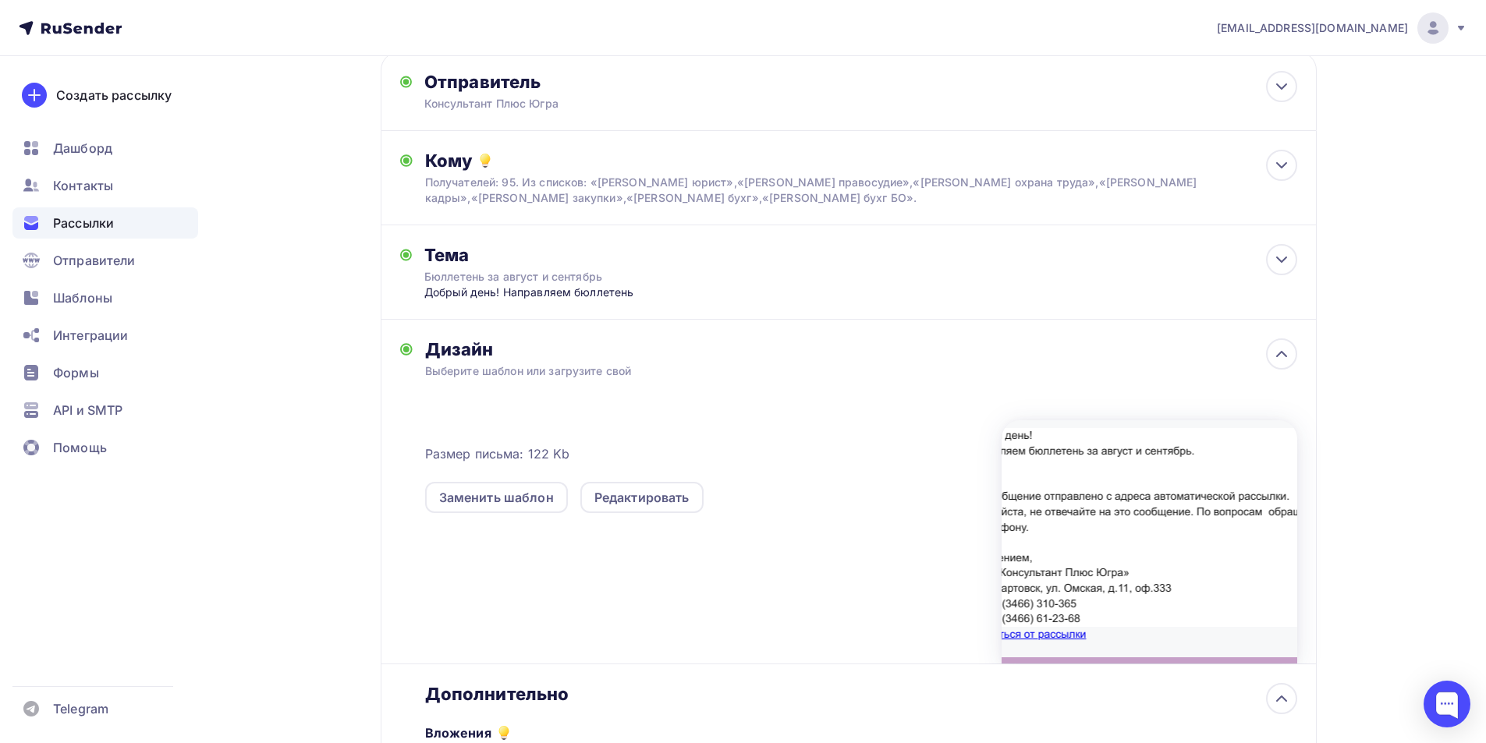
scroll to position [0, 0]
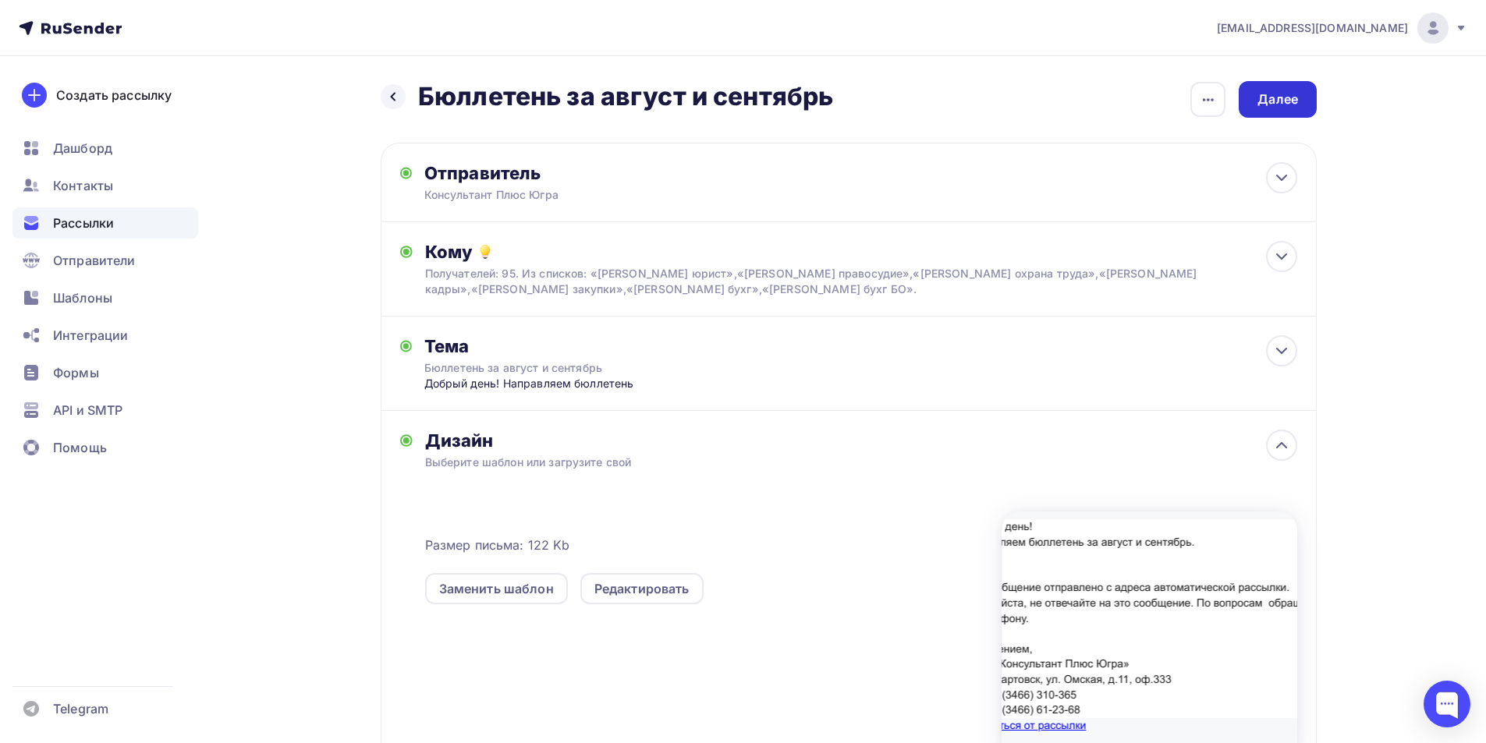
click at [1266, 97] on div "Далее" at bounding box center [1277, 99] width 41 height 18
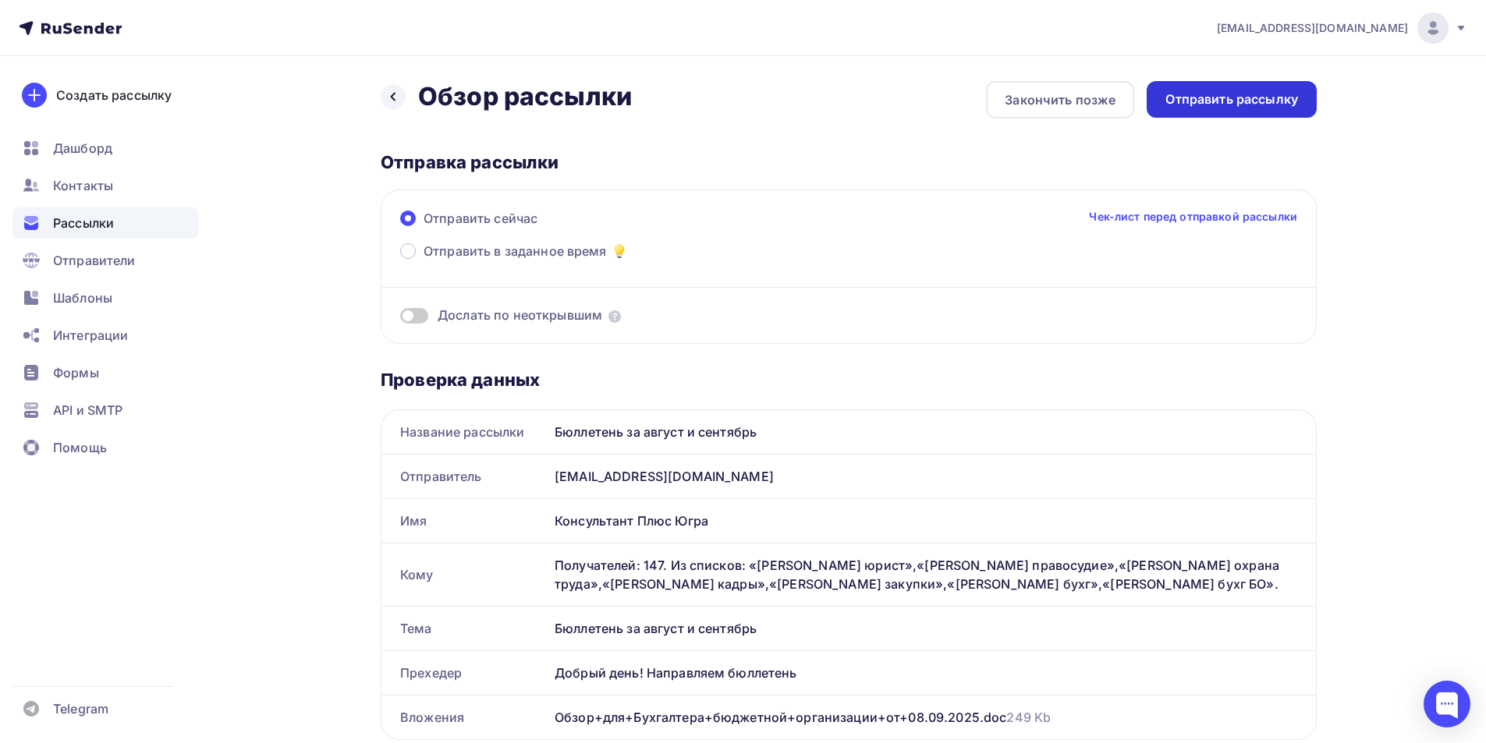
click at [1205, 100] on div "Отправить рассылку" at bounding box center [1231, 99] width 133 height 18
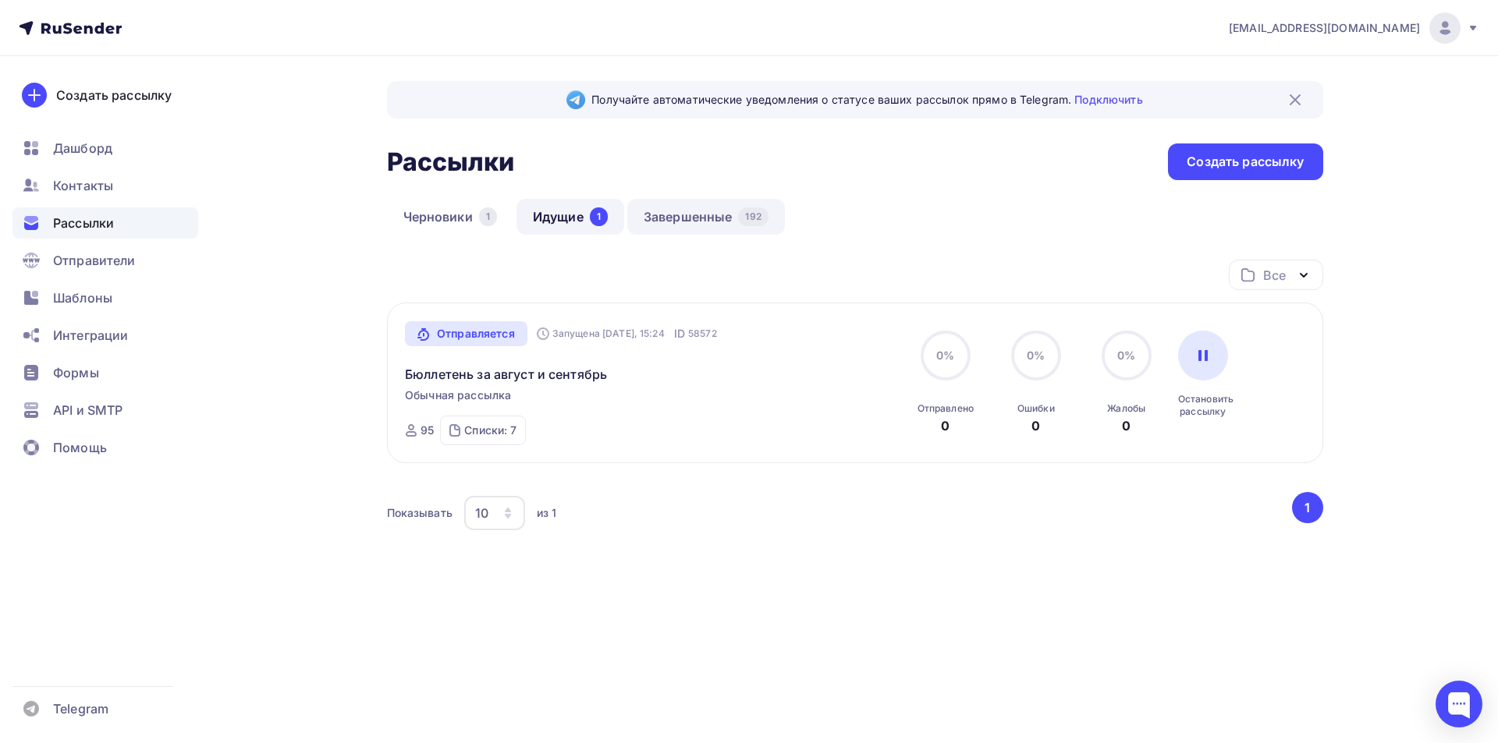
click at [702, 222] on link "Завершенные 192" at bounding box center [706, 217] width 158 height 36
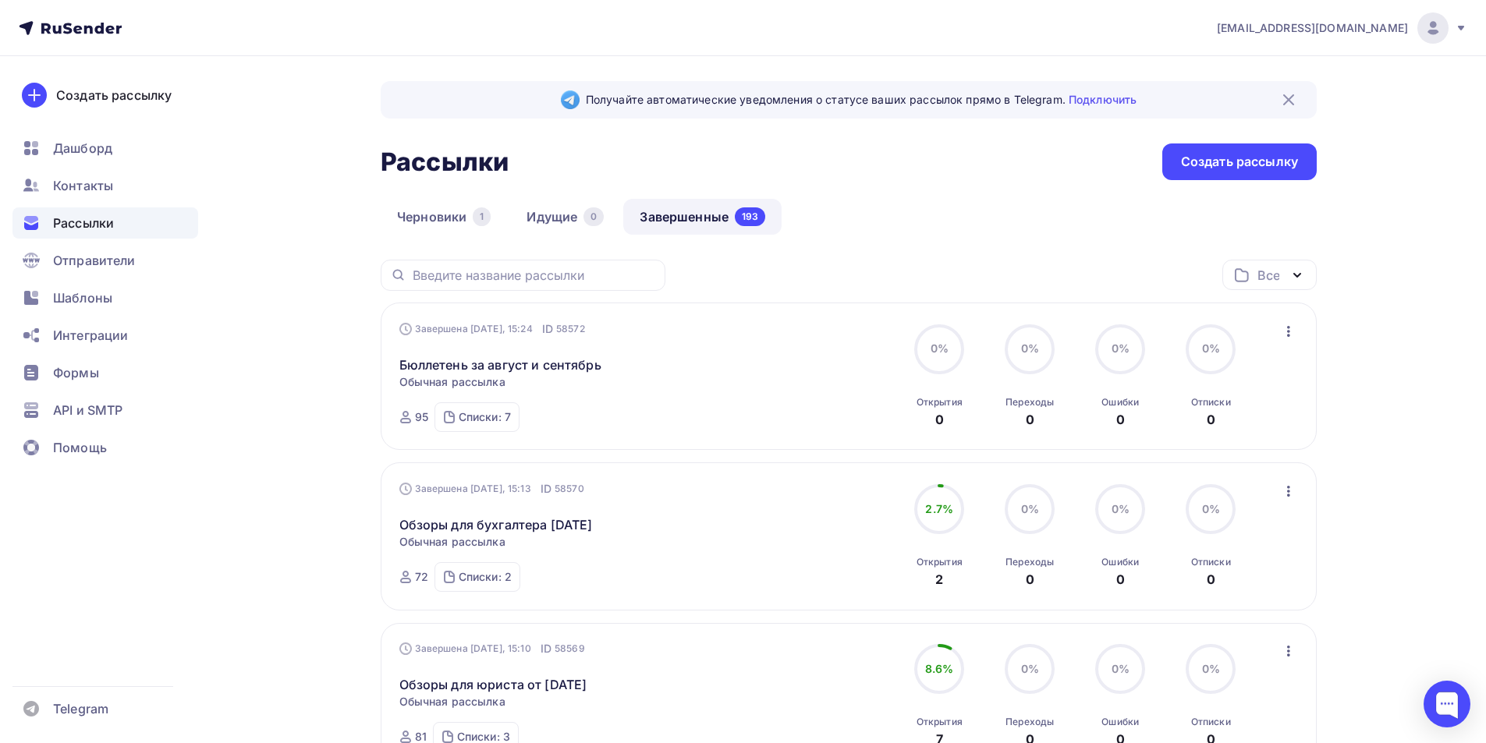
click at [1289, 327] on icon "button" at bounding box center [1288, 331] width 3 height 11
click at [431, 215] on link "Черновики 1" at bounding box center [444, 217] width 126 height 36
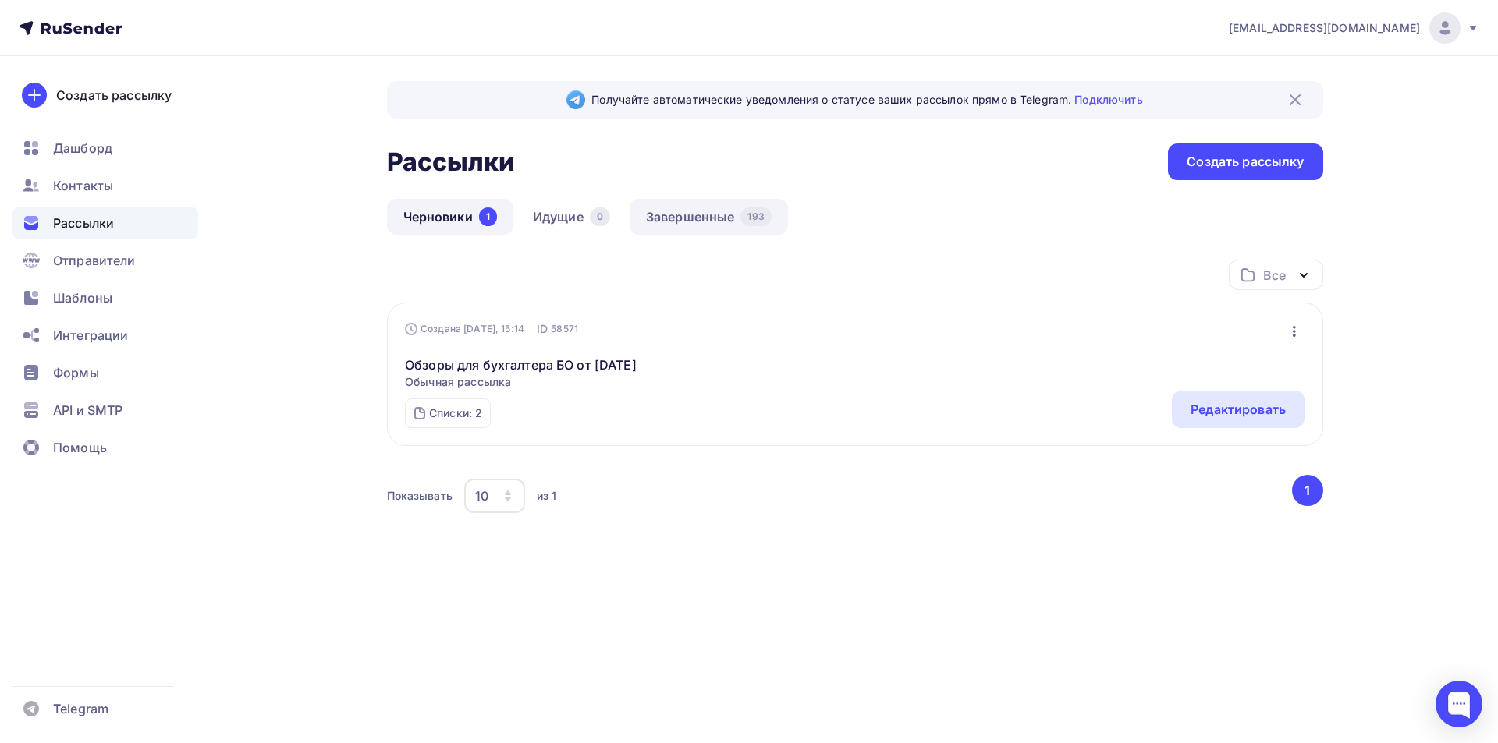
click at [698, 215] on link "Завершенные 193" at bounding box center [708, 217] width 158 height 36
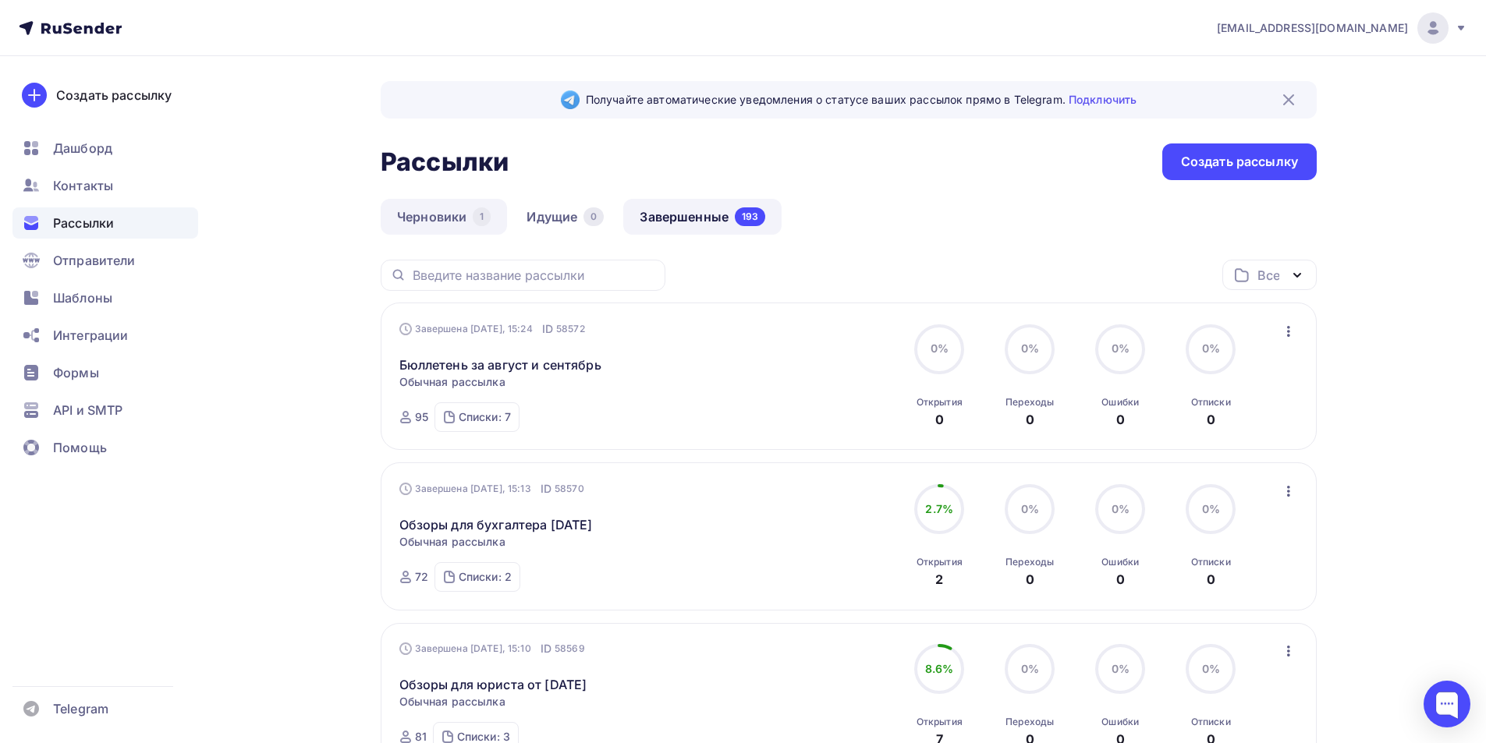
click at [412, 211] on link "Черновики 1" at bounding box center [444, 217] width 126 height 36
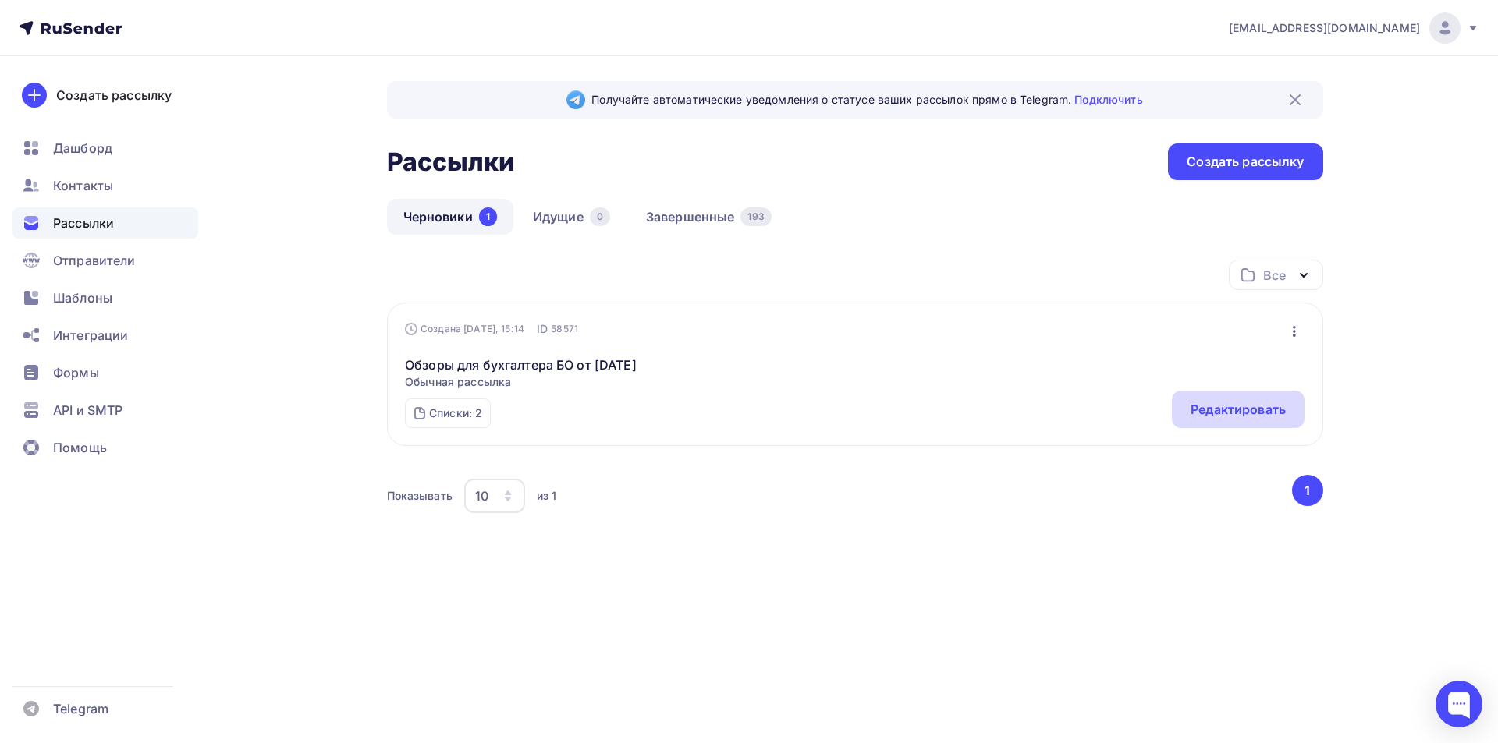
click at [1222, 416] on div "Редактировать" at bounding box center [1237, 409] width 95 height 19
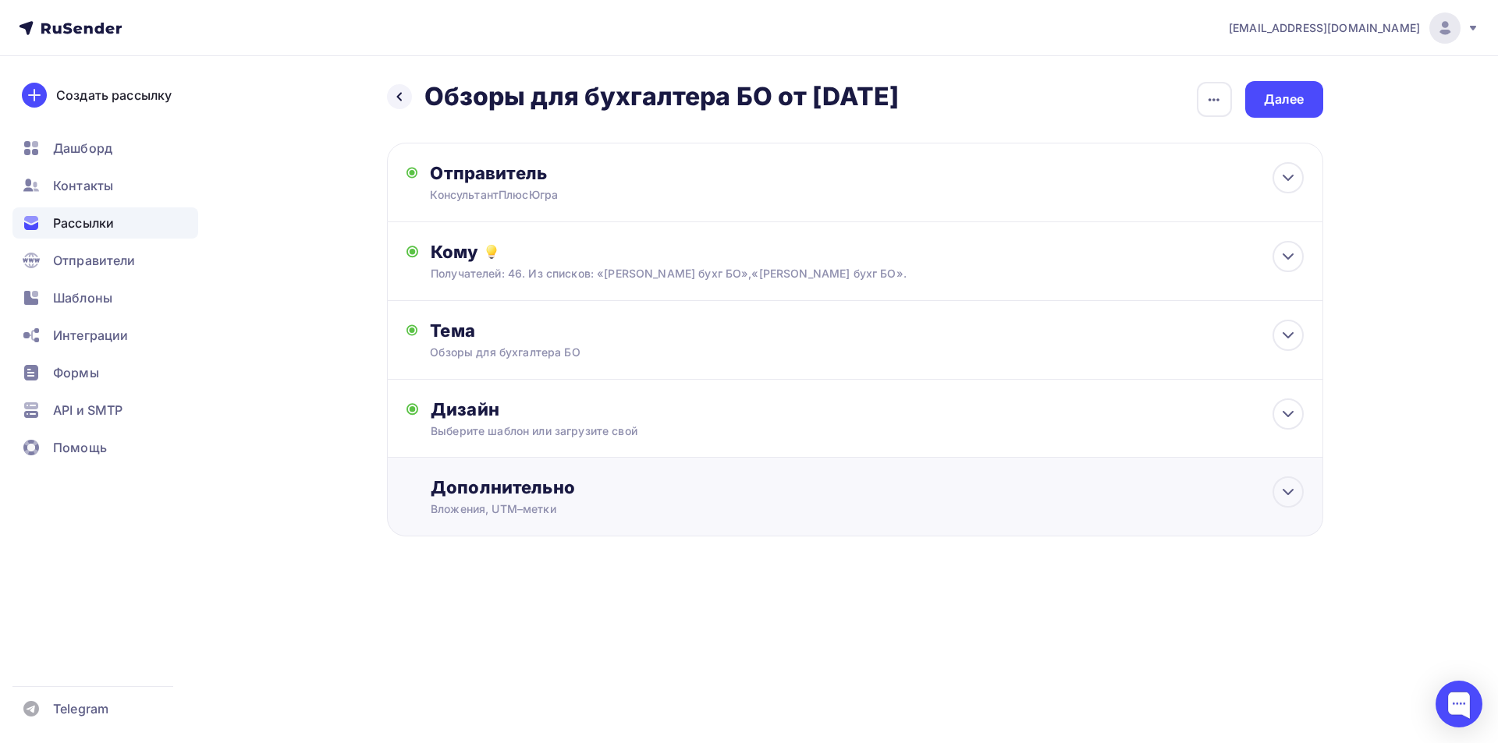
click at [492, 488] on div "Дополнительно" at bounding box center [867, 488] width 872 height 22
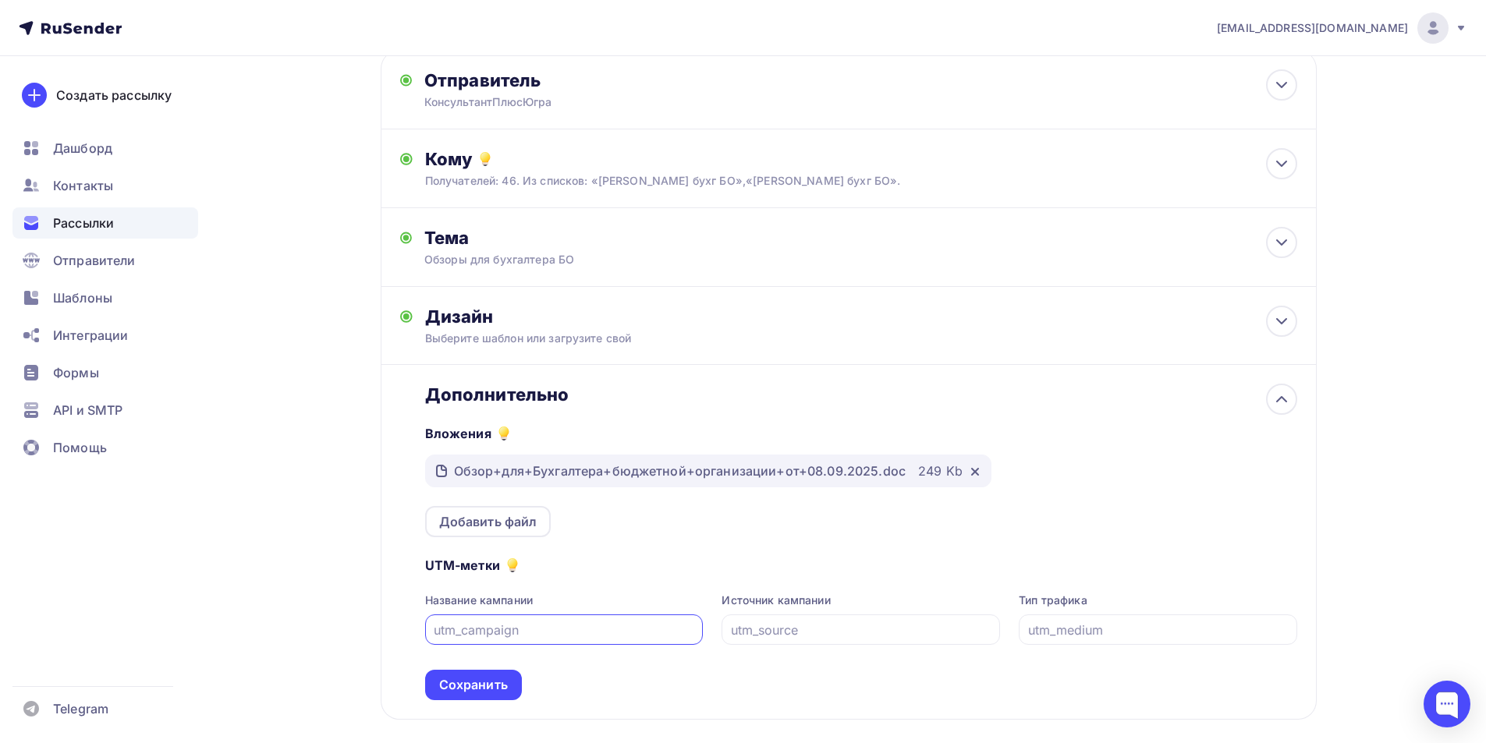
scroll to position [92, 0]
click at [467, 684] on div "Сохранить" at bounding box center [473, 686] width 69 height 18
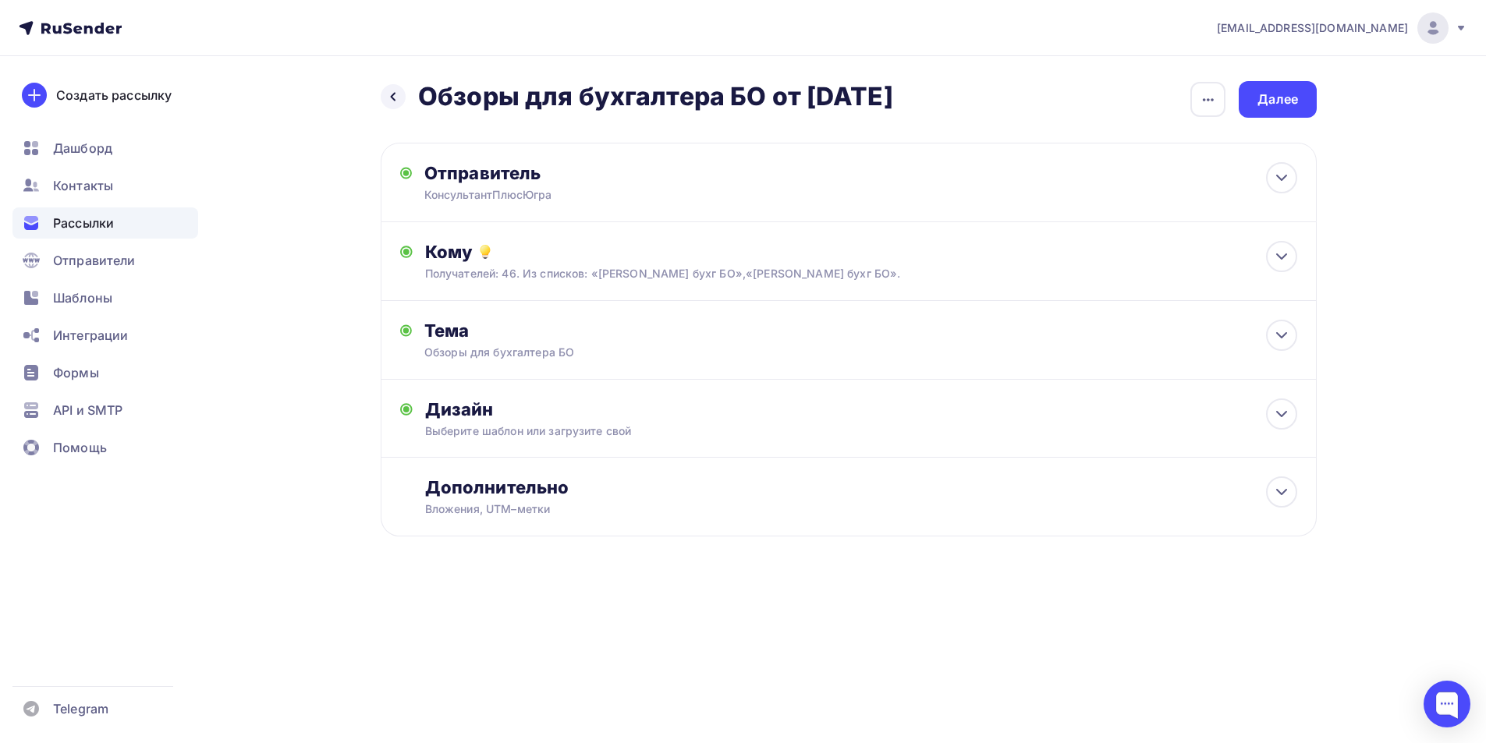
scroll to position [0, 0]
click at [1275, 103] on div "Далее" at bounding box center [1284, 99] width 41 height 18
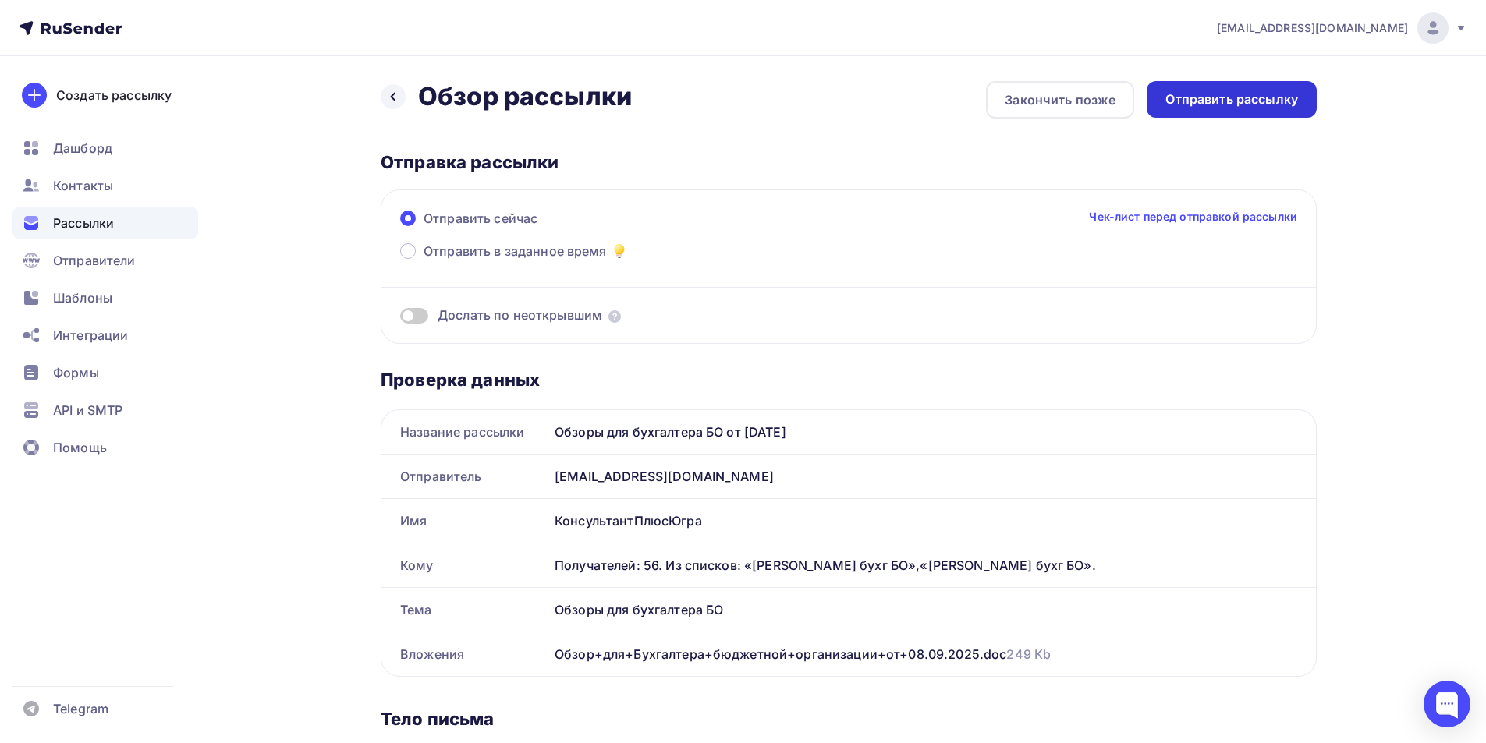
click at [1219, 94] on div "Отправить рассылку" at bounding box center [1231, 99] width 133 height 18
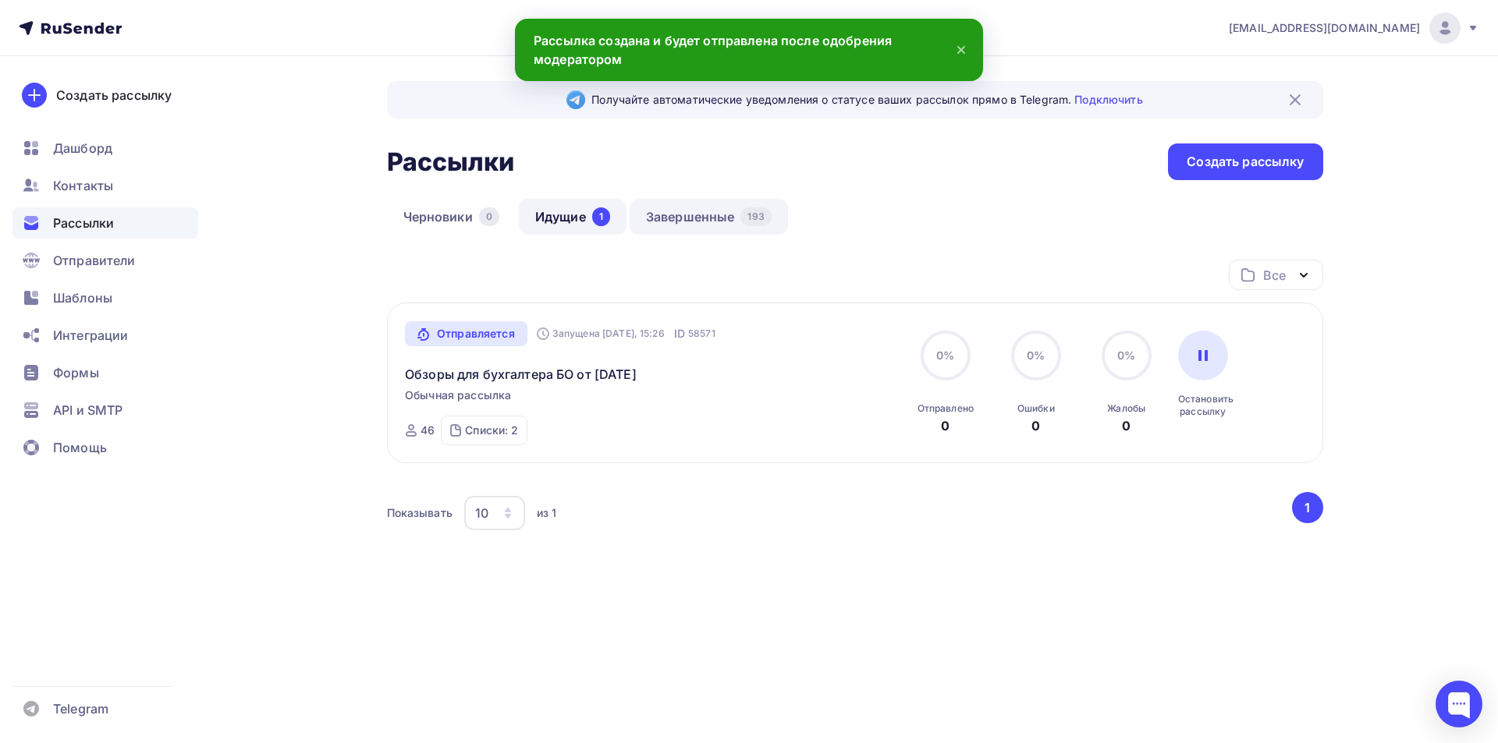
click at [686, 219] on link "Завершенные 193" at bounding box center [708, 217] width 158 height 36
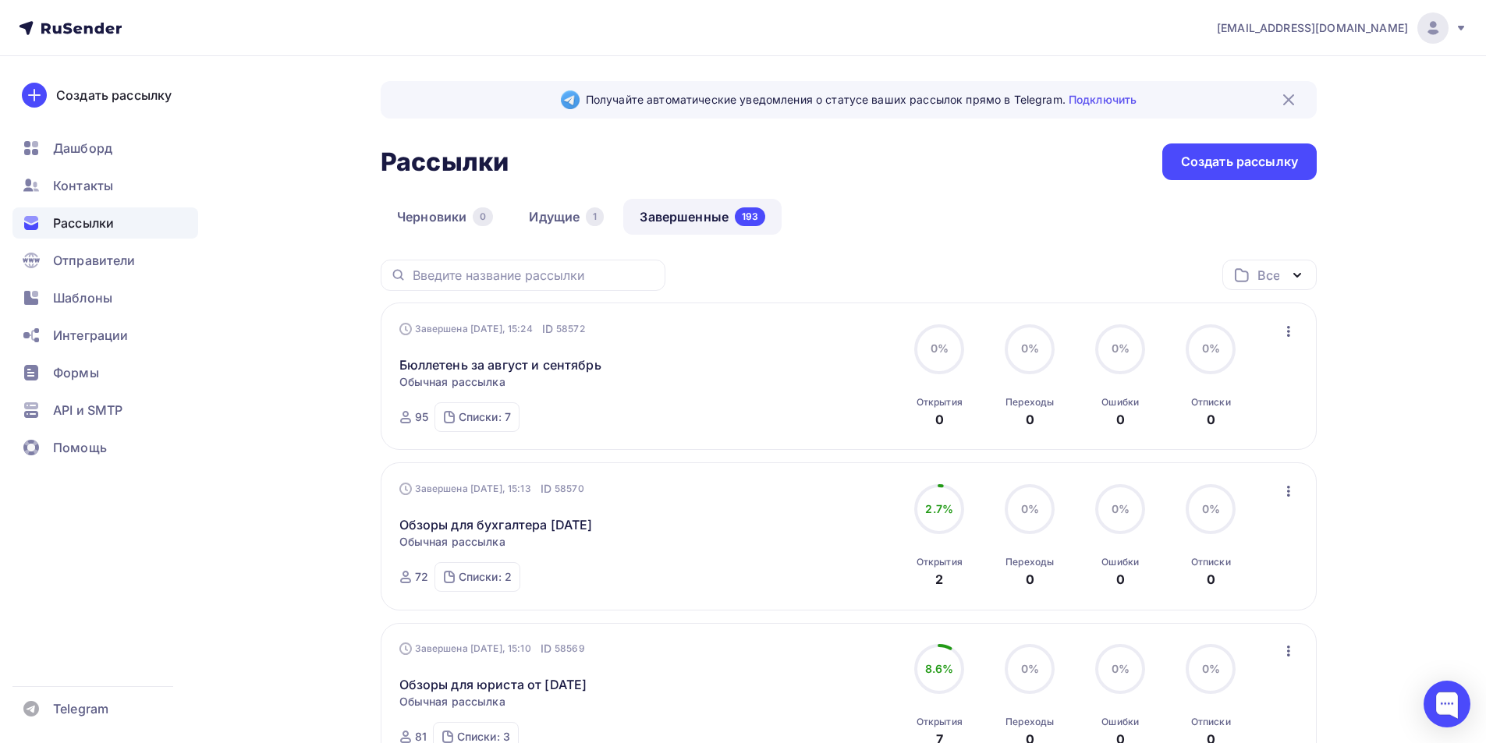
click at [1284, 331] on icon "button" at bounding box center [1288, 331] width 19 height 19
click at [1250, 436] on div "Копировать в новую" at bounding box center [1217, 434] width 160 height 19
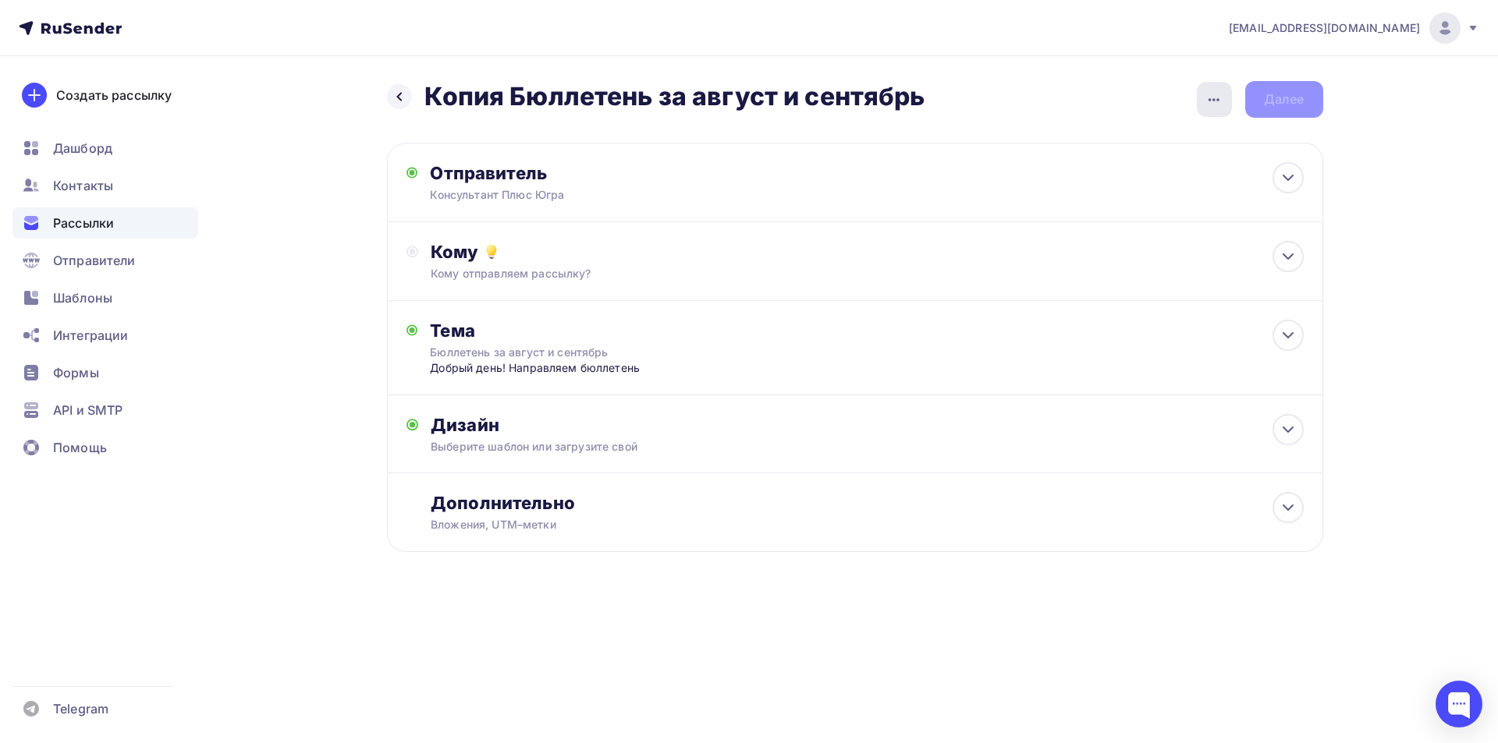
click at [1222, 95] on icon "button" at bounding box center [1213, 99] width 19 height 19
click at [1200, 183] on div "Переименовать рассылку" at bounding box center [1131, 179] width 193 height 19
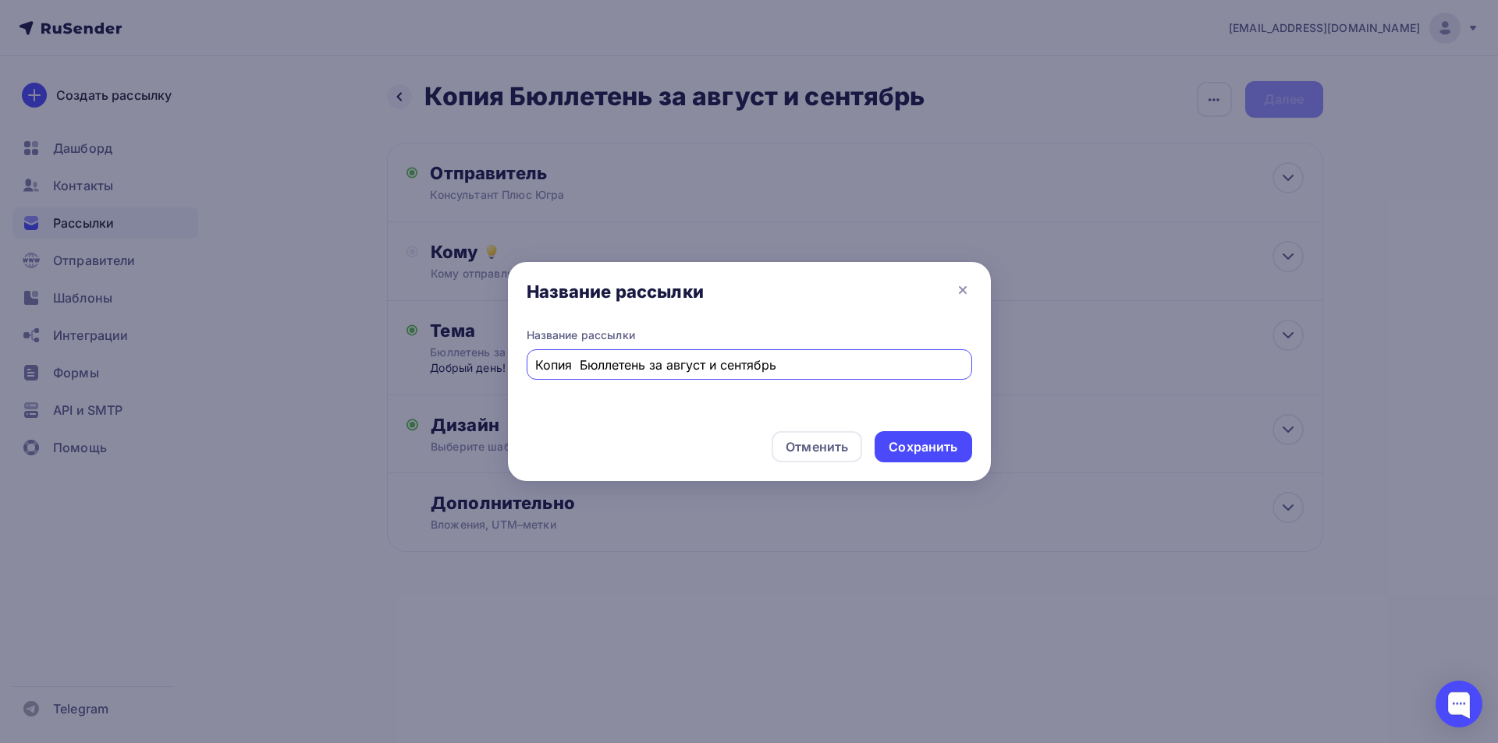
drag, startPoint x: 578, startPoint y: 363, endPoint x: 507, endPoint y: 363, distance: 71.0
click at [508, 363] on div "Название рассылки Копия Бюллетень за август и сентябрь" at bounding box center [749, 373] width 483 height 91
type input "Бюллетень за август и сентябрь"
click at [916, 445] on div "Сохранить" at bounding box center [922, 447] width 69 height 18
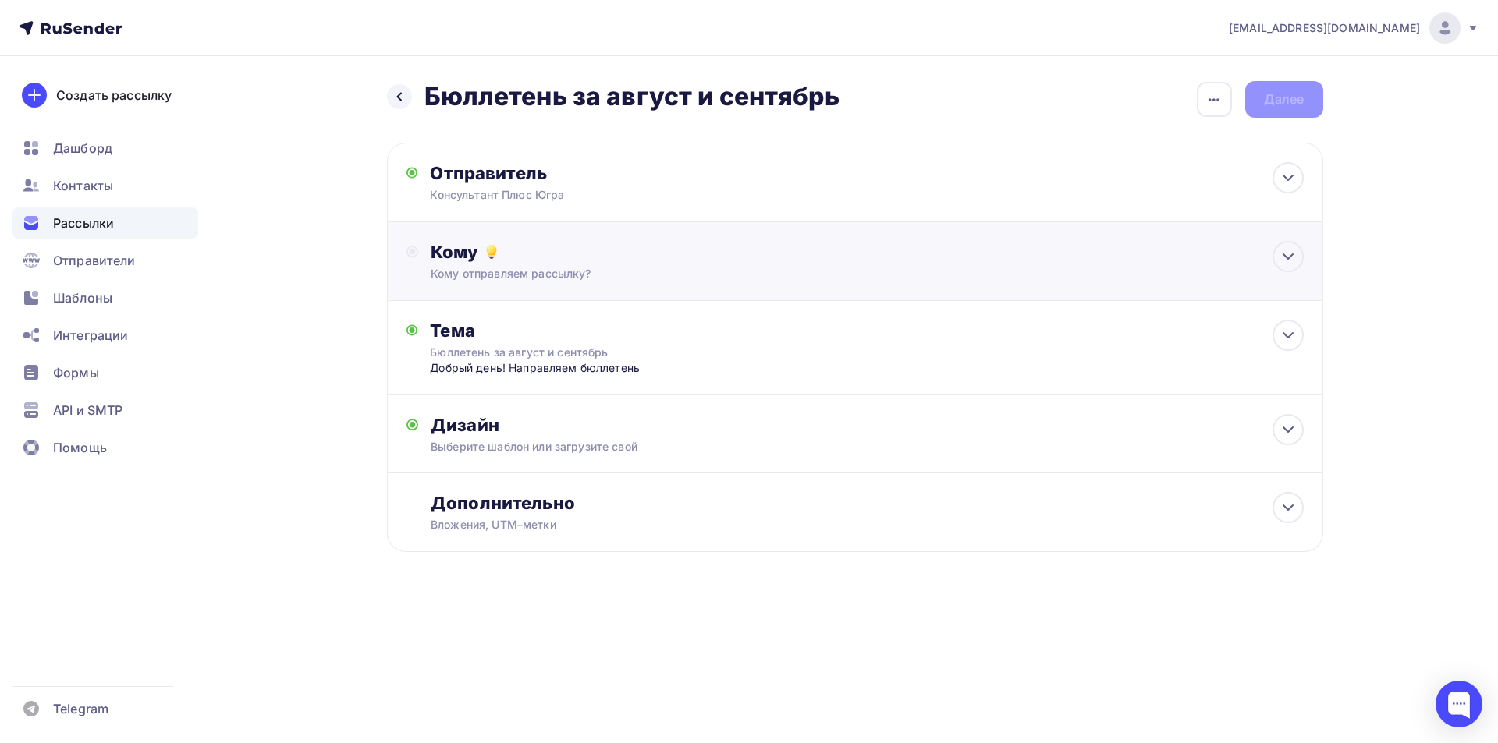
click at [474, 254] on div "Кому" at bounding box center [867, 252] width 872 height 22
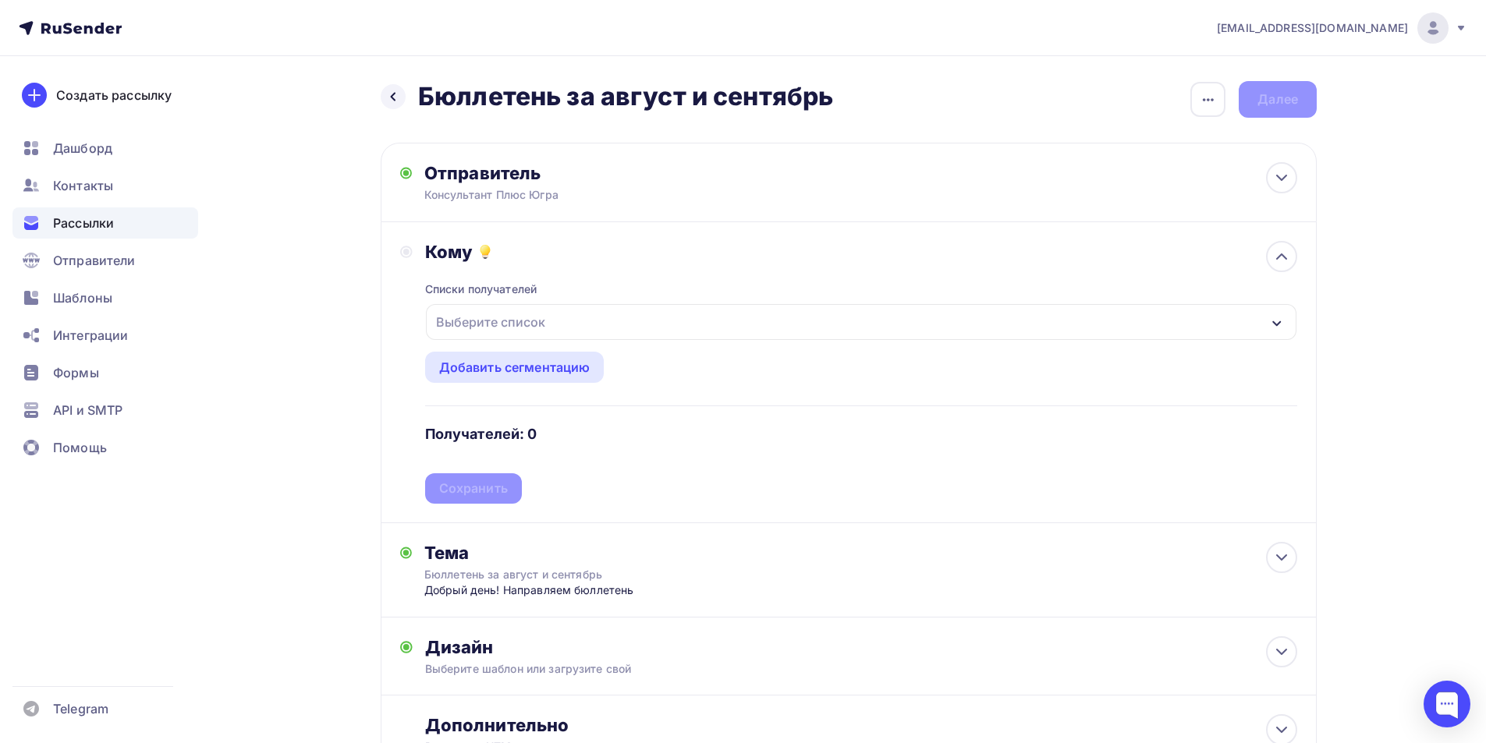
click at [1273, 319] on icon "button" at bounding box center [1277, 323] width 12 height 12
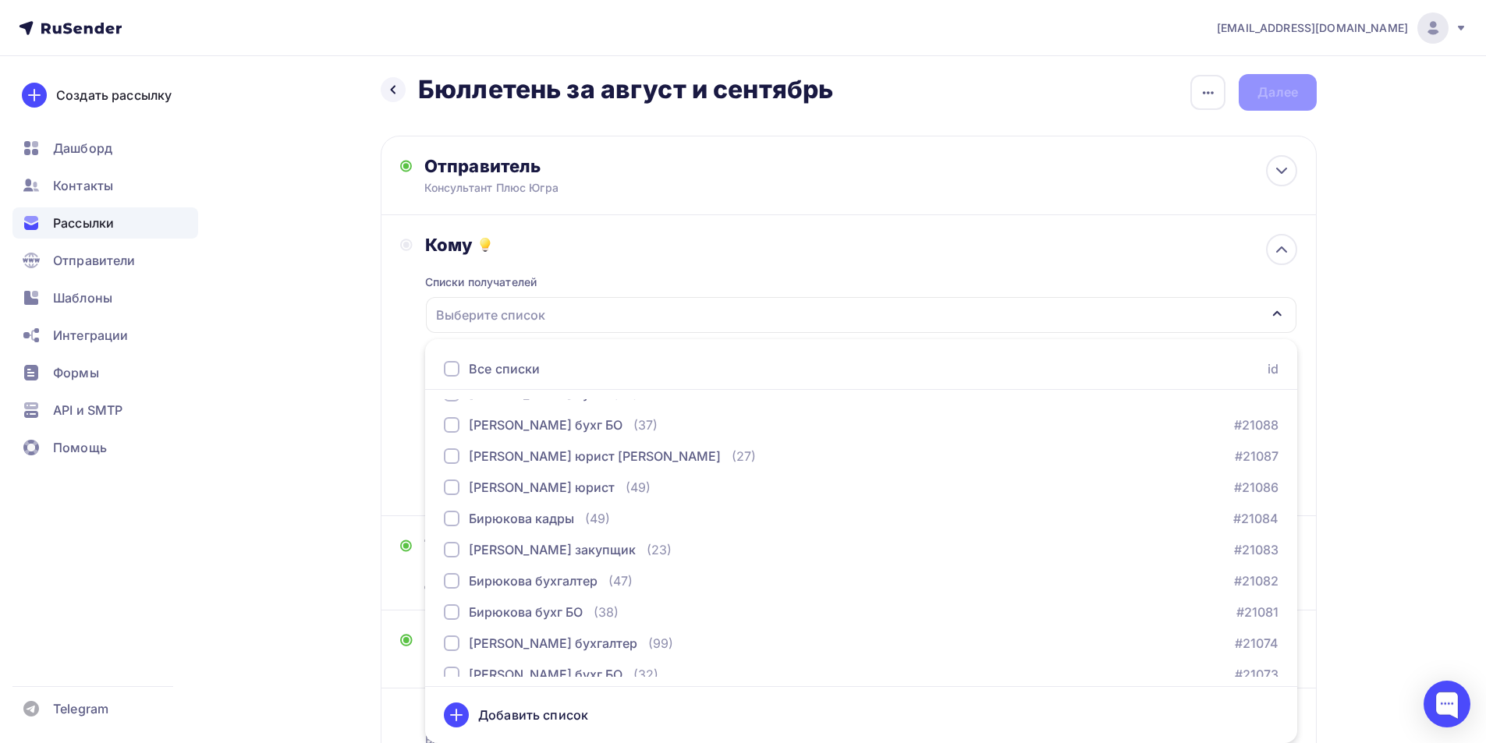
scroll to position [624, 0]
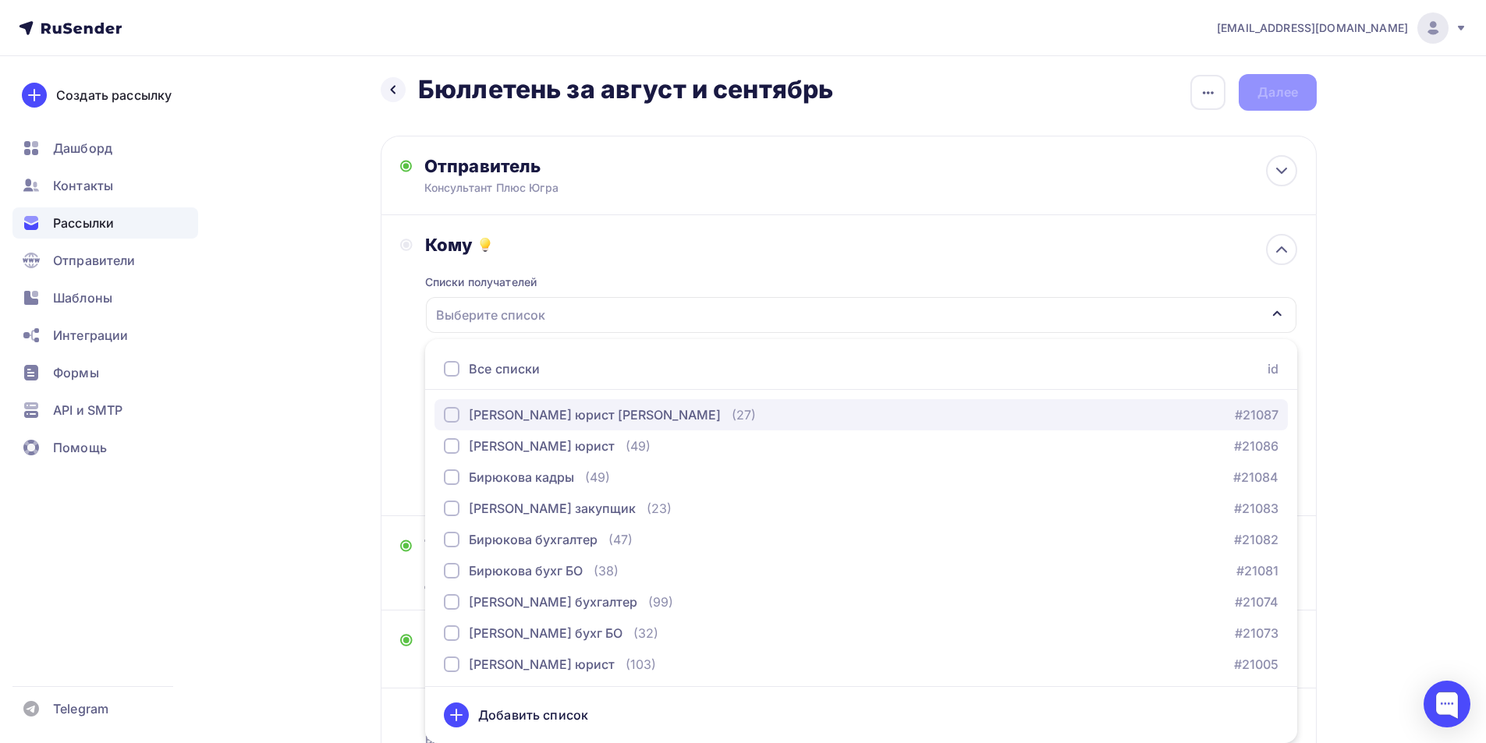
click at [454, 421] on div "button" at bounding box center [452, 415] width 16 height 16
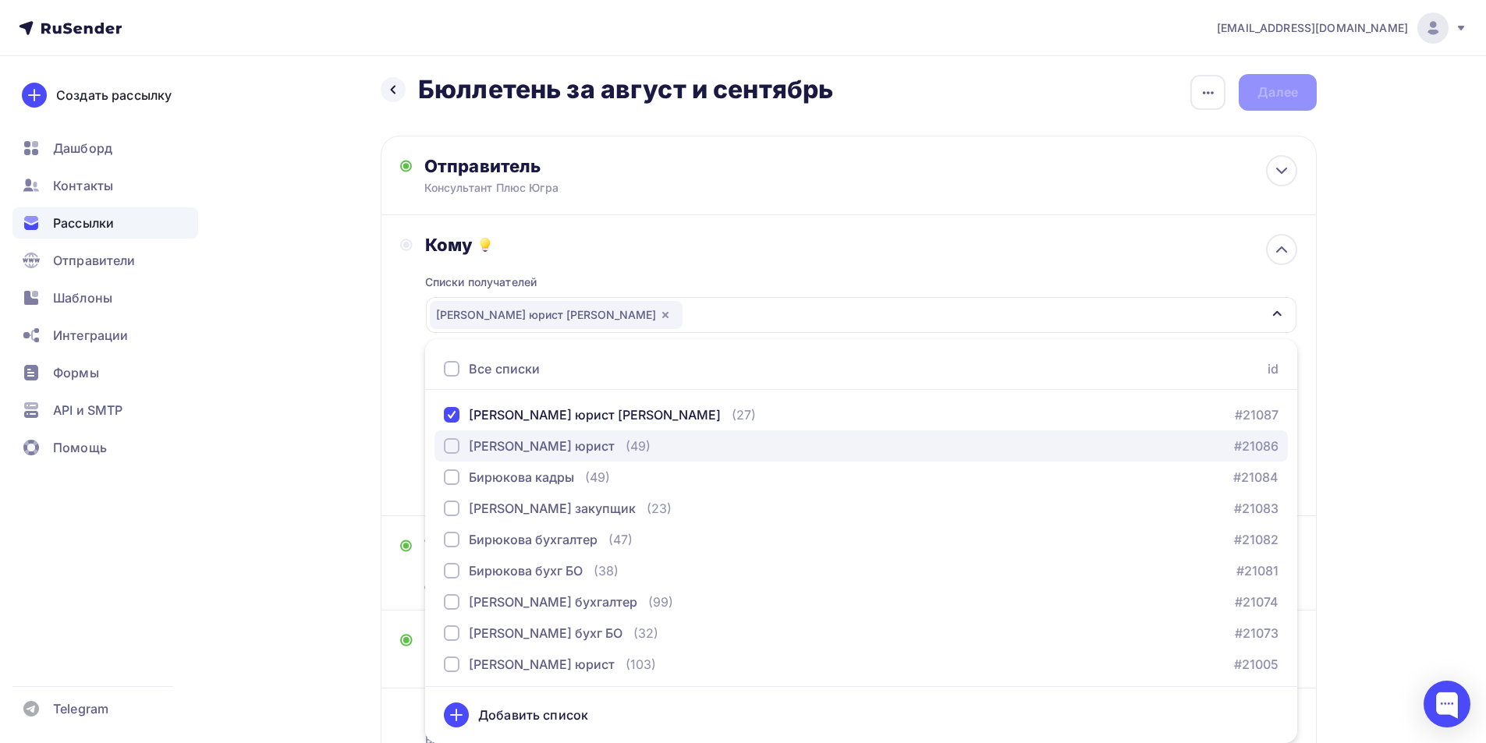
click at [452, 447] on div "button" at bounding box center [452, 446] width 16 height 16
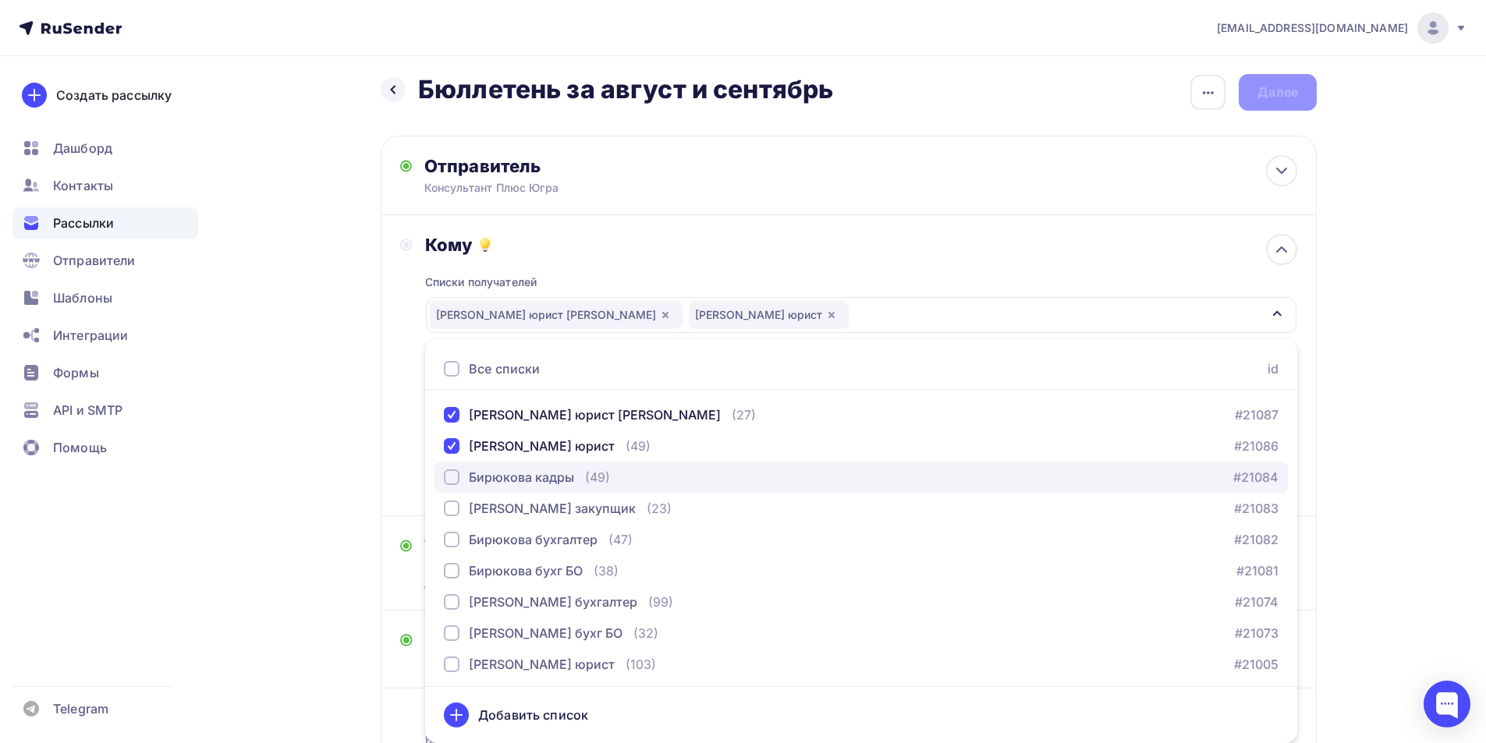
click at [451, 477] on div "button" at bounding box center [452, 478] width 16 height 16
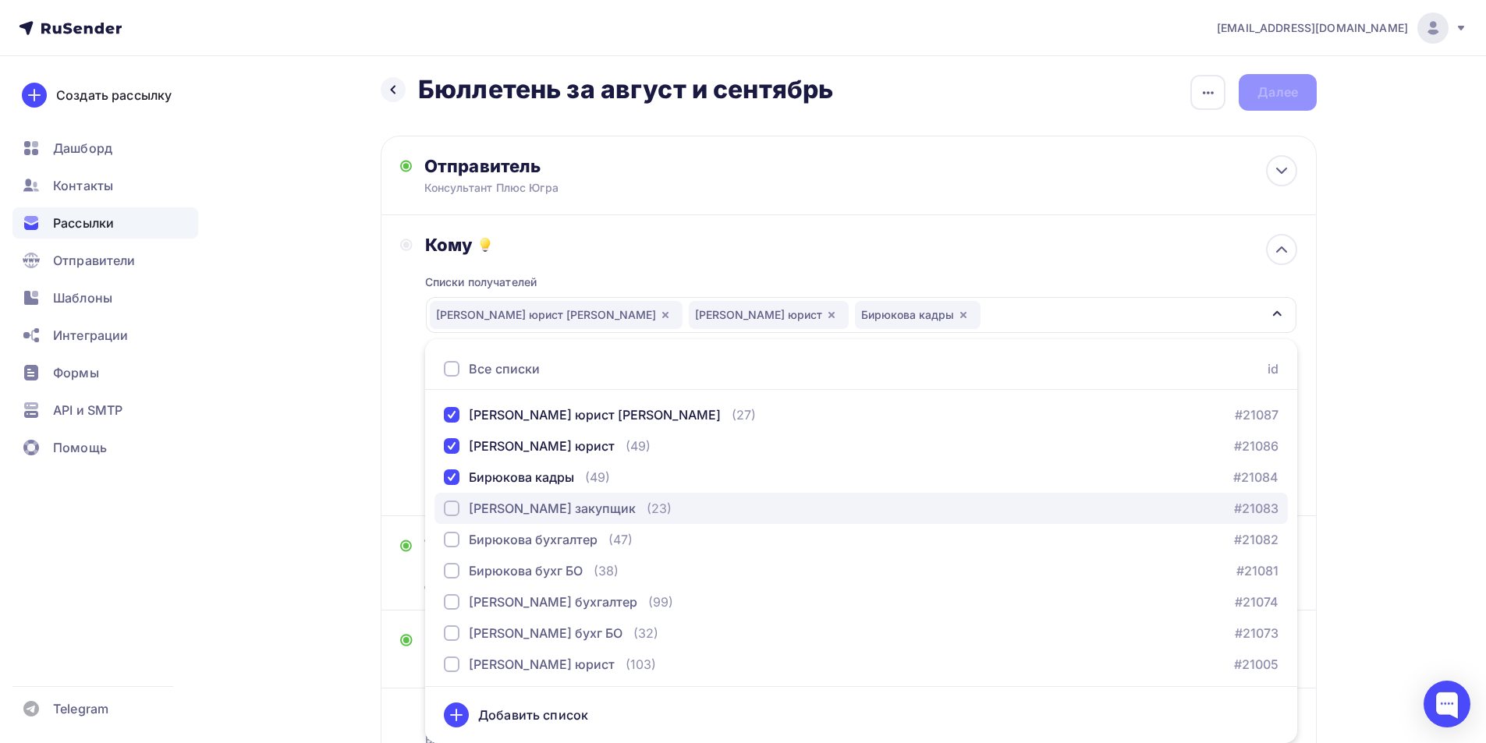
click at [454, 505] on div "button" at bounding box center [452, 509] width 16 height 16
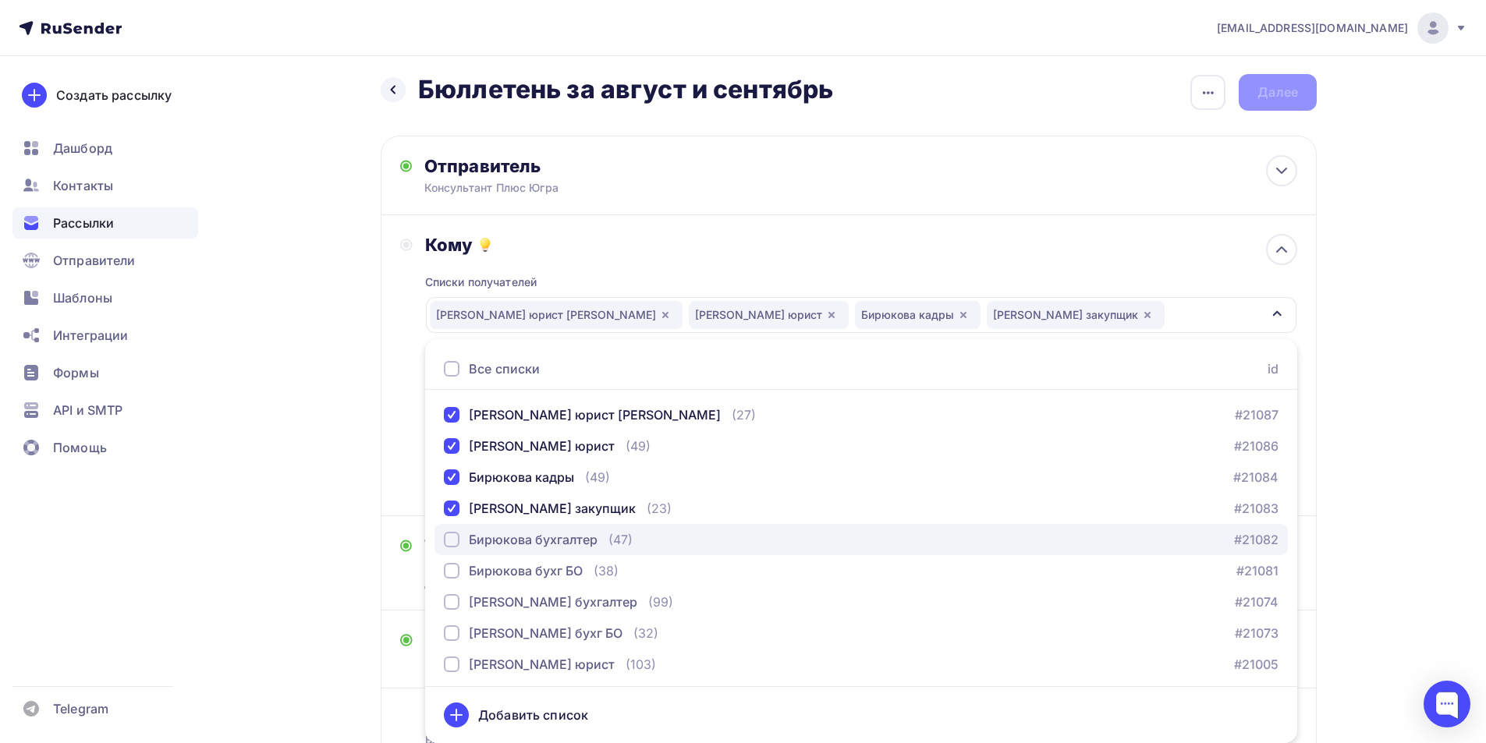
click at [452, 540] on div "button" at bounding box center [452, 540] width 16 height 16
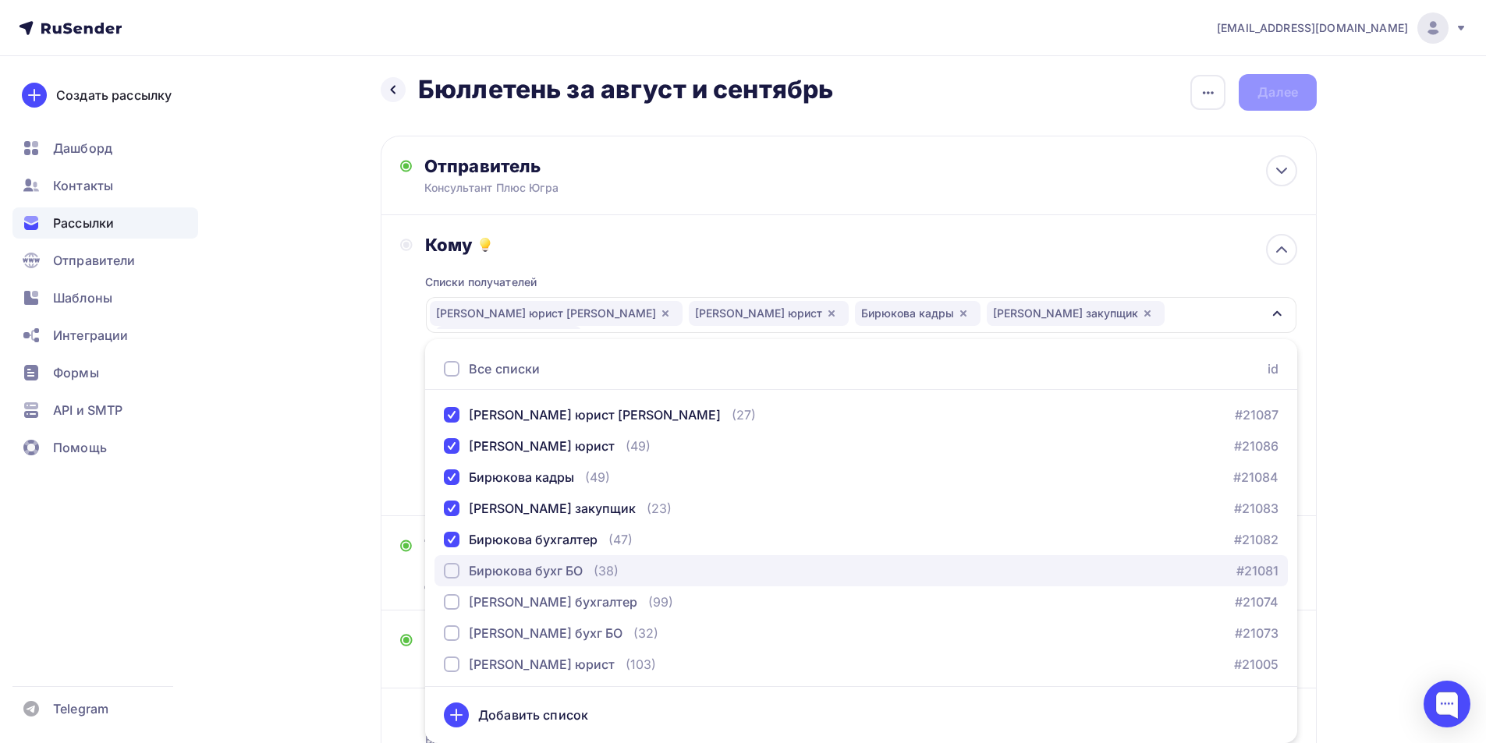
click at [455, 574] on div "button" at bounding box center [452, 571] width 16 height 16
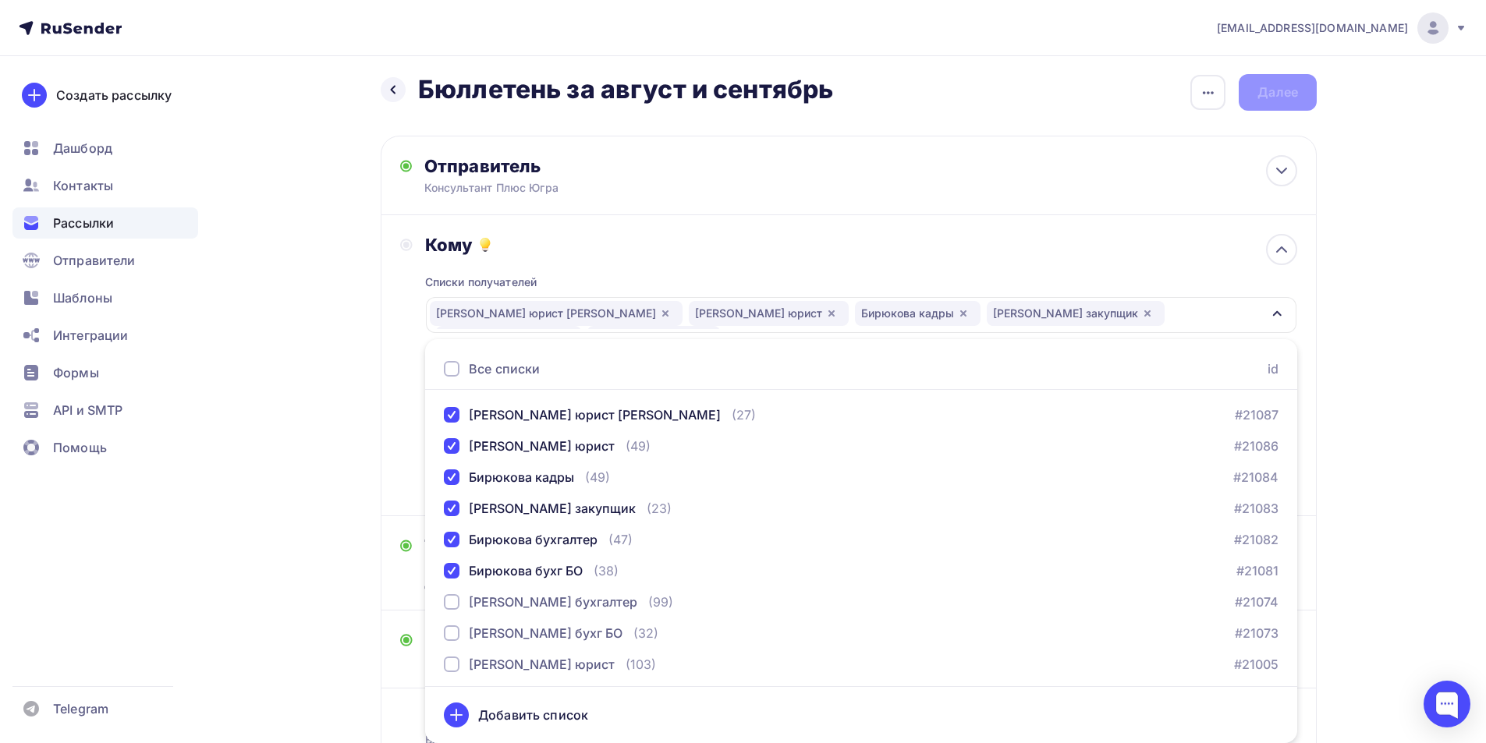
click at [391, 480] on div "Кому Списки получателей [PERSON_NAME] юрист [PERSON_NAME] юрист [PERSON_NAME] к…" at bounding box center [849, 365] width 936 height 301
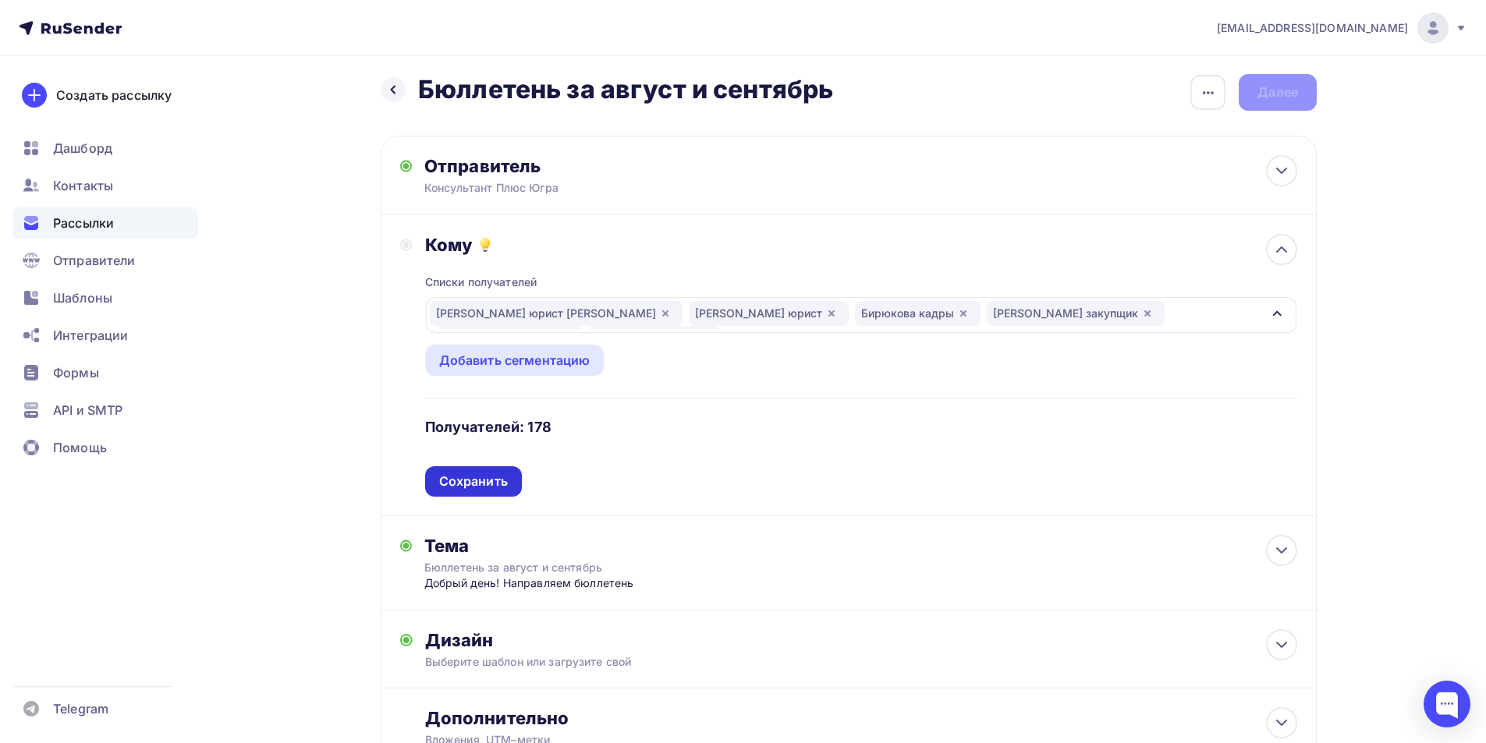
click at [469, 479] on div "Сохранить" at bounding box center [473, 482] width 69 height 18
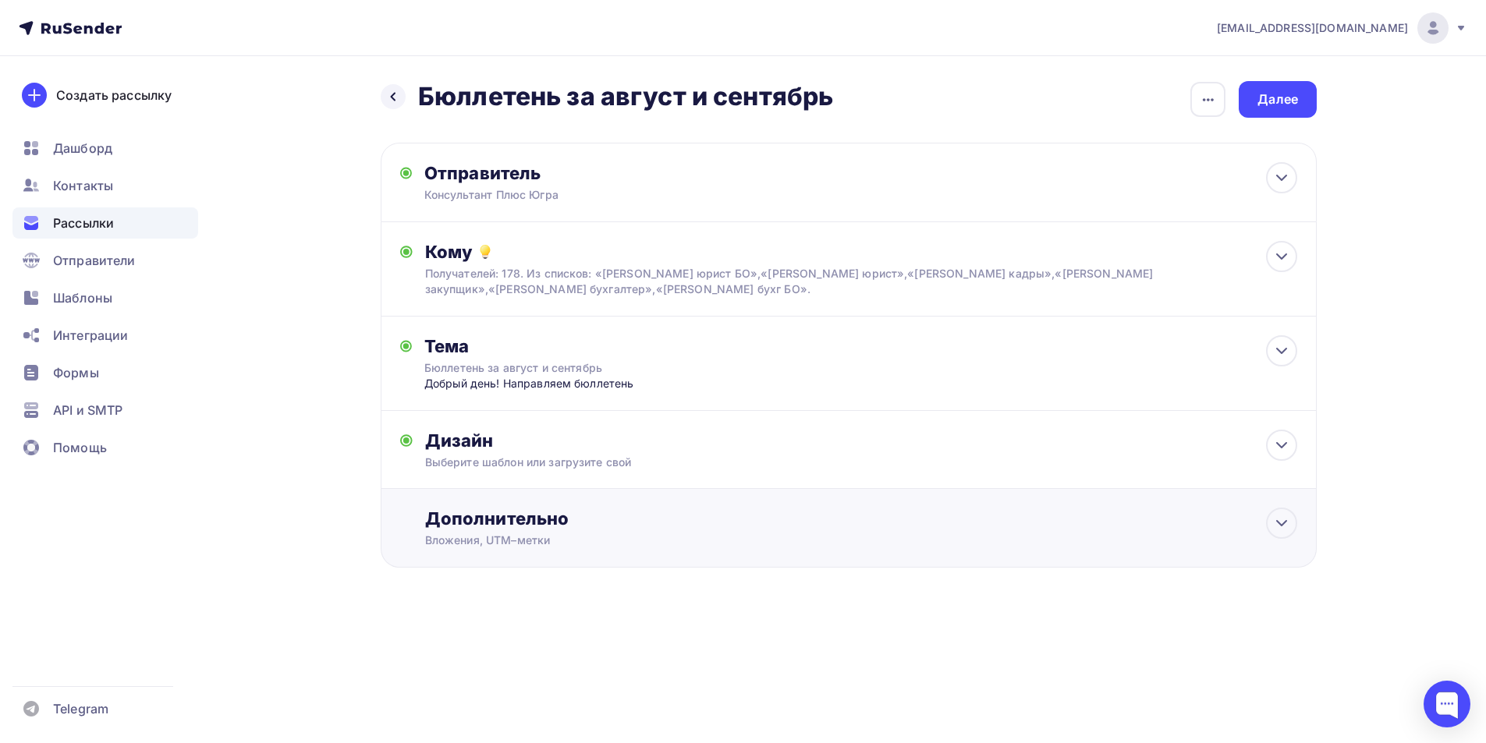
scroll to position [0, 0]
click at [480, 439] on div "Дизайн" at bounding box center [867, 441] width 872 height 22
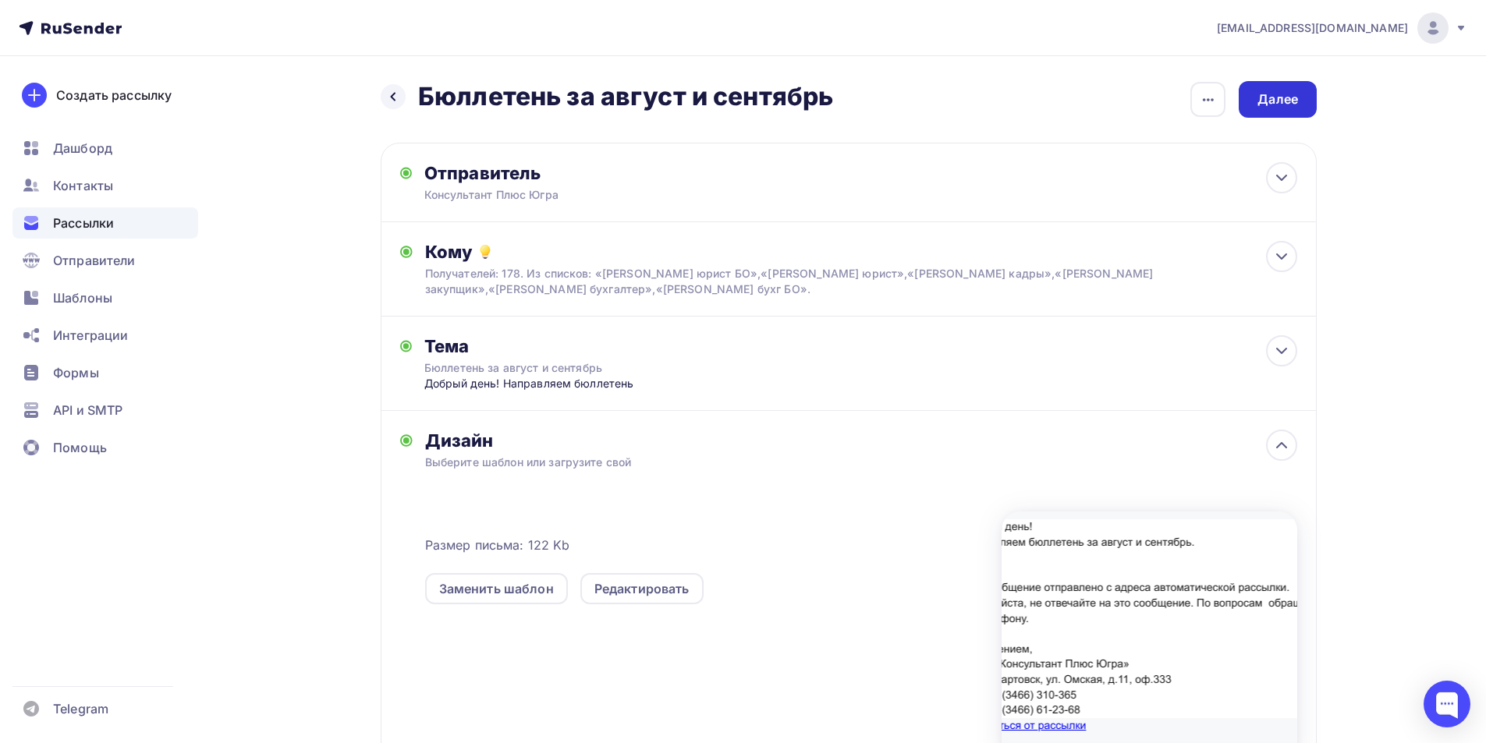
click at [1258, 100] on div "Далее" at bounding box center [1277, 99] width 41 height 18
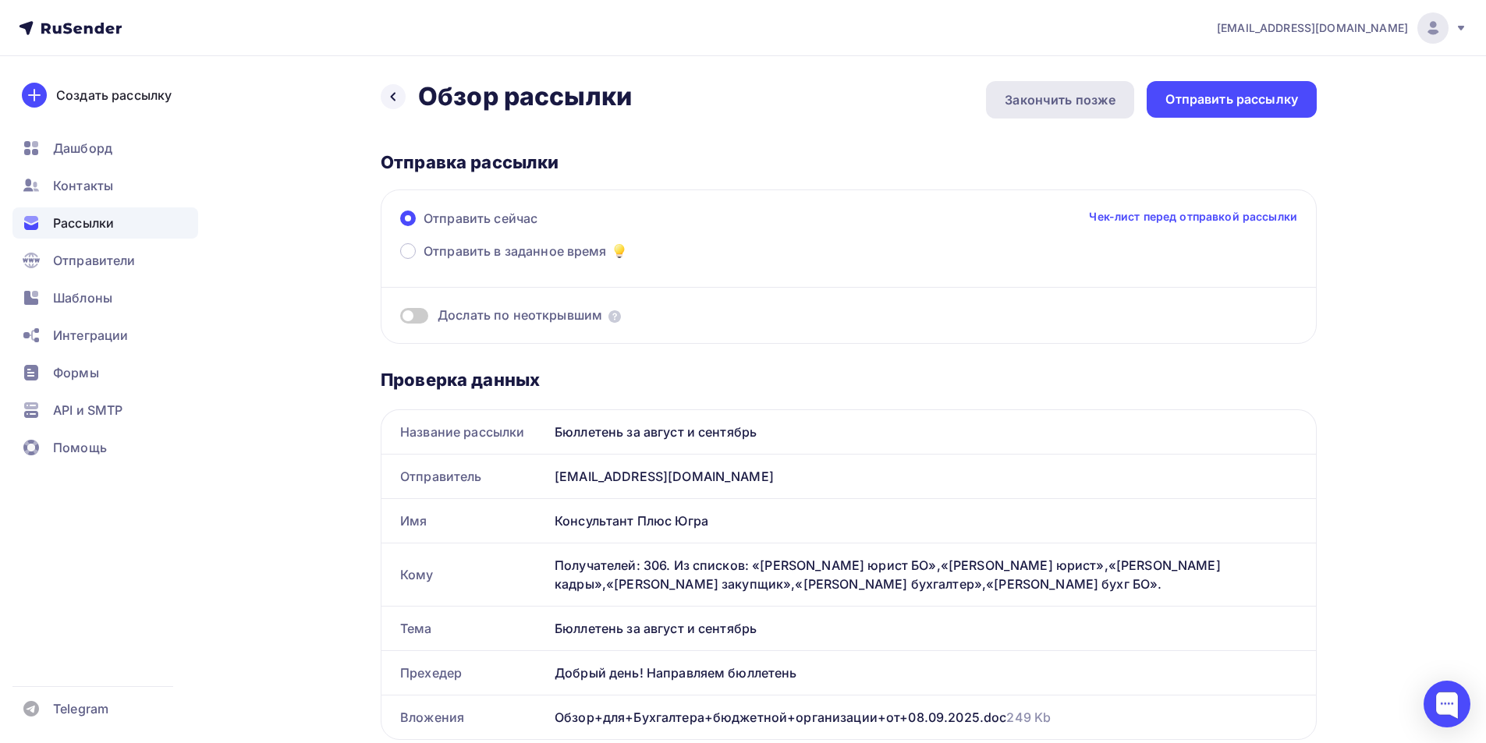
click at [1066, 102] on div "Закончить позже" at bounding box center [1060, 99] width 111 height 19
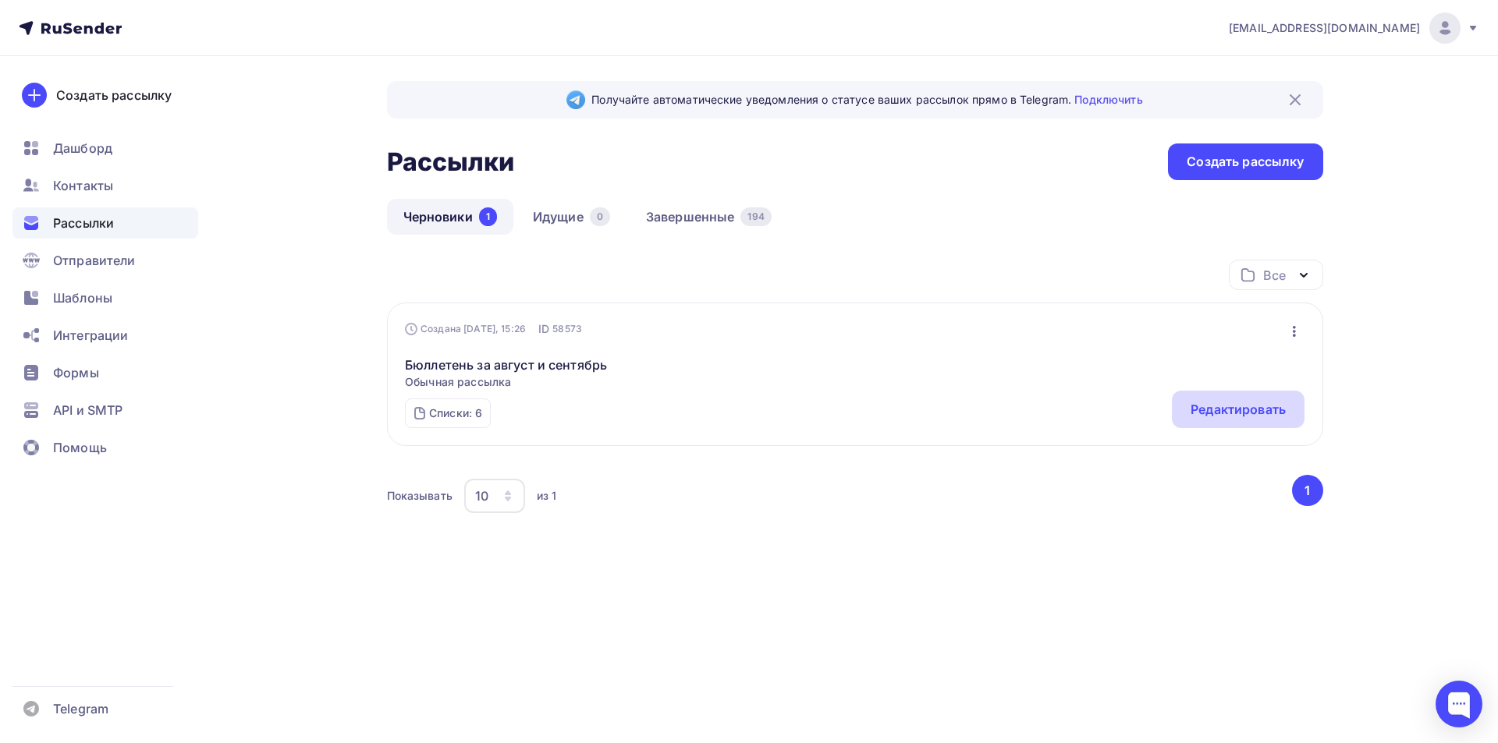
click at [1254, 410] on div "Редактировать" at bounding box center [1237, 409] width 95 height 19
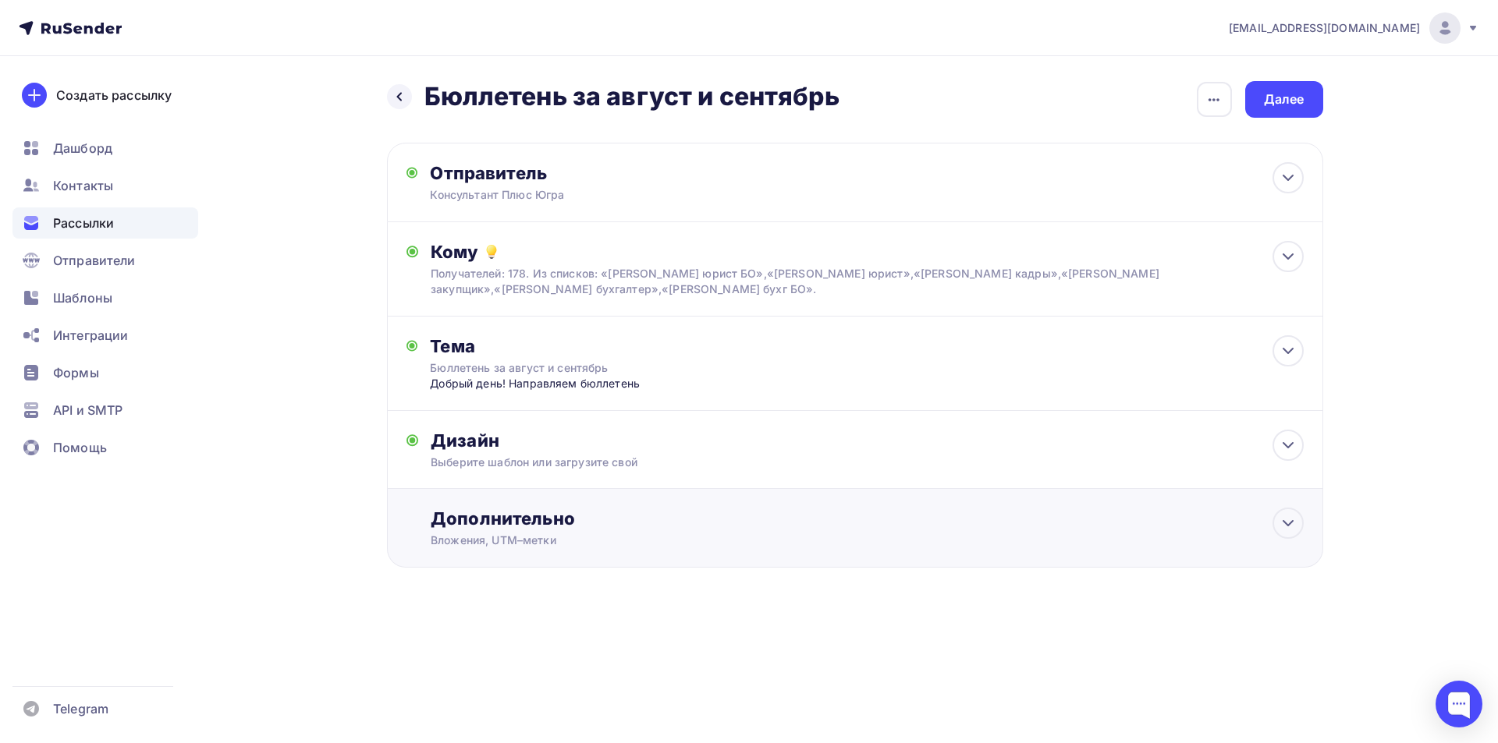
click at [523, 519] on div "Дополнительно" at bounding box center [867, 519] width 872 height 22
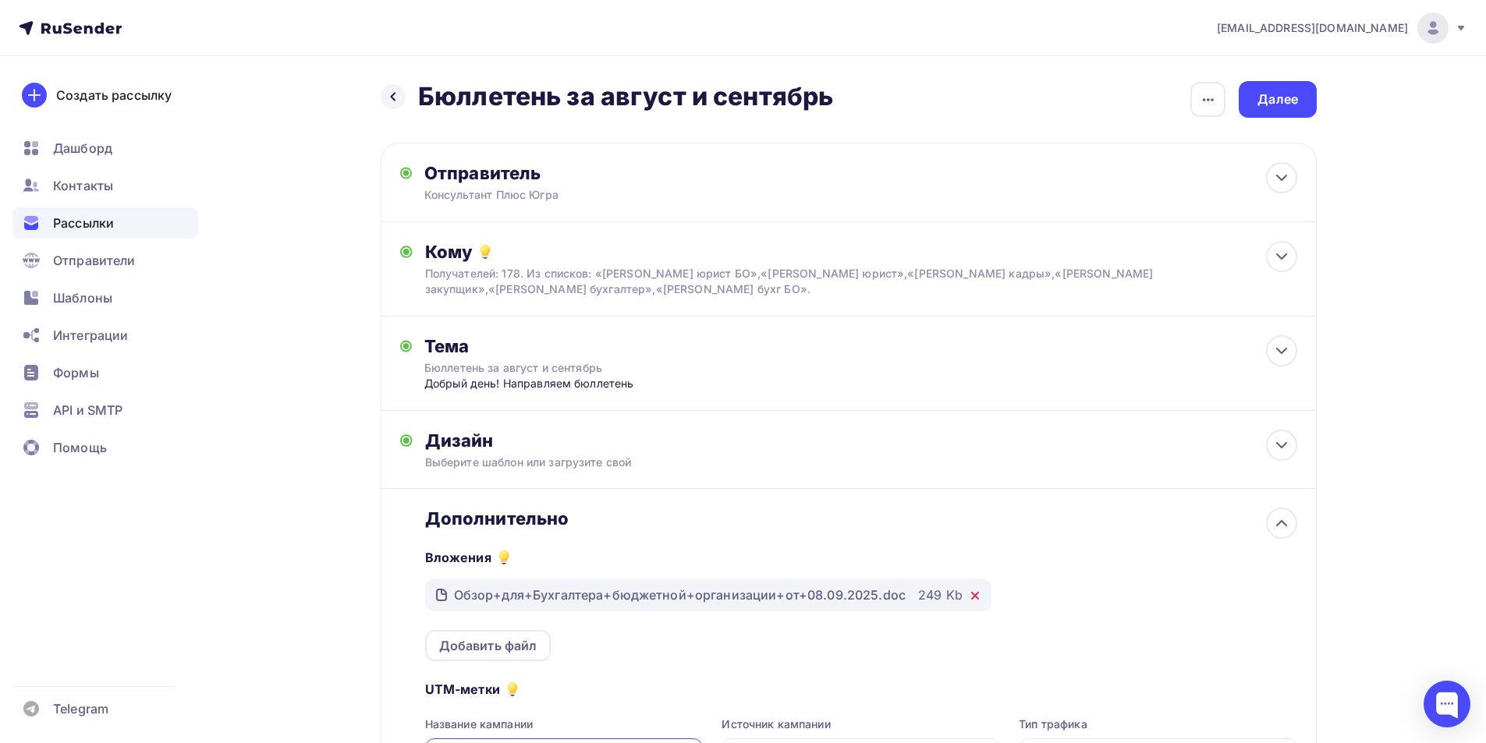
click at [972, 594] on icon at bounding box center [975, 596] width 6 height 6
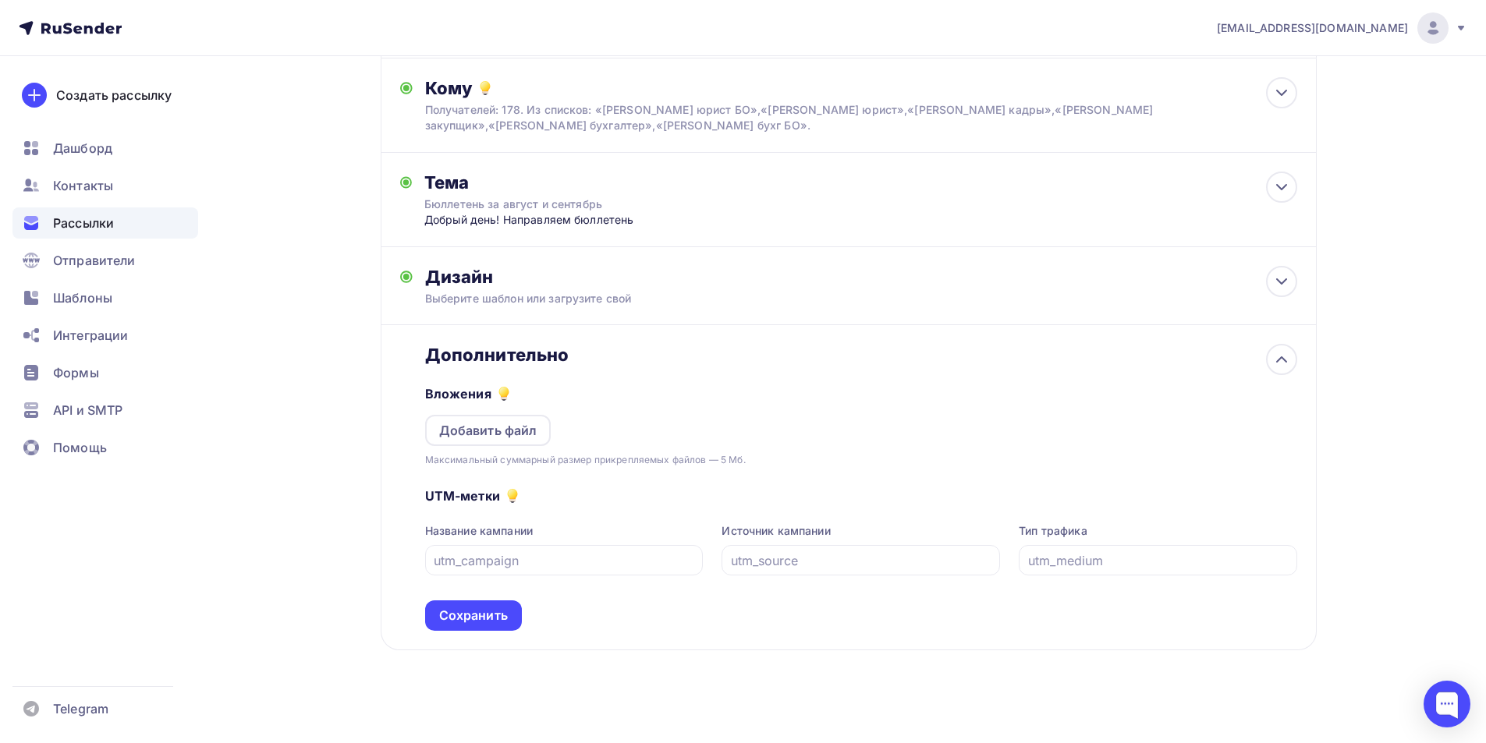
scroll to position [172, 0]
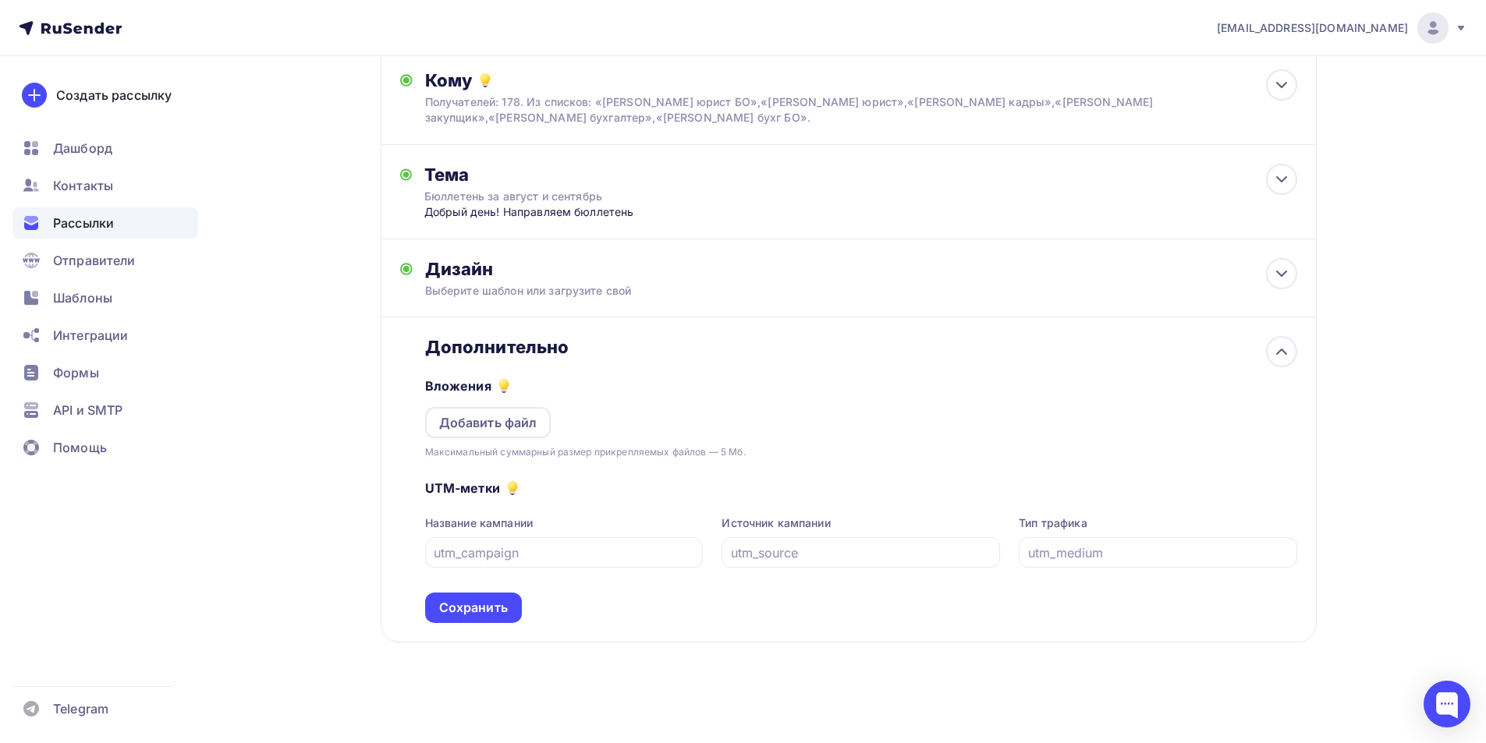
click at [570, 705] on div "Назад Бюллетень за август и сентябрь Бюллетень за август и сентябрь Закончить п…" at bounding box center [743, 314] width 1278 height 859
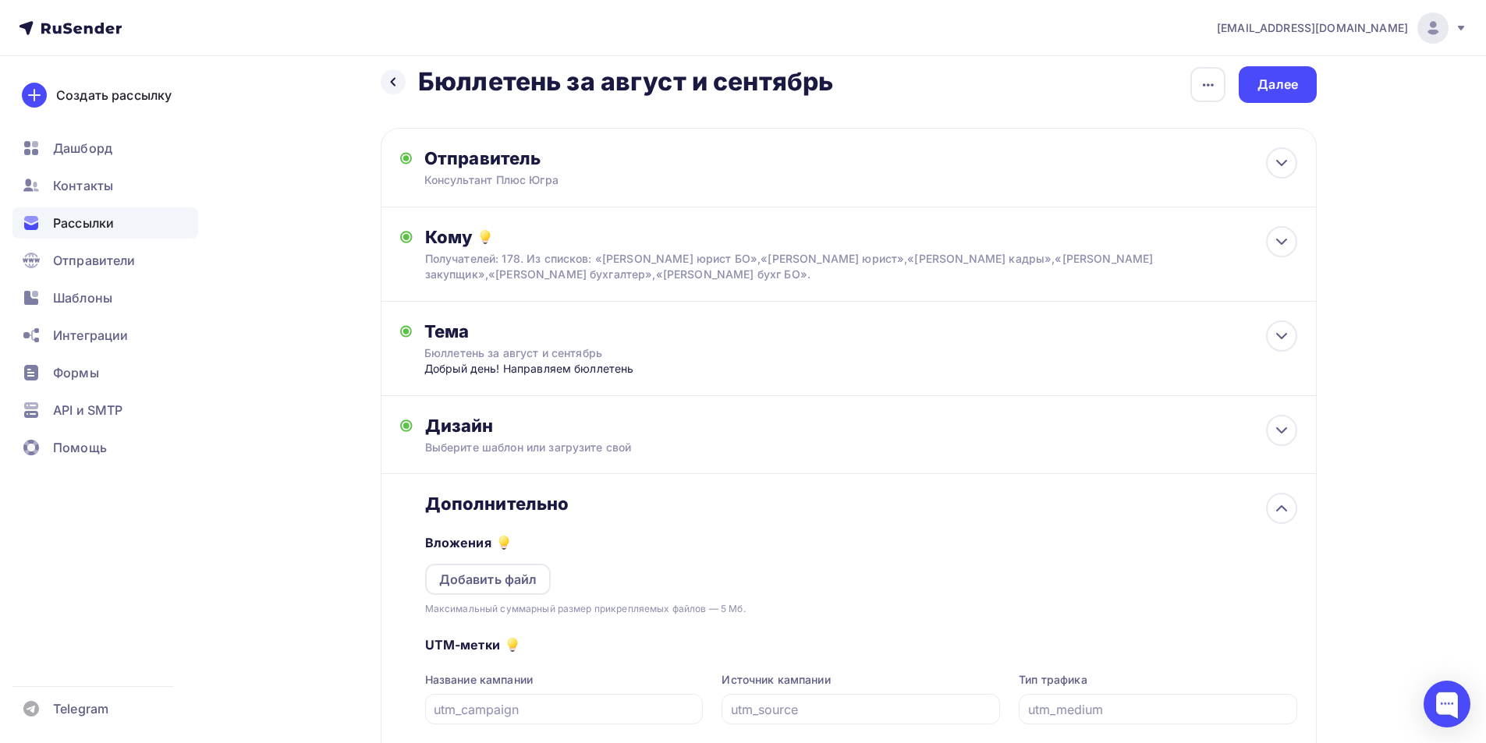
scroll to position [0, 0]
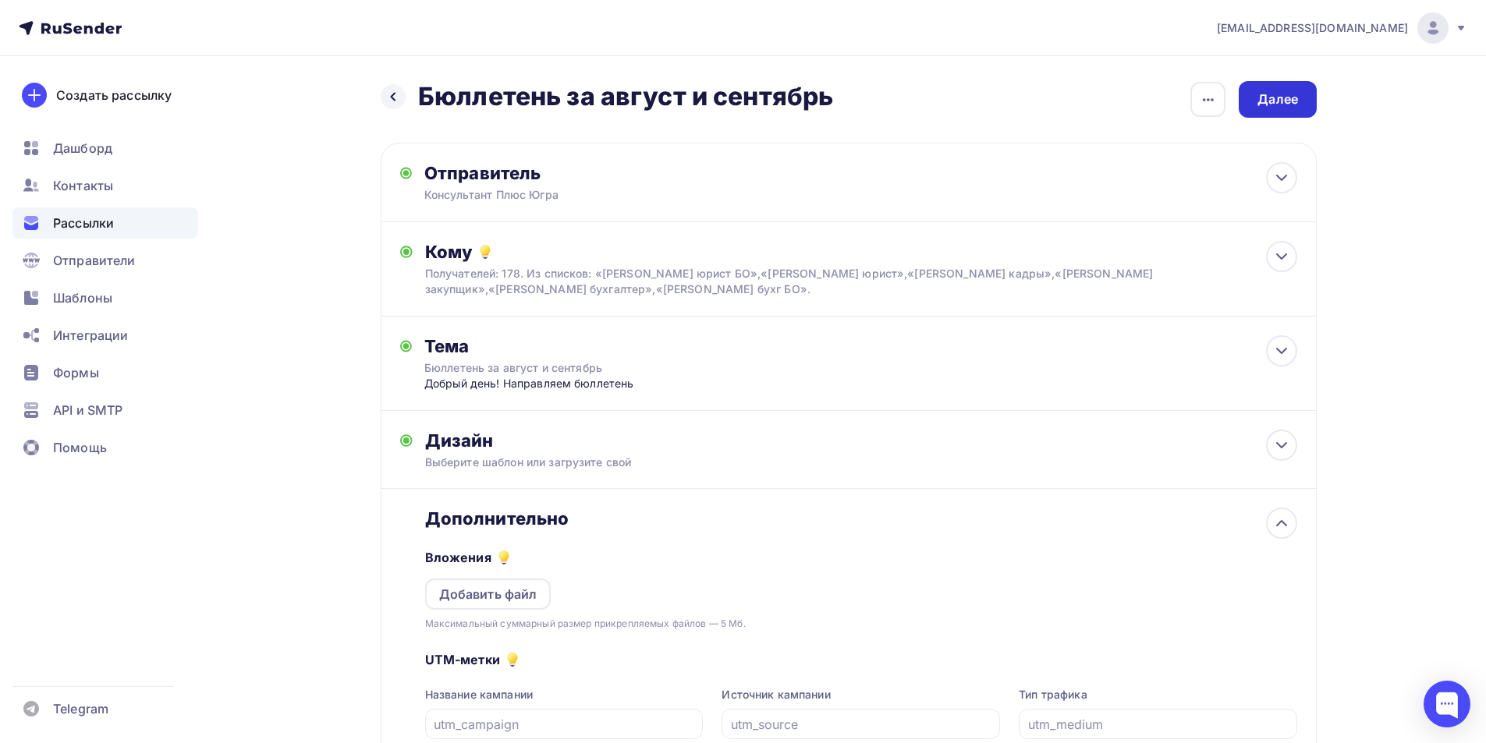
click at [1290, 94] on div "Далее" at bounding box center [1277, 99] width 41 height 18
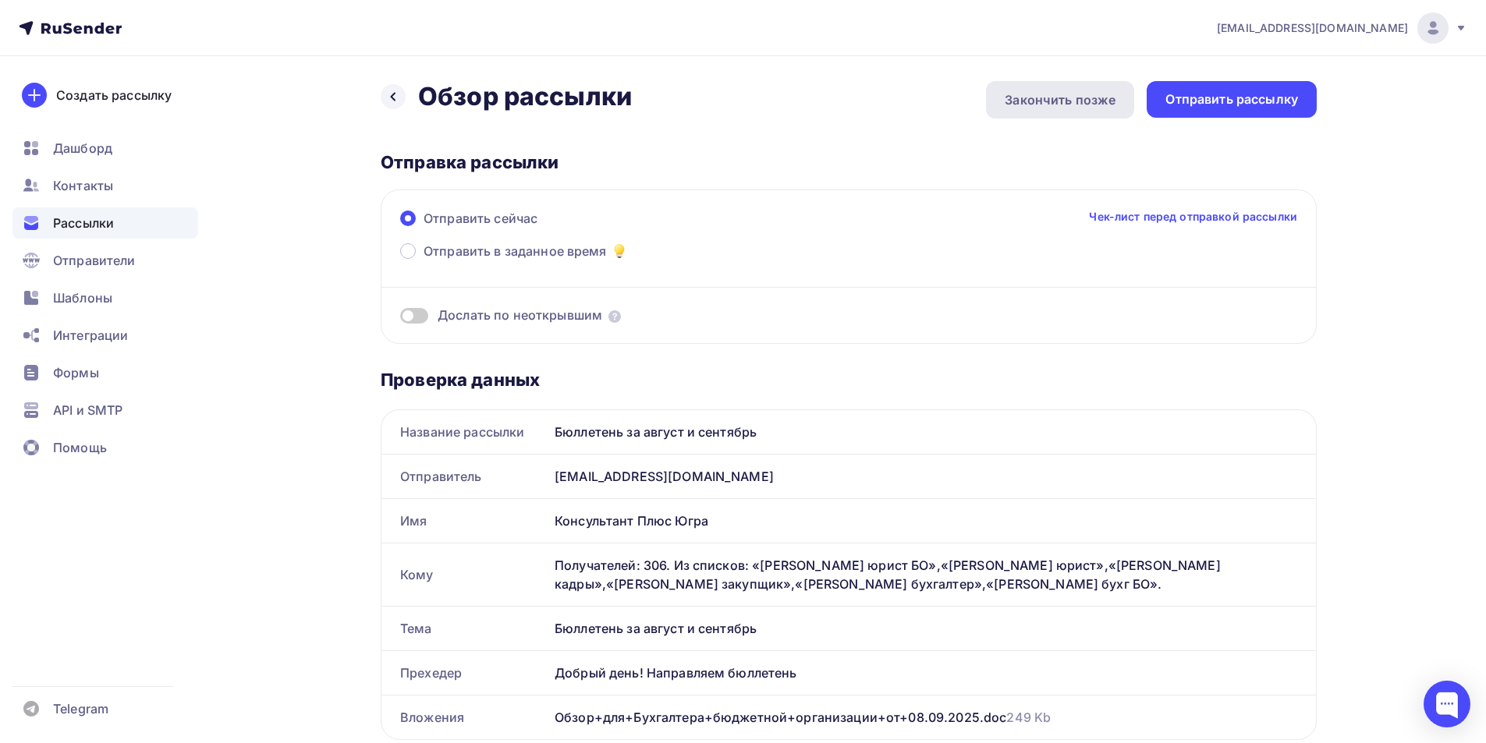
click at [1089, 105] on div "Закончить позже" at bounding box center [1060, 99] width 111 height 19
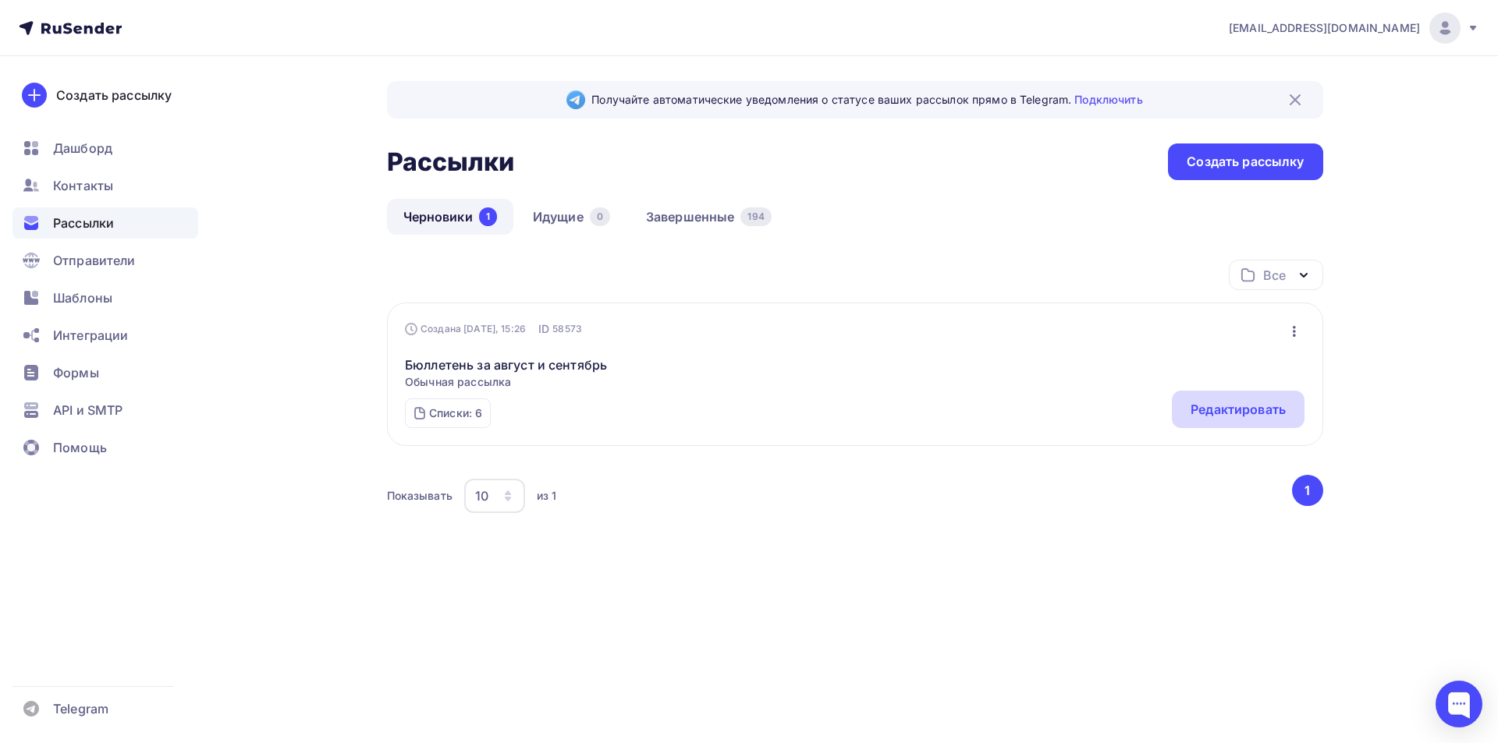
click at [1219, 411] on div "Редактировать" at bounding box center [1237, 409] width 95 height 19
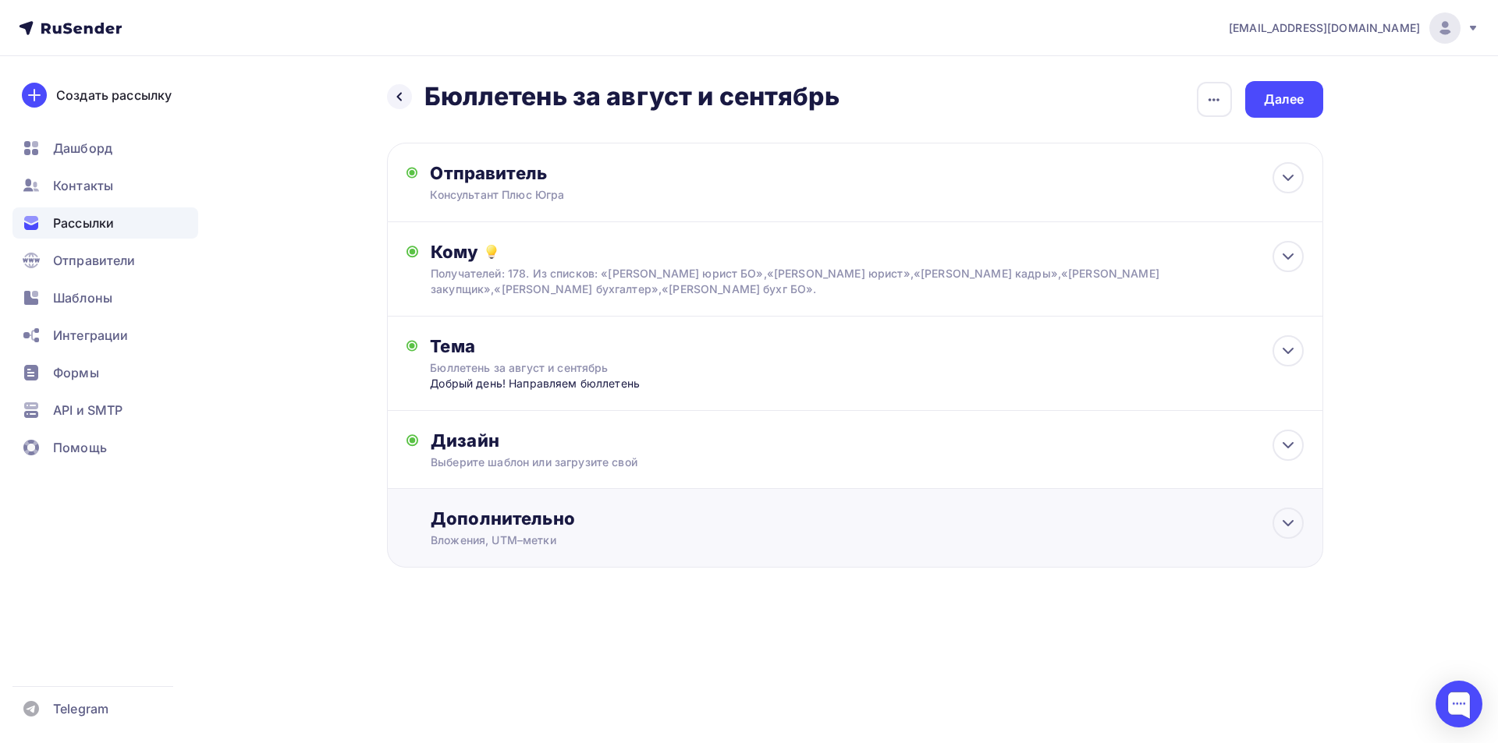
click at [551, 520] on div "Дополнительно" at bounding box center [867, 519] width 872 height 22
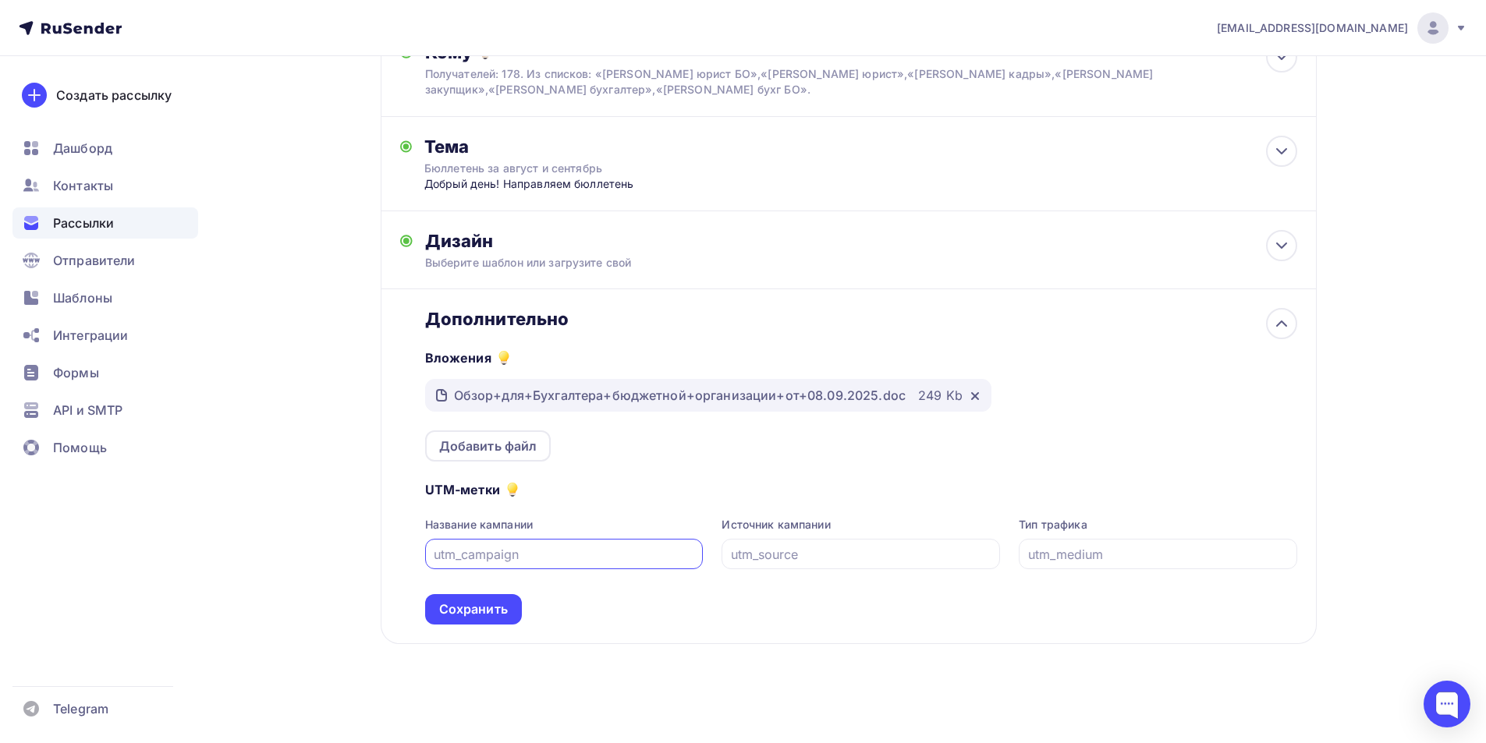
scroll to position [201, 0]
click at [969, 392] on icon at bounding box center [975, 394] width 12 height 12
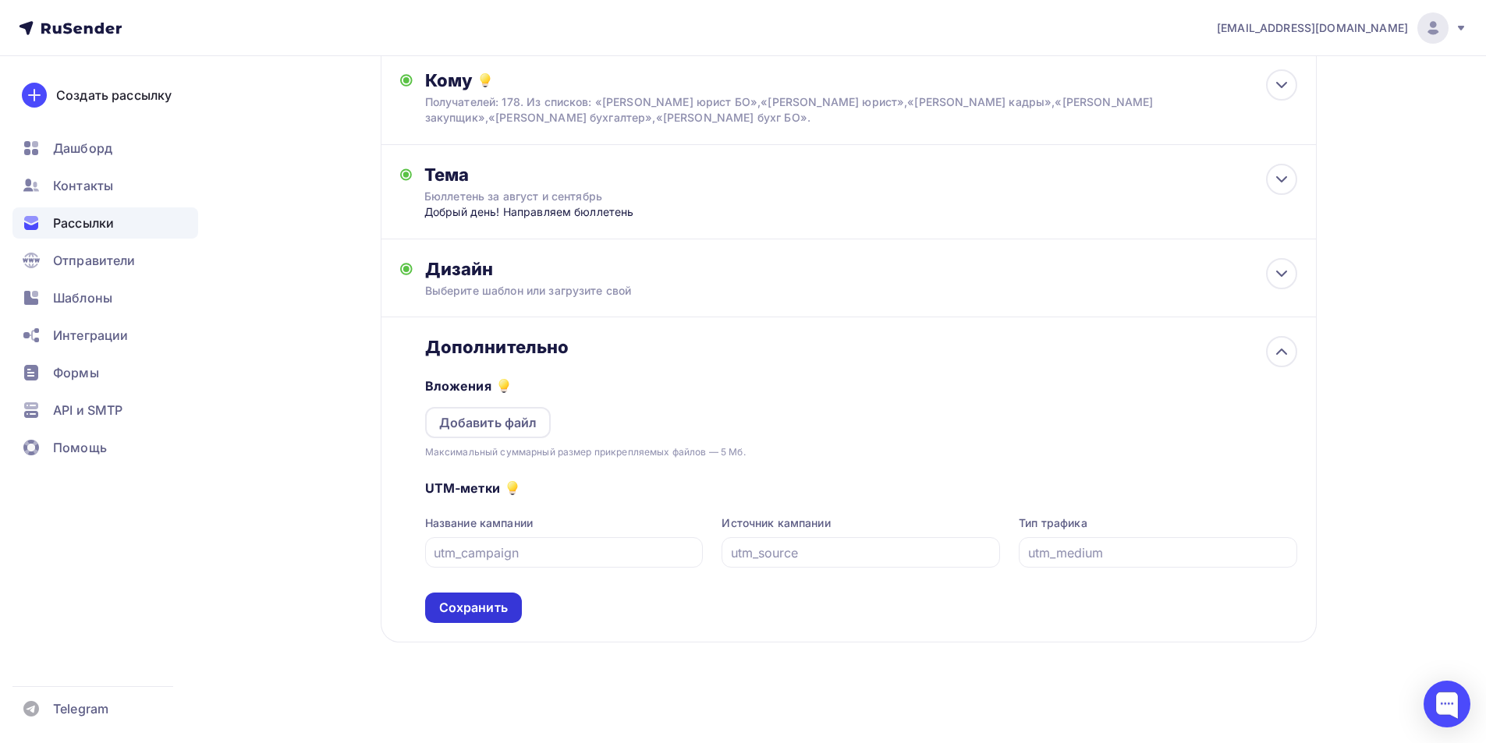
click at [450, 610] on div "Сохранить" at bounding box center [473, 608] width 69 height 18
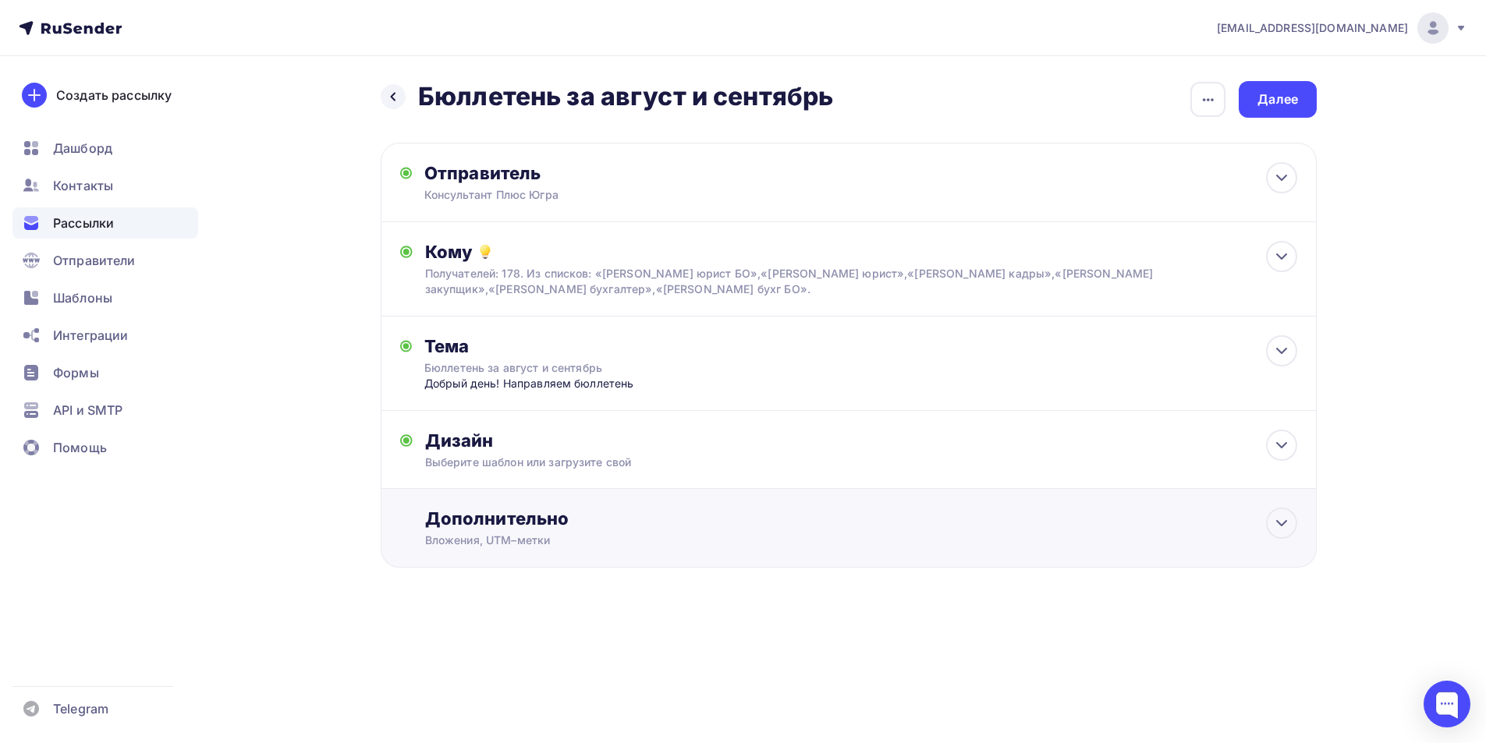
scroll to position [0, 0]
click at [488, 445] on div "Дизайн" at bounding box center [867, 441] width 872 height 22
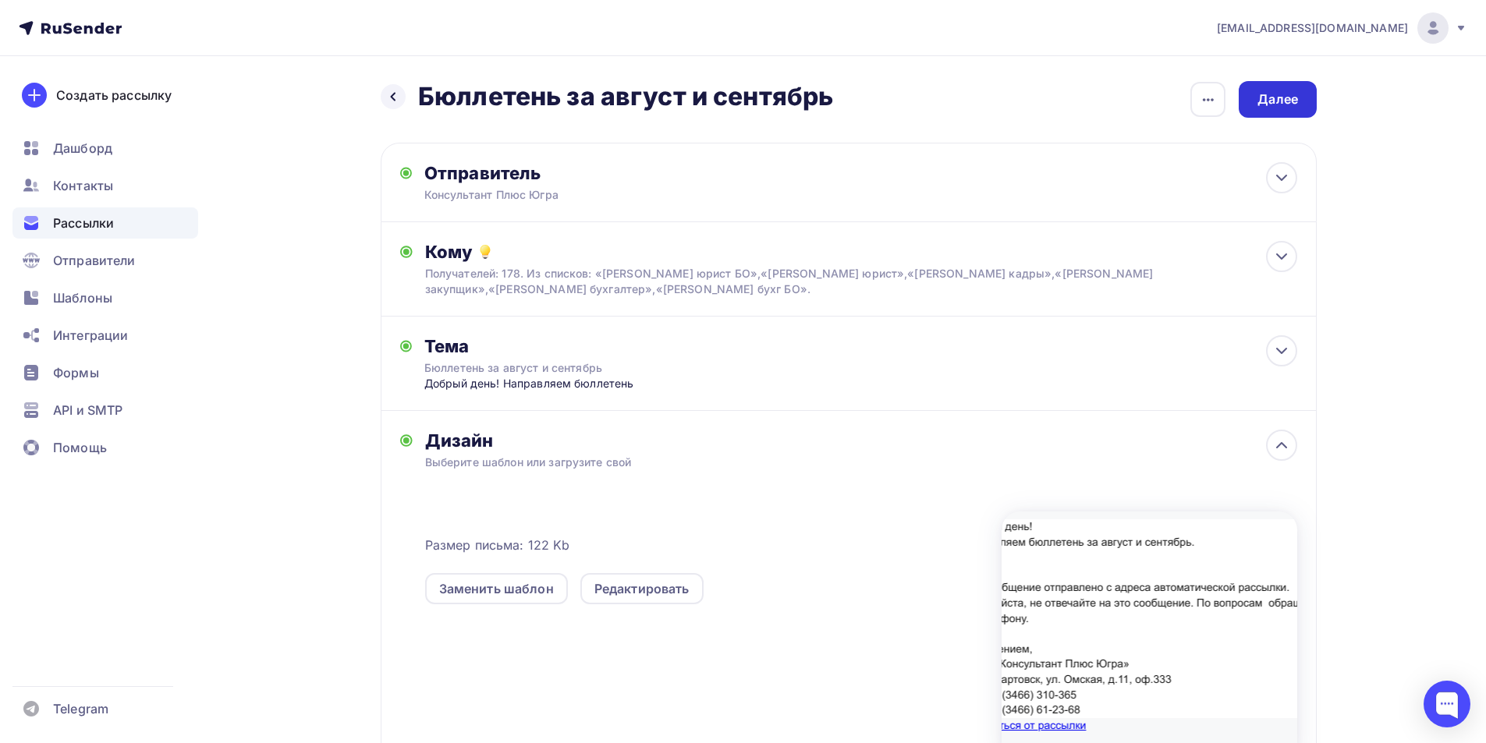
click at [1268, 101] on div "Далее" at bounding box center [1277, 99] width 41 height 18
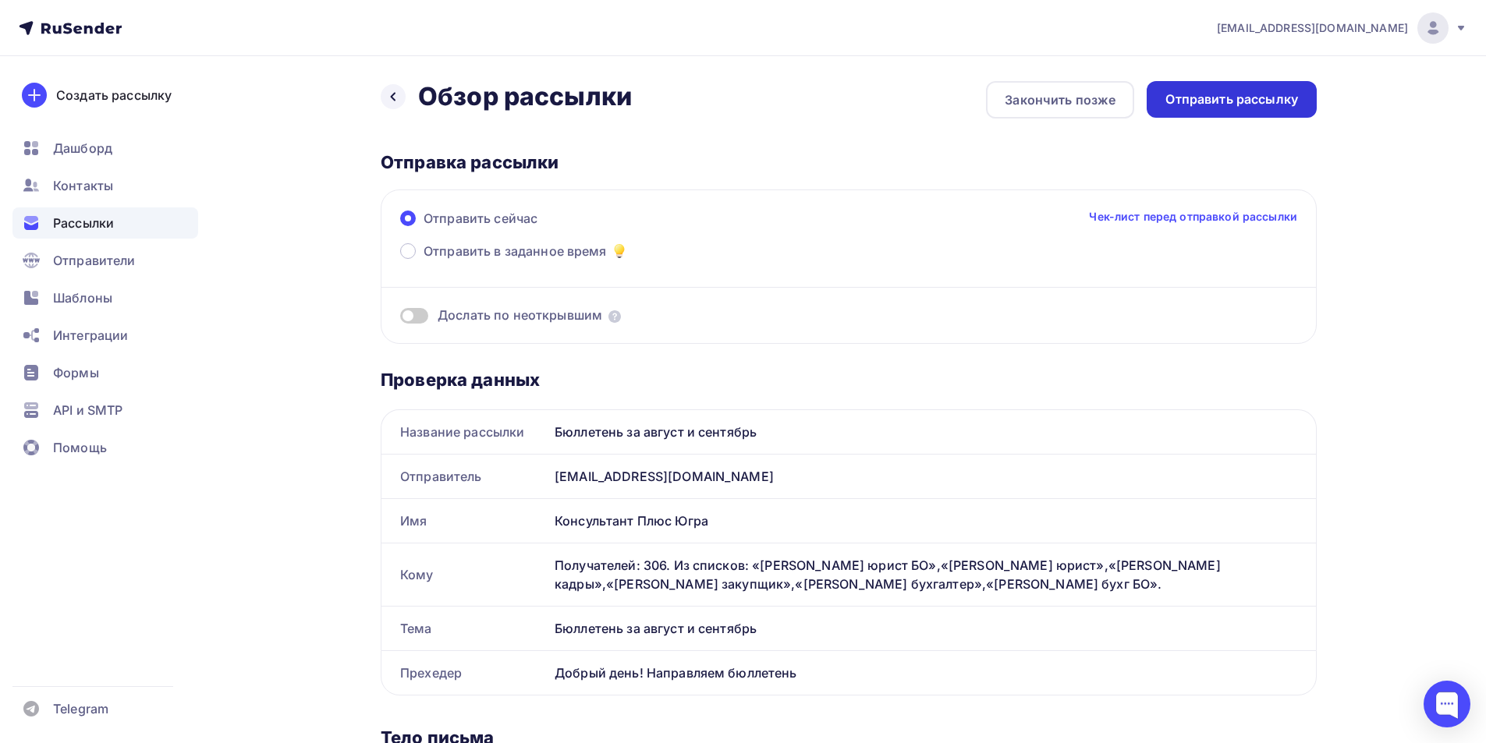
click at [1189, 97] on div "Отправить рассылку" at bounding box center [1231, 99] width 133 height 18
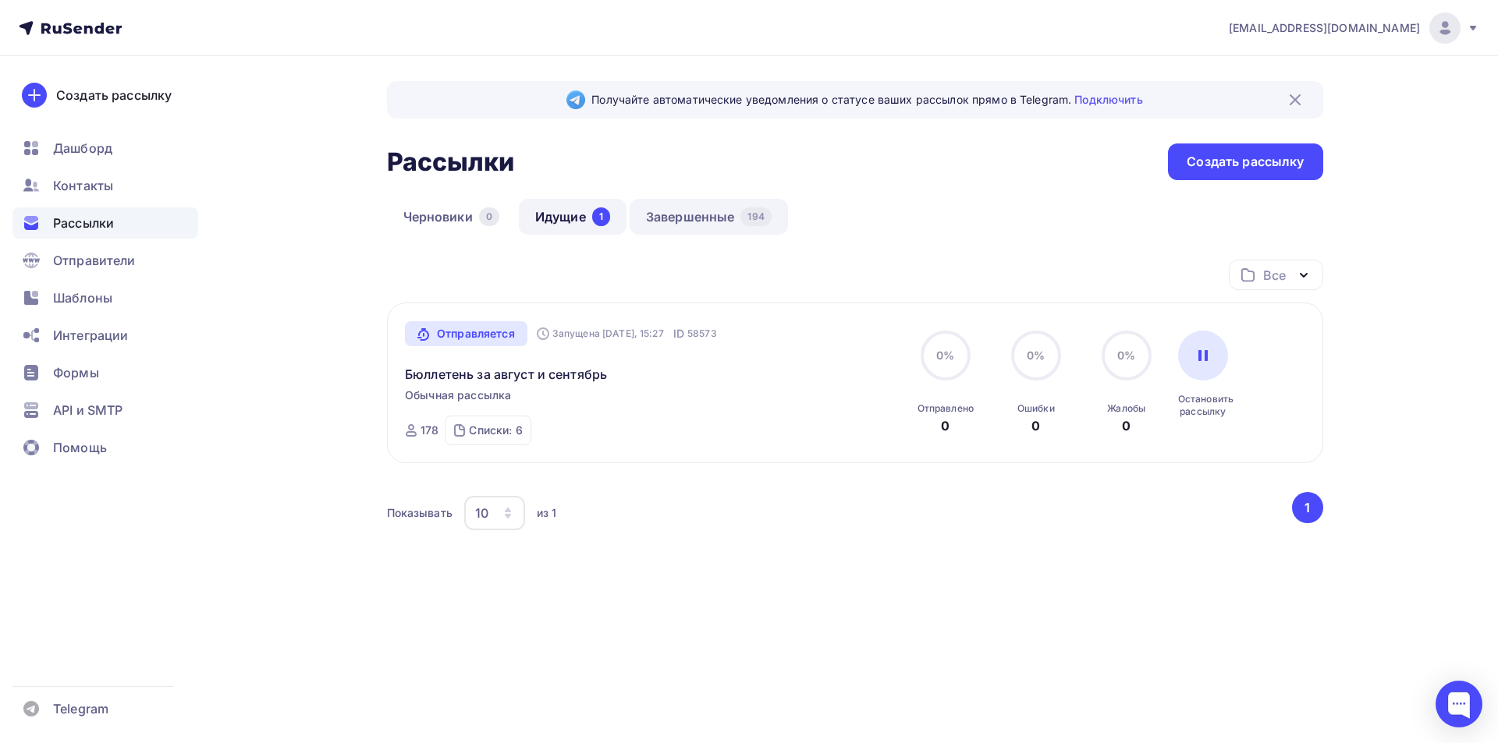
click at [697, 207] on link "Завершенные 194" at bounding box center [708, 217] width 158 height 36
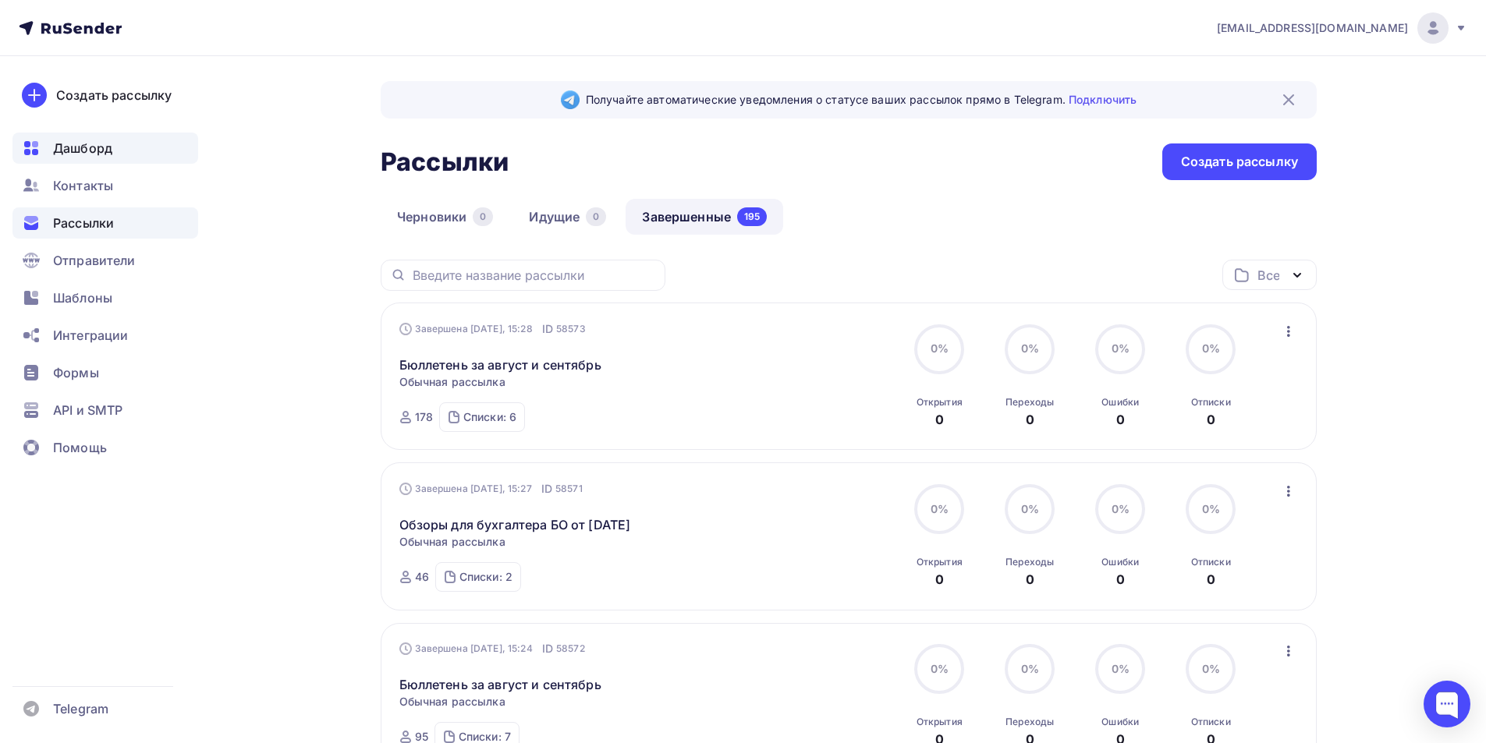
click at [95, 141] on span "Дашборд" at bounding box center [82, 148] width 59 height 19
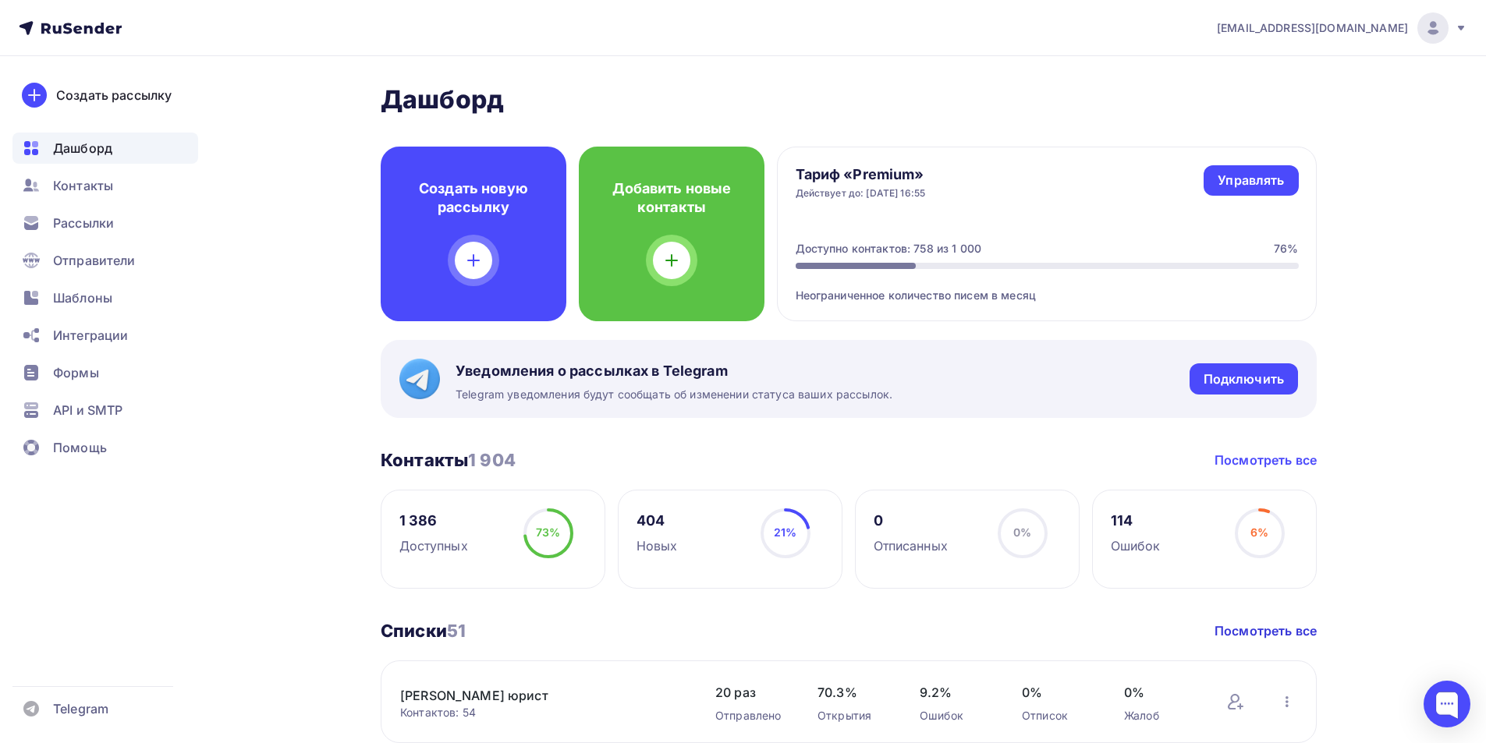
click at [1260, 465] on link "Посмотреть все" at bounding box center [1266, 460] width 102 height 19
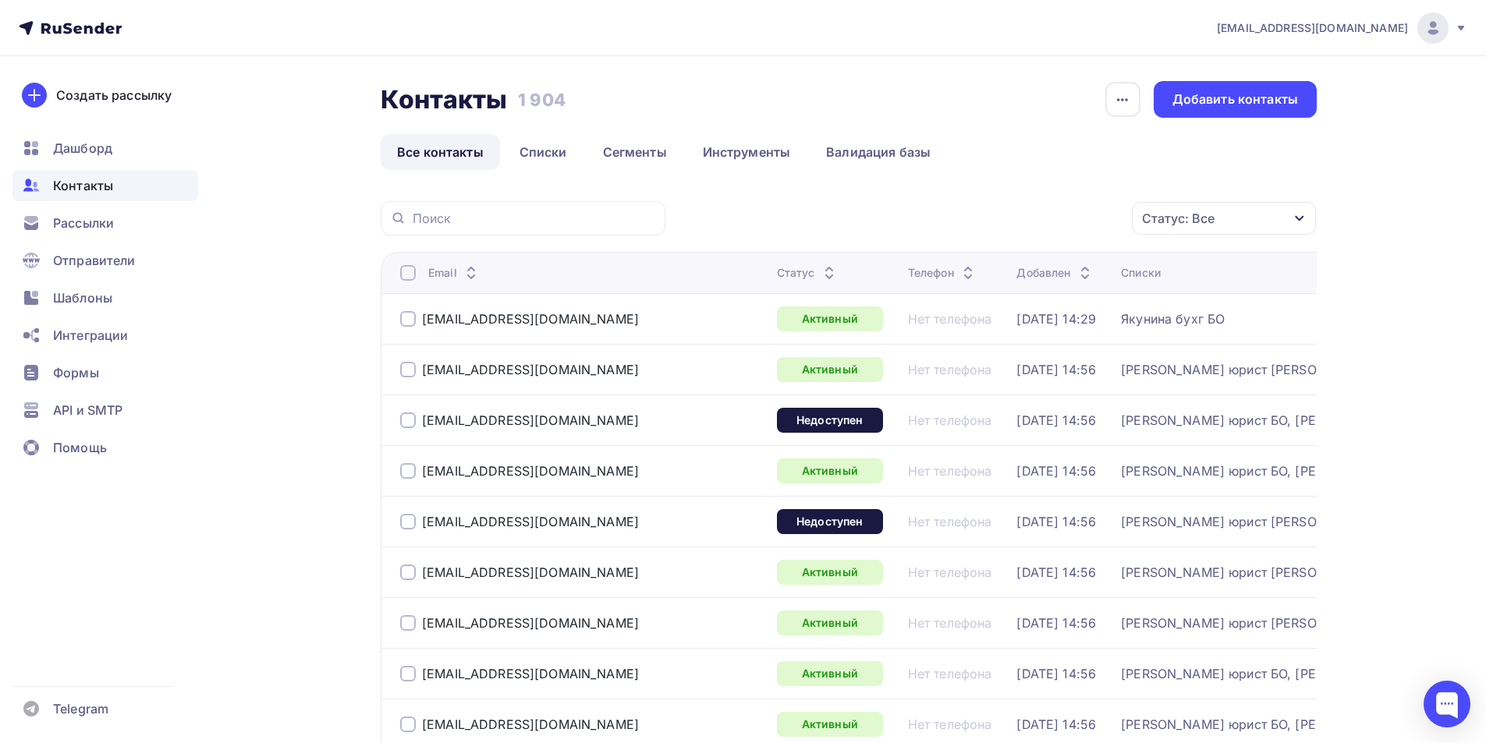
click at [1294, 218] on icon "button" at bounding box center [1299, 218] width 12 height 12
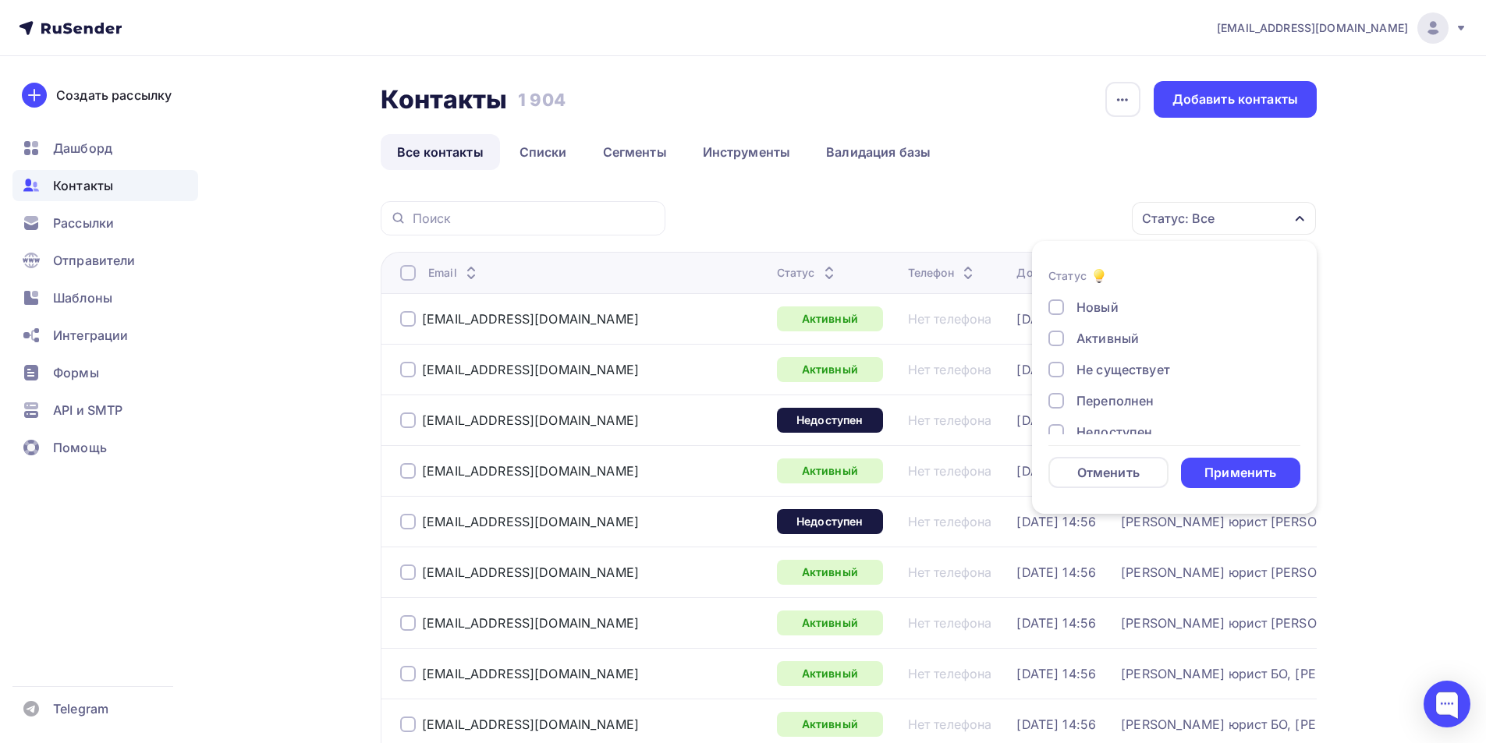
click at [1059, 369] on div at bounding box center [1056, 370] width 16 height 16
click at [1061, 406] on div at bounding box center [1056, 403] width 16 height 16
drag, startPoint x: 1052, startPoint y: 383, endPoint x: 1062, endPoint y: 385, distance: 10.3
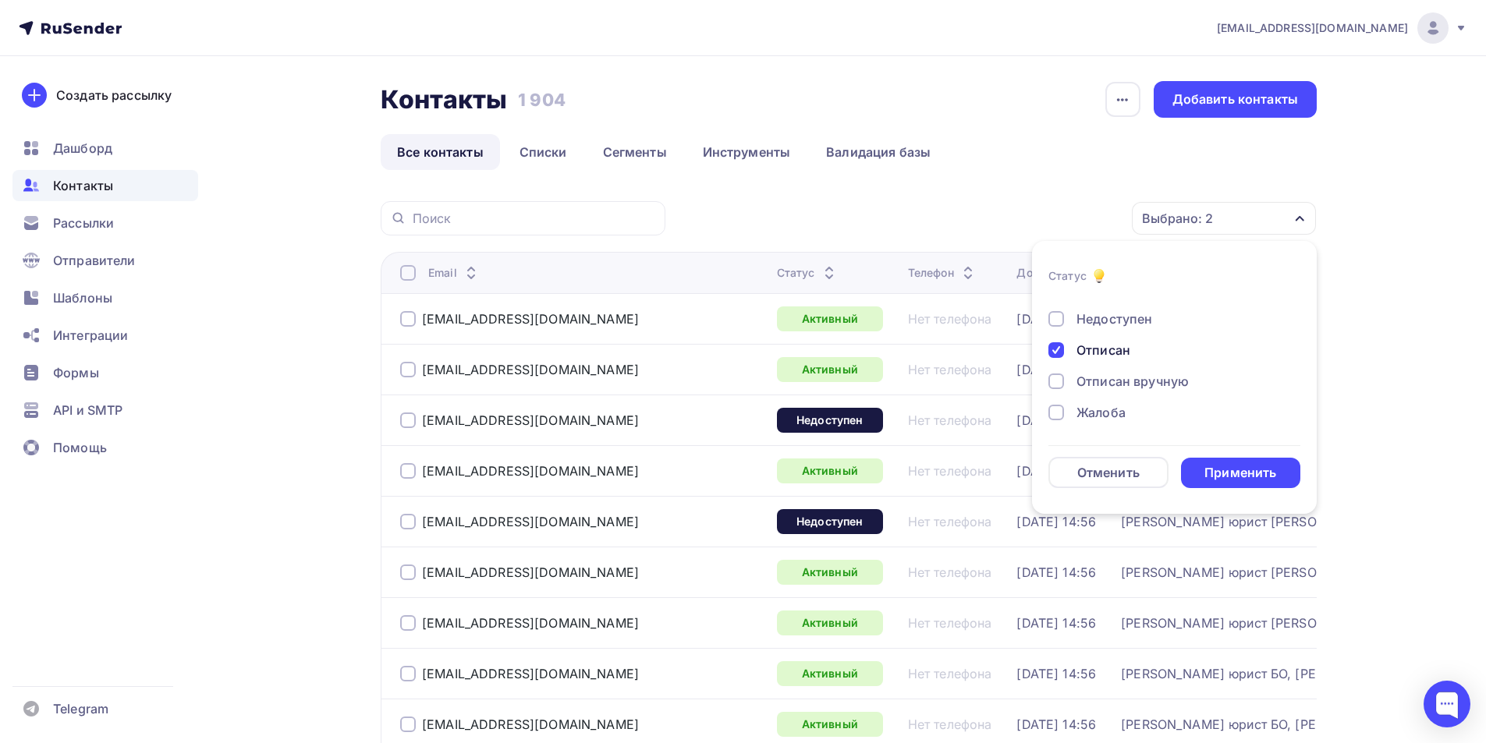
click at [1054, 383] on div at bounding box center [1056, 382] width 16 height 16
click at [1248, 470] on div "Применить" at bounding box center [1240, 473] width 72 height 18
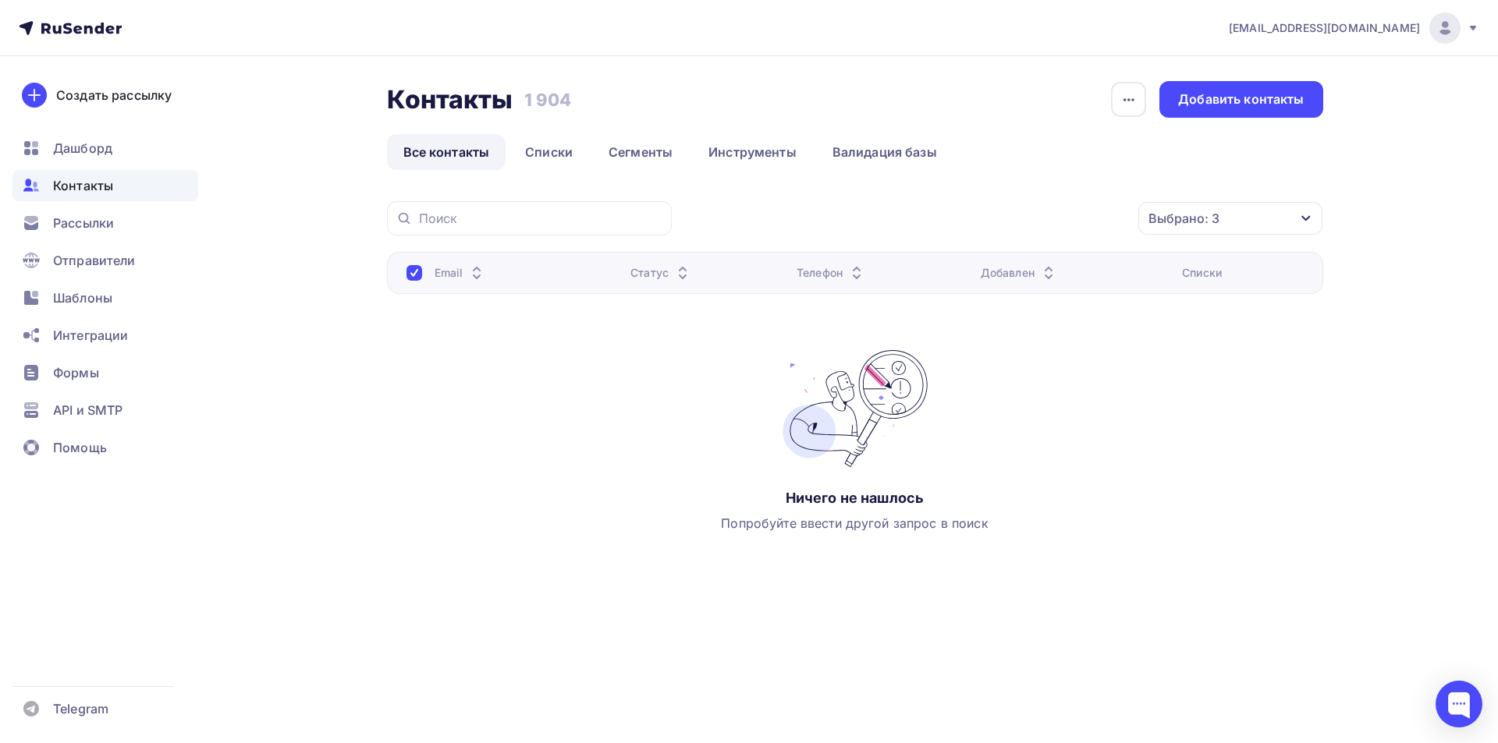
click at [1306, 218] on icon "button" at bounding box center [1306, 218] width 12 height 12
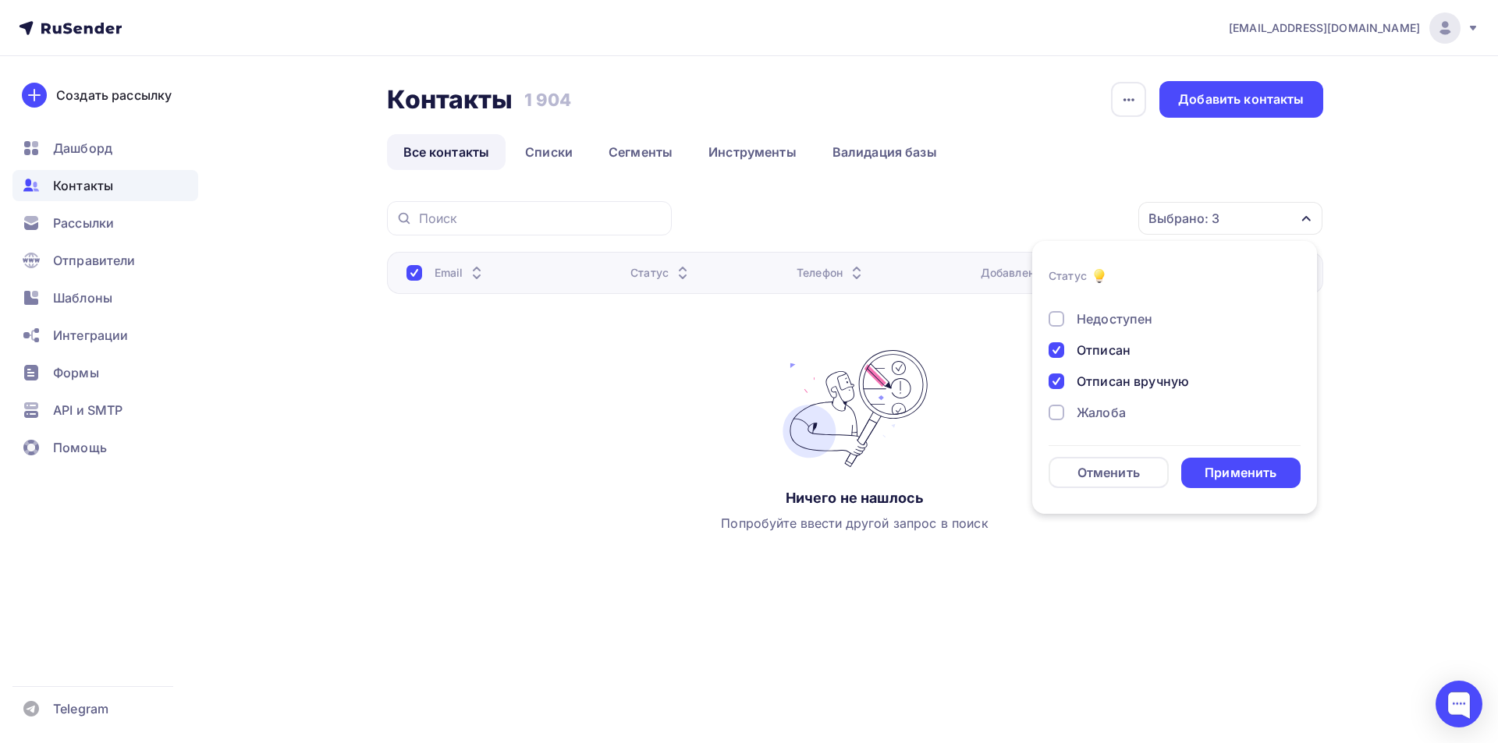
click at [1054, 414] on div at bounding box center [1056, 413] width 16 height 16
click at [1229, 479] on div "Применить" at bounding box center [1240, 473] width 72 height 18
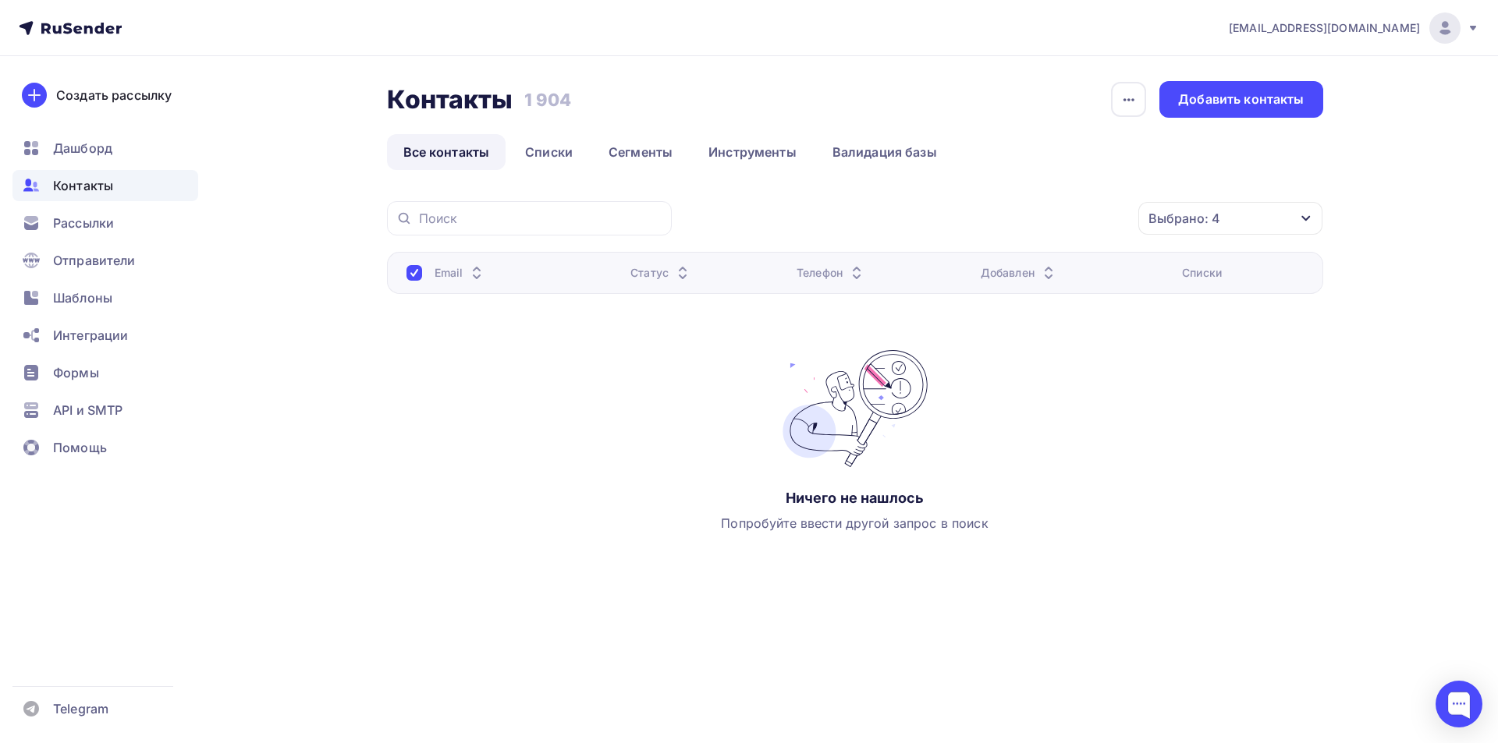
click at [1304, 217] on icon "button" at bounding box center [1306, 218] width 12 height 12
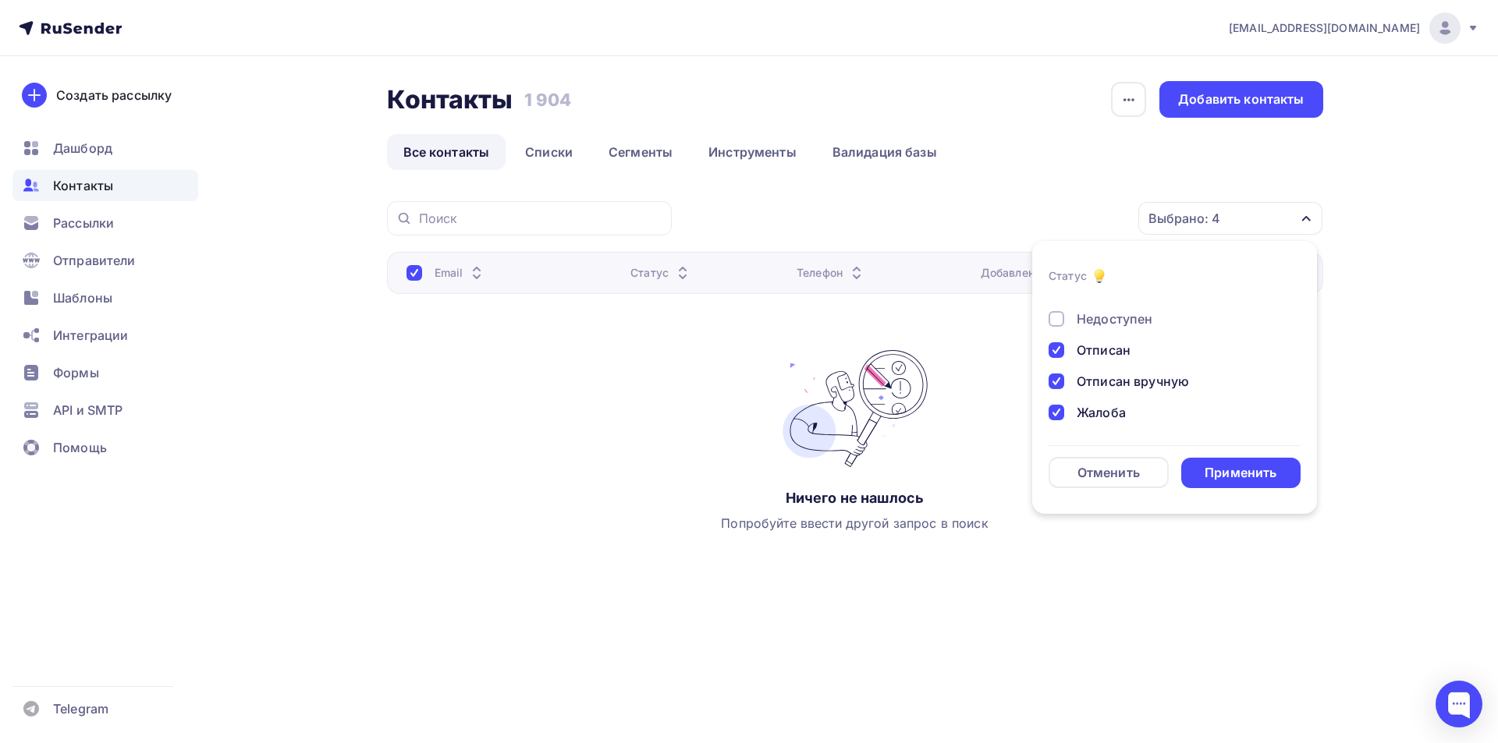
click at [1058, 318] on div at bounding box center [1056, 319] width 16 height 16
click at [1059, 349] on div at bounding box center [1056, 350] width 16 height 16
click at [1056, 385] on div at bounding box center [1056, 382] width 16 height 16
click at [1056, 407] on div at bounding box center [1056, 413] width 16 height 16
click at [1278, 470] on div "Применить" at bounding box center [1241, 473] width 120 height 30
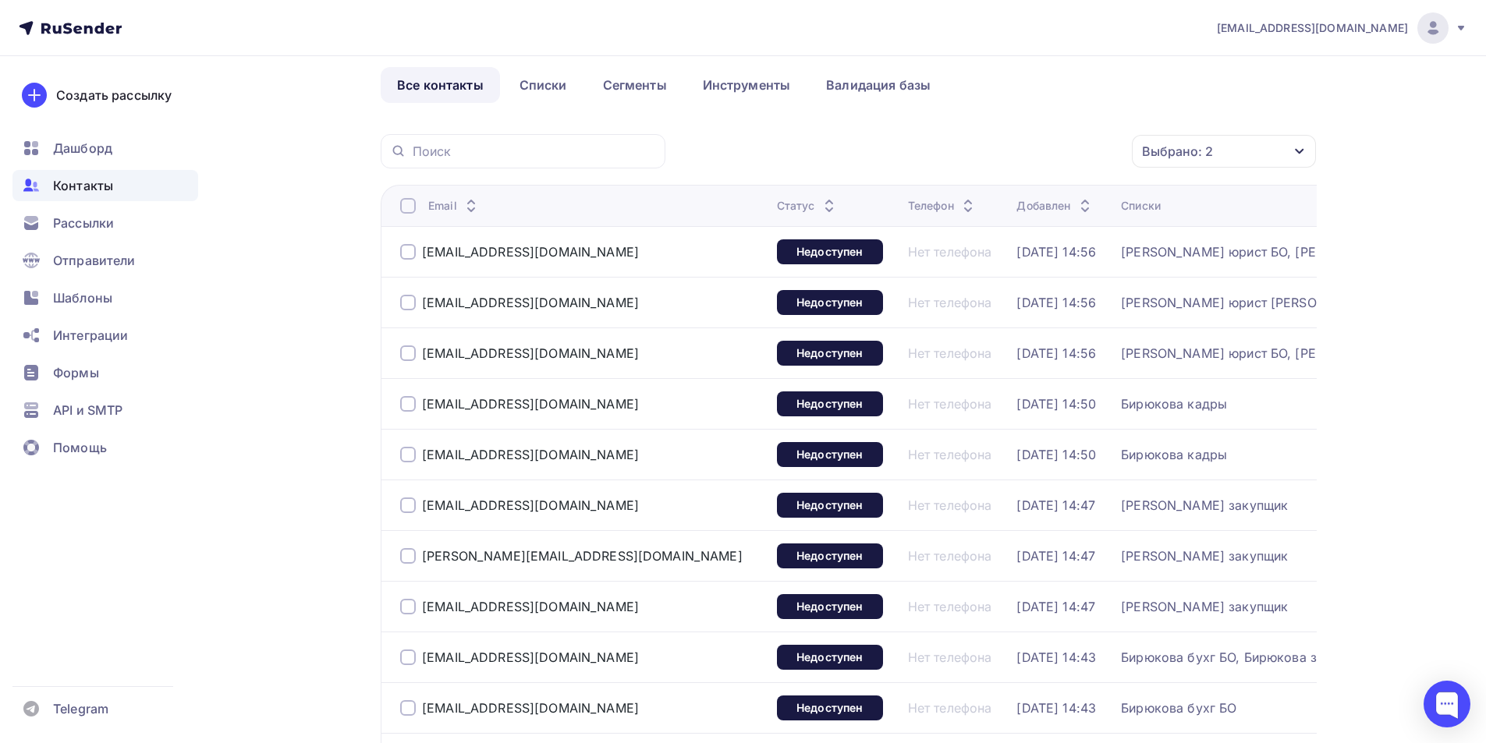
scroll to position [0, 0]
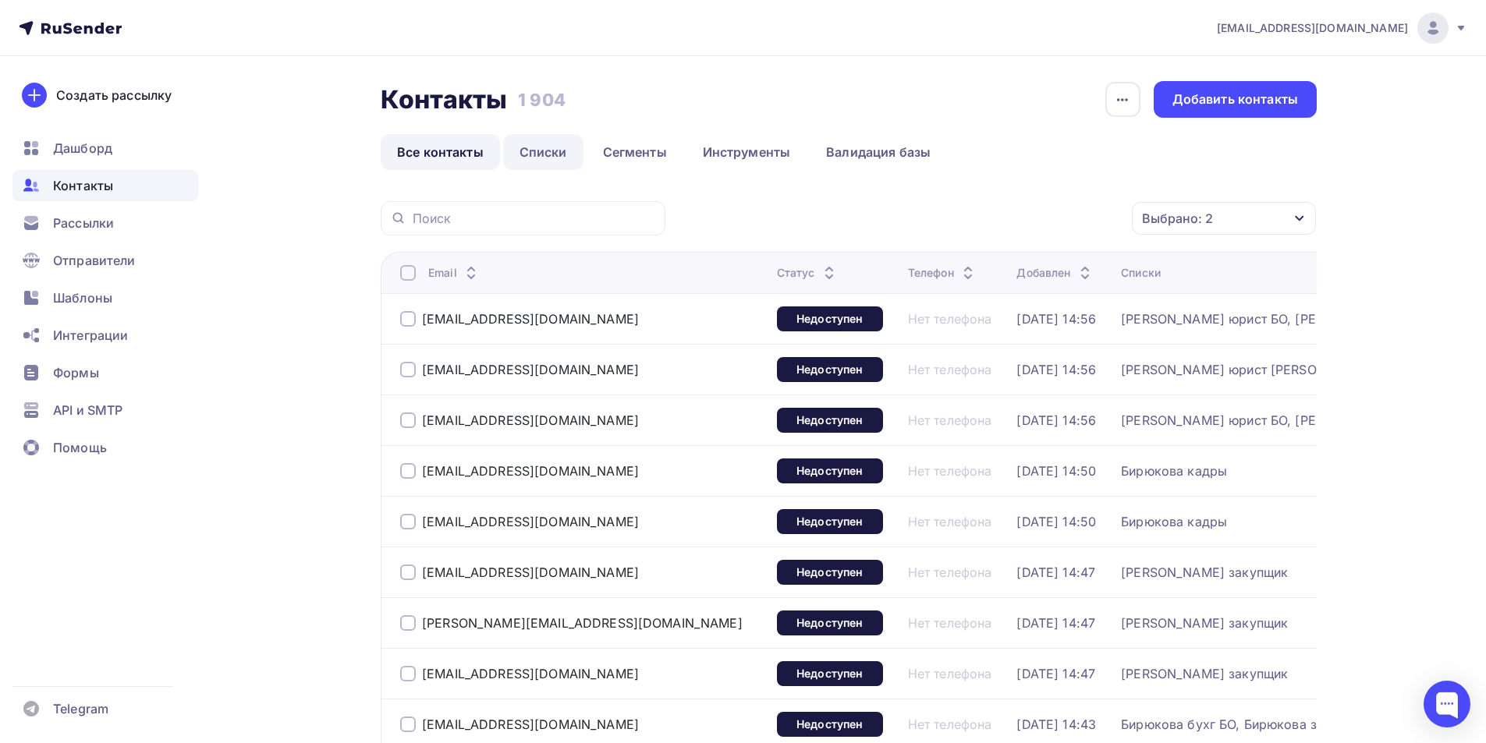
click at [548, 160] on link "Списки" at bounding box center [543, 152] width 80 height 36
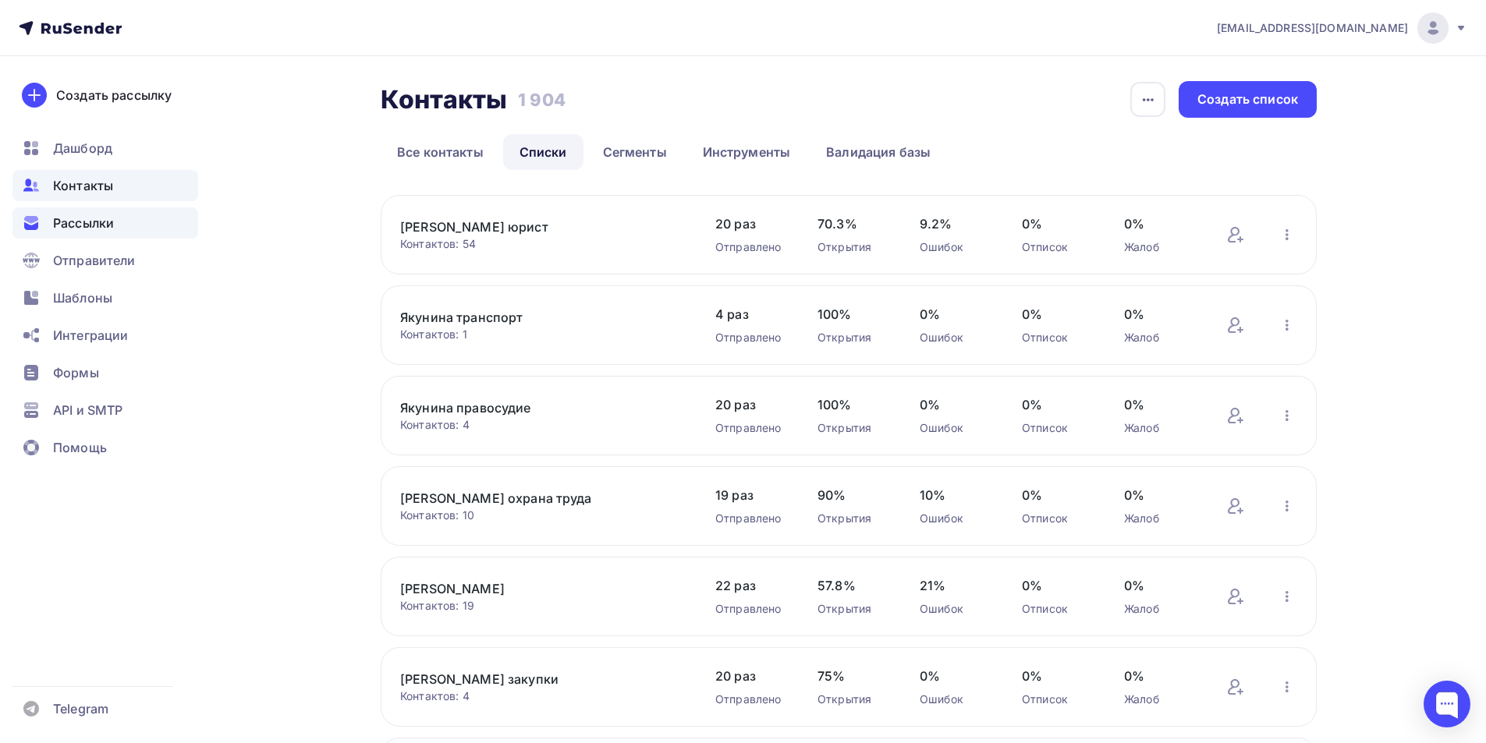
click at [56, 218] on span "Рассылки" at bounding box center [83, 223] width 61 height 19
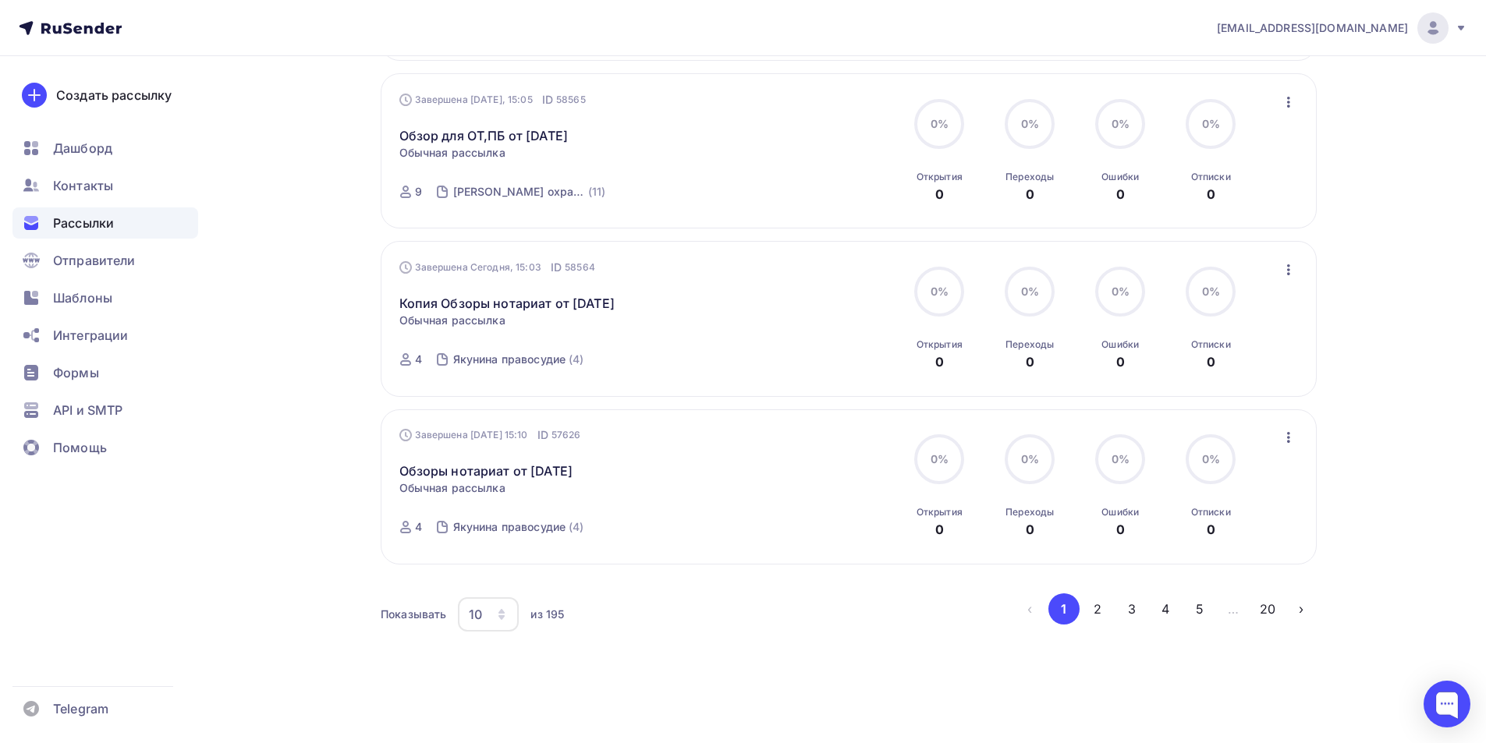
scroll to position [1360, 0]
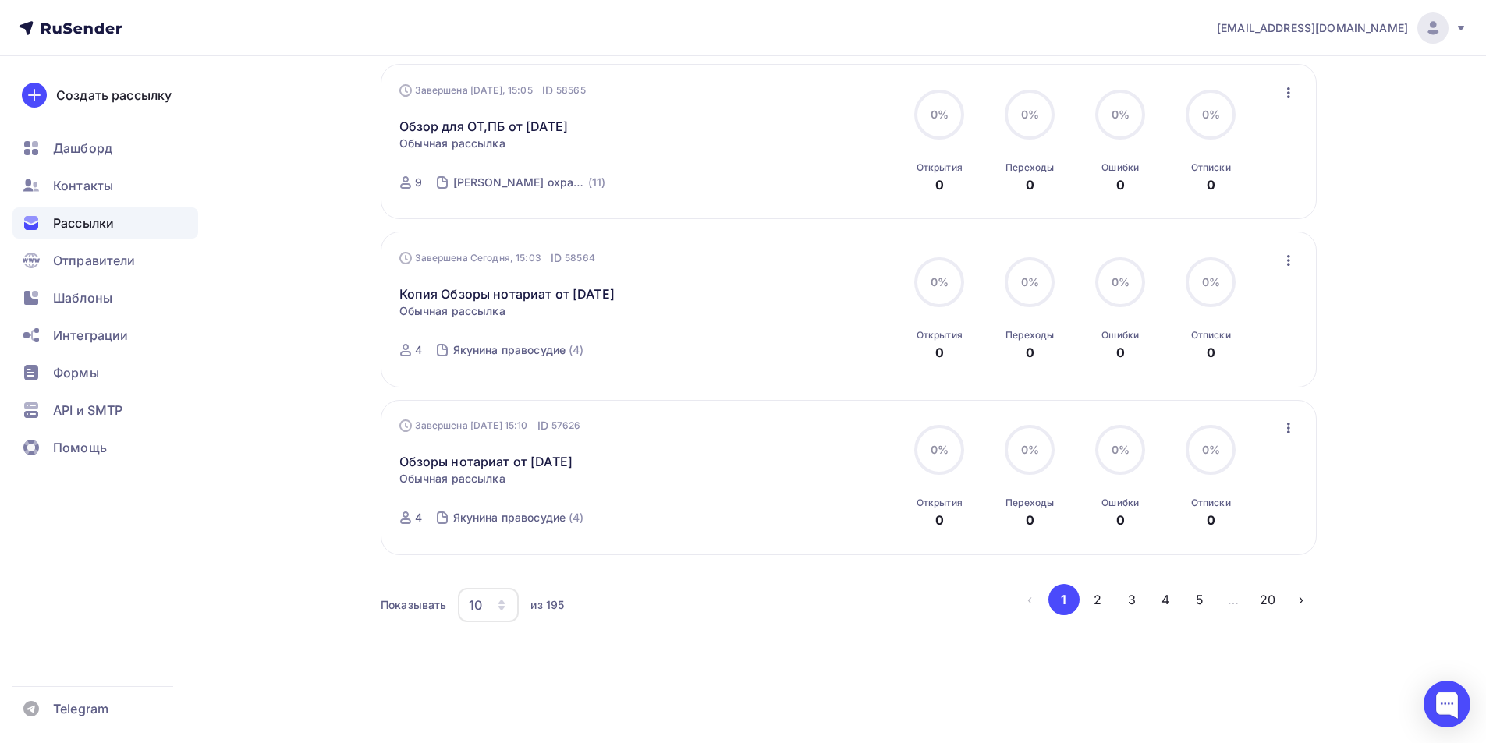
click at [502, 602] on icon "button" at bounding box center [501, 602] width 6 height 5
click at [491, 495] on div "20" at bounding box center [551, 494] width 150 height 19
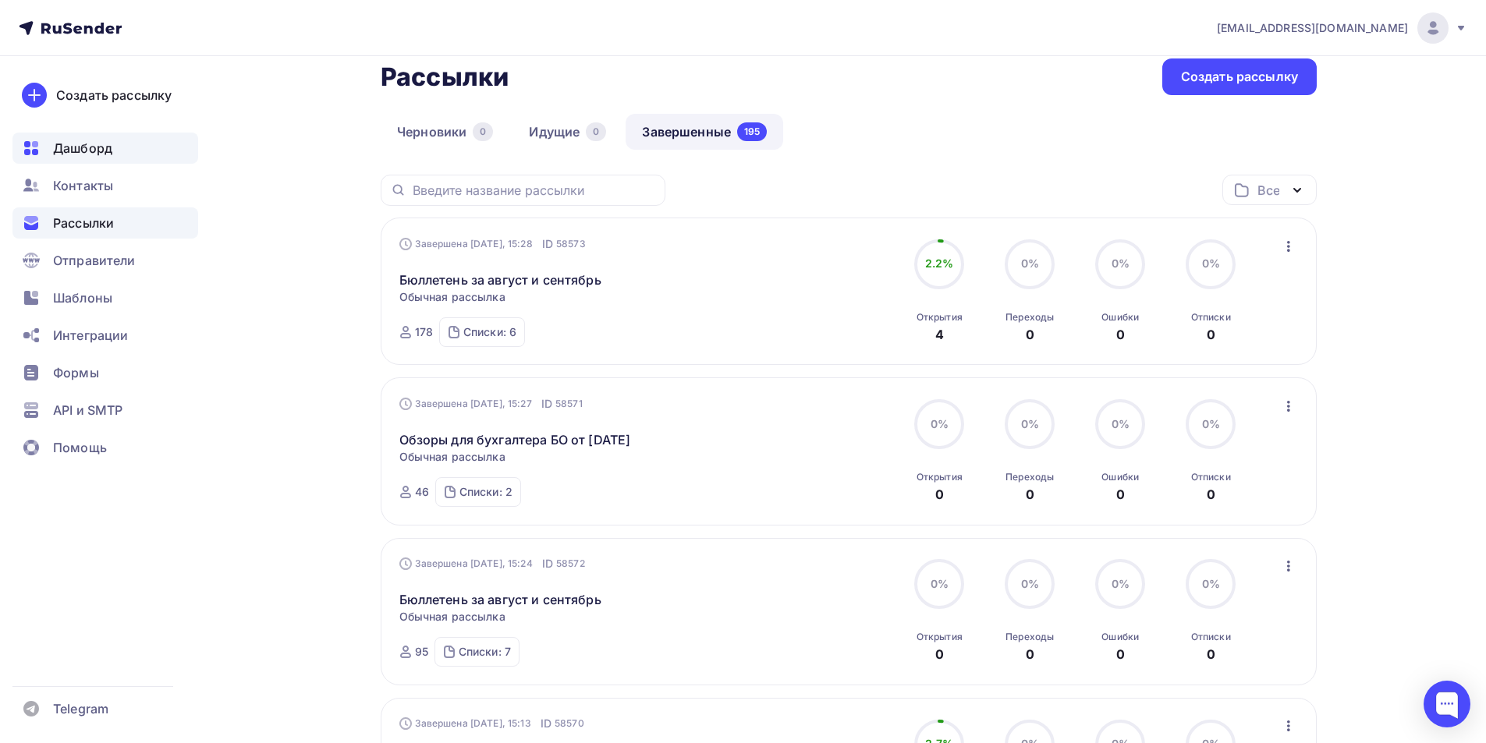
click at [100, 147] on span "Дашборд" at bounding box center [82, 148] width 59 height 19
